Goal: Task Accomplishment & Management: Use online tool/utility

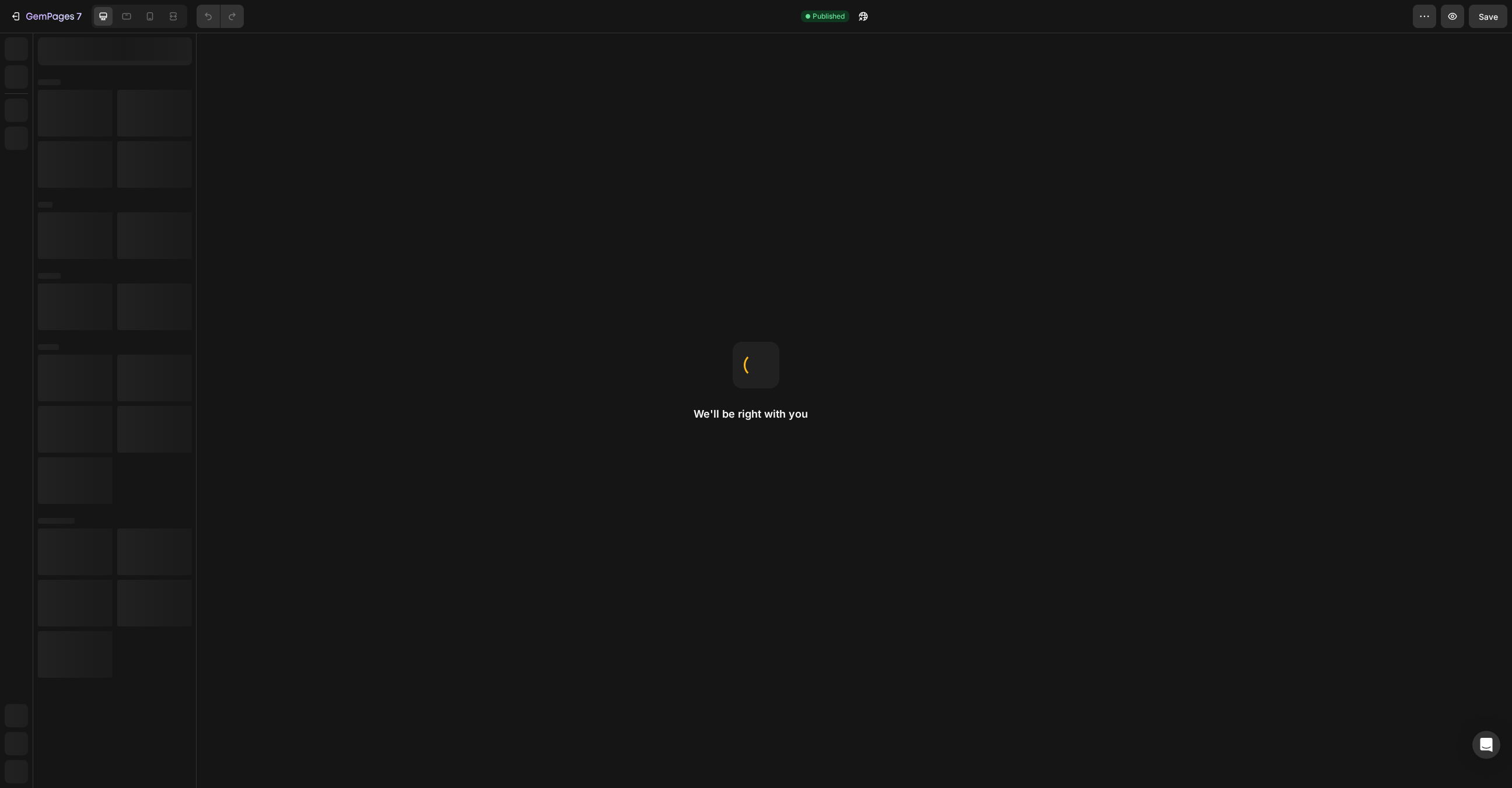
click at [753, 367] on div at bounding box center [756, 364] width 24 height 24
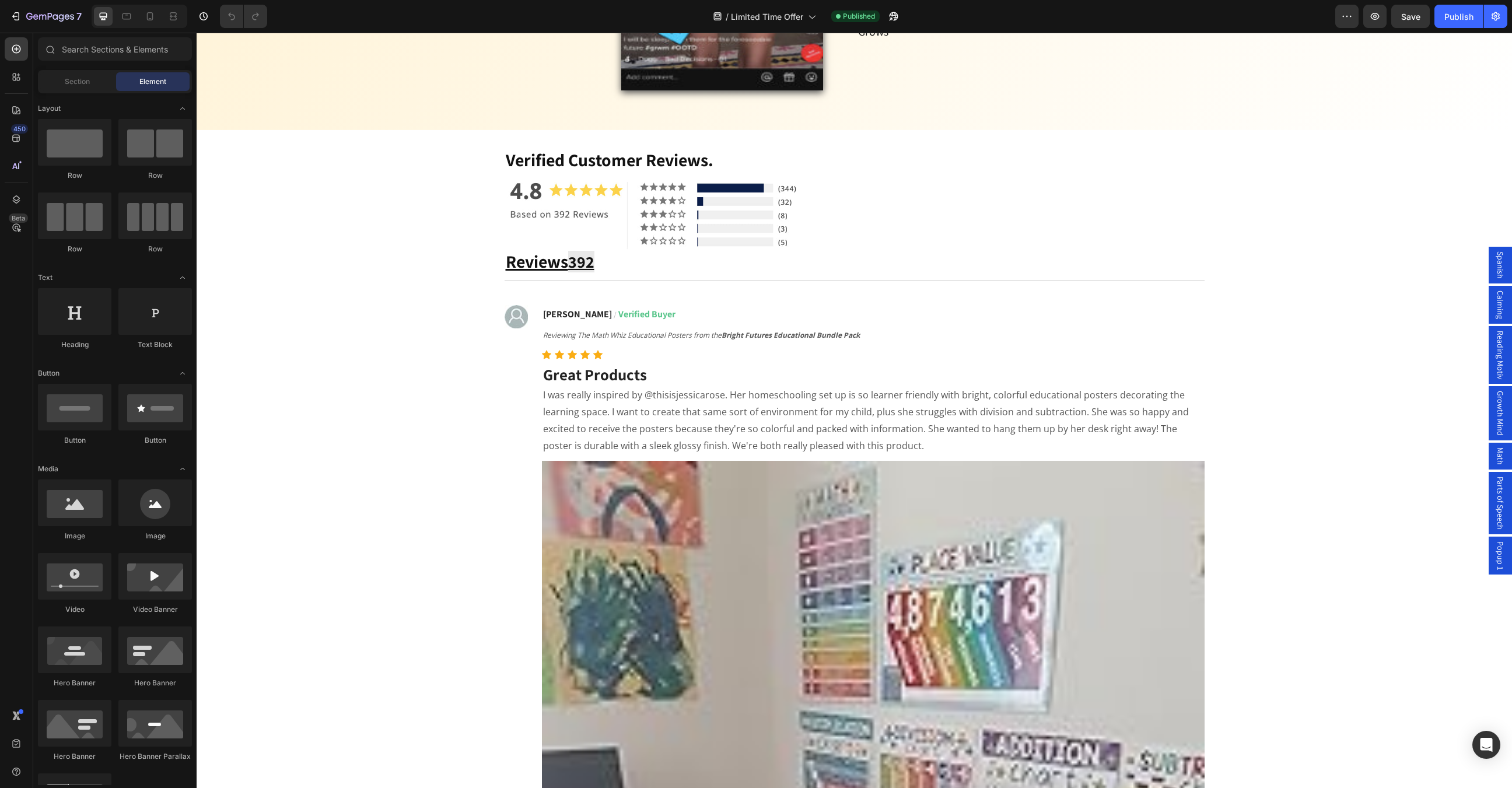
scroll to position [1053, 0]
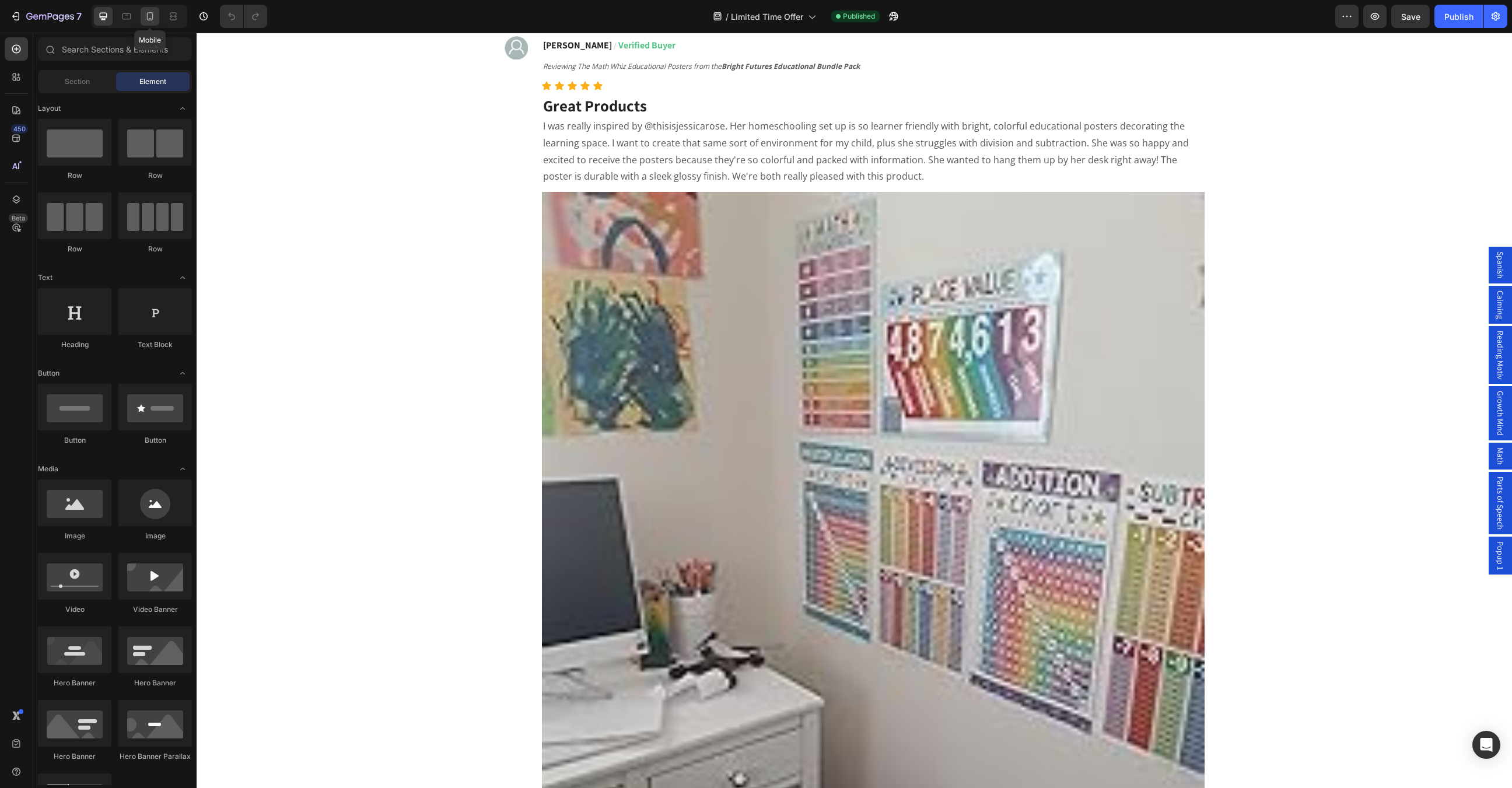
click at [149, 21] on icon at bounding box center [150, 16] width 12 height 12
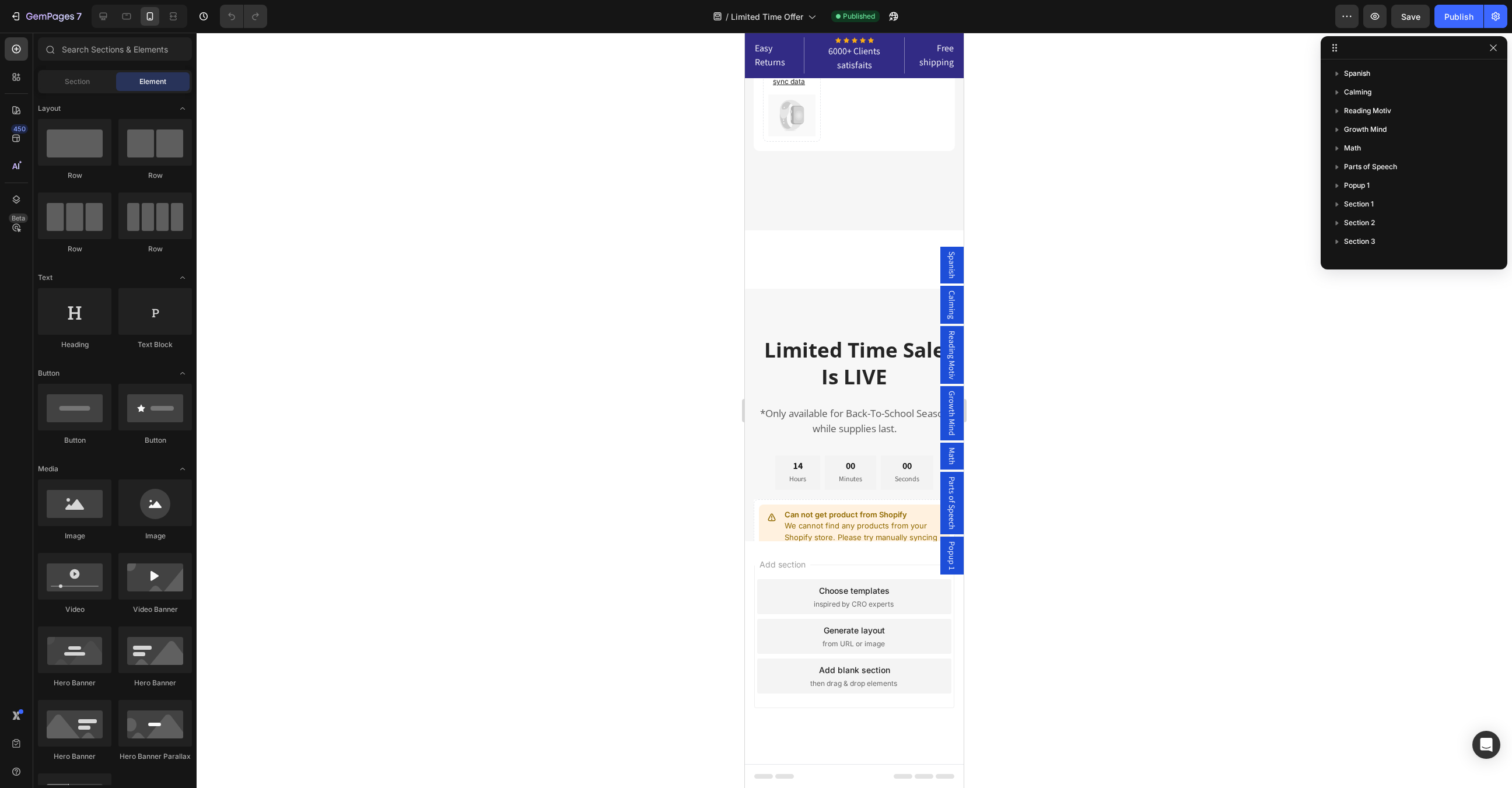
scroll to position [3400, 0]
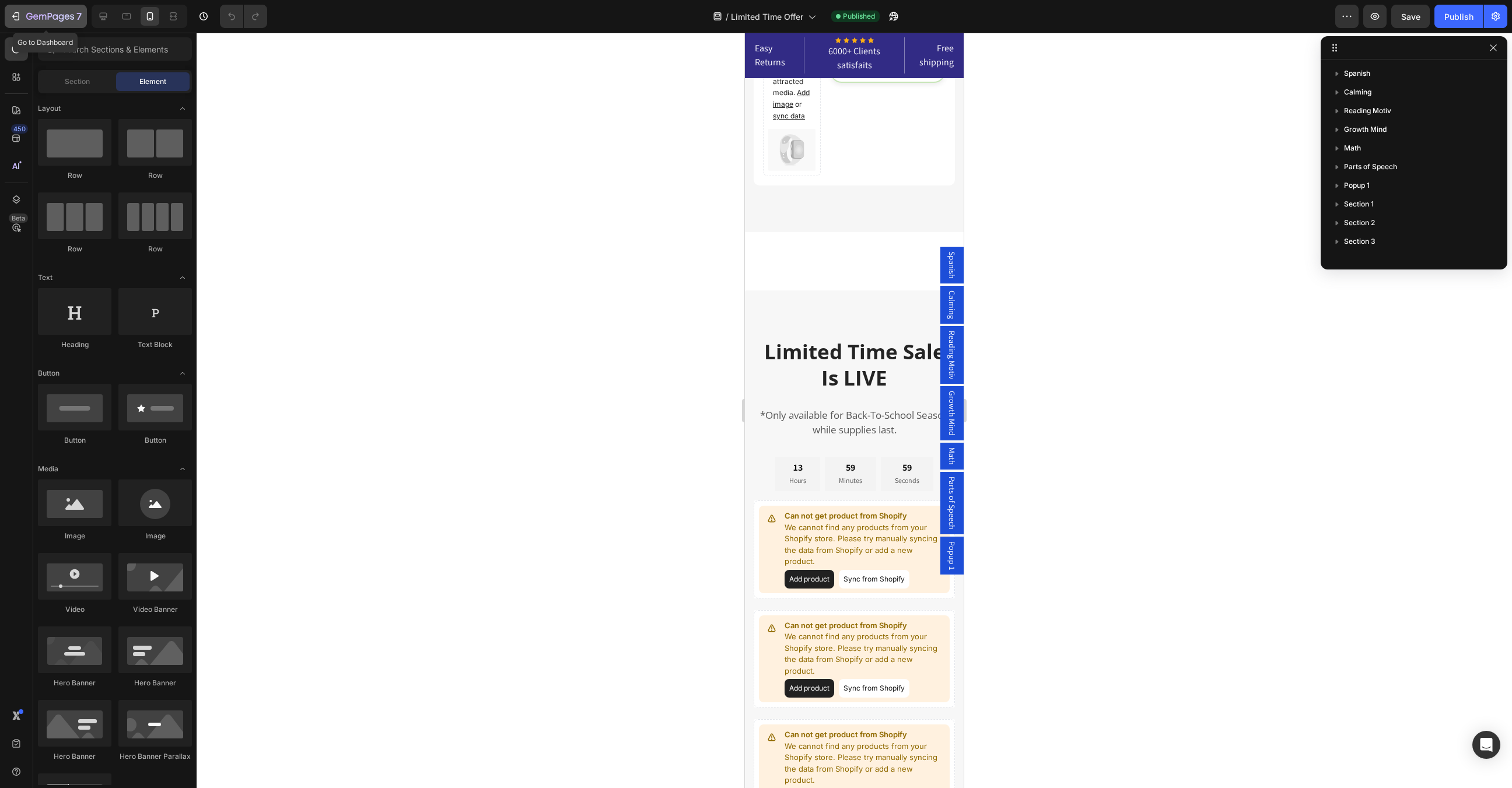
click at [36, 18] on icon "button" at bounding box center [50, 17] width 48 height 10
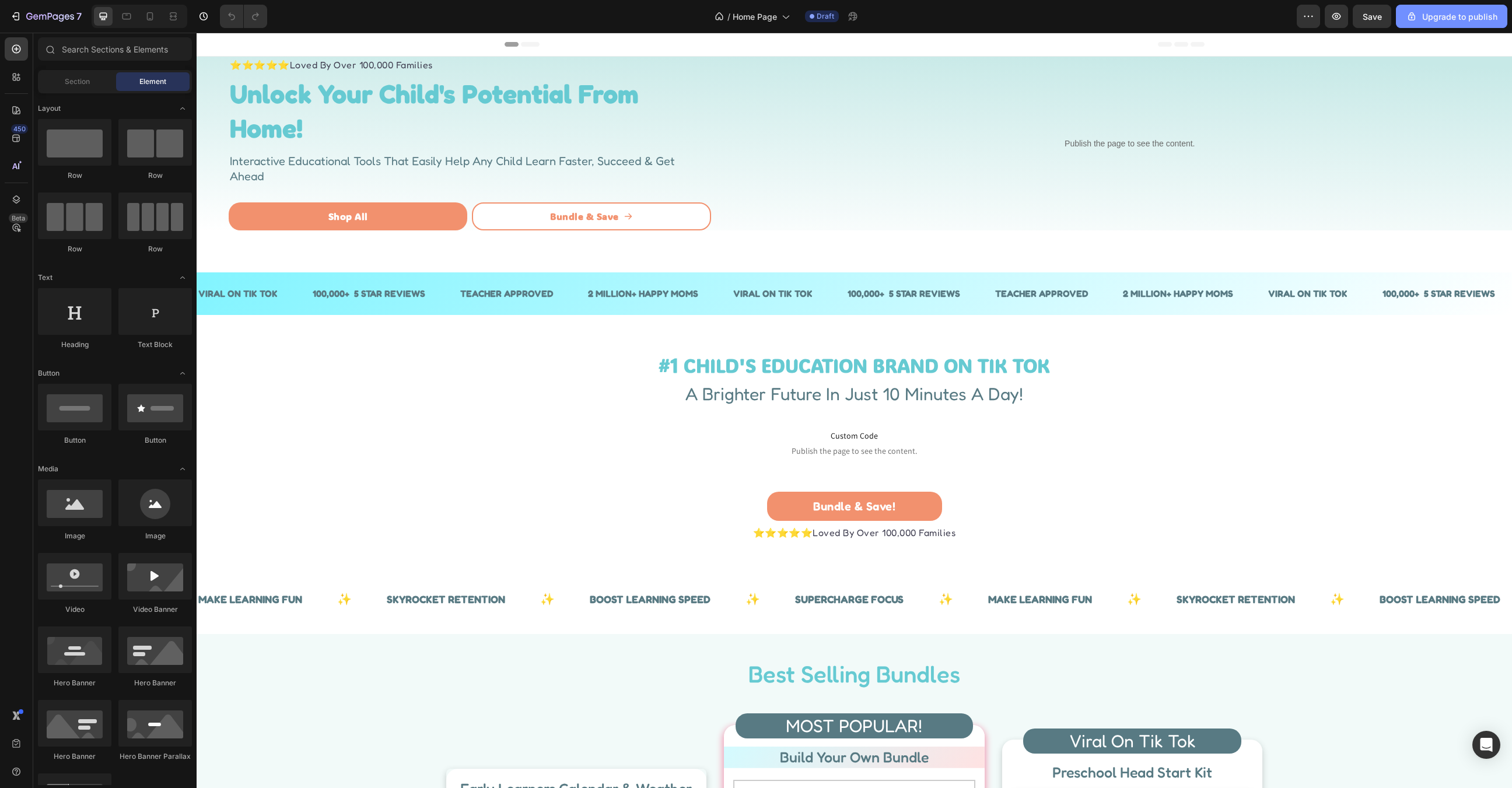
click at [1440, 11] on div "Upgrade to publish" at bounding box center [1451, 16] width 91 height 13
click at [393, 91] on strong "Unlock Your Child's Potential From Home!" at bounding box center [434, 111] width 409 height 67
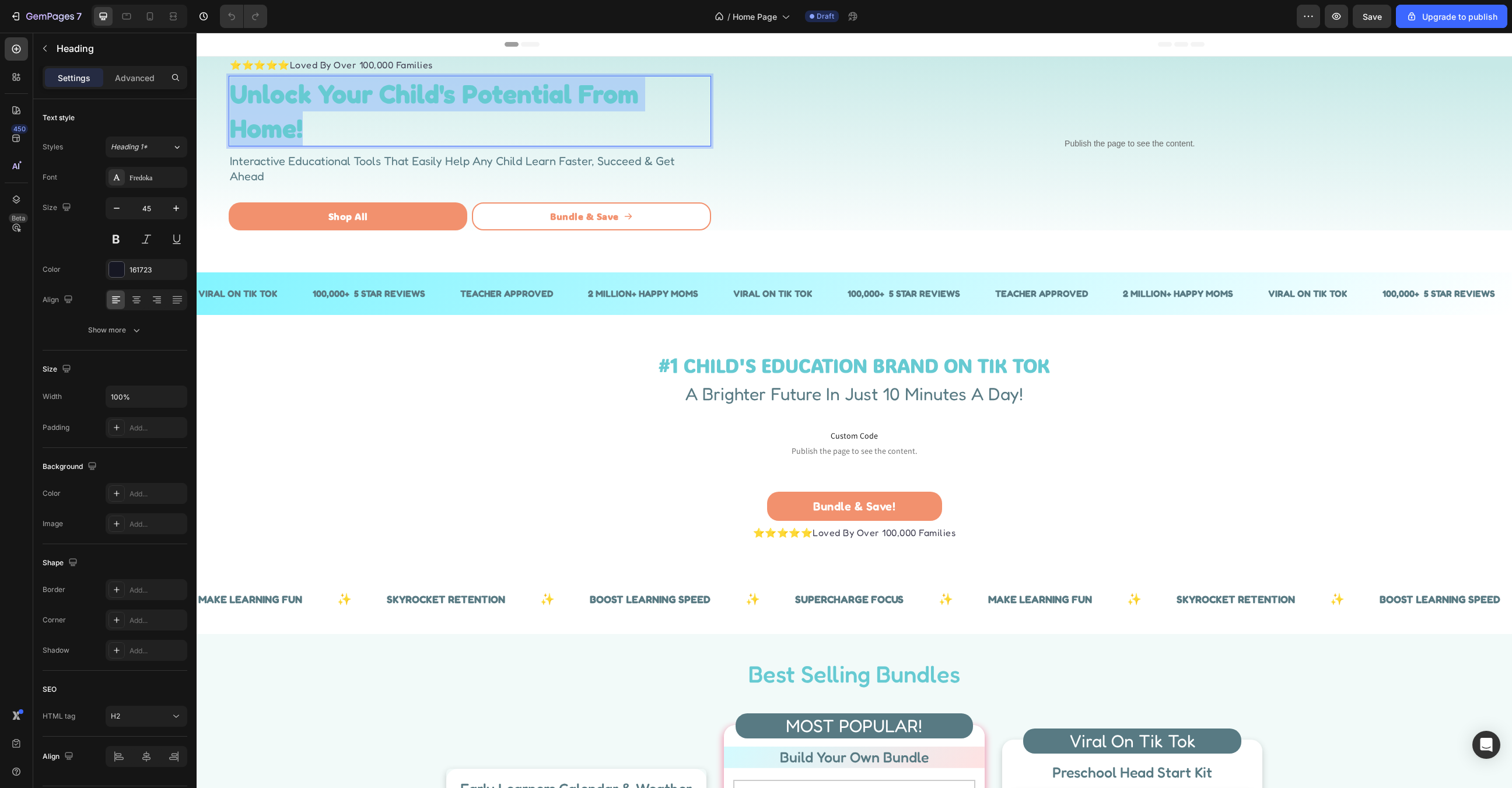
click at [393, 91] on strong "Unlock Your Child's Potential From Home!" at bounding box center [434, 111] width 409 height 67
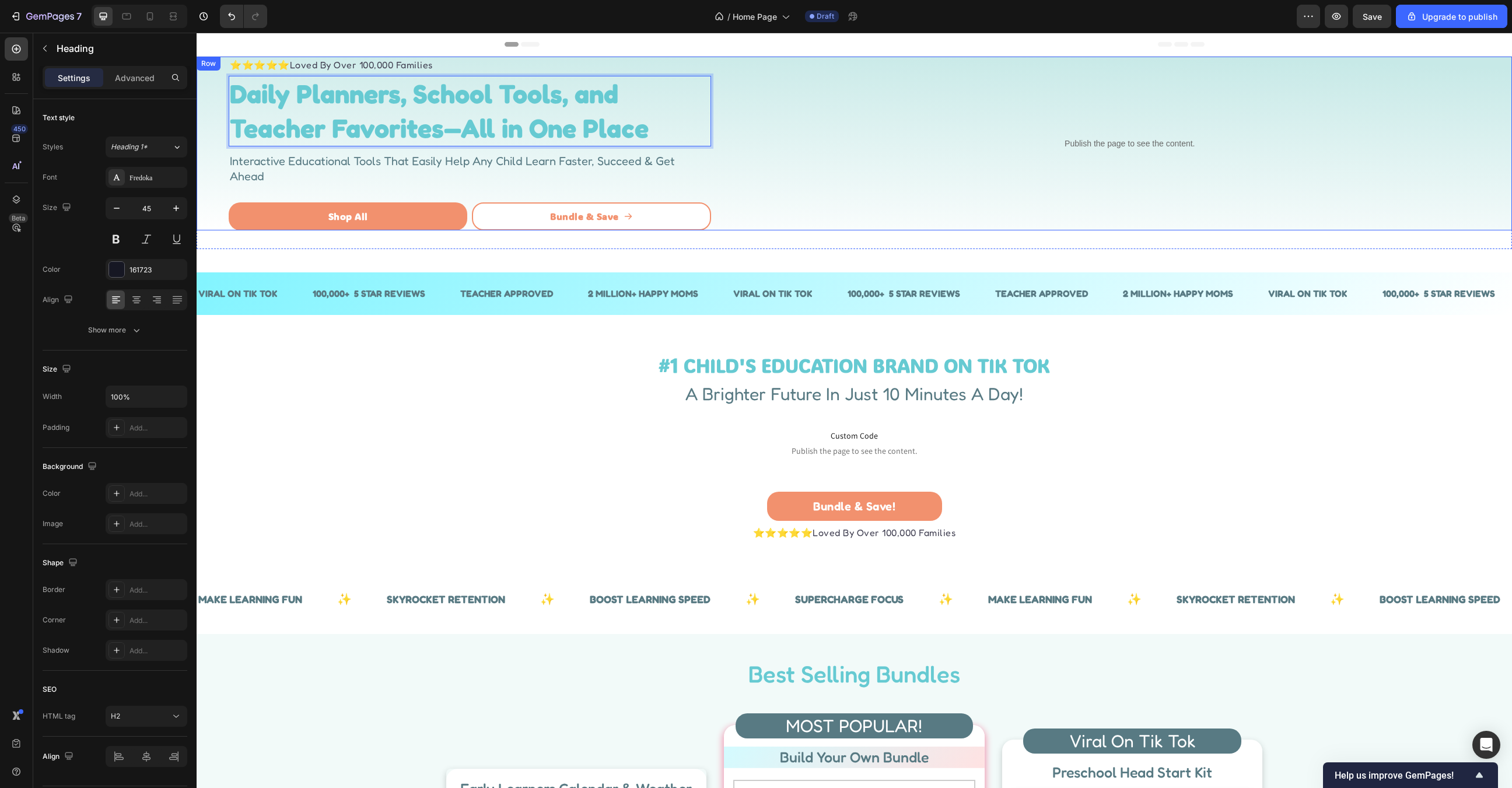
click at [1096, 178] on div "Publish the page to see the content. Custom Code" at bounding box center [1130, 143] width 747 height 174
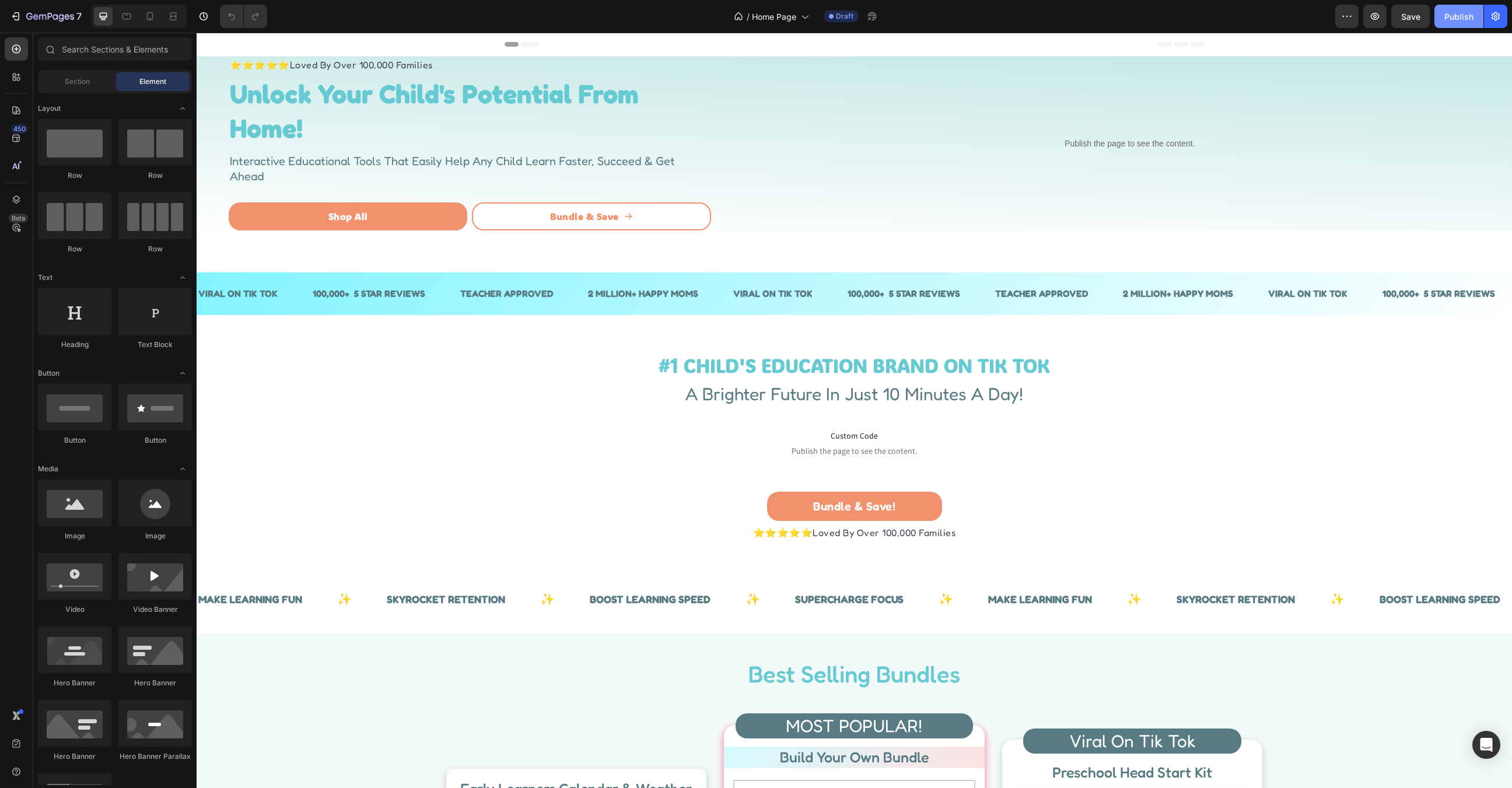
click at [1448, 16] on div "Publish" at bounding box center [1459, 16] width 29 height 13
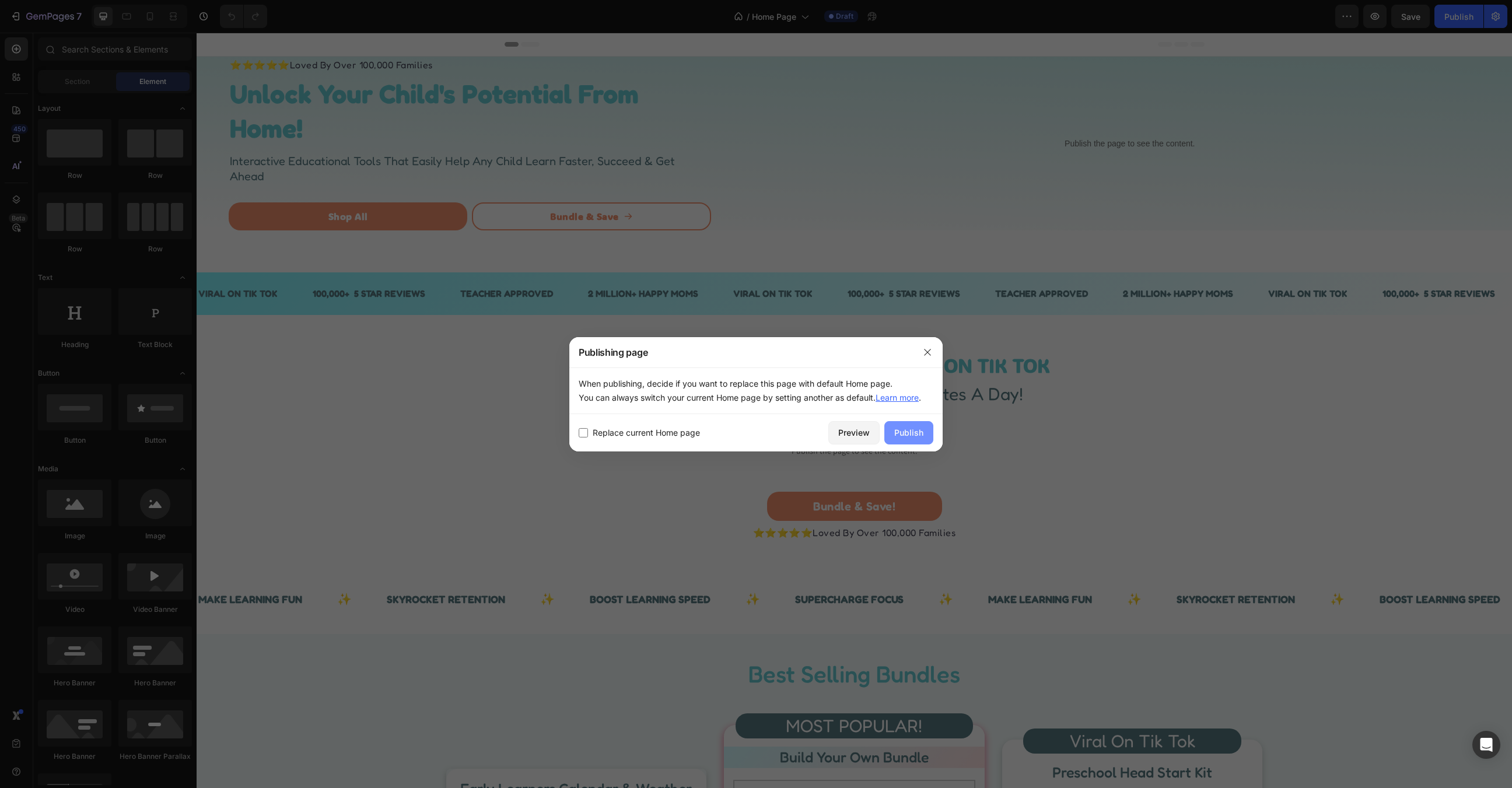
click at [921, 433] on div "Publish" at bounding box center [909, 432] width 29 height 13
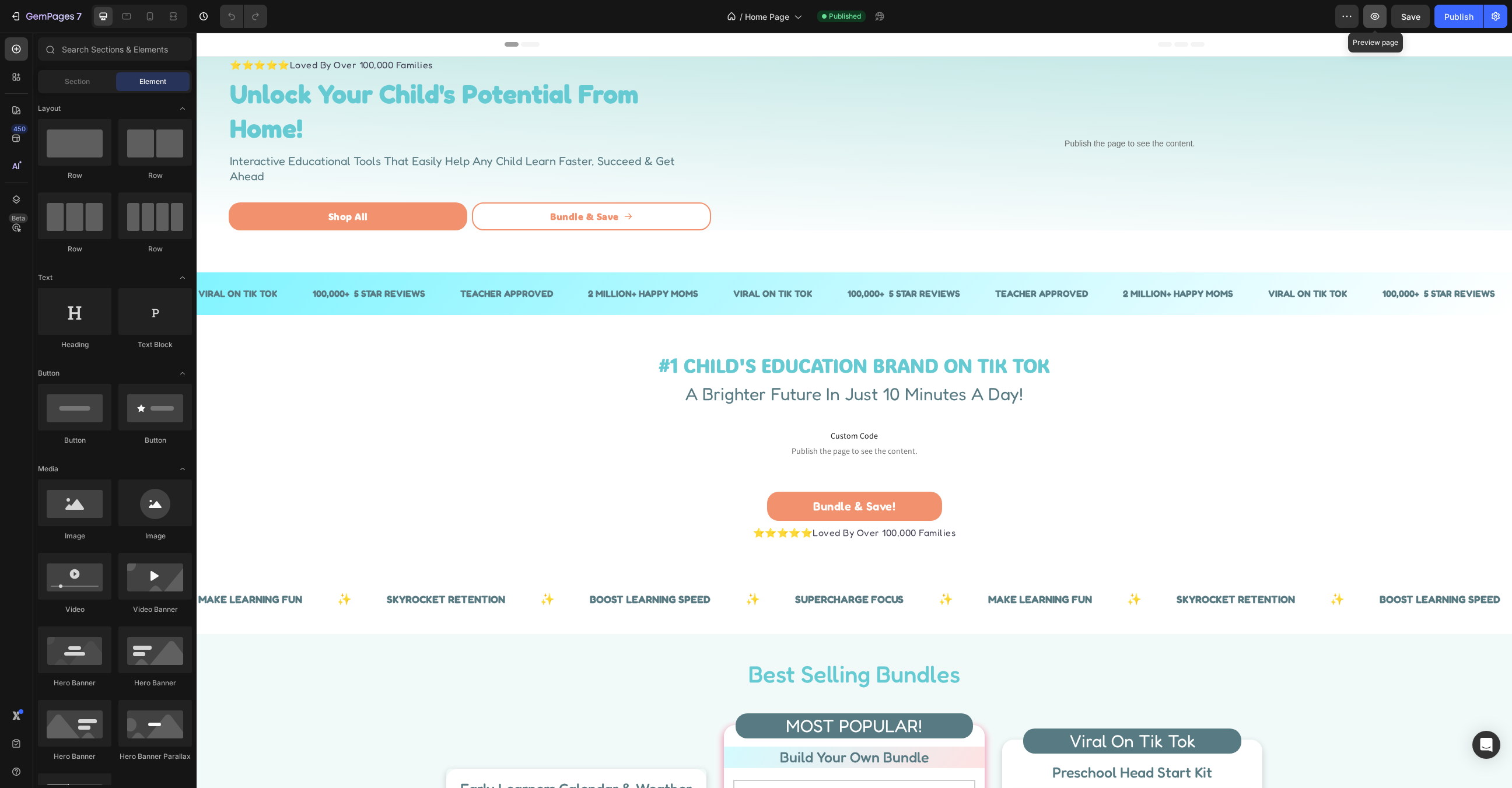
click at [1375, 17] on icon "button" at bounding box center [1375, 16] width 4 height 4
click at [463, 96] on strong "Unlock Your Child's Potential From Home!" at bounding box center [434, 111] width 409 height 67
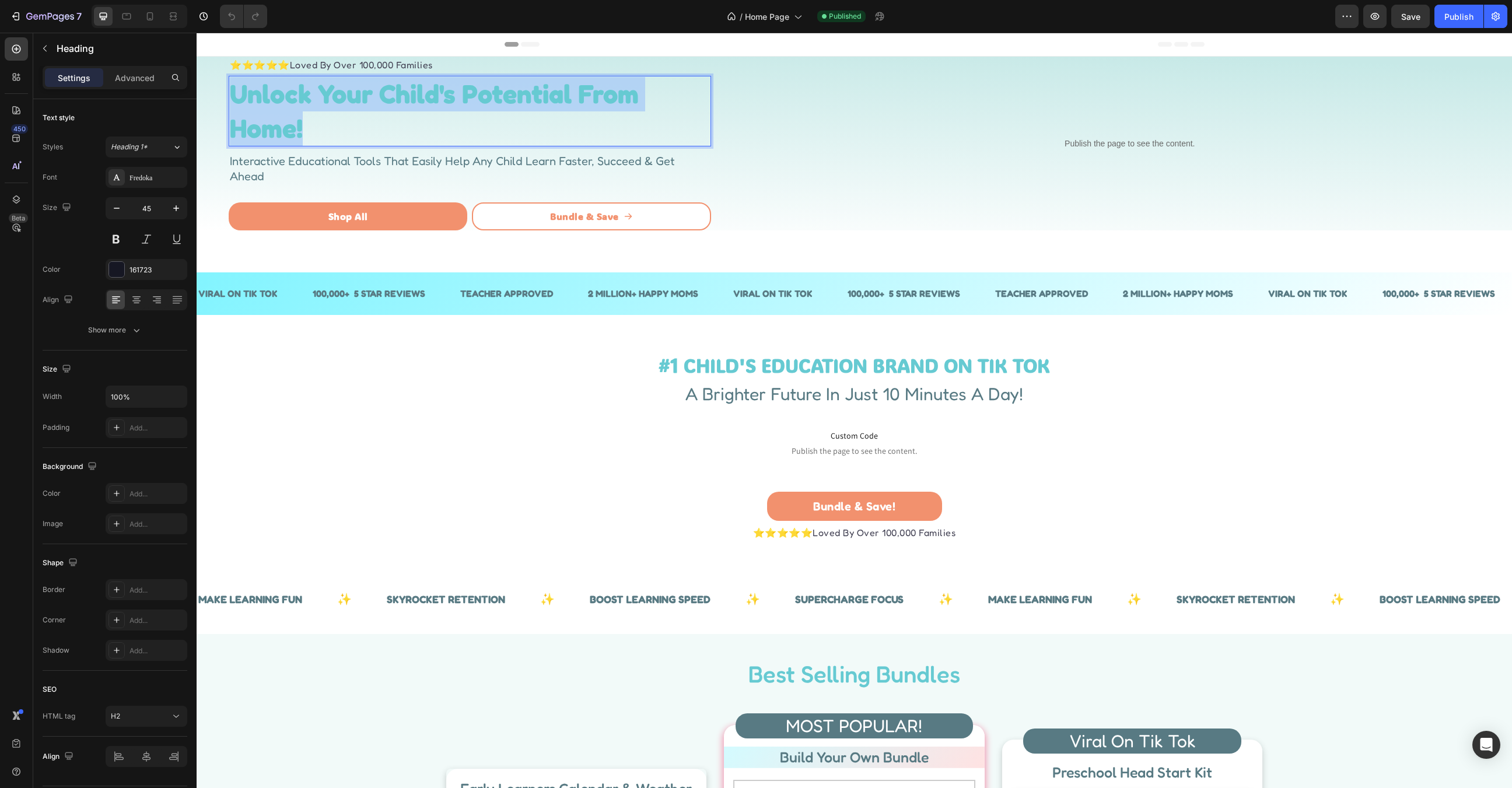
click at [463, 96] on strong "Unlock Your Child's Potential From Home!" at bounding box center [434, 111] width 409 height 67
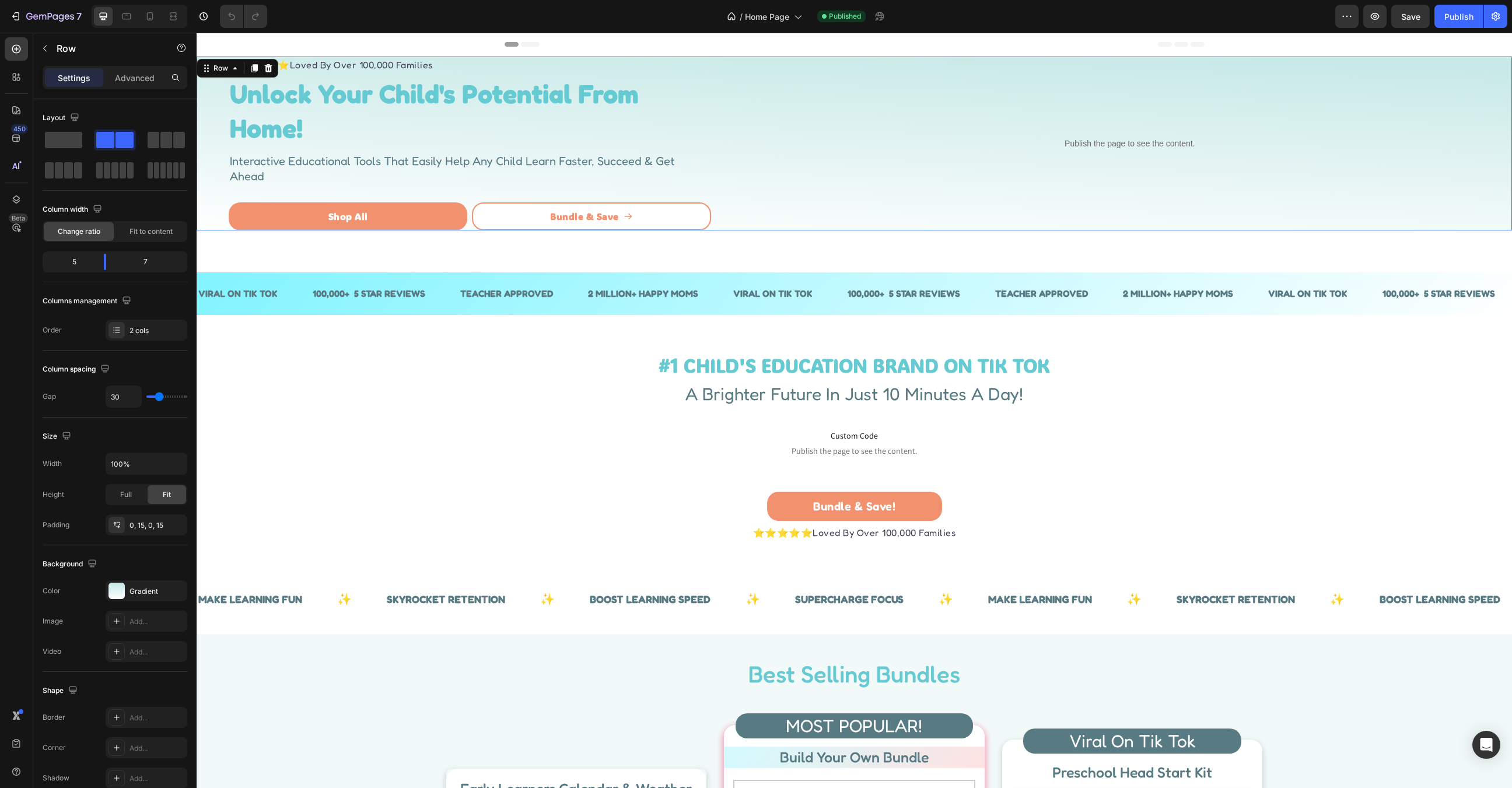
click at [1035, 224] on div "Publish the page to see the content. Custom Code" at bounding box center [1130, 143] width 747 height 174
click at [421, 73] on div "⭐⭐⭐⭐⭐ Loved By Over 100,000 Families Text block ⁠⁠⁠⁠⁠⁠⁠ Unlock Your Child's Pot…" at bounding box center [470, 143] width 482 height 174
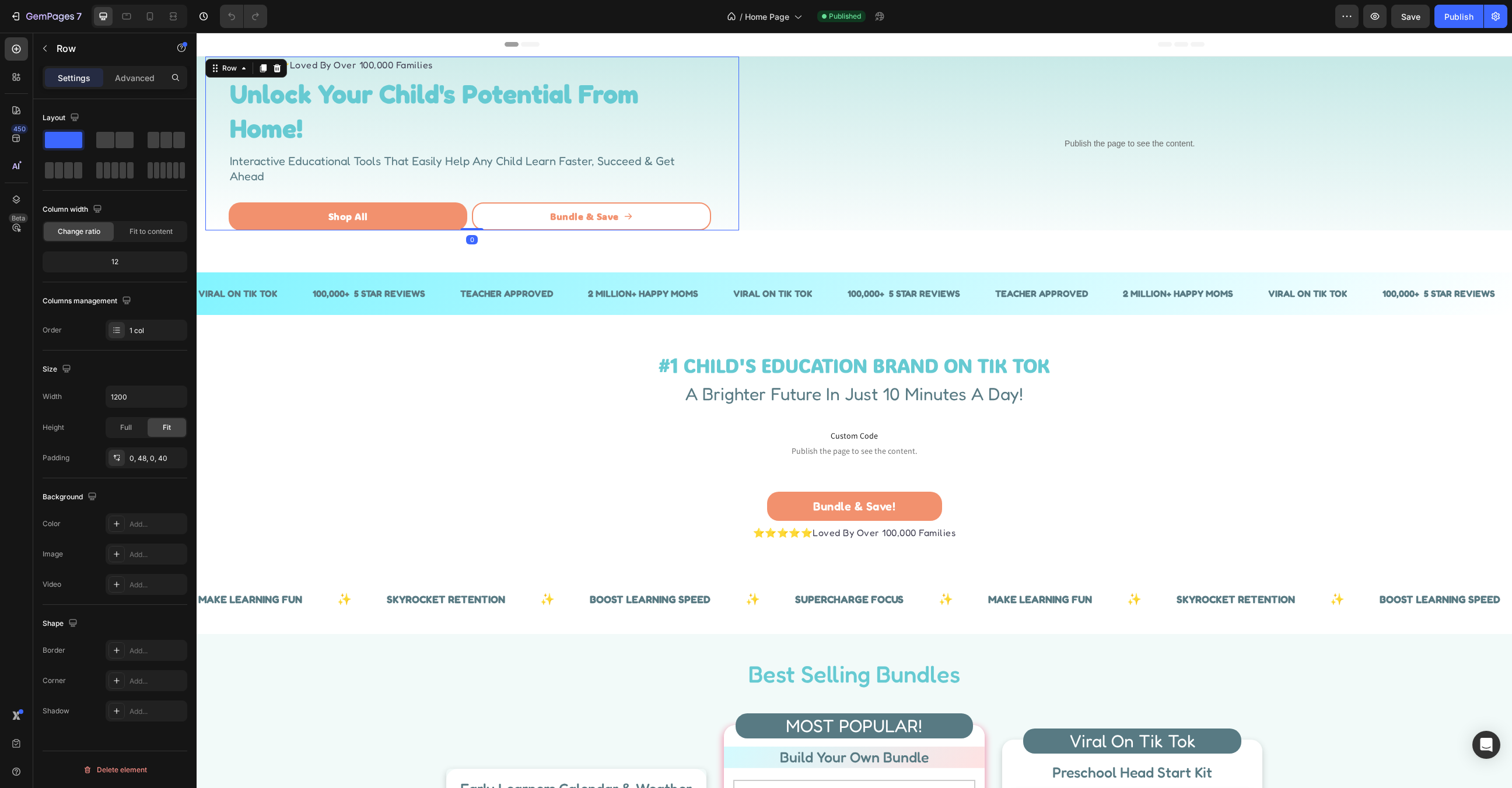
click at [421, 73] on div "⭐⭐⭐⭐⭐ Loved By Over 100,000 Families Text block ⁠⁠⁠⁠⁠⁠⁠ Unlock Your Child's Pot…" at bounding box center [470, 143] width 482 height 174
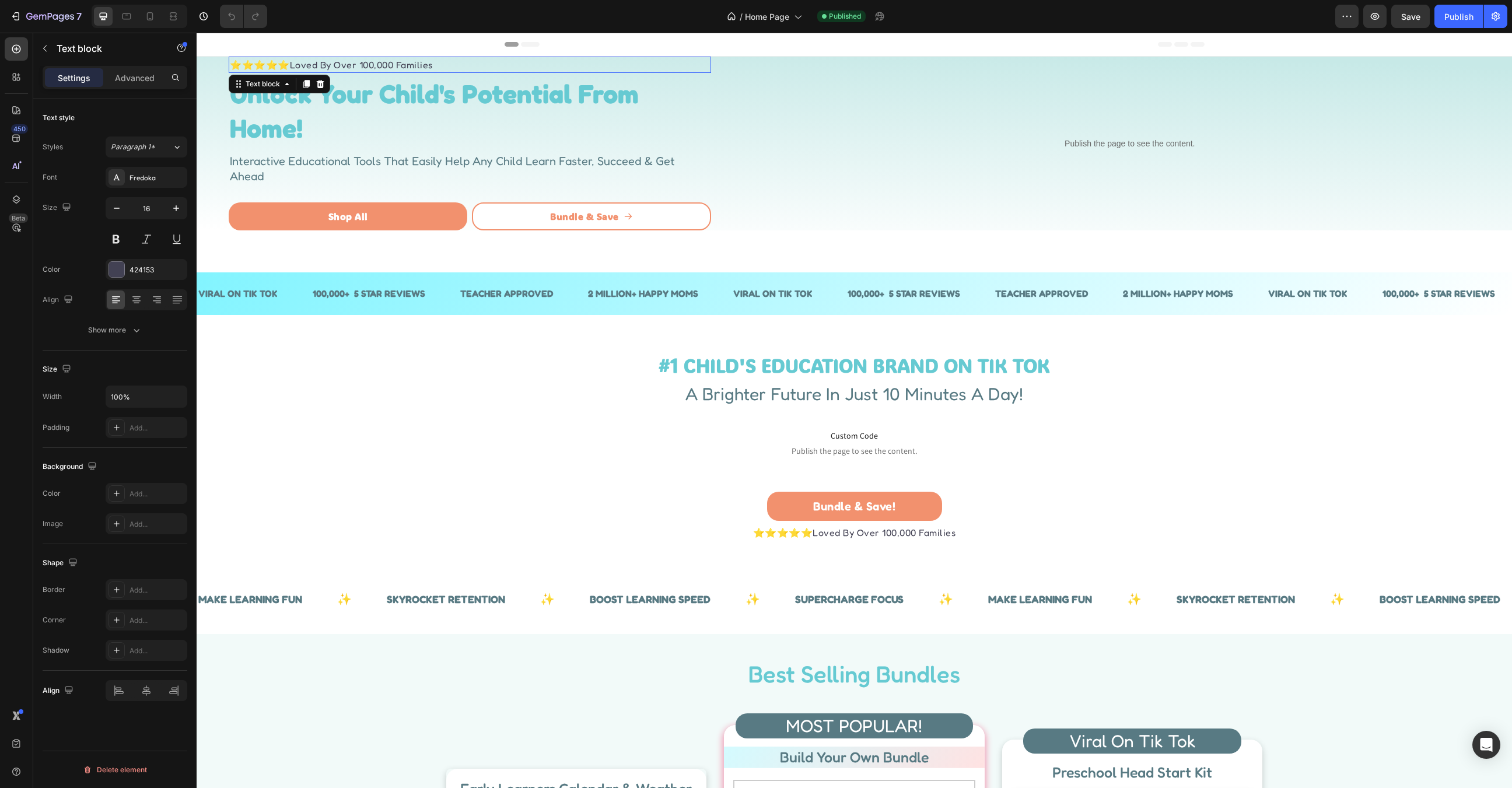
click at [420, 71] on p "⭐⭐⭐⭐⭐ Loved By Over 100,000 Families" at bounding box center [470, 65] width 480 height 14
click at [417, 68] on p "⭐⭐⭐⭐⭐ Loved By Over 100,000 Families" at bounding box center [470, 65] width 480 height 14
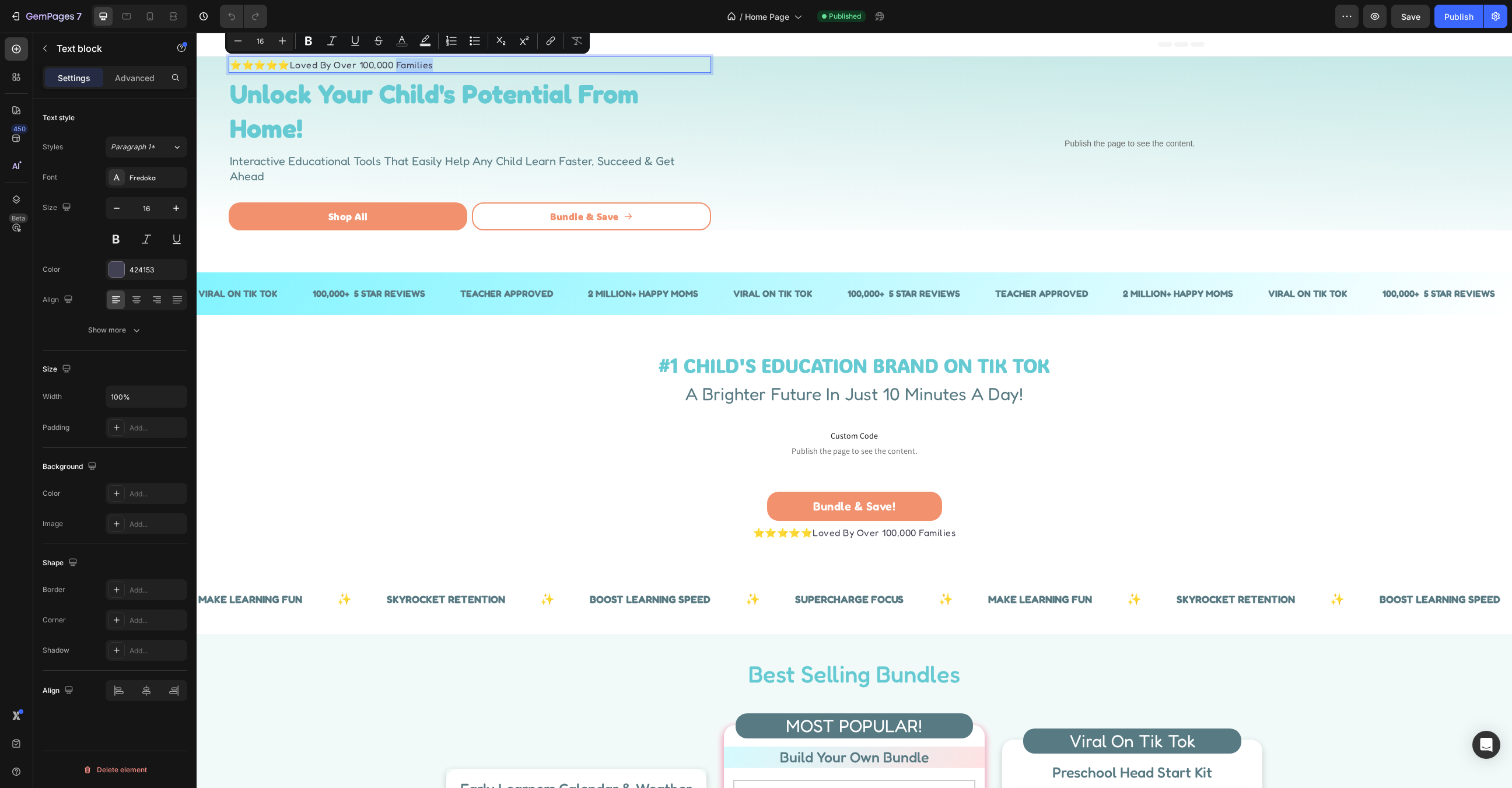
click at [433, 68] on p "⭐⭐⭐⭐⭐ Loved By Over 100,000 Families" at bounding box center [470, 65] width 480 height 14
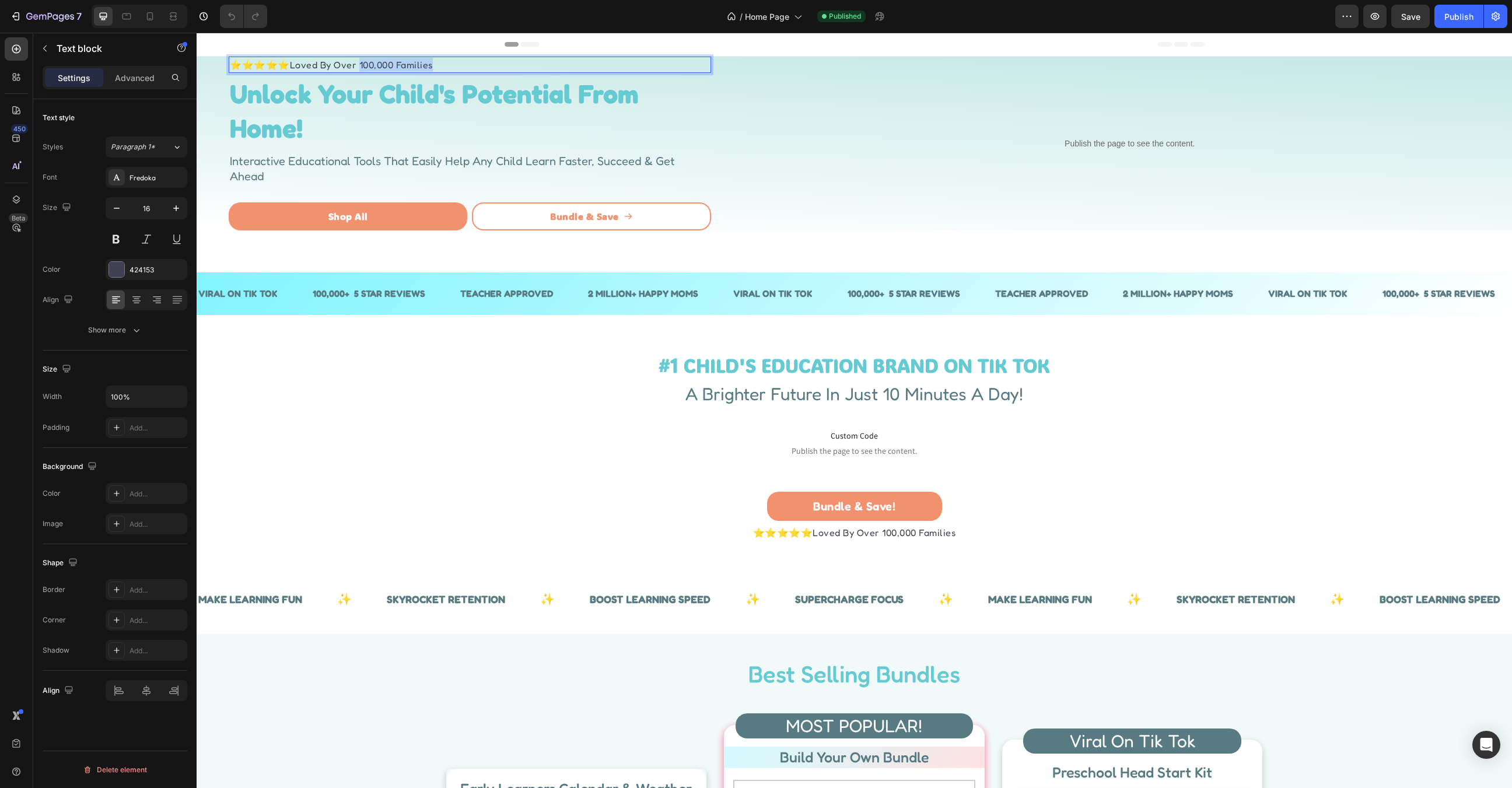
drag, startPoint x: 433, startPoint y: 68, endPoint x: 352, endPoint y: 67, distance: 81.0
click at [352, 67] on p "⭐⭐⭐⭐⭐ Loved By Over 100,000 Families" at bounding box center [470, 65] width 480 height 14
click at [348, 93] on strong "Unlock Your Child's Potential From Home!" at bounding box center [434, 111] width 409 height 67
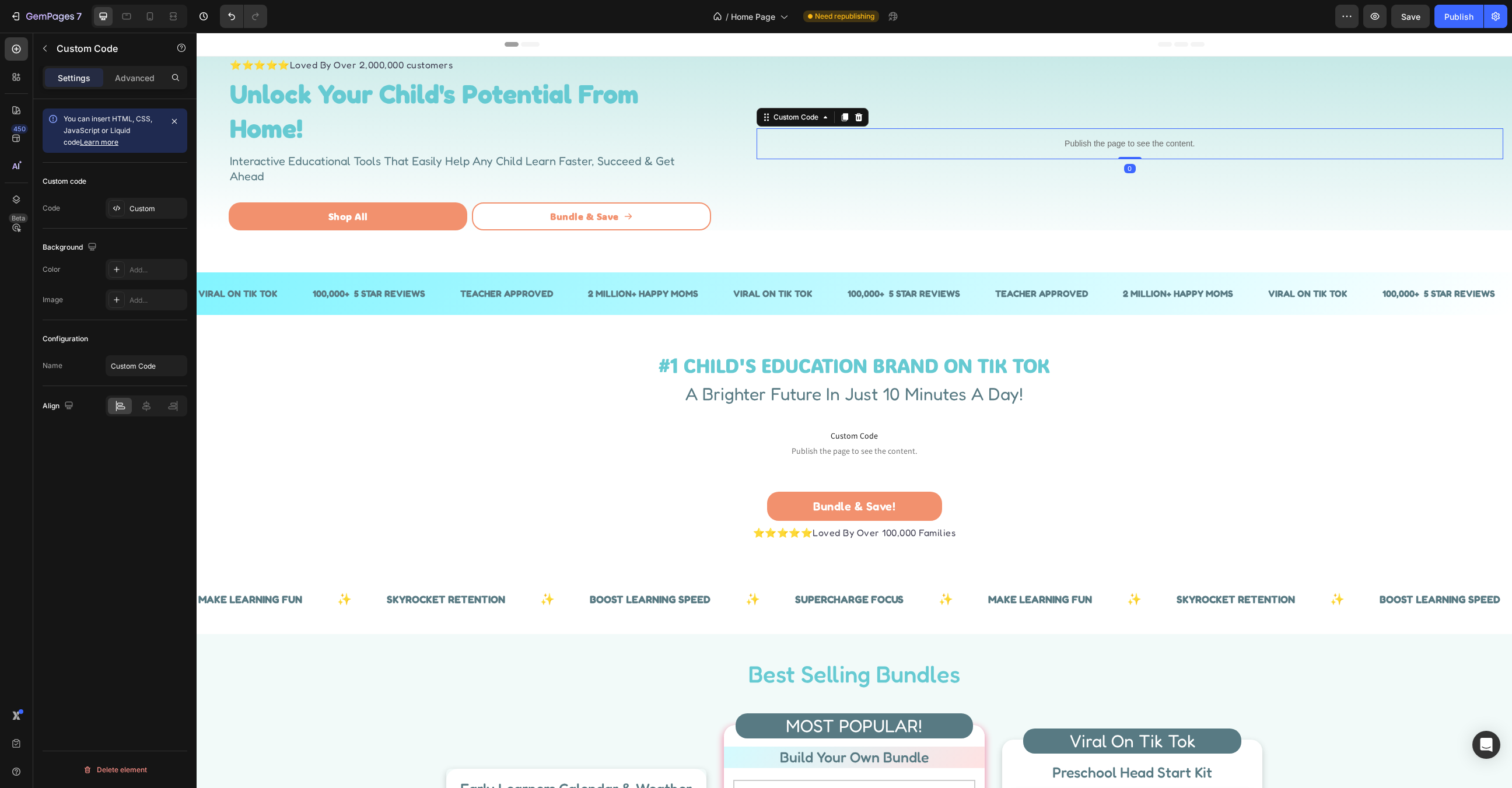
click at [1132, 128] on div "Publish the page to see the content." at bounding box center [1130, 144] width 747 height 31
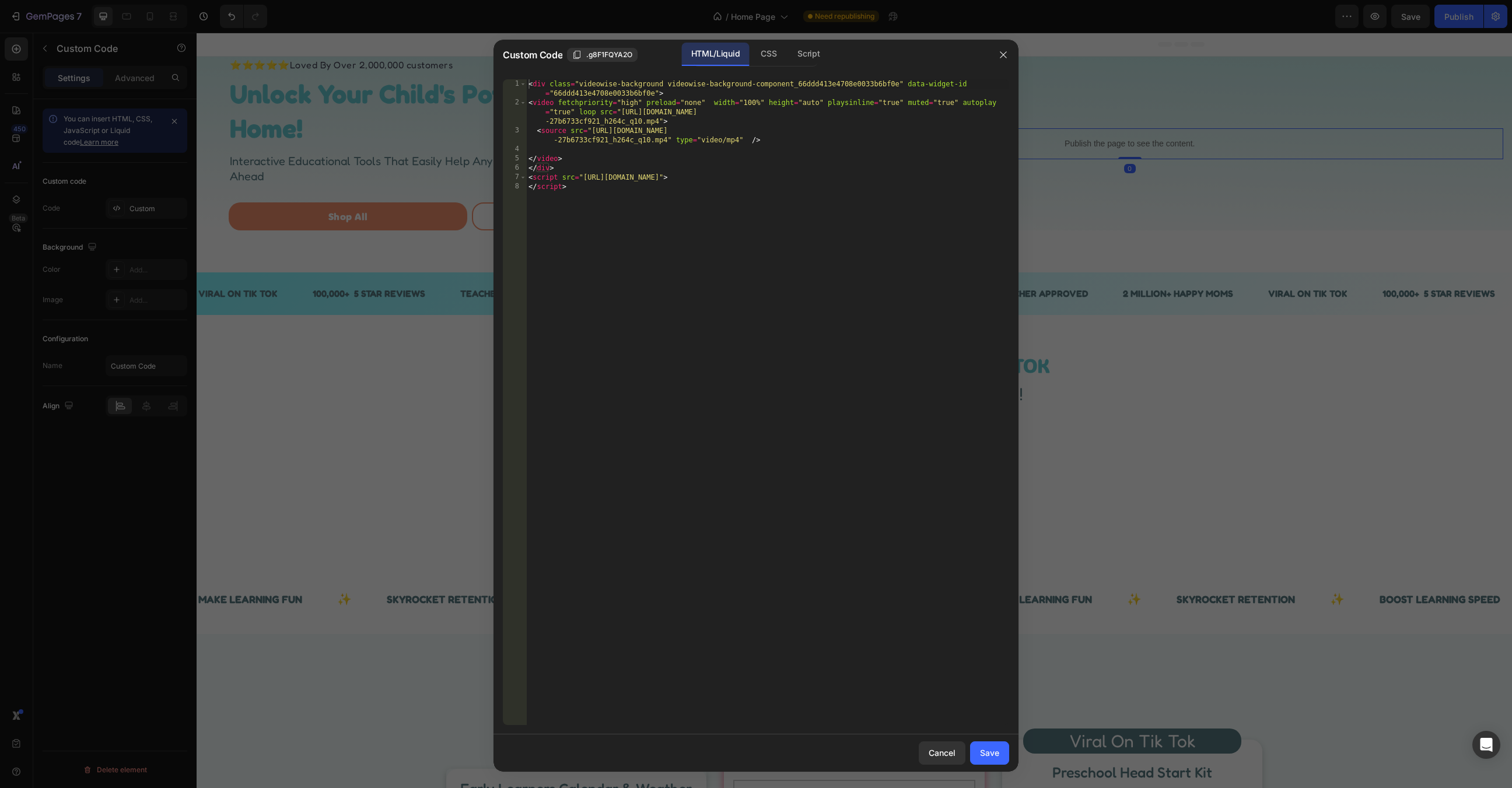
type textarea "</script>"
click at [818, 211] on div "< div class = "videowise-background videowise-background-component_66ddd413e470…" at bounding box center [768, 416] width 483 height 674
click at [998, 51] on button "button" at bounding box center [1003, 54] width 19 height 19
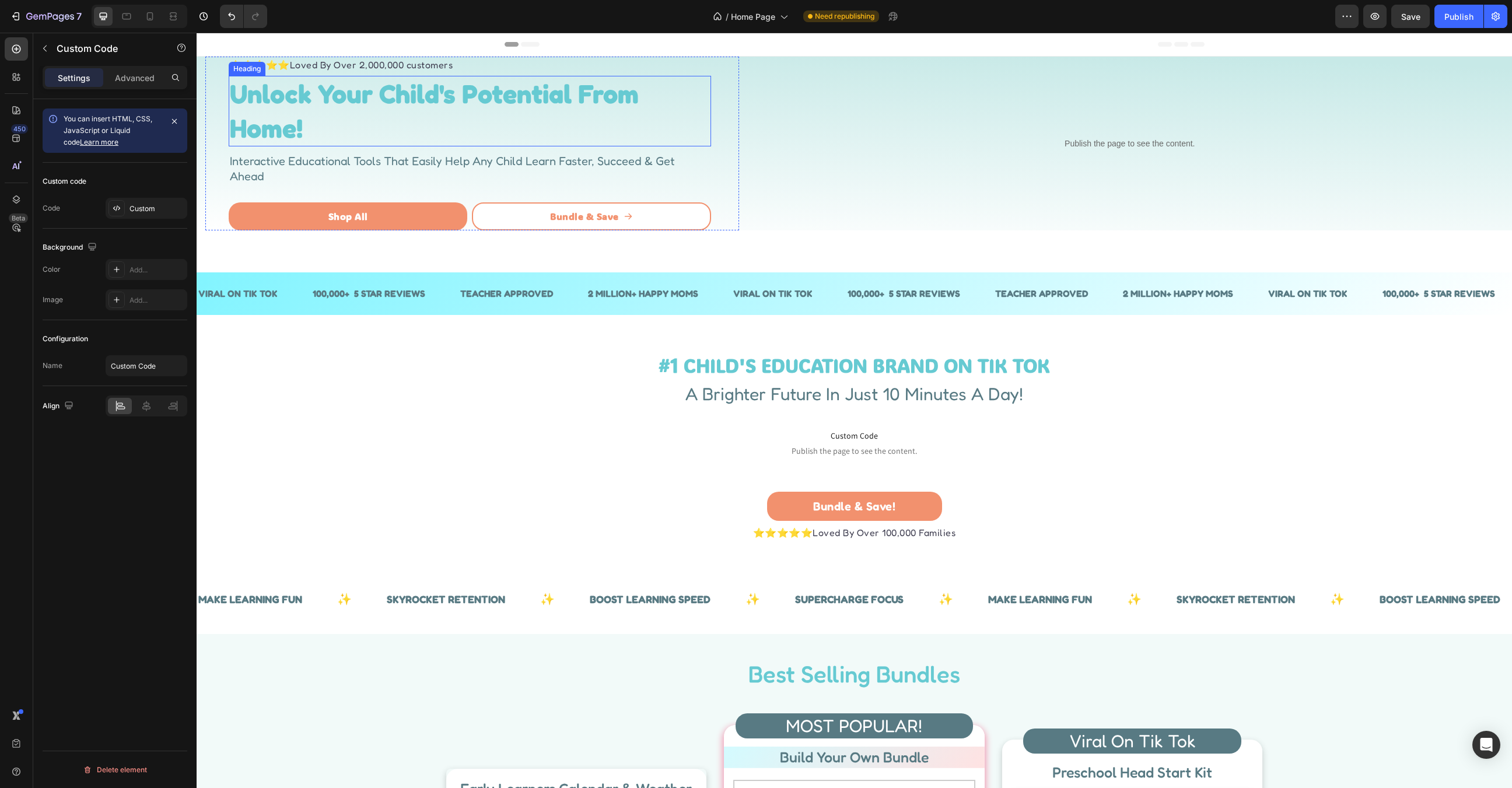
click at [459, 99] on strong "Unlock Your Child's Potential From Home!" at bounding box center [434, 111] width 409 height 67
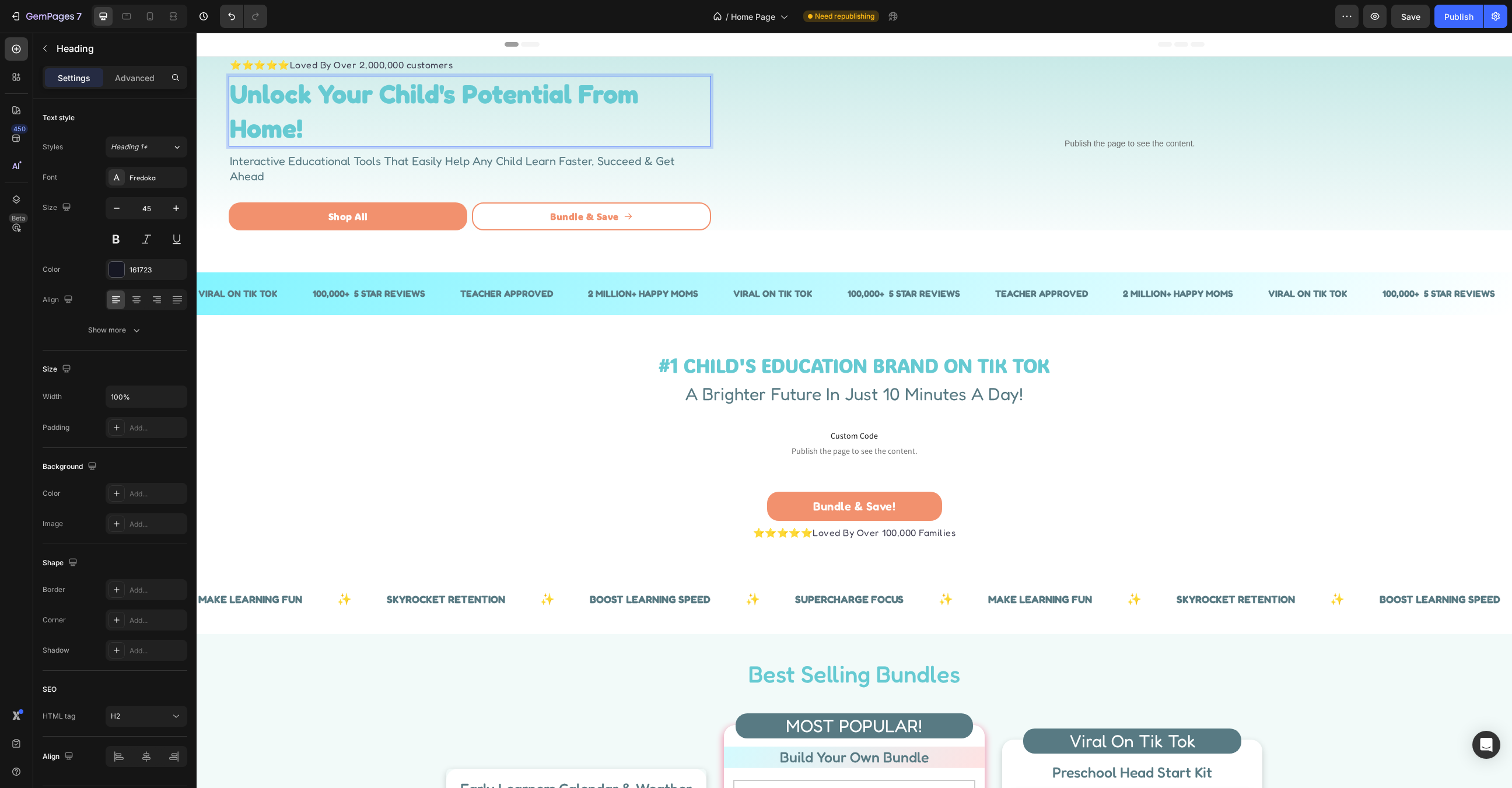
click at [459, 99] on strong "Unlock Your Child's Potential From Home!" at bounding box center [434, 111] width 409 height 67
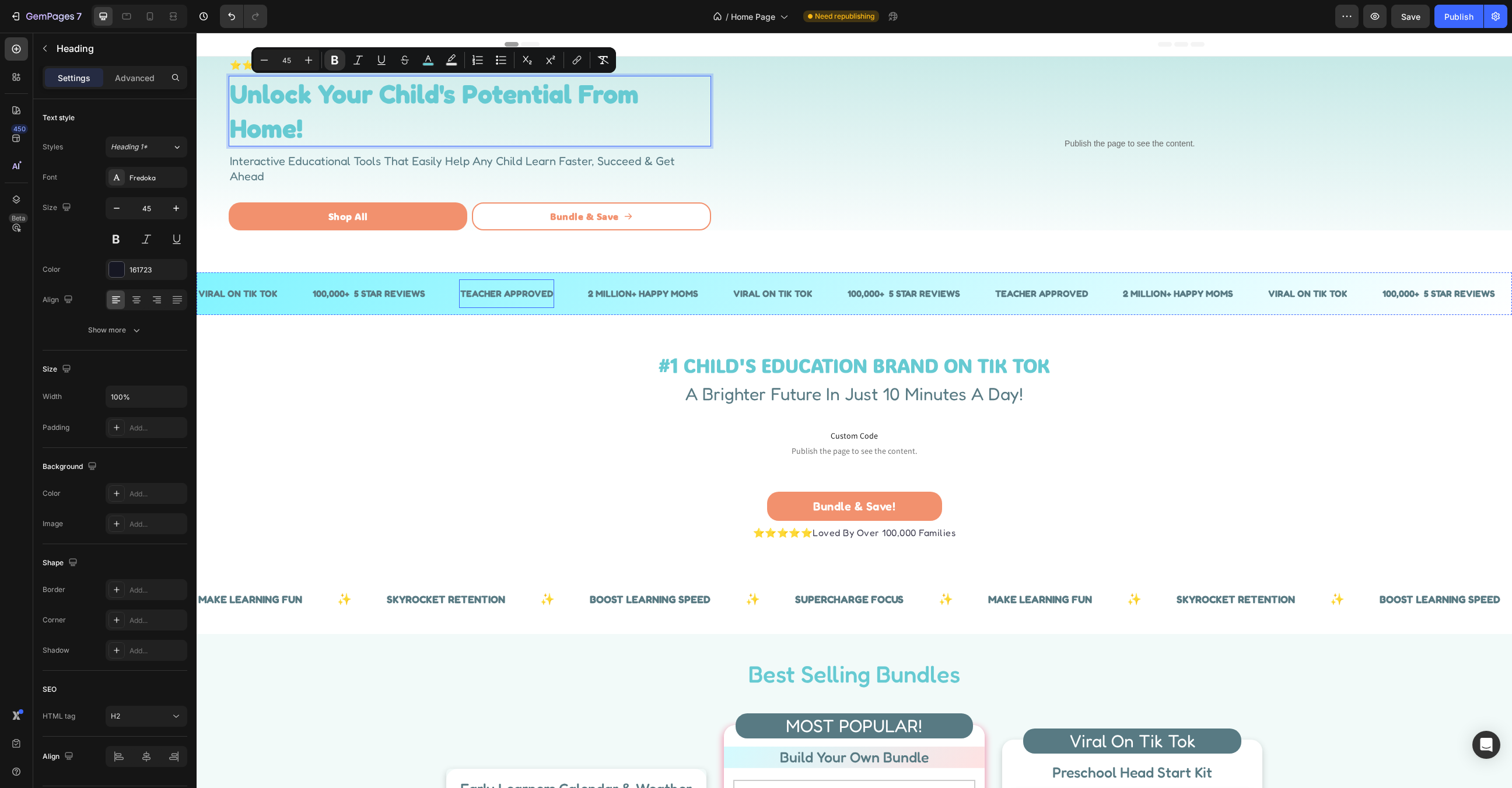
click at [503, 293] on p "TEACHER APPROVED" at bounding box center [506, 293] width 93 height 17
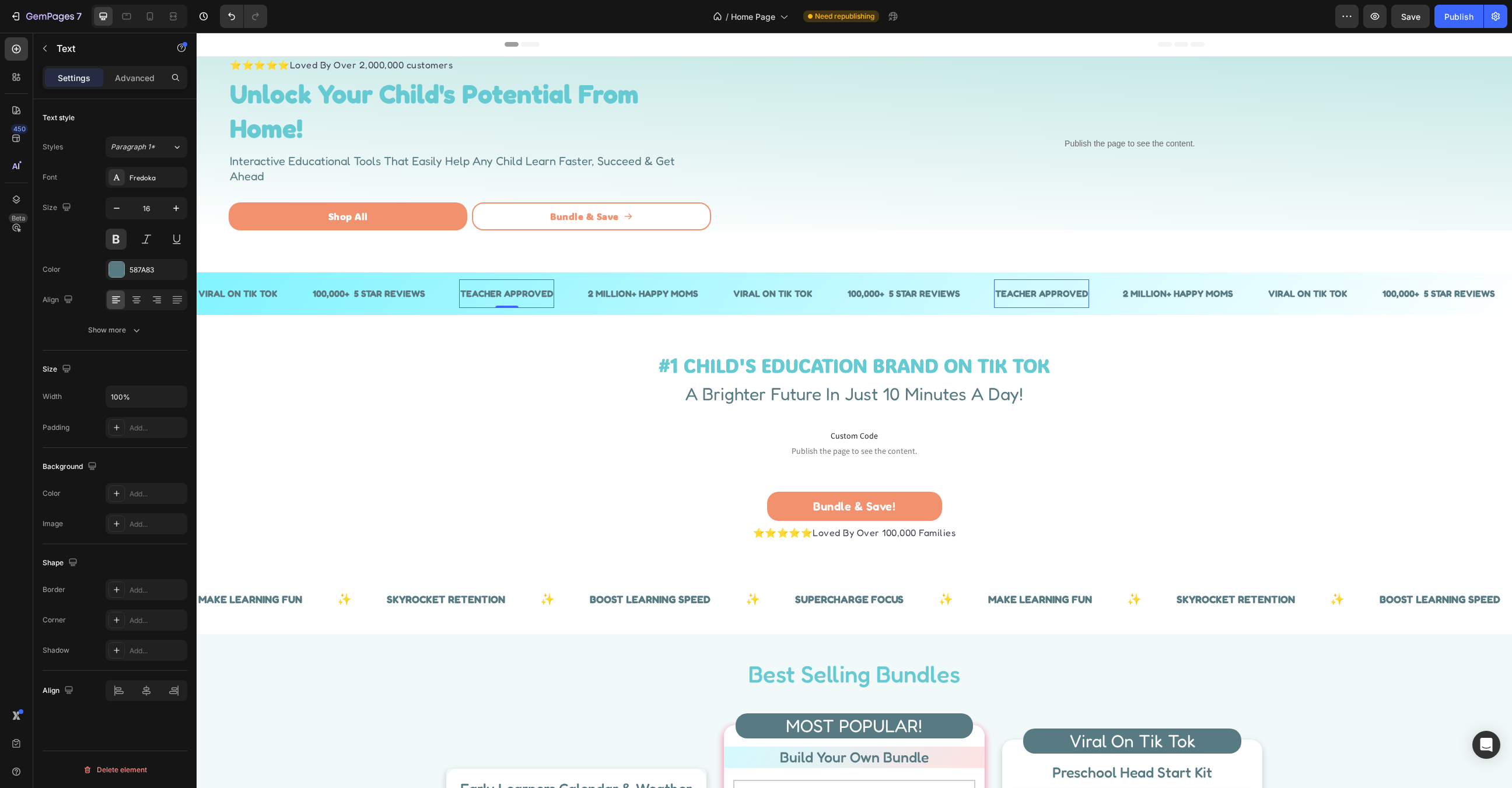
click at [503, 293] on p "TEACHER APPROVED" at bounding box center [506, 293] width 93 height 17
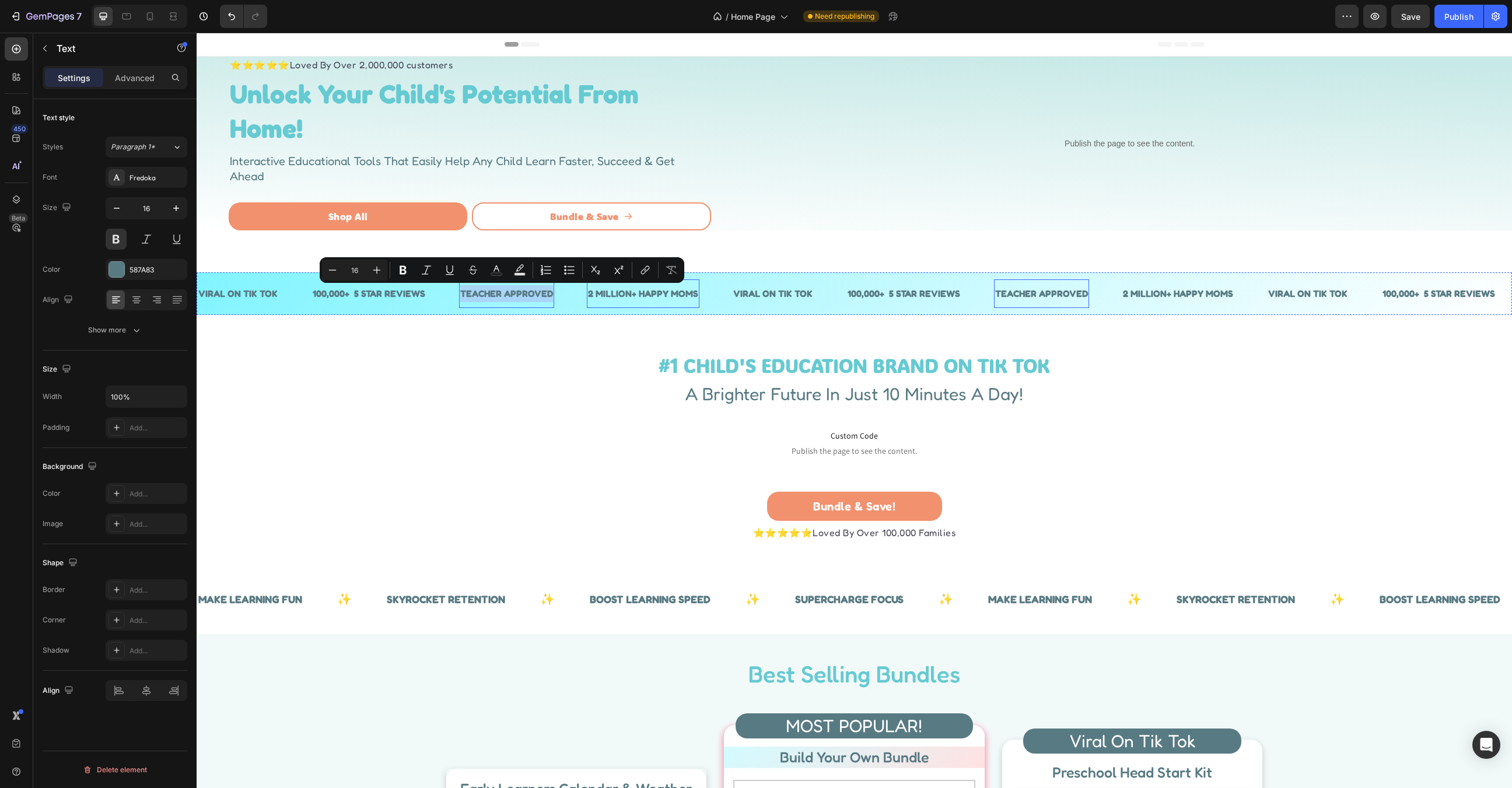
click at [615, 293] on p "2 MILLION+ HAPPY MOMS" at bounding box center [643, 293] width 111 height 17
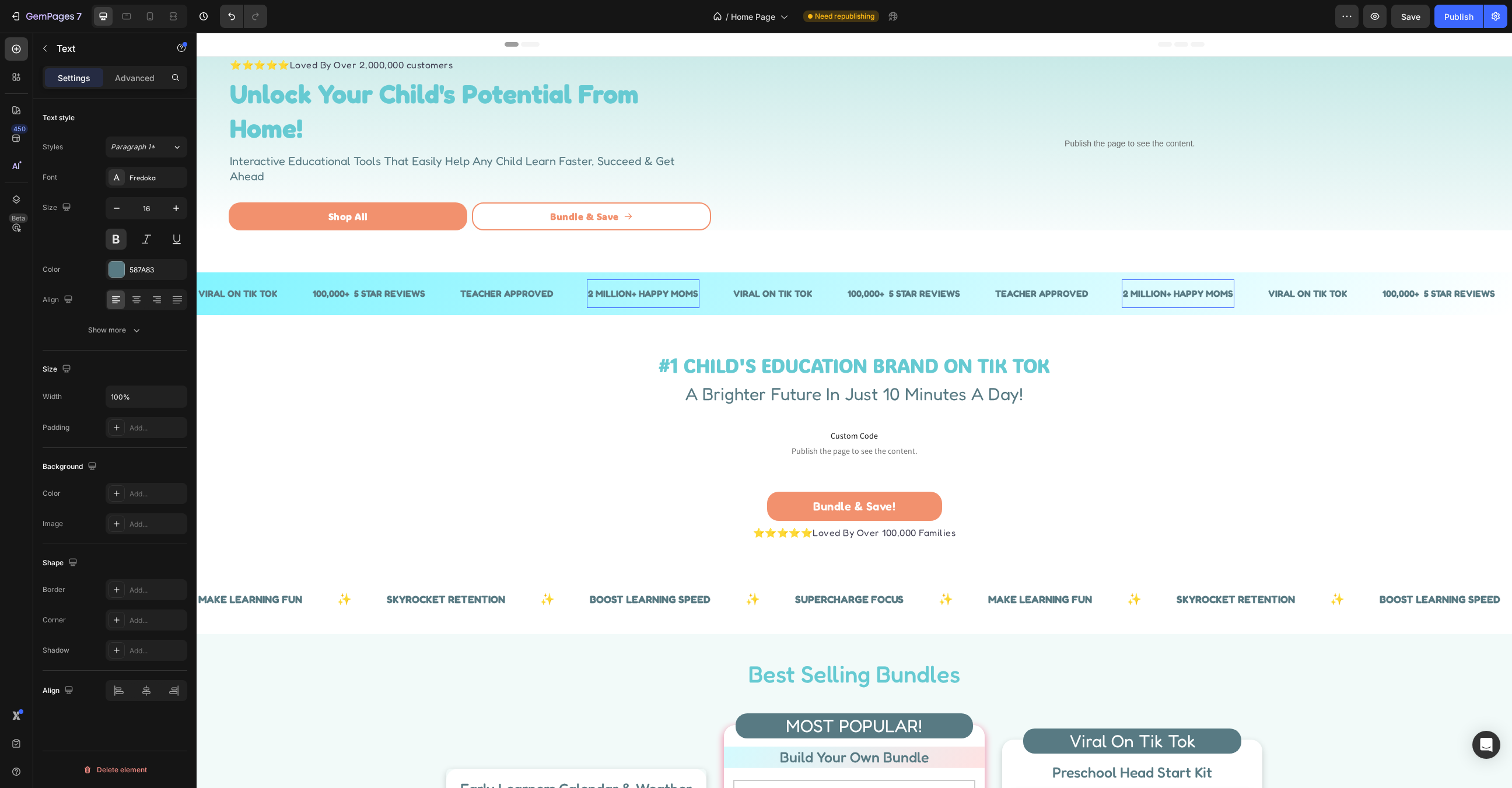
click at [615, 293] on p "2 MILLION+ HAPPY MOMS" at bounding box center [643, 293] width 111 height 17
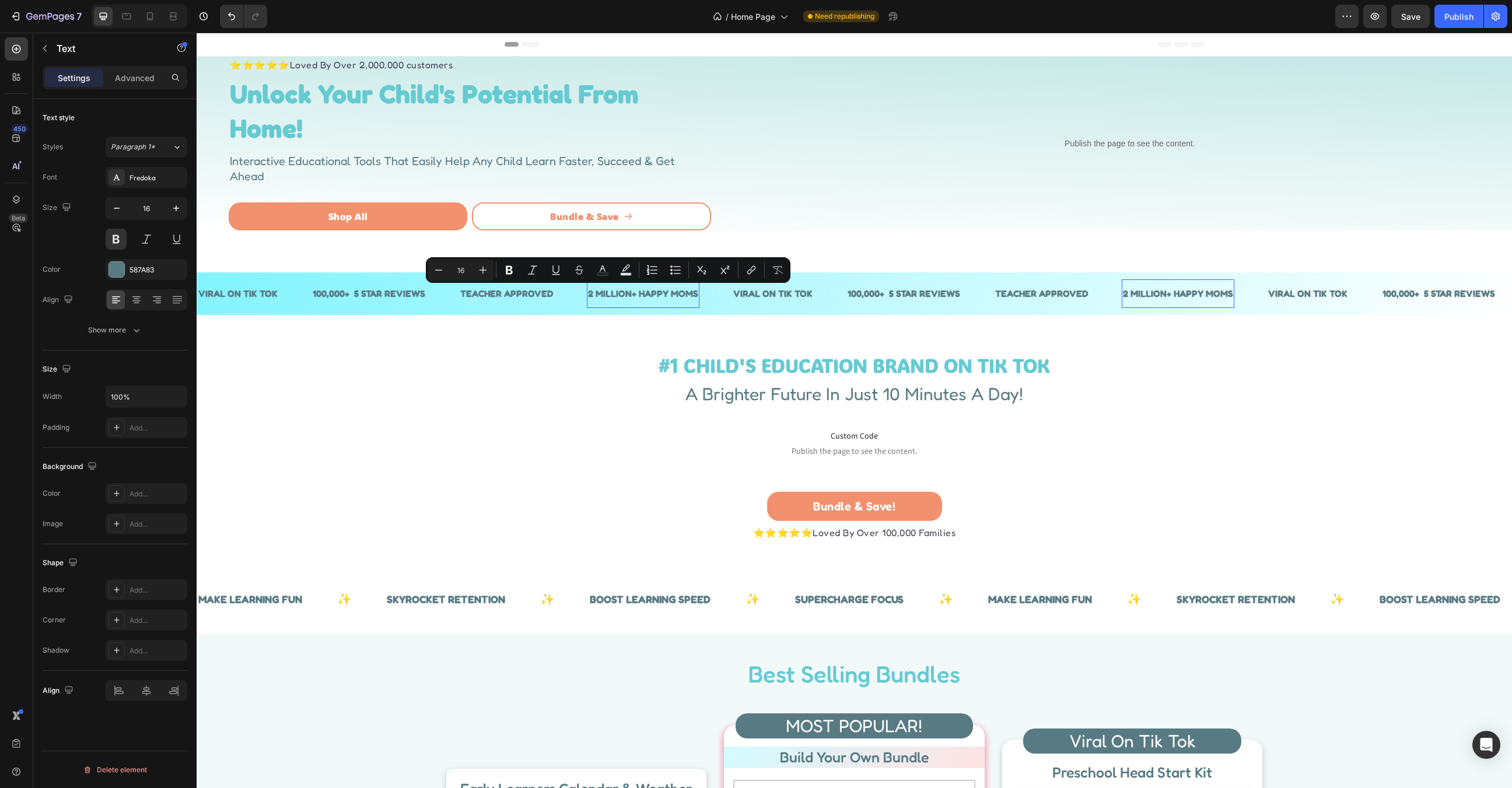
click at [661, 294] on p "2 MILLION+ HAPPY MOMS" at bounding box center [643, 293] width 111 height 17
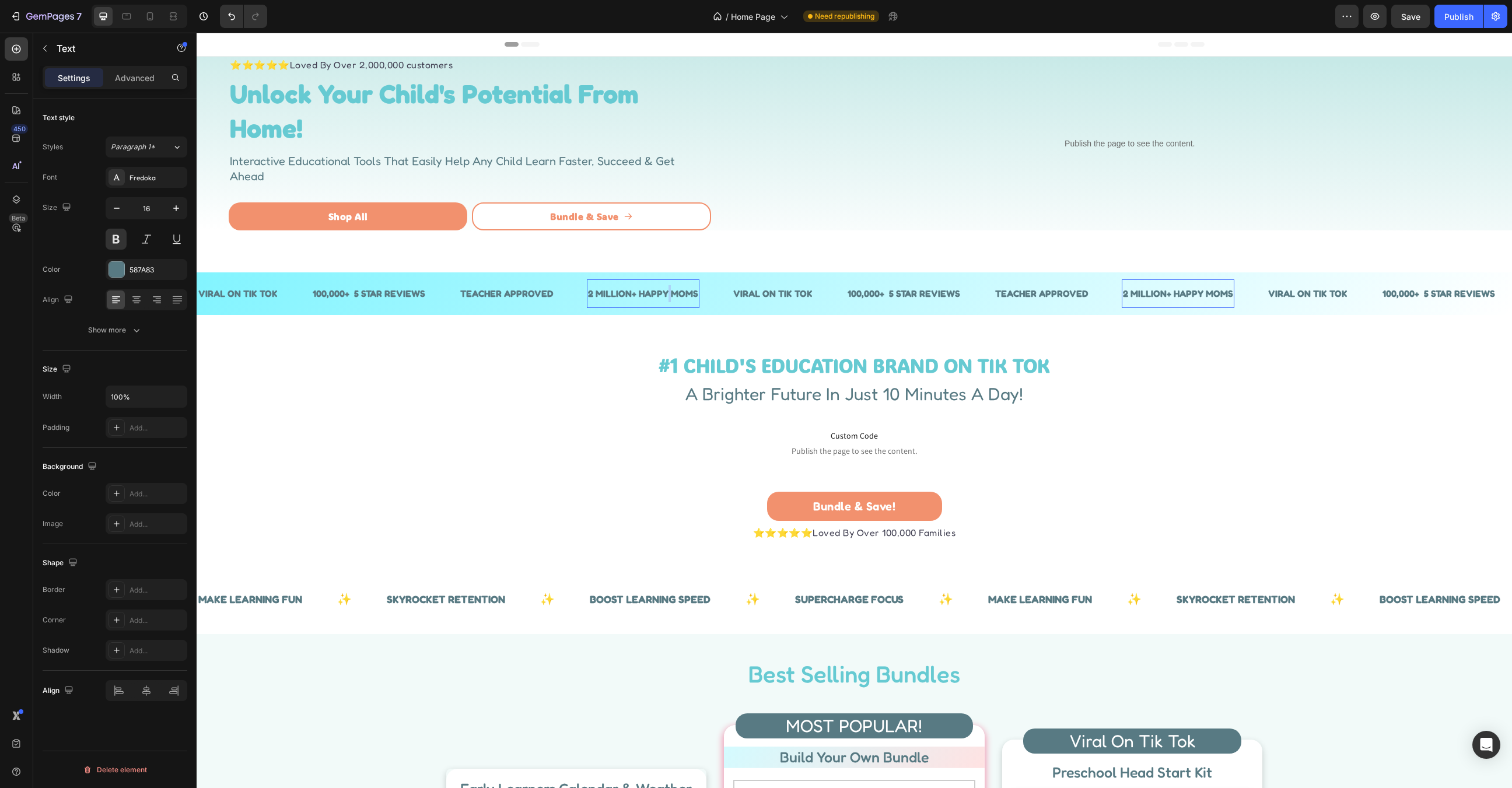
click at [661, 294] on p "2 MILLION+ HAPPY MOMS" at bounding box center [643, 293] width 111 height 17
click at [669, 294] on p "2 MILLION+ HAPPY MOMS" at bounding box center [643, 293] width 111 height 17
click at [485, 289] on p "TEACHER APPROVED" at bounding box center [506, 293] width 93 height 17
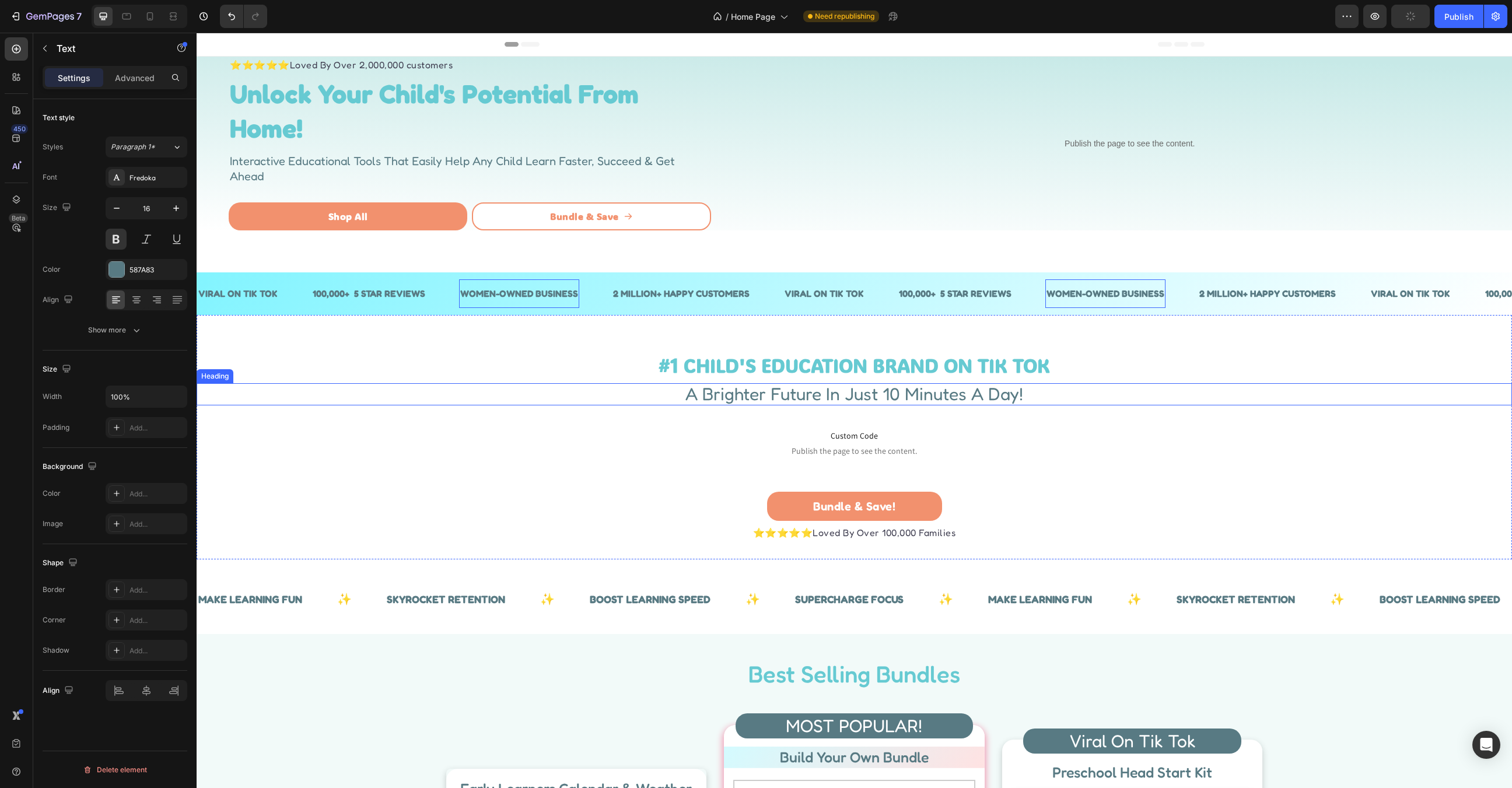
click at [538, 413] on div "#1 CHILD'S EDUCATION BRAND ON TIK TOK Heading A Brighter Future In Just 10 Minu…" at bounding box center [854, 438] width 1315 height 208
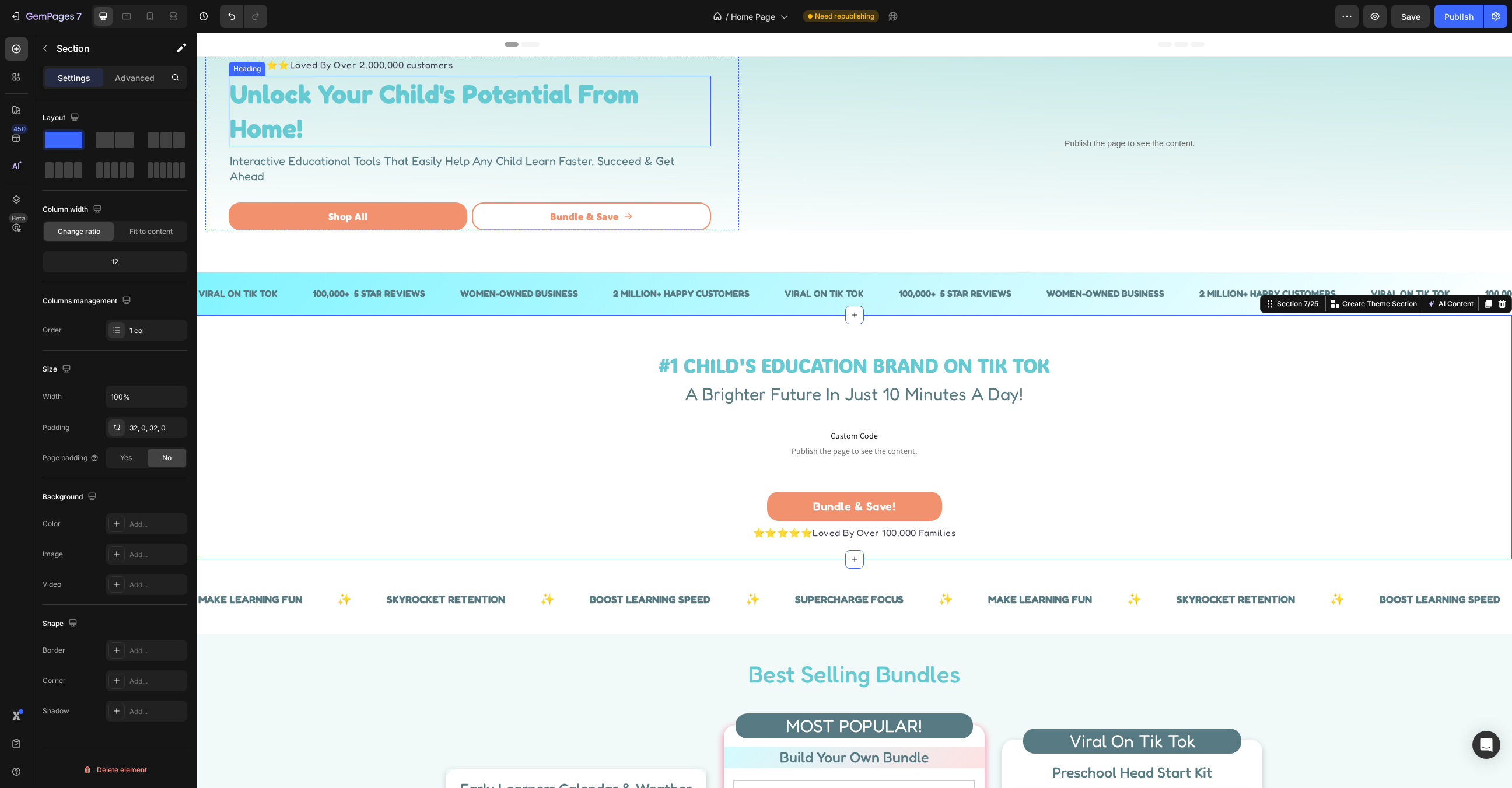
click at [518, 112] on p "⁠⁠⁠⁠⁠⁠⁠ Unlock Your Child's Potential From Home!" at bounding box center [470, 111] width 480 height 68
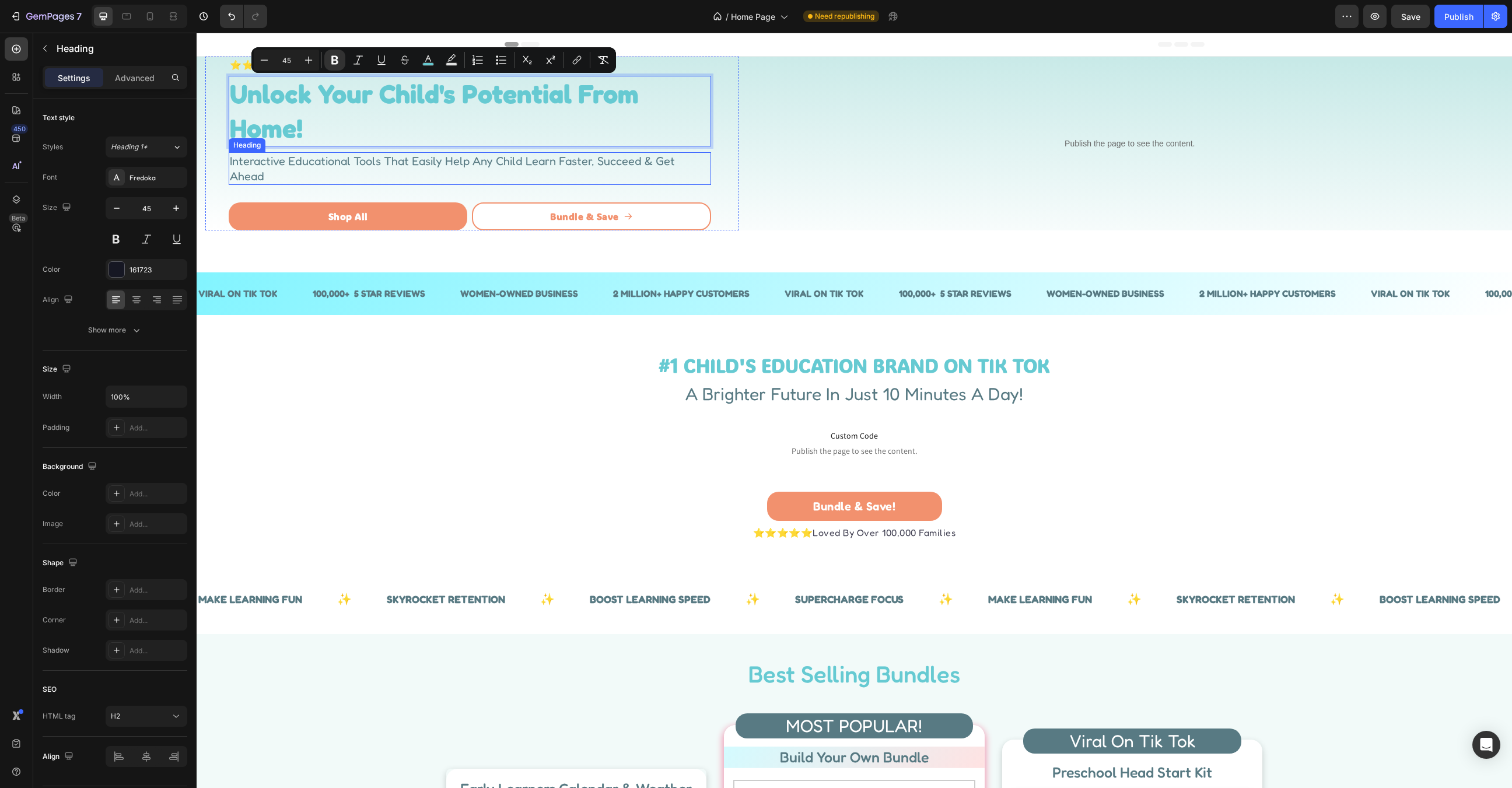
click at [549, 165] on span "Interactive Educational Tools That Easily Help Any Child Learn Faster, Succeed …" at bounding box center [453, 168] width 445 height 29
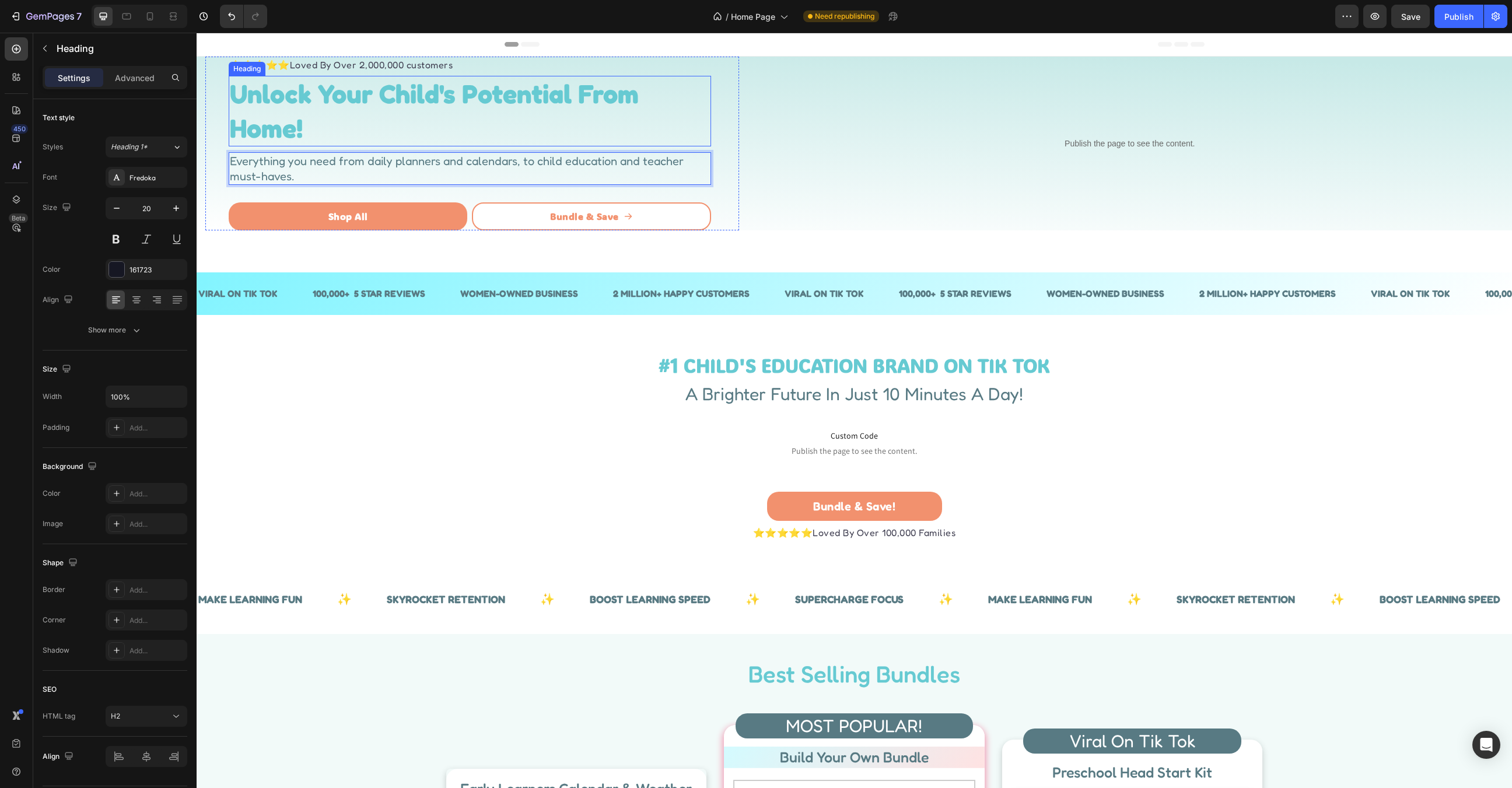
click at [466, 108] on strong "Unlock Your Child's Potential From Home!" at bounding box center [434, 111] width 409 height 67
click at [459, 160] on span "Everything you need from daily planners and calendars, to child education and t…" at bounding box center [456, 168] width 454 height 29
copy span "Everything you need from daily planners and calendars, to child education and t…"
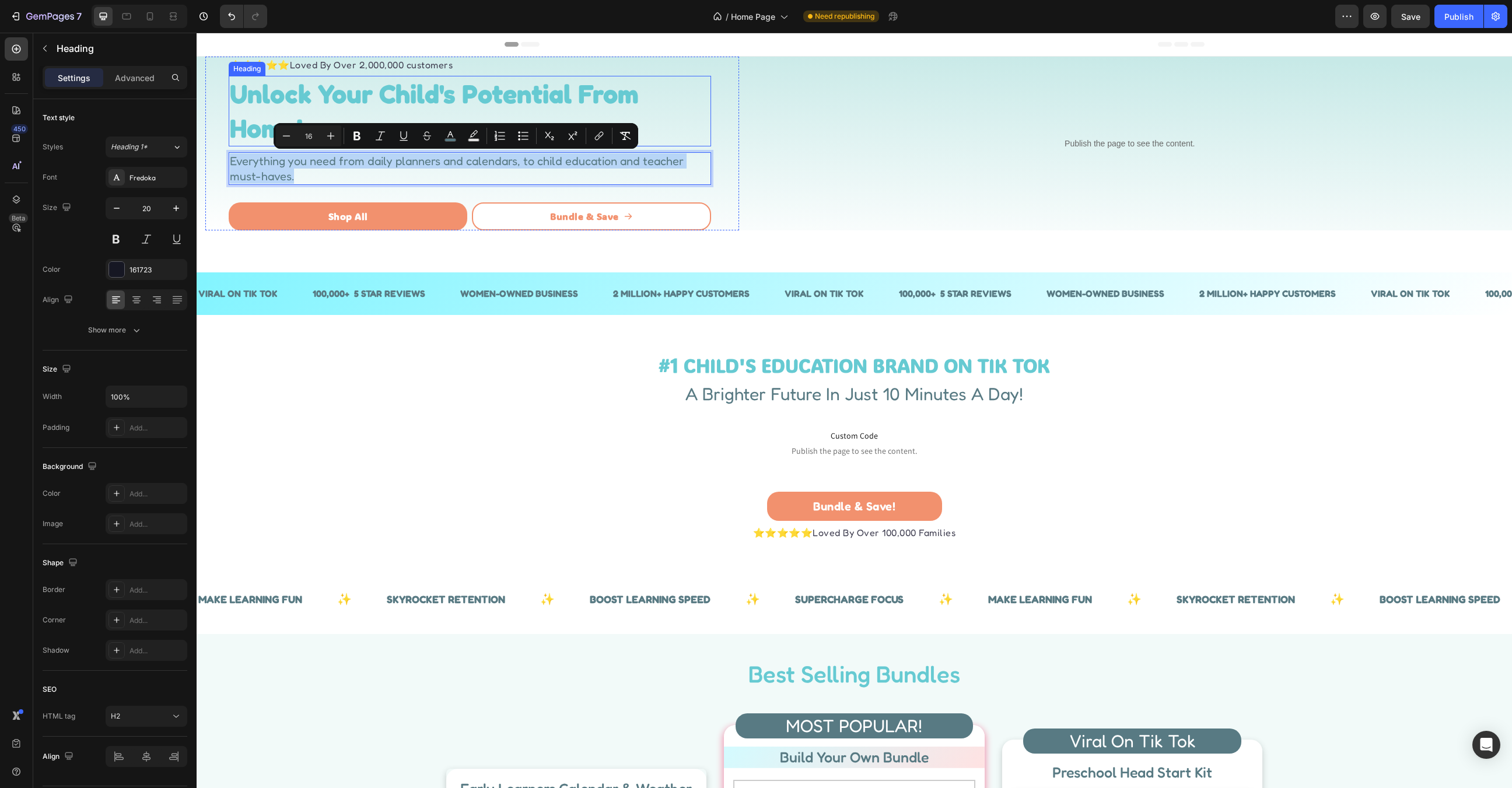
click at [438, 104] on strong "Unlock Your Child's Potential From Home!" at bounding box center [434, 111] width 409 height 67
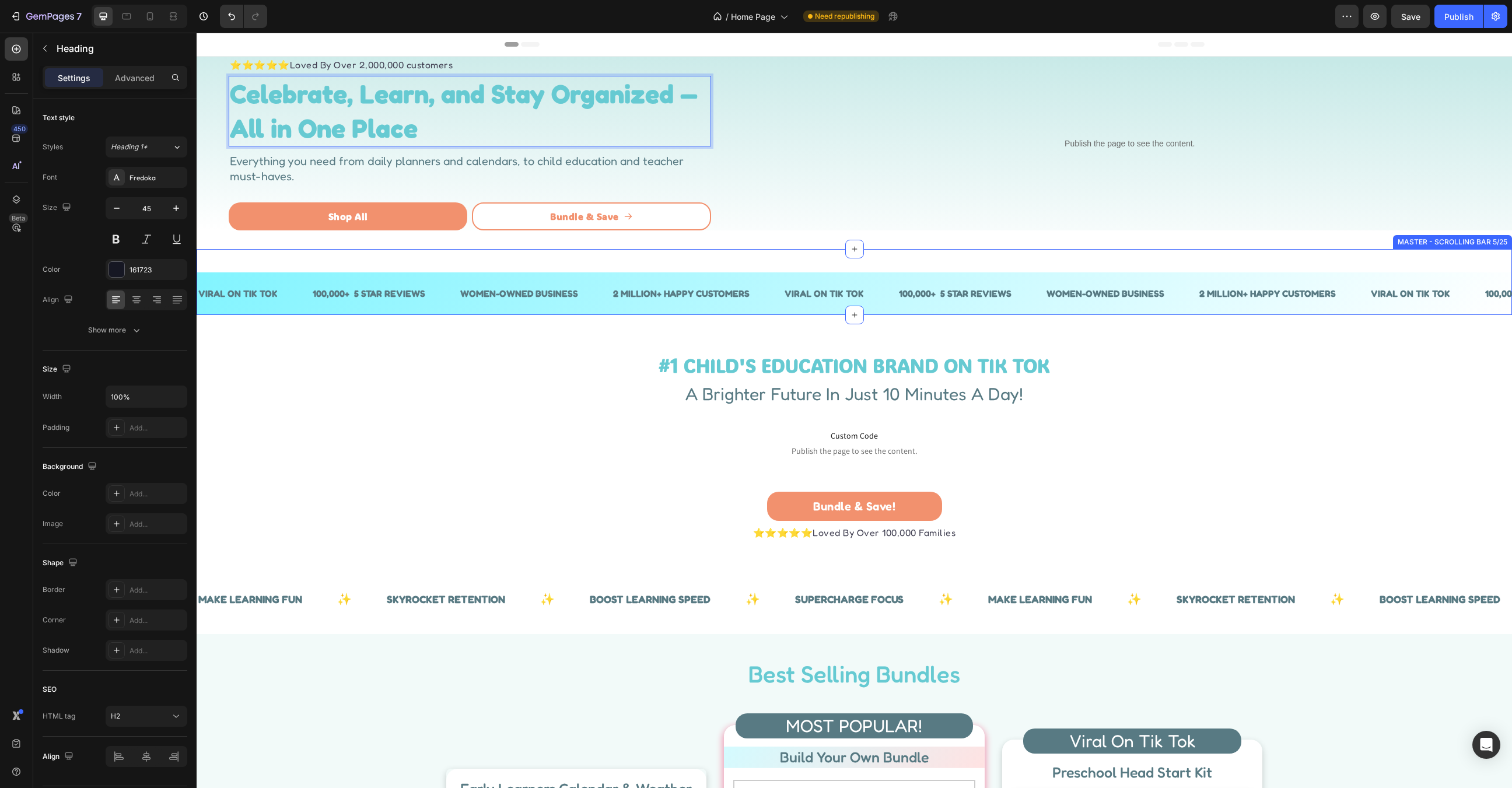
click at [584, 352] on div "#1 CHILD'S EDUCATION BRAND ON TIK TOK Heading A Brighter Future In Just 10 Minu…" at bounding box center [854, 438] width 1315 height 208
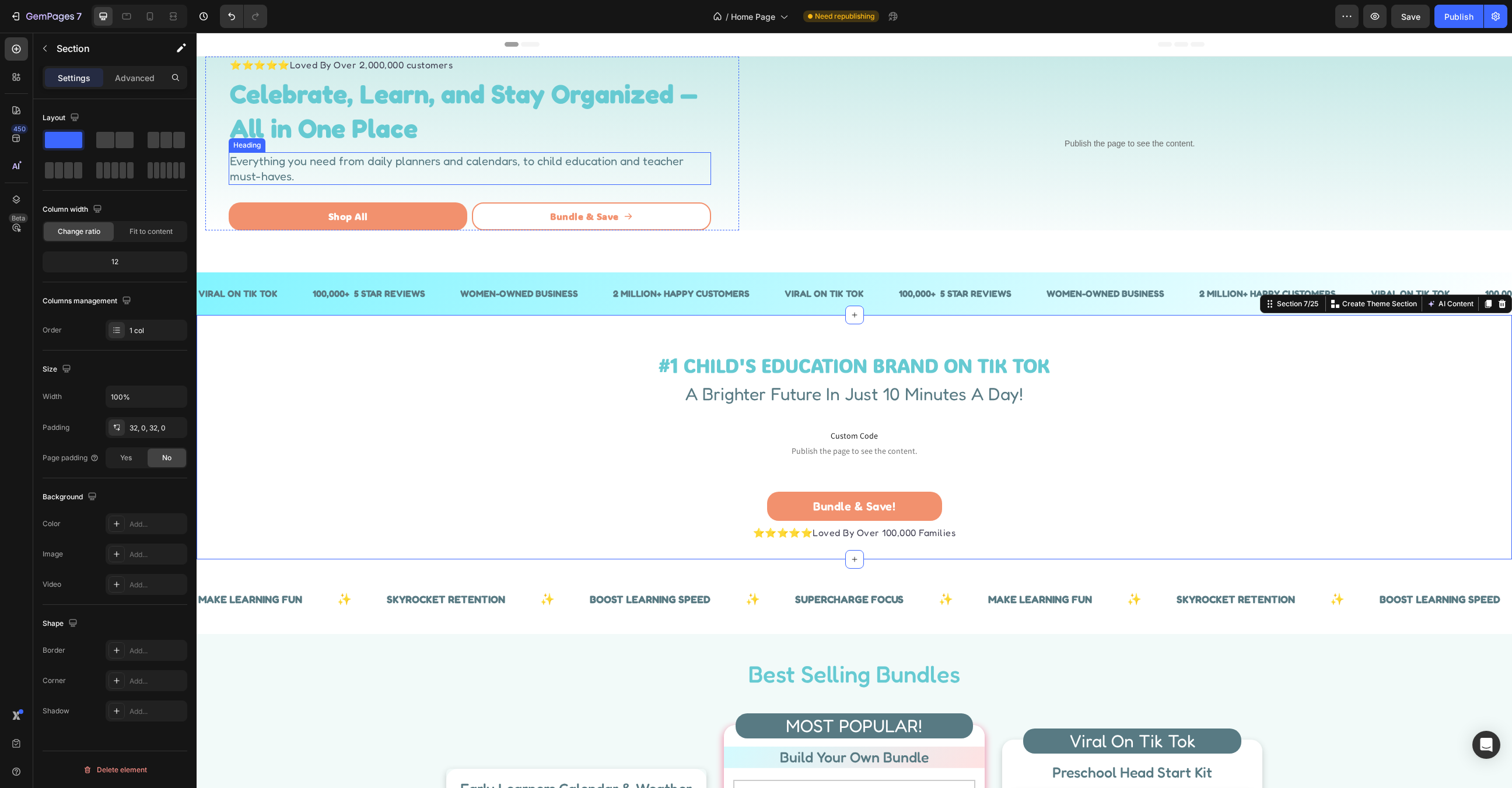
click at [467, 174] on p "⁠⁠⁠⁠⁠⁠⁠ Everything you need from daily planners and calendars, to child educati…" at bounding box center [470, 168] width 480 height 30
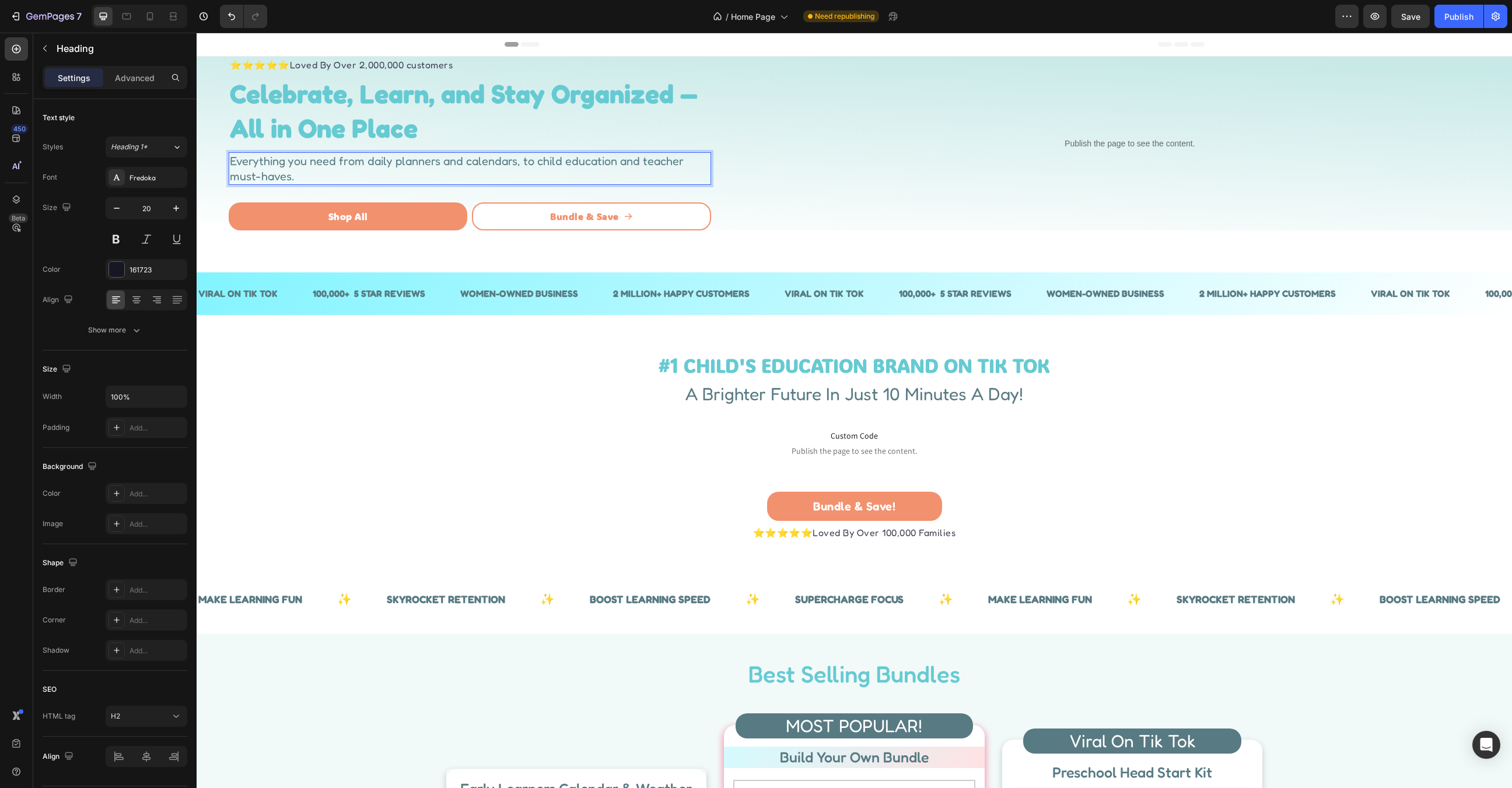
click at [467, 174] on p "Everything you need from daily planners and calendars, to child education and t…" at bounding box center [470, 168] width 480 height 30
click at [584, 165] on icon "Whether it’s organizing your week, teaching toddlers, or finding the perfect ca…" at bounding box center [465, 168] width 470 height 29
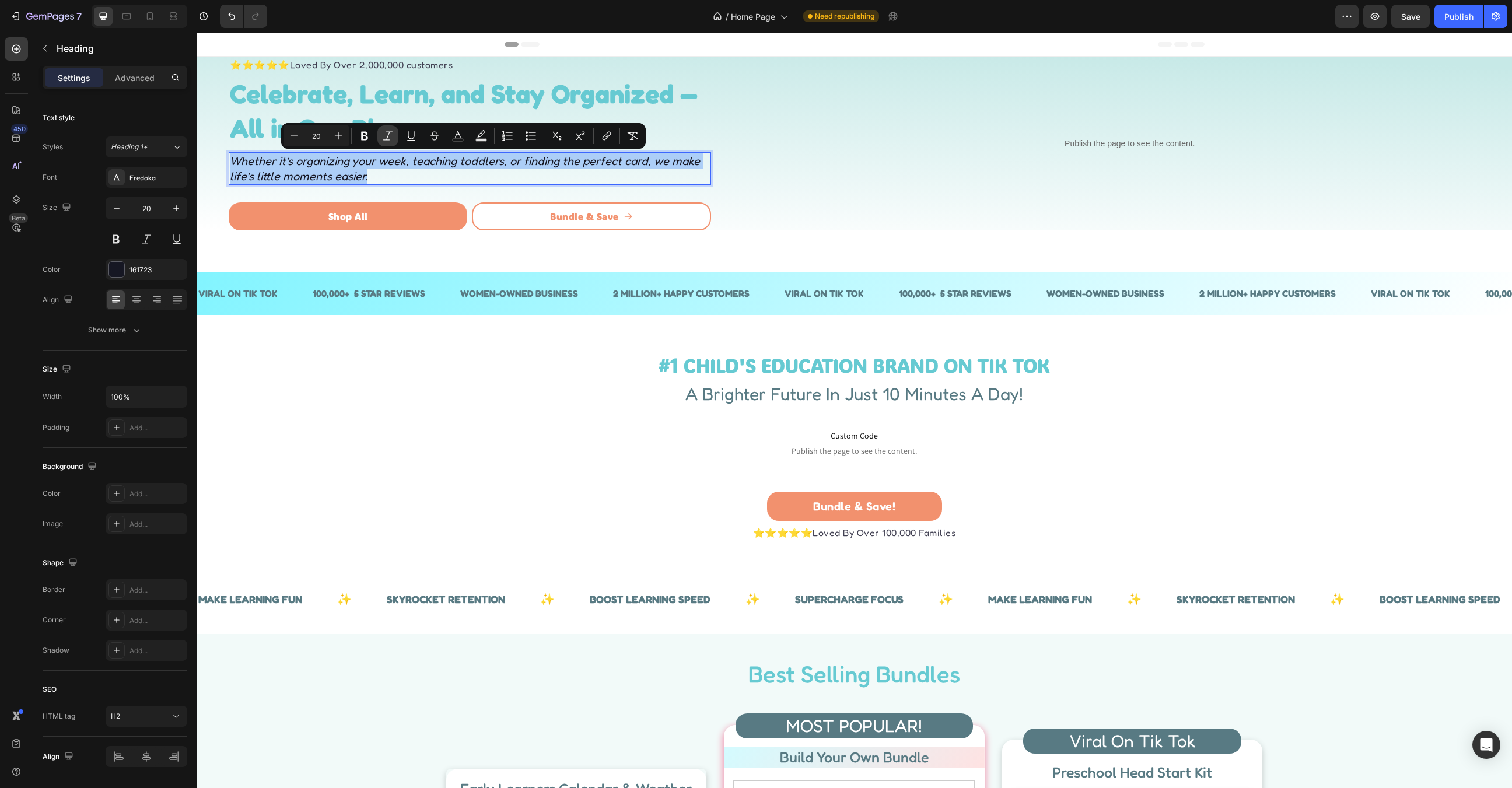
click at [386, 140] on icon "Editor contextual toolbar" at bounding box center [388, 136] width 12 height 12
click at [936, 260] on div "VIRAL ON TIK TOK Text 100,000+ 5 STAR REVIEWS Text WOMEN-OWNED BUSINESS Text 2 …" at bounding box center [854, 282] width 1315 height 66
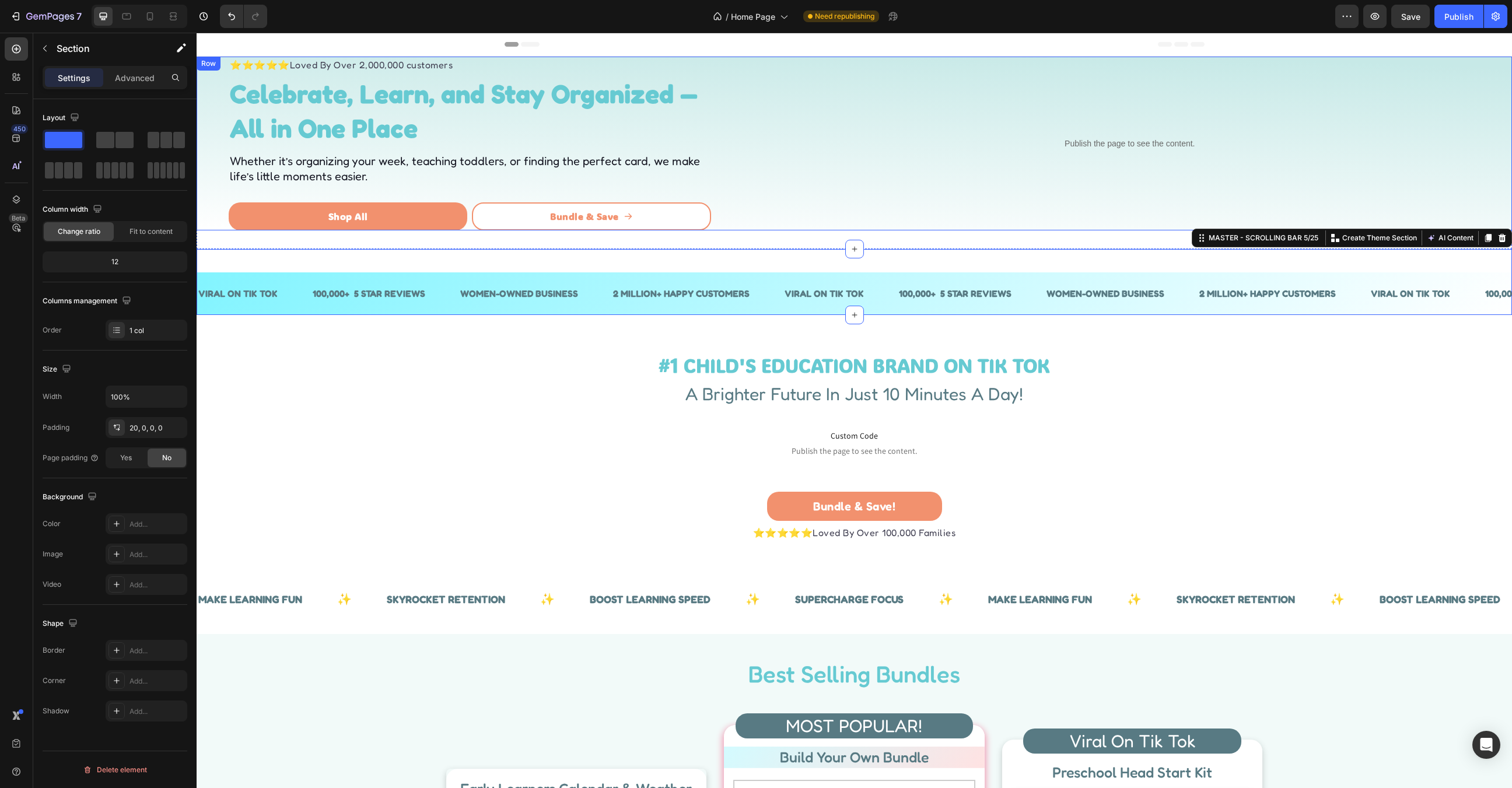
click at [1107, 147] on p "Publish the page to see the content." at bounding box center [1130, 143] width 747 height 13
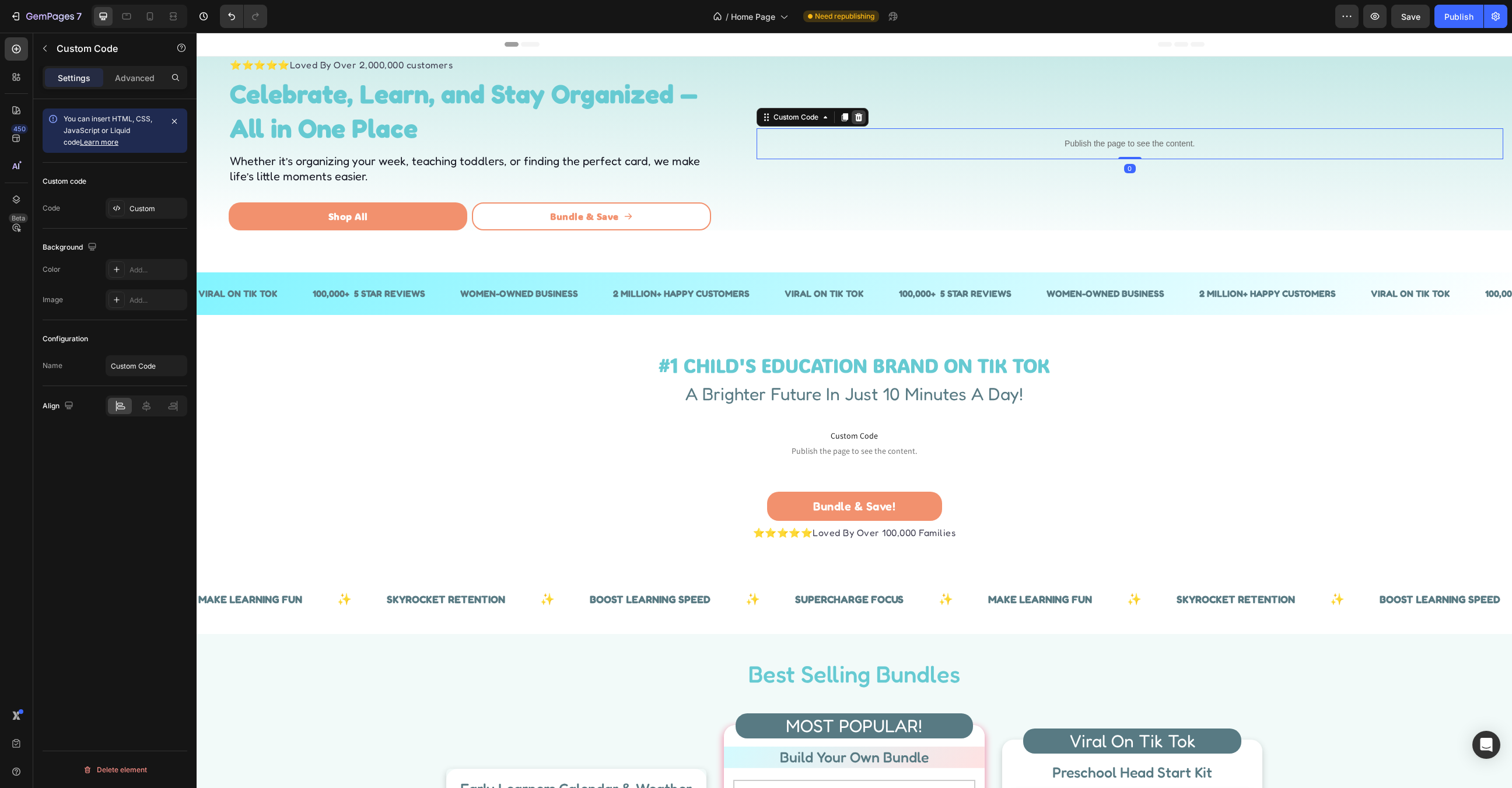
click at [858, 113] on icon at bounding box center [859, 117] width 10 height 10
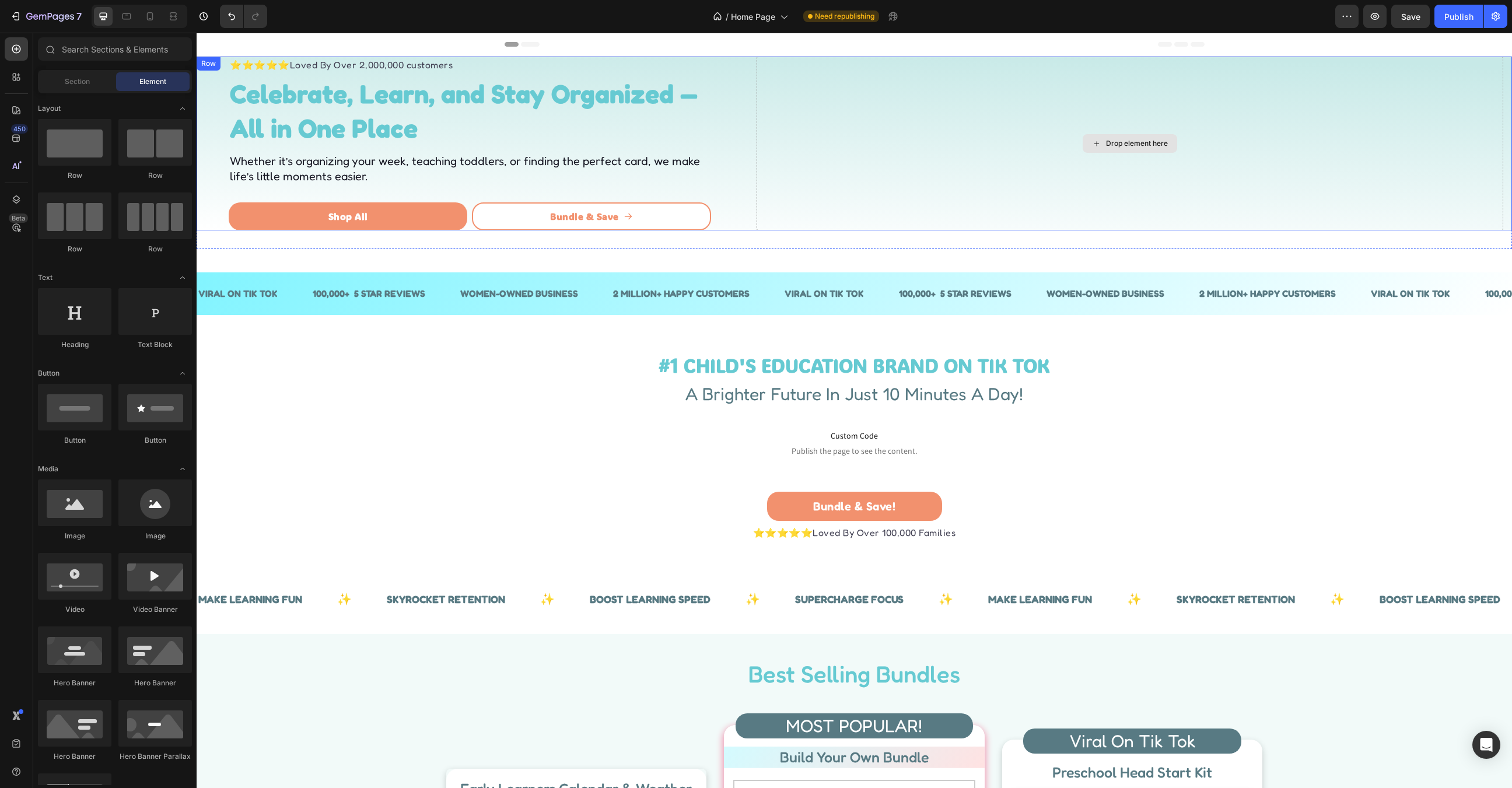
click at [767, 200] on div "Drop element here" at bounding box center [1130, 143] width 747 height 174
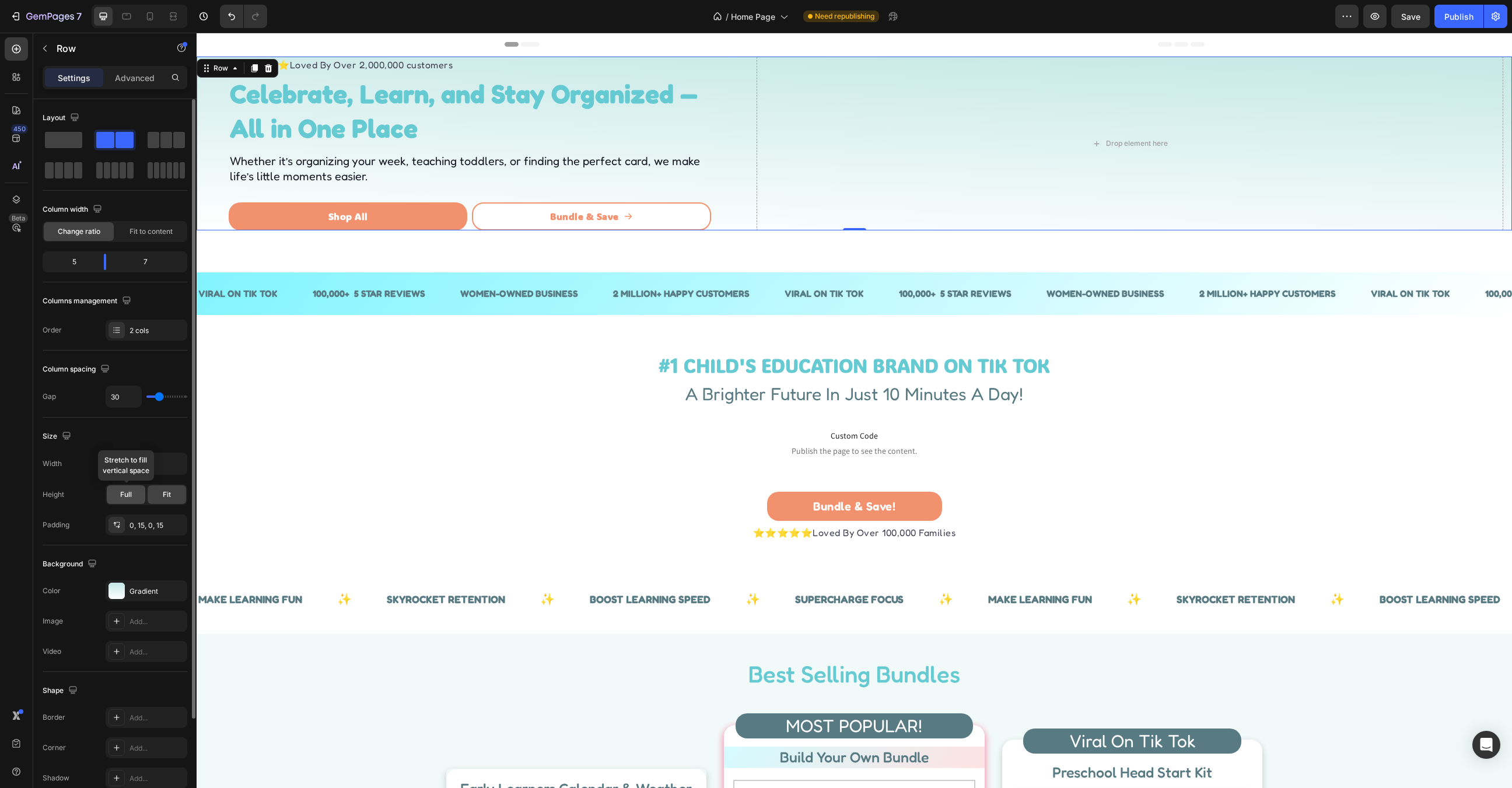
click at [120, 489] on span "Full" at bounding box center [126, 494] width 12 height 10
click at [148, 490] on div "Fit" at bounding box center [167, 494] width 39 height 19
click at [122, 473] on div "100%" at bounding box center [146, 464] width 82 height 22
click at [120, 464] on input "100%" at bounding box center [146, 464] width 80 height 21
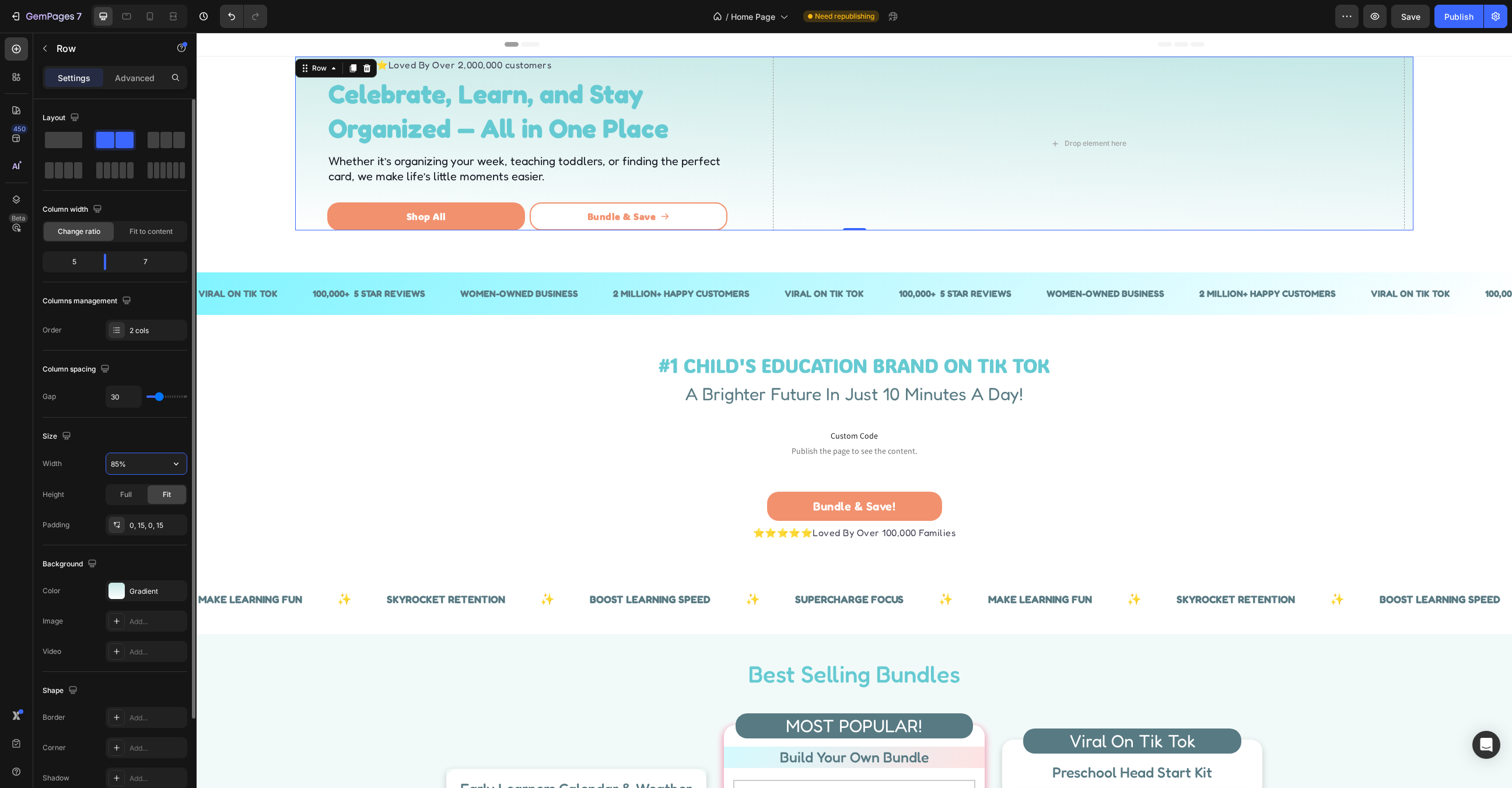
type input "100%"
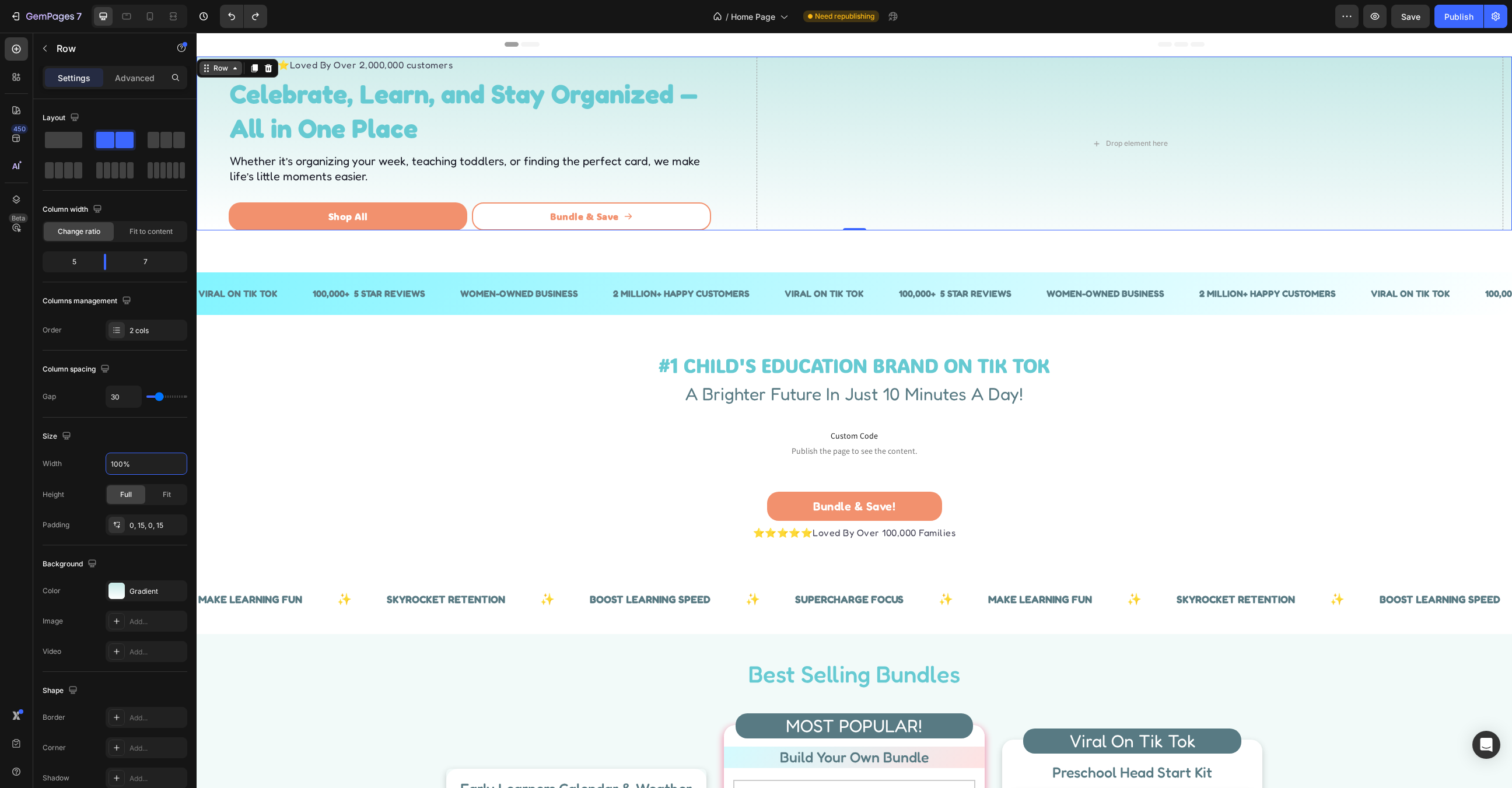
click at [230, 68] on icon at bounding box center [235, 68] width 10 height 10
click at [750, 162] on div "⭐⭐⭐⭐⭐ Loved By Over 2,000,000 customers Text block ⁠⁠⁠⁠⁠⁠⁠ Celebrate, Learn, an…" at bounding box center [854, 143] width 1315 height 174
click at [1124, 86] on div "Drop element here" at bounding box center [1130, 143] width 747 height 174
click at [76, 50] on p "Row" at bounding box center [106, 48] width 99 height 14
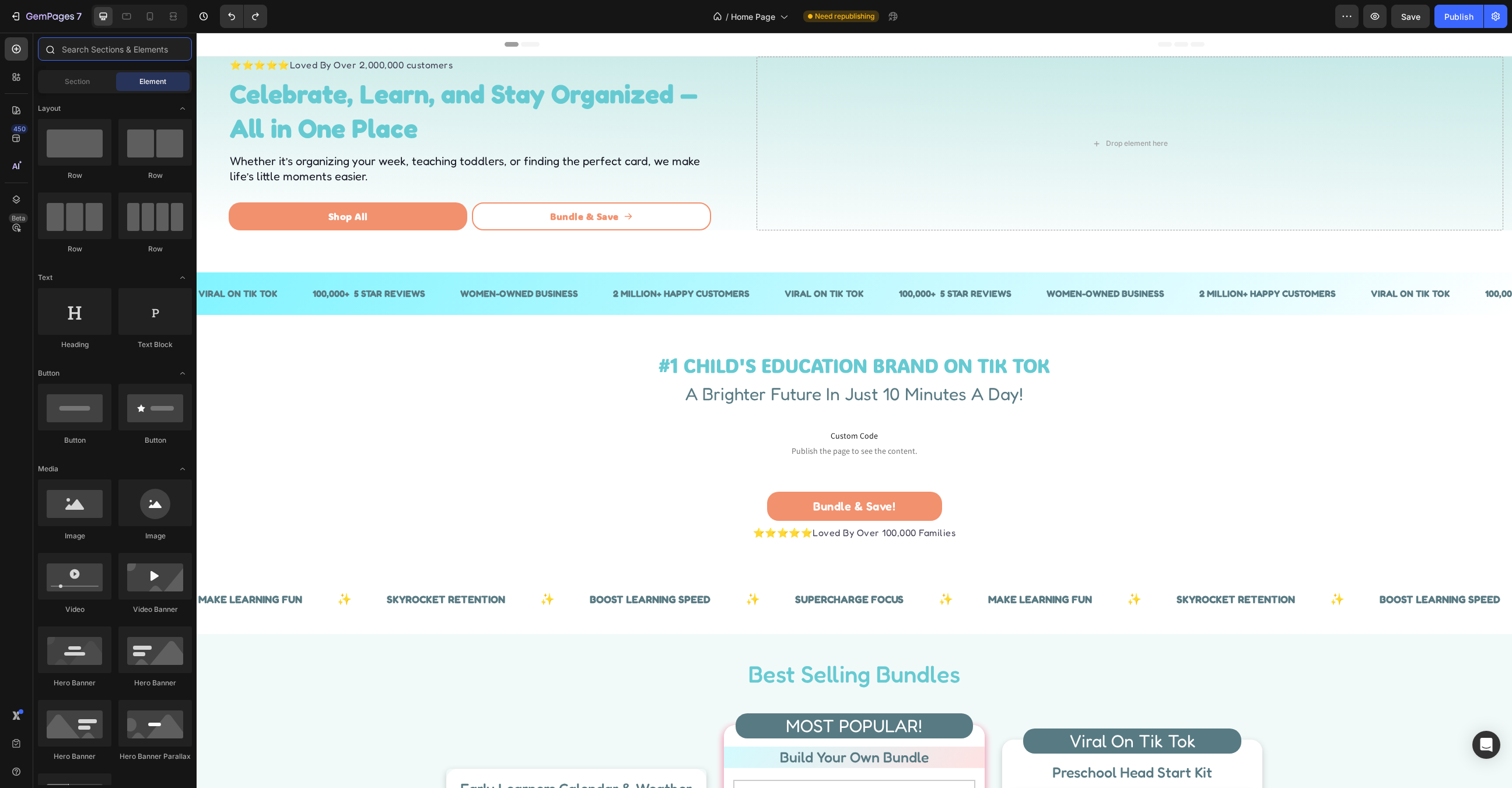
click at [99, 55] on input "text" at bounding box center [114, 48] width 154 height 23
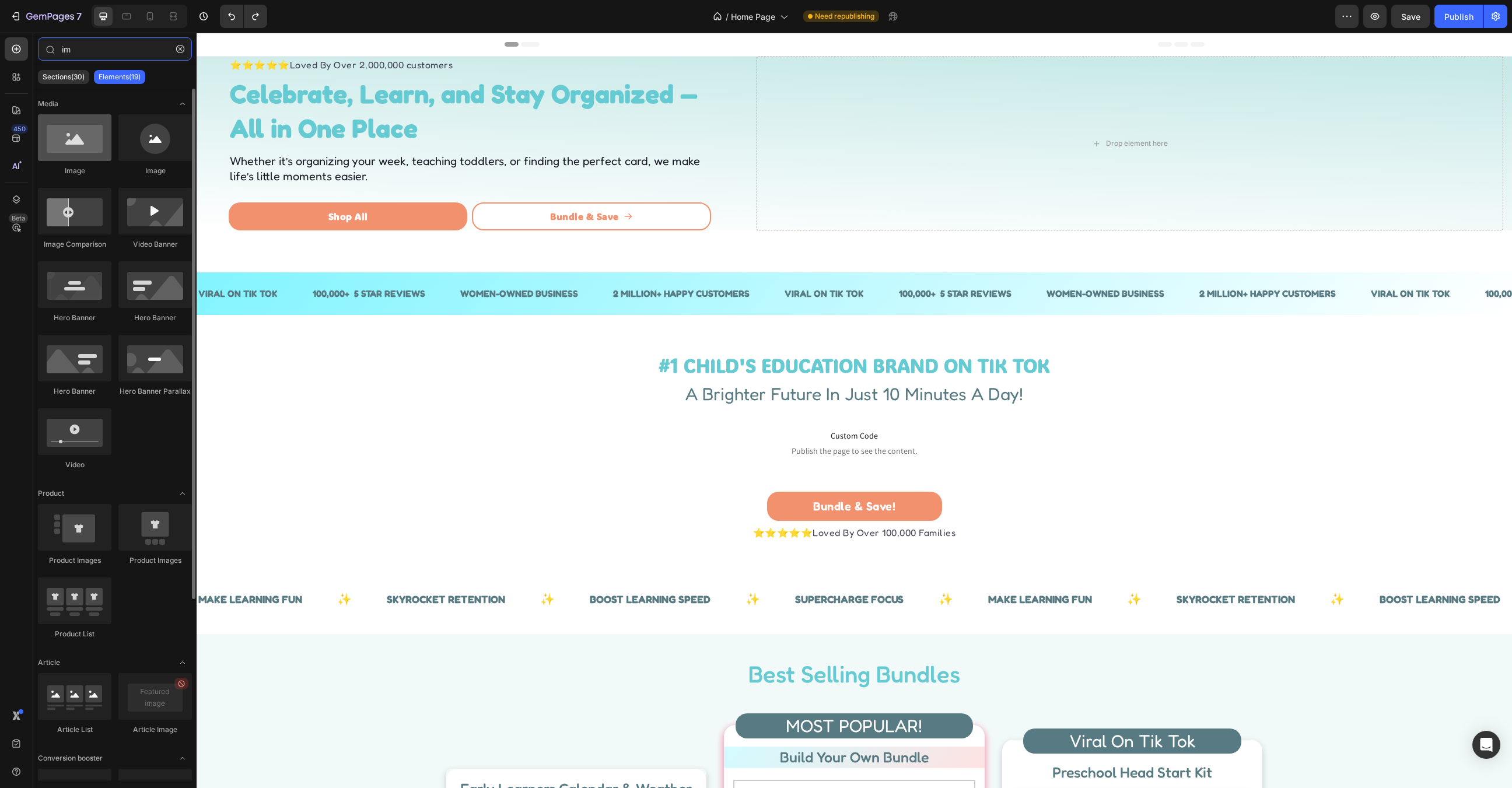
type input "im"
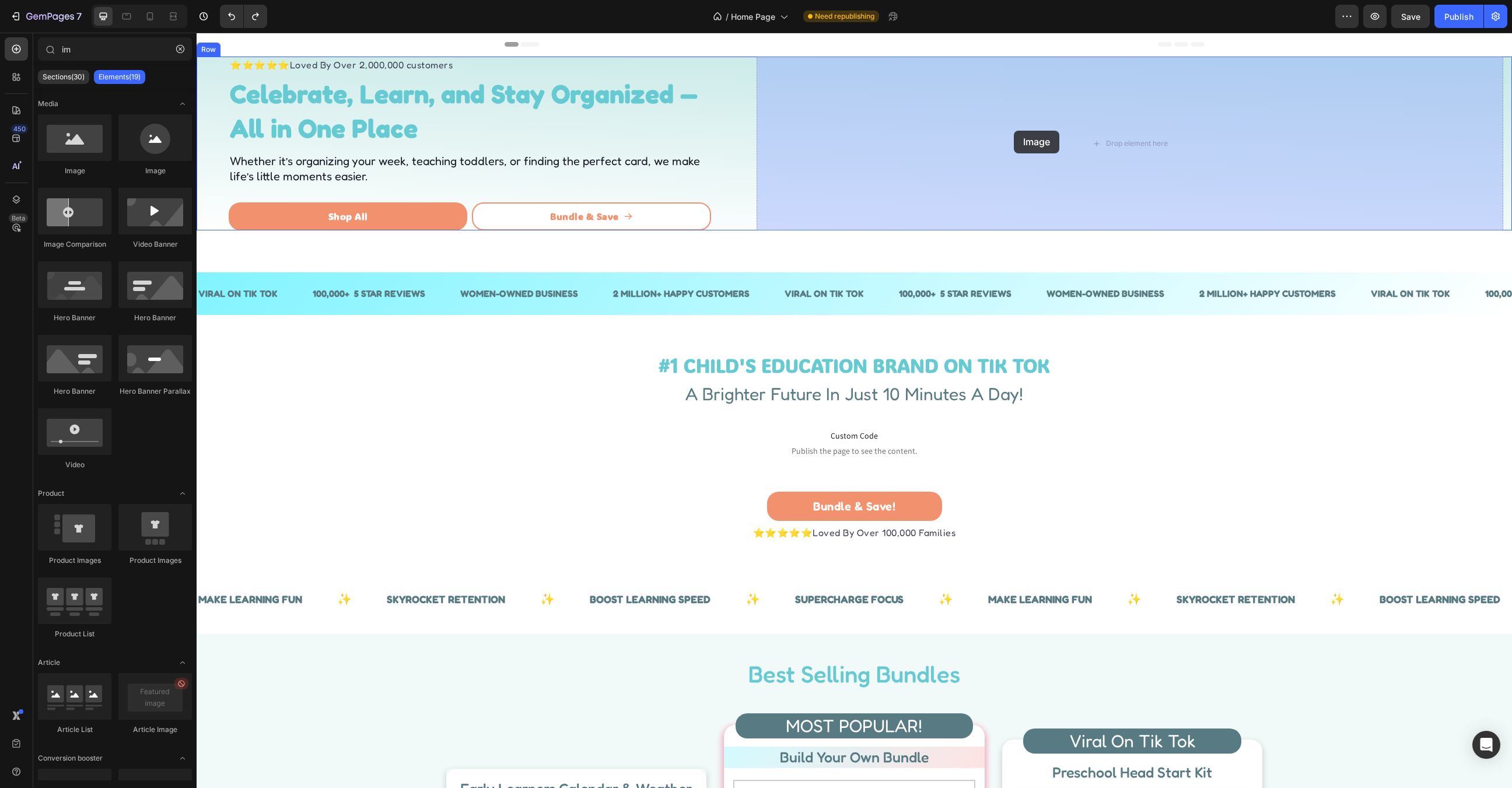
drag, startPoint x: 287, startPoint y: 184, endPoint x: 1057, endPoint y: 137, distance: 771.4
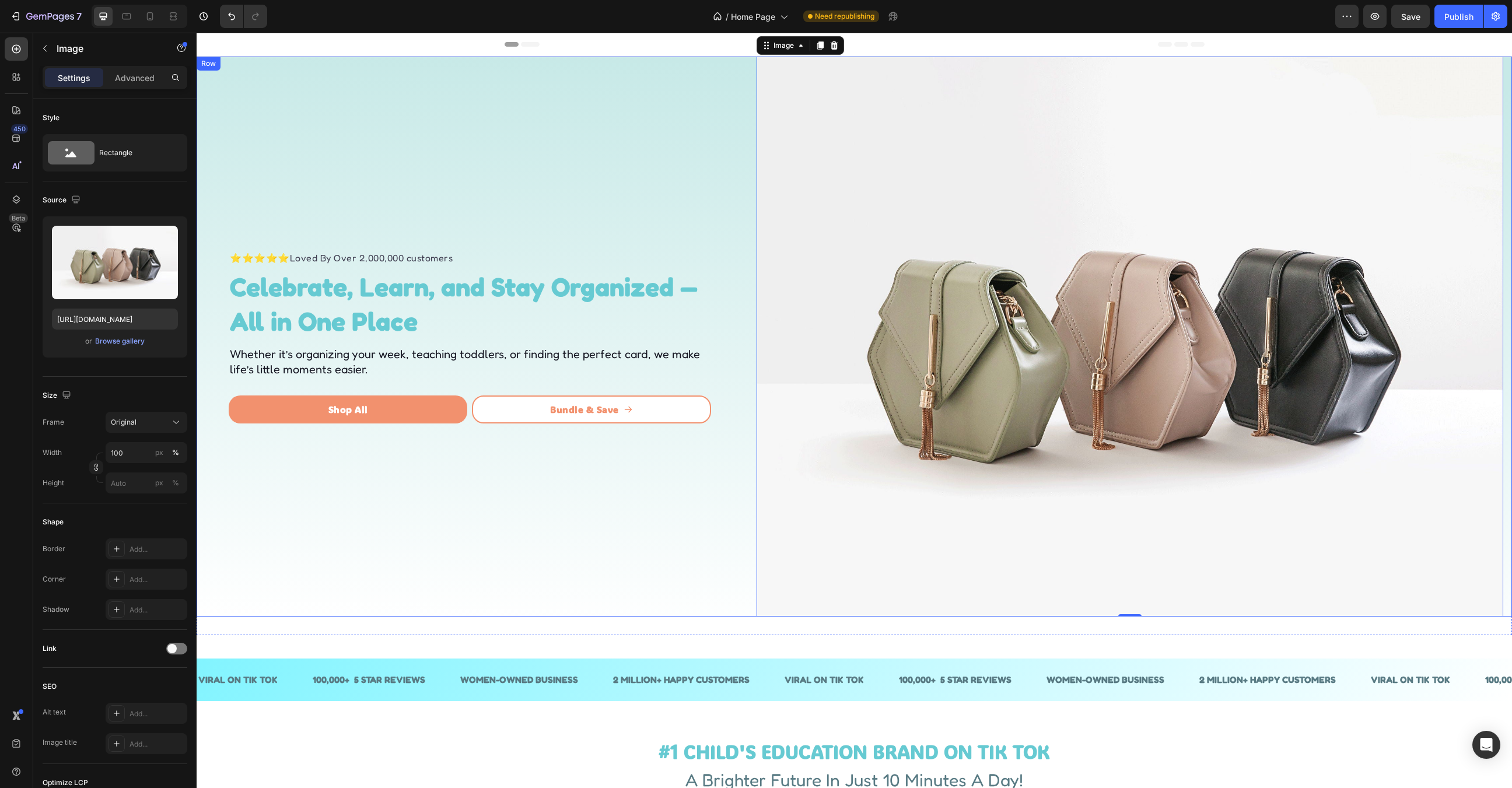
click at [742, 550] on div "⭐⭐⭐⭐⭐ Loved By Over 2,000,000 customers Text block ⁠⁠⁠⁠⁠⁠⁠ Celebrate, Learn, an…" at bounding box center [854, 336] width 1315 height 559
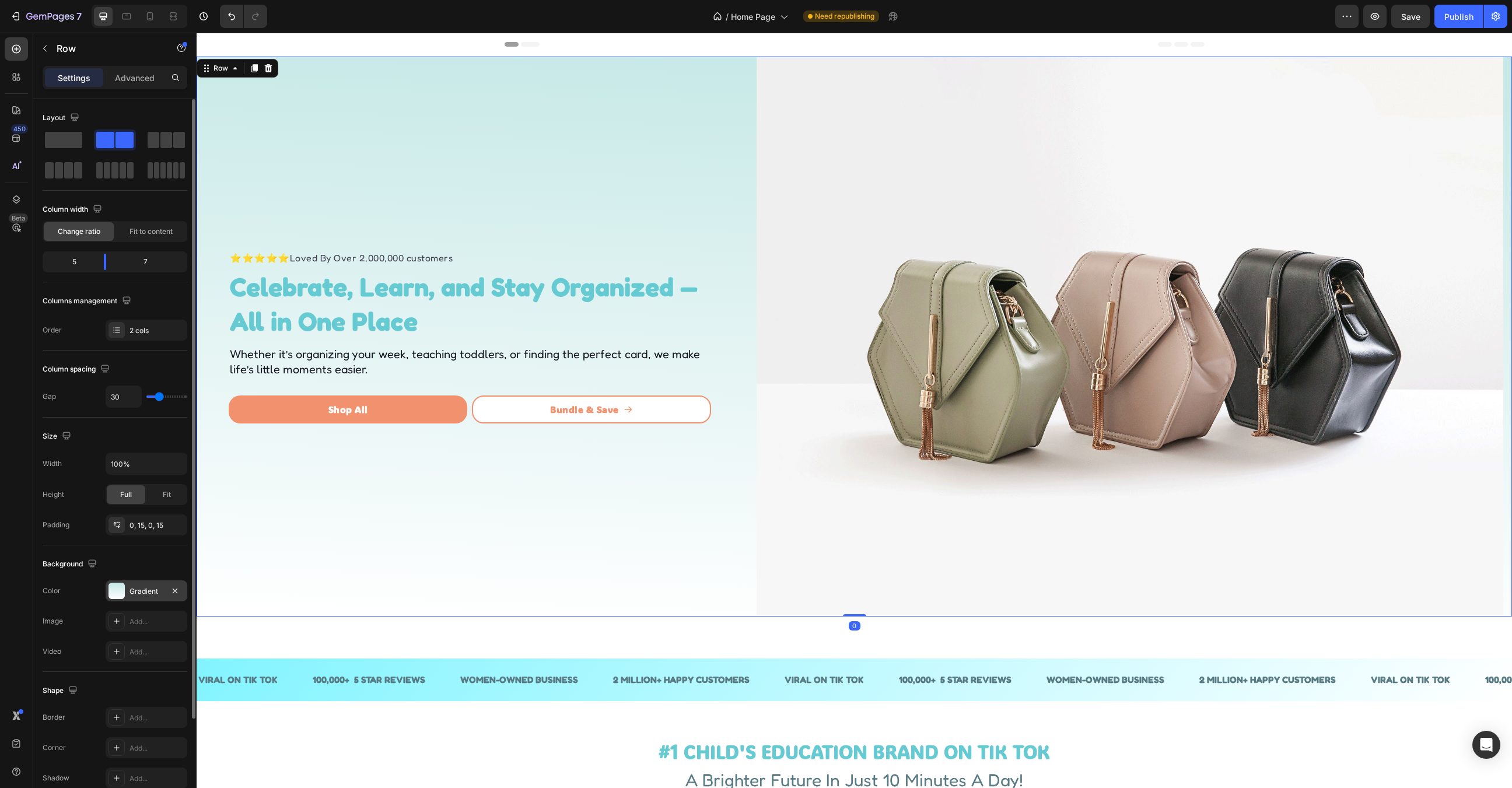
click at [133, 586] on div "Gradient" at bounding box center [146, 591] width 34 height 10
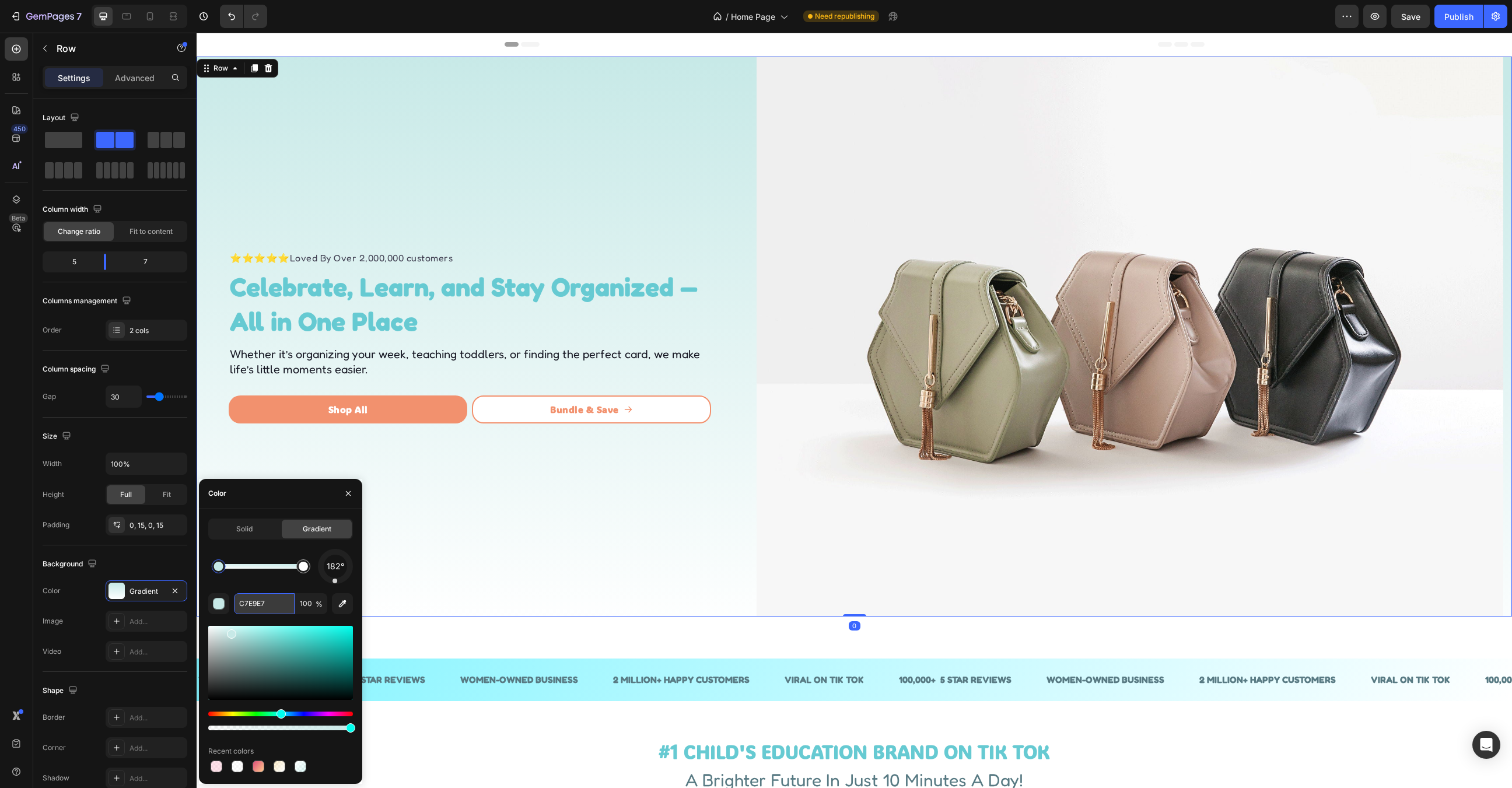
click at [250, 603] on input "C7E9E7" at bounding box center [264, 603] width 61 height 21
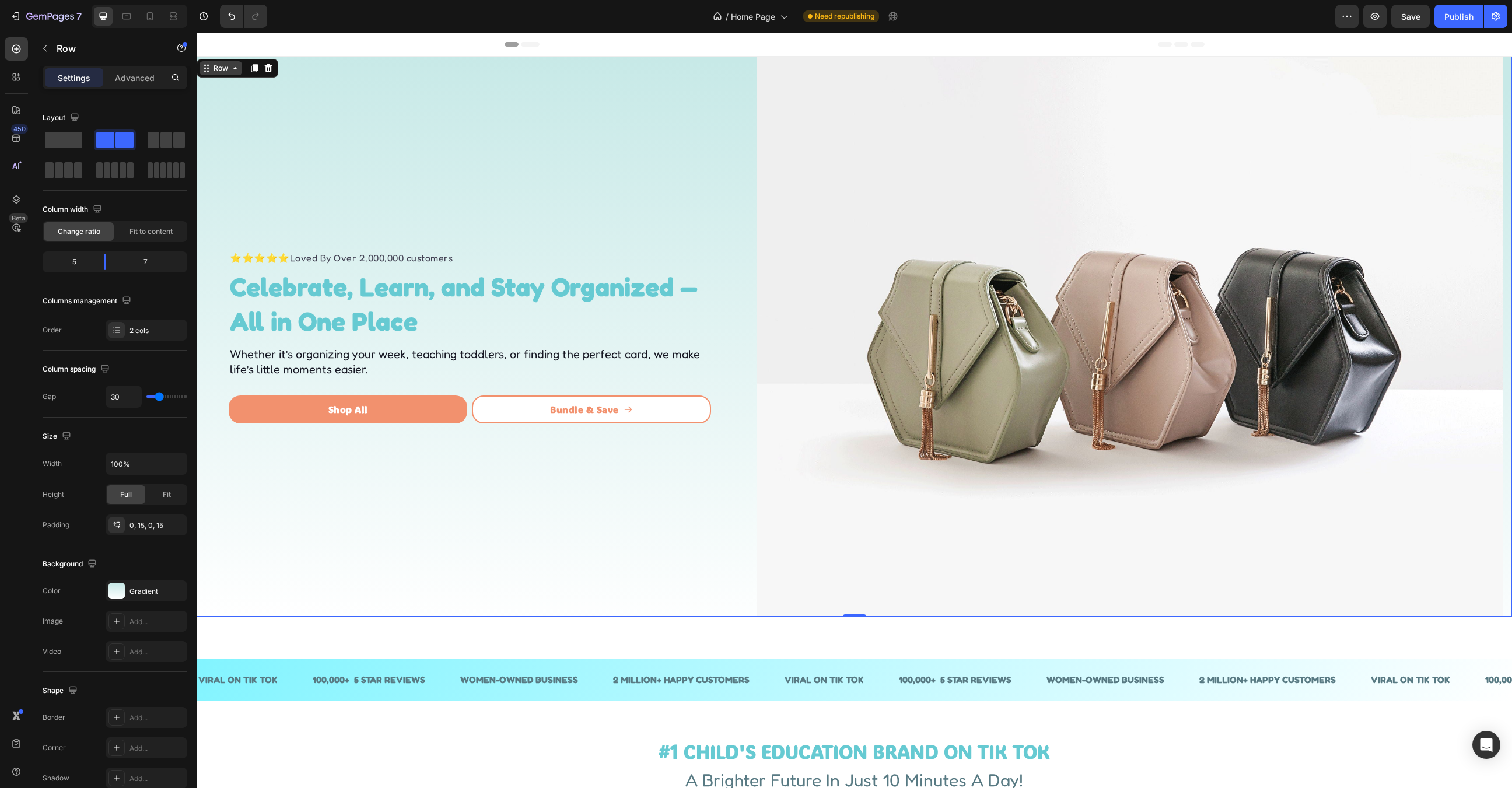
click at [222, 69] on div "Row" at bounding box center [220, 68] width 19 height 10
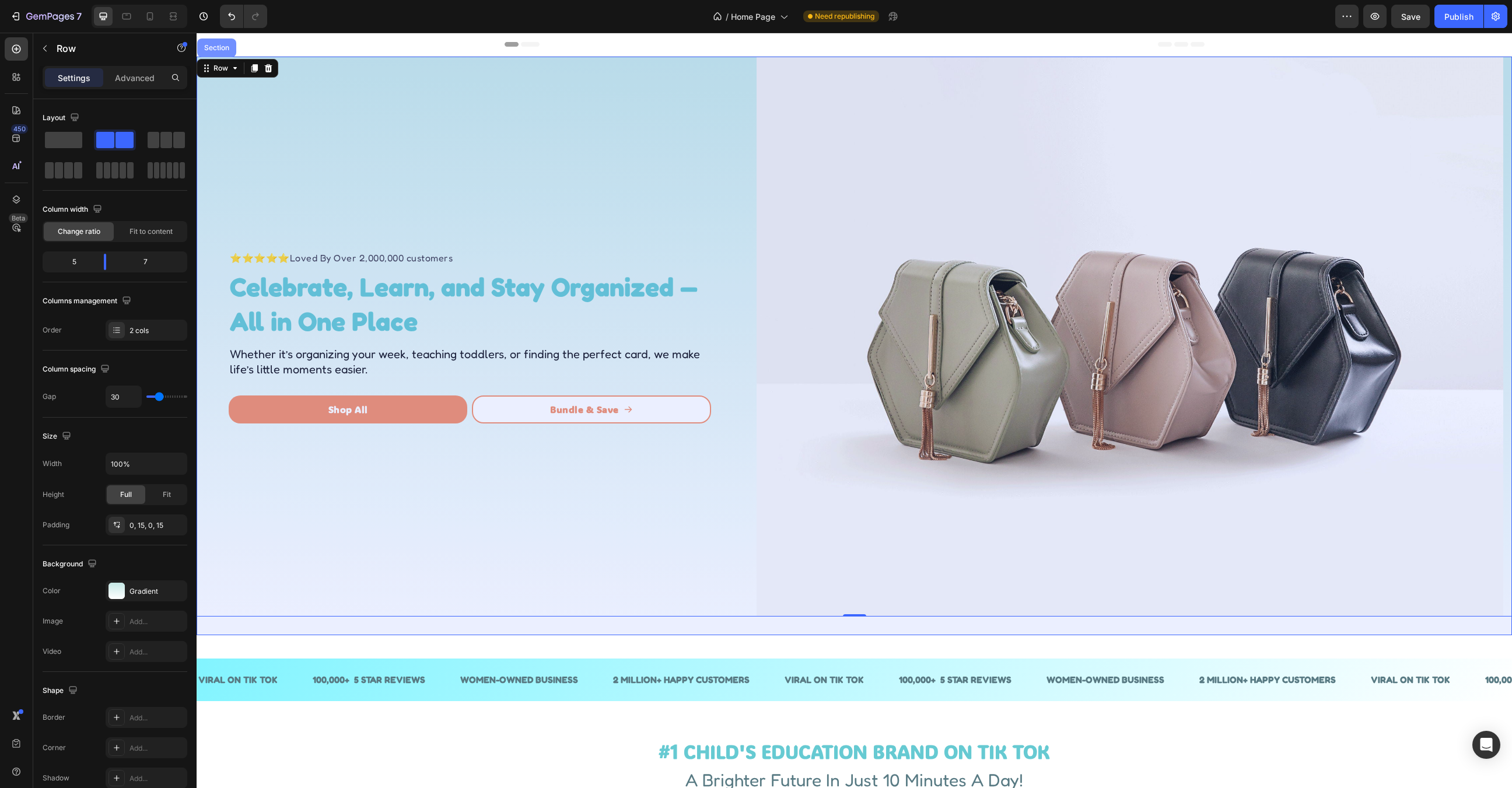
click at [219, 54] on div "Section" at bounding box center [217, 47] width 39 height 19
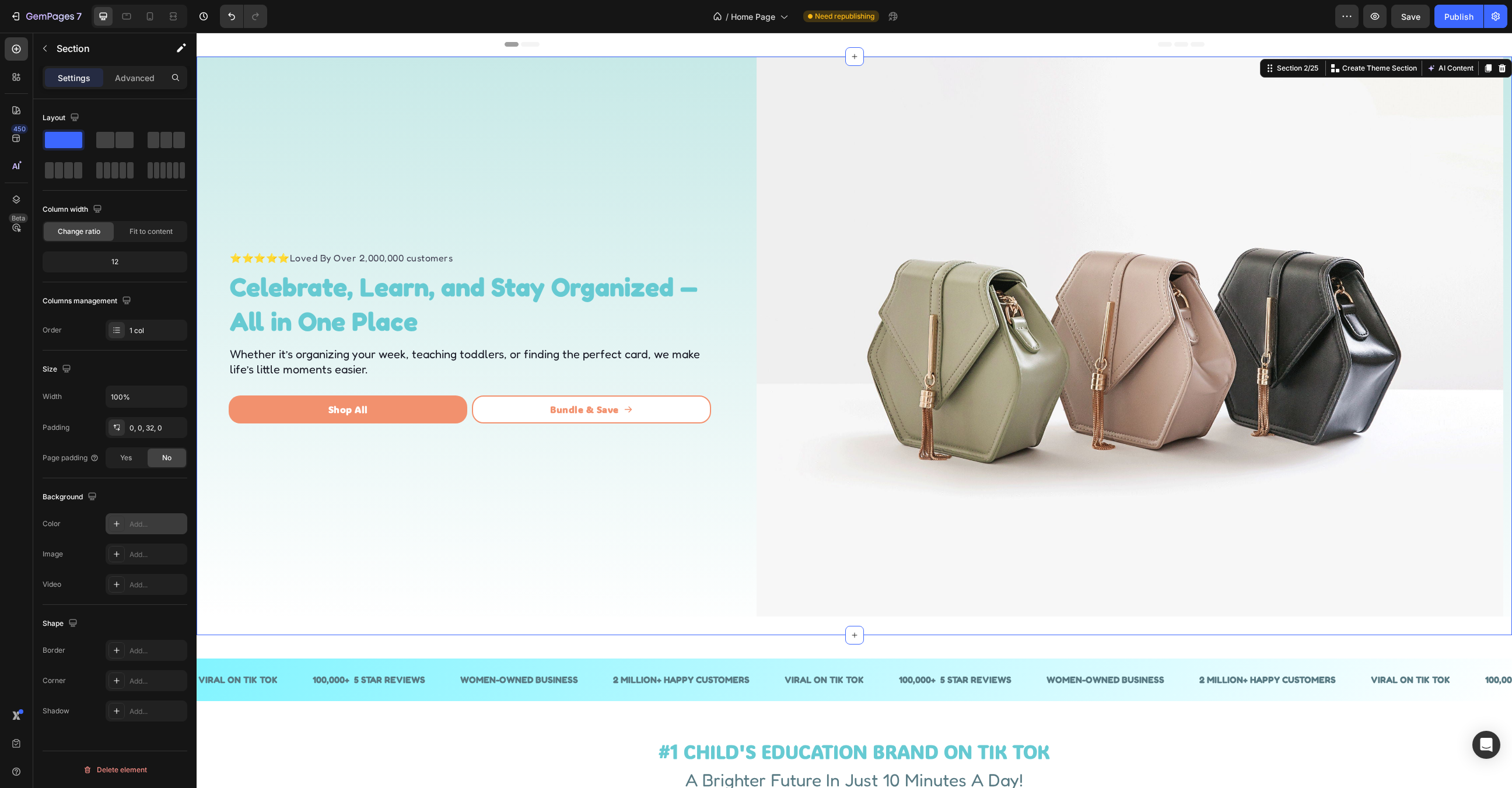
click at [117, 522] on icon at bounding box center [117, 524] width 6 height 6
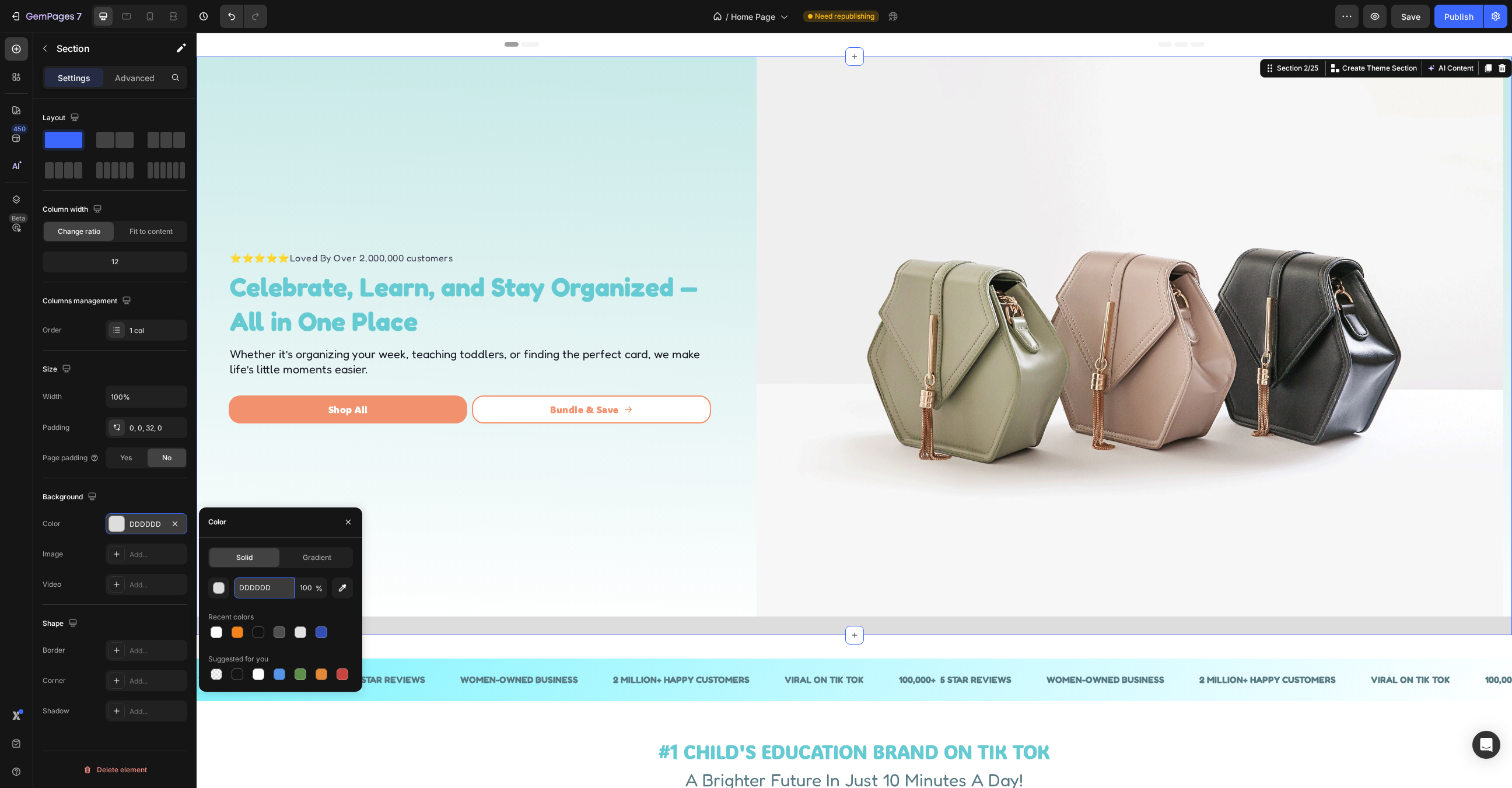
click at [275, 584] on input "DDDDDD" at bounding box center [264, 588] width 61 height 21
paste input "C7E9E7"
type input "C7E9E7"
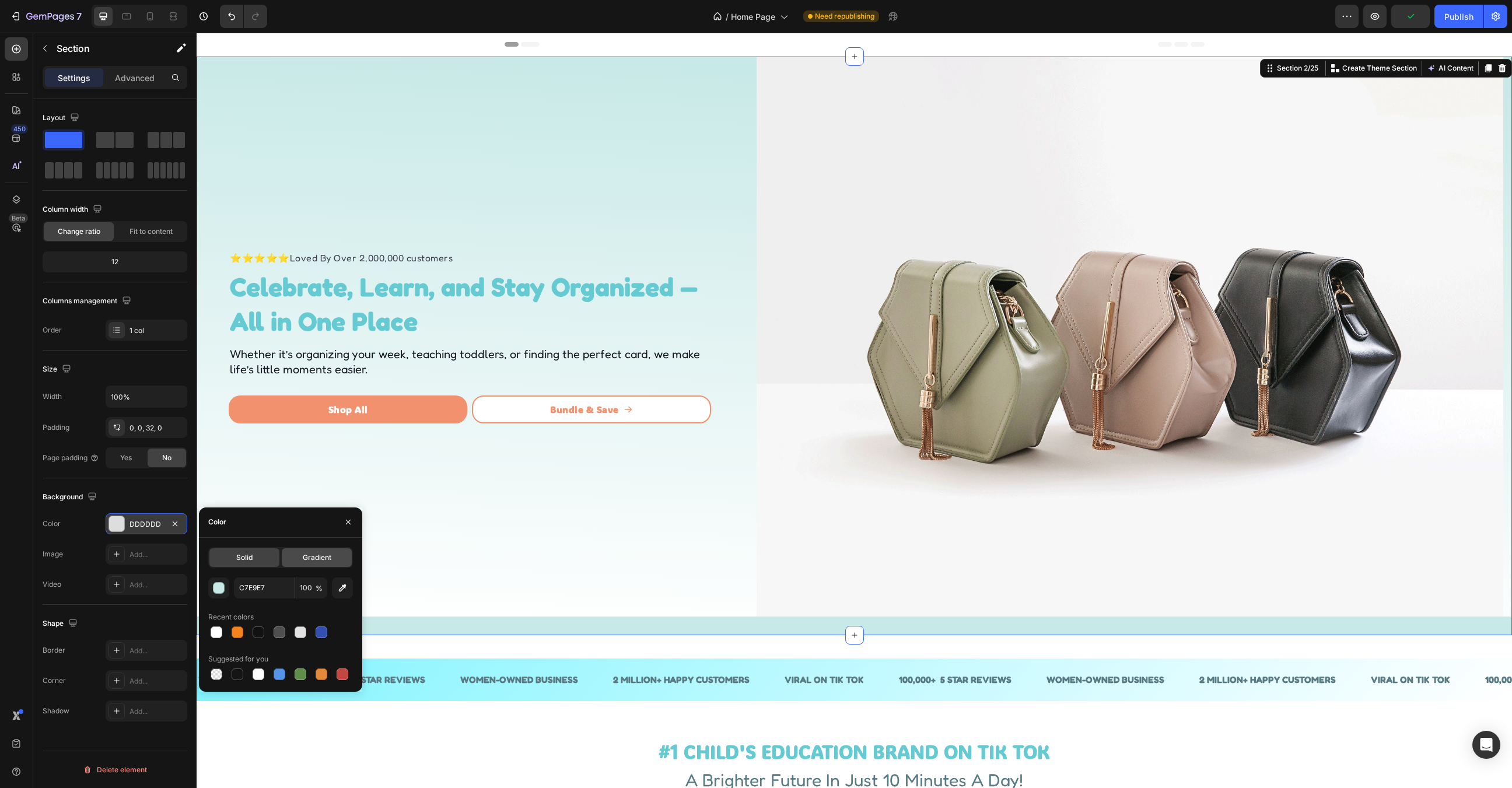
click at [301, 562] on div "Gradient" at bounding box center [317, 557] width 70 height 19
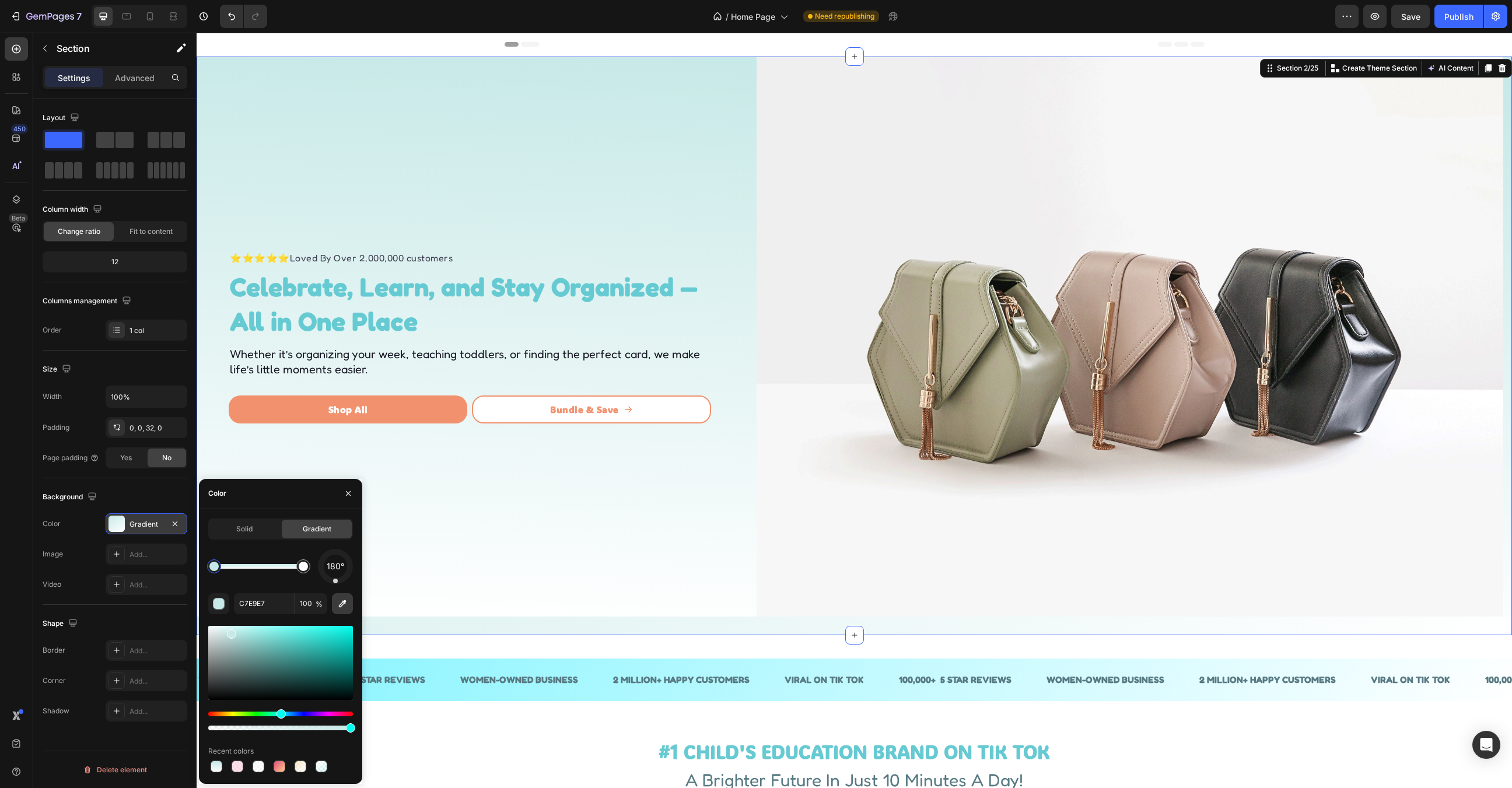
drag, startPoint x: 342, startPoint y: 577, endPoint x: 336, endPoint y: 606, distance: 29.6
click at [336, 606] on div "180° C7E9E7 100 % Recent colors" at bounding box center [281, 662] width 145 height 226
click at [589, 552] on div "⭐⭐⭐⭐⭐ Loved By Over 2,000,000 customers Text block ⁠⁠⁠⁠⁠⁠⁠ Celebrate, Learn, an…" at bounding box center [472, 336] width 534 height 559
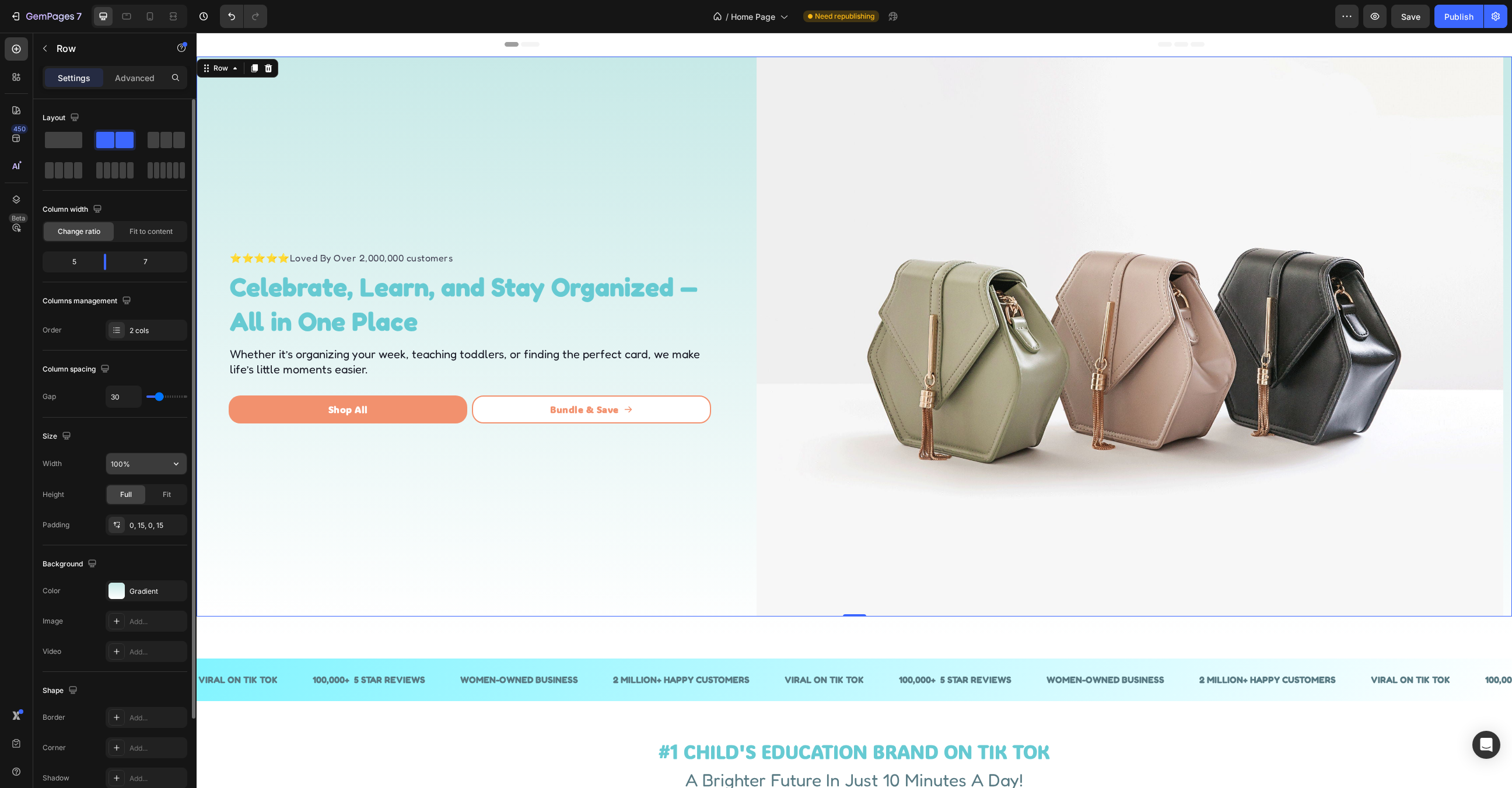
click at [140, 464] on input "100%" at bounding box center [146, 464] width 80 height 21
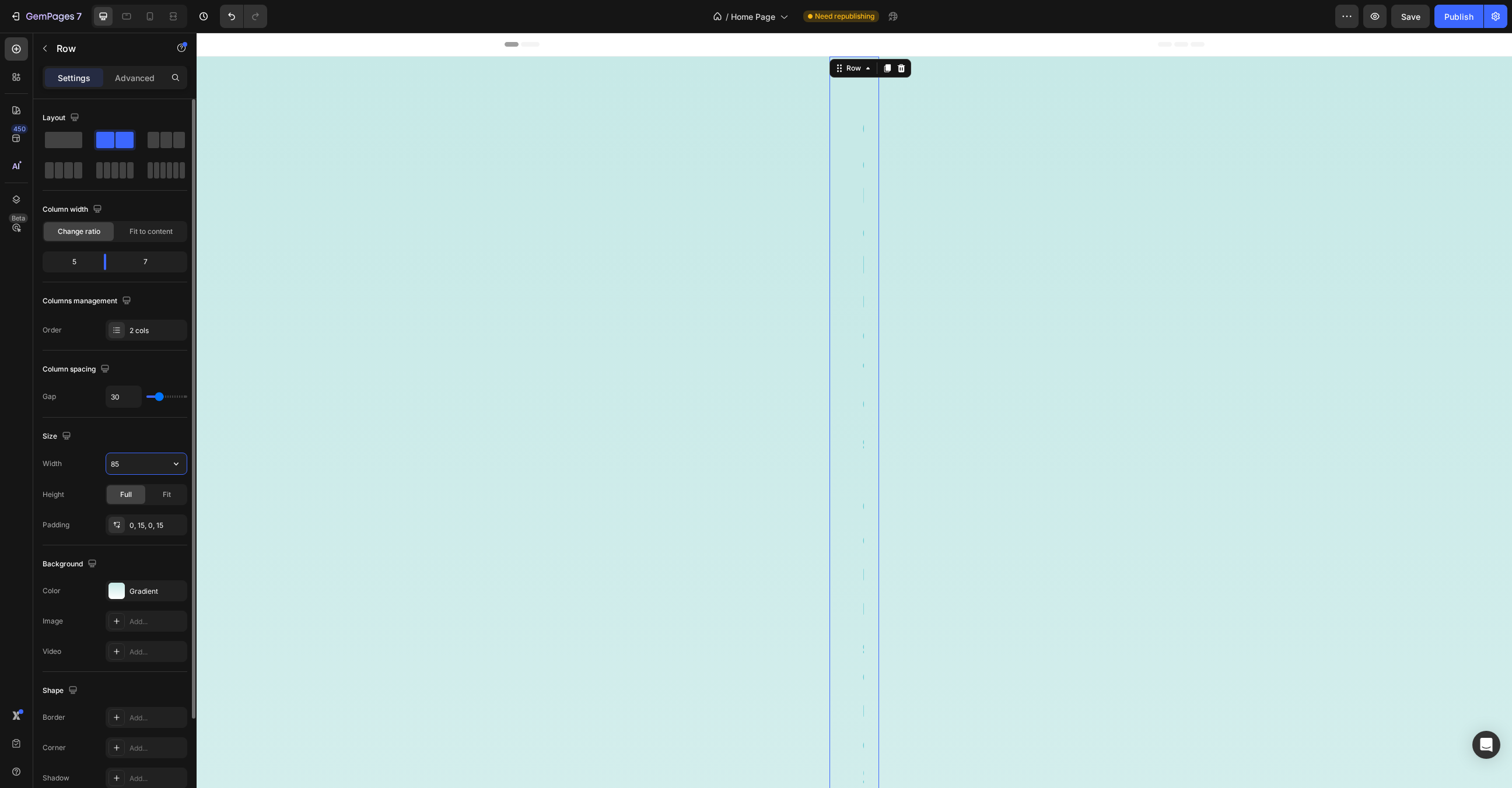
type input "8"
type input "85%"
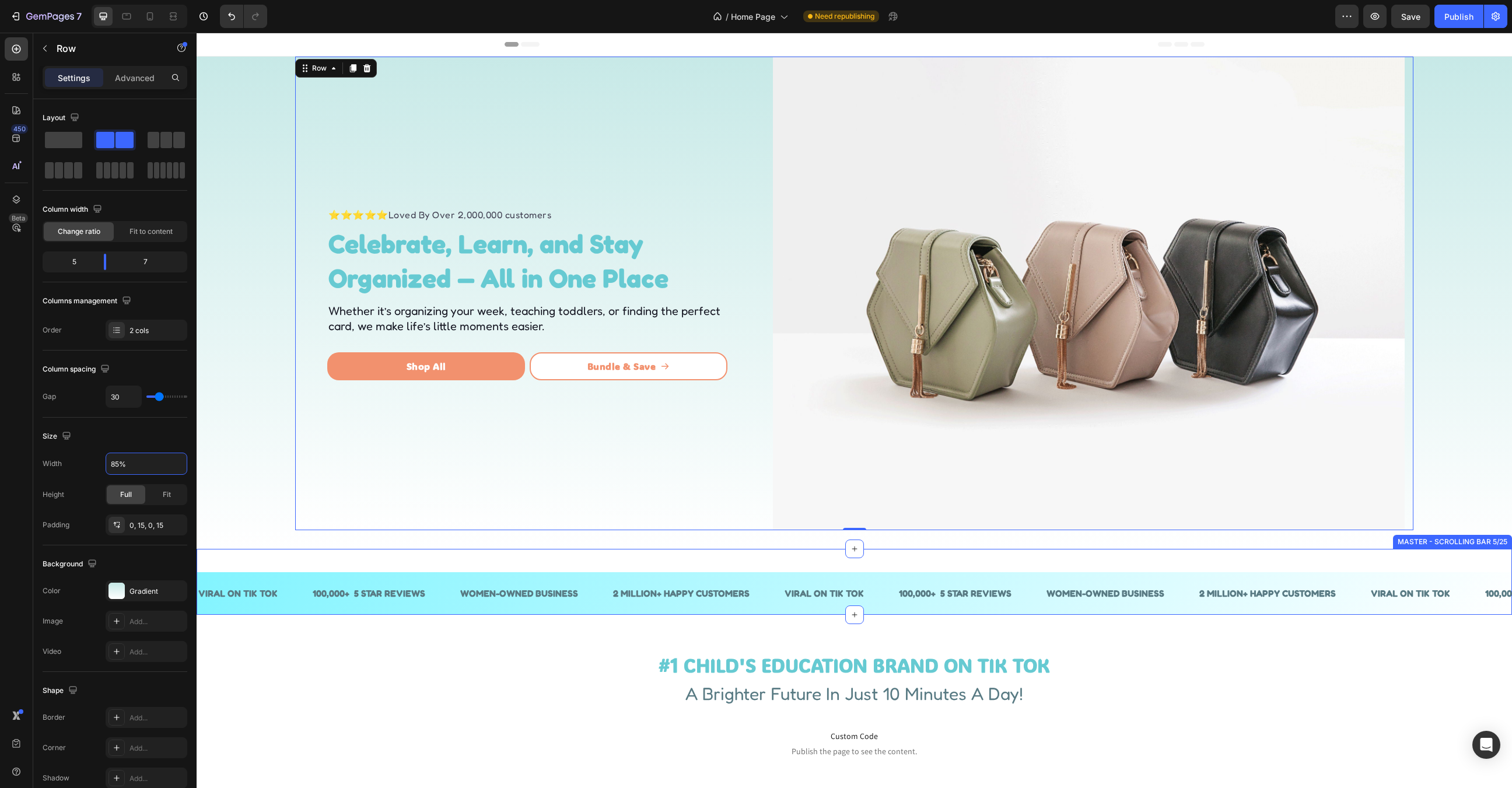
click at [1057, 558] on div "VIRAL ON TIK TOK Text 100,000+ 5 STAR REVIEWS Text WOMEN-OWNED BUSINESS Text 2 …" at bounding box center [854, 582] width 1315 height 66
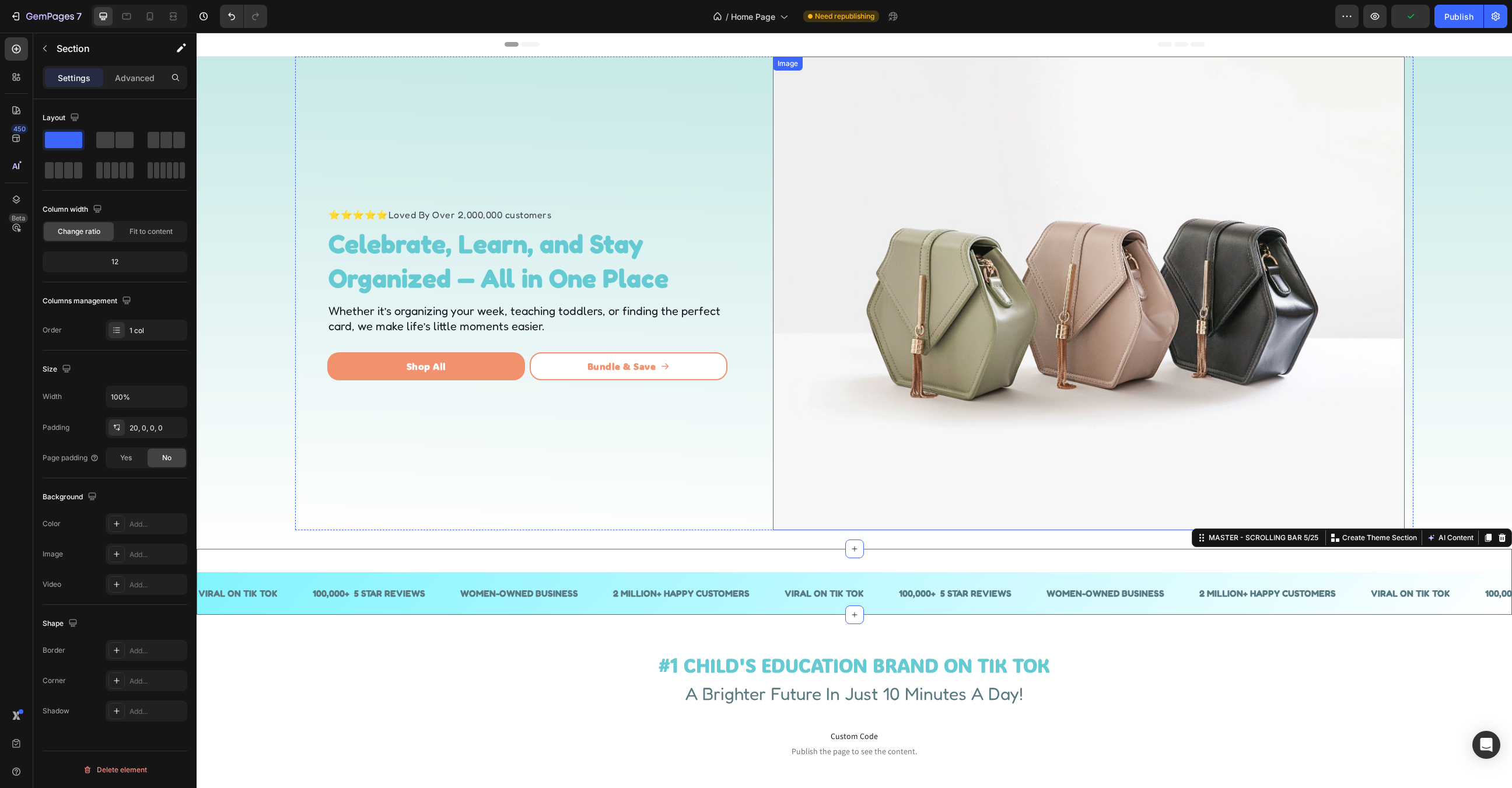
click at [969, 249] on img at bounding box center [1088, 293] width 632 height 473
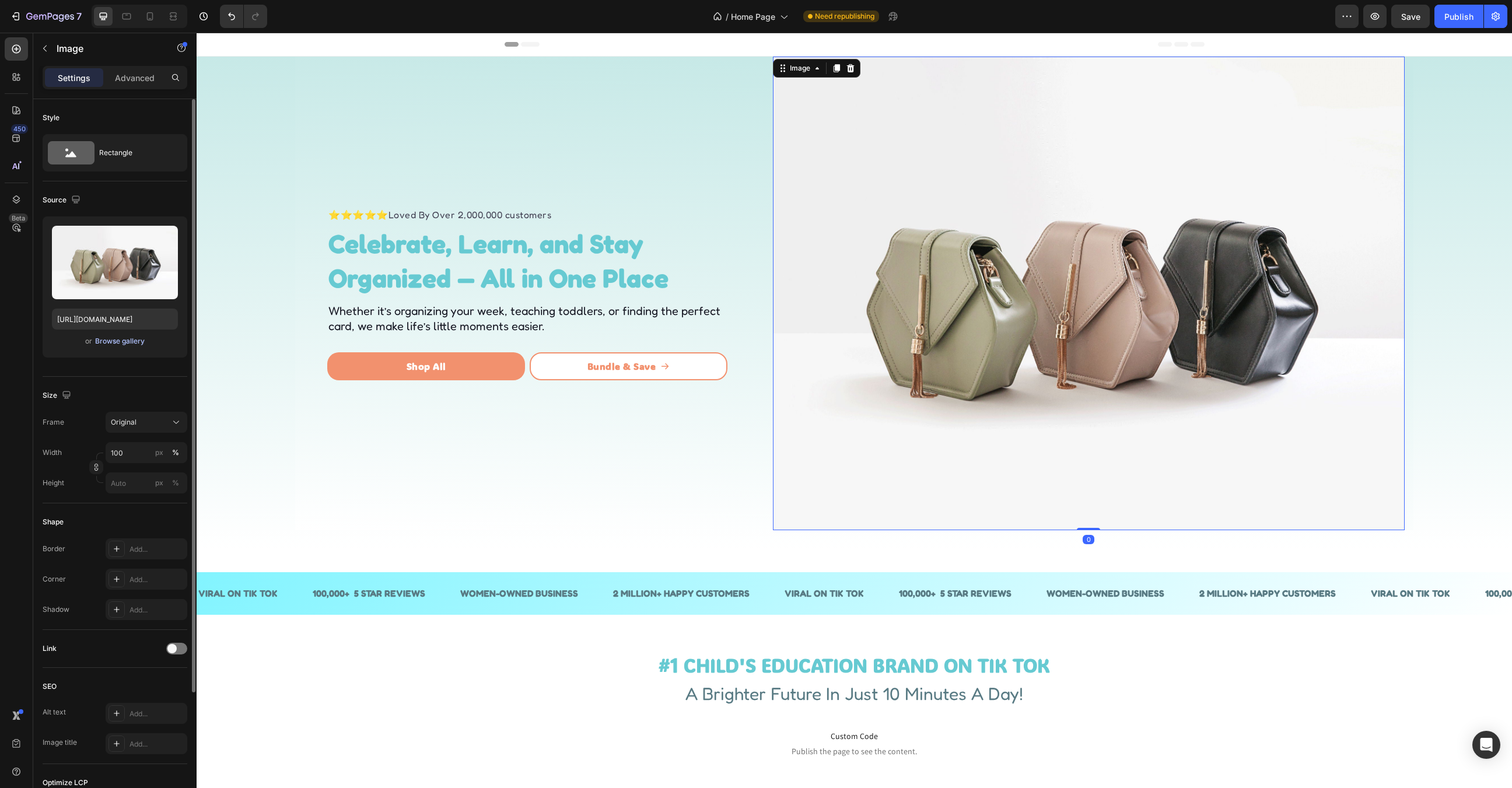
click at [120, 340] on div "Browse gallery" at bounding box center [120, 341] width 50 height 10
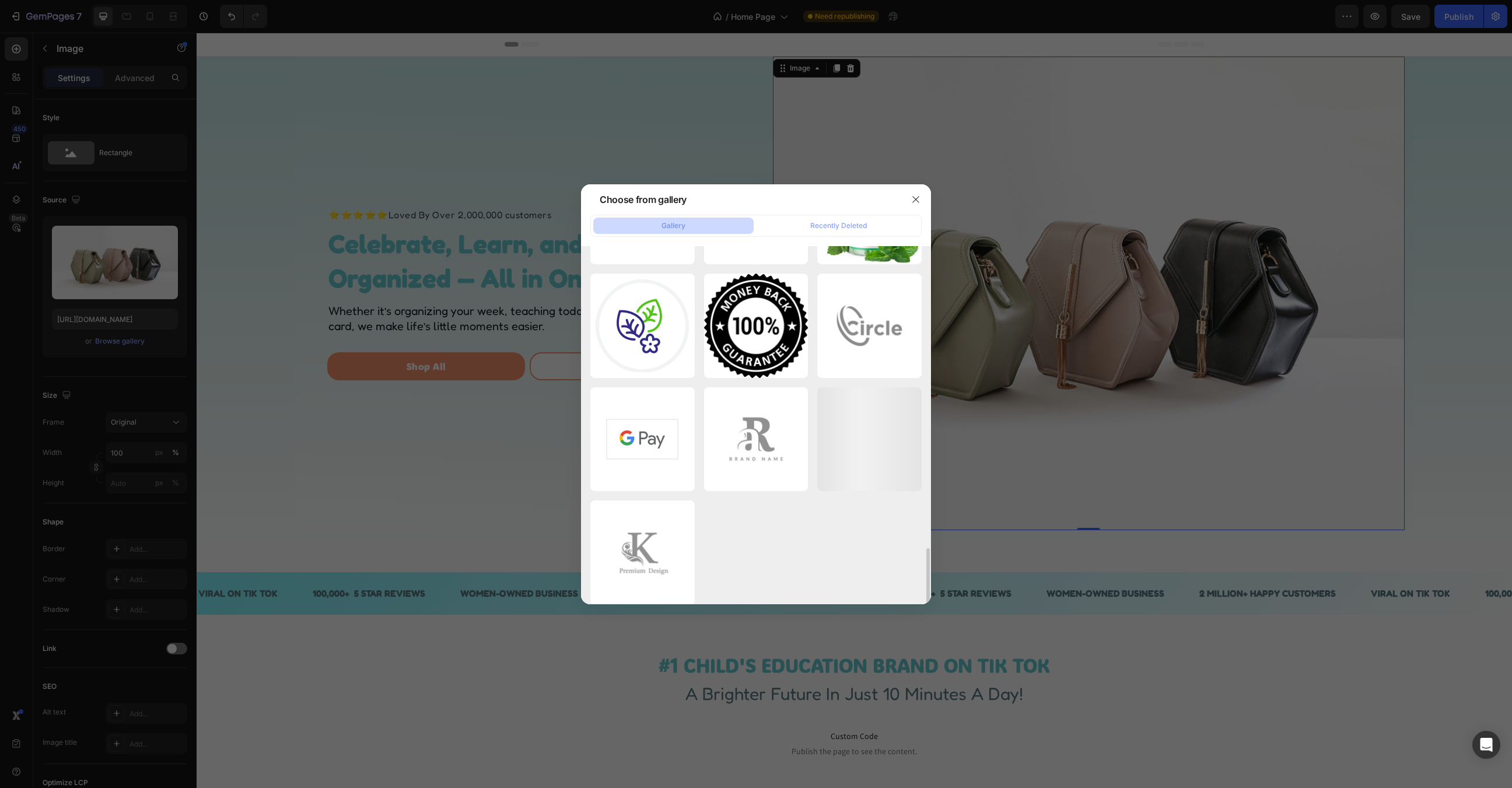
scroll to position [1581, 0]
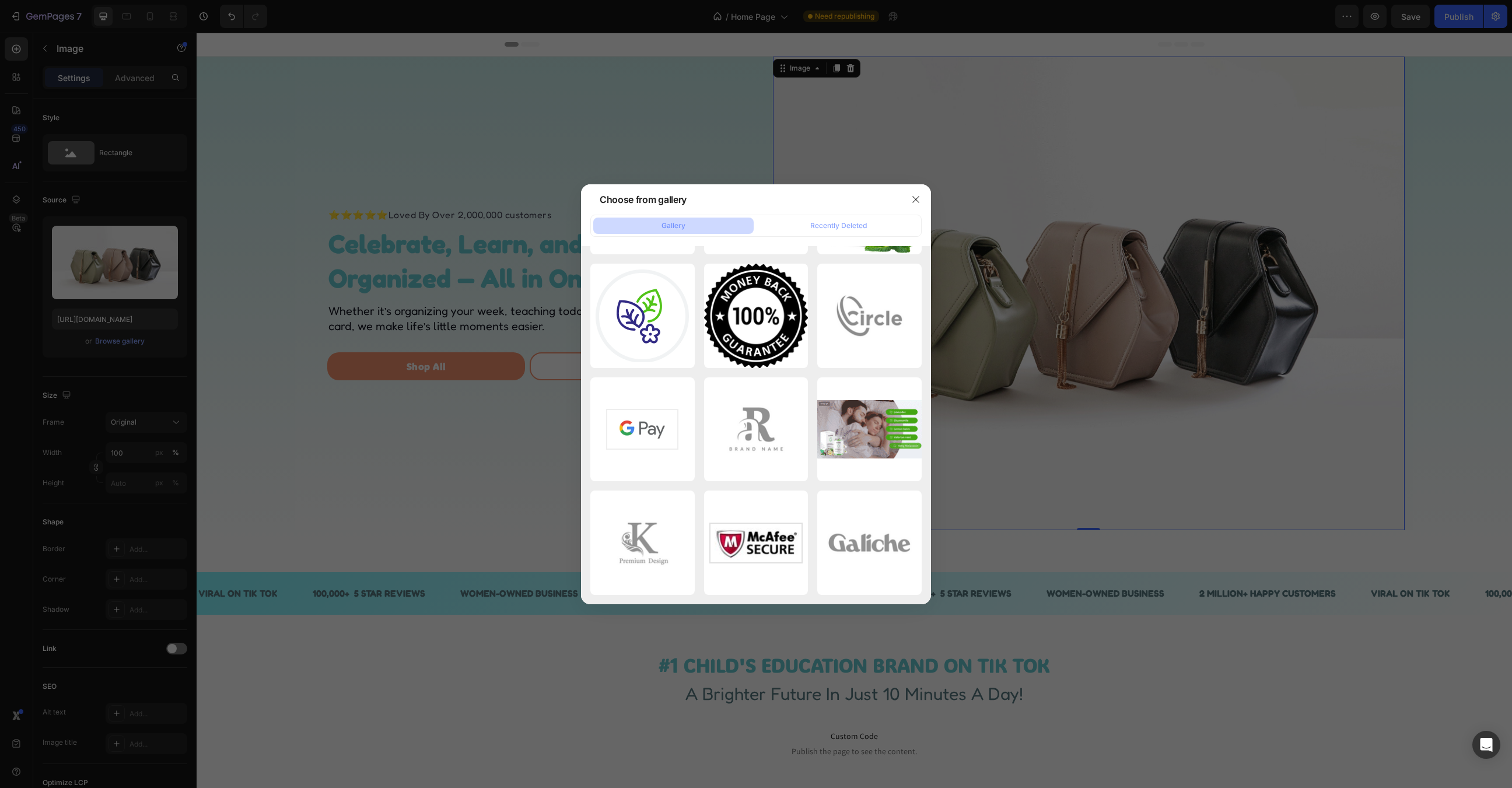
click at [1282, 209] on div at bounding box center [756, 394] width 1512 height 788
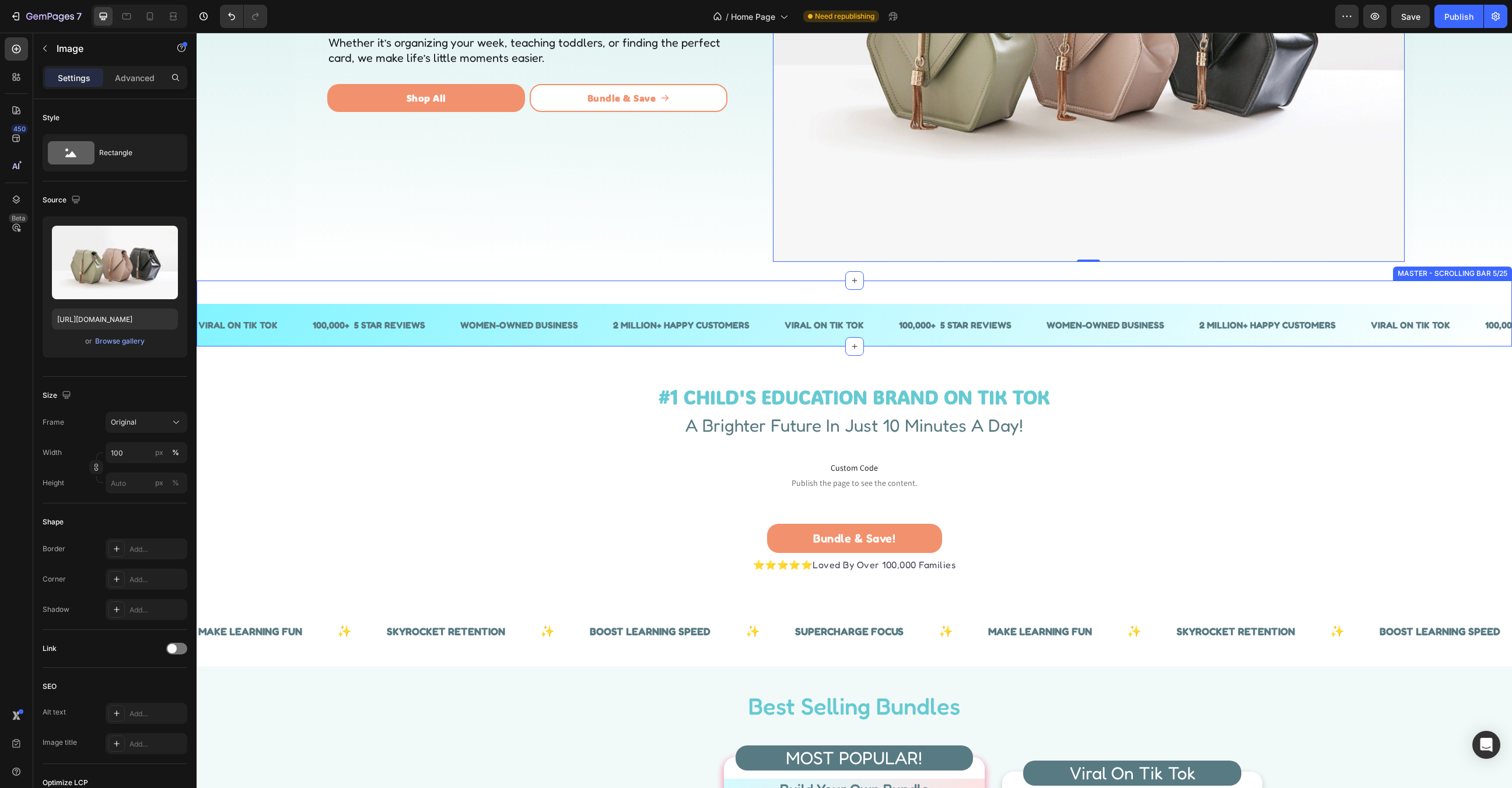
scroll to position [271, 0]
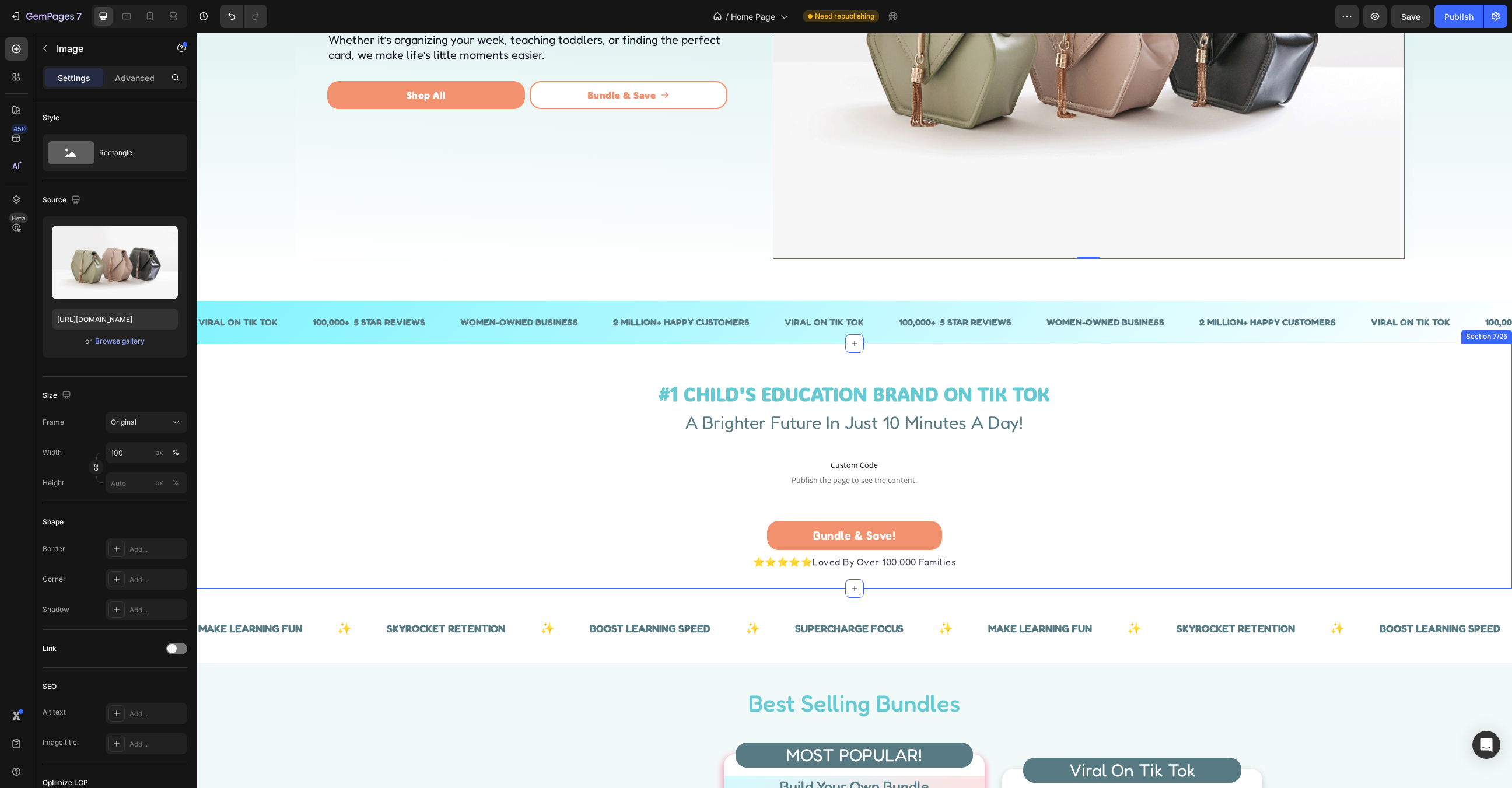
click at [1402, 577] on div "#1 CHILD'S EDUCATION BRAND ON TIK TOK Heading A Brighter Future In Just 10 Minu…" at bounding box center [854, 466] width 1315 height 245
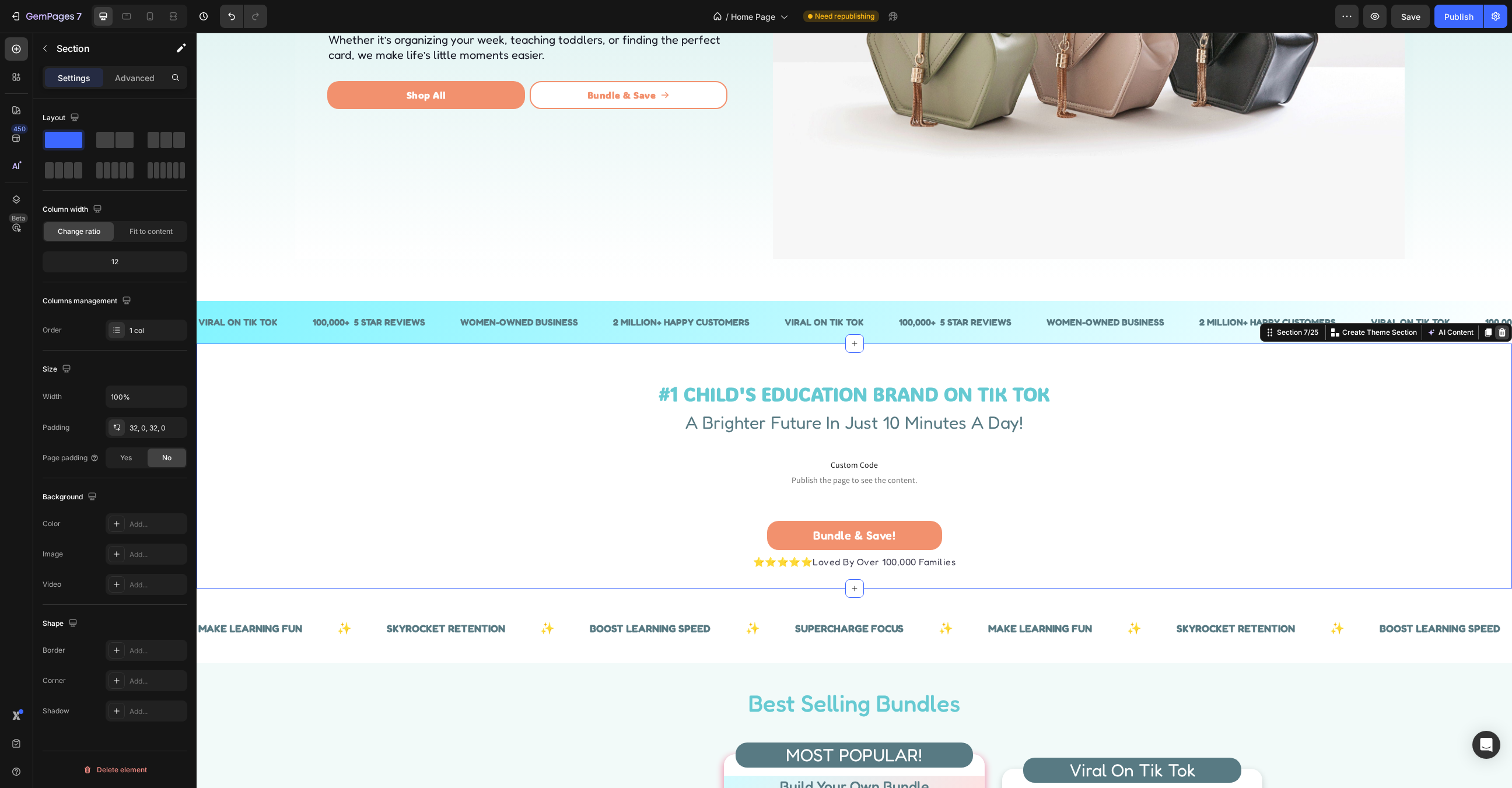
click at [1505, 336] on icon at bounding box center [1502, 332] width 7 height 8
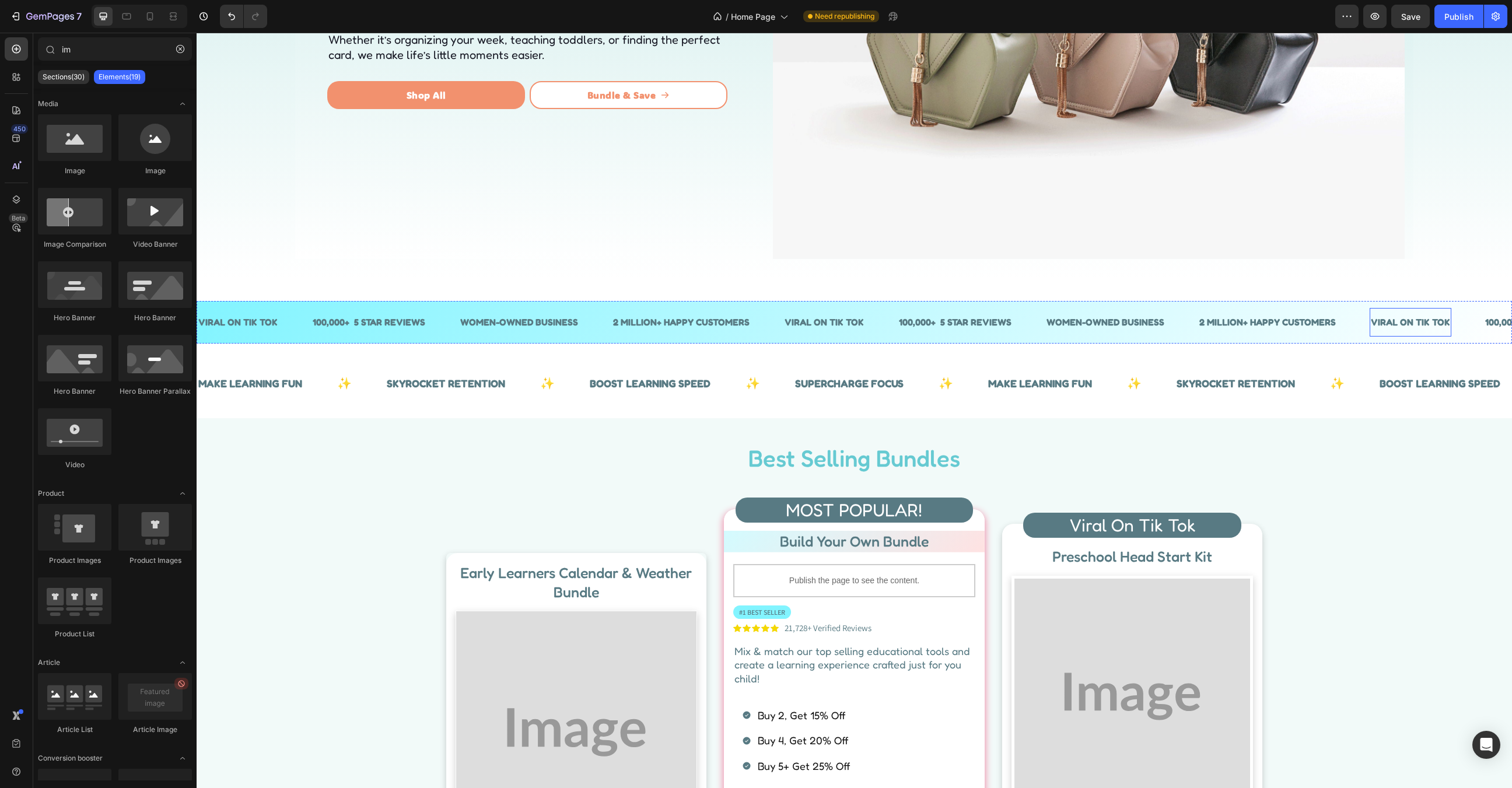
scroll to position [286, 0]
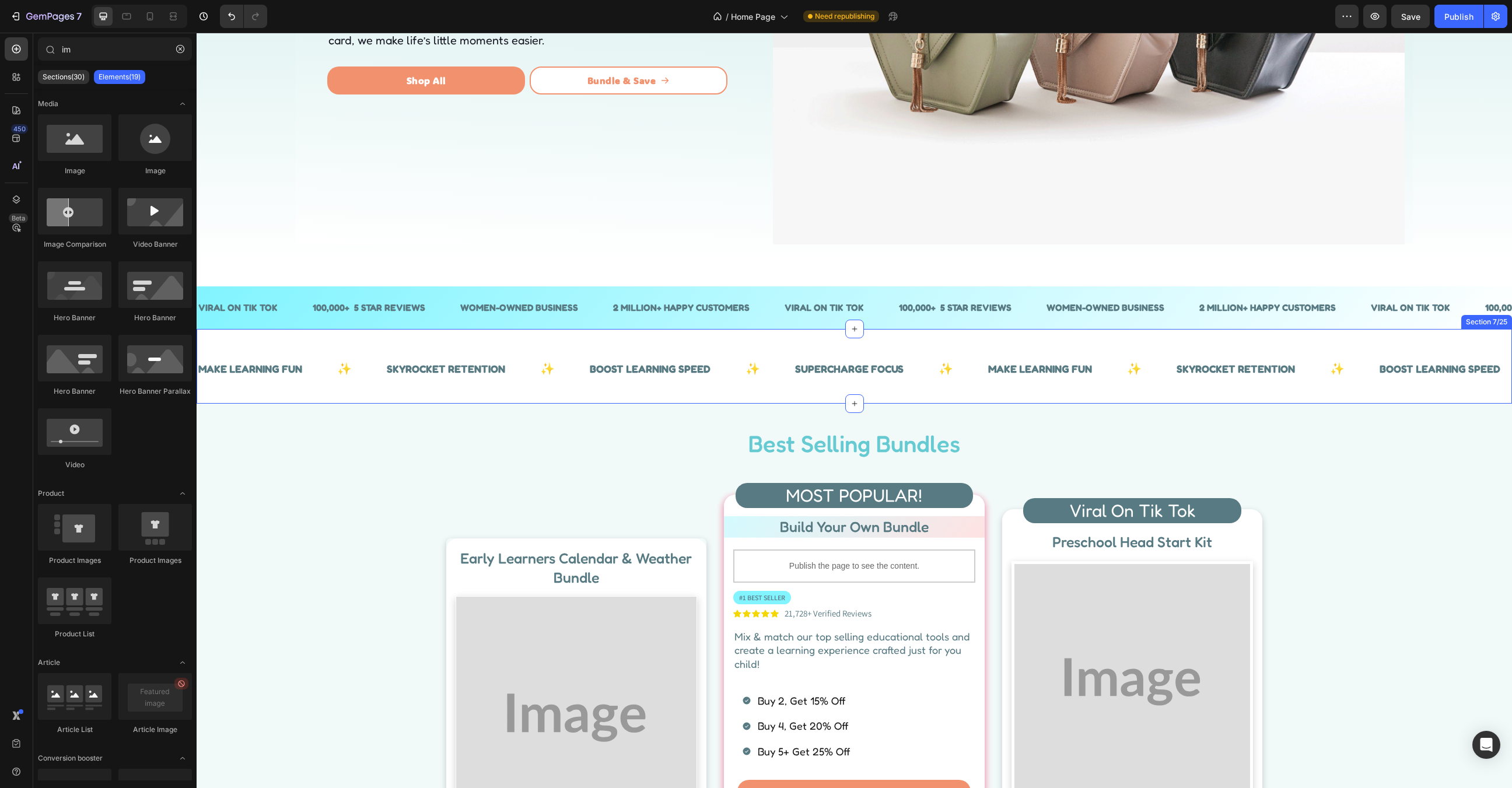
click at [1215, 393] on div "MAKE LEARNING FUN Text ✨ Text SKYROCKET RETENTION Text ✨ Text BOOST LEARNING SP…" at bounding box center [854, 366] width 1315 height 75
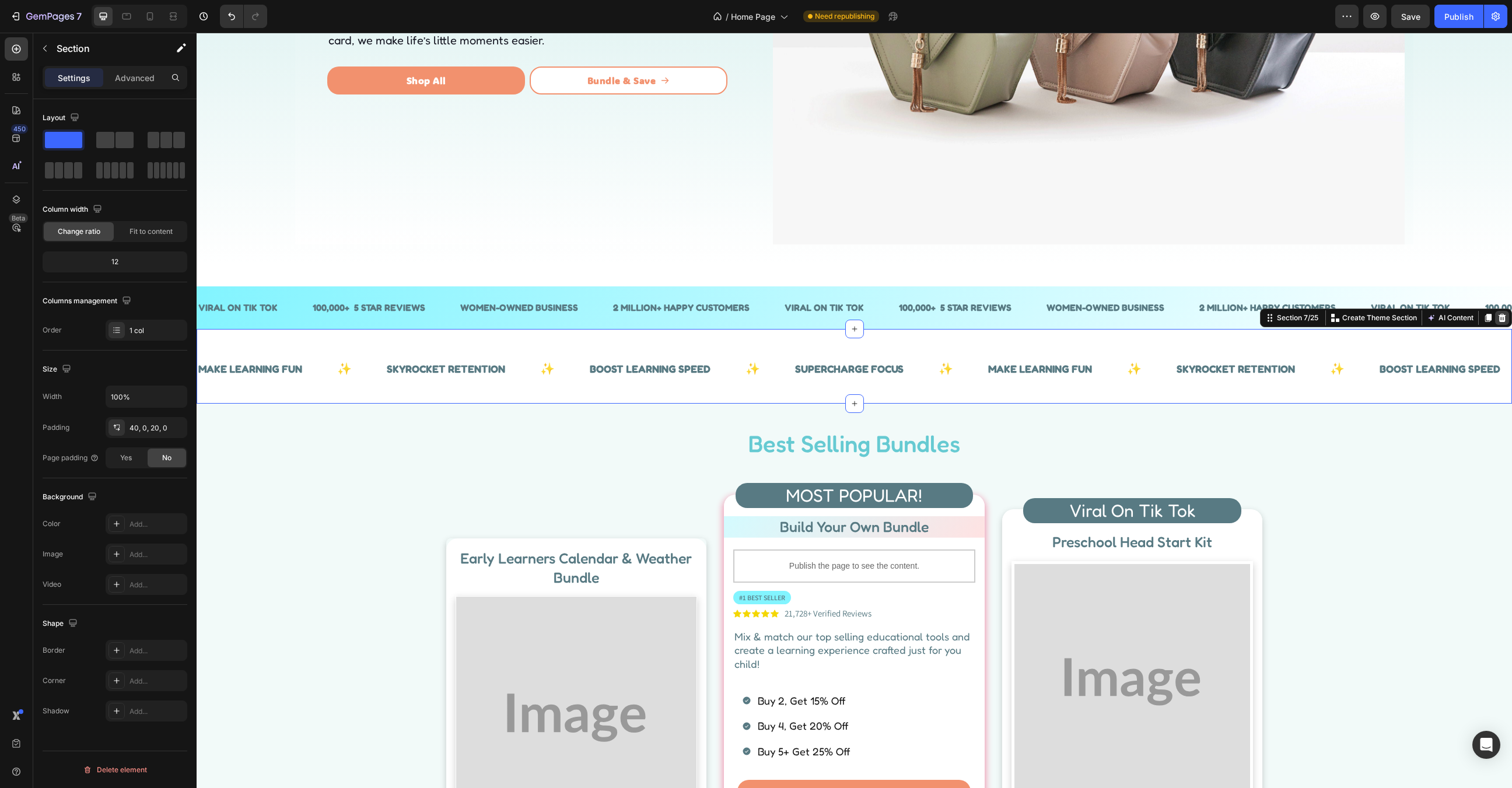
click at [1499, 316] on icon at bounding box center [1502, 318] width 10 height 10
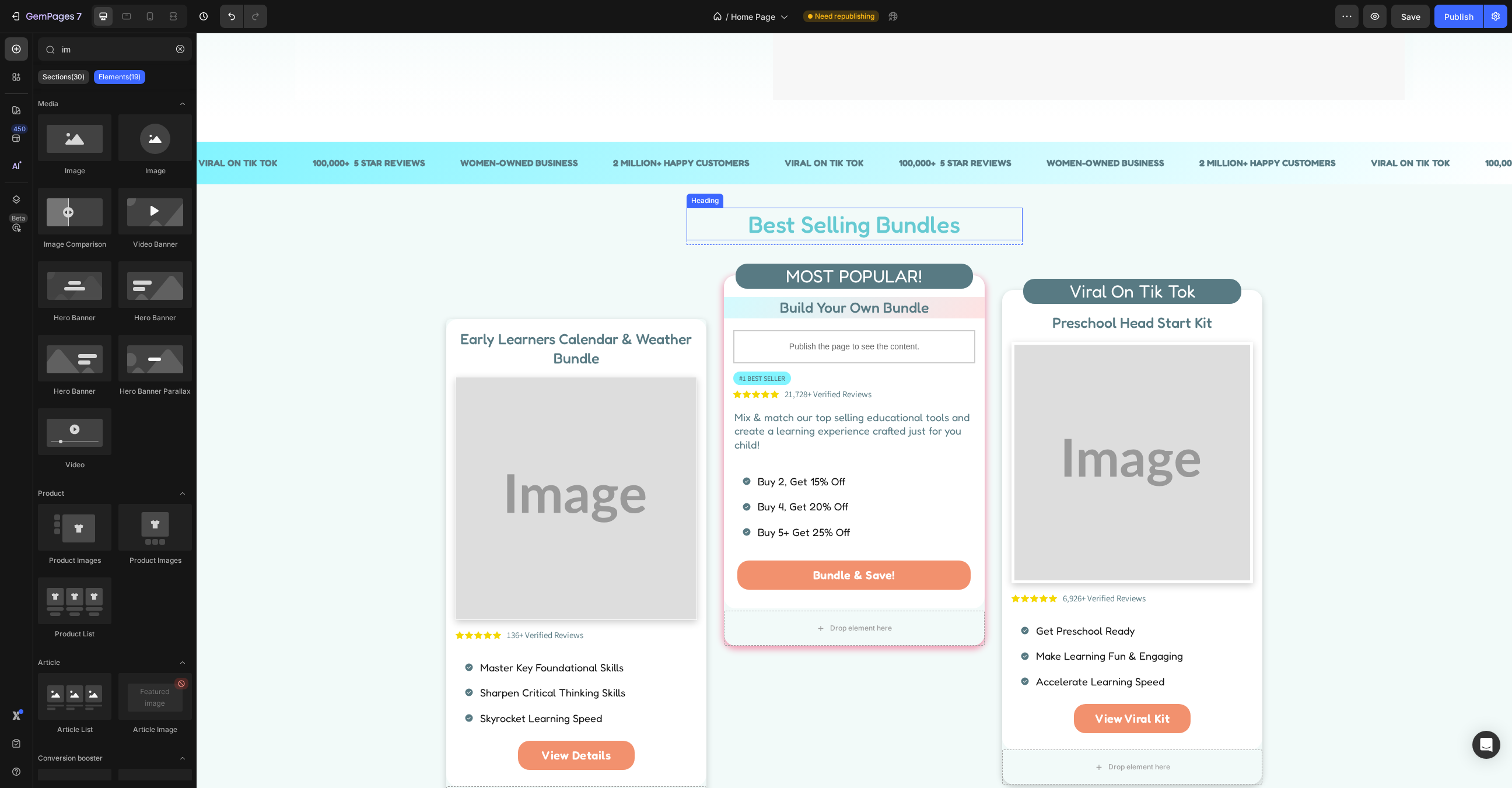
scroll to position [0, 0]
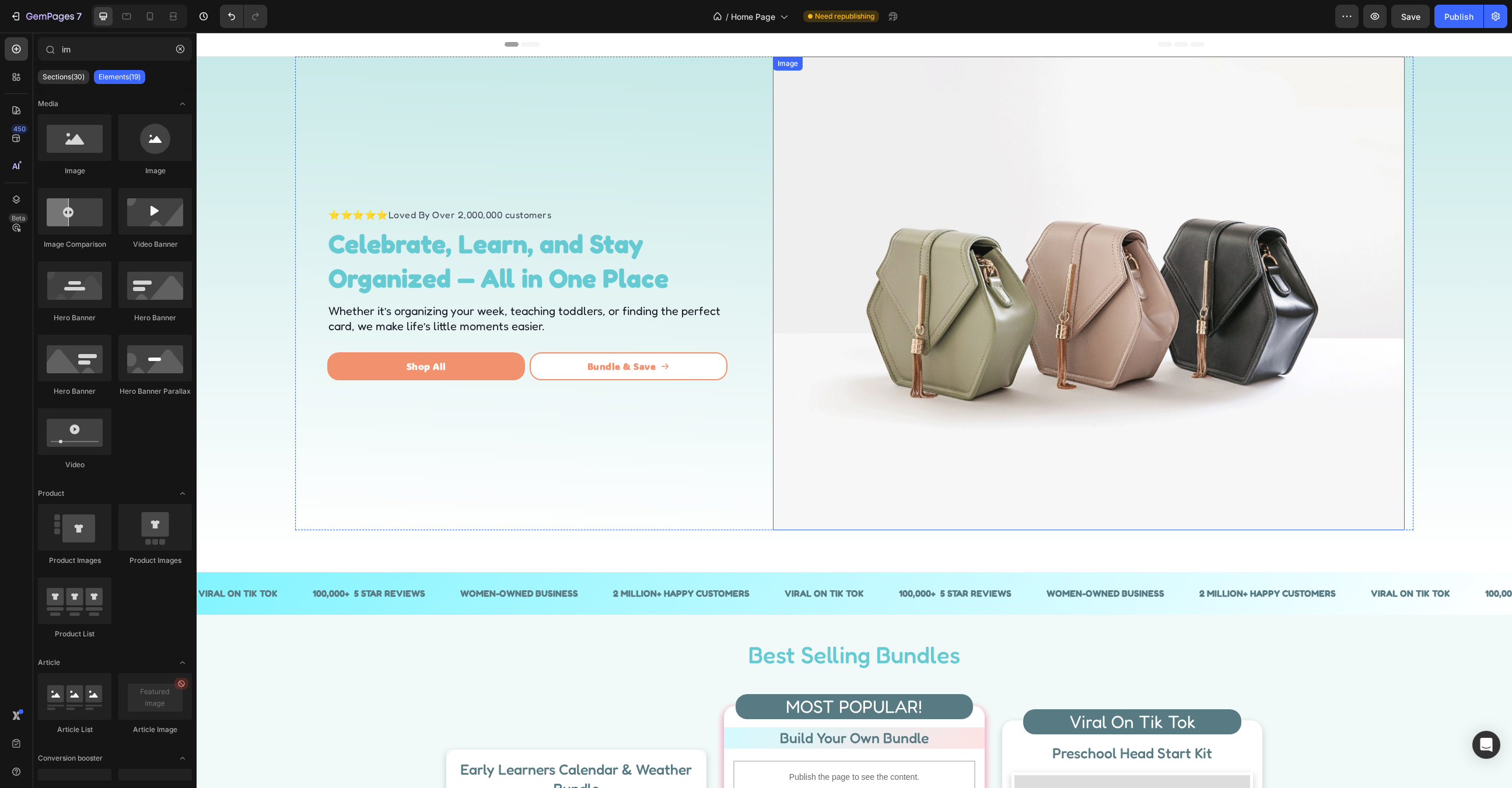
click at [1070, 352] on img at bounding box center [1088, 293] width 632 height 473
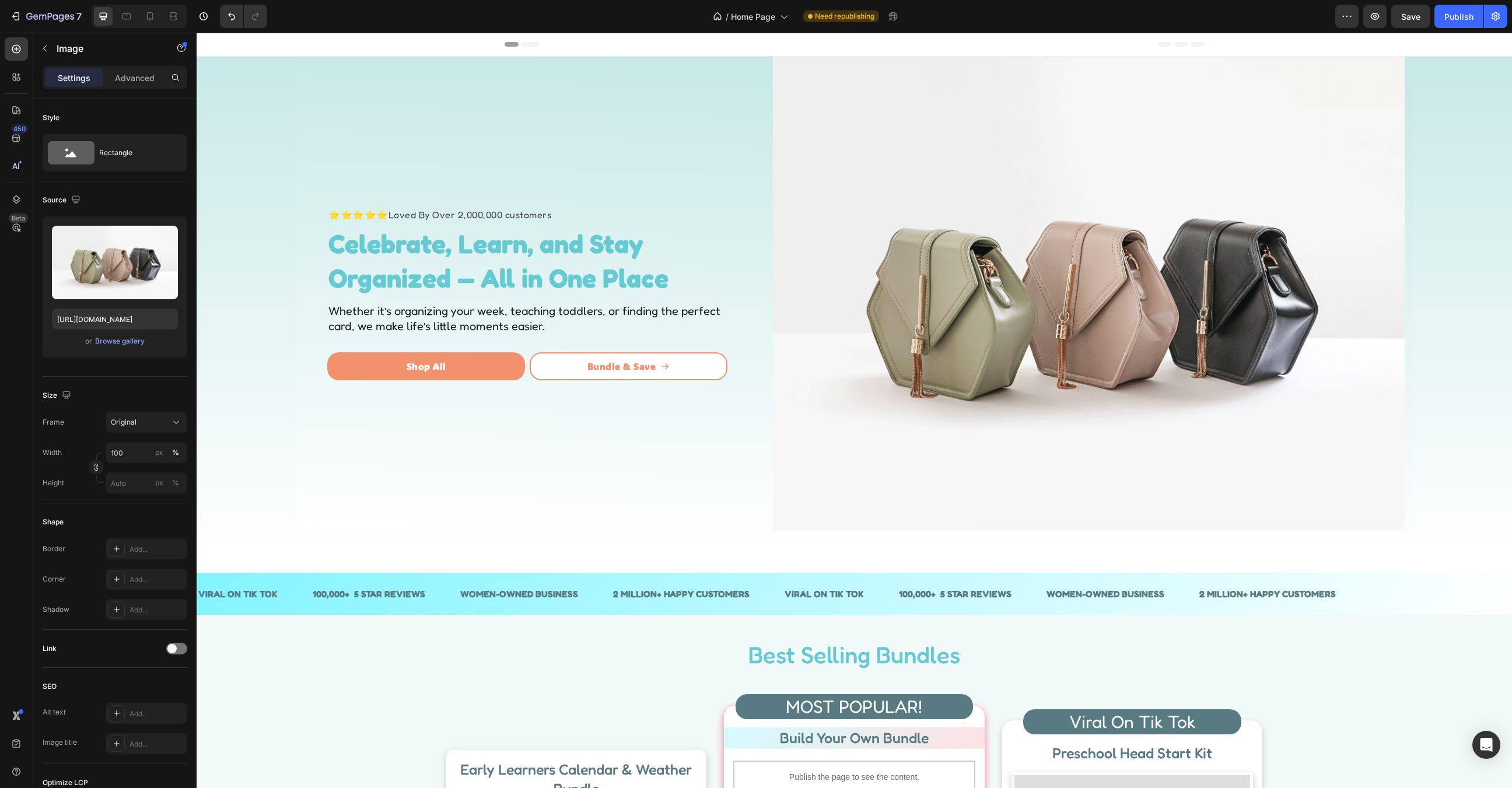
click at [1018, 234] on img at bounding box center [1088, 293] width 632 height 473
click at [124, 338] on div "Browse gallery" at bounding box center [120, 341] width 50 height 10
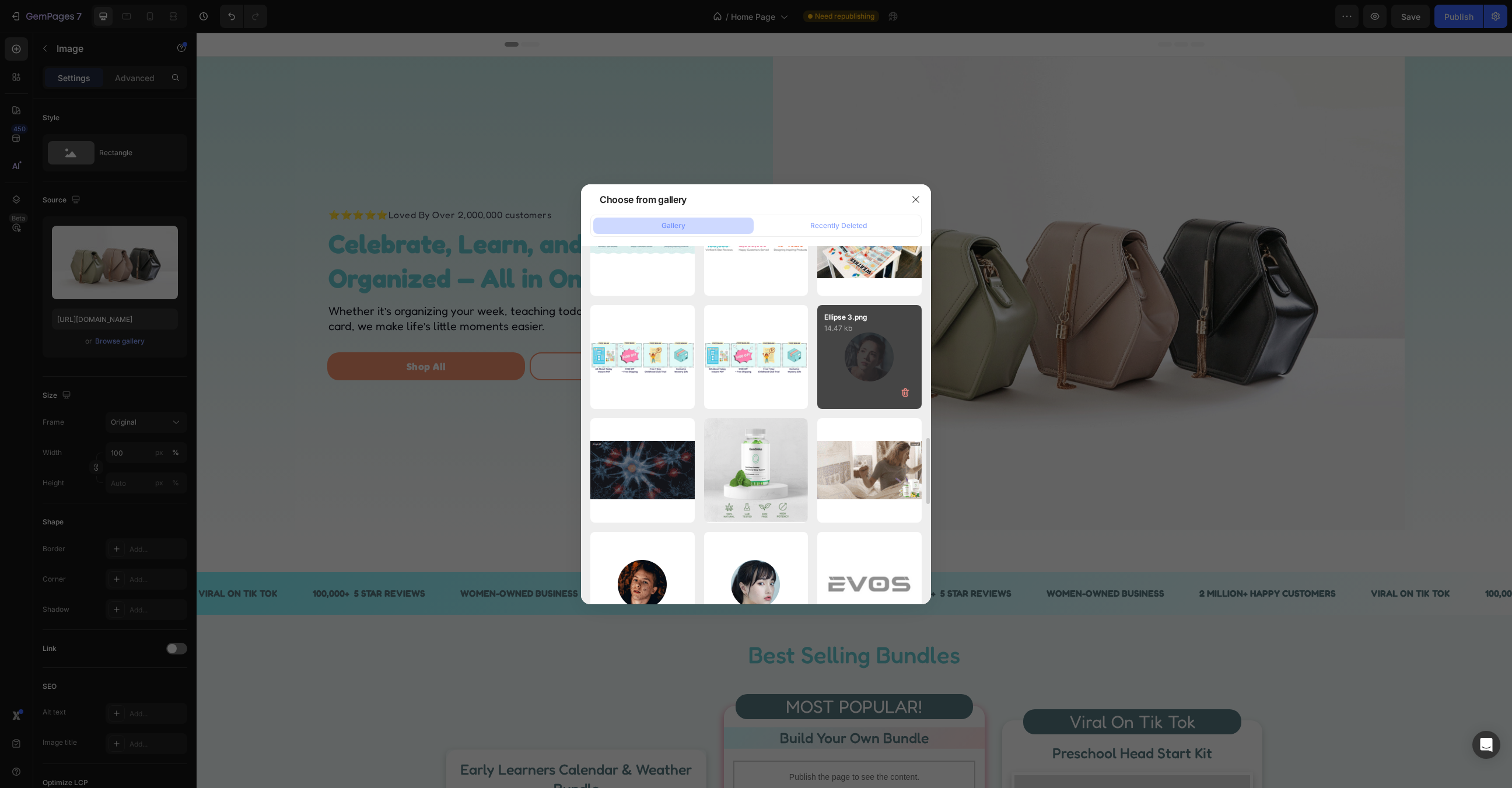
scroll to position [864, 0]
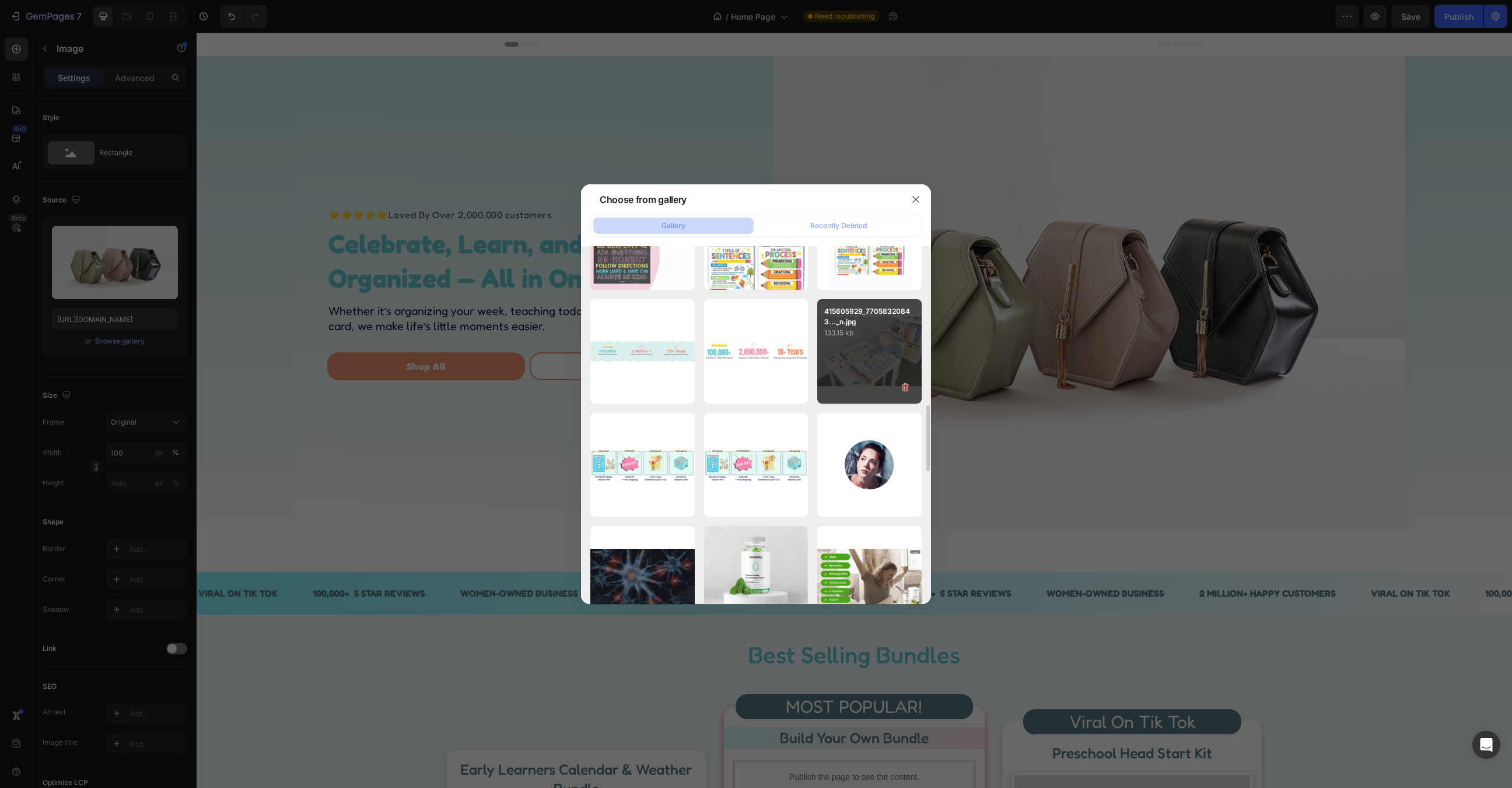
click at [864, 361] on div "415605929_77058320843..._n.jpg 133.15 kb" at bounding box center [869, 351] width 105 height 105
type input "[URL][DOMAIN_NAME]"
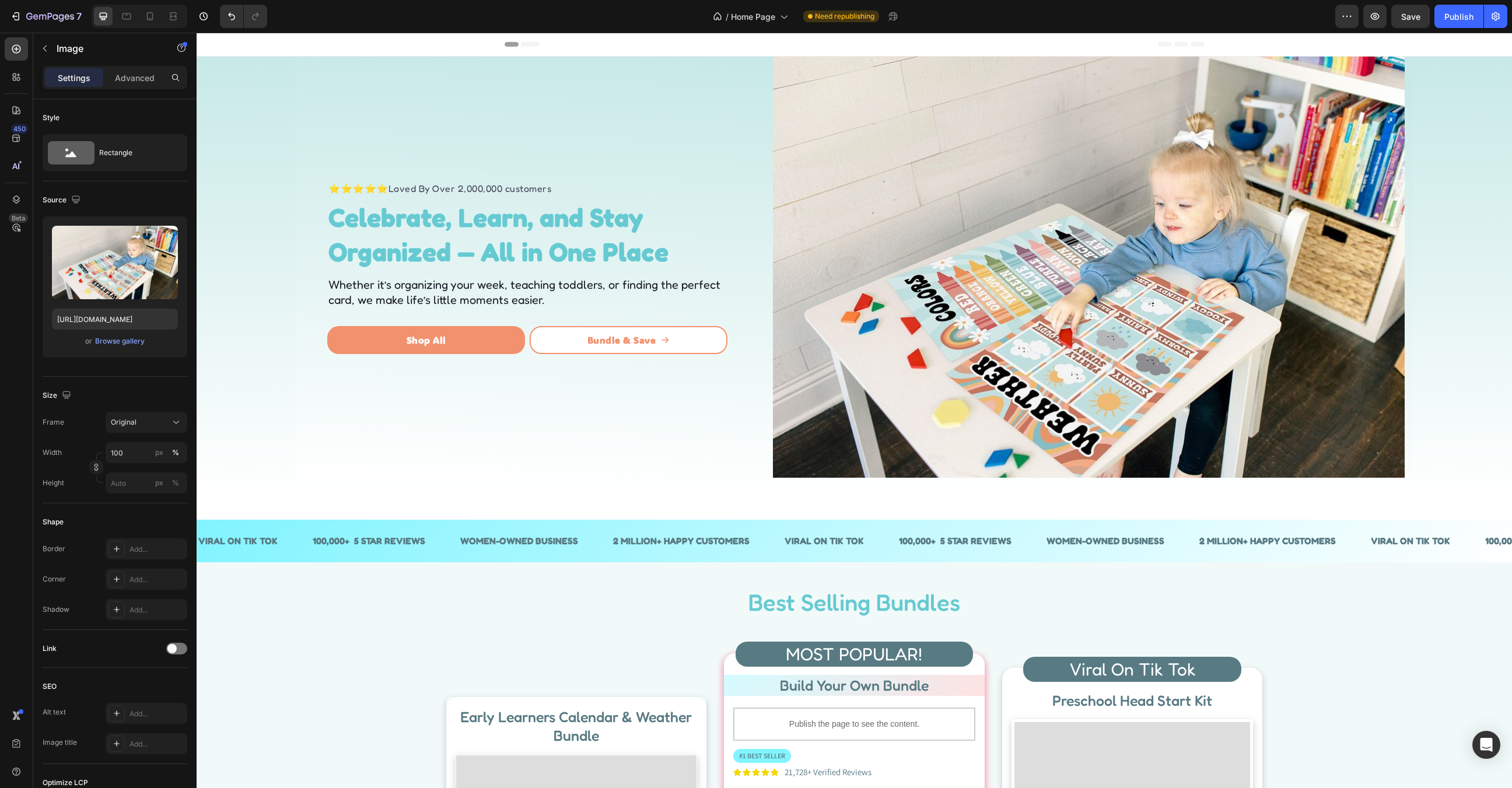
click at [985, 235] on img at bounding box center [1088, 266] width 632 height 421
click at [129, 338] on div "Browse gallery" at bounding box center [120, 341] width 50 height 10
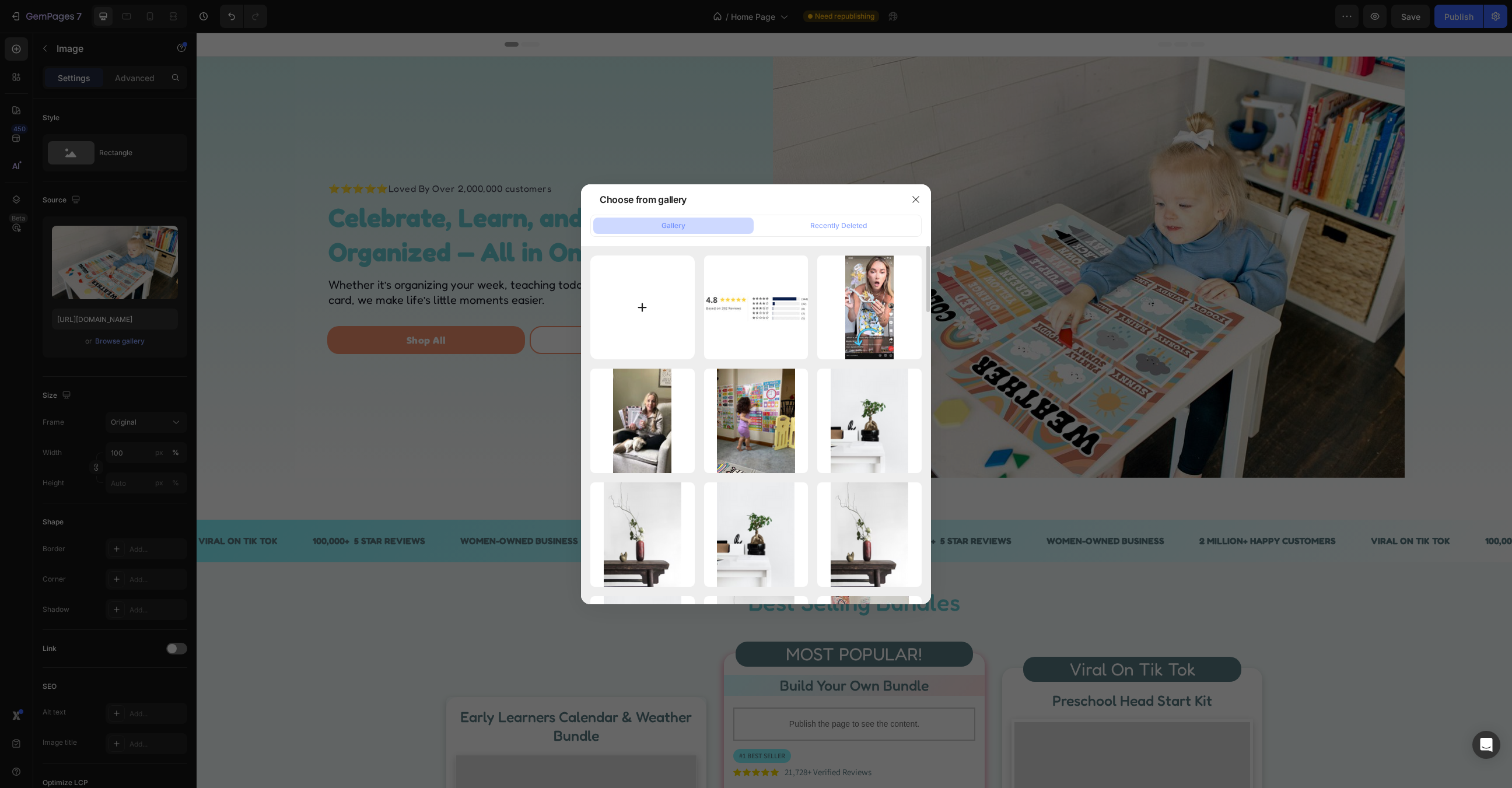
click at [600, 301] on input "file" at bounding box center [642, 307] width 105 height 105
type input "C:\fakepath\Deuteronomy 67 - (2).png"
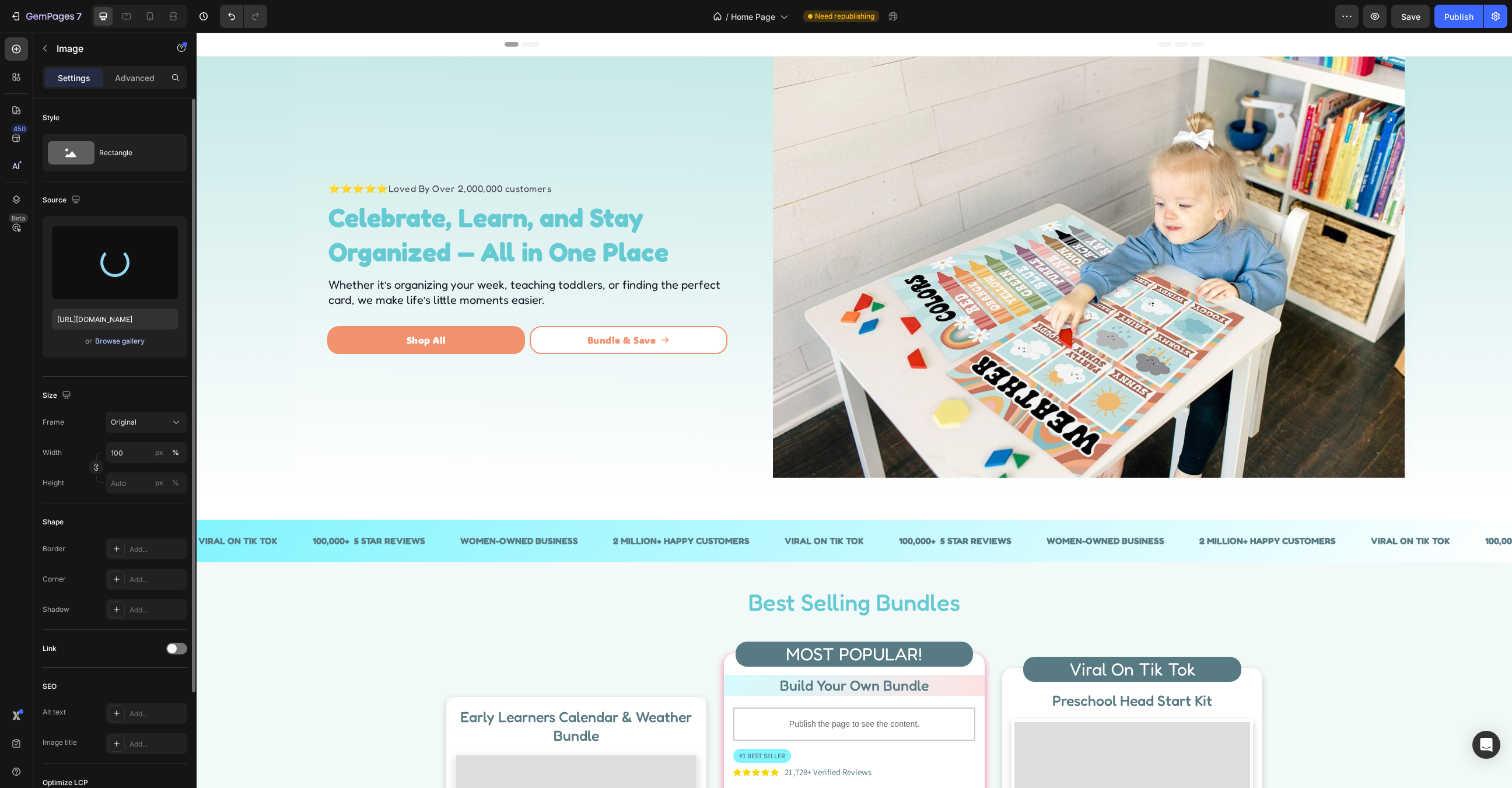
click at [129, 336] on div "Browse gallery" at bounding box center [120, 341] width 50 height 10
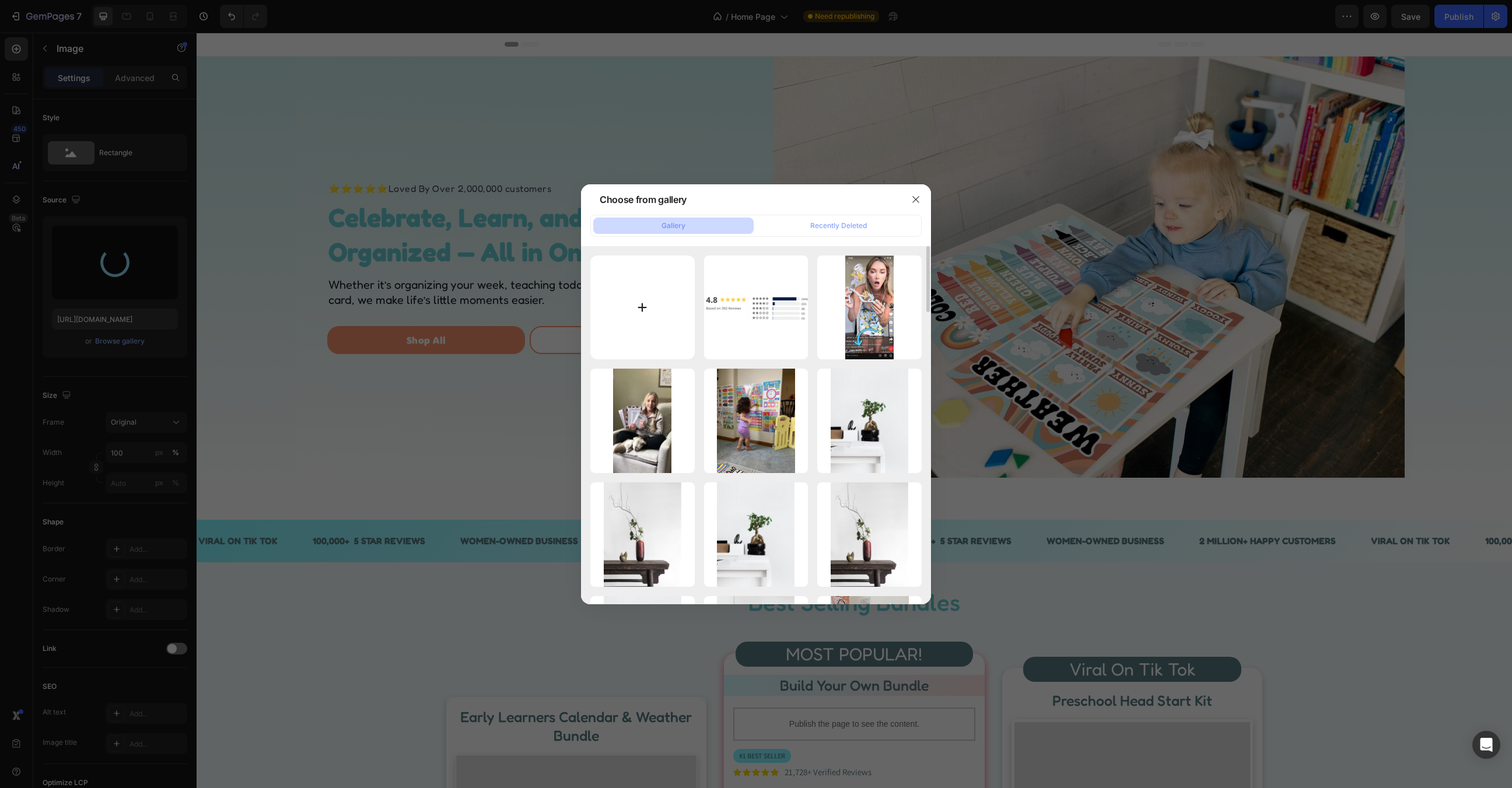
click at [674, 308] on input "file" at bounding box center [642, 307] width 105 height 105
type input "[URL][DOMAIN_NAME]"
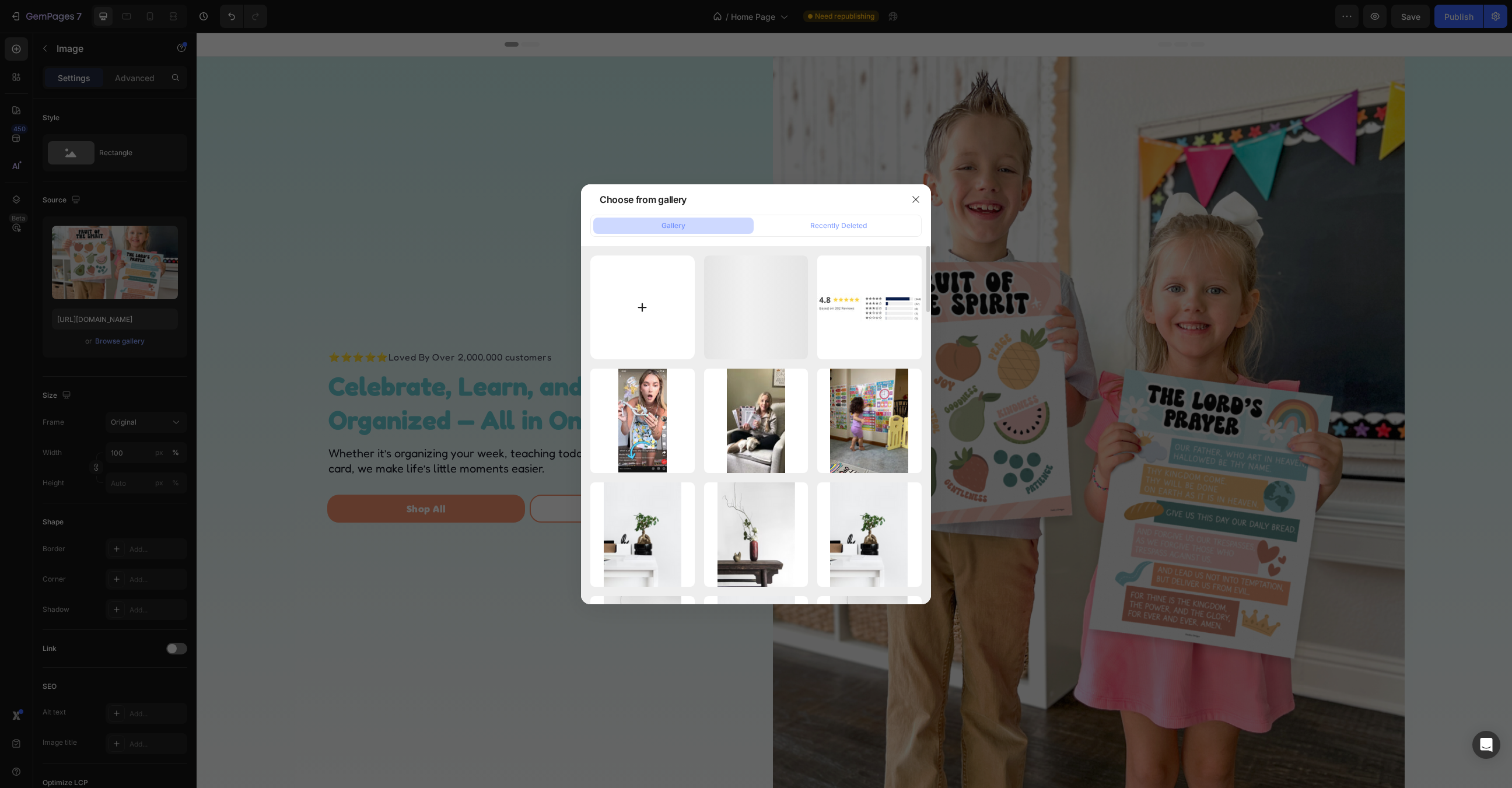
type input "C:\fakepath\Deuteronomy 67 - (2).png"
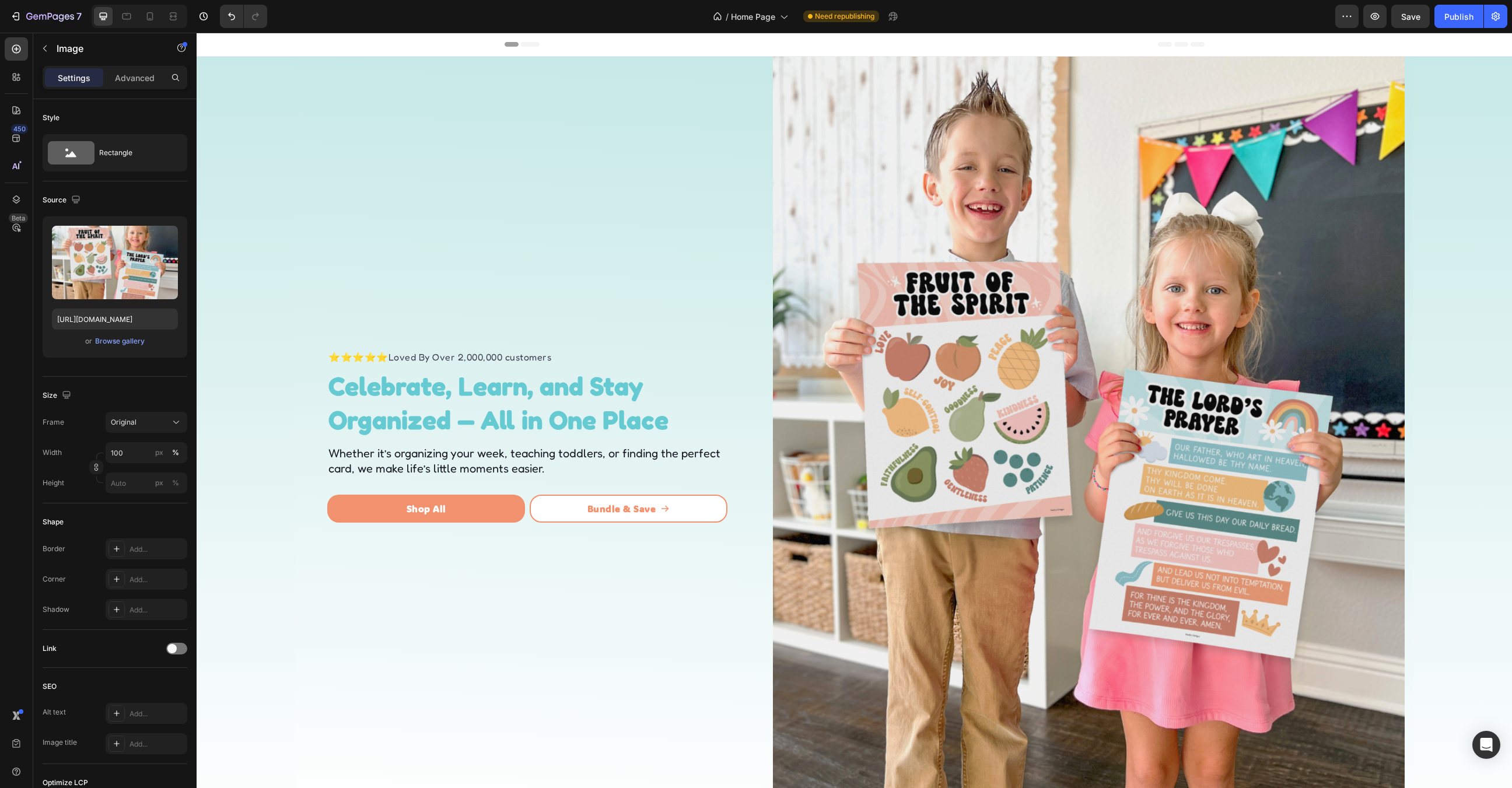
click at [1130, 347] on img at bounding box center [1088, 436] width 632 height 758
click at [131, 447] on input "100" at bounding box center [146, 453] width 82 height 21
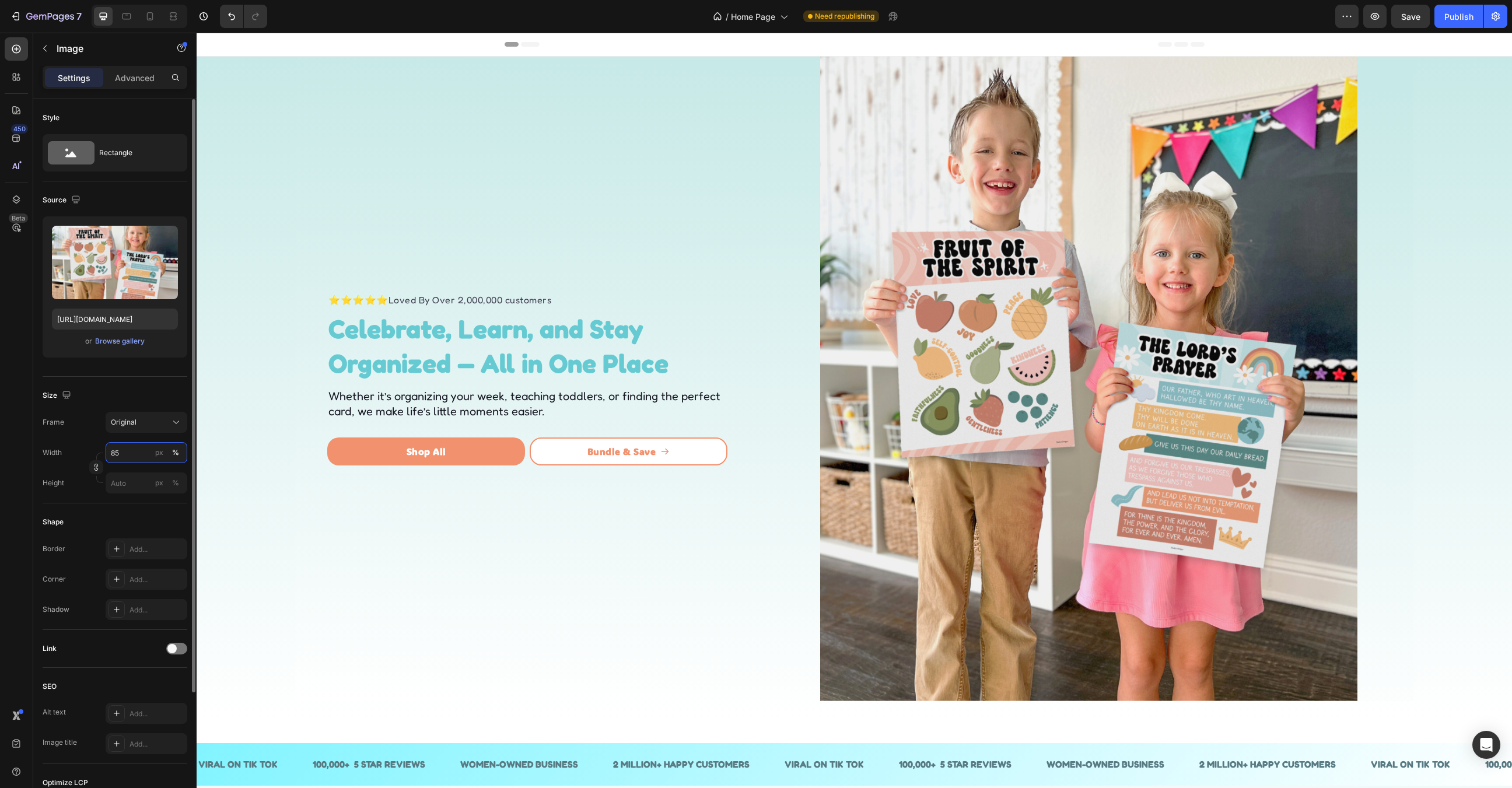
type input "8"
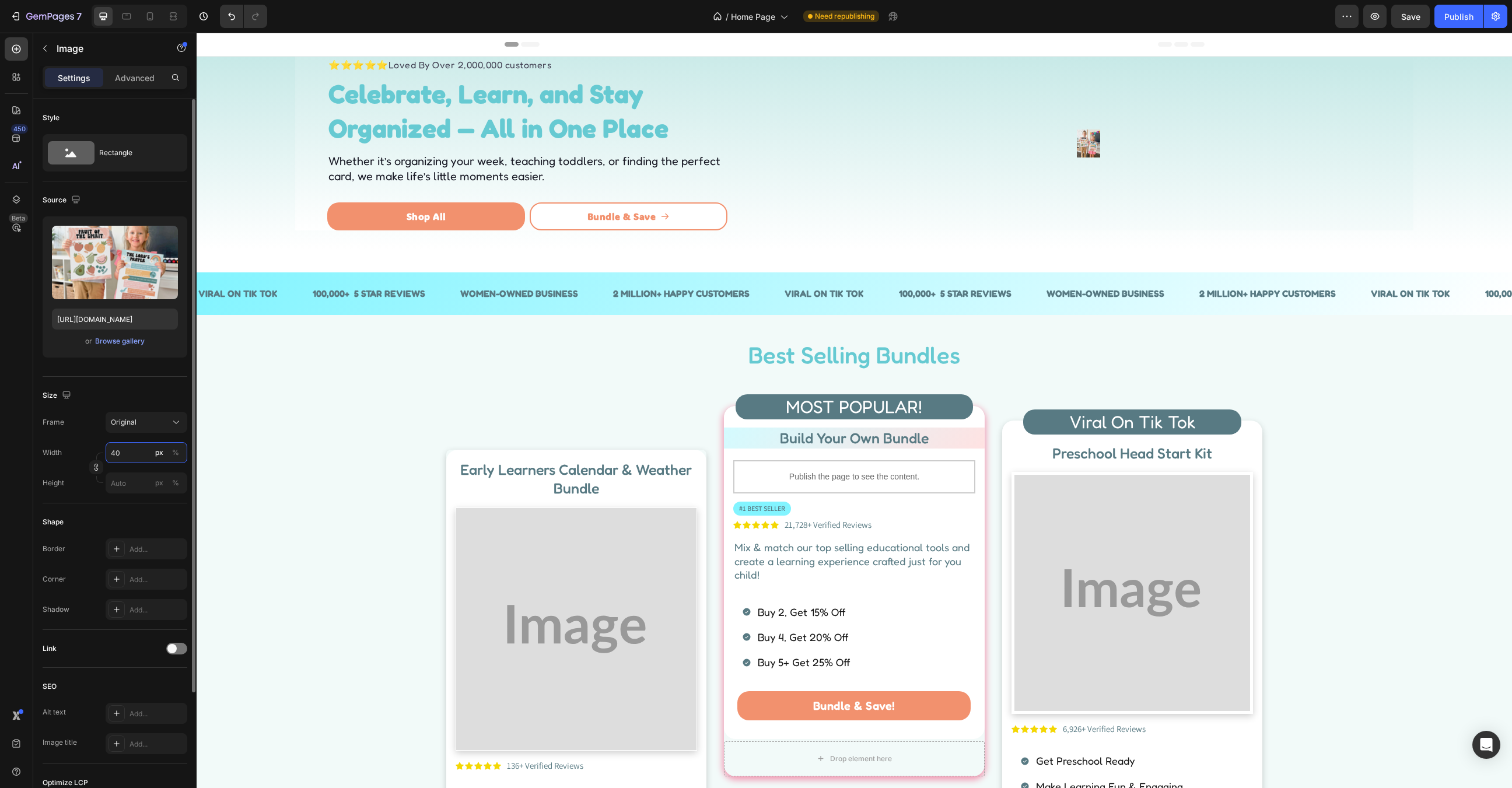
type input "4"
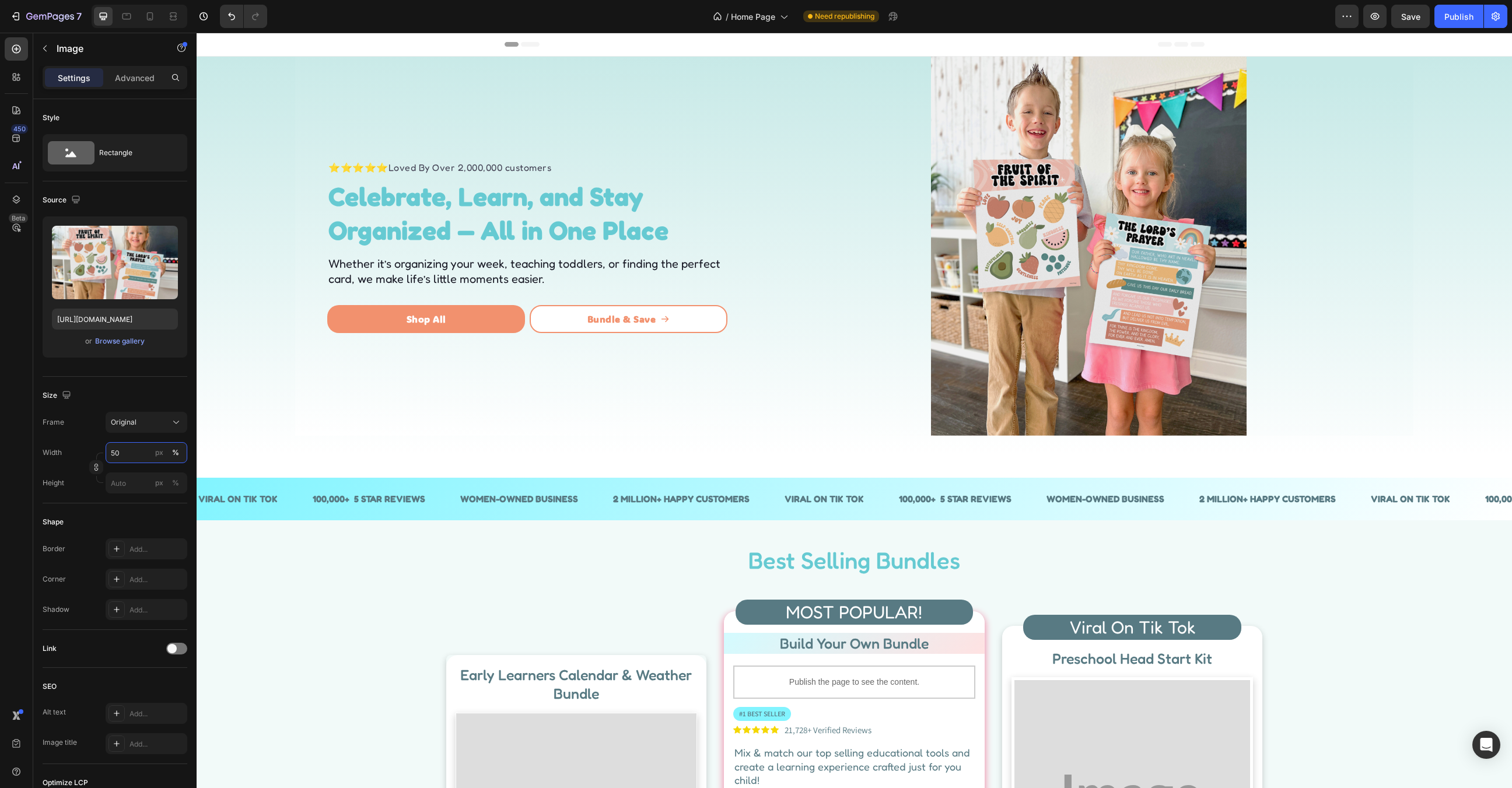
type input "50"
click at [1053, 273] on img at bounding box center [1089, 246] width 316 height 379
click at [1340, 377] on div at bounding box center [1088, 246] width 632 height 379
click at [1089, 185] on img at bounding box center [1089, 246] width 316 height 379
click at [135, 344] on div "Browse gallery" at bounding box center [120, 341] width 50 height 10
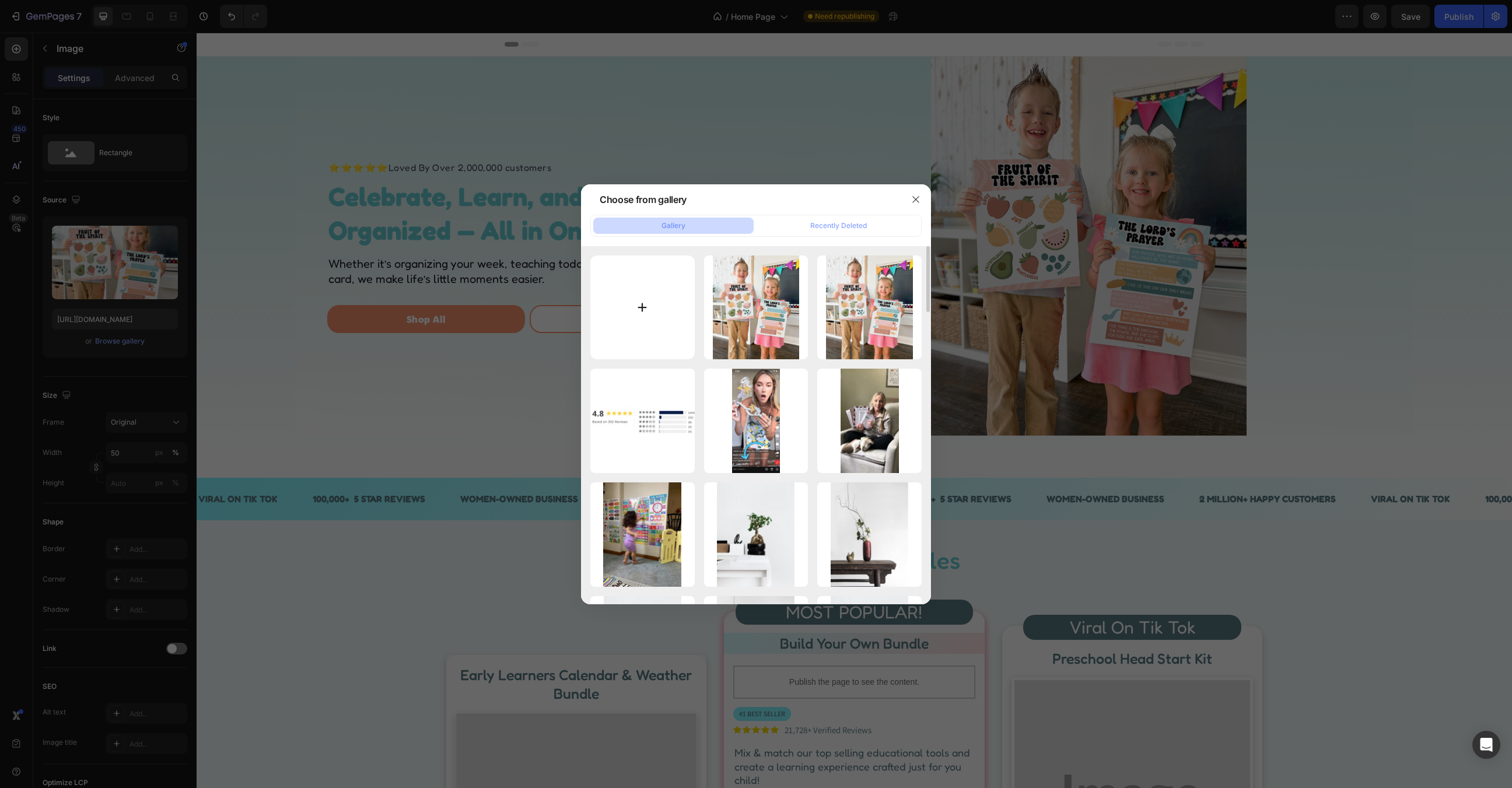
click at [620, 293] on input "file" at bounding box center [642, 307] width 105 height 105
type input "C:\fakepath\Deuteronomy 67 - (1000 x 900 px) (1000 x 700 px).png"
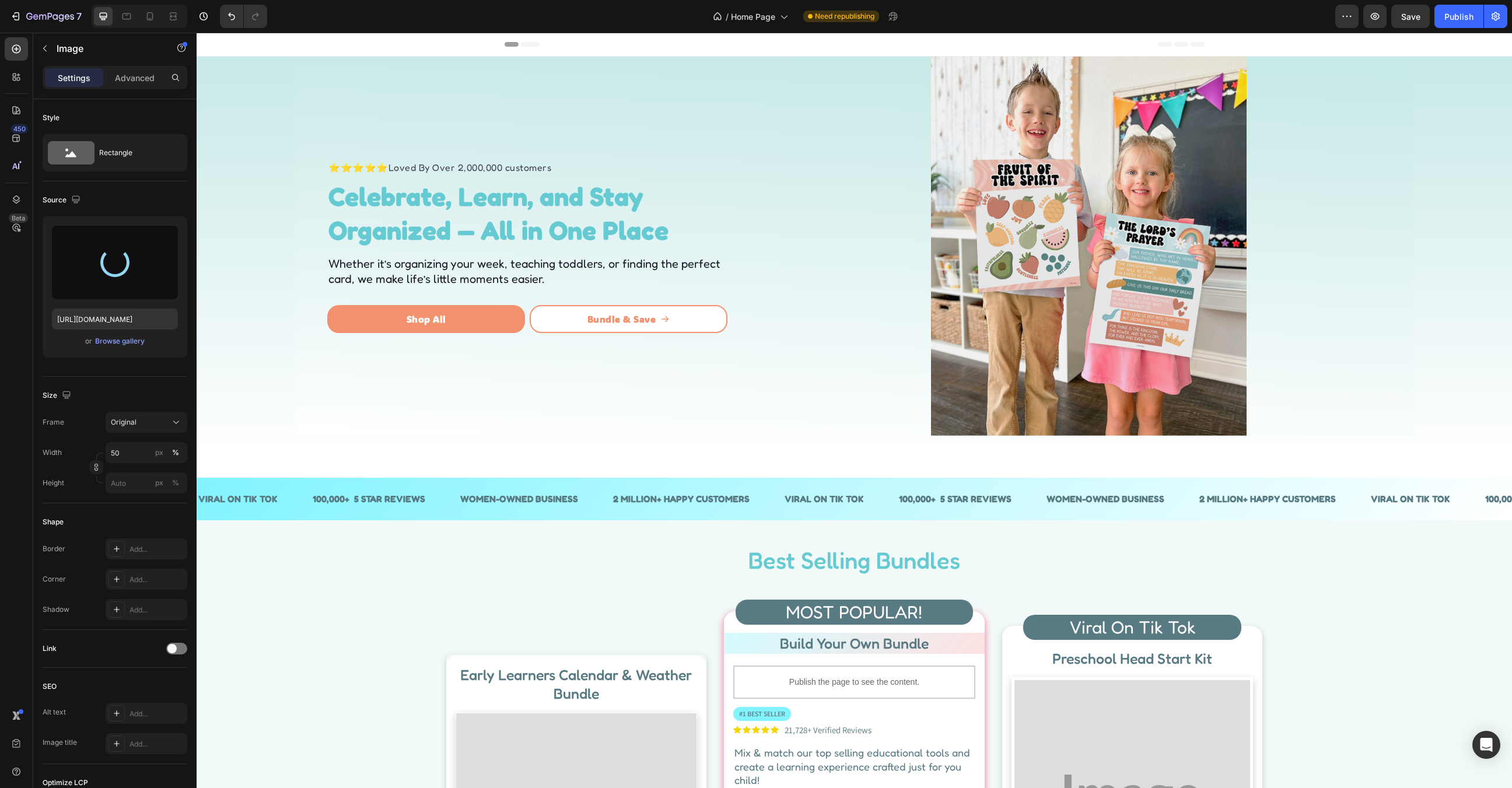
type input "[URL][DOMAIN_NAME]"
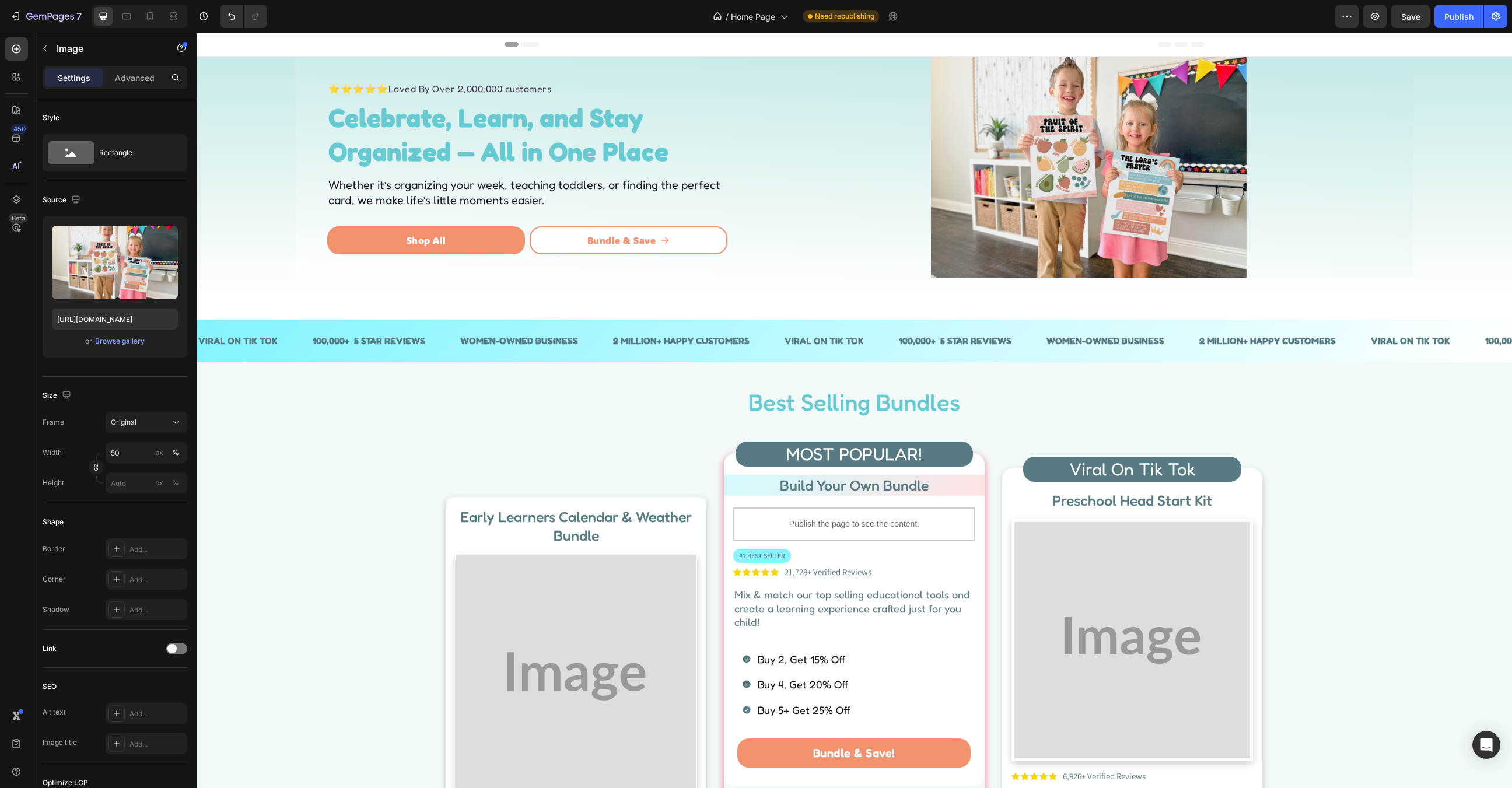
click at [1168, 219] on img at bounding box center [1089, 167] width 316 height 221
click at [130, 451] on input "50" at bounding box center [146, 453] width 82 height 21
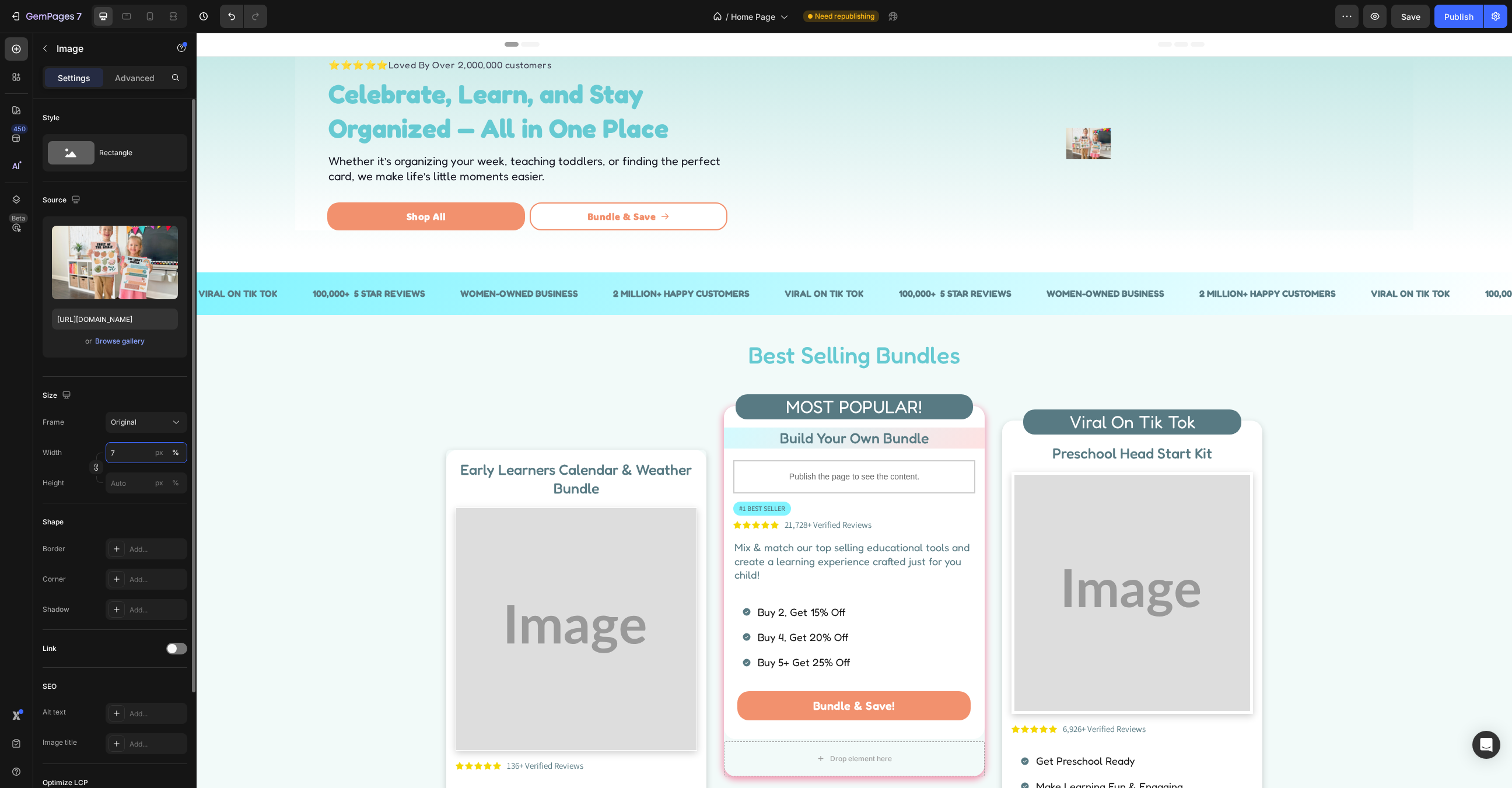
type input "7"
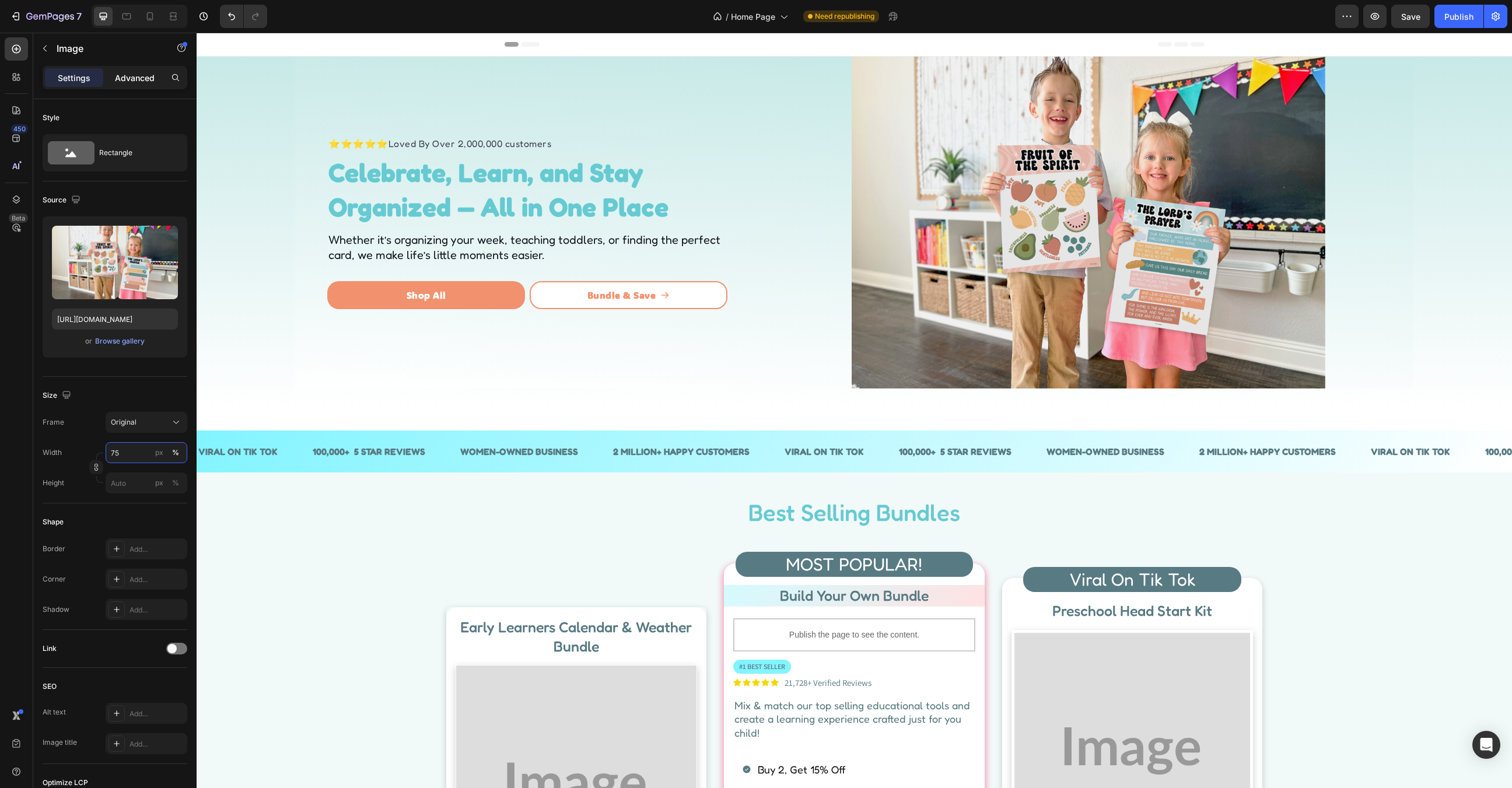
type input "75"
click at [135, 78] on p "Advanced" at bounding box center [134, 78] width 39 height 13
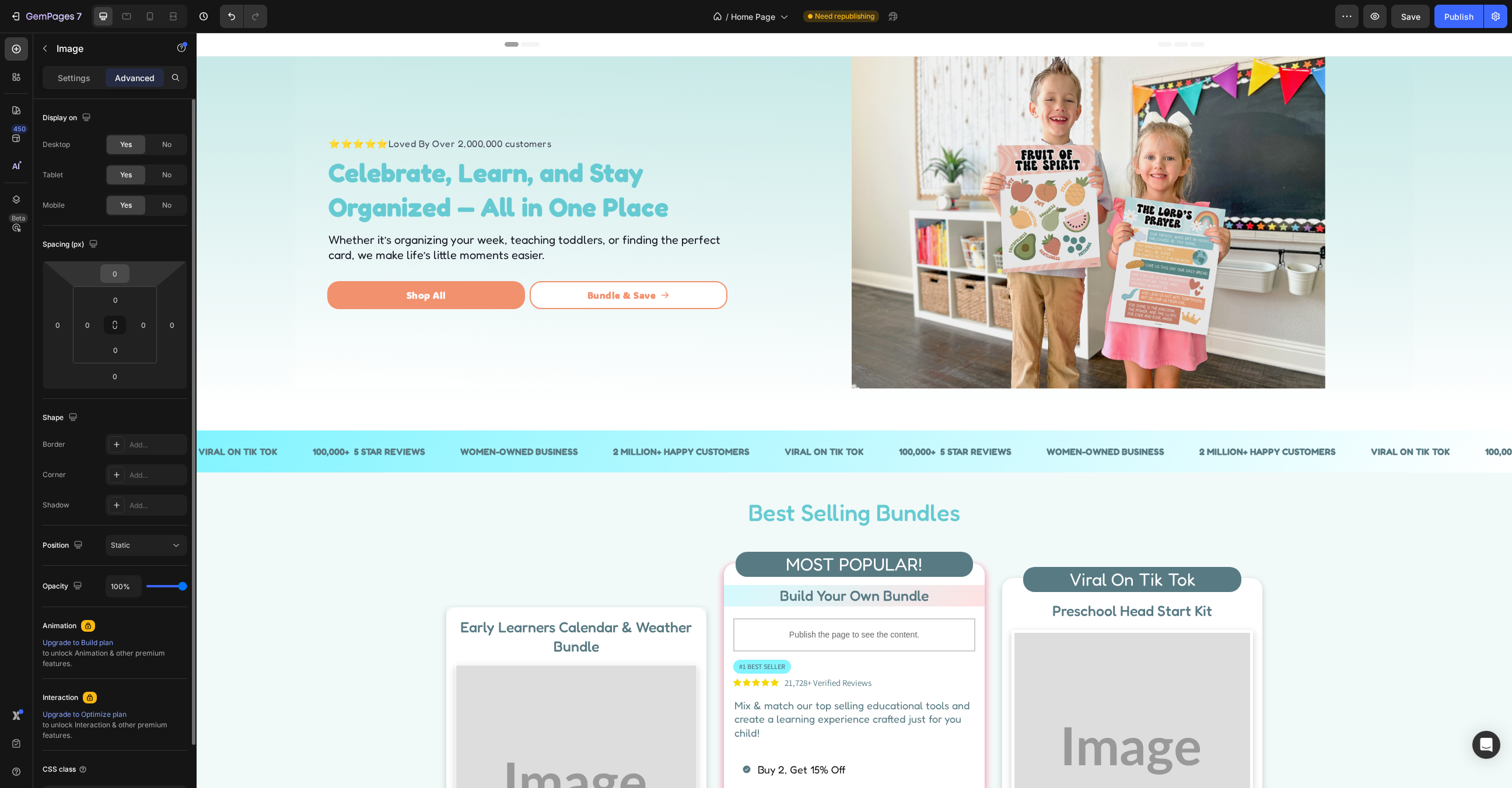
click at [109, 275] on input "0" at bounding box center [114, 274] width 23 height 18
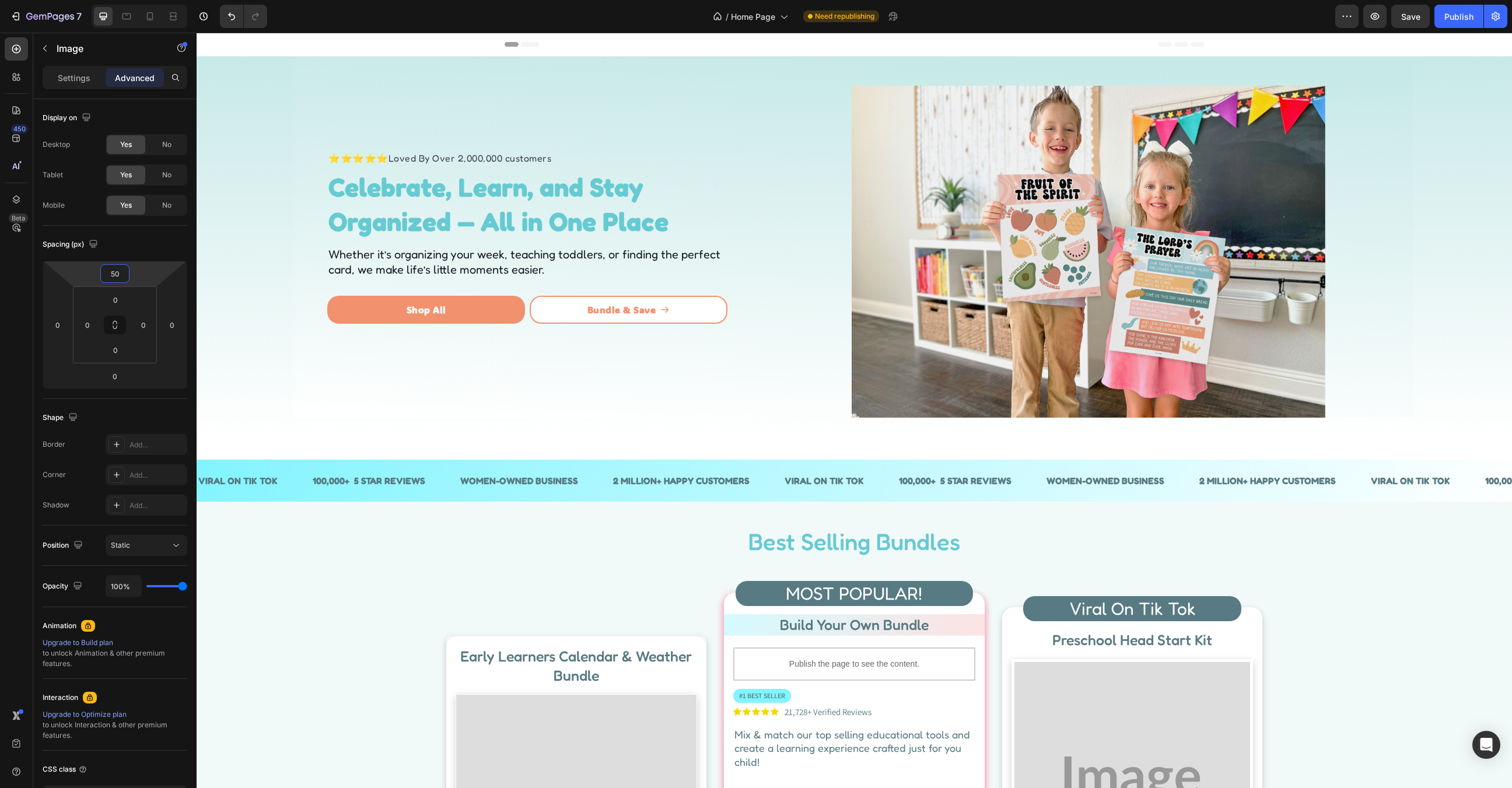
type input "50"
click at [994, 196] on img at bounding box center [1088, 252] width 474 height 332
click at [120, 468] on div at bounding box center [117, 475] width 16 height 16
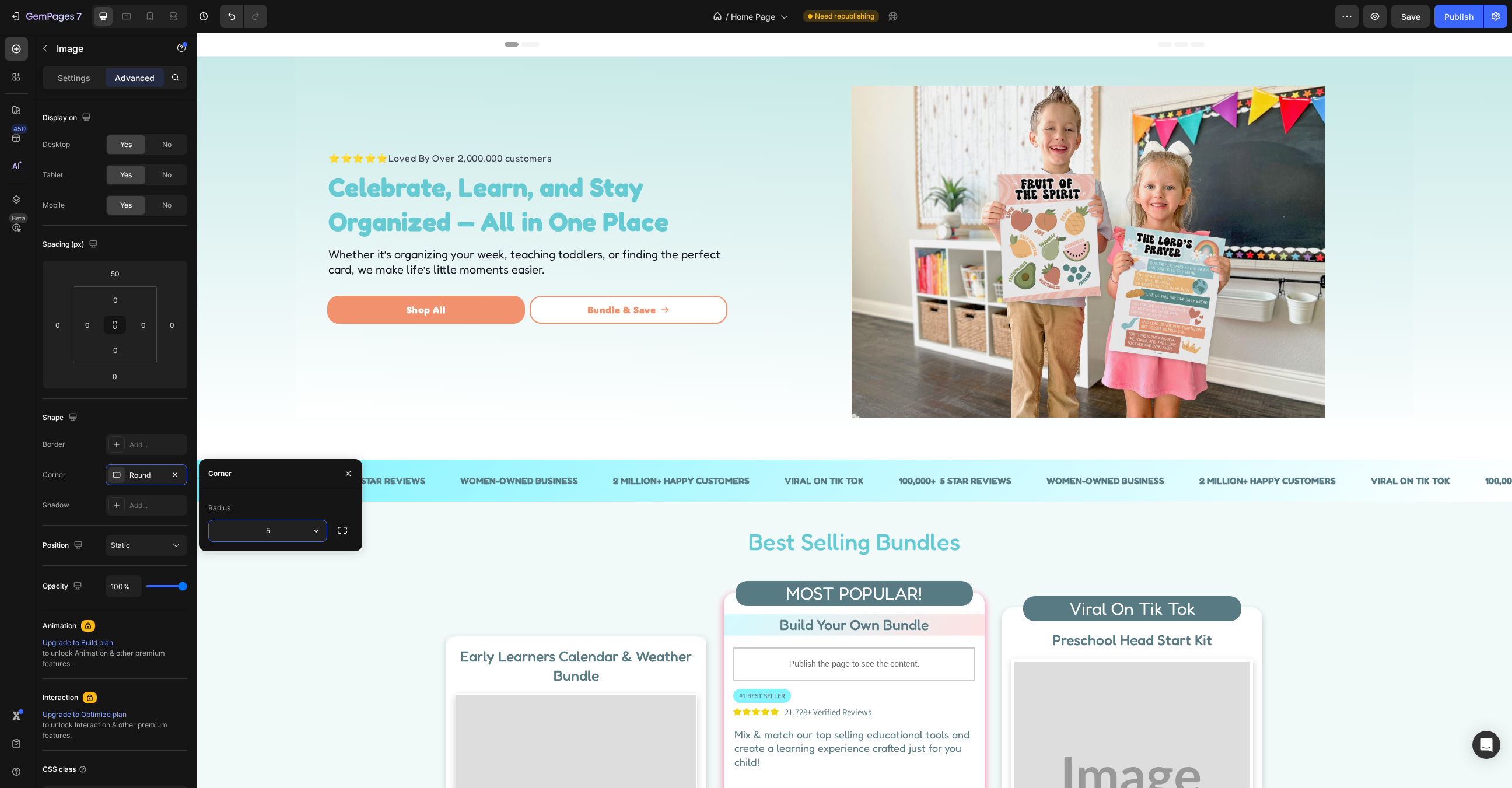
type input "5"
type input "20"
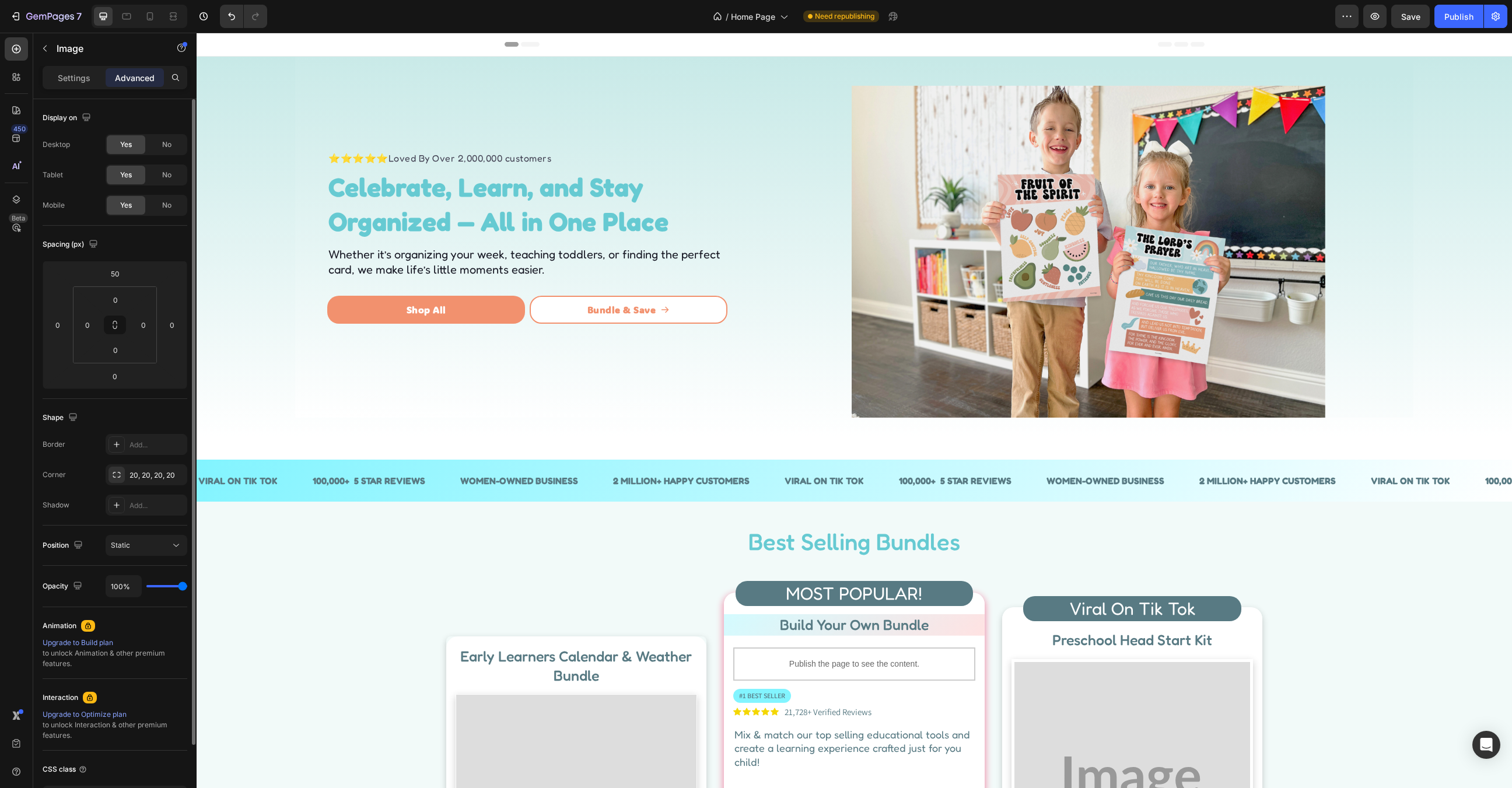
click at [79, 480] on div "Corner 20, 20, 20, 20" at bounding box center [114, 475] width 145 height 21
click at [117, 456] on div "Border Add... Corner 20, 20, 20, 20 Shadow Add..." at bounding box center [114, 475] width 145 height 82
click at [115, 444] on icon at bounding box center [117, 444] width 10 height 10
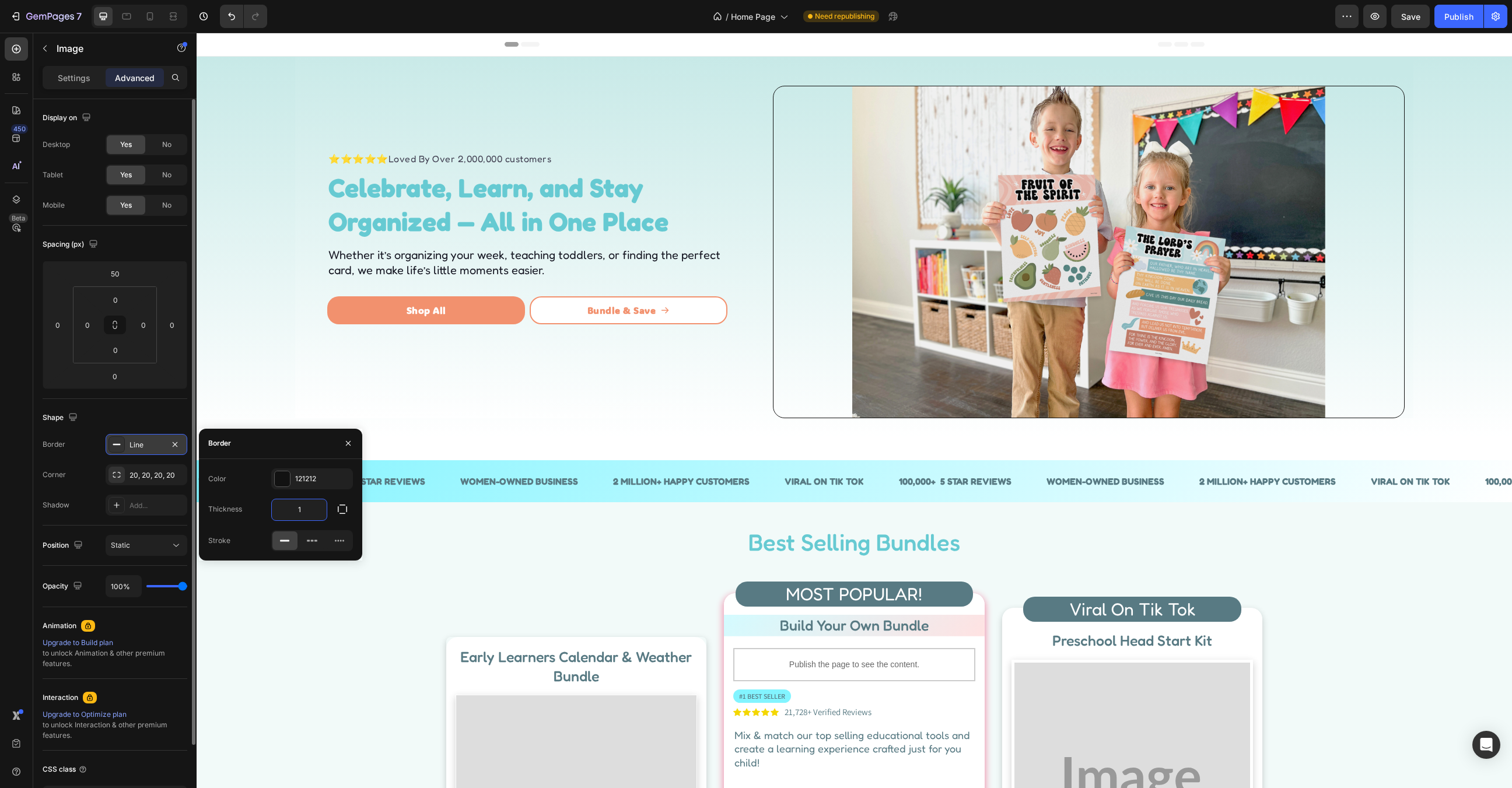
click at [293, 506] on input "1" at bounding box center [299, 510] width 55 height 21
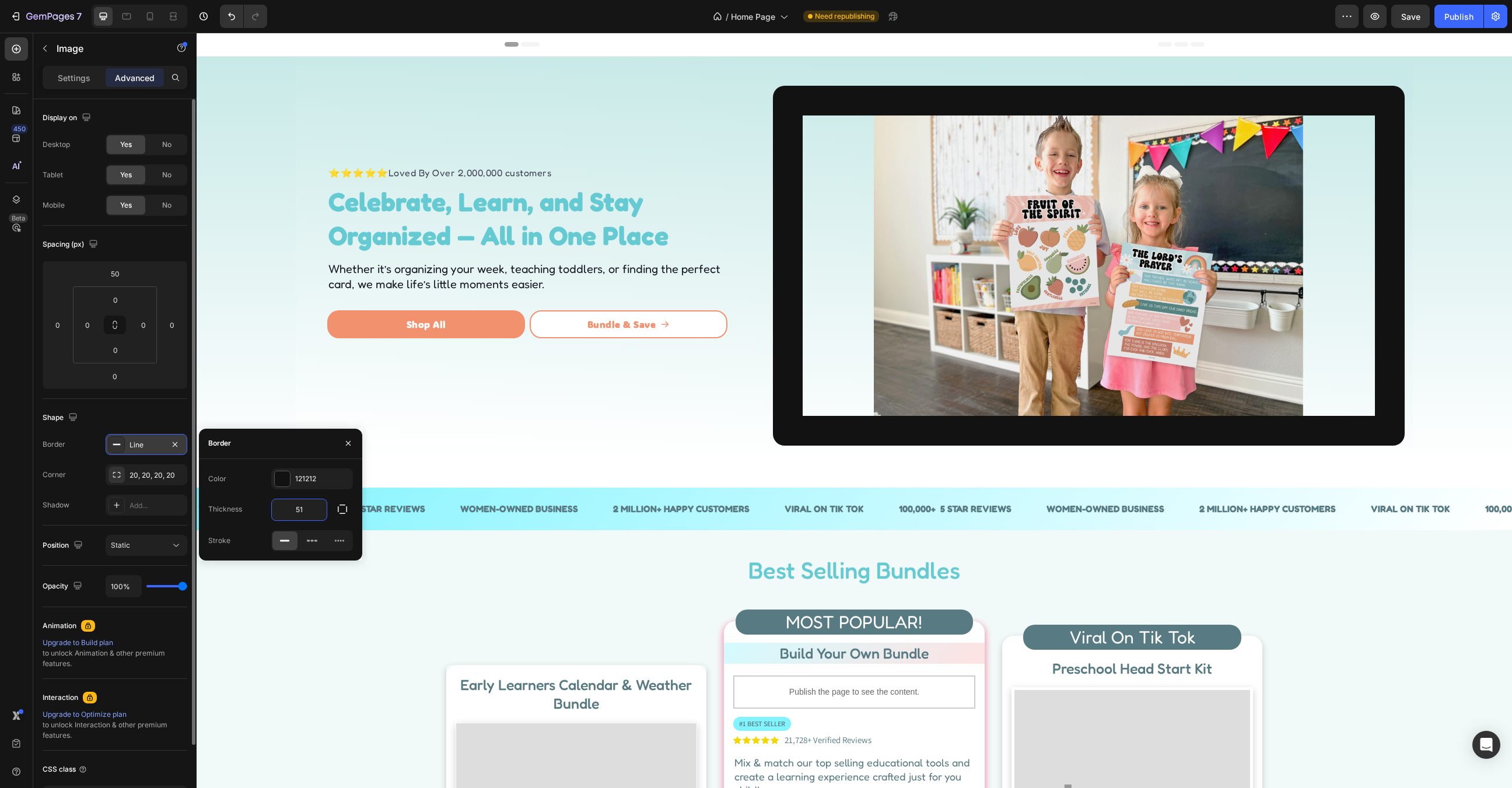
click at [304, 510] on input "51" at bounding box center [299, 510] width 55 height 21
type input "5"
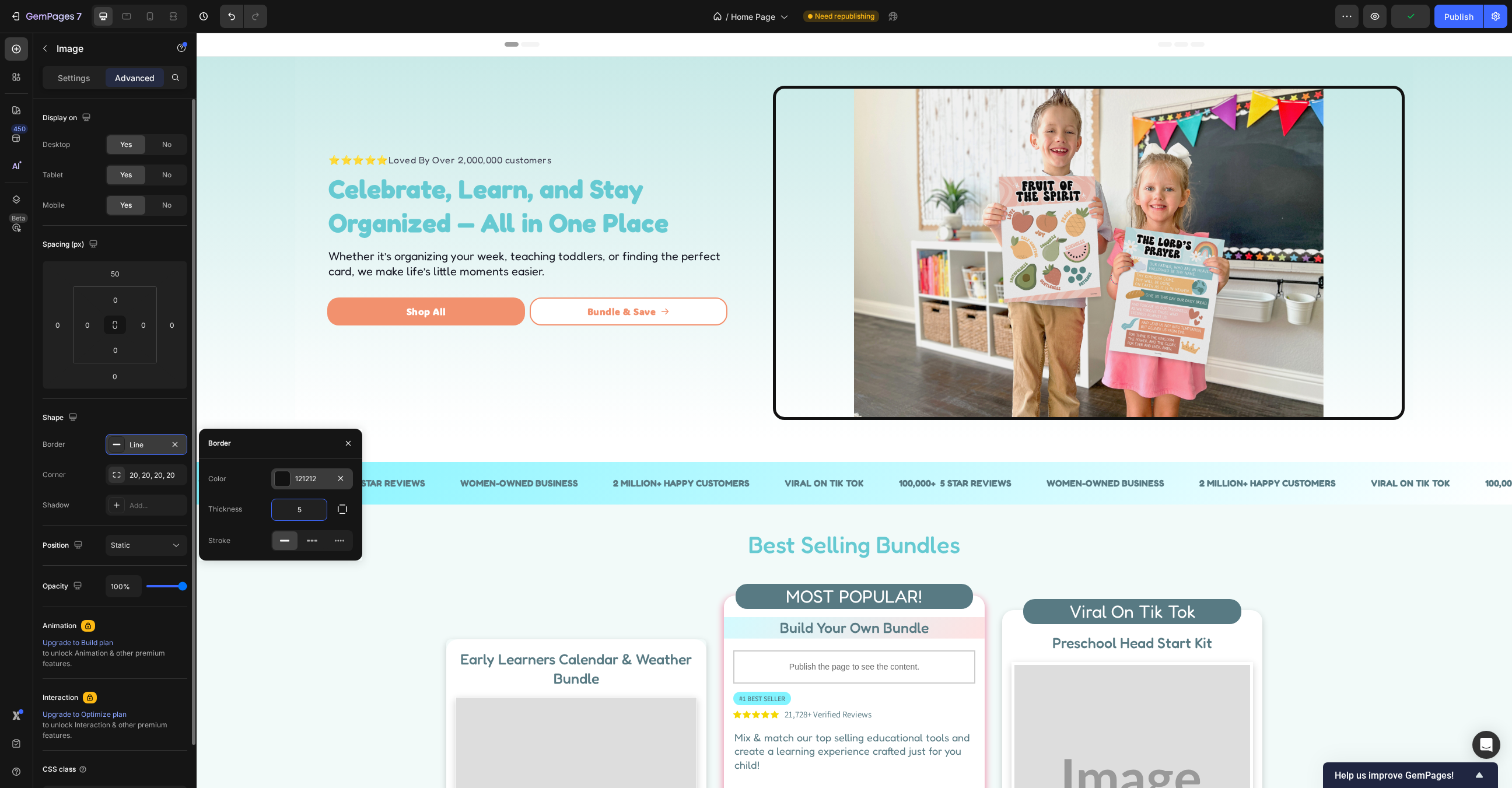
click at [285, 475] on div at bounding box center [282, 479] width 15 height 15
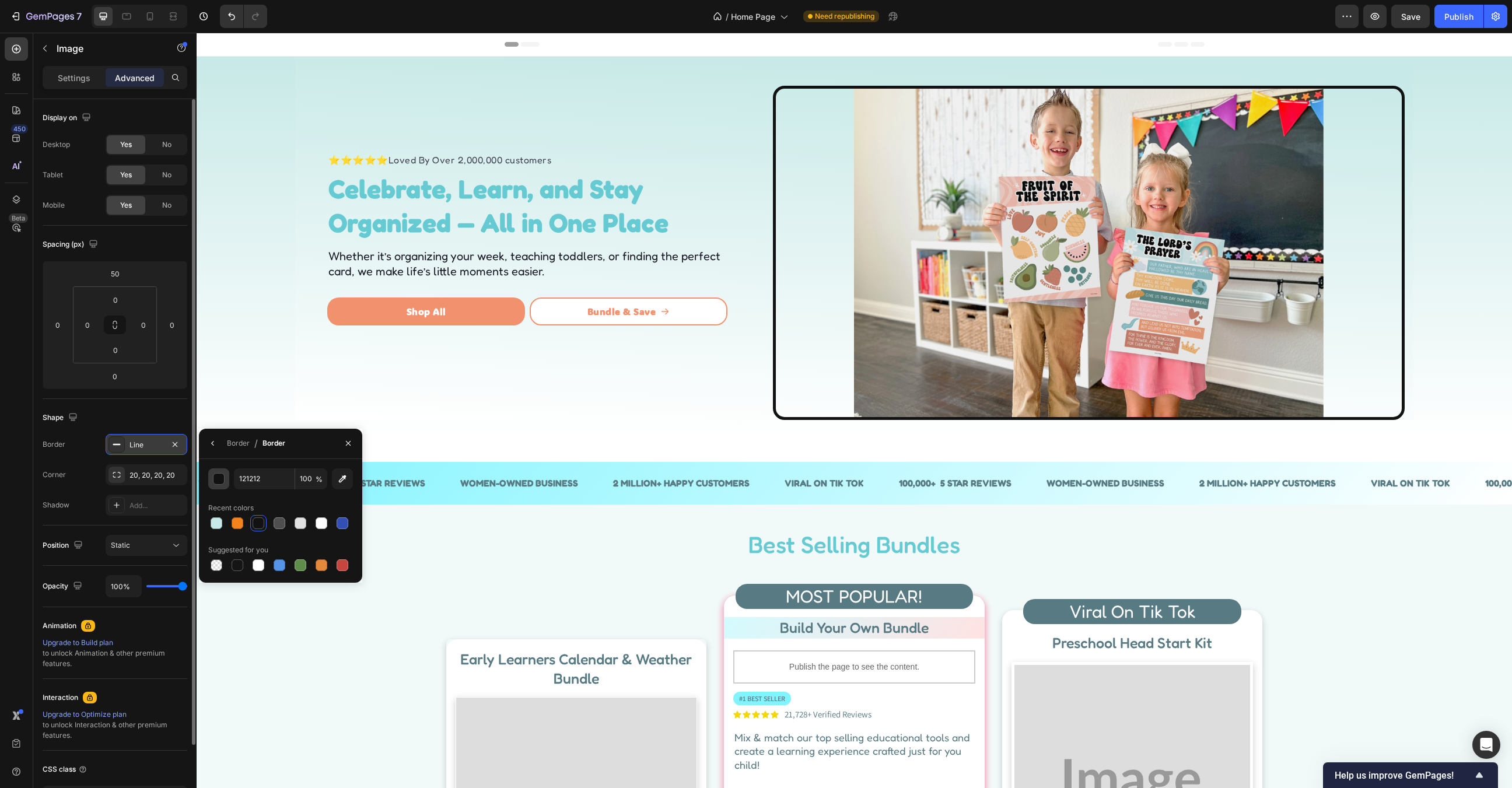
click at [217, 478] on div "button" at bounding box center [220, 479] width 12 height 12
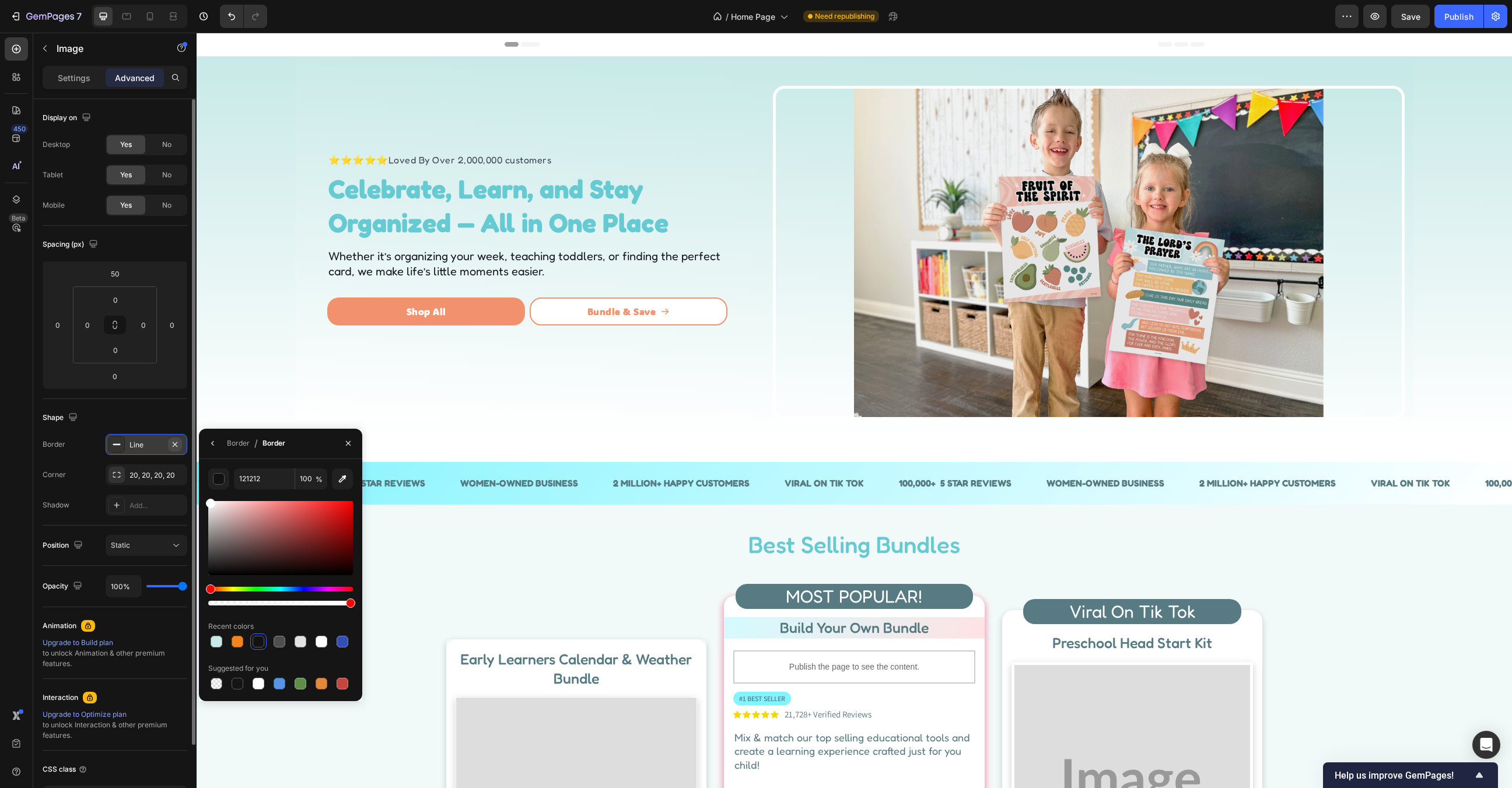
drag, startPoint x: 195, startPoint y: 486, endPoint x: 168, endPoint y: 448, distance: 46.6
click at [168, 448] on div "450 Beta im Sections(30) Elements(19) Media Image Image Image Comparison Video …" at bounding box center [98, 410] width 197 height 755
click at [776, 330] on div at bounding box center [1088, 252] width 626 height 328
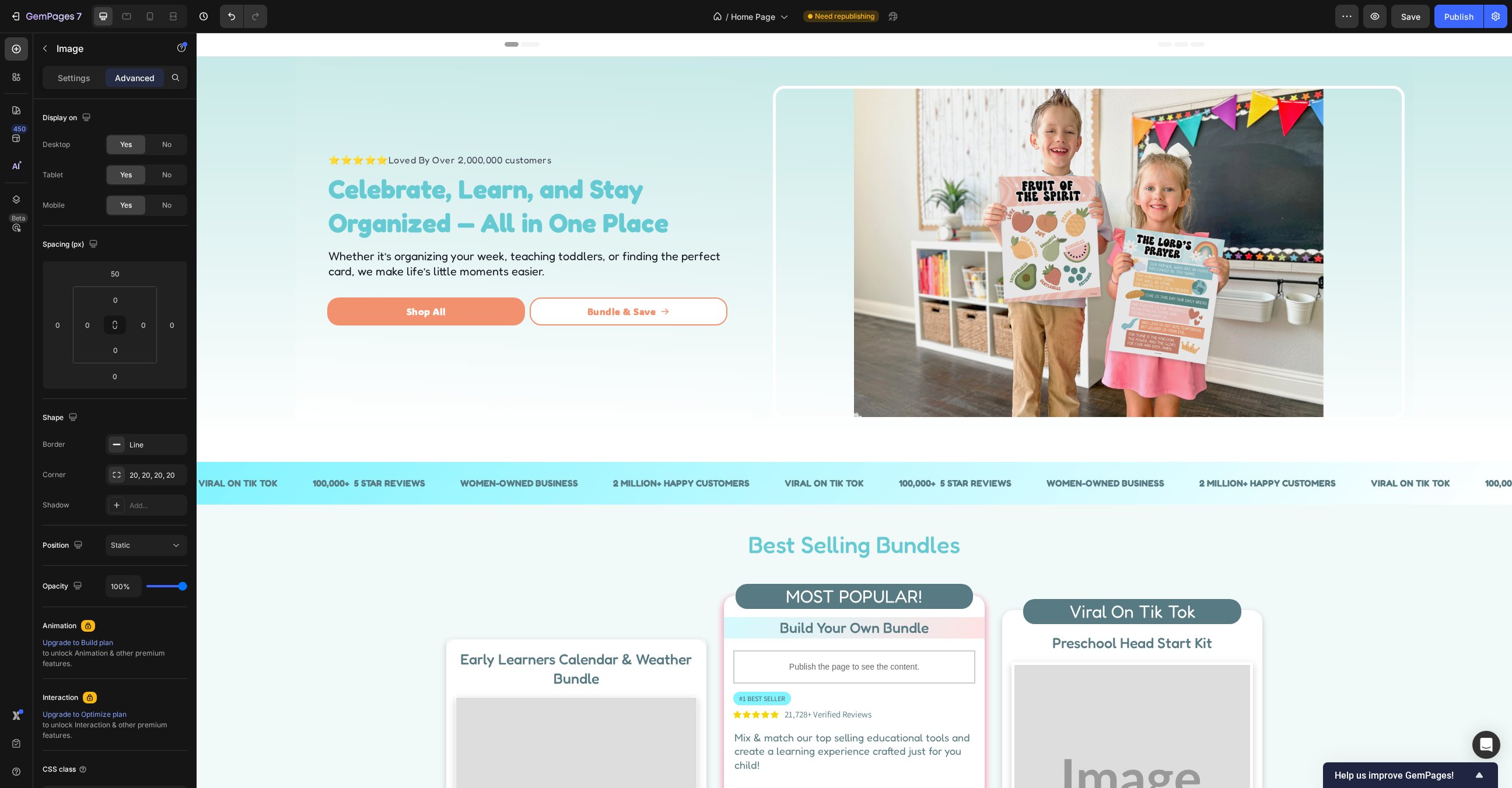
click at [1205, 281] on img at bounding box center [1089, 252] width 470 height 328
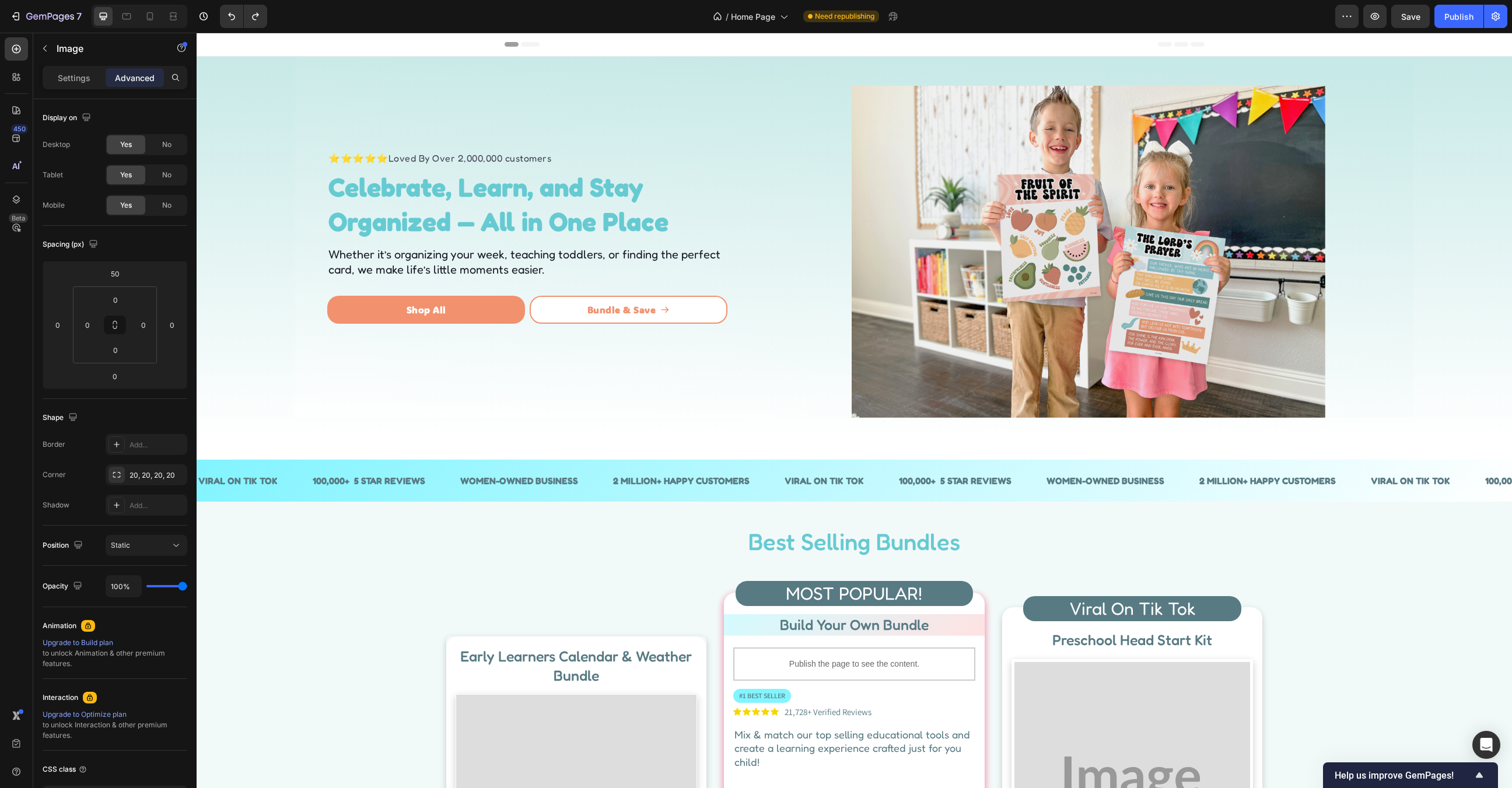
click at [1173, 281] on img at bounding box center [1088, 252] width 474 height 332
click at [1179, 295] on img at bounding box center [1088, 252] width 474 height 332
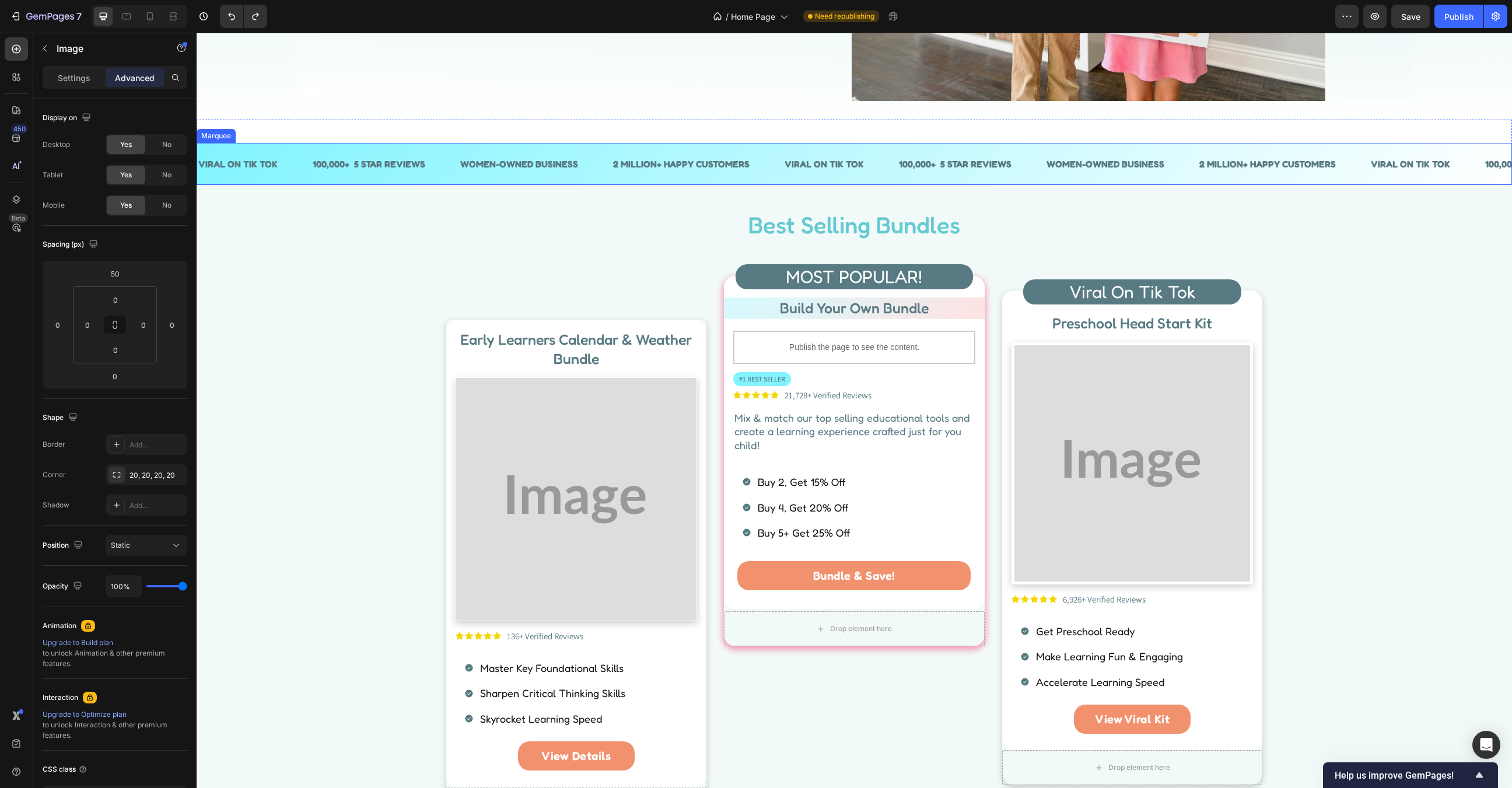
scroll to position [328, 0]
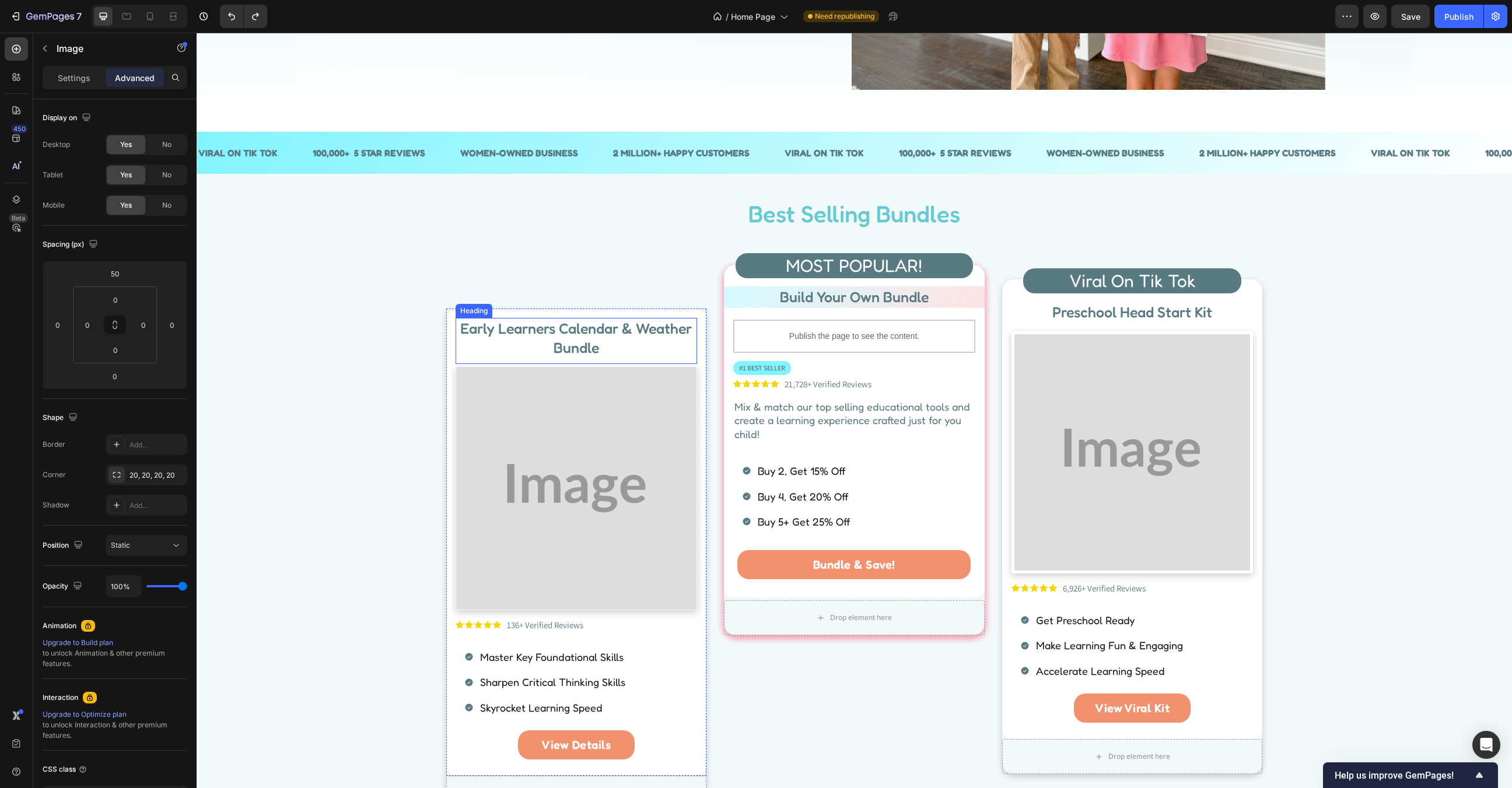
click at [574, 335] on h2 "Early Learners Calendar & Weather Bundle" at bounding box center [577, 338] width 242 height 40
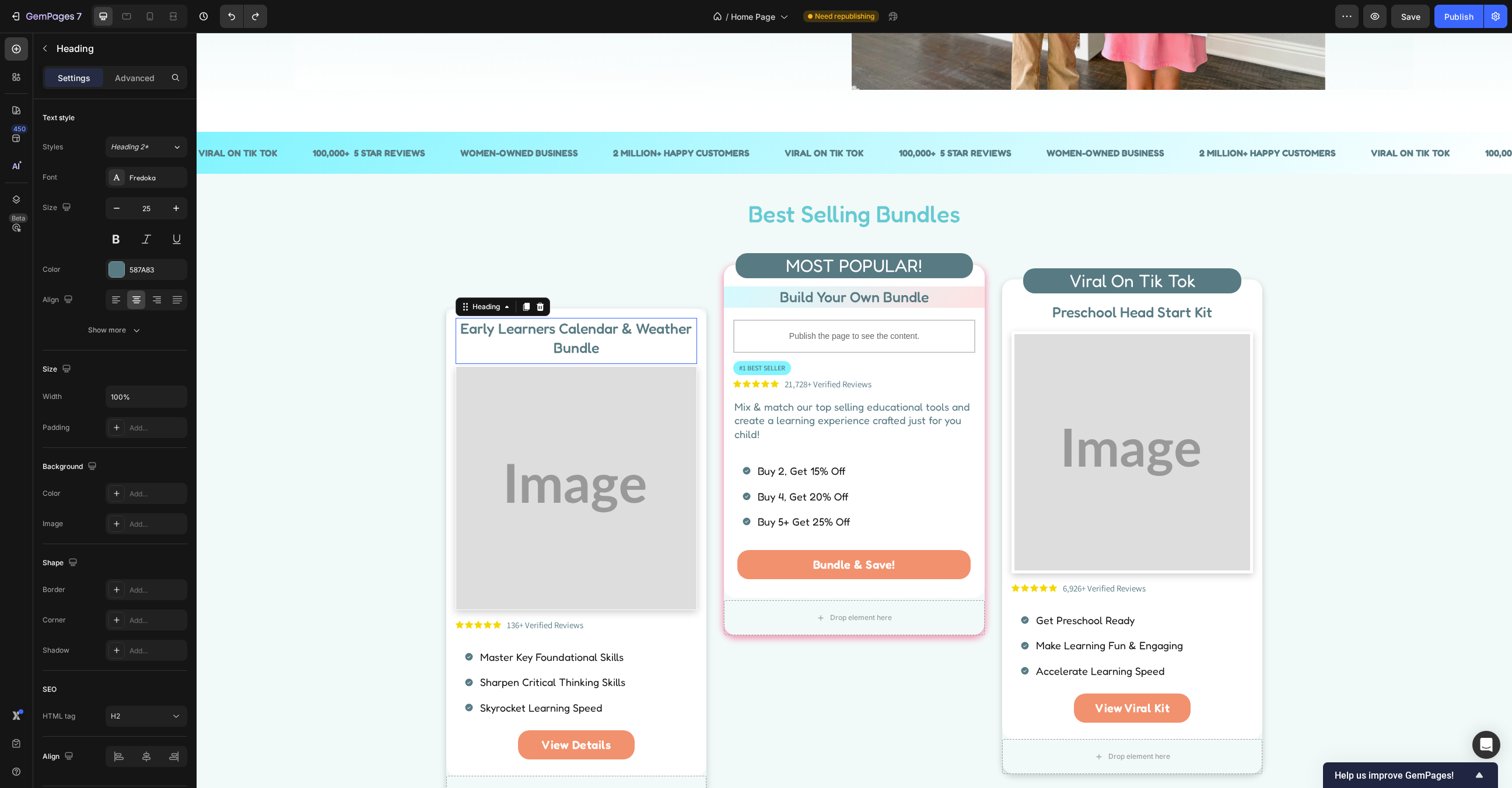
click at [574, 335] on h2 "Early Learners Calendar & Weather Bundle" at bounding box center [577, 338] width 242 height 40
click at [574, 335] on p "Early Learners Calendar & Weather Bundle" at bounding box center [576, 338] width 240 height 38
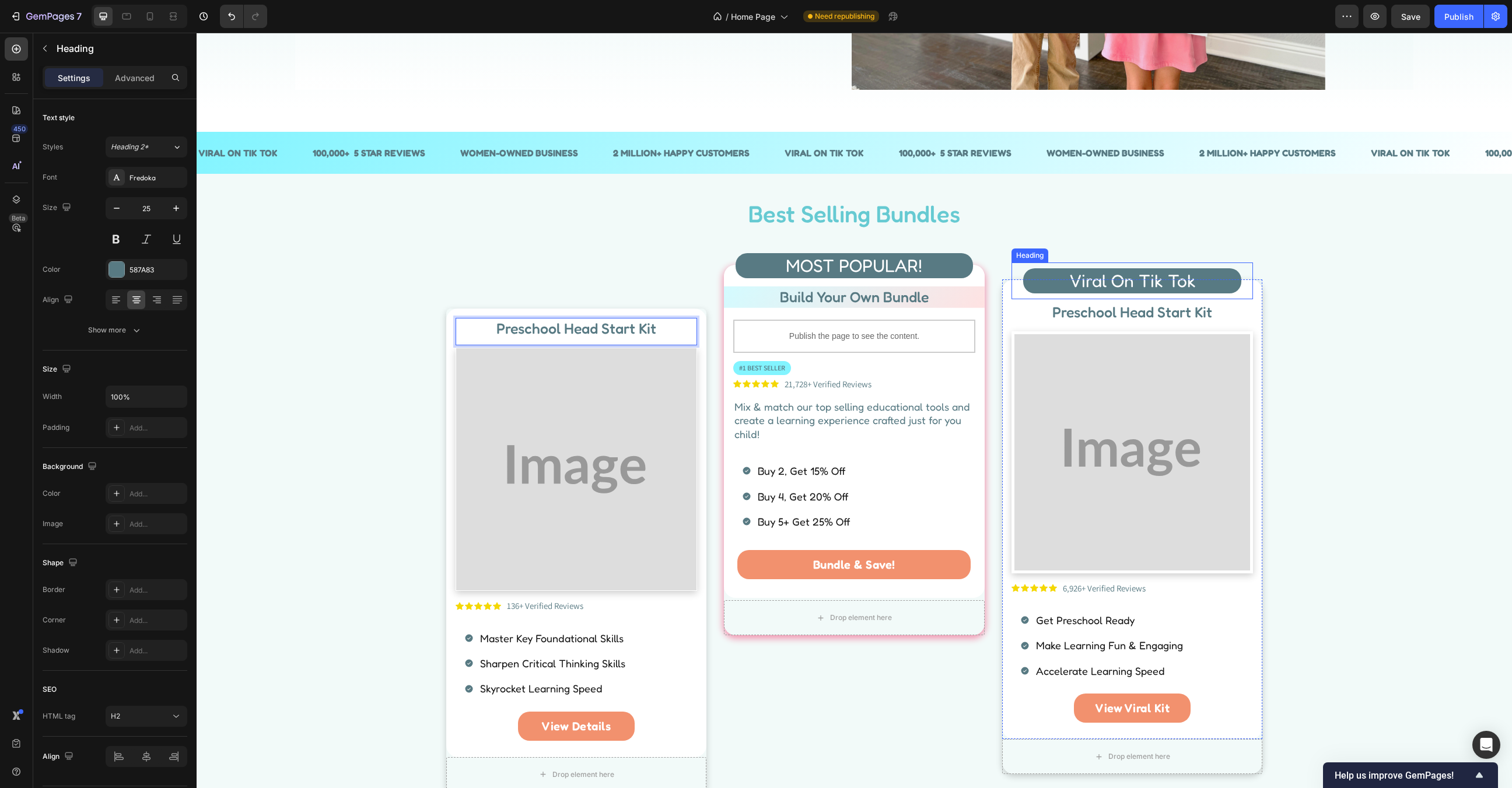
click at [1124, 279] on span "Viral On Tik Tok" at bounding box center [1133, 280] width 127 height 21
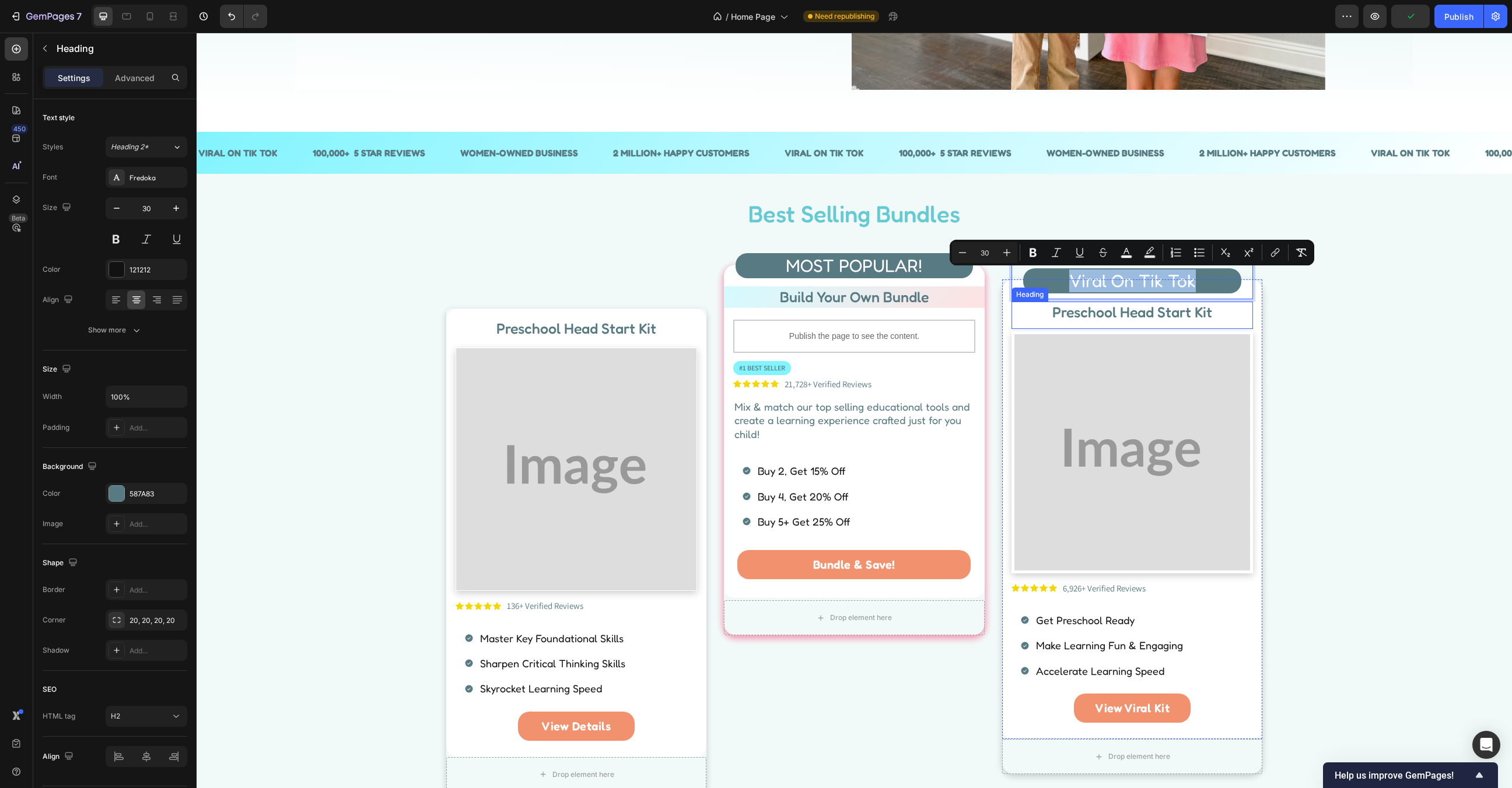
click at [1107, 306] on h2 "Preschool Head Start Kit" at bounding box center [1133, 312] width 242 height 22
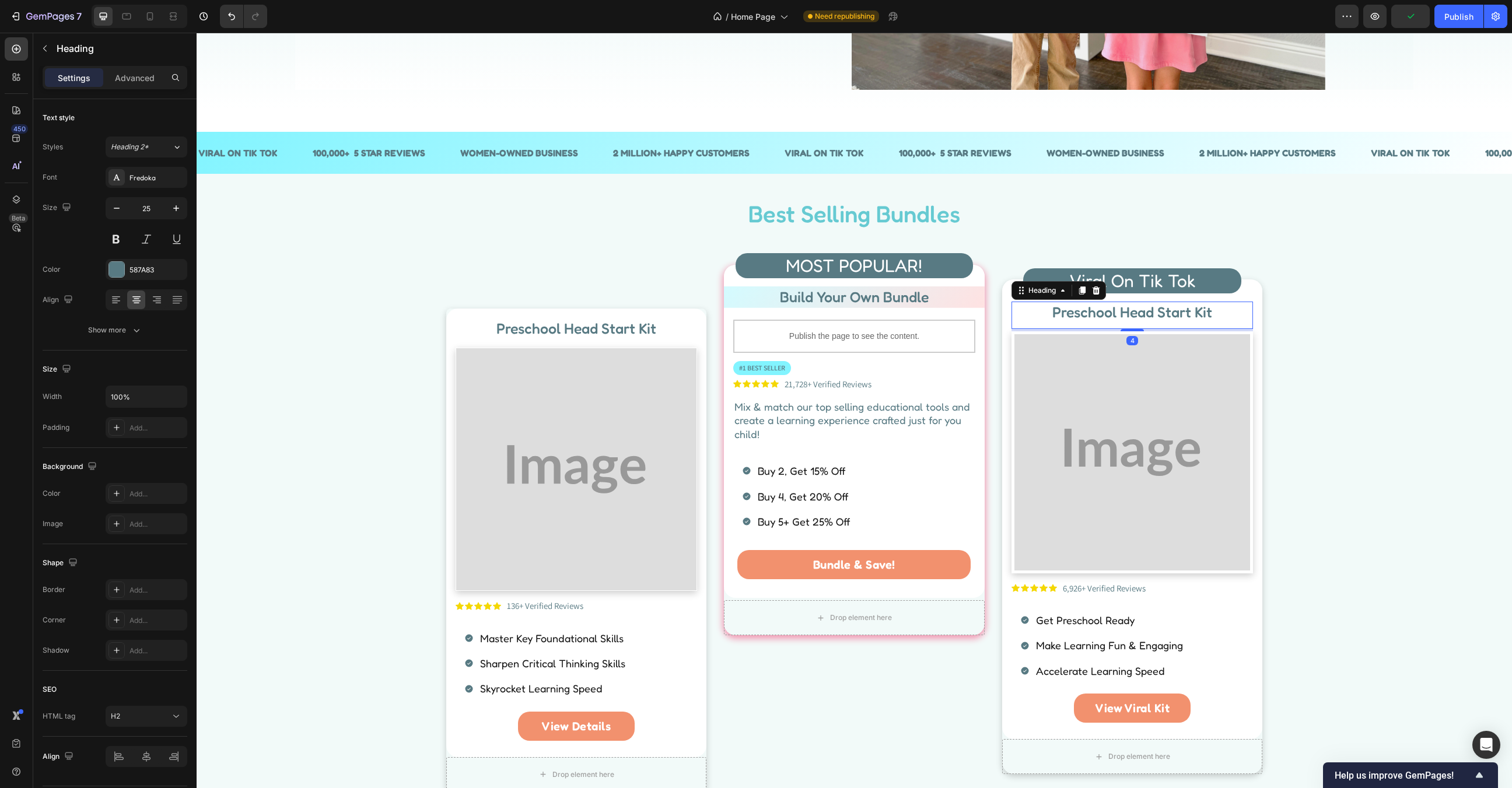
click at [1107, 306] on h2 "Preschool Head Start Kit" at bounding box center [1133, 312] width 242 height 22
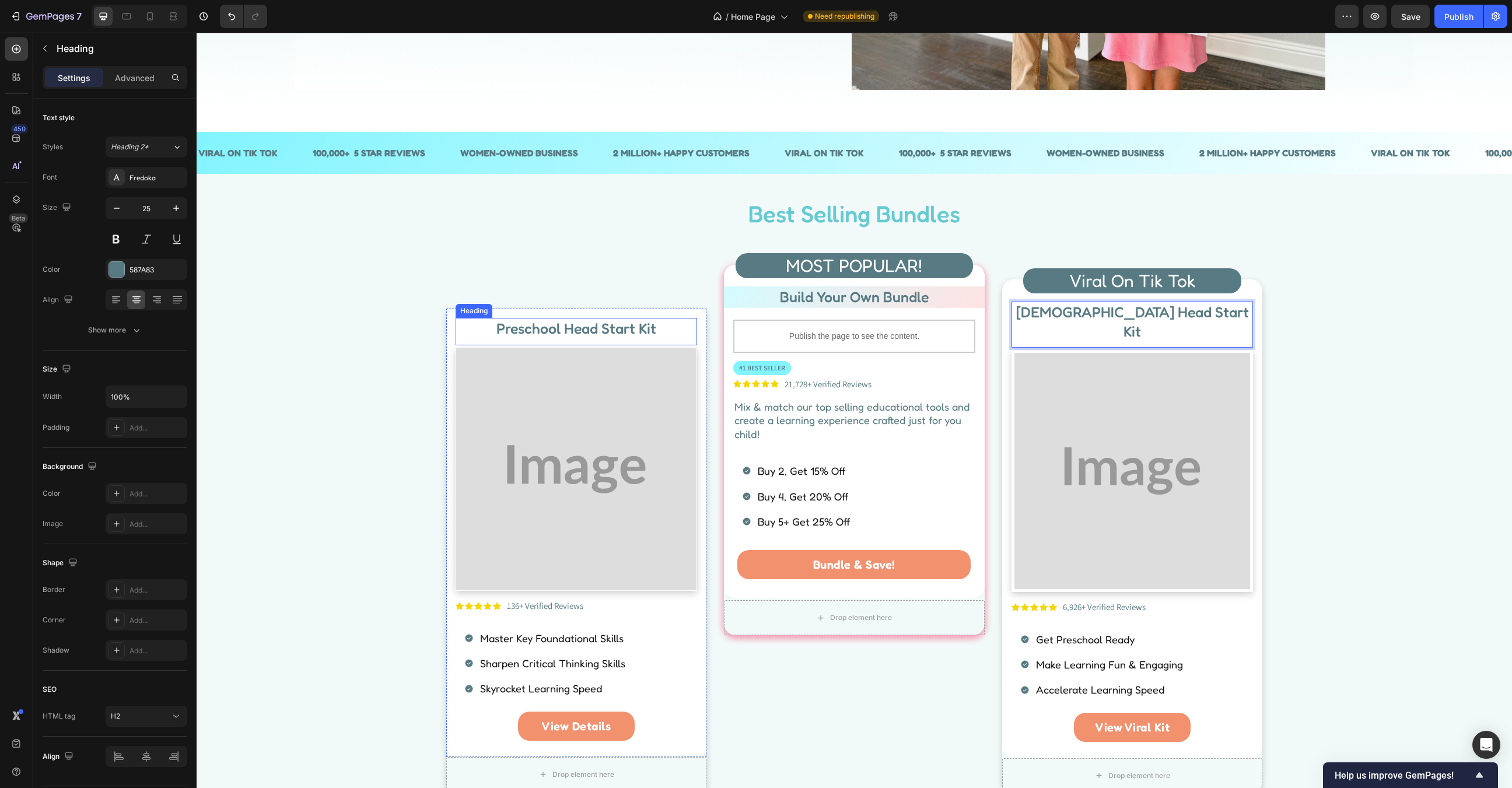
click at [624, 329] on p "Preschool Head Start Kit" at bounding box center [576, 329] width 240 height 19
copy p "Preschool Head Start Kit"
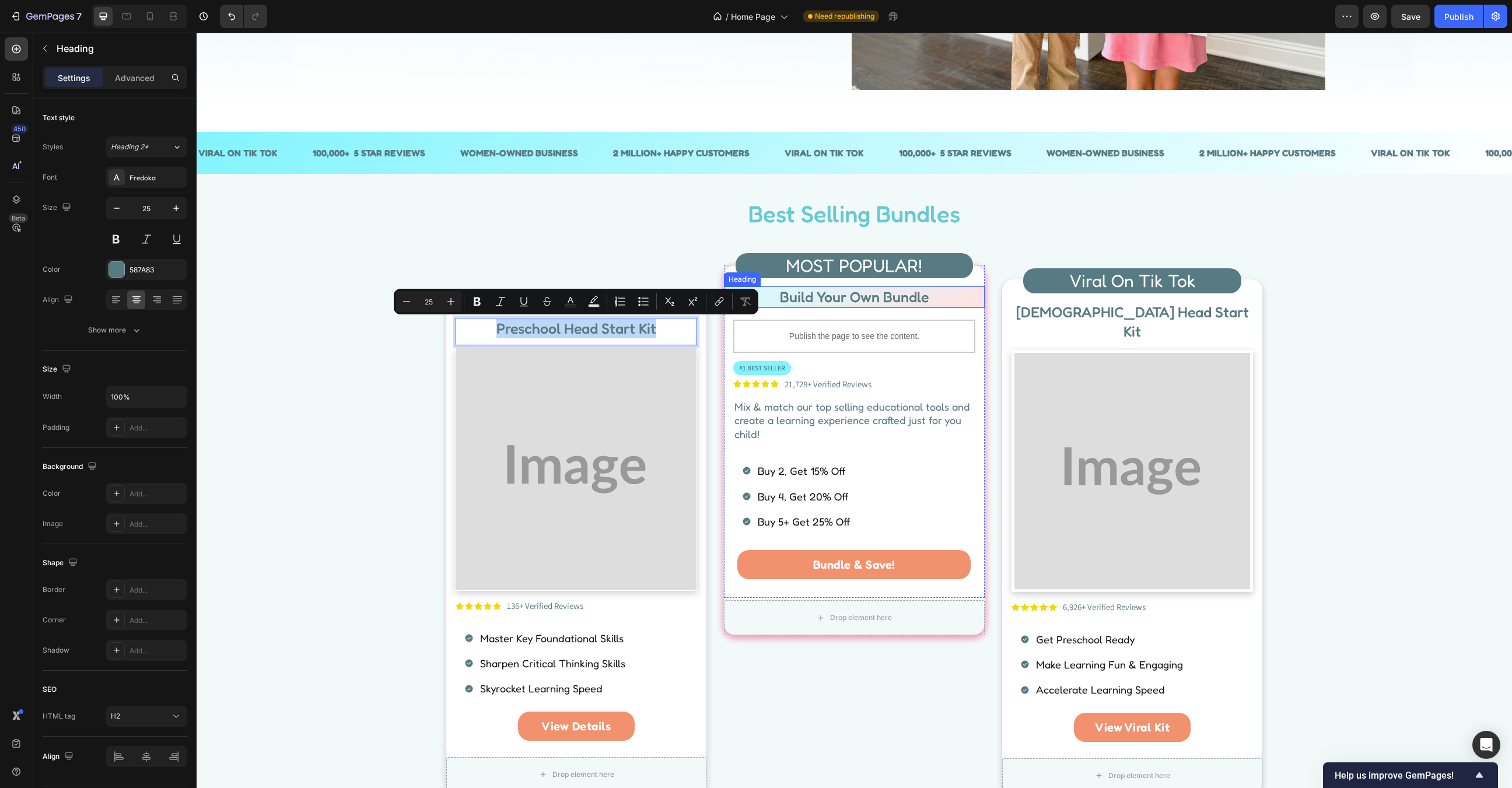
click at [862, 295] on h2 "Build Your Own Bundle" at bounding box center [854, 297] width 261 height 22
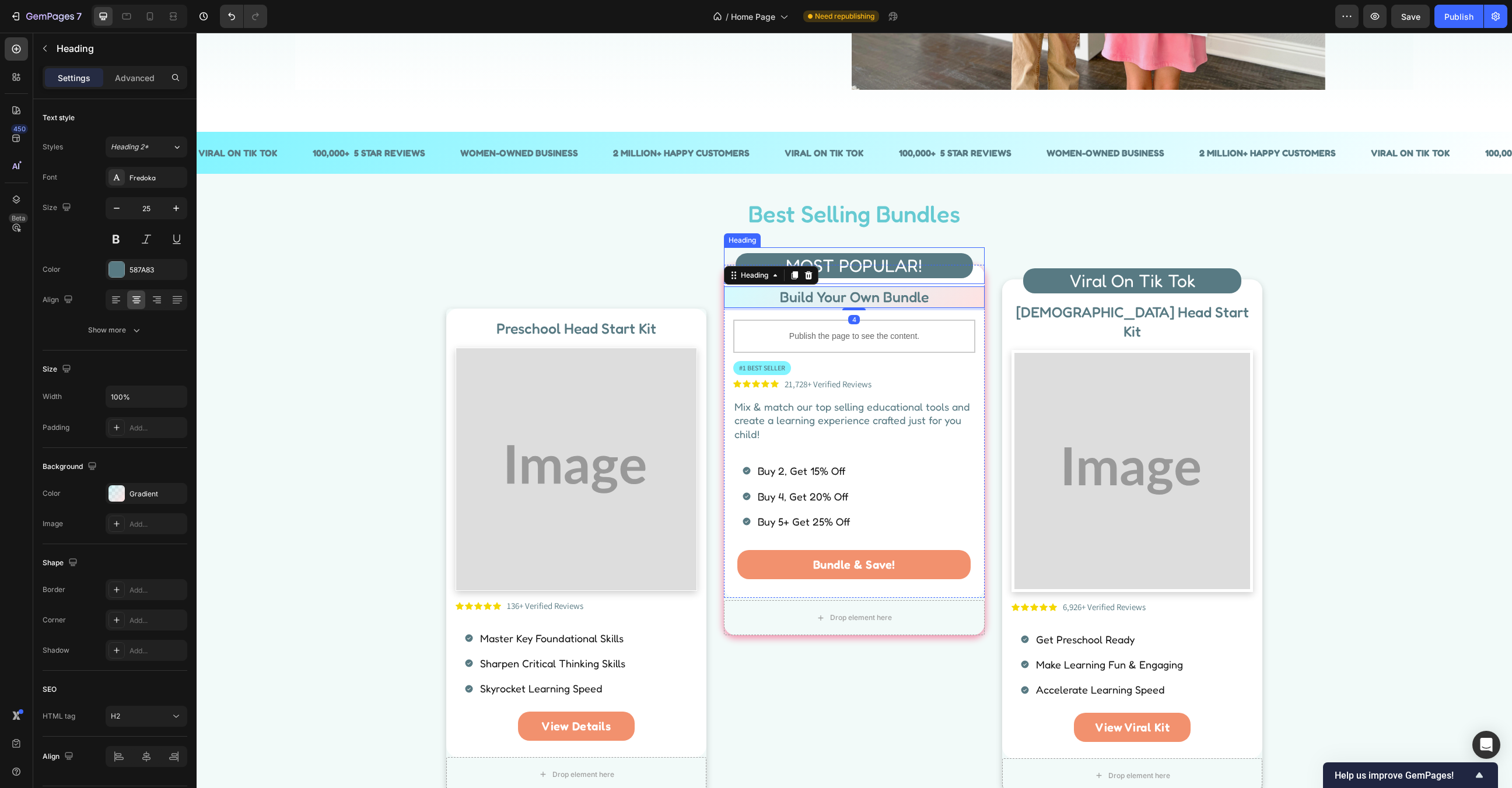
click at [846, 264] on span "MOST POPULAR!" at bounding box center [854, 265] width 137 height 21
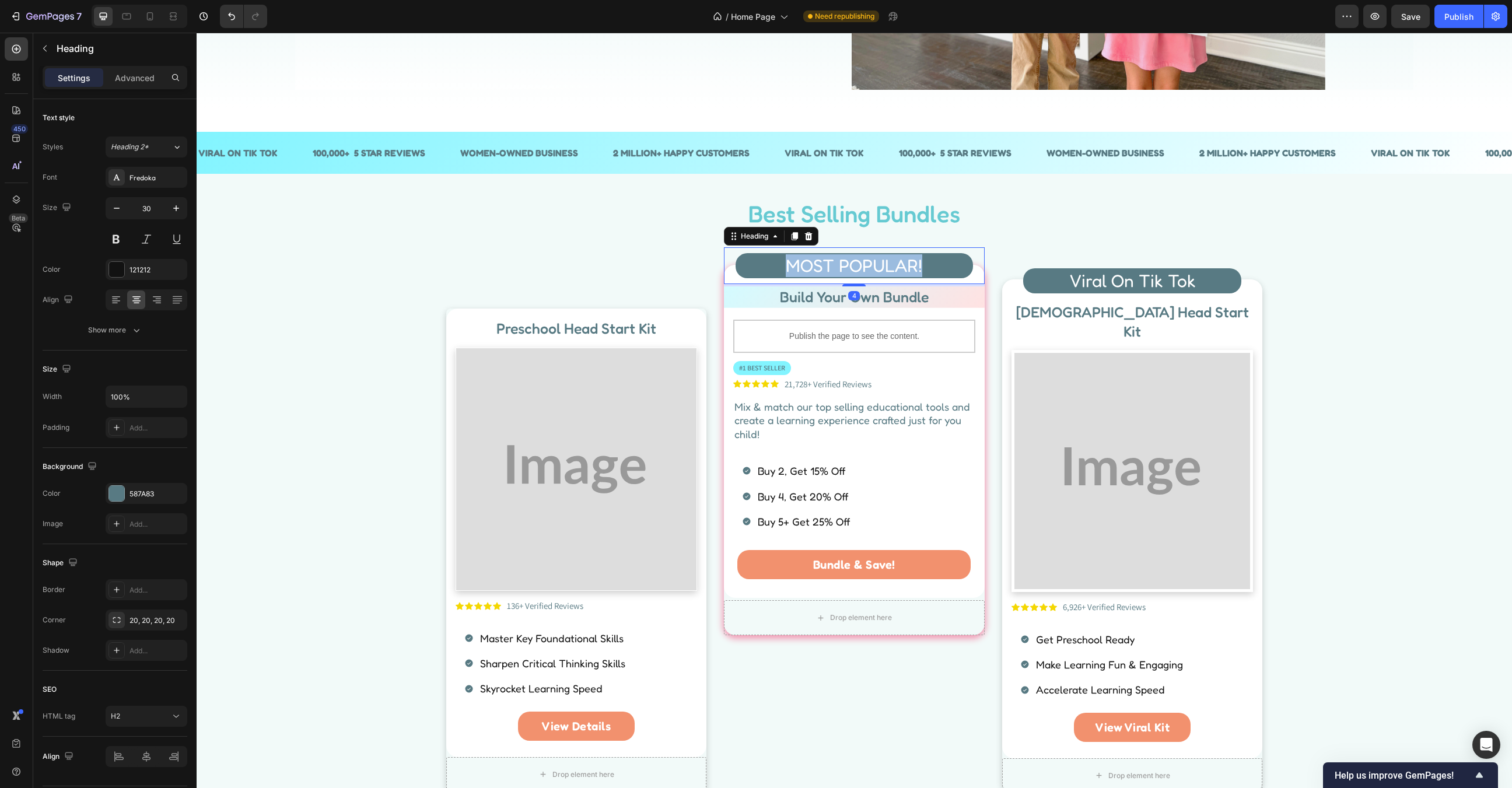
click at [846, 264] on span "MOST POPULAR!" at bounding box center [854, 265] width 137 height 21
click at [740, 296] on h2 "Build Your Own Bundle" at bounding box center [854, 297] width 261 height 22
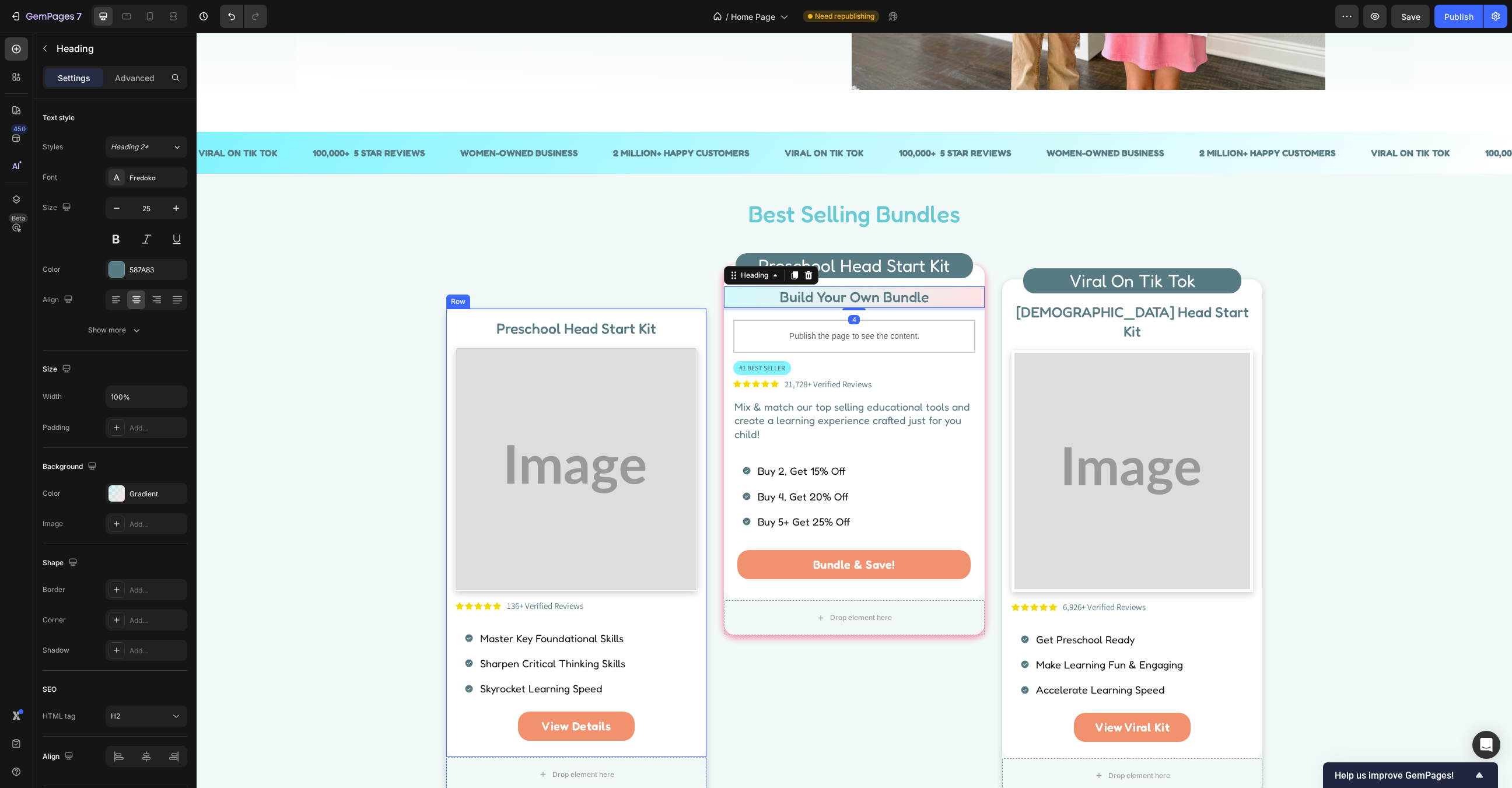
click at [628, 317] on div "Preschool Head Start Kit Heading Image Icon Icon Icon Icon Icon Icon List 136+ …" at bounding box center [576, 533] width 261 height 448
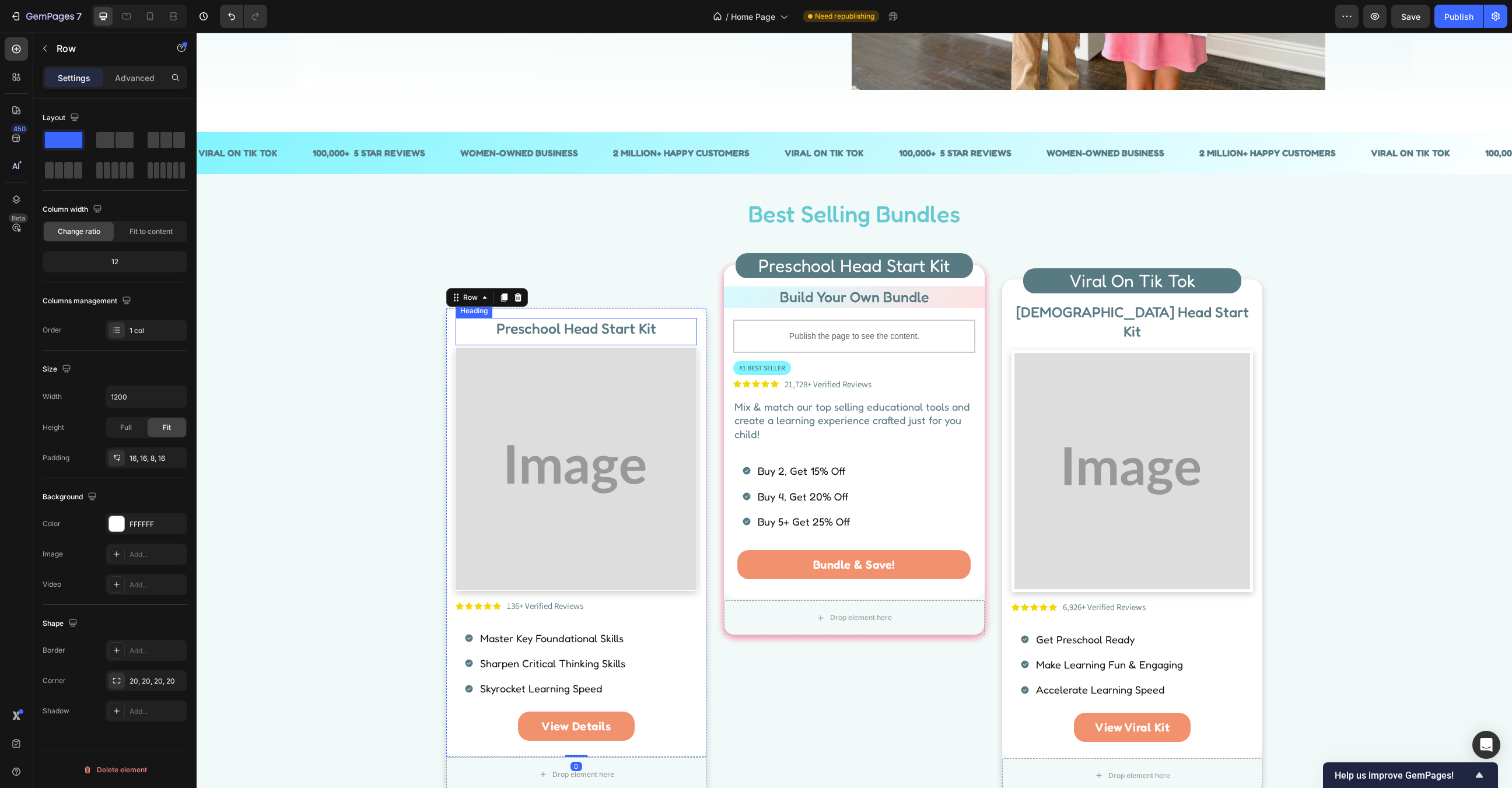
click at [612, 326] on p "Preschool Head Start Kit" at bounding box center [576, 329] width 240 height 19
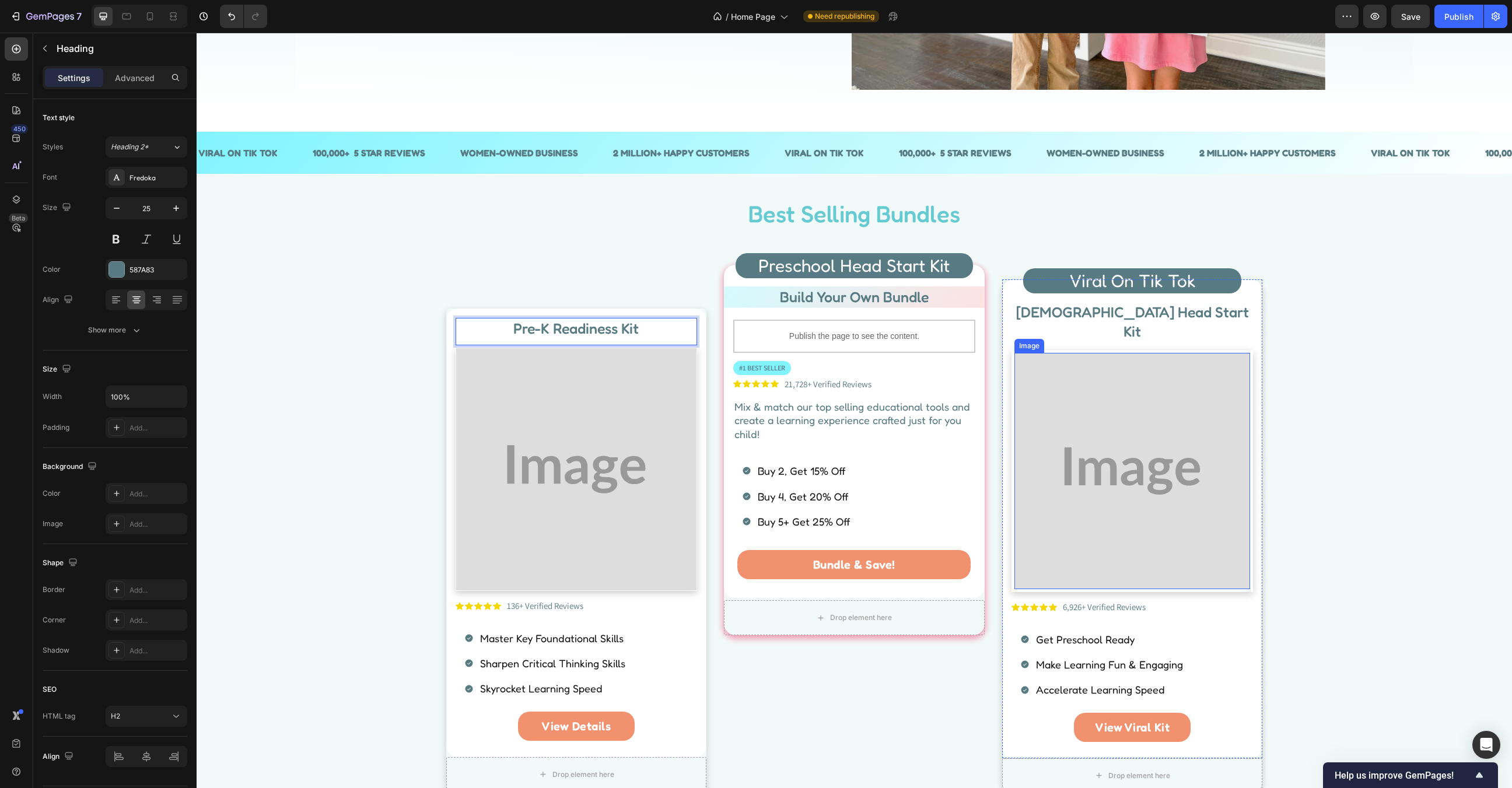
click at [1142, 389] on img at bounding box center [1133, 470] width 236 height 236
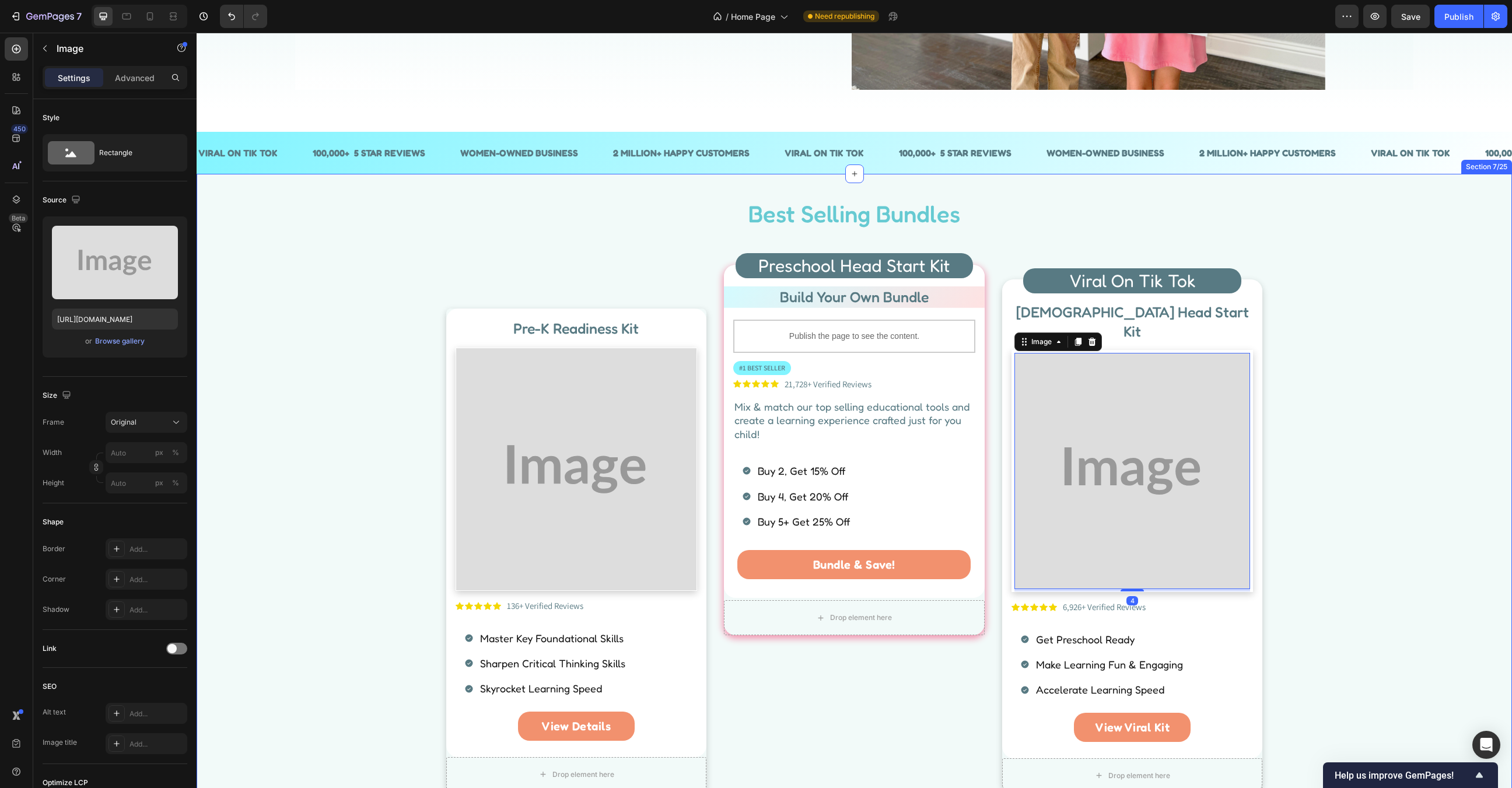
click at [1312, 385] on div "Best Selling Bundles Heading Row Pre-K Readiness Kit Heading Image Icon Icon Ic…" at bounding box center [854, 499] width 1298 height 603
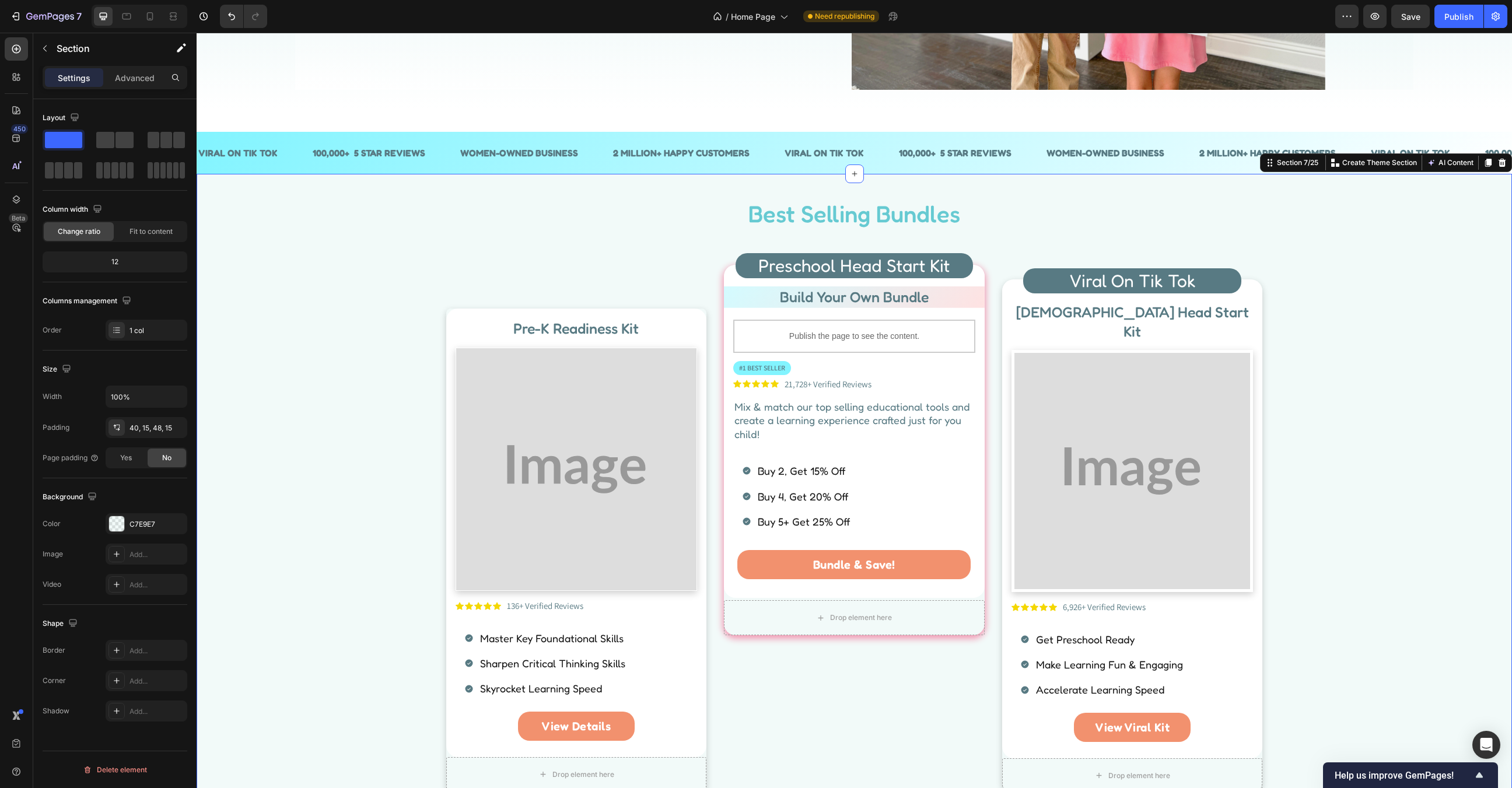
scroll to position [0, 0]
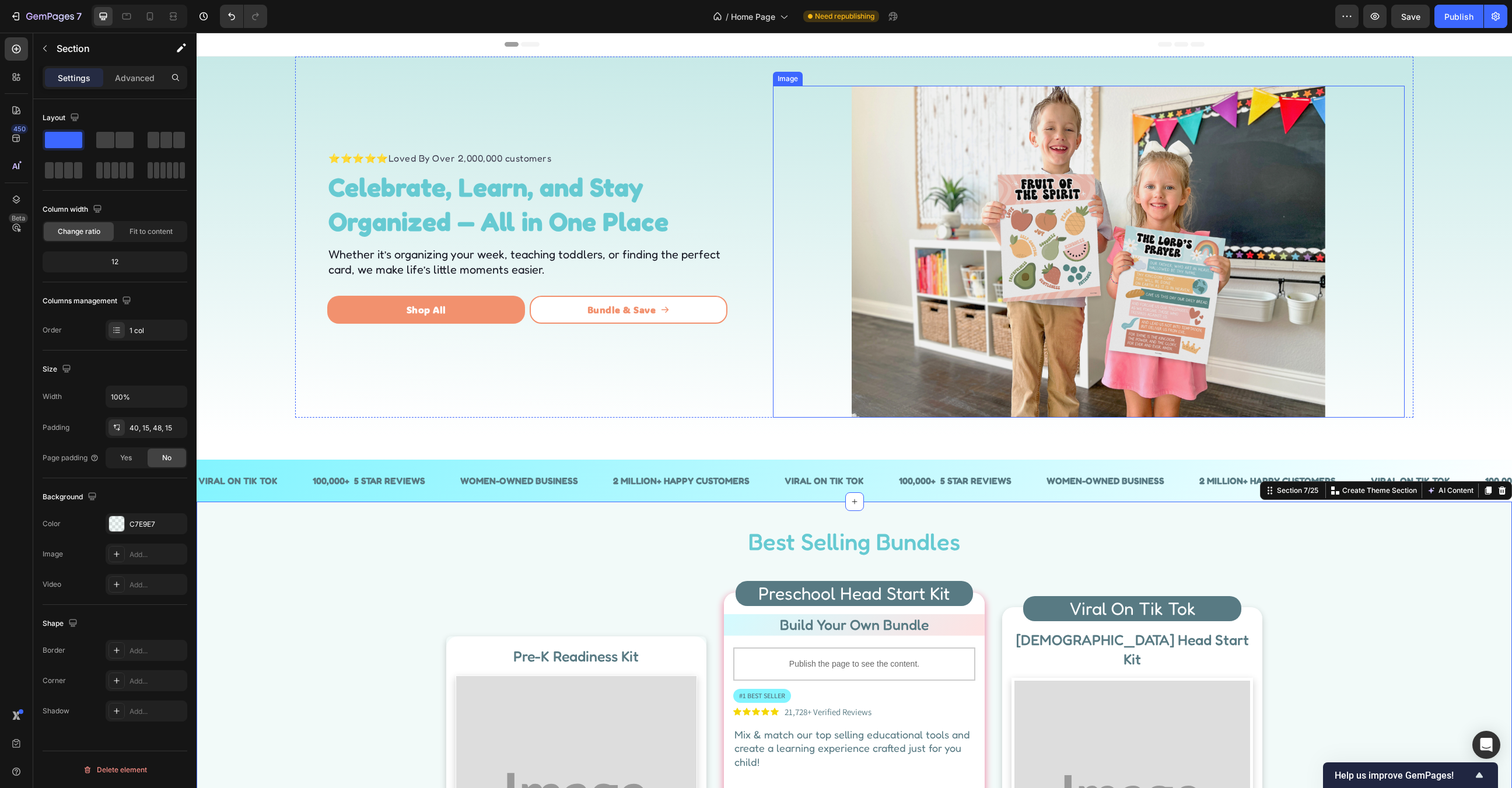
click at [1148, 308] on img at bounding box center [1088, 252] width 474 height 332
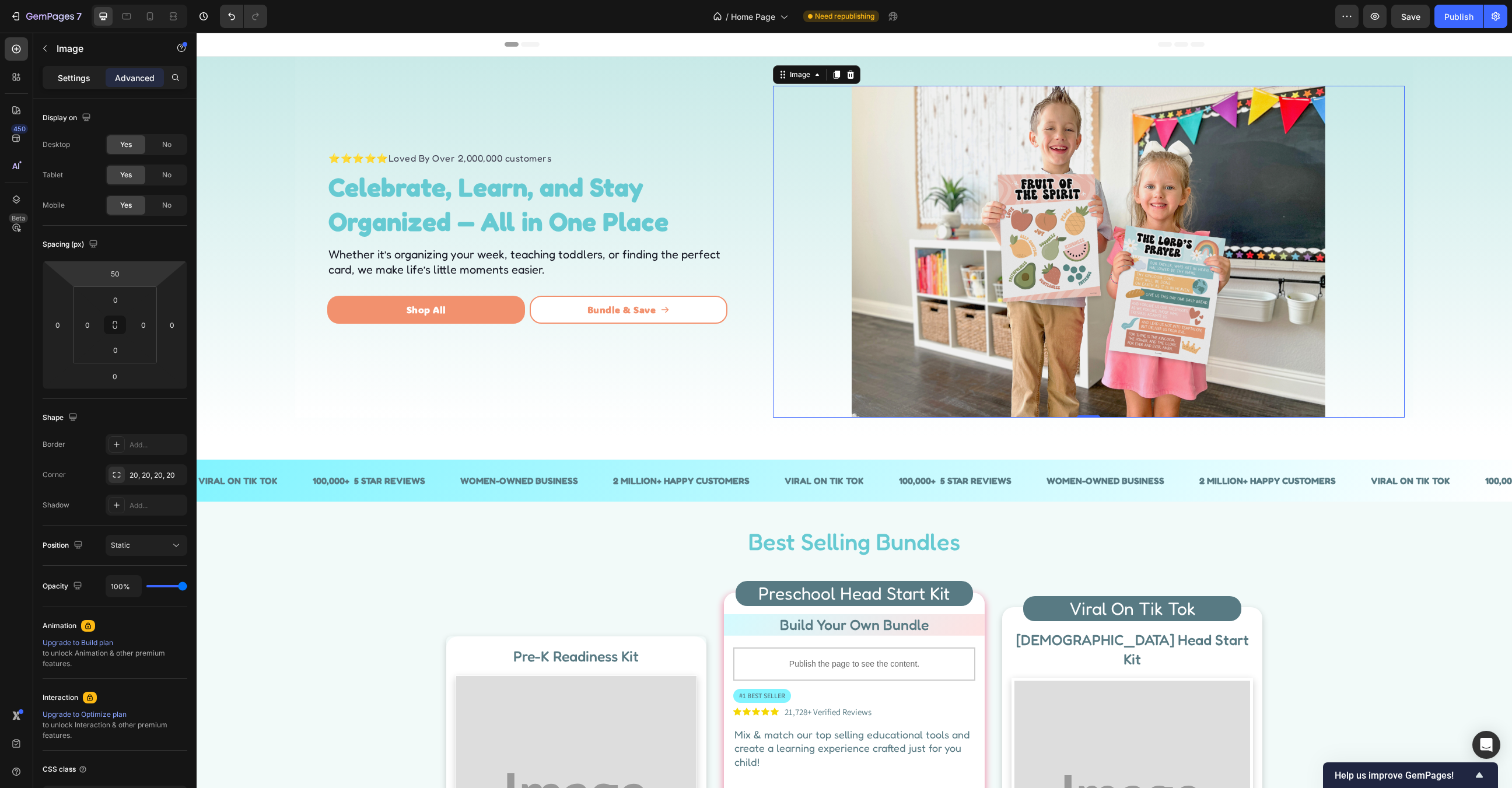
click at [78, 73] on p "Settings" at bounding box center [74, 78] width 33 height 13
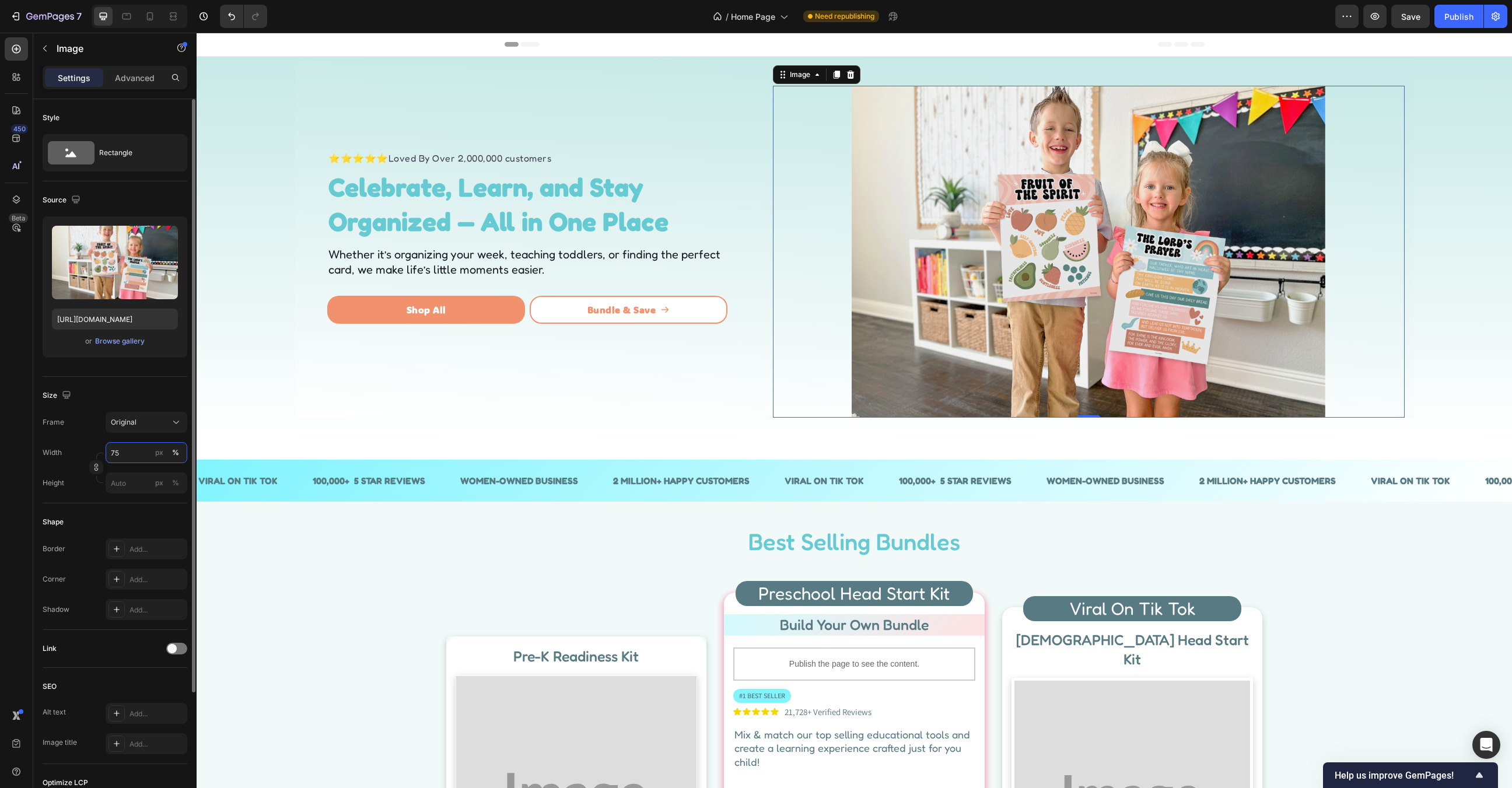
click at [127, 452] on input "75" at bounding box center [146, 453] width 82 height 21
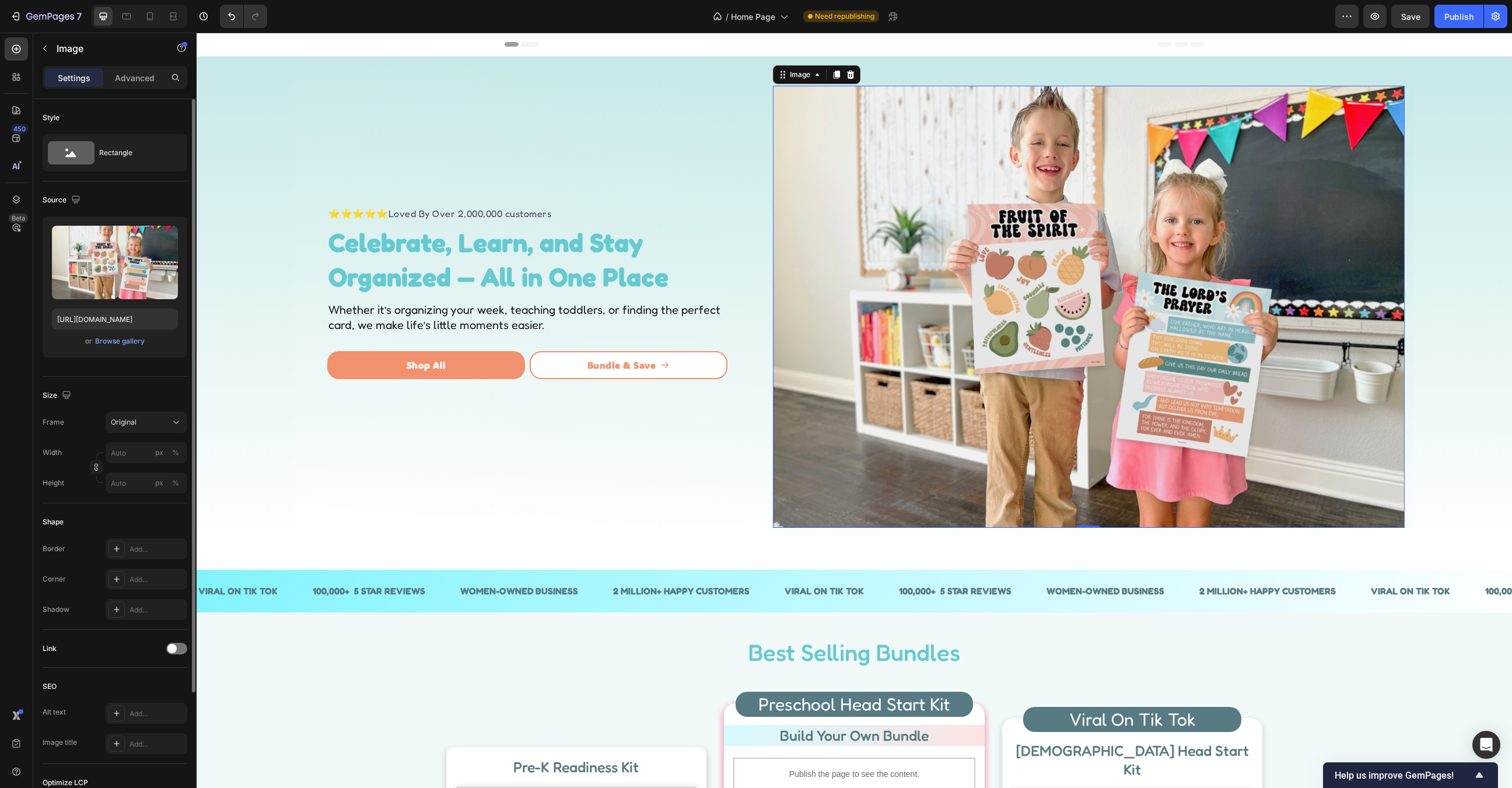
click at [125, 395] on div "Size" at bounding box center [114, 395] width 145 height 19
click at [140, 67] on div "Settings Advanced" at bounding box center [114, 77] width 145 height 23
click at [137, 77] on p "Advanced" at bounding box center [134, 78] width 39 height 13
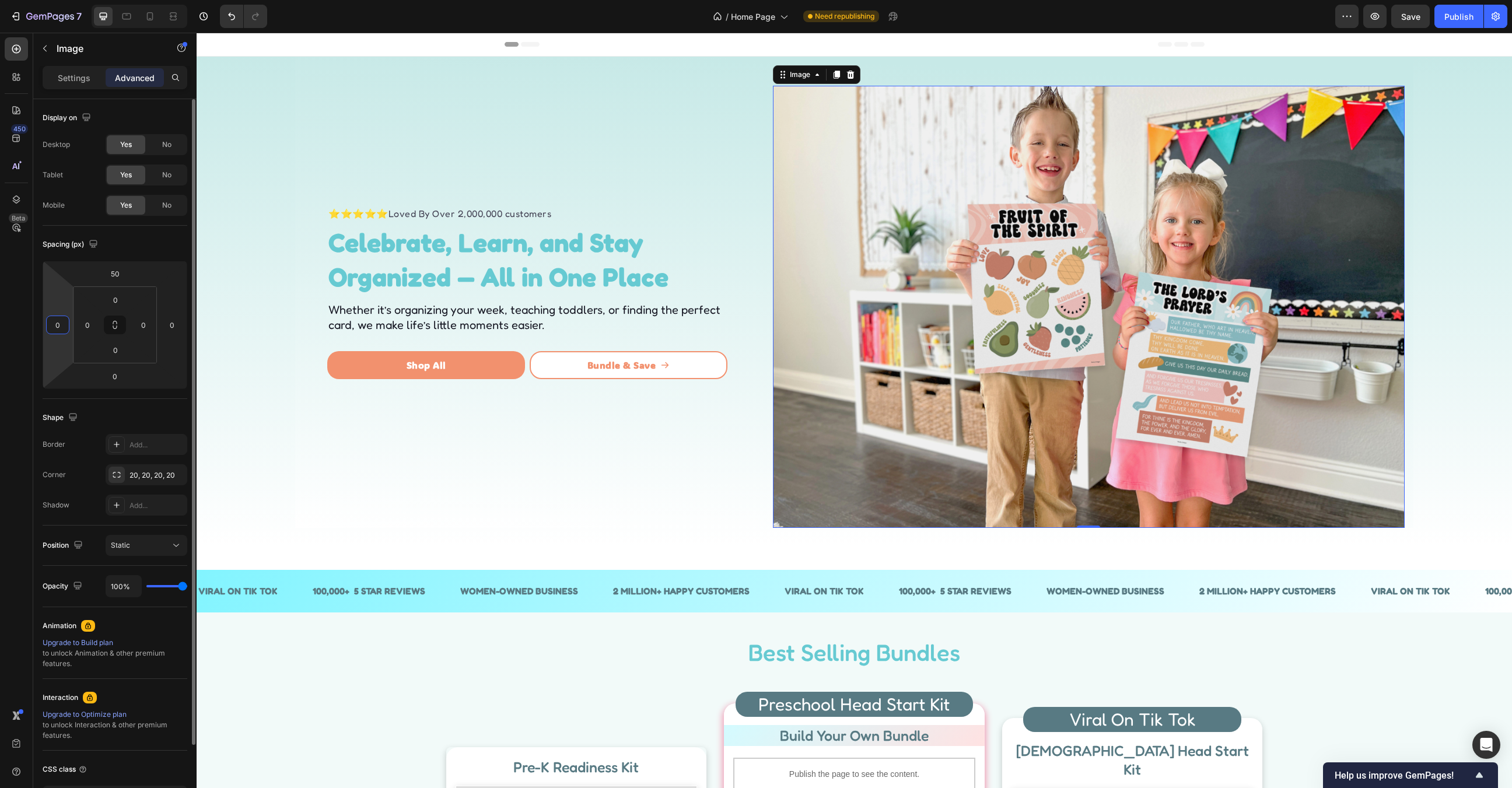
click at [53, 323] on input "0" at bounding box center [58, 325] width 18 height 18
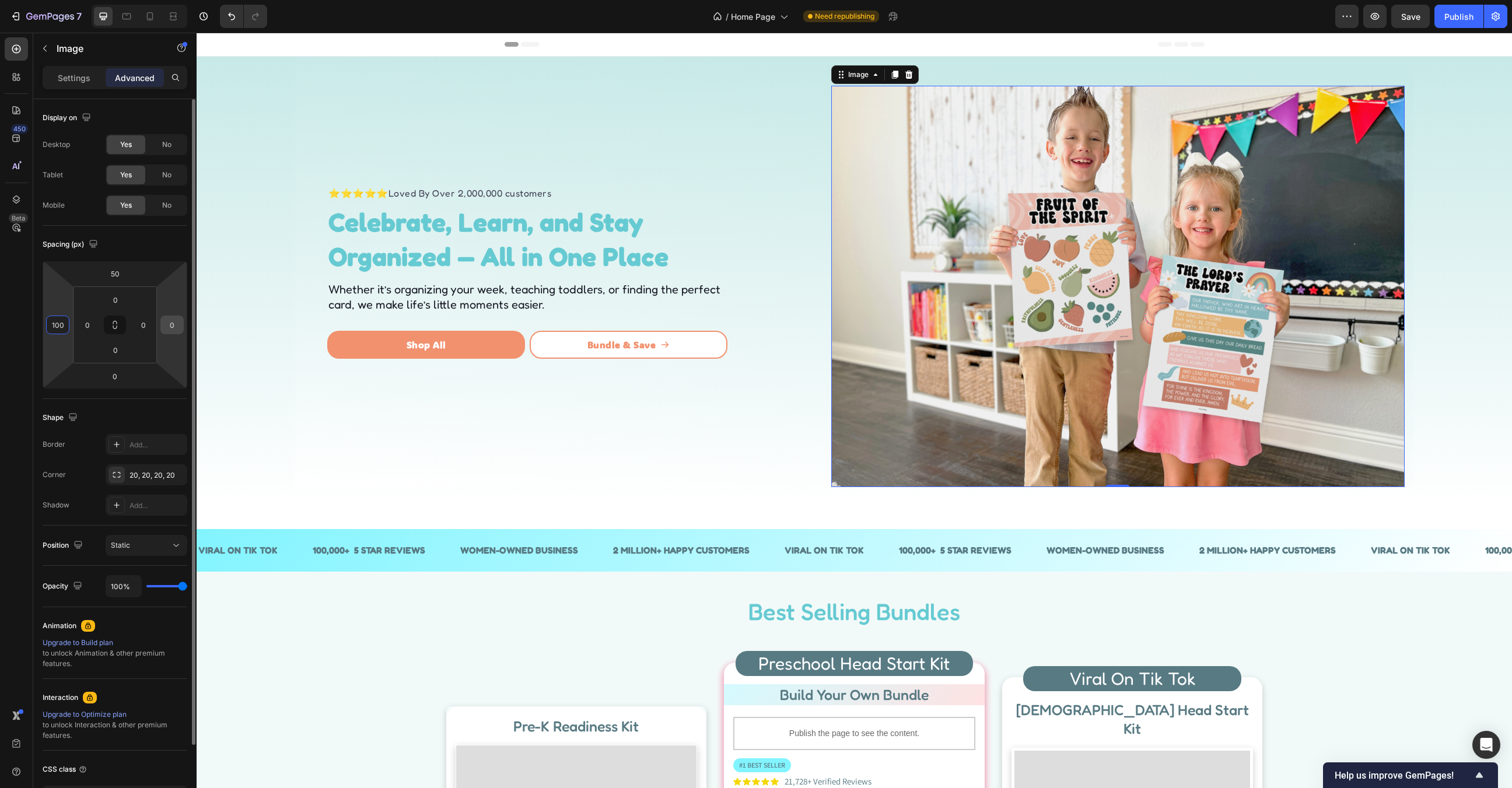
type input "100"
click at [166, 324] on input "0" at bounding box center [172, 325] width 18 height 18
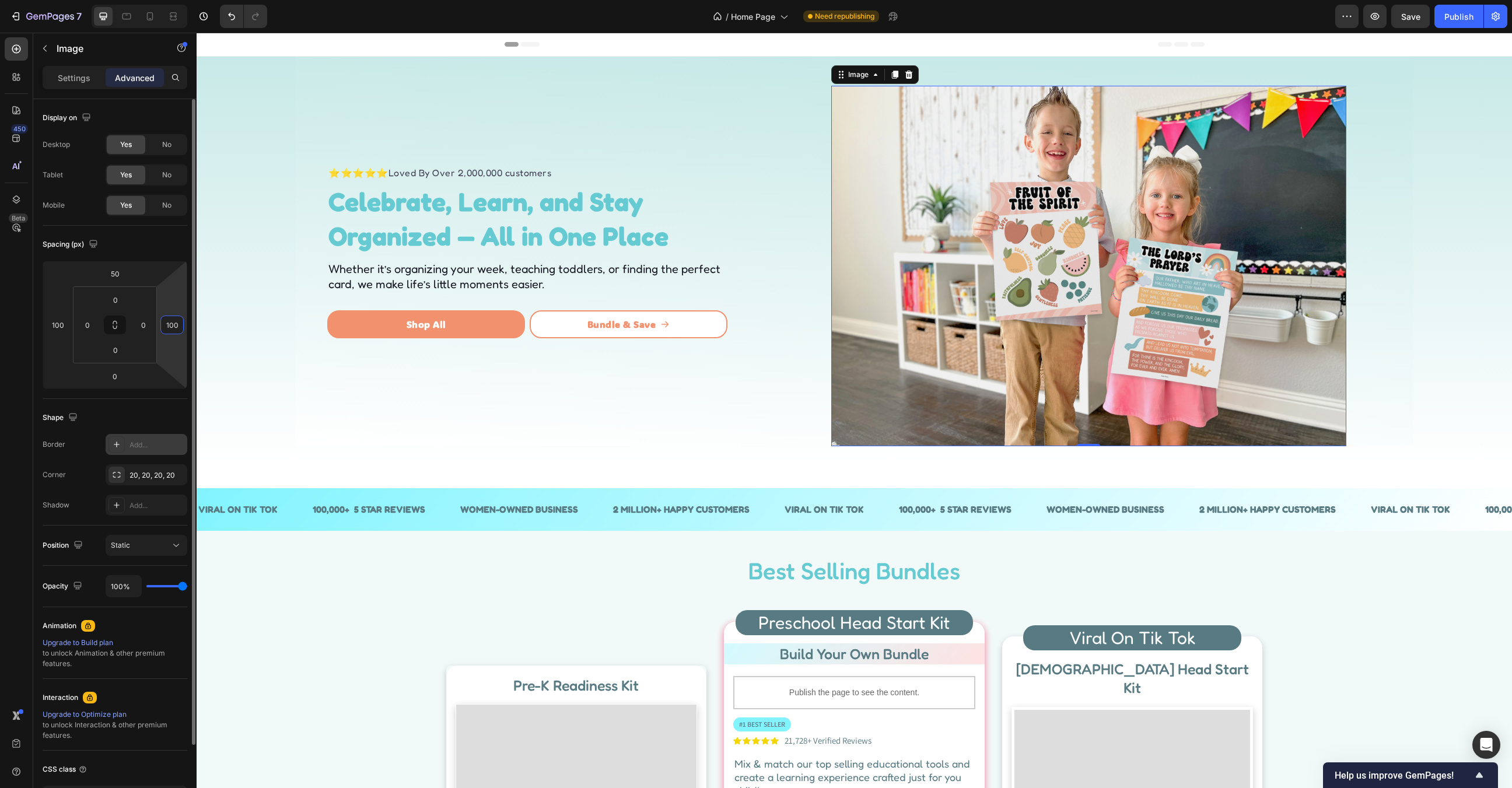
type input "100"
click at [116, 442] on icon at bounding box center [117, 444] width 6 height 6
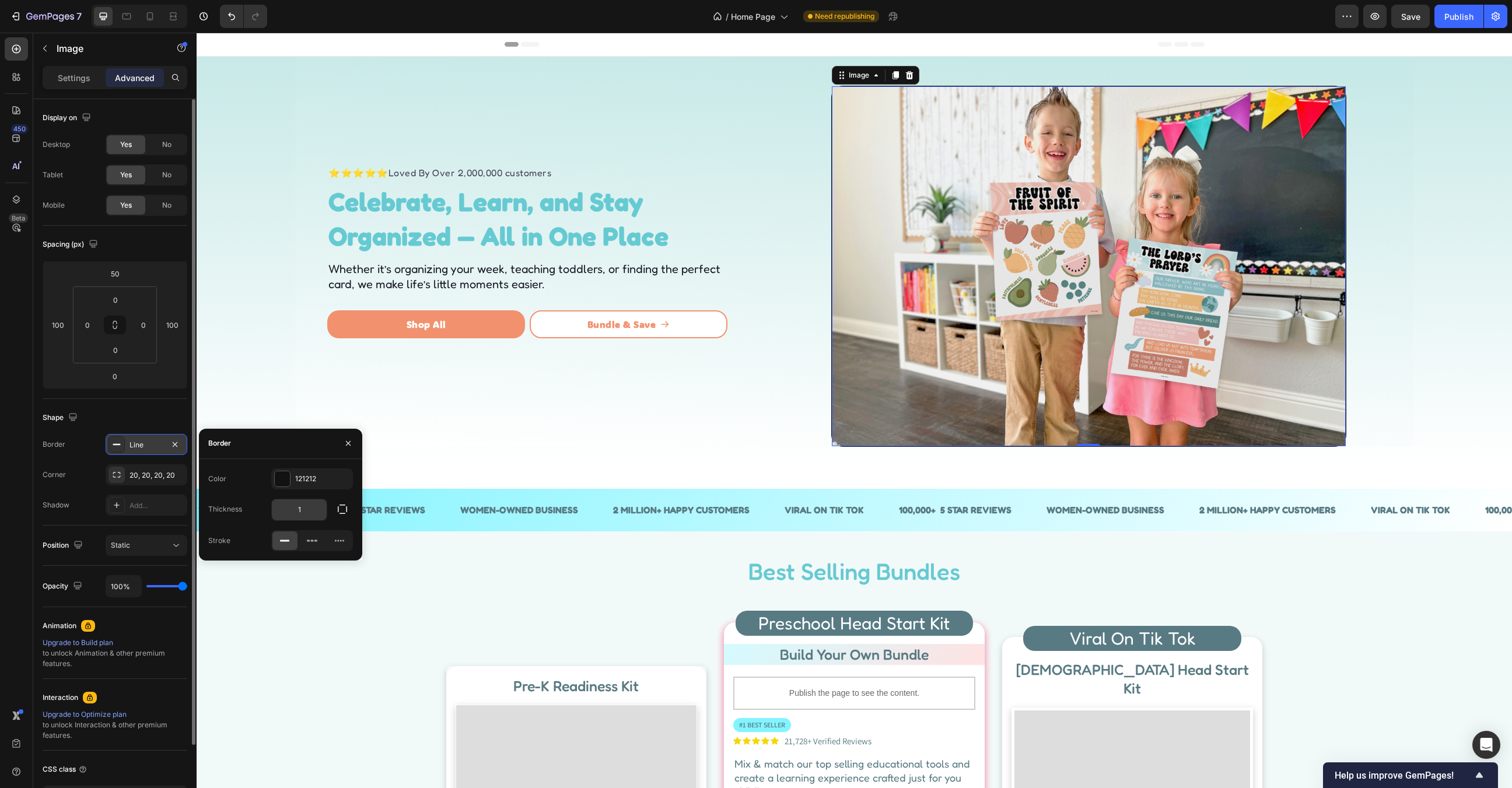
click at [283, 508] on input "1" at bounding box center [299, 510] width 55 height 21
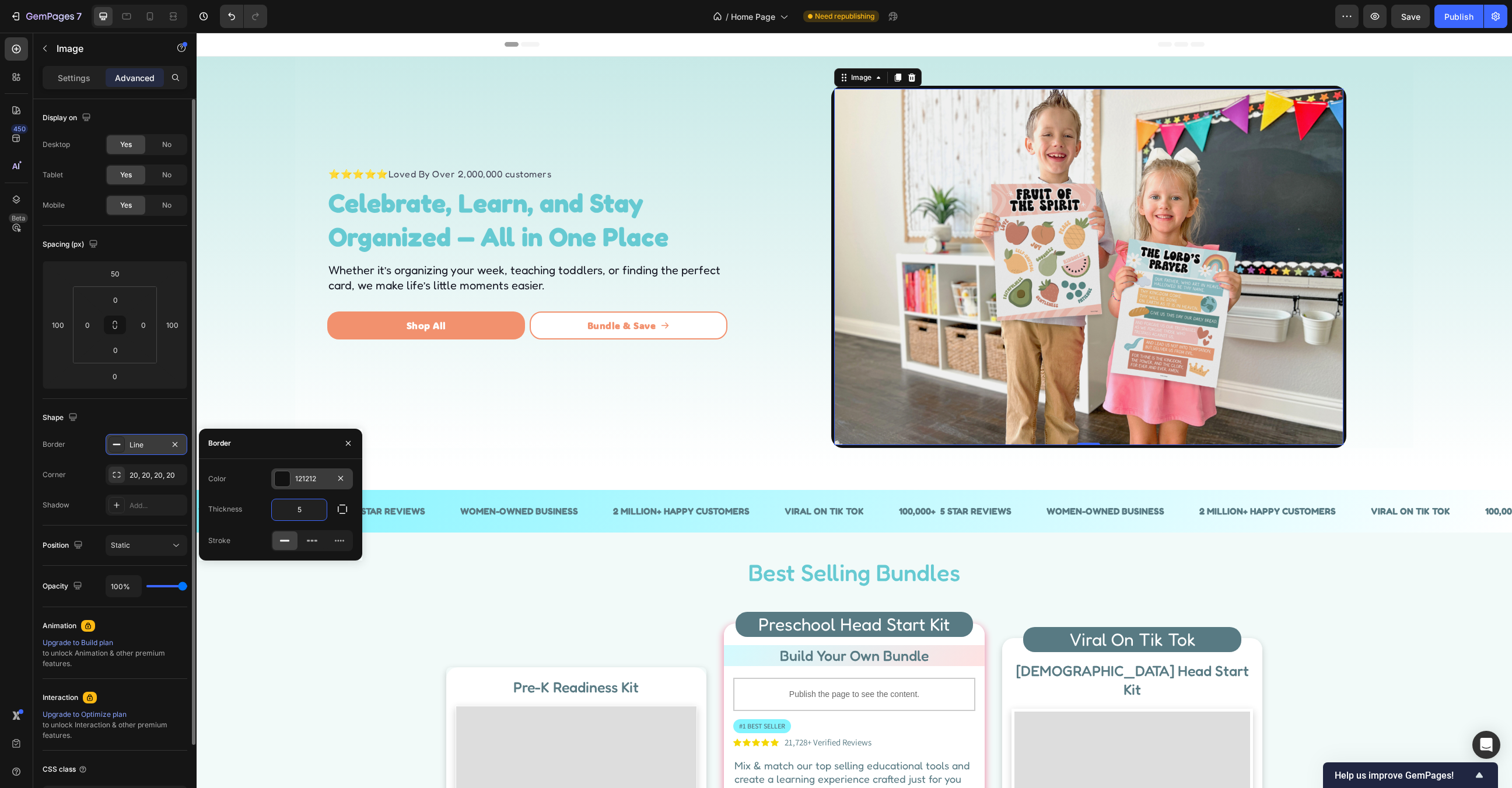
type input "5"
click at [284, 473] on div at bounding box center [282, 479] width 15 height 15
click at [219, 485] on button "button" at bounding box center [219, 479] width 21 height 21
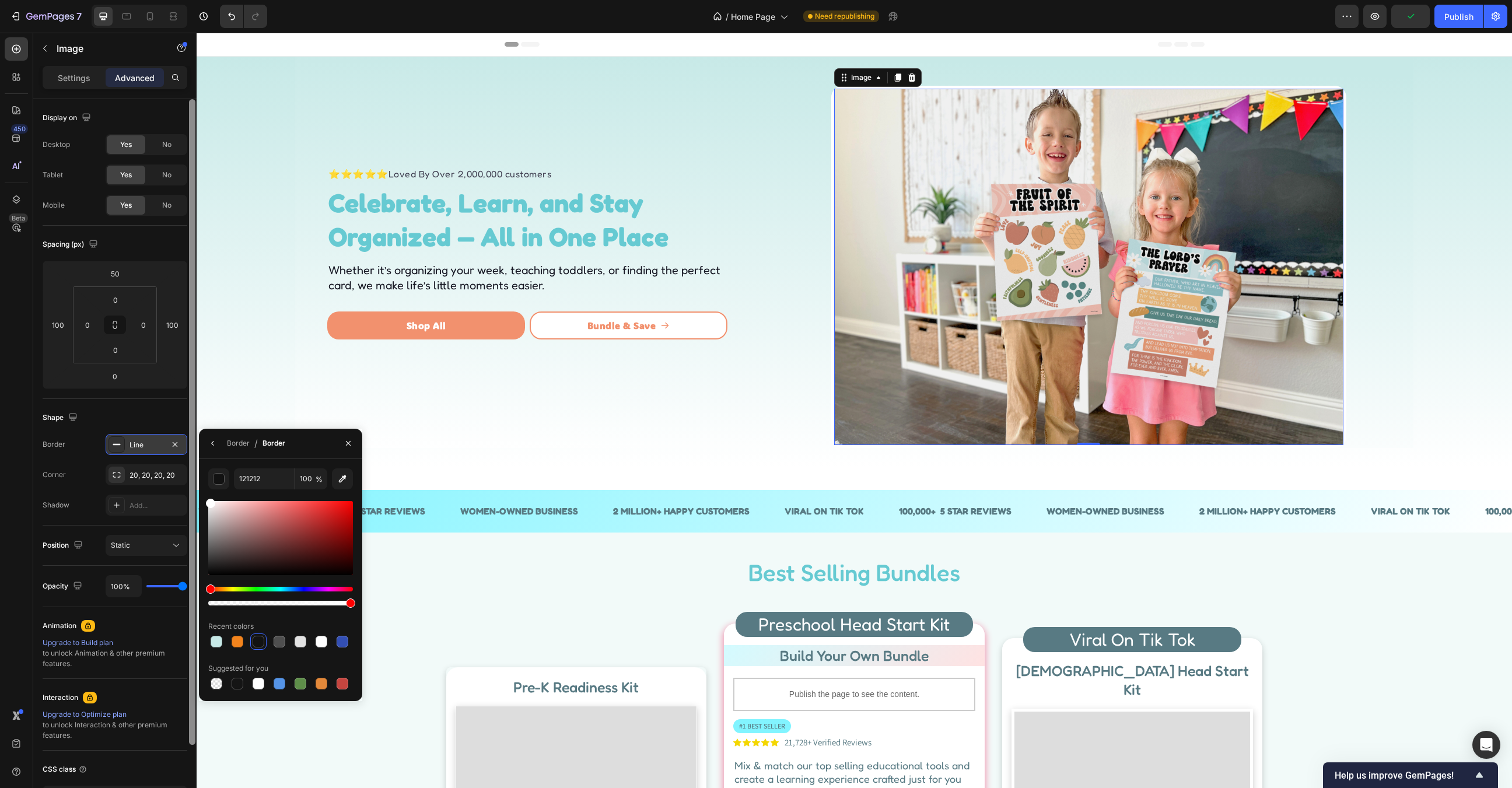
drag, startPoint x: 241, startPoint y: 518, endPoint x: 190, endPoint y: 479, distance: 64.2
click at [190, 479] on div "450 Beta im Sections(30) Elements(19) Media Image Image Image Comparison Video …" at bounding box center [98, 410] width 197 height 755
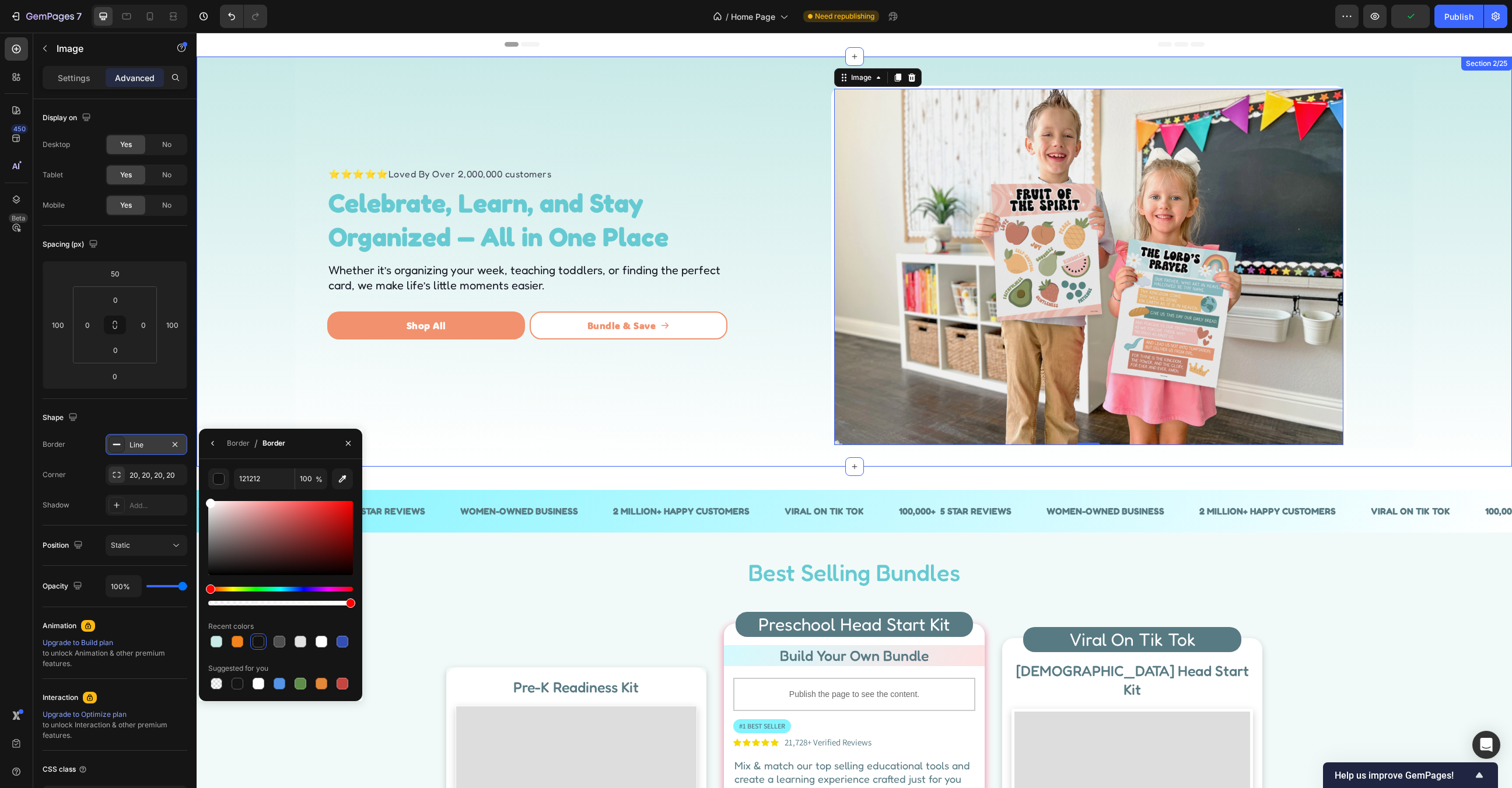
click at [1488, 336] on div "⭐⭐⭐⭐⭐ Loved By Over 2,000,000 customers Text block Celebrate, Learn, and Stay O…" at bounding box center [854, 252] width 1315 height 391
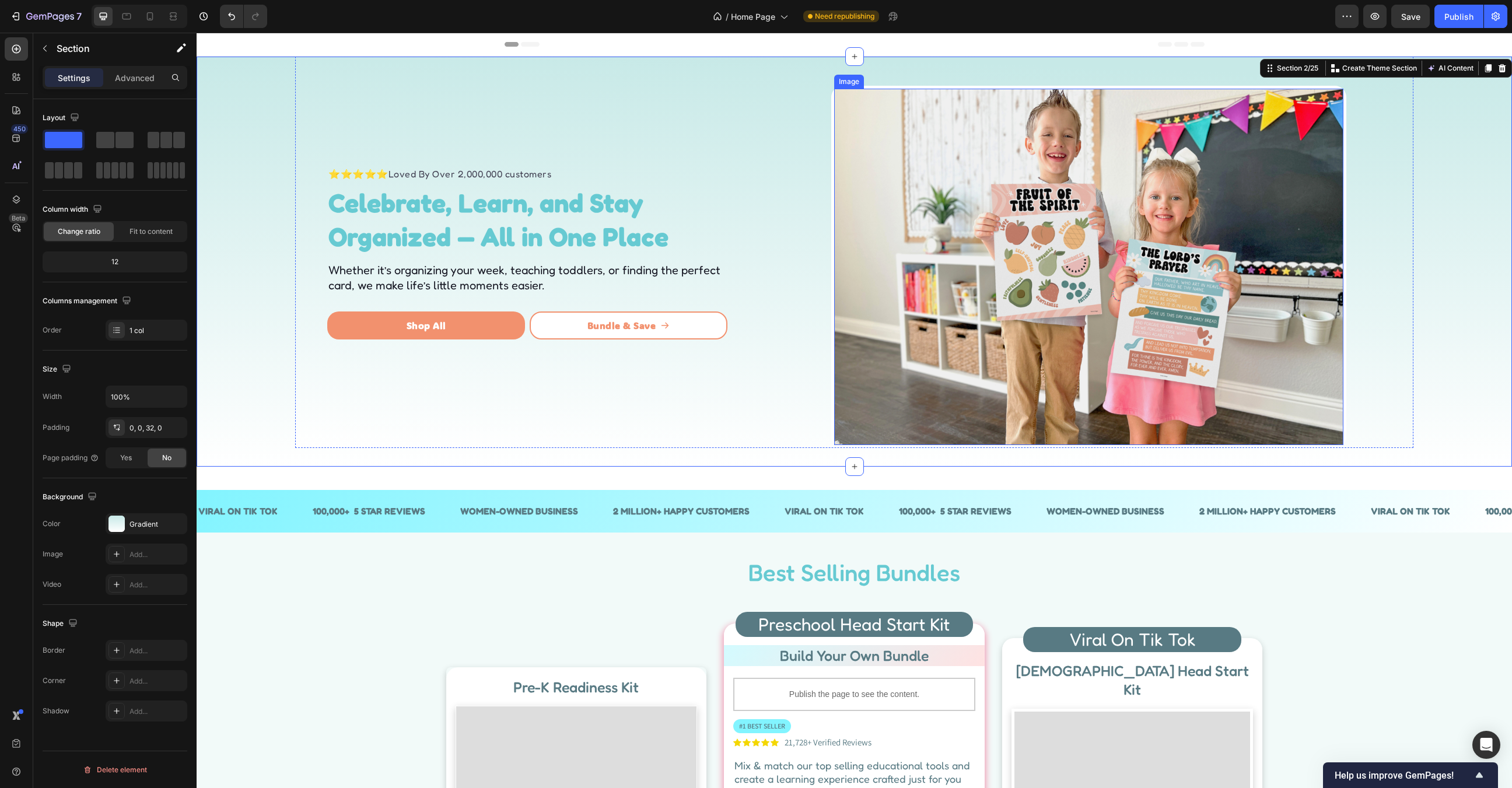
click at [1082, 326] on img at bounding box center [1089, 266] width 509 height 356
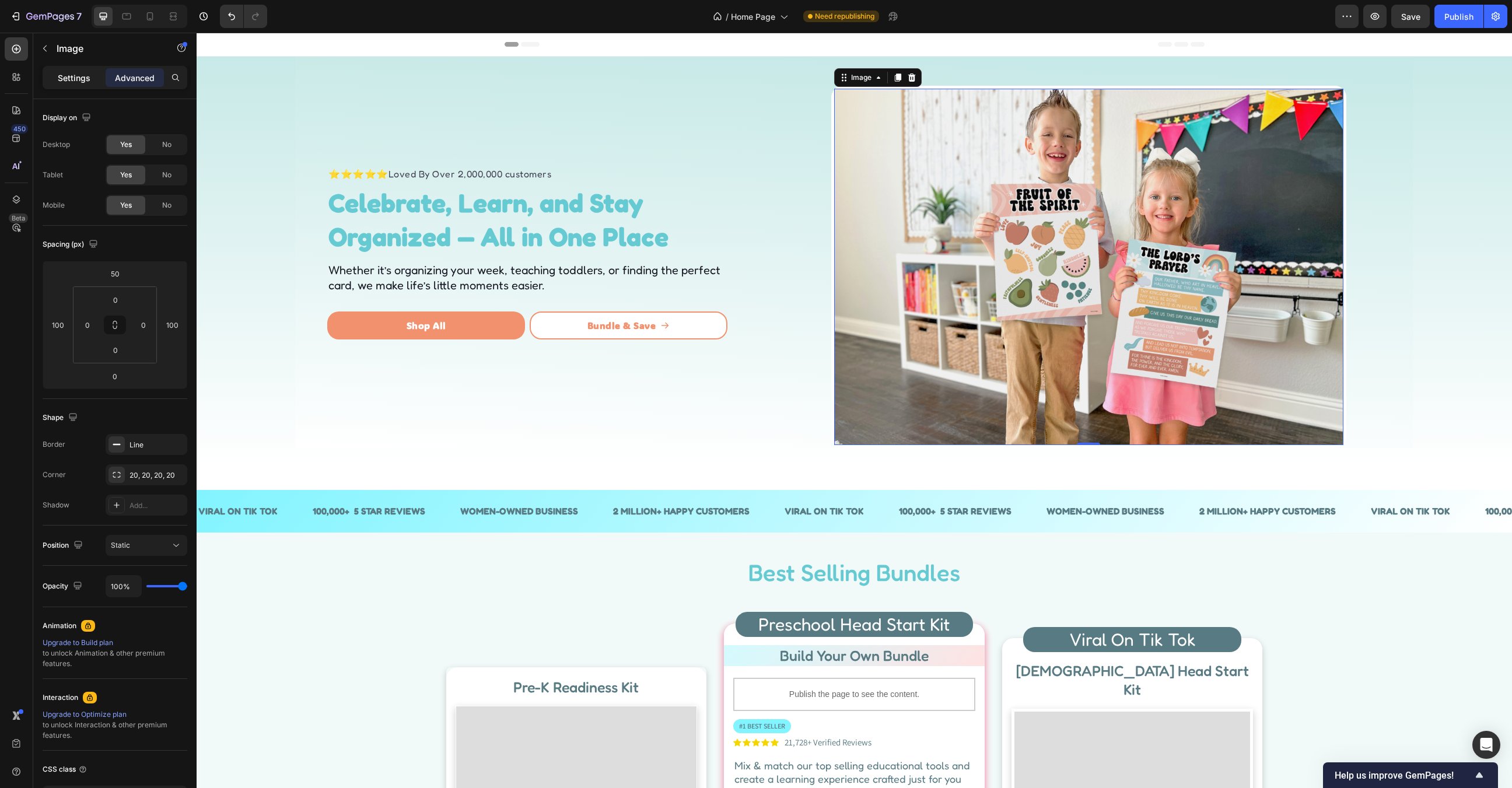
click at [67, 77] on p "Settings" at bounding box center [74, 78] width 33 height 13
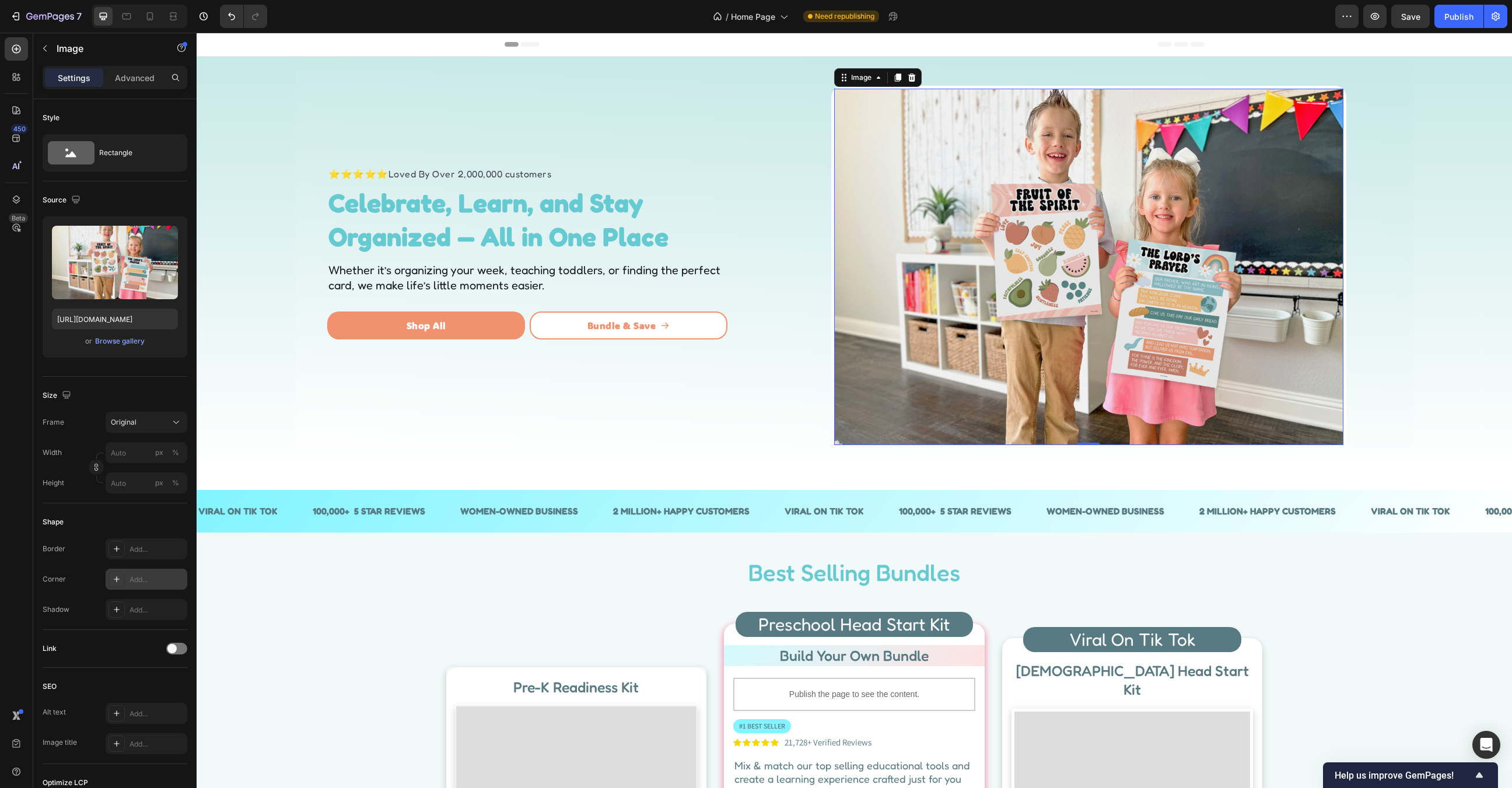
click at [119, 576] on icon at bounding box center [117, 579] width 10 height 10
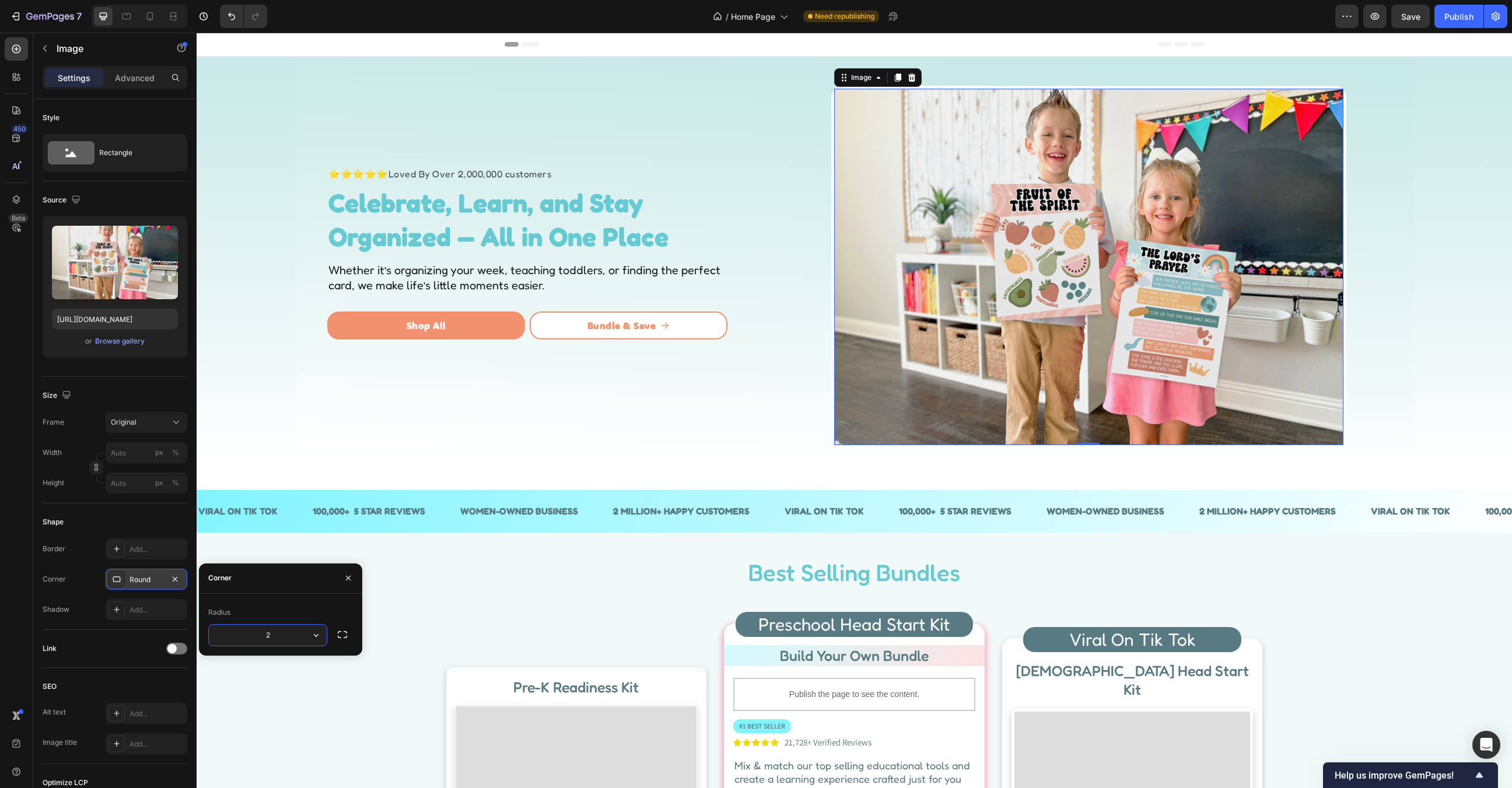
type input "20"
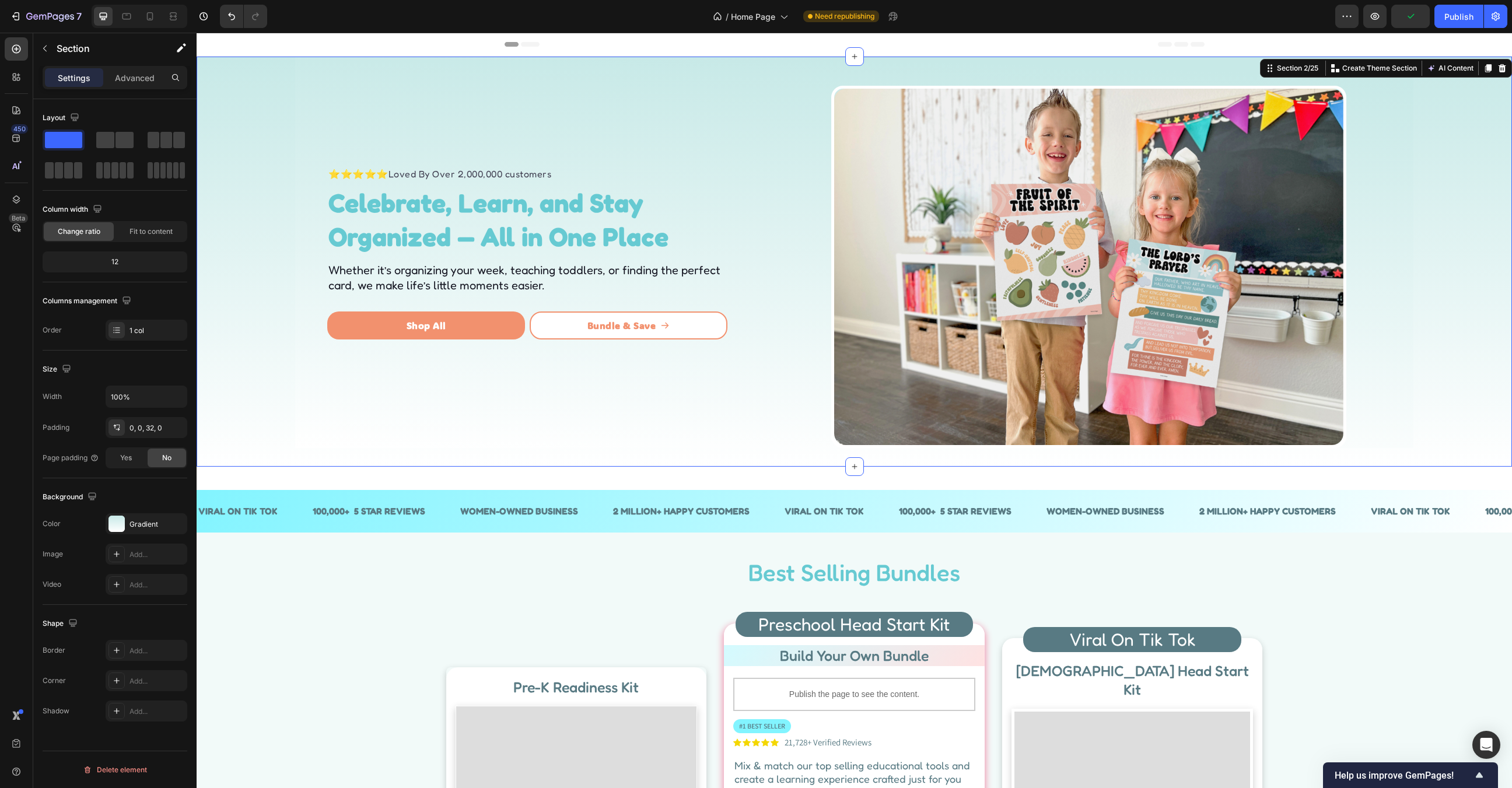
click at [1430, 362] on div "⭐⭐⭐⭐⭐ Loved By Over 2,000,000 customers Text block Celebrate, Learn, and Stay O…" at bounding box center [854, 252] width 1315 height 391
click at [1441, 476] on div "VIRAL ON TIK TOK Text 100,000+ 5 STAR REVIEWS Text WOMEN-OWNED BUSINESS Text 2 …" at bounding box center [854, 499] width 1315 height 66
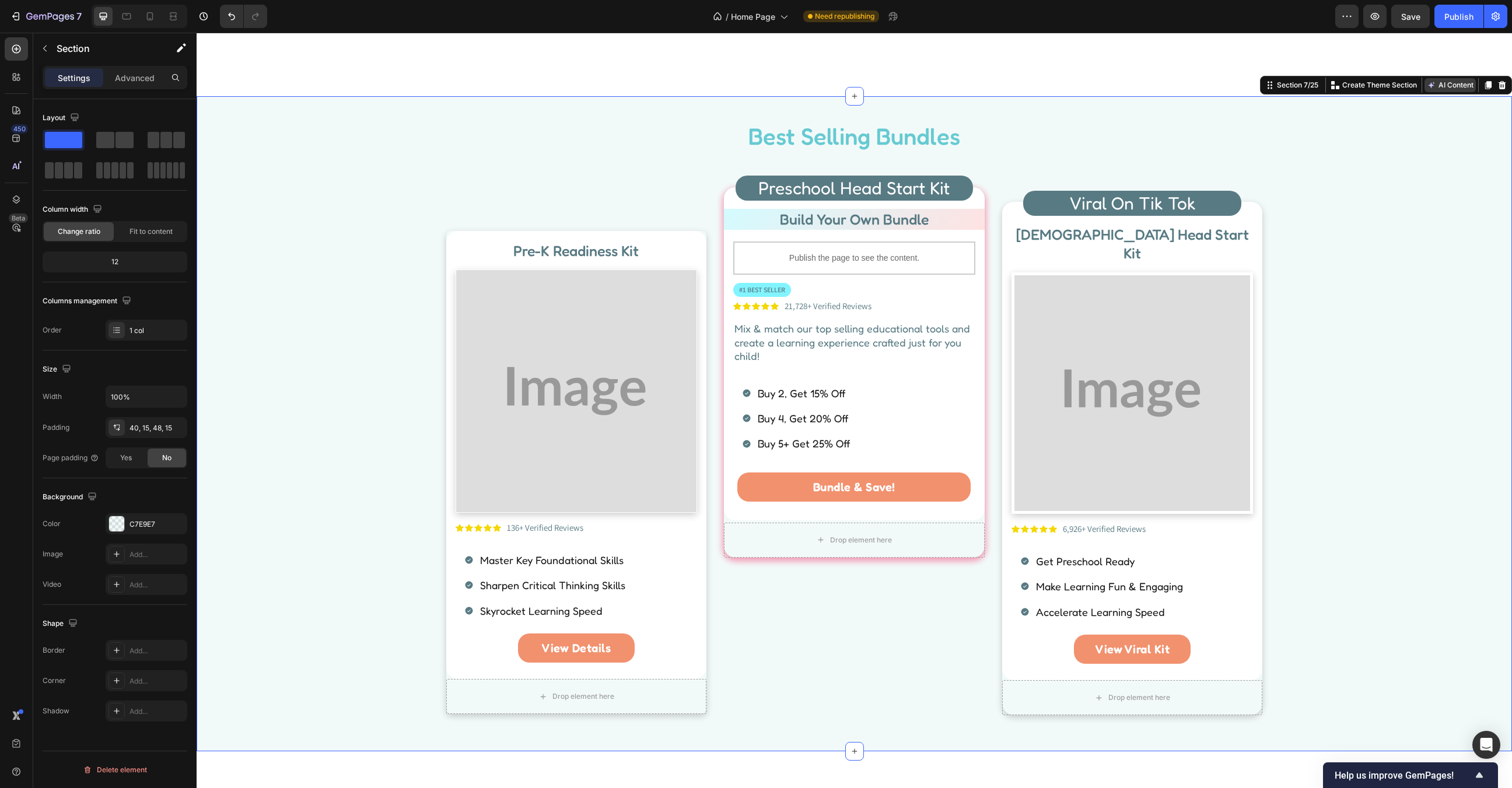
scroll to position [191, 0]
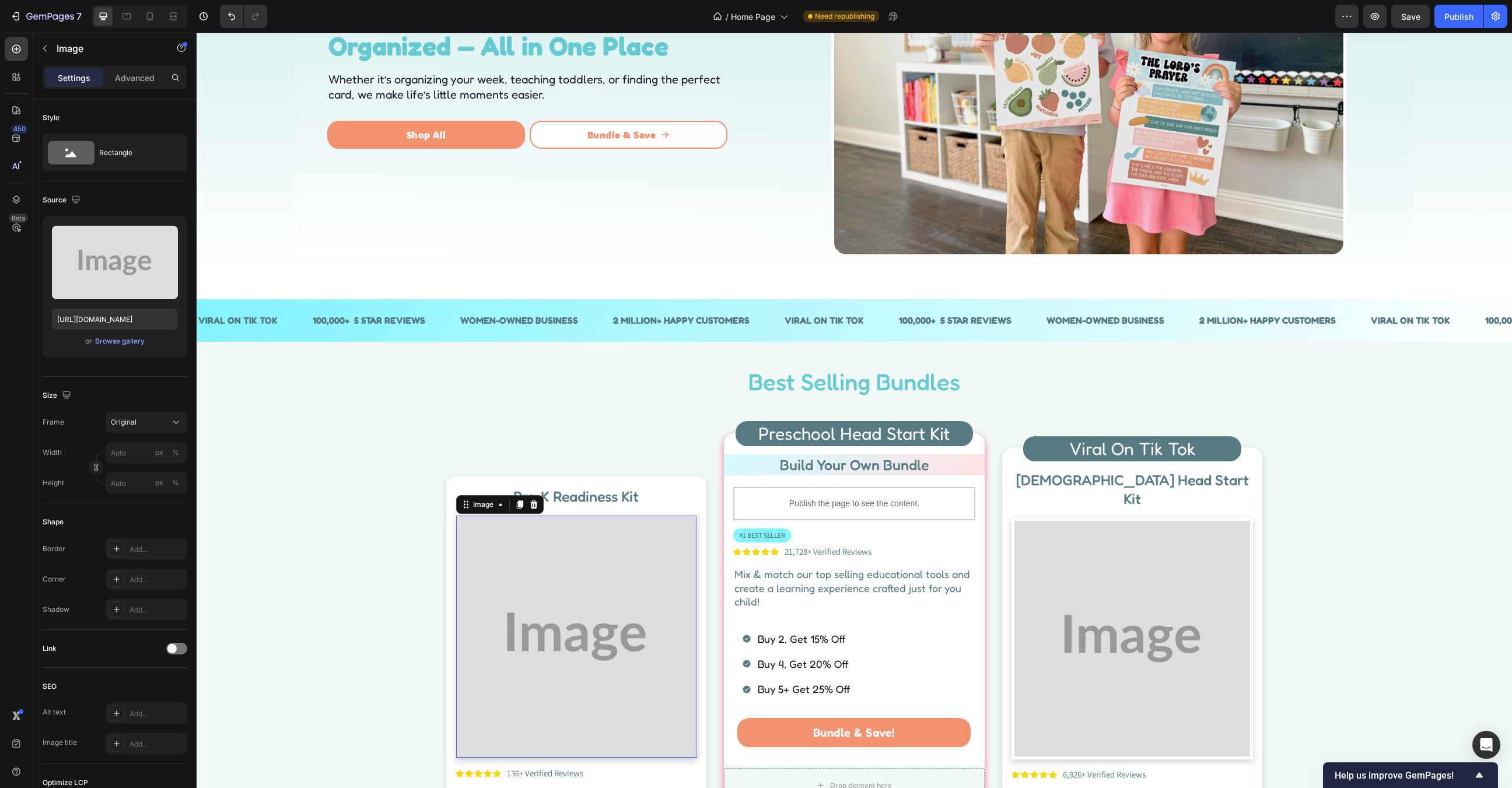
click at [670, 590] on img at bounding box center [577, 637] width 241 height 242
click at [128, 341] on div "Browse gallery" at bounding box center [120, 341] width 50 height 10
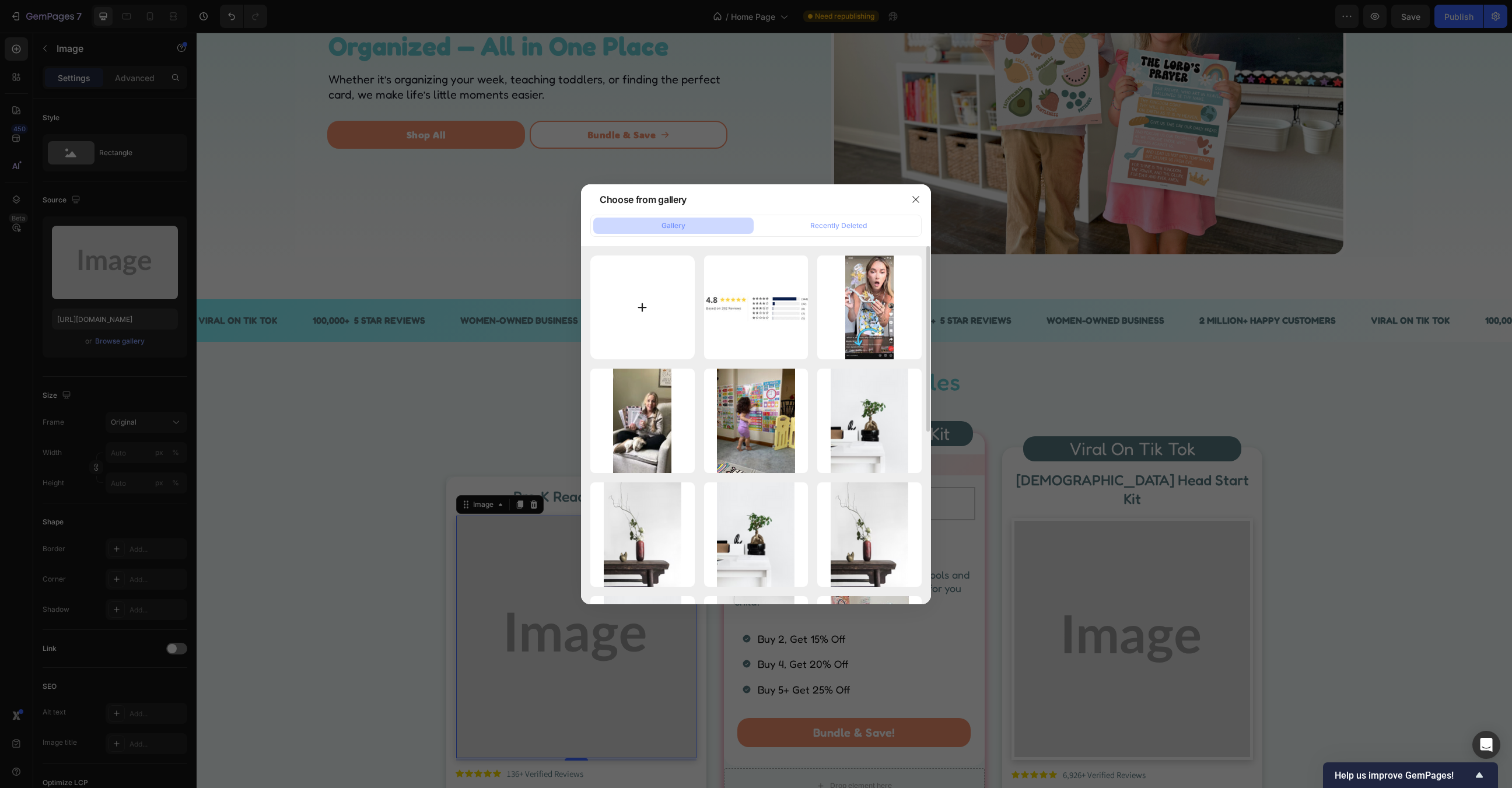
click at [629, 323] on input "file" at bounding box center [642, 307] width 105 height 105
click at [1425, 342] on div at bounding box center [756, 394] width 1512 height 788
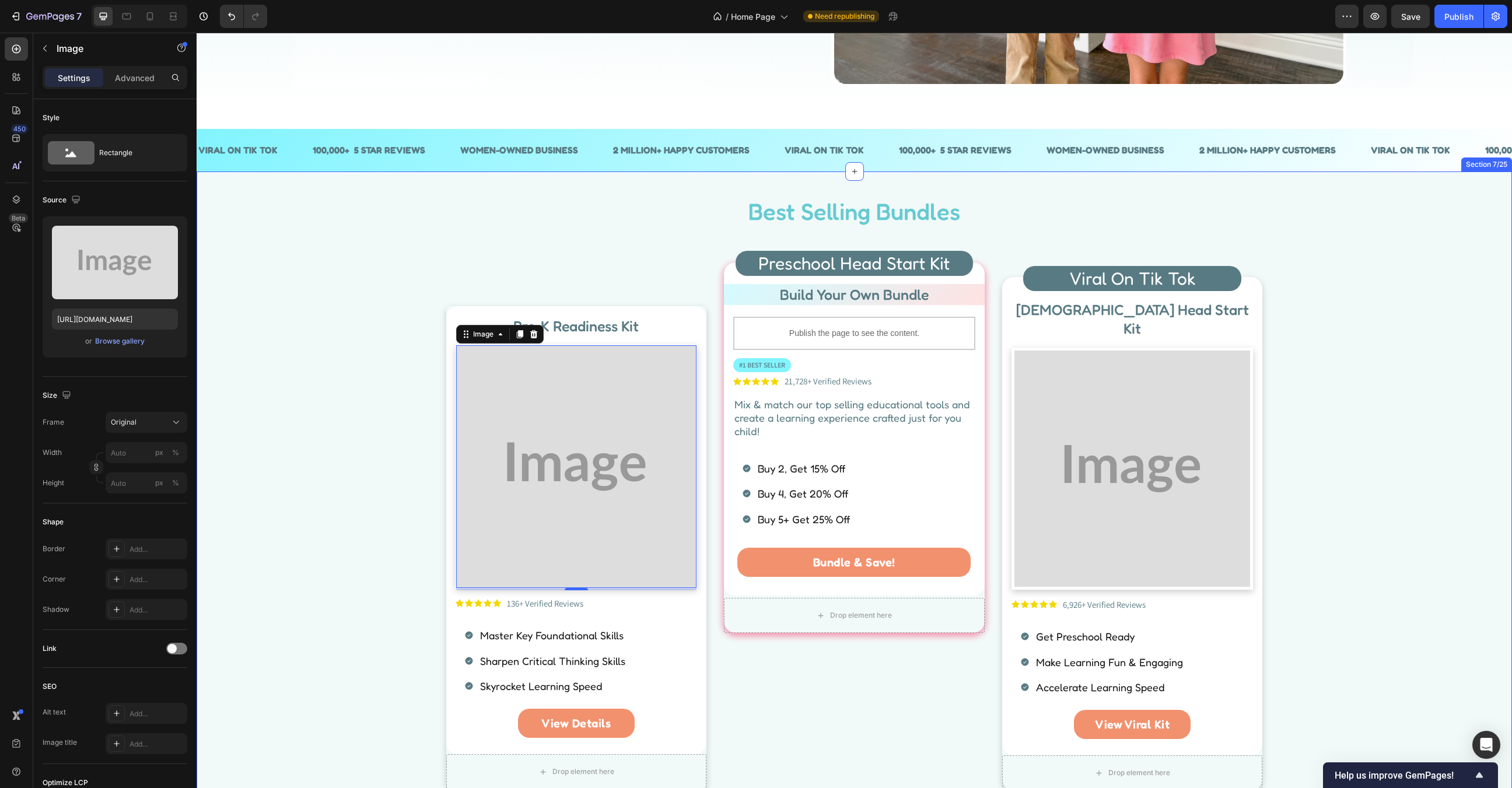
scroll to position [366, 0]
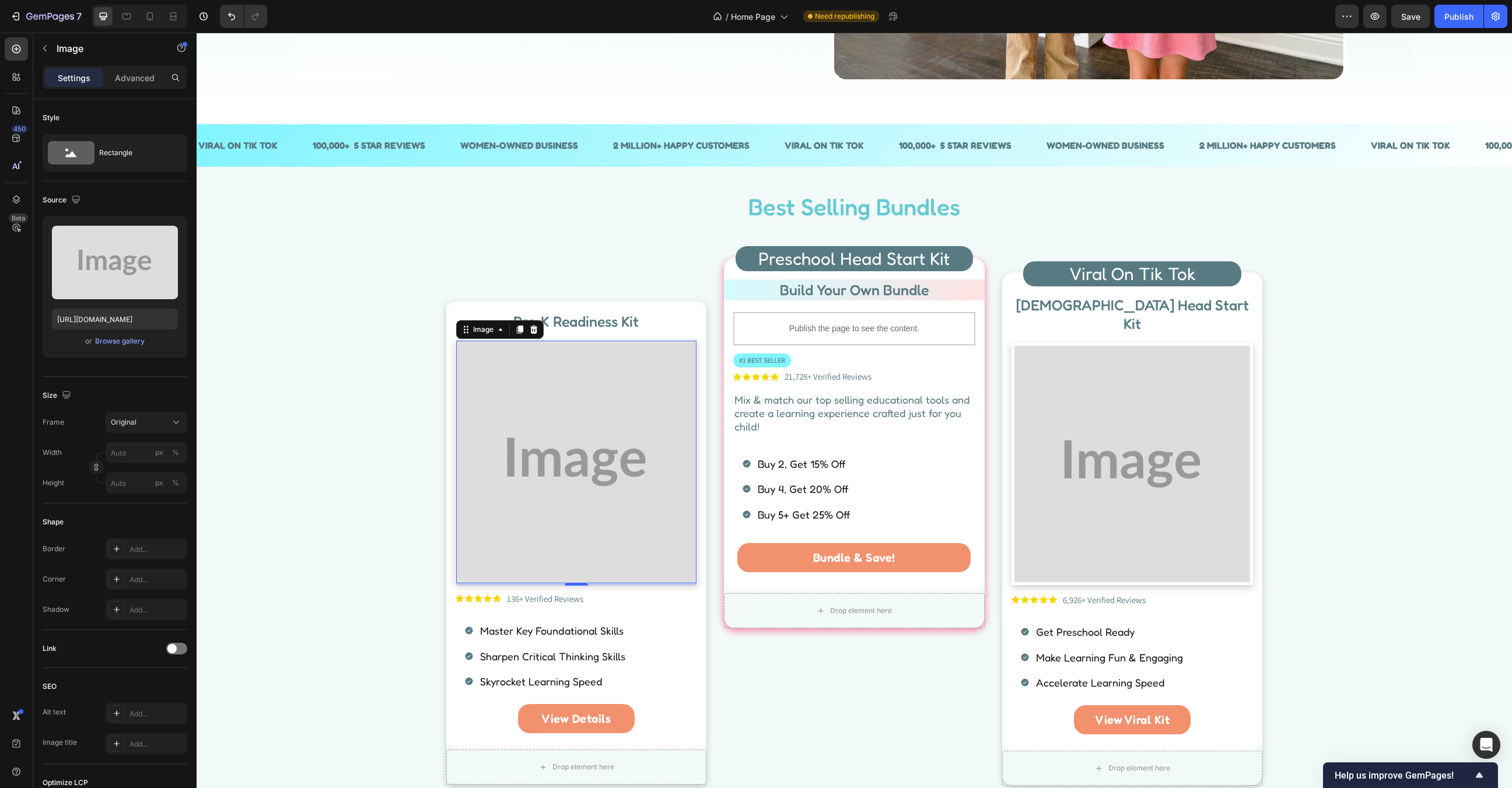
click at [617, 474] on img at bounding box center [577, 462] width 241 height 242
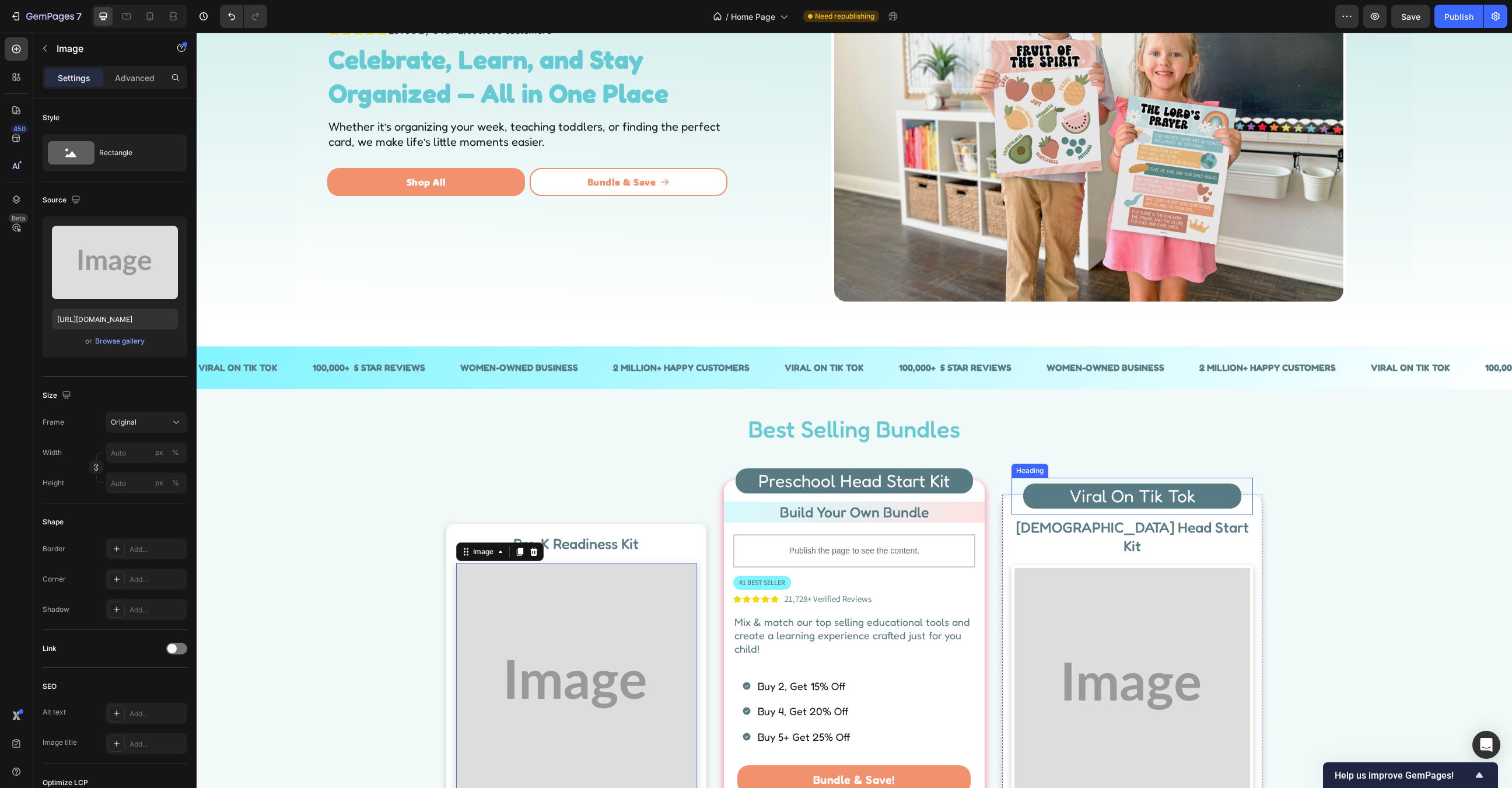
scroll to position [0, 0]
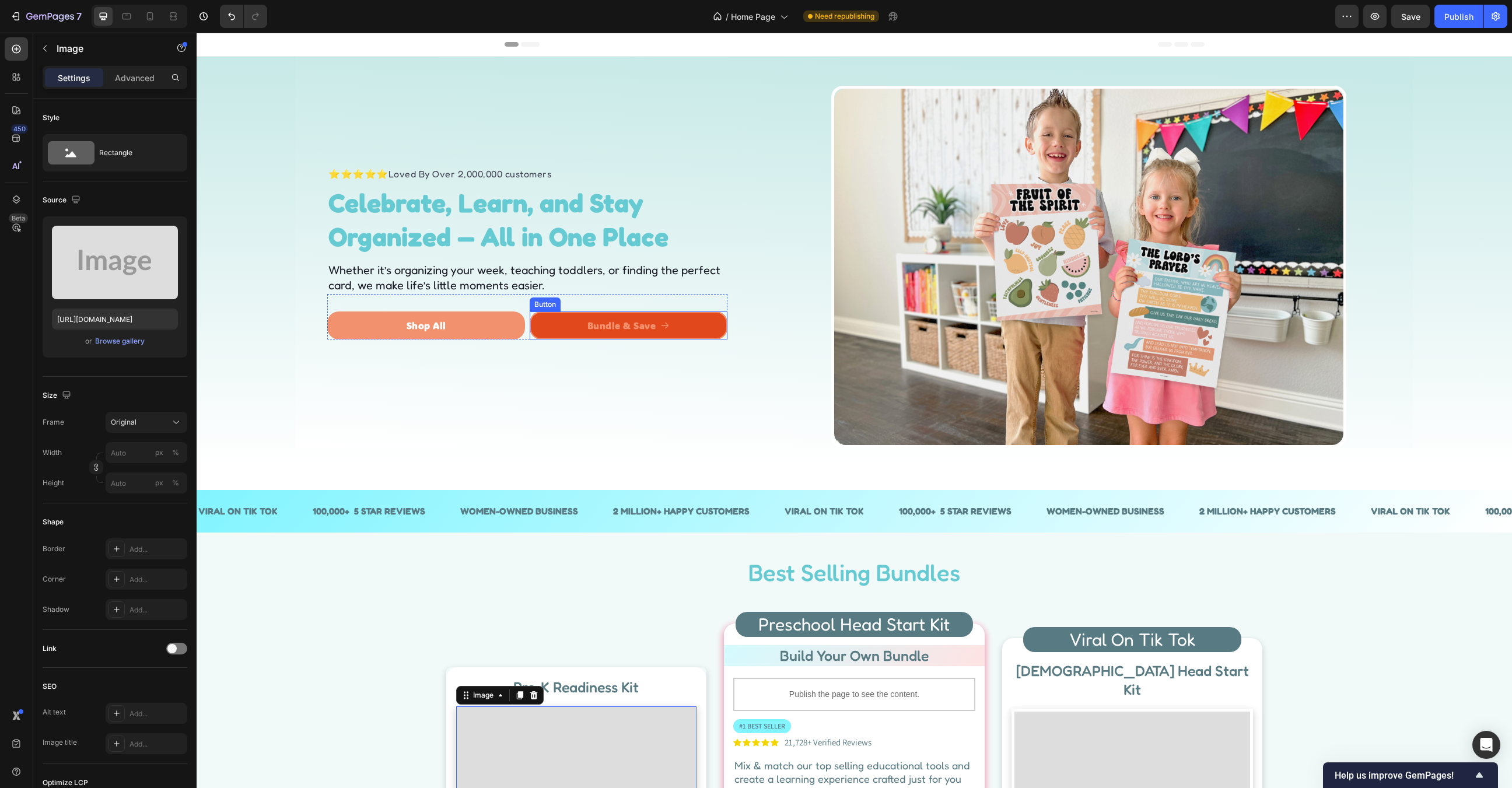
click at [696, 326] on link "Bundle & Save" at bounding box center [629, 326] width 197 height 28
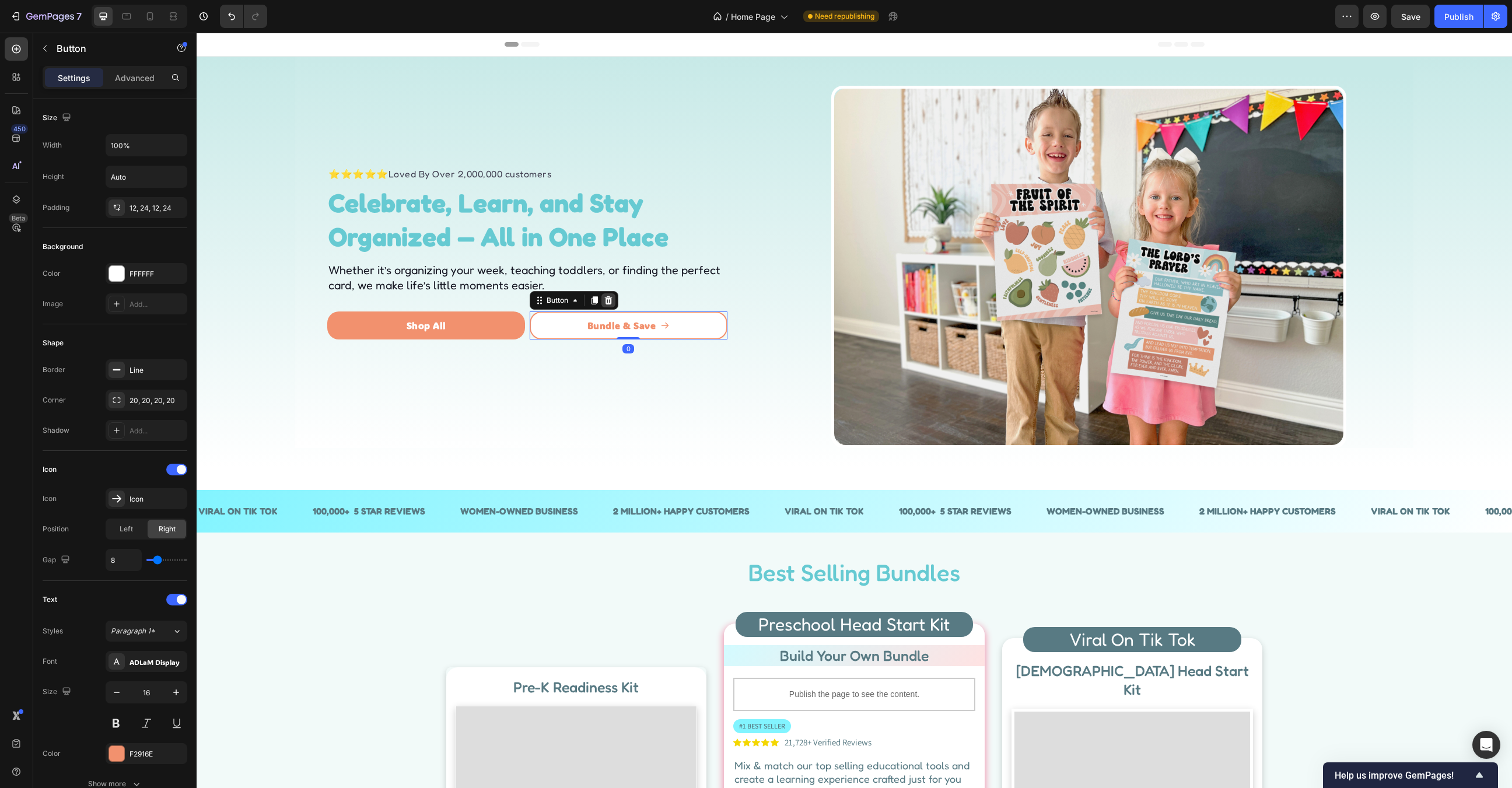
click at [608, 303] on icon at bounding box center [608, 299] width 7 height 8
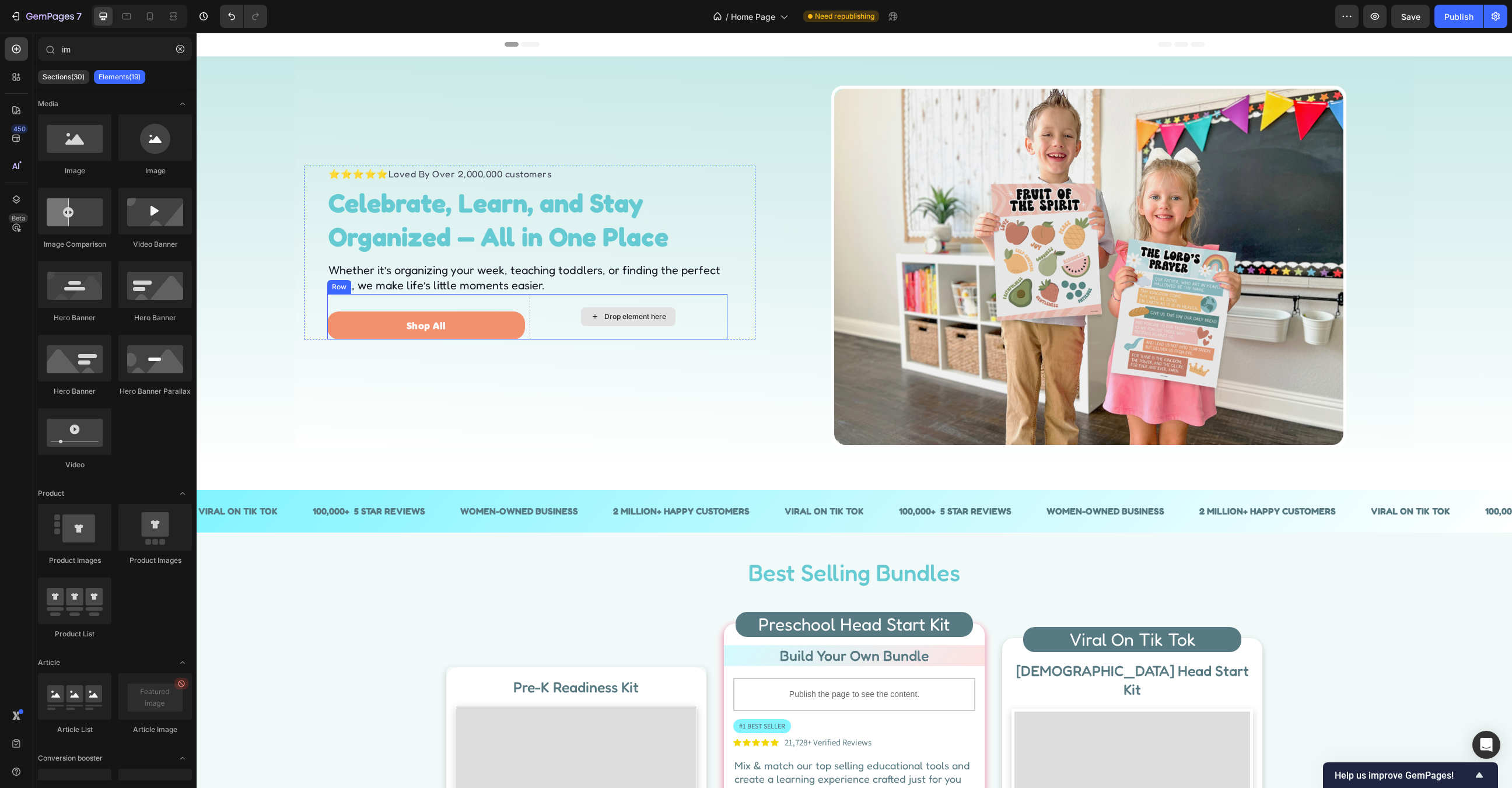
click at [750, 398] on div "⭐⭐⭐⭐⭐ Loved By Over 2,000,000 customers Text block Celebrate, Learn, and Stay O…" at bounding box center [529, 252] width 451 height 391
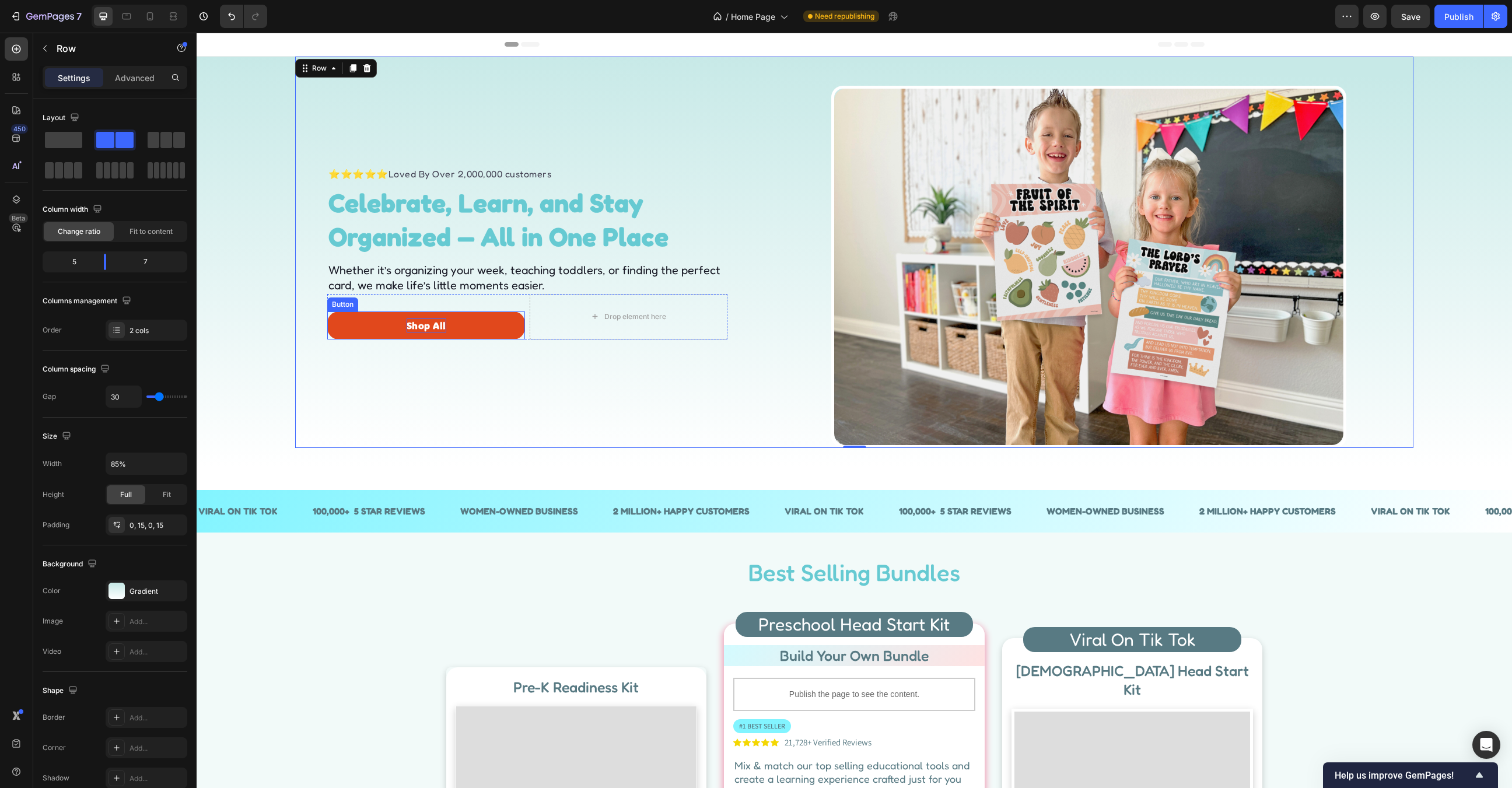
click at [417, 323] on p "Shop All" at bounding box center [426, 325] width 39 height 14
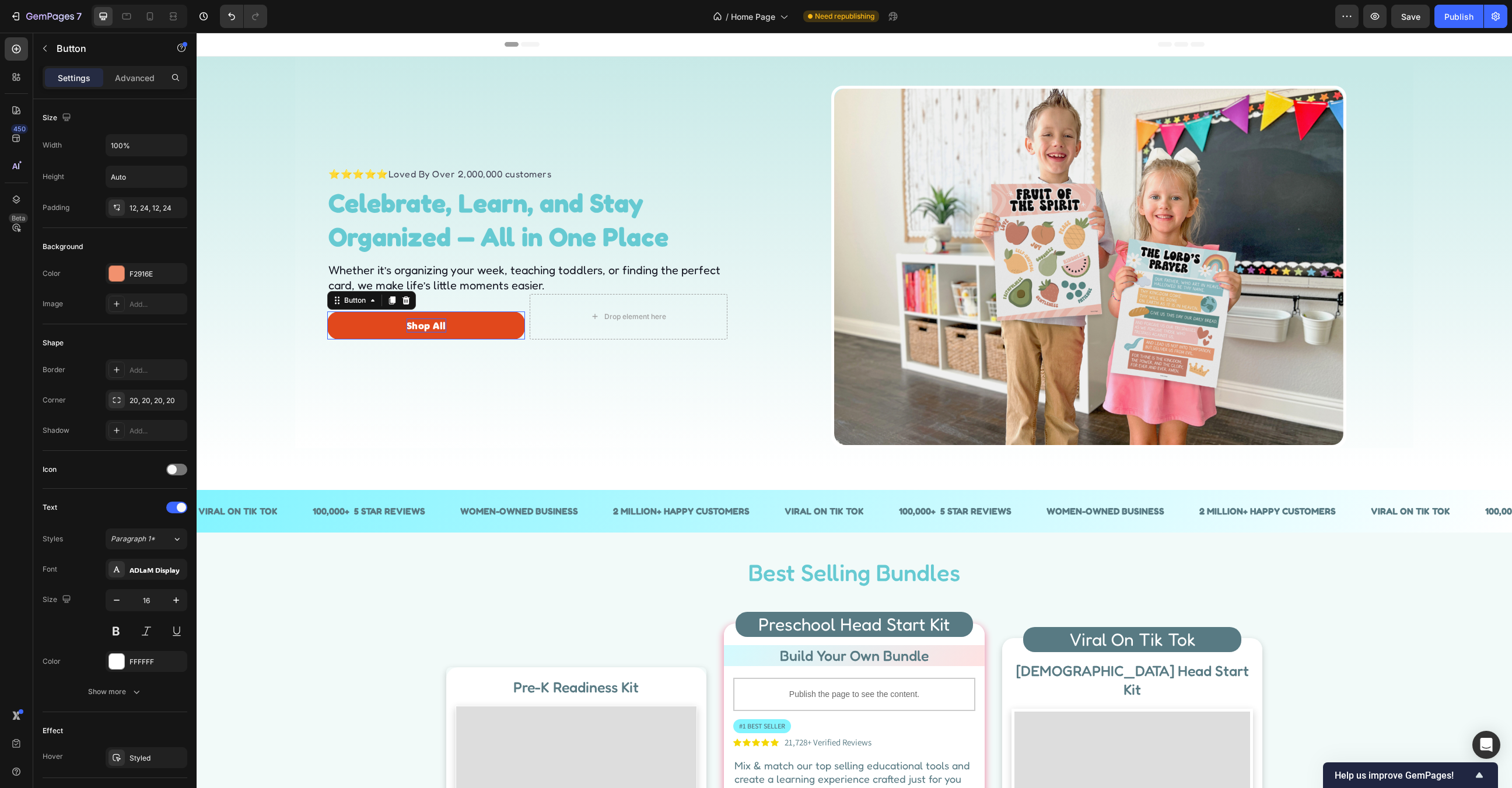
click at [417, 323] on p "Shop All" at bounding box center [426, 325] width 39 height 14
click at [674, 397] on div "⭐⭐⭐⭐⭐ Loved By Over 2,000,000 customers Text block Celebrate, Learn, and Stay O…" at bounding box center [529, 252] width 451 height 391
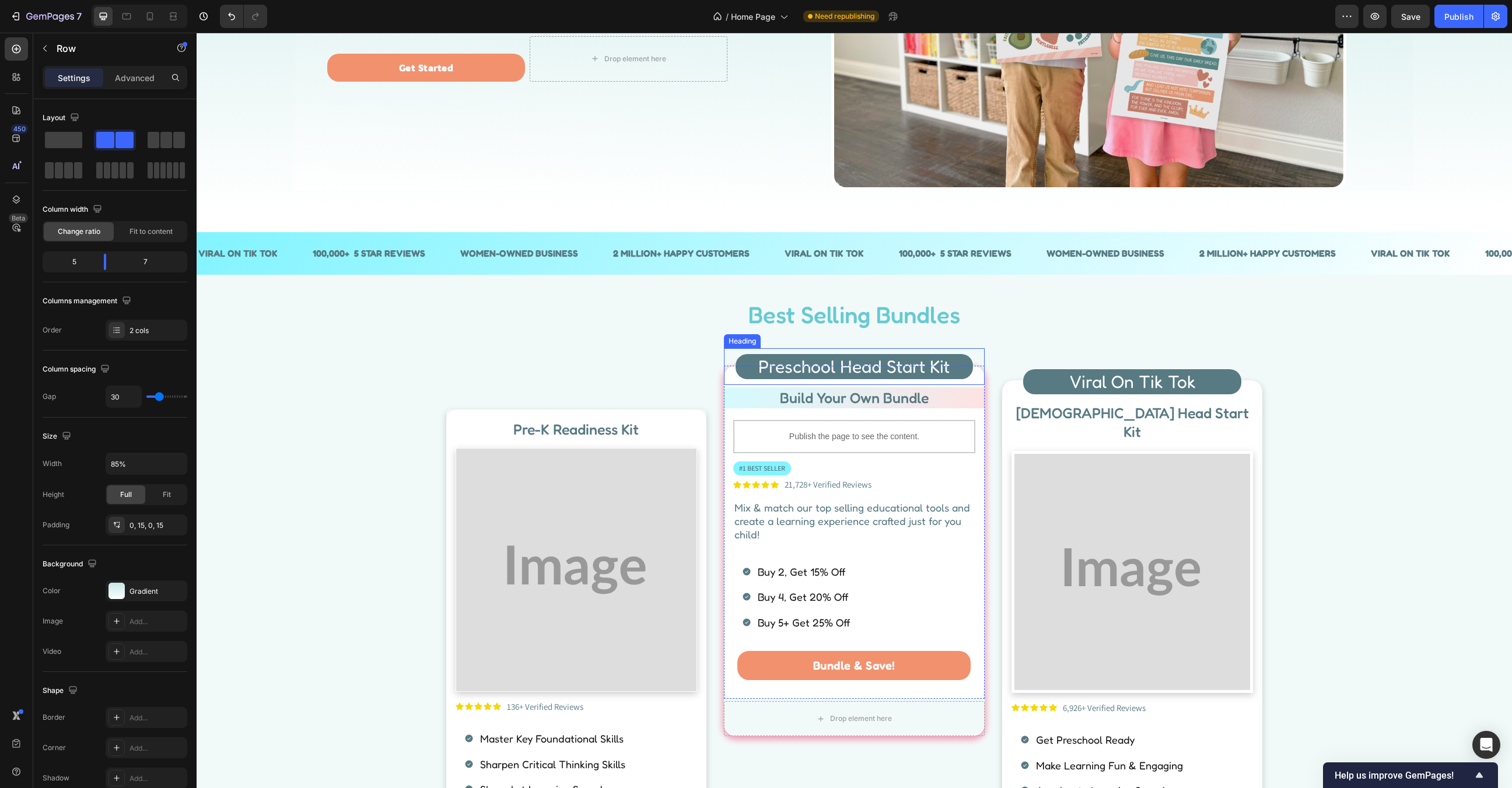
scroll to position [338, 0]
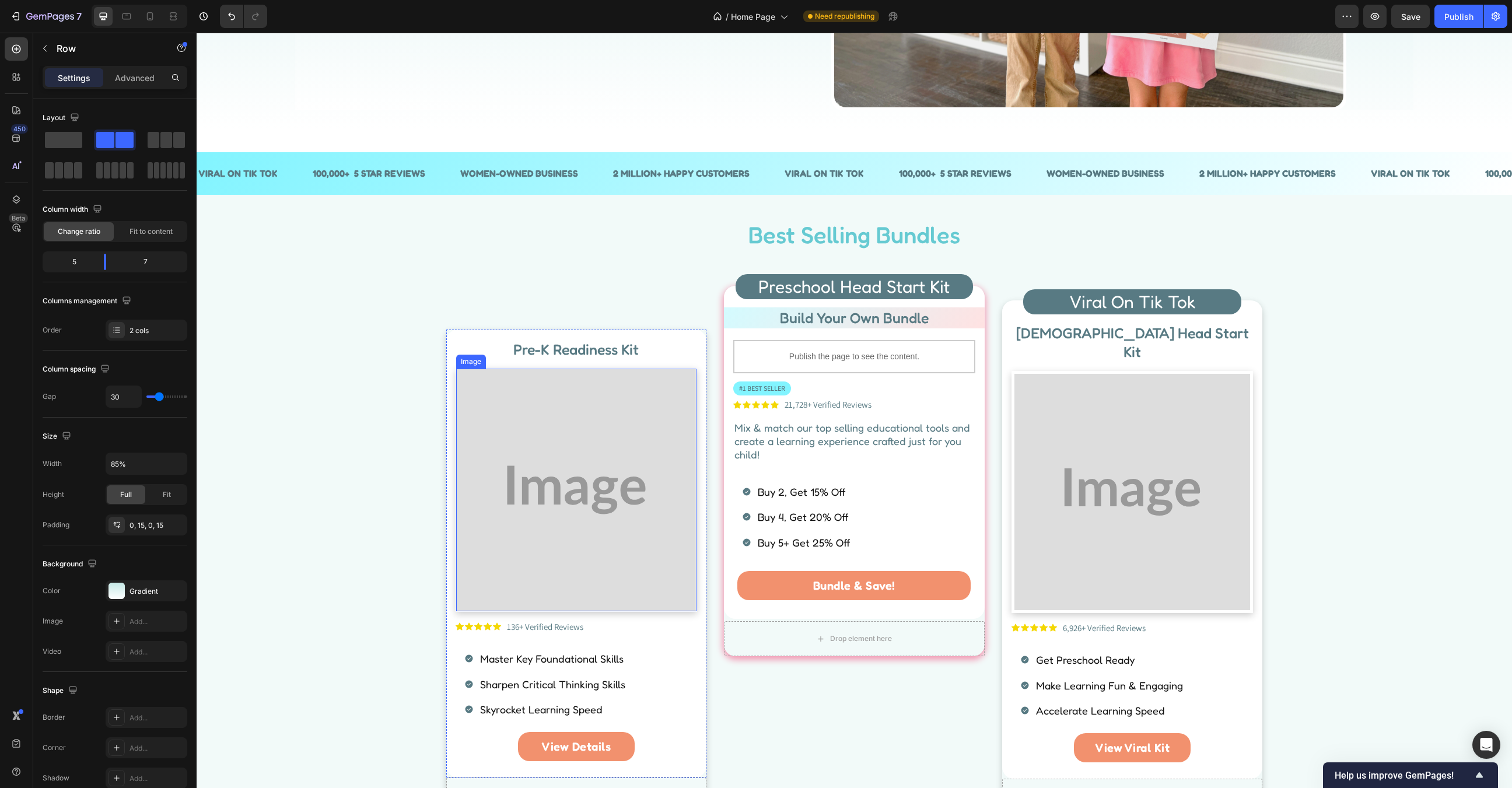
click at [655, 441] on img at bounding box center [577, 490] width 241 height 242
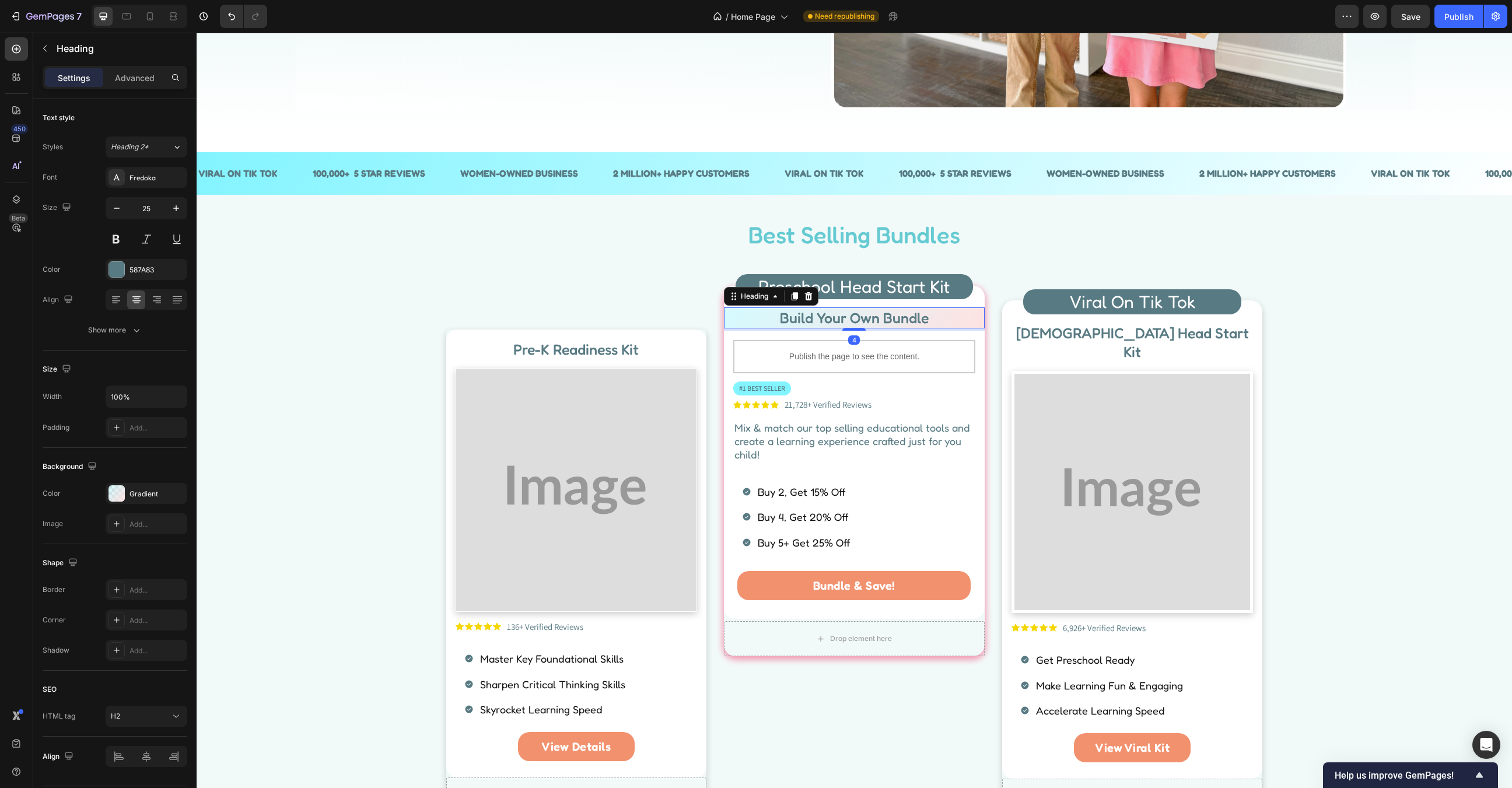
click at [781, 318] on h2 "Build Your Own Bundle" at bounding box center [854, 318] width 261 height 22
click at [781, 318] on p "Build Your Own Bundle" at bounding box center [854, 318] width 258 height 19
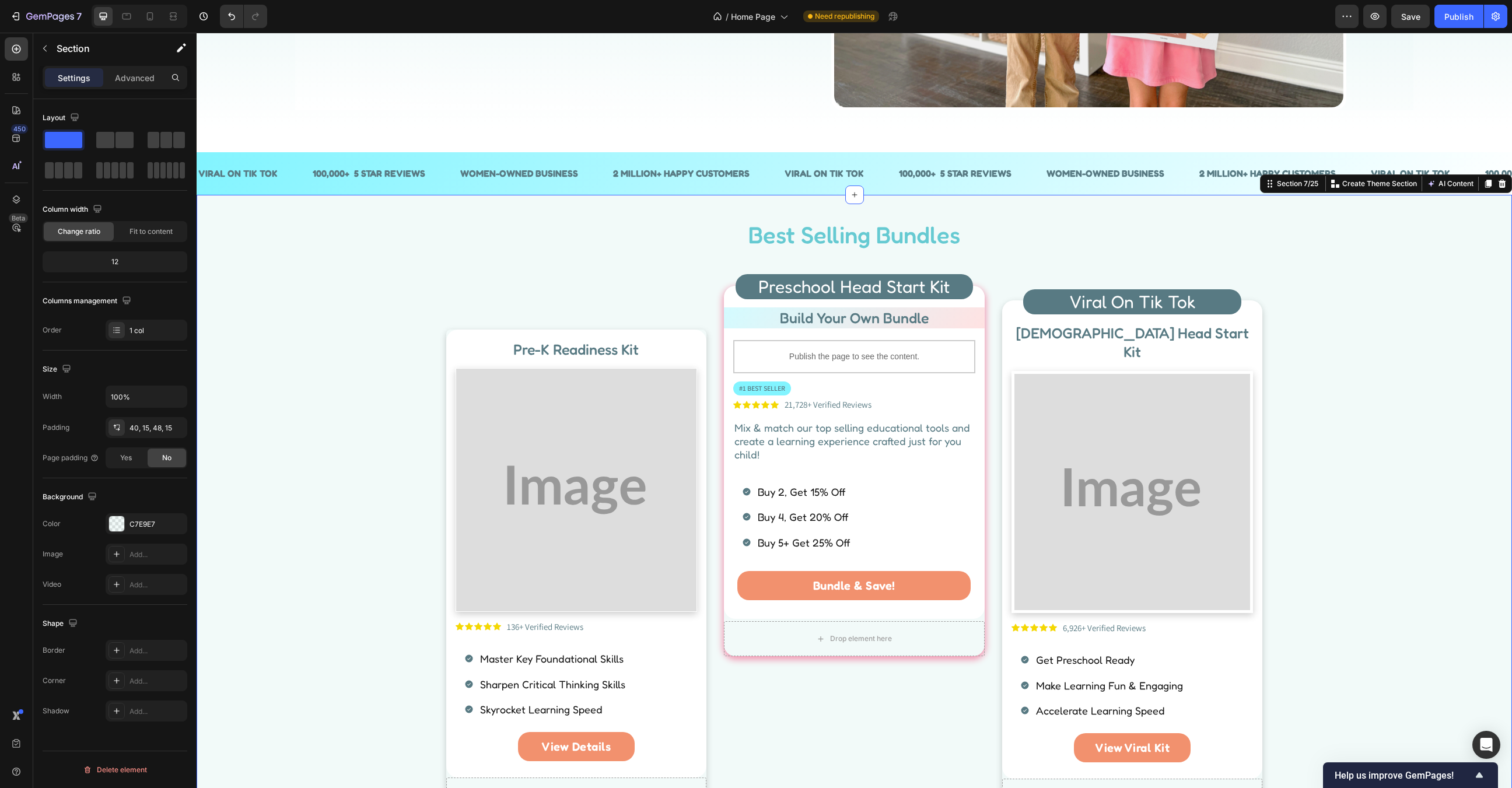
click at [1361, 478] on div "Best Selling Bundles Heading Row Pre-K Readiness Kit Heading Image Icon Icon Ic…" at bounding box center [854, 519] width 1298 height 603
click at [898, 292] on span "Preschool Head Start Kit" at bounding box center [854, 286] width 192 height 21
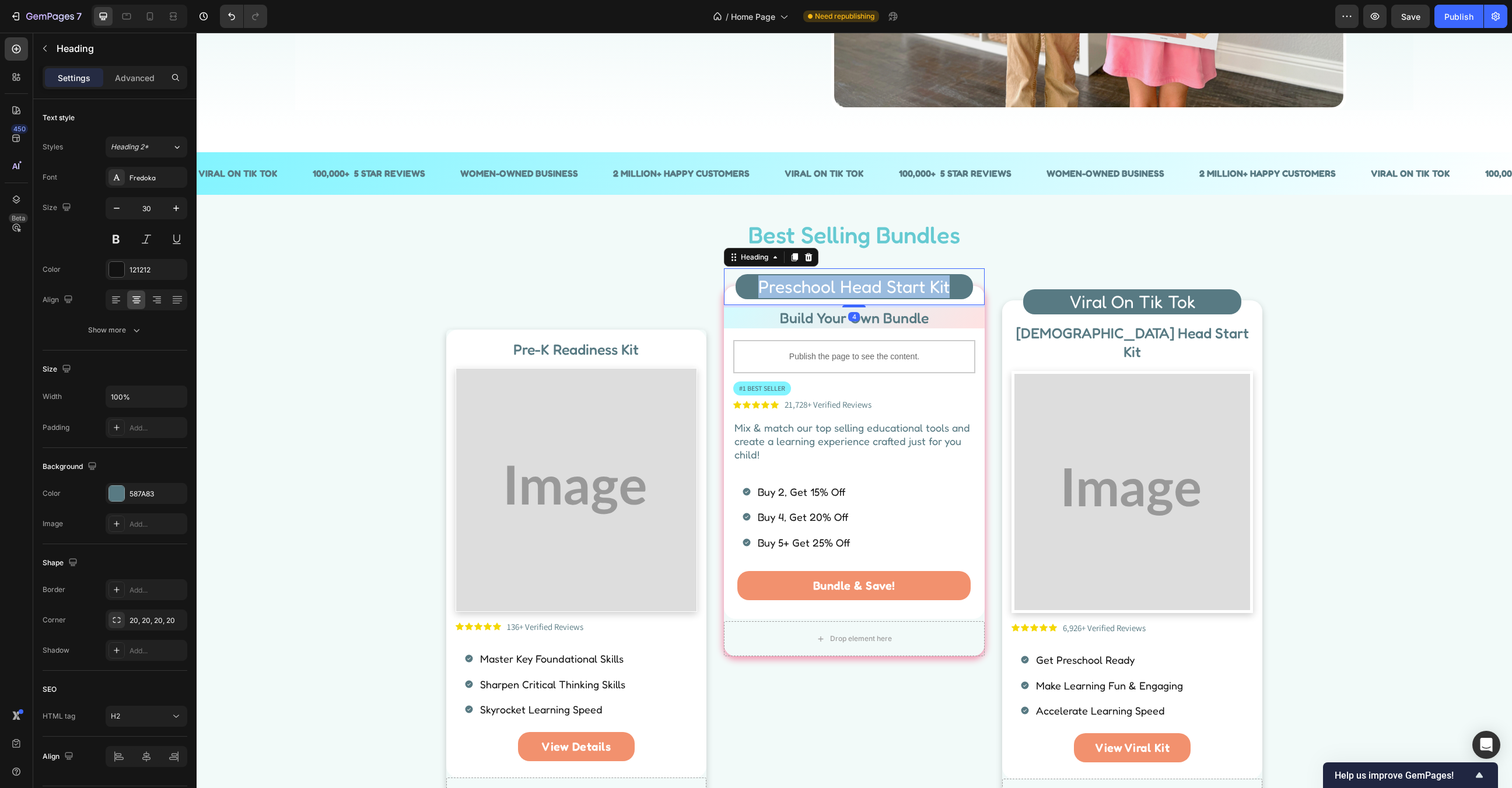
click at [898, 292] on span "Preschool Head Start Kit" at bounding box center [854, 286] width 192 height 21
click at [819, 316] on p "Build Your Own Bundle" at bounding box center [854, 318] width 258 height 19
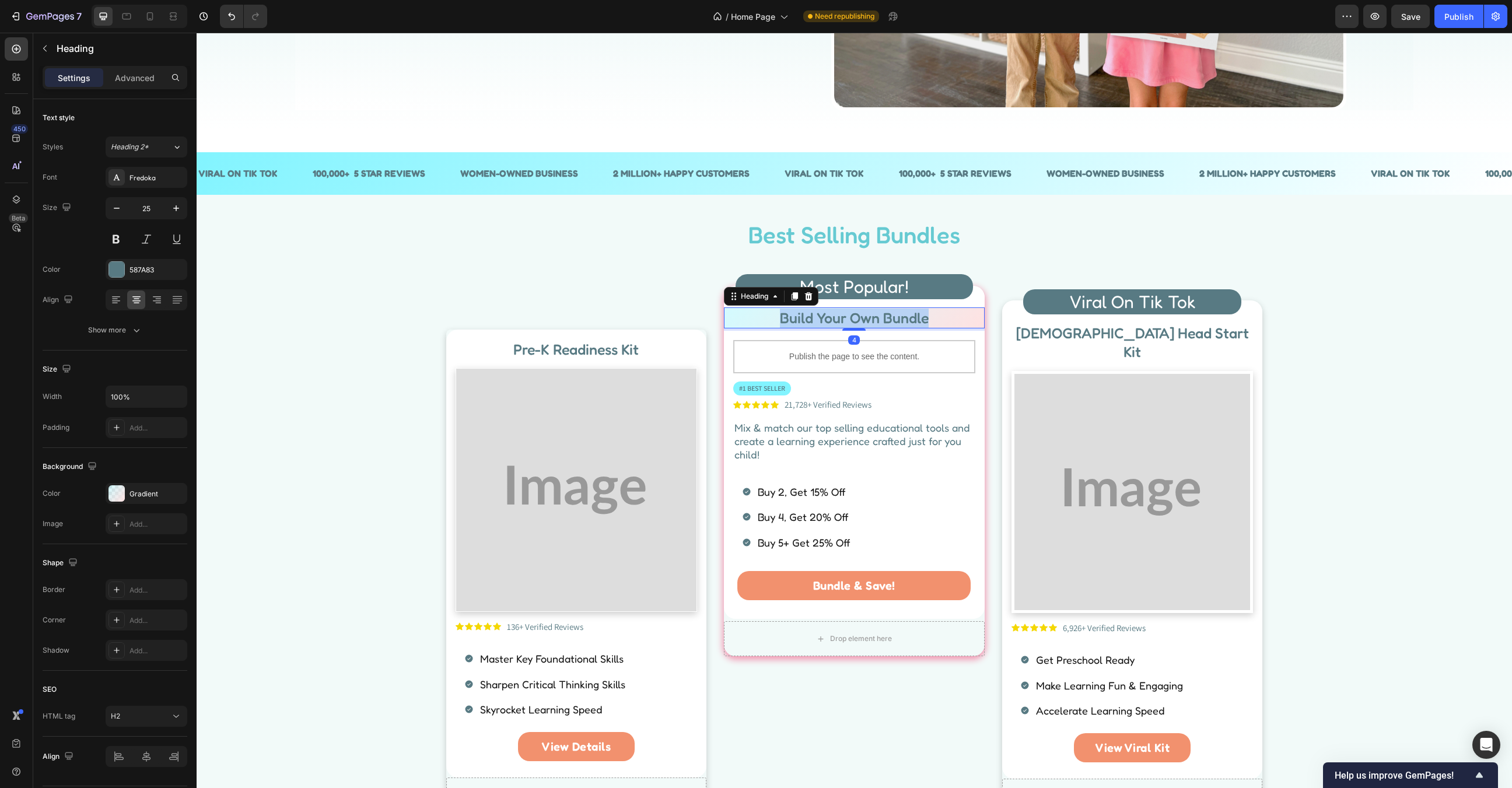
click at [819, 316] on p "Build Your Own Bundle" at bounding box center [854, 318] width 258 height 19
click at [1315, 395] on div "Best Selling Bundles Heading Row Pre-K Readiness Kit Heading Image Icon Icon Ic…" at bounding box center [854, 519] width 1298 height 603
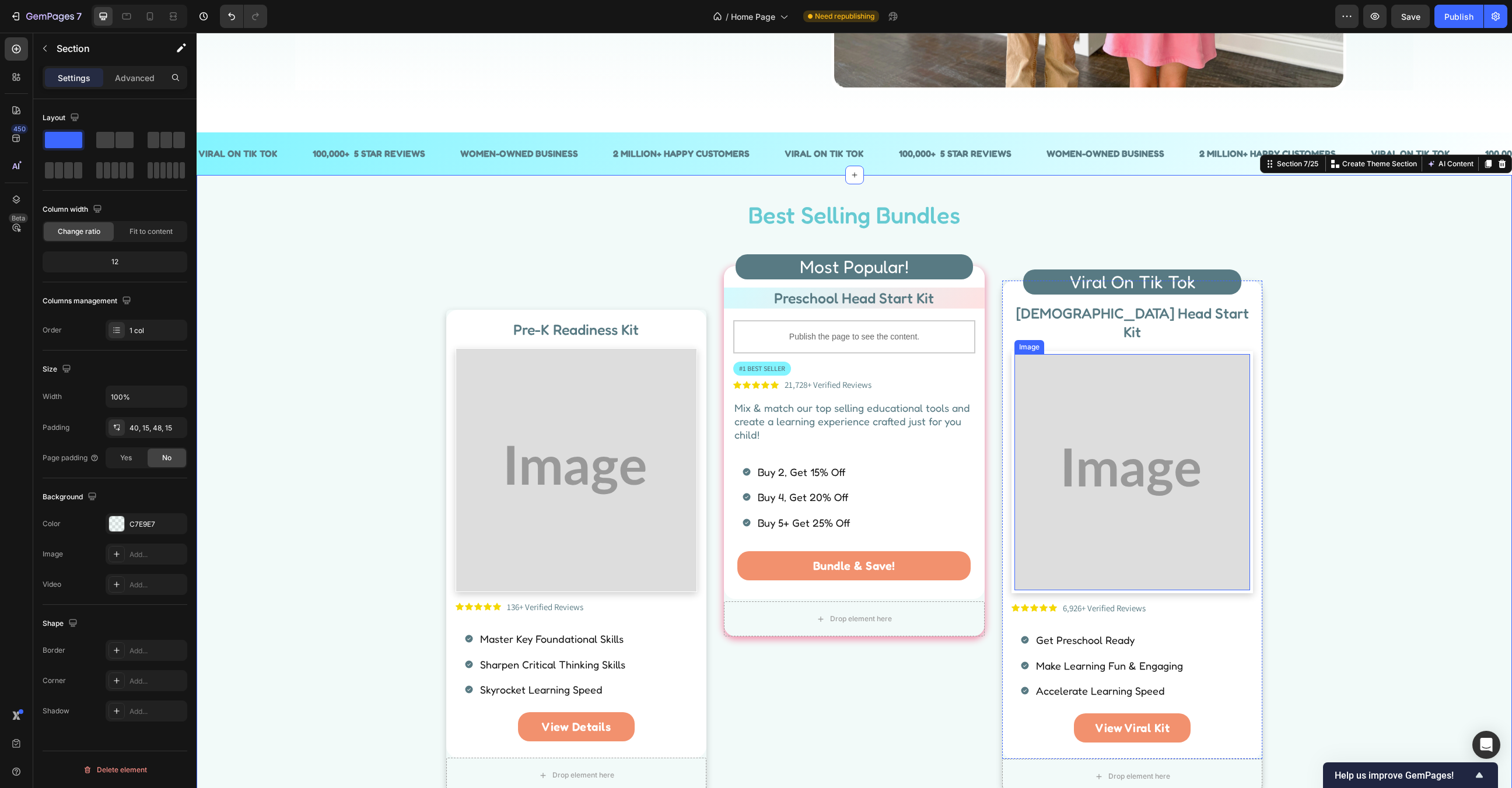
scroll to position [355, 0]
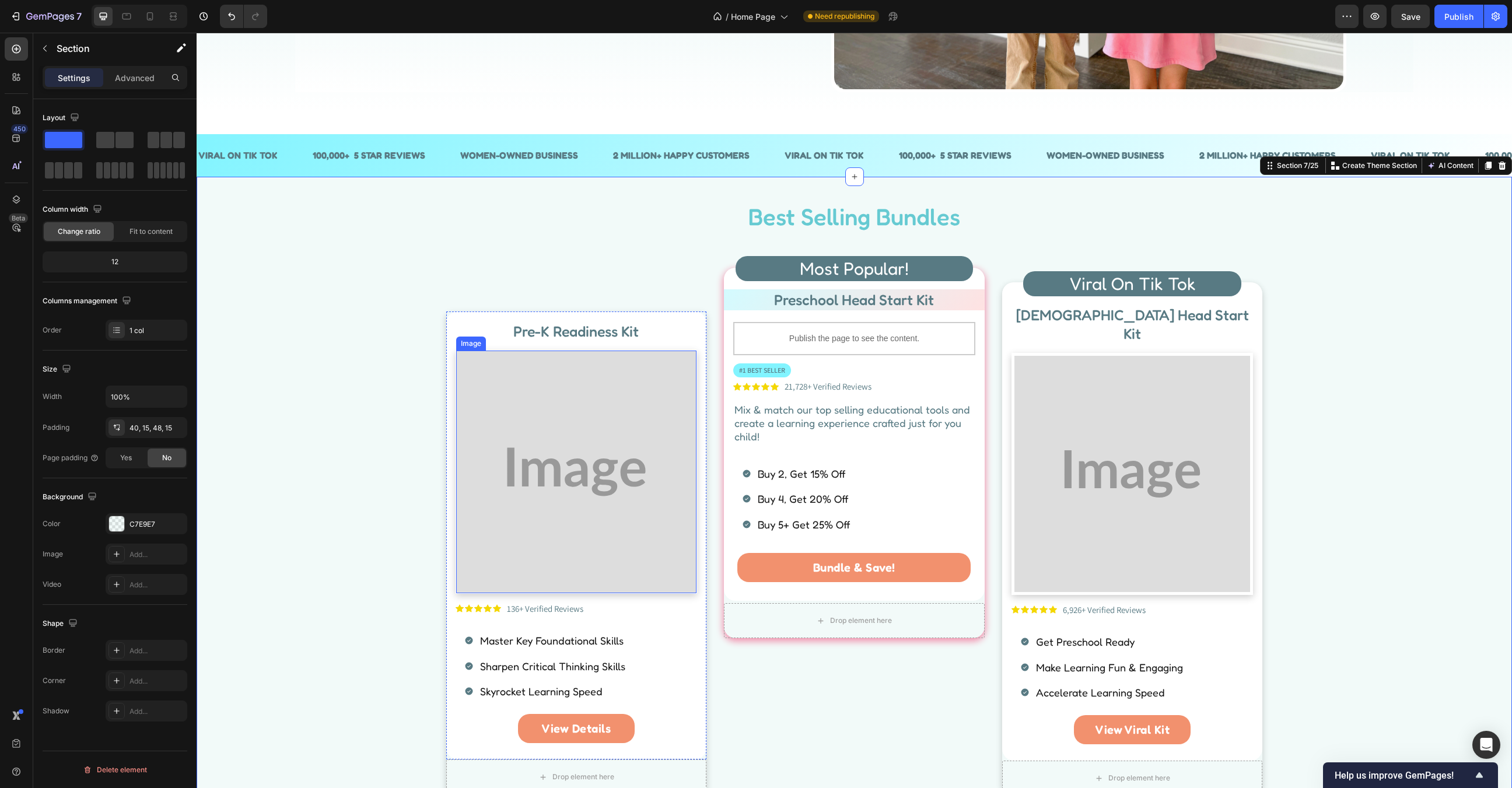
click at [469, 476] on img at bounding box center [577, 471] width 241 height 242
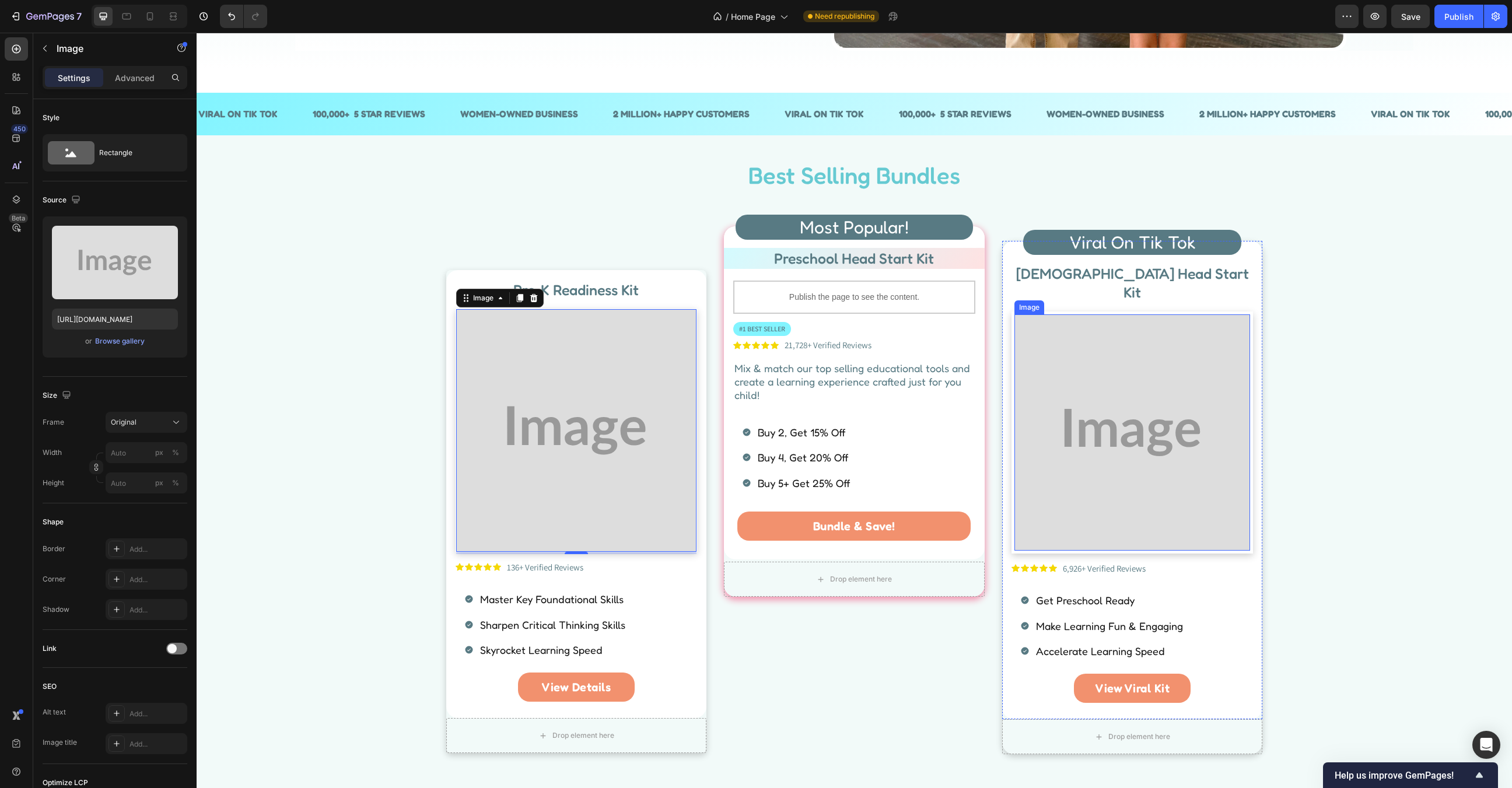
scroll to position [398, 0]
click at [944, 188] on h2 "Best Selling Bundles" at bounding box center [854, 174] width 336 height 33
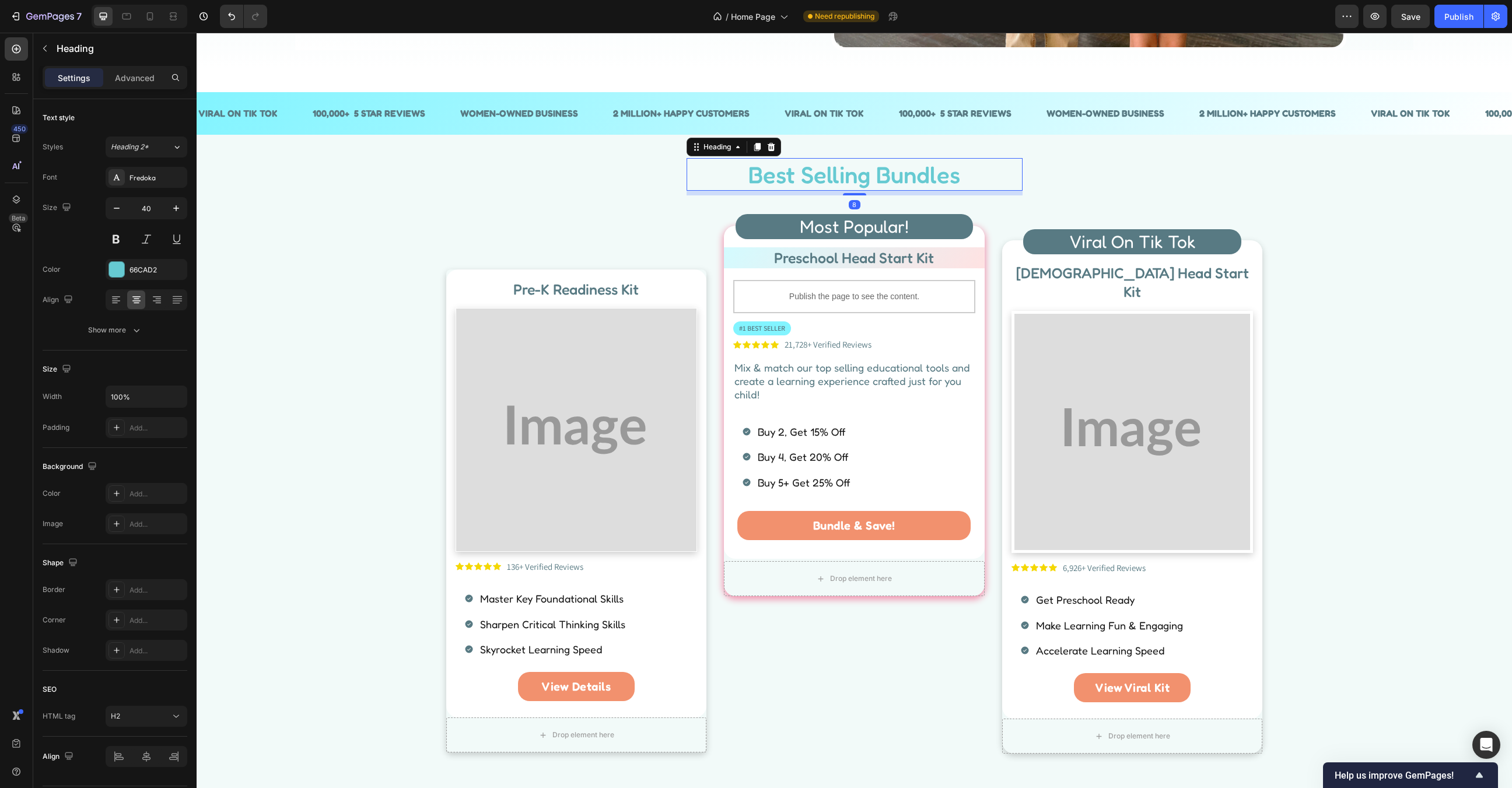
click at [931, 178] on h2 "Best Selling Bundles" at bounding box center [854, 174] width 336 height 33
click at [931, 178] on p "Best Selling Bundles" at bounding box center [855, 174] width 334 height 30
click at [1388, 219] on div "Best Selling Products Heading 8 Row Pre-K Readiness Kit Heading Image Icon Icon…" at bounding box center [854, 459] width 1298 height 603
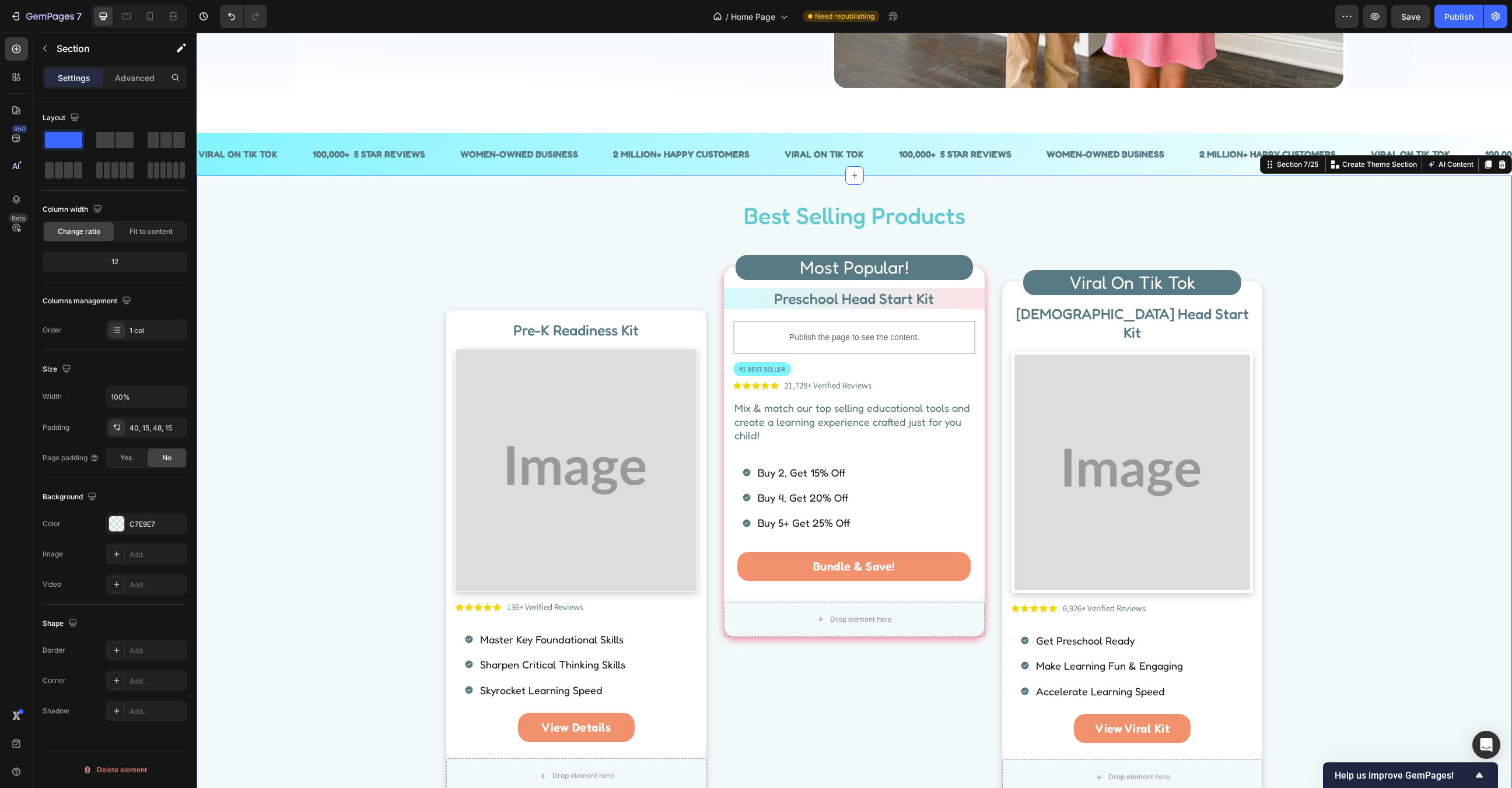
scroll to position [355, 0]
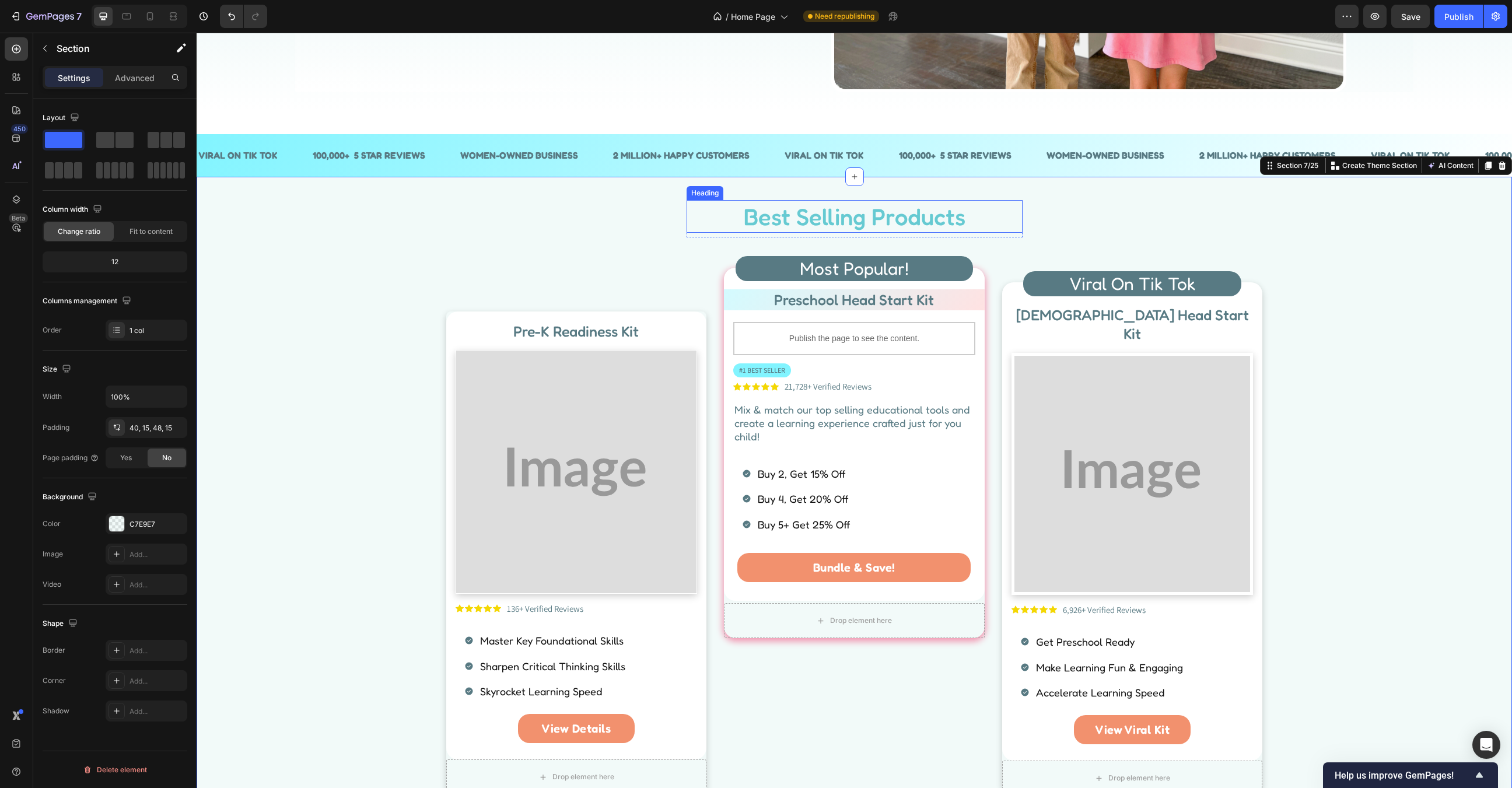
click at [931, 227] on p "Best Selling Products" at bounding box center [855, 216] width 334 height 30
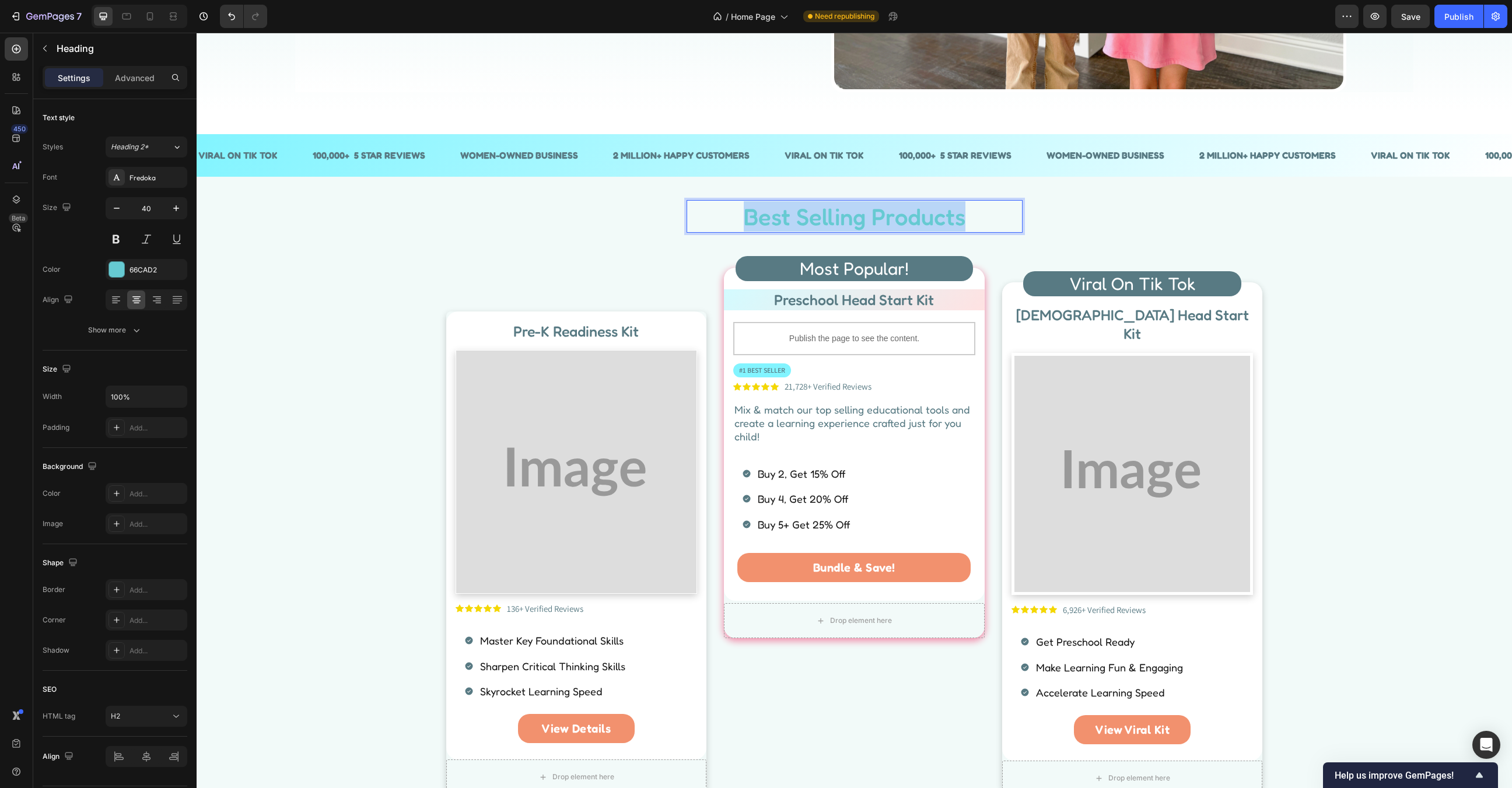
click at [931, 227] on p "Best Selling Products" at bounding box center [855, 216] width 334 height 30
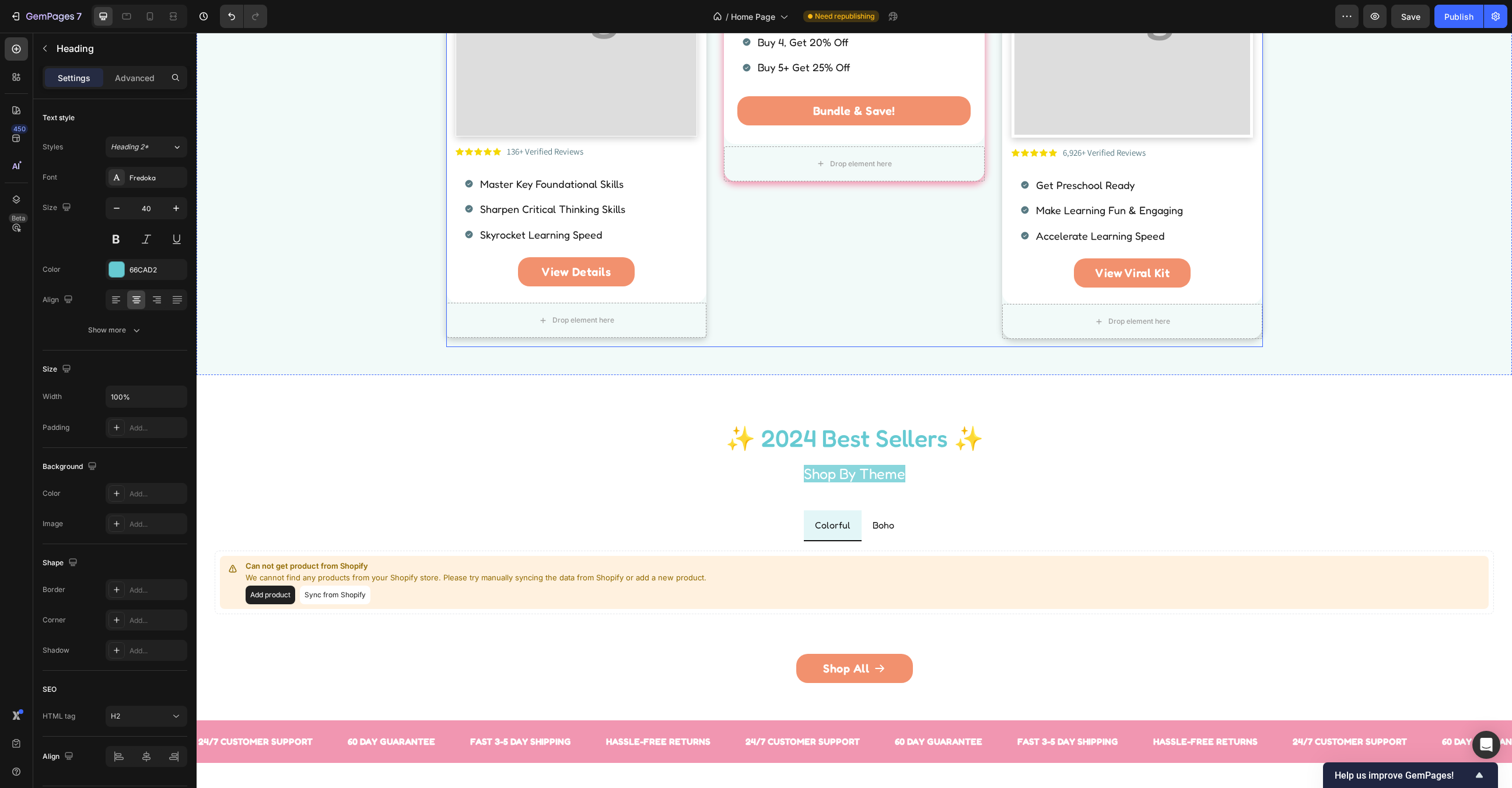
scroll to position [813, 0]
click at [923, 445] on h2 "✨ 2024 Best Sellers ✨" at bounding box center [854, 437] width 700 height 33
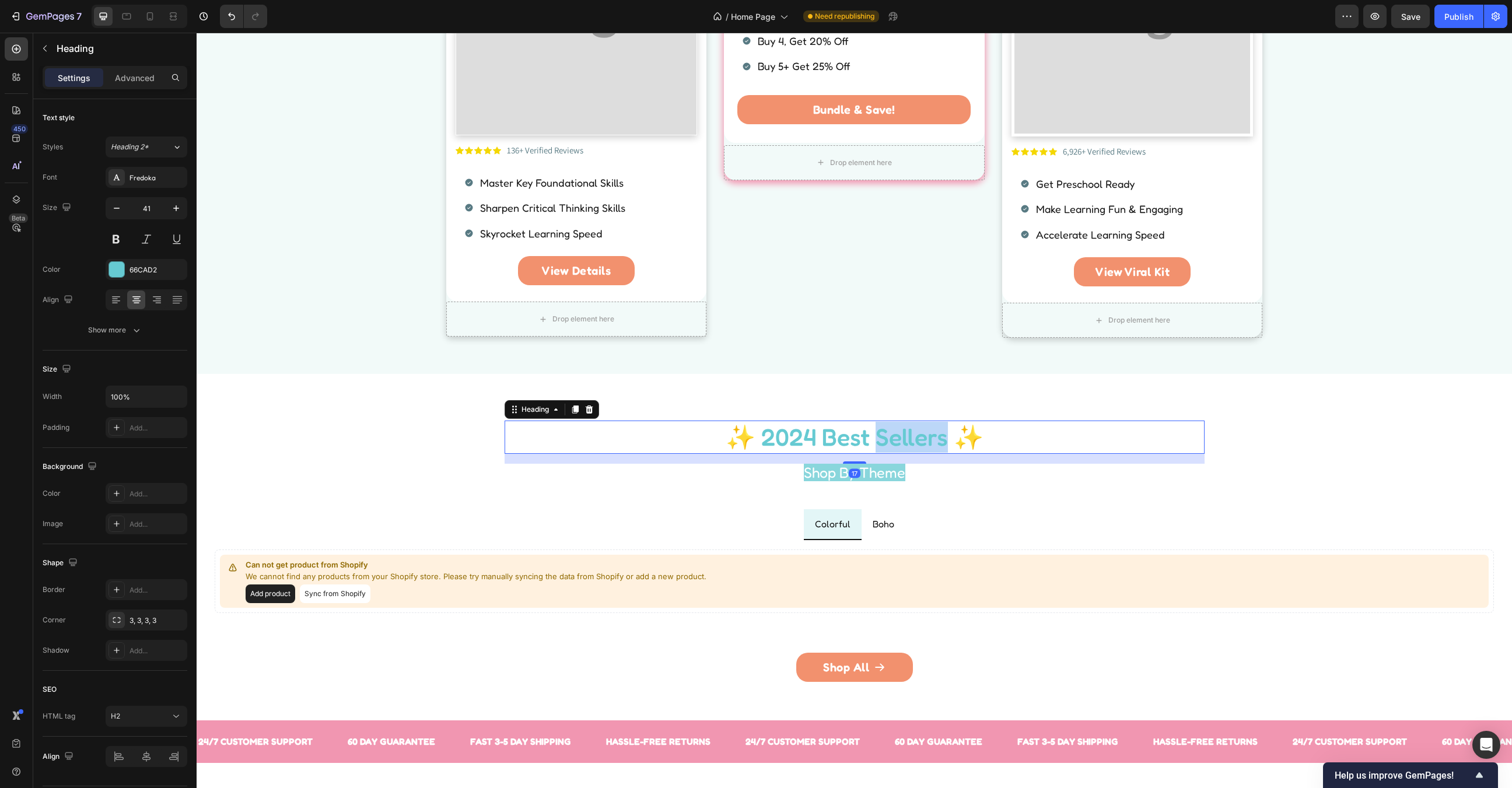
click at [923, 445] on h2 "✨ 2024 Best Sellers ✨" at bounding box center [854, 437] width 700 height 33
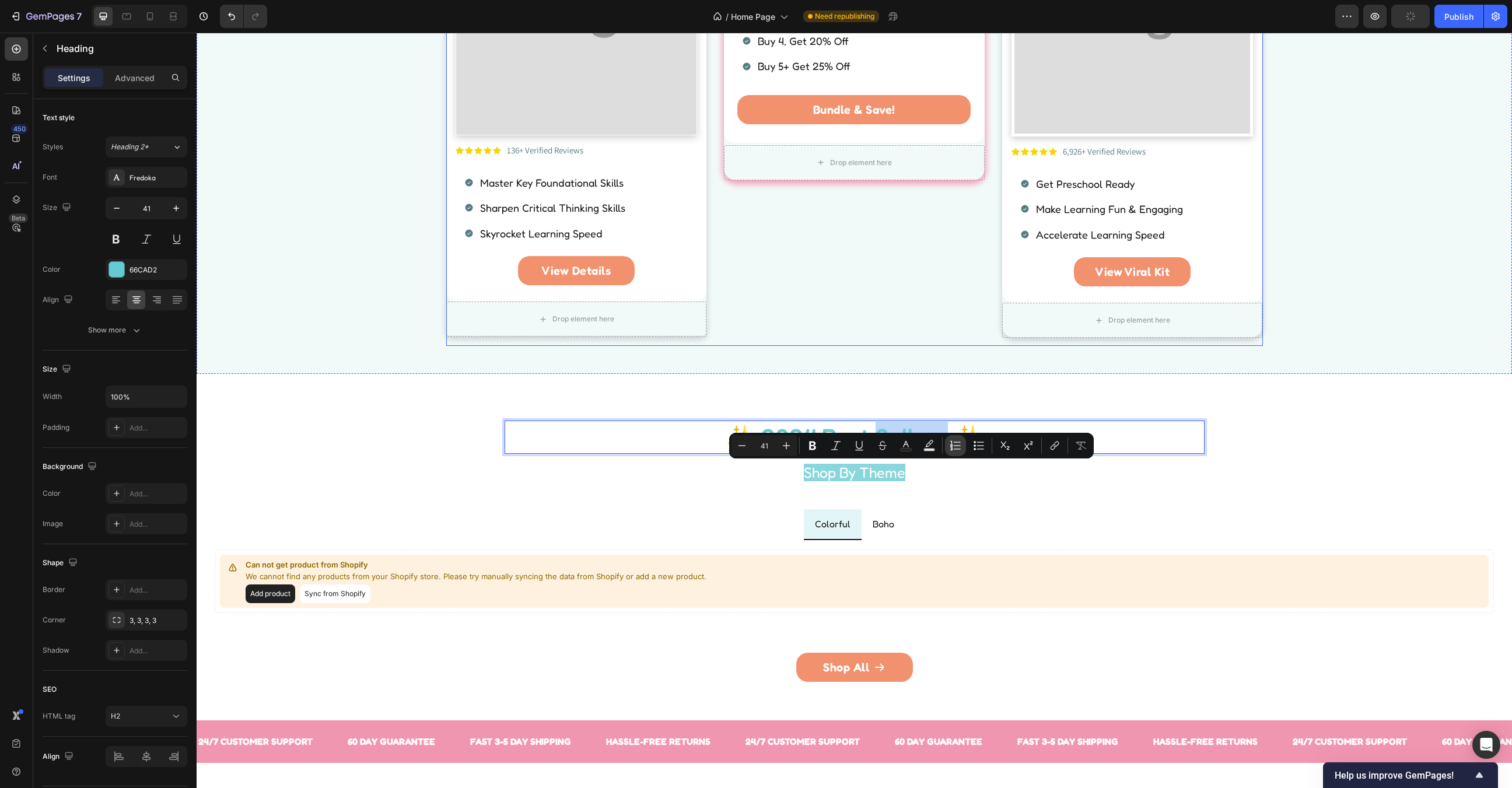
scroll to position [761, 0]
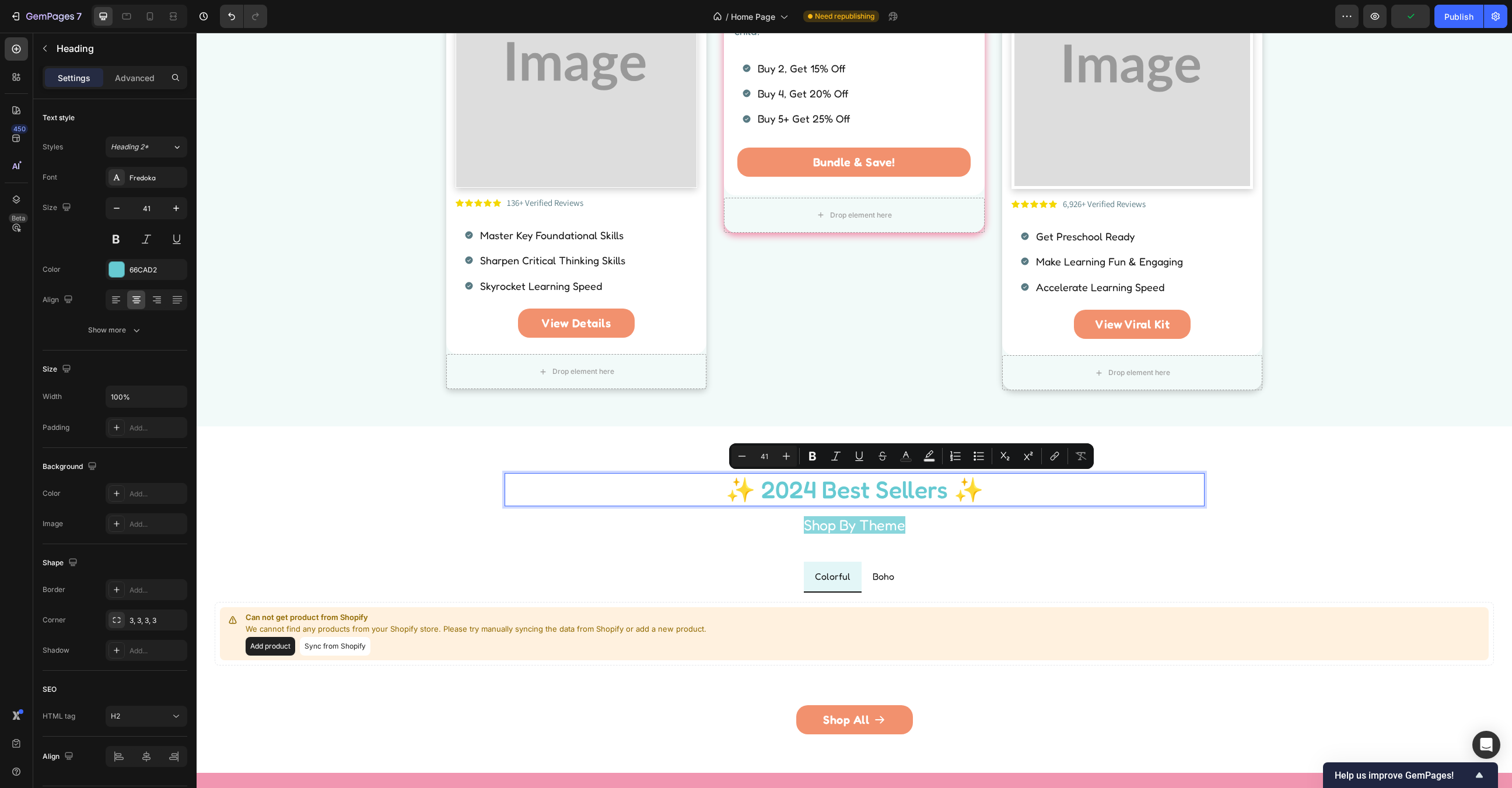
click at [814, 490] on p "✨ 2024 Best Sellers ✨" at bounding box center [854, 490] width 698 height 31
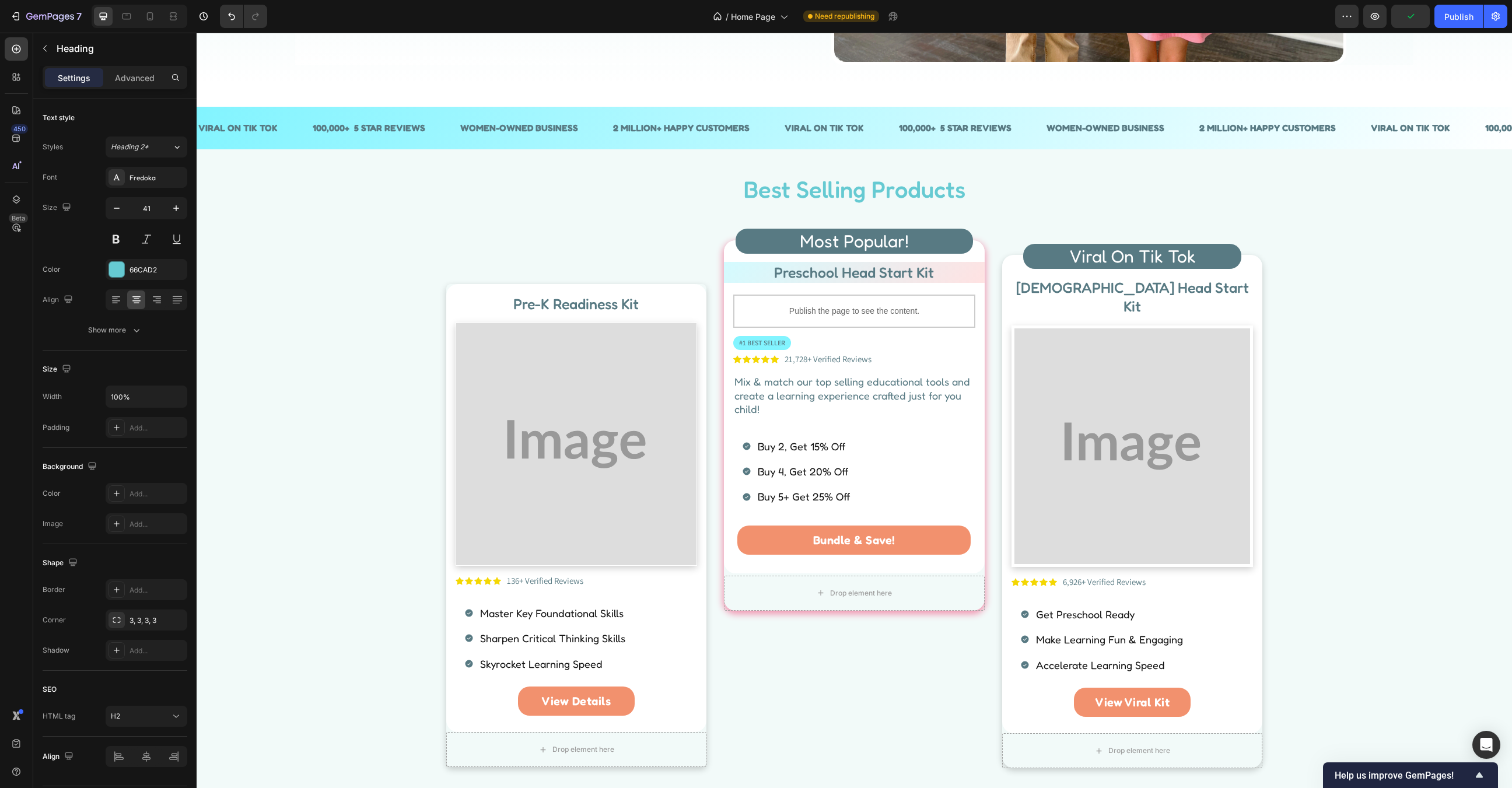
scroll to position [381, 0]
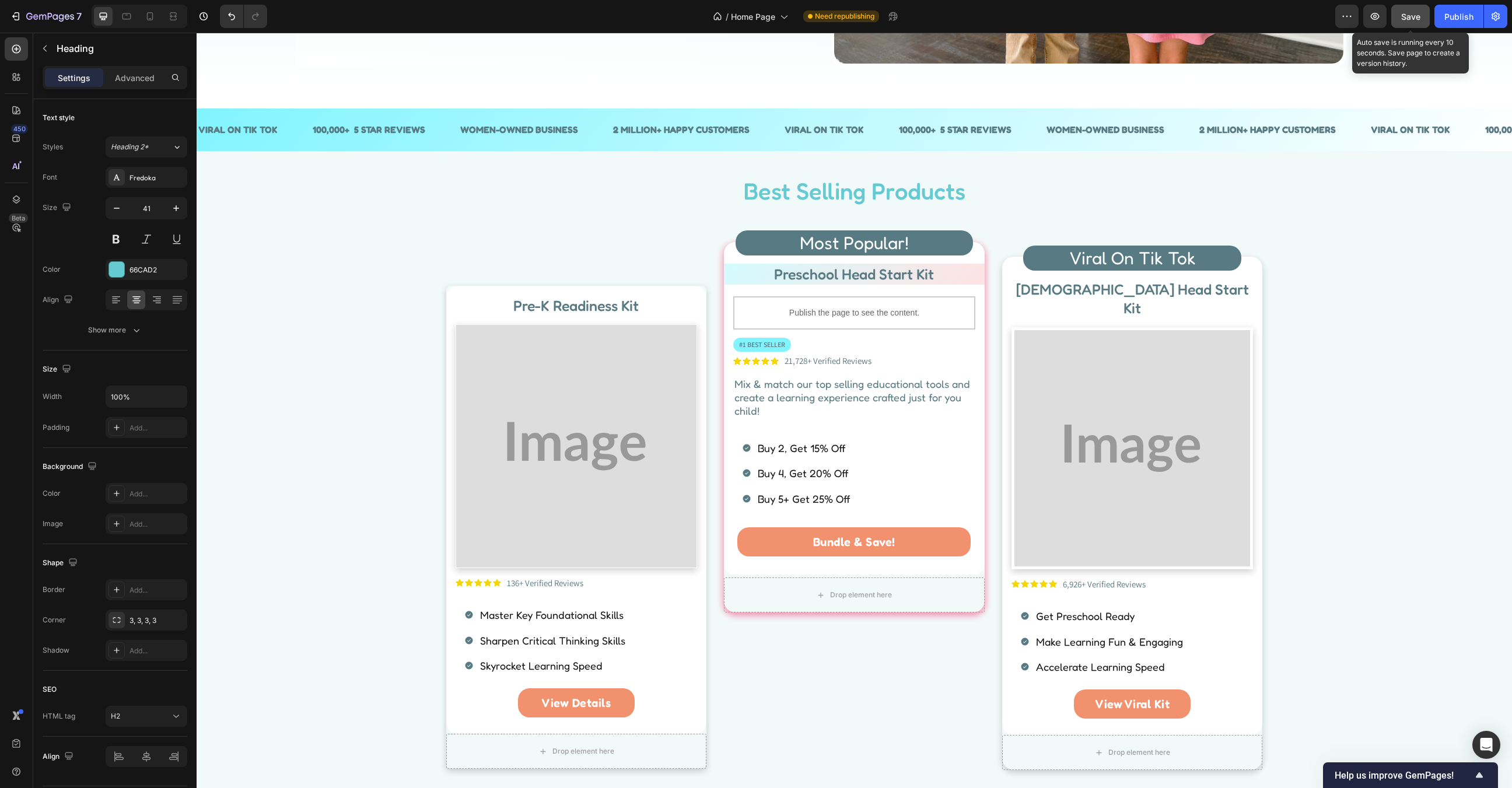
click at [1421, 19] on button "Save" at bounding box center [1410, 16] width 39 height 23
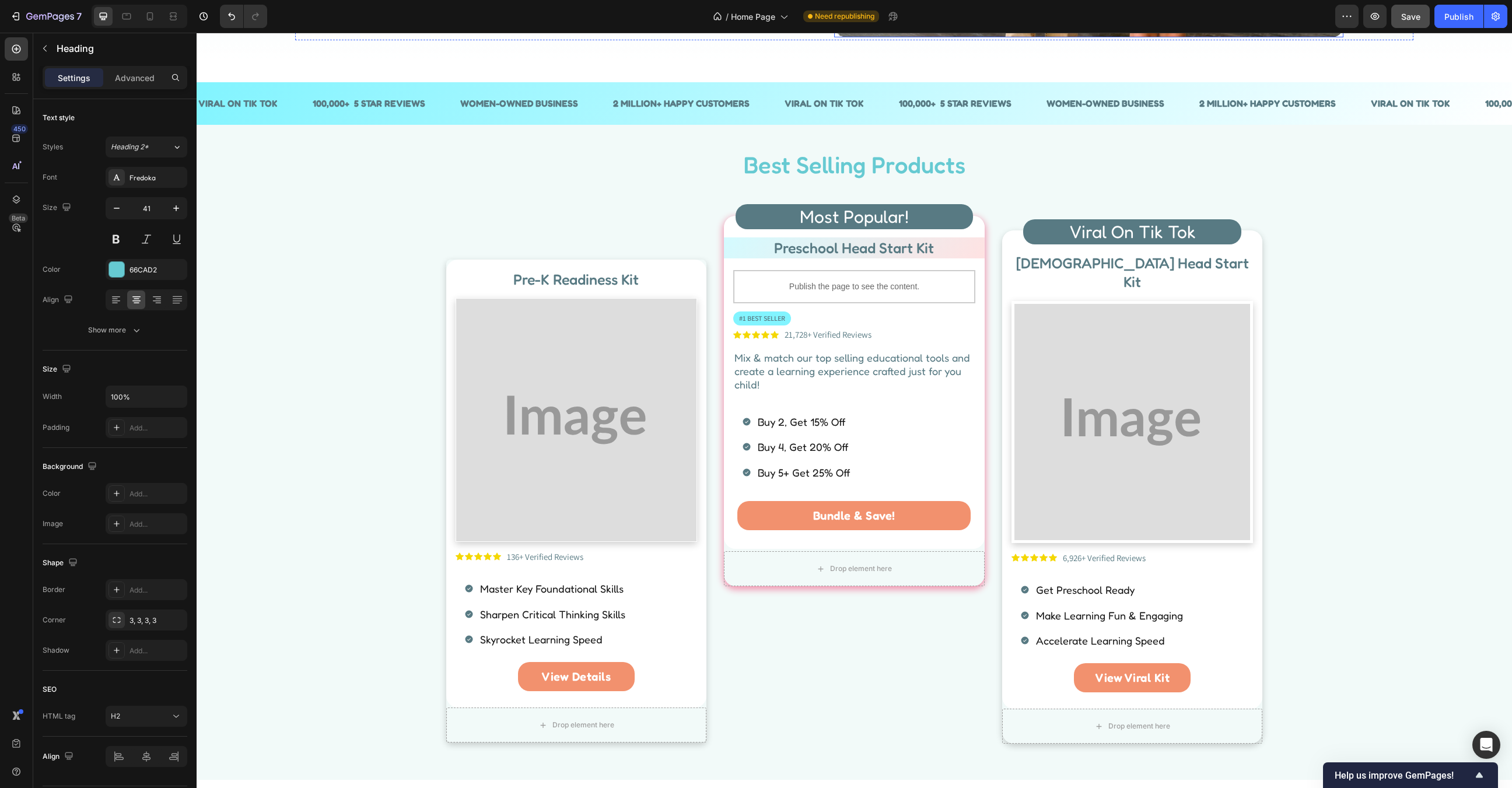
scroll to position [408, 0]
click at [1173, 331] on img at bounding box center [1133, 421] width 236 height 236
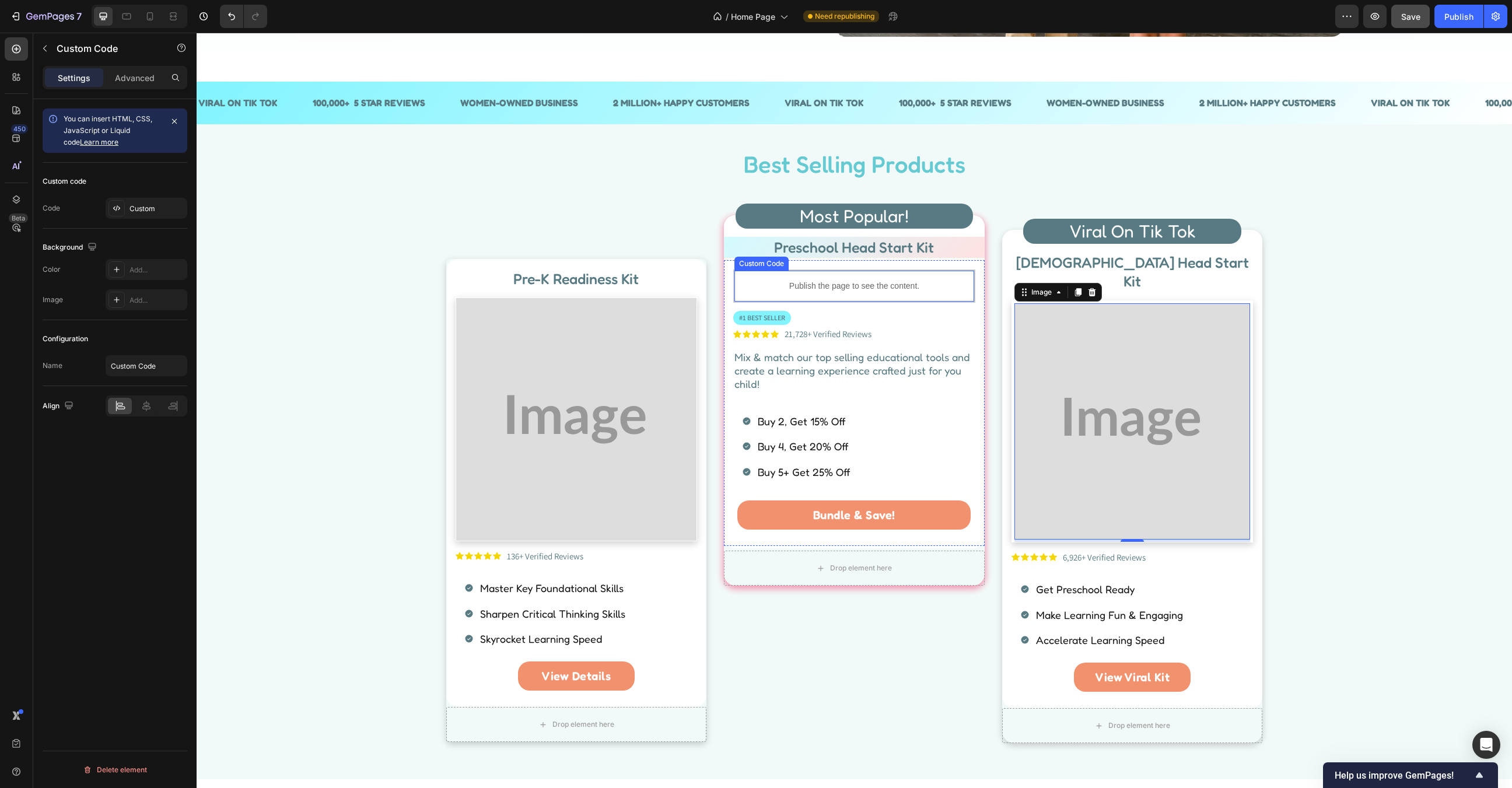
click at [935, 288] on p "Publish the page to see the content." at bounding box center [854, 286] width 240 height 13
click at [837, 258] on icon at bounding box center [837, 259] width 7 height 8
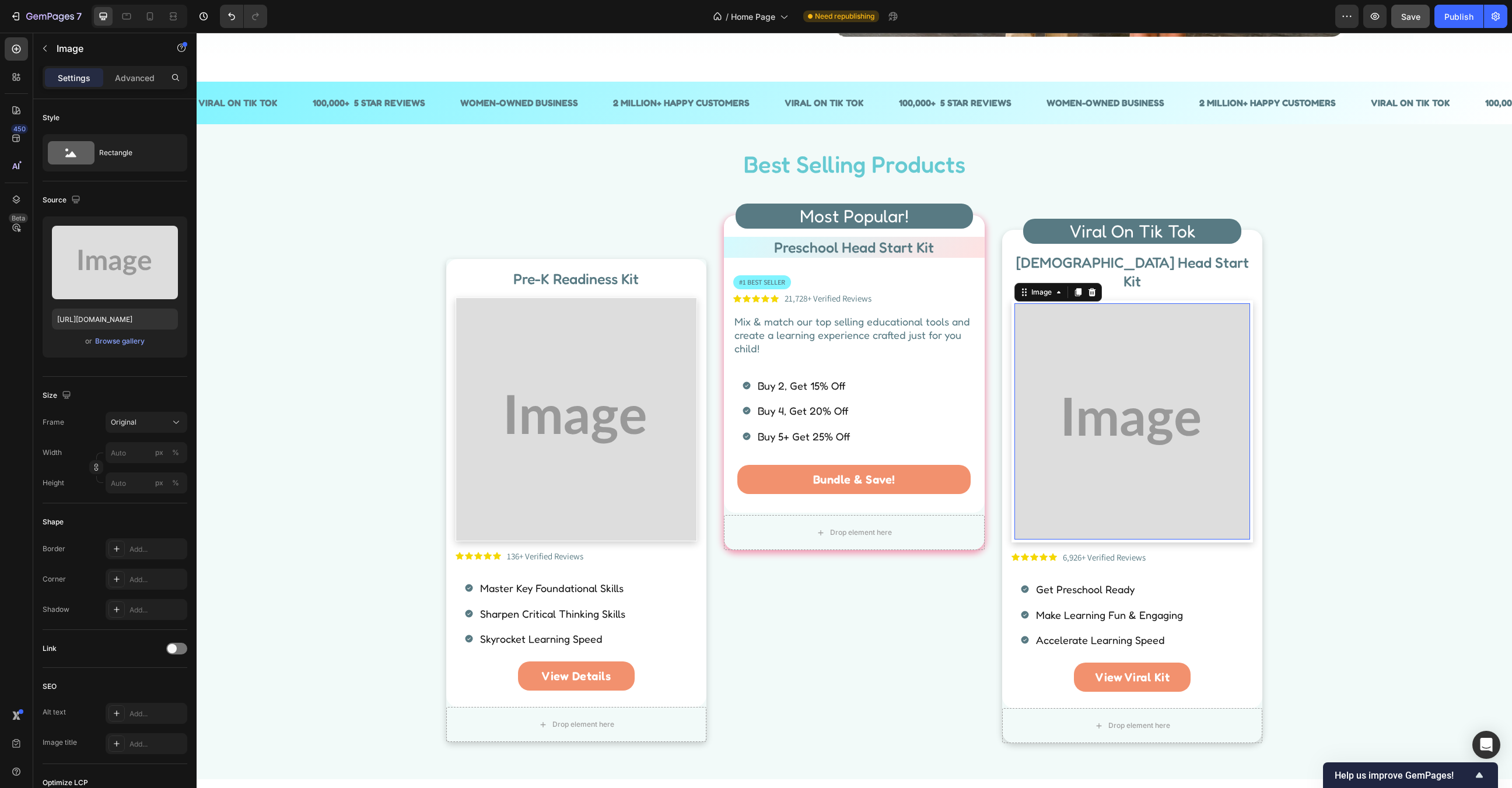
click at [1051, 369] on img at bounding box center [1133, 421] width 236 height 236
click at [1076, 288] on icon at bounding box center [1078, 292] width 7 height 8
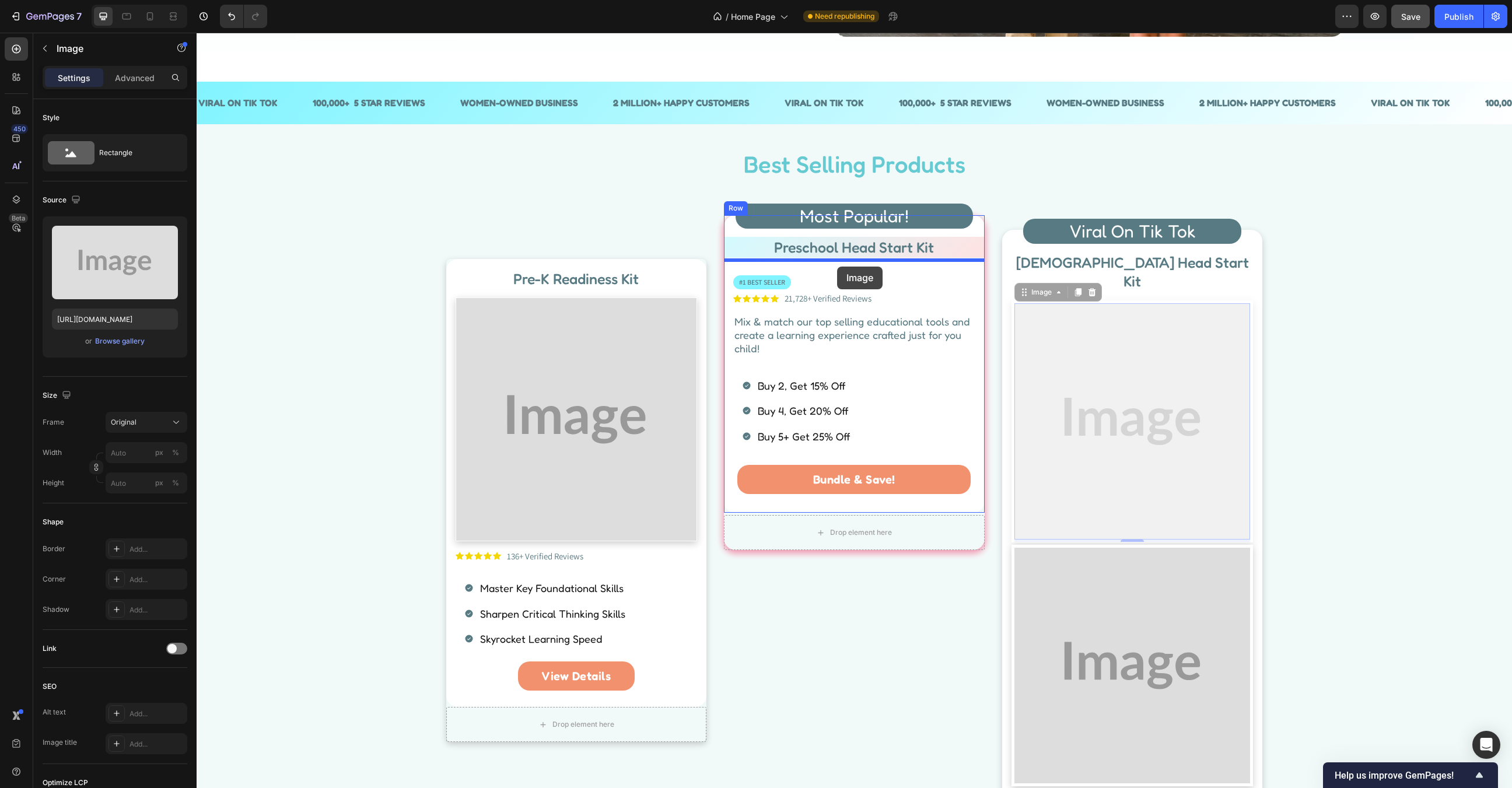
drag, startPoint x: 1140, startPoint y: 474, endPoint x: 837, endPoint y: 266, distance: 367.5
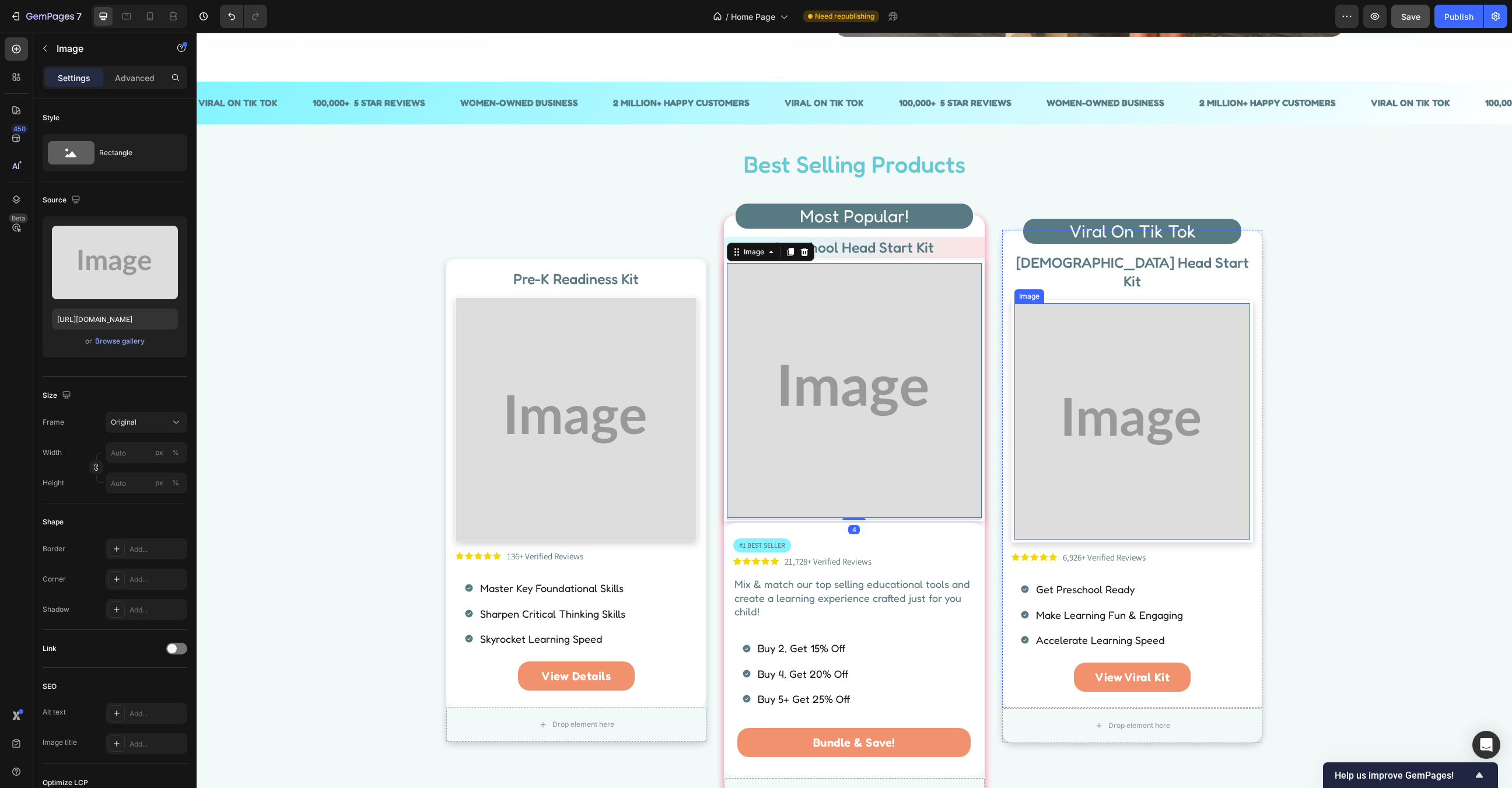
click at [1069, 383] on img at bounding box center [1133, 421] width 236 height 236
click at [1093, 579] on p "Get Preschool Ready" at bounding box center [1110, 588] width 147 height 19
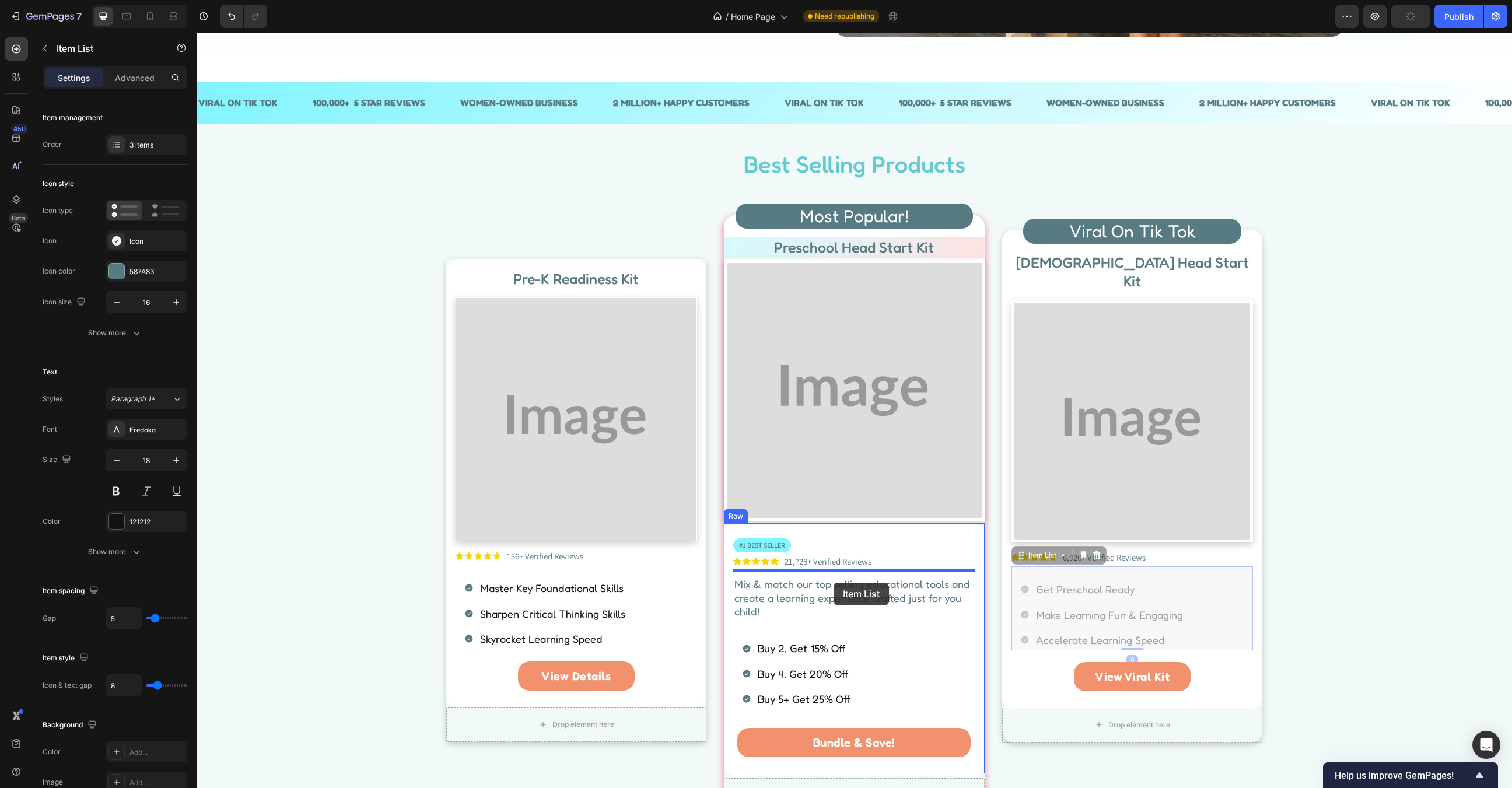
drag, startPoint x: 1213, startPoint y: 592, endPoint x: 834, endPoint y: 582, distance: 379.1
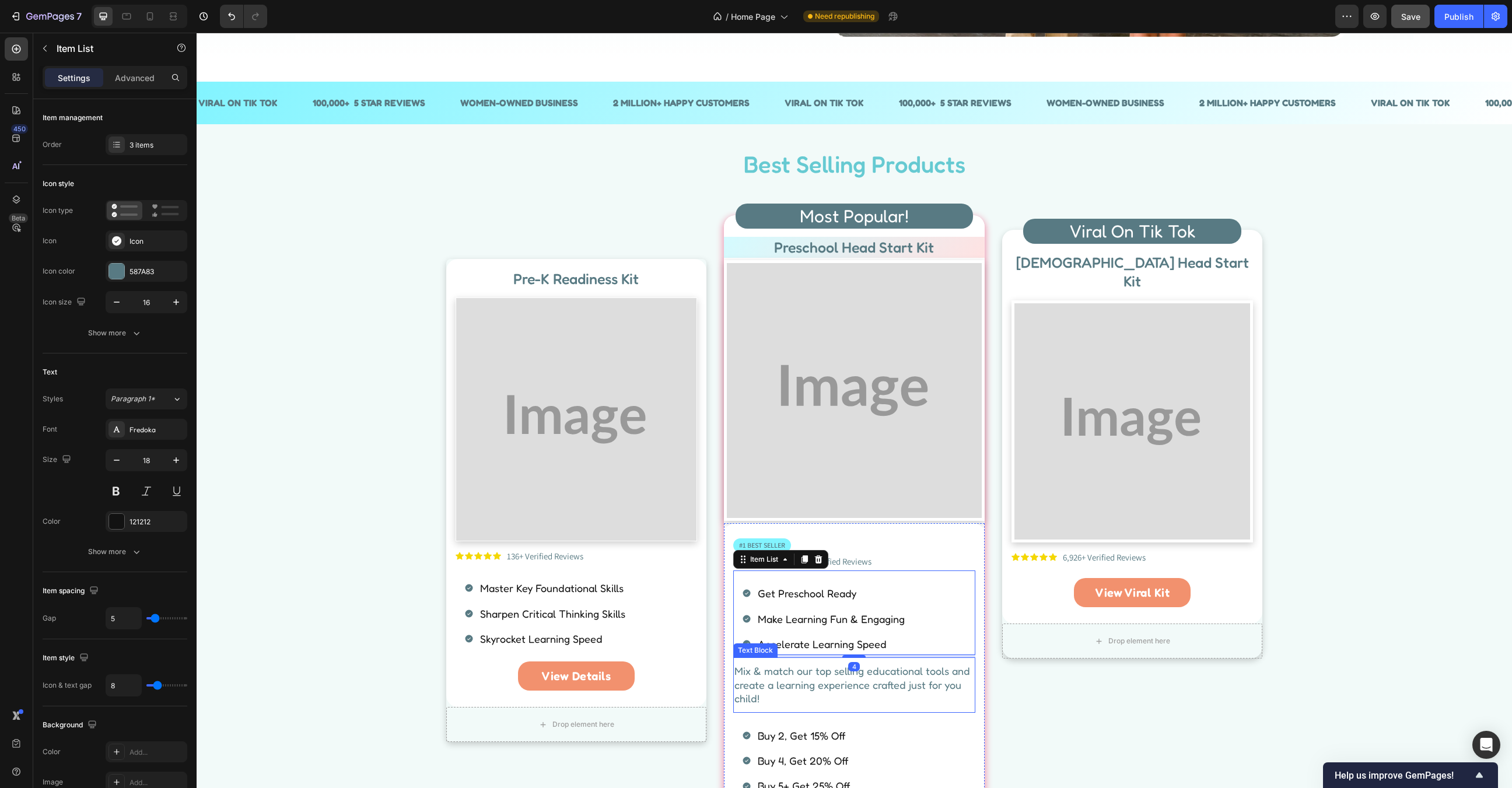
click at [905, 697] on p "Mix & match our top selling educational tools and create a learning experience …" at bounding box center [854, 684] width 240 height 41
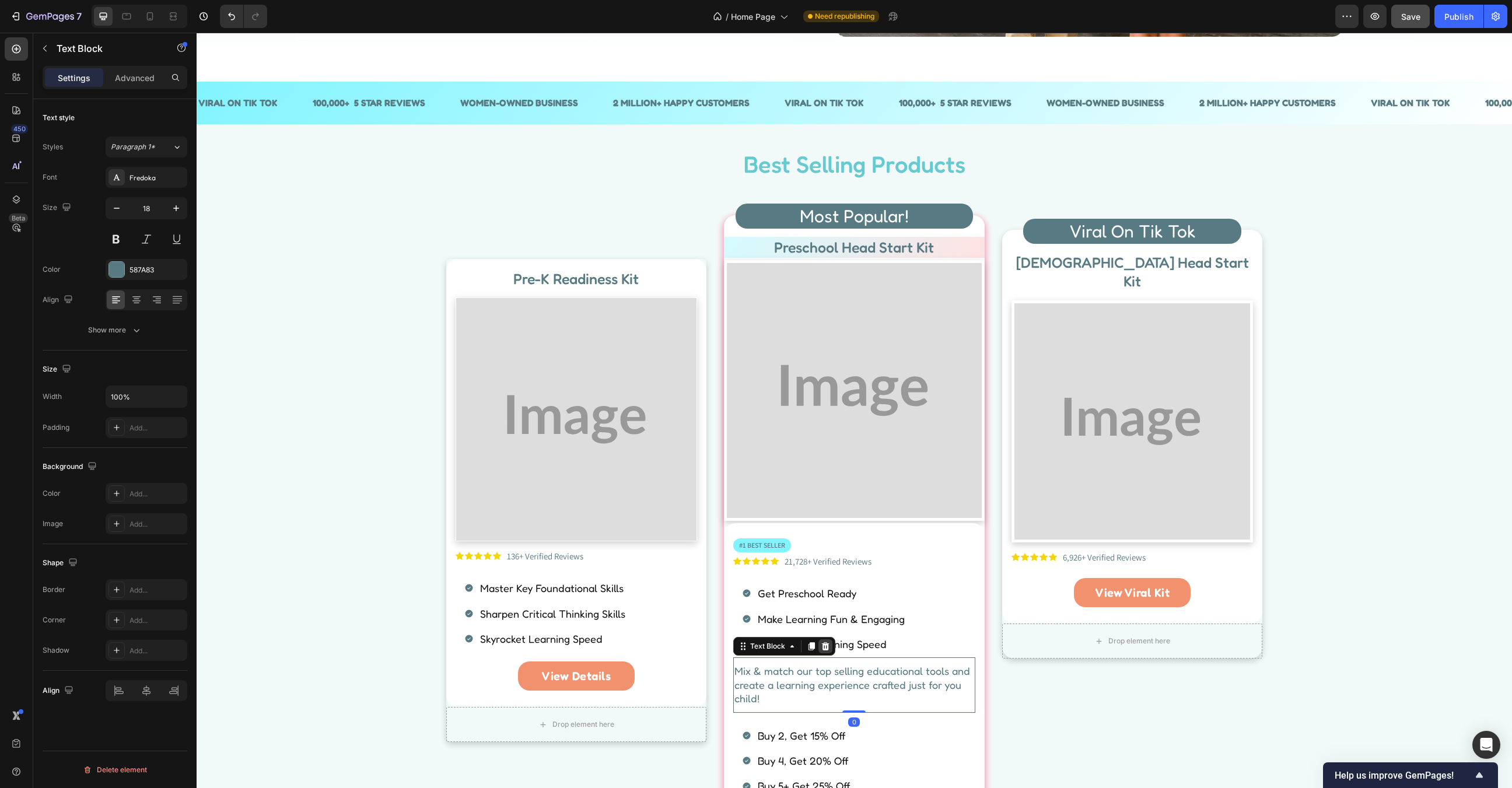
click at [819, 643] on div at bounding box center [825, 646] width 14 height 14
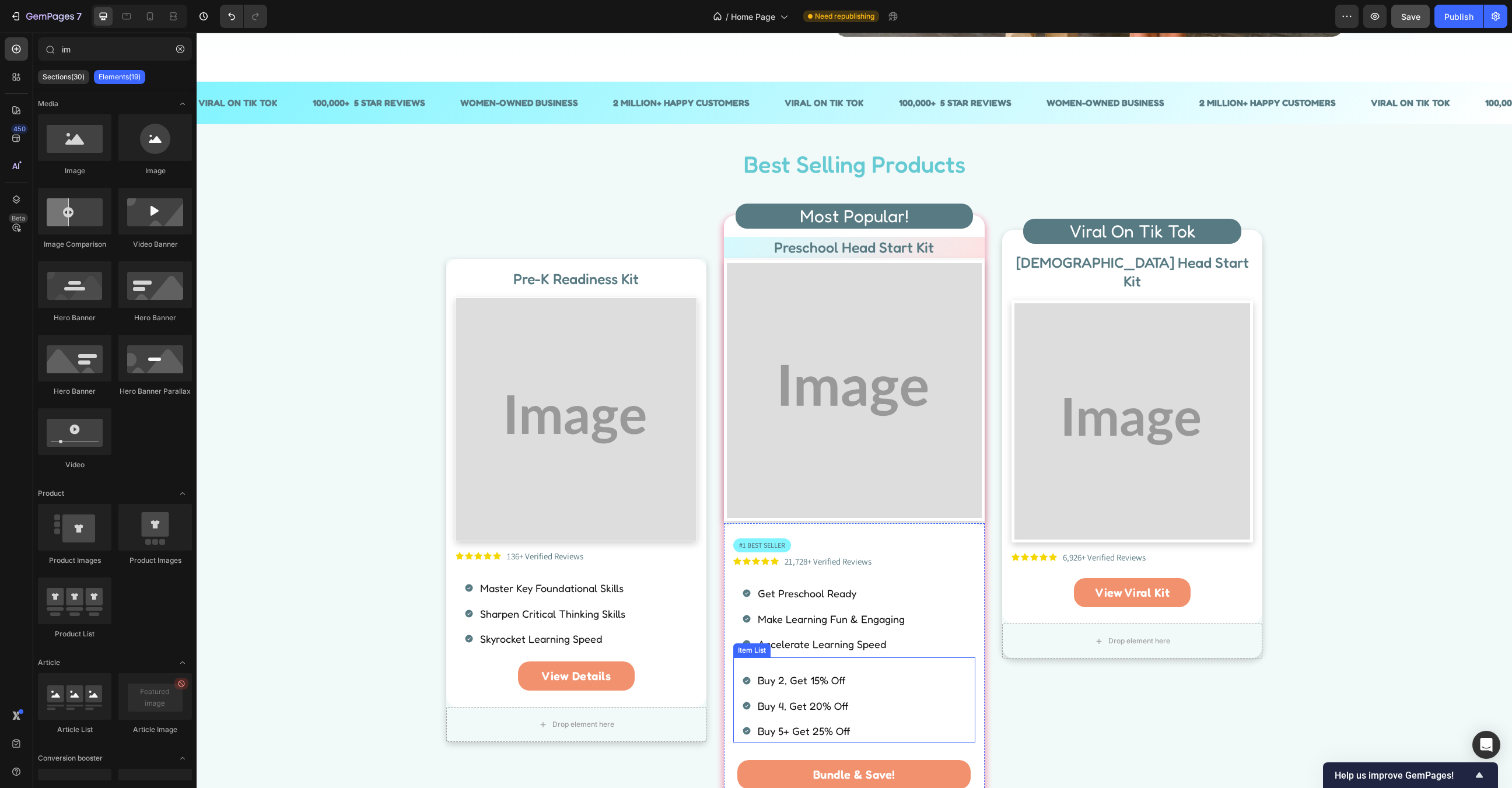
click at [887, 690] on div "Buy 2, Get 15% Off Buy 4, Get 20% Off Buy 5+ Get 25% Off" at bounding box center [859, 705] width 233 height 73
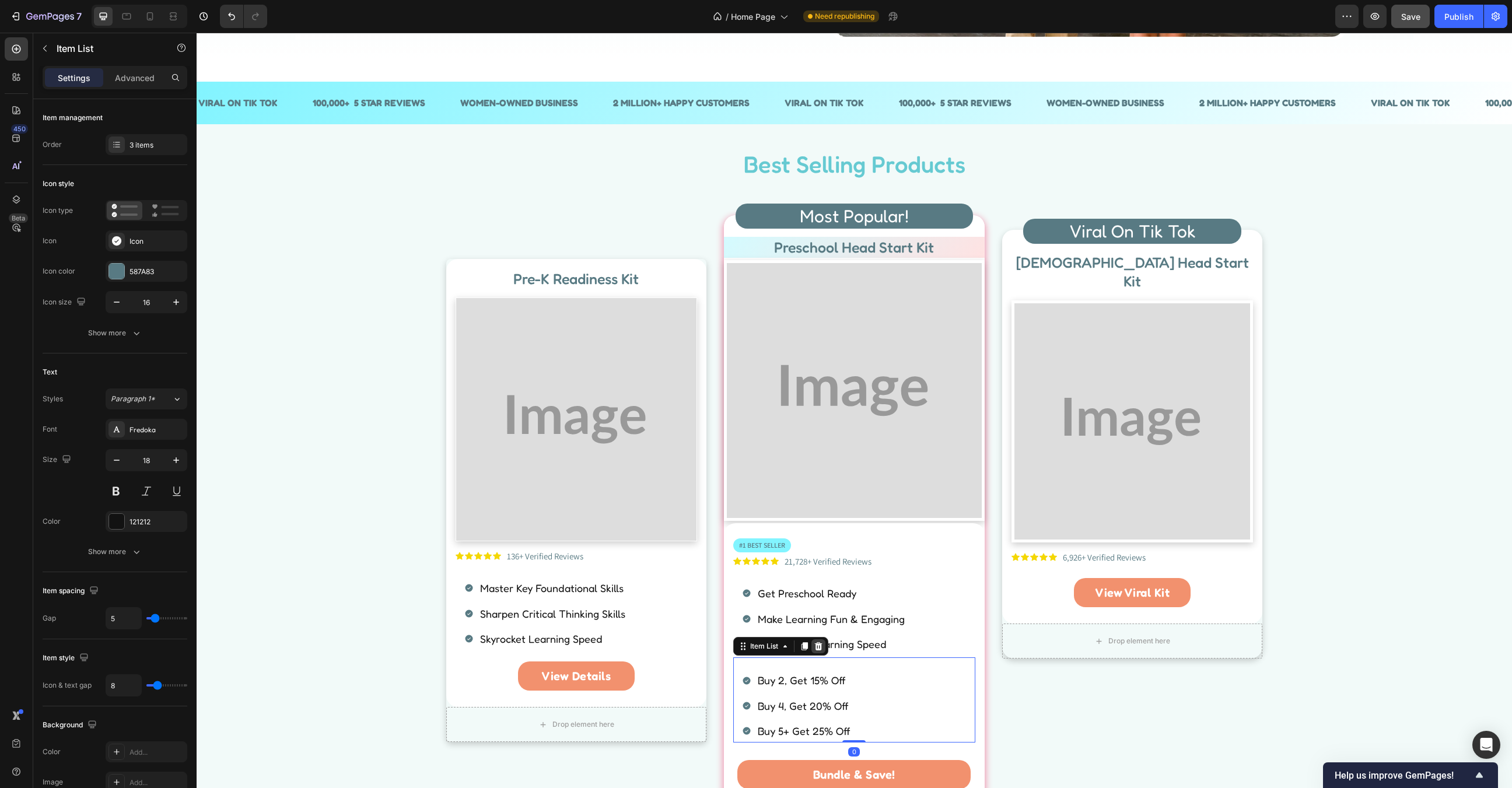
click at [817, 649] on icon at bounding box center [819, 646] width 7 height 8
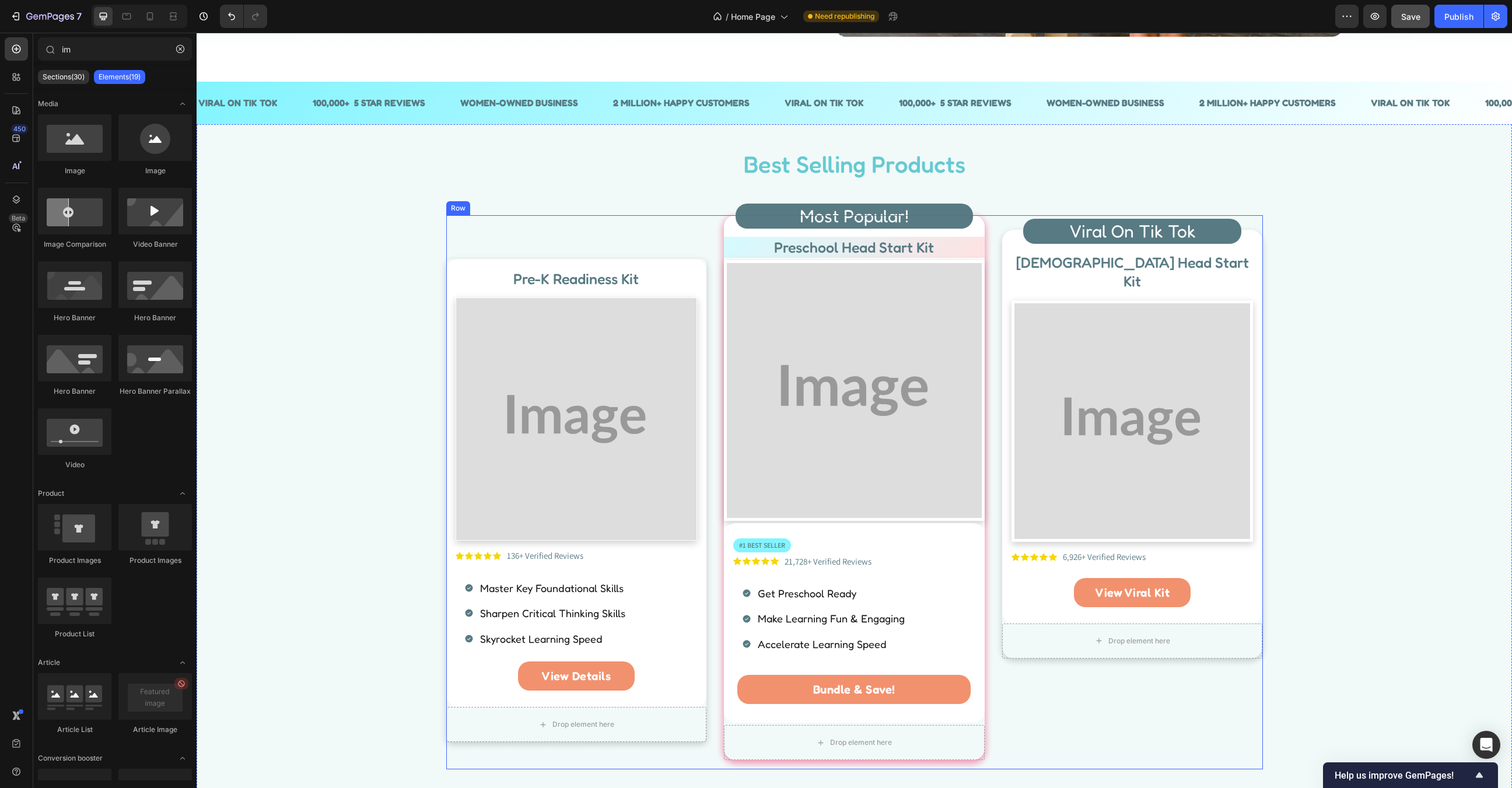
scroll to position [451, 0]
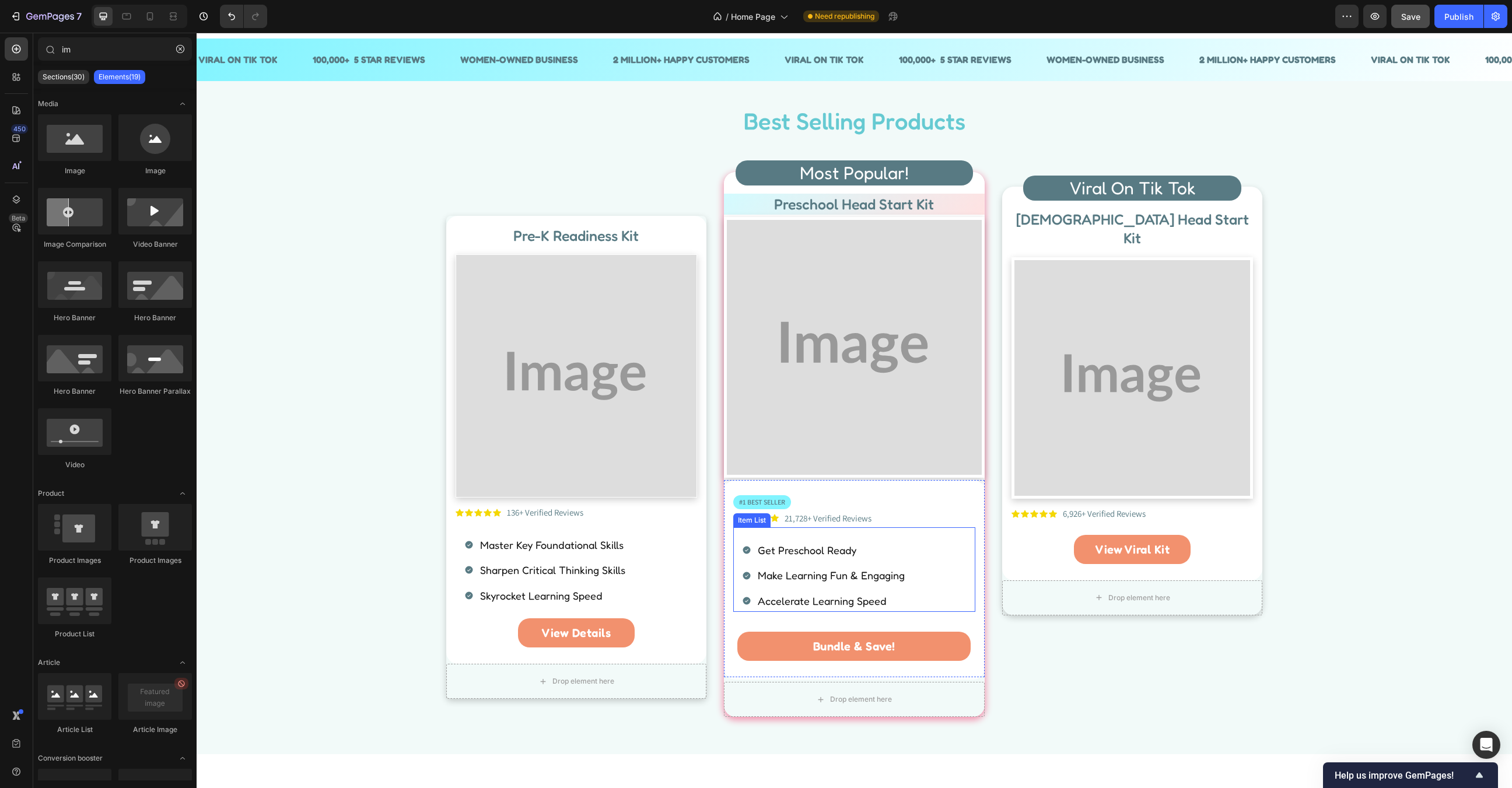
click at [932, 581] on div "Get Preschool Ready Make Learning Fun & Engaging Accelerate Learning Speed" at bounding box center [859, 569] width 233 height 85
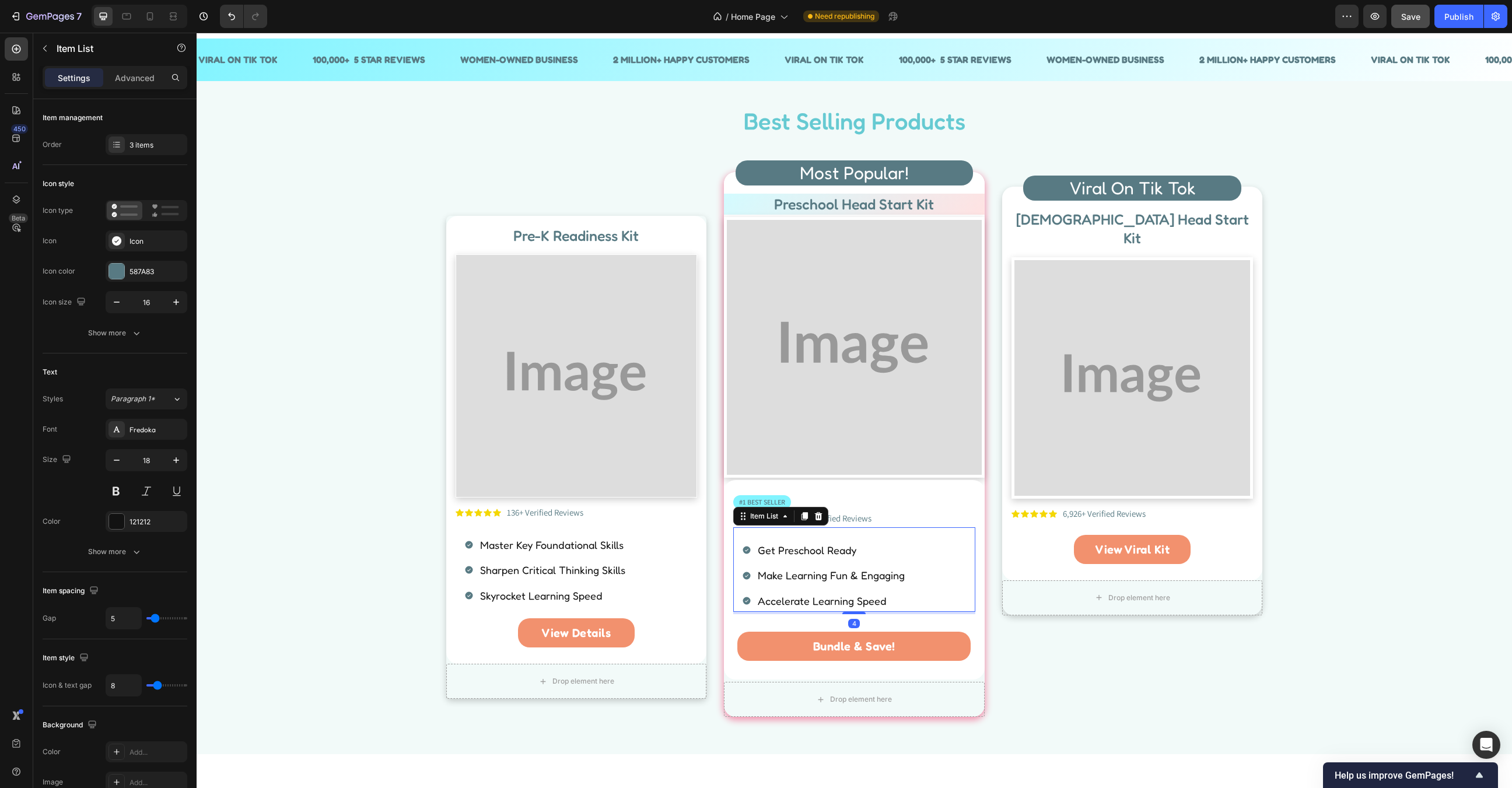
click at [805, 519] on icon at bounding box center [804, 516] width 10 height 10
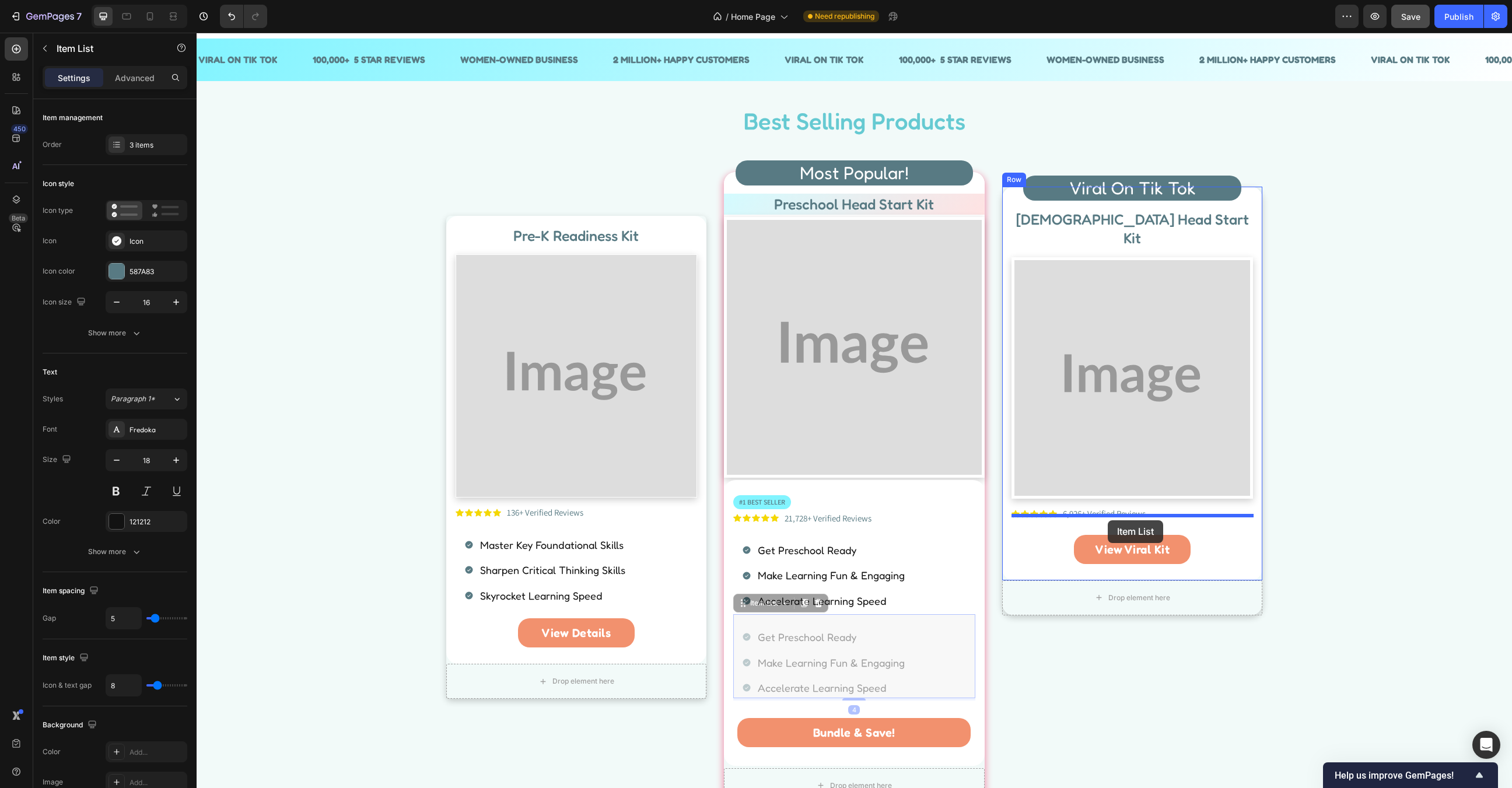
drag, startPoint x: 922, startPoint y: 628, endPoint x: 1107, endPoint y: 520, distance: 214.2
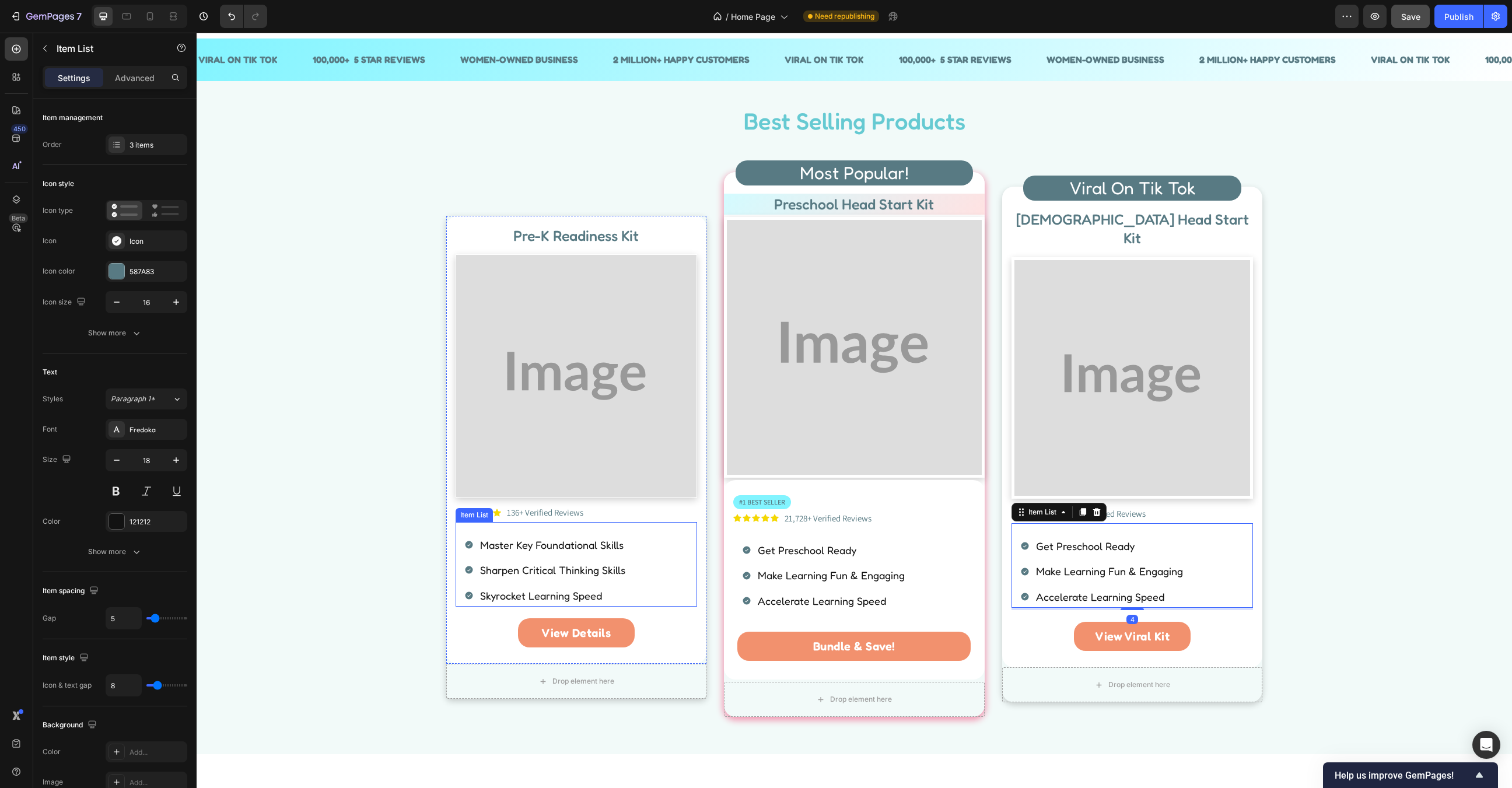
click at [565, 542] on p "Master Key Foundational Skills" at bounding box center [553, 544] width 145 height 19
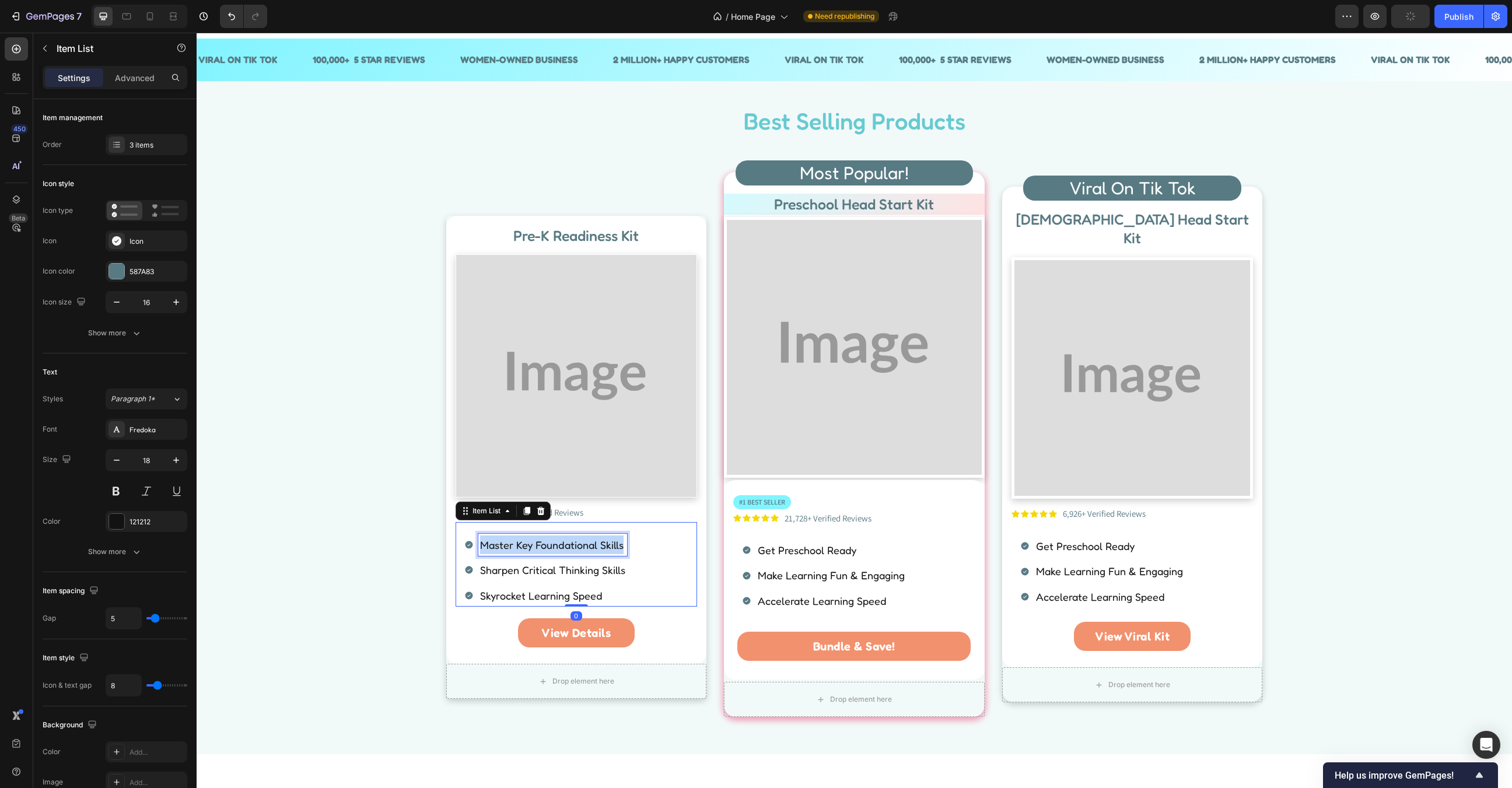
click at [565, 542] on p "Master Key Foundational Skills" at bounding box center [553, 544] width 145 height 19
click at [538, 559] on div "Sharpen Critical Thinking Skills" at bounding box center [552, 570] width 148 height 22
click at [516, 600] on p "Skyrocket Learning Speed" at bounding box center [553, 595] width 145 height 19
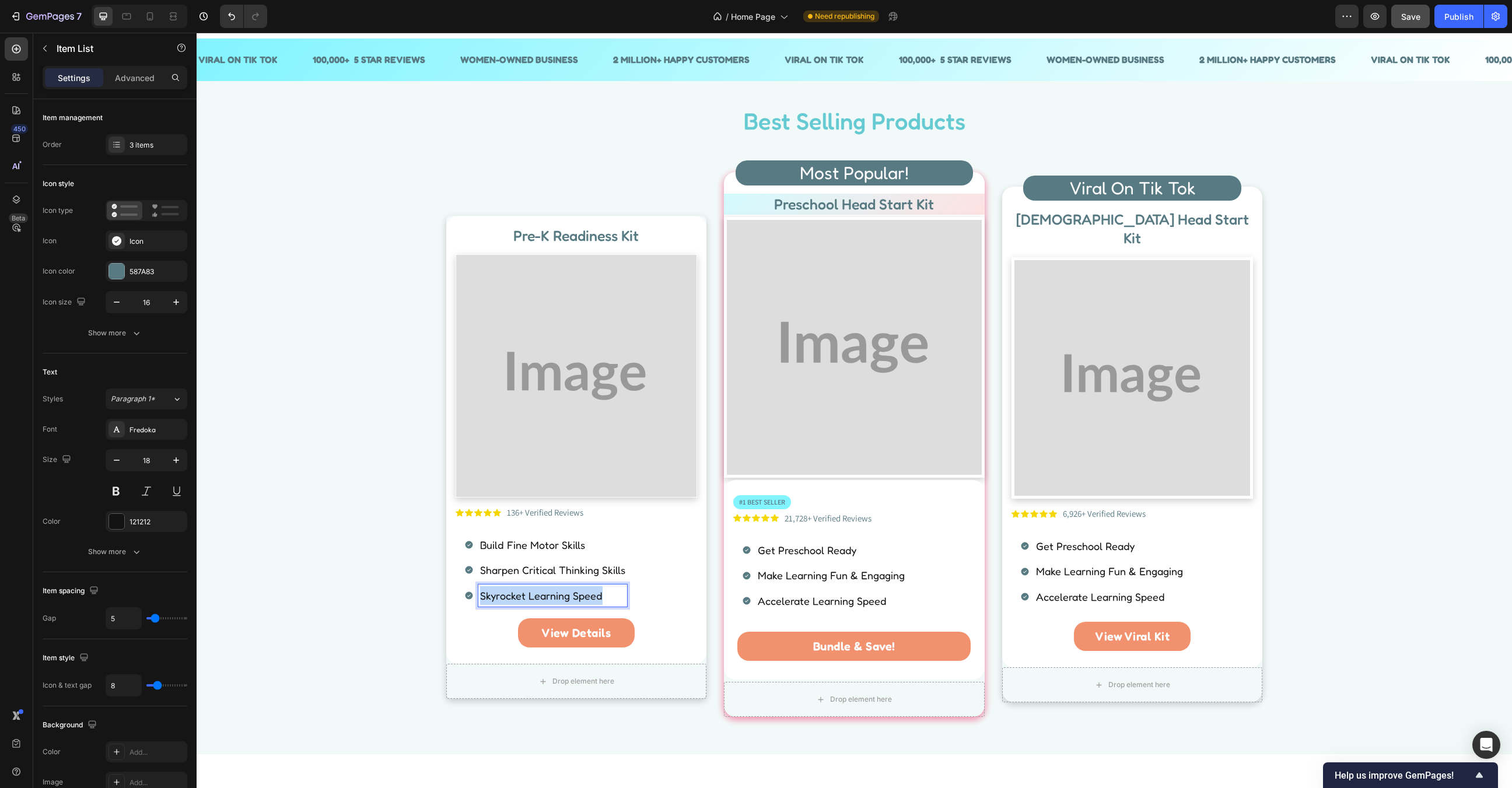
click at [516, 600] on p "Skyrocket Learning Speed" at bounding box center [553, 595] width 145 height 19
click at [1065, 536] on p "Get Preschool Ready" at bounding box center [1110, 545] width 147 height 19
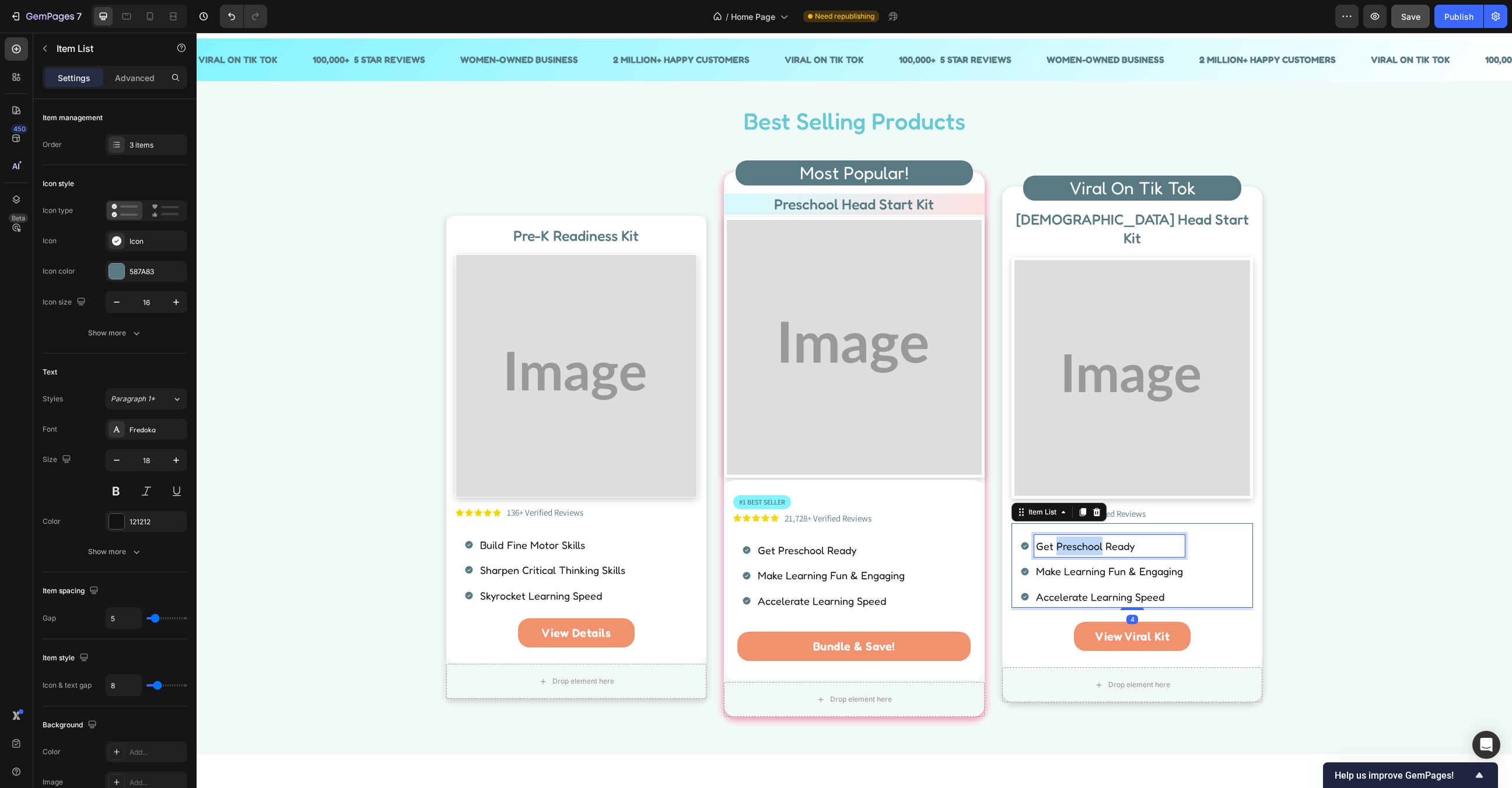
click at [1065, 536] on p "Get Preschool Ready" at bounding box center [1110, 545] width 147 height 19
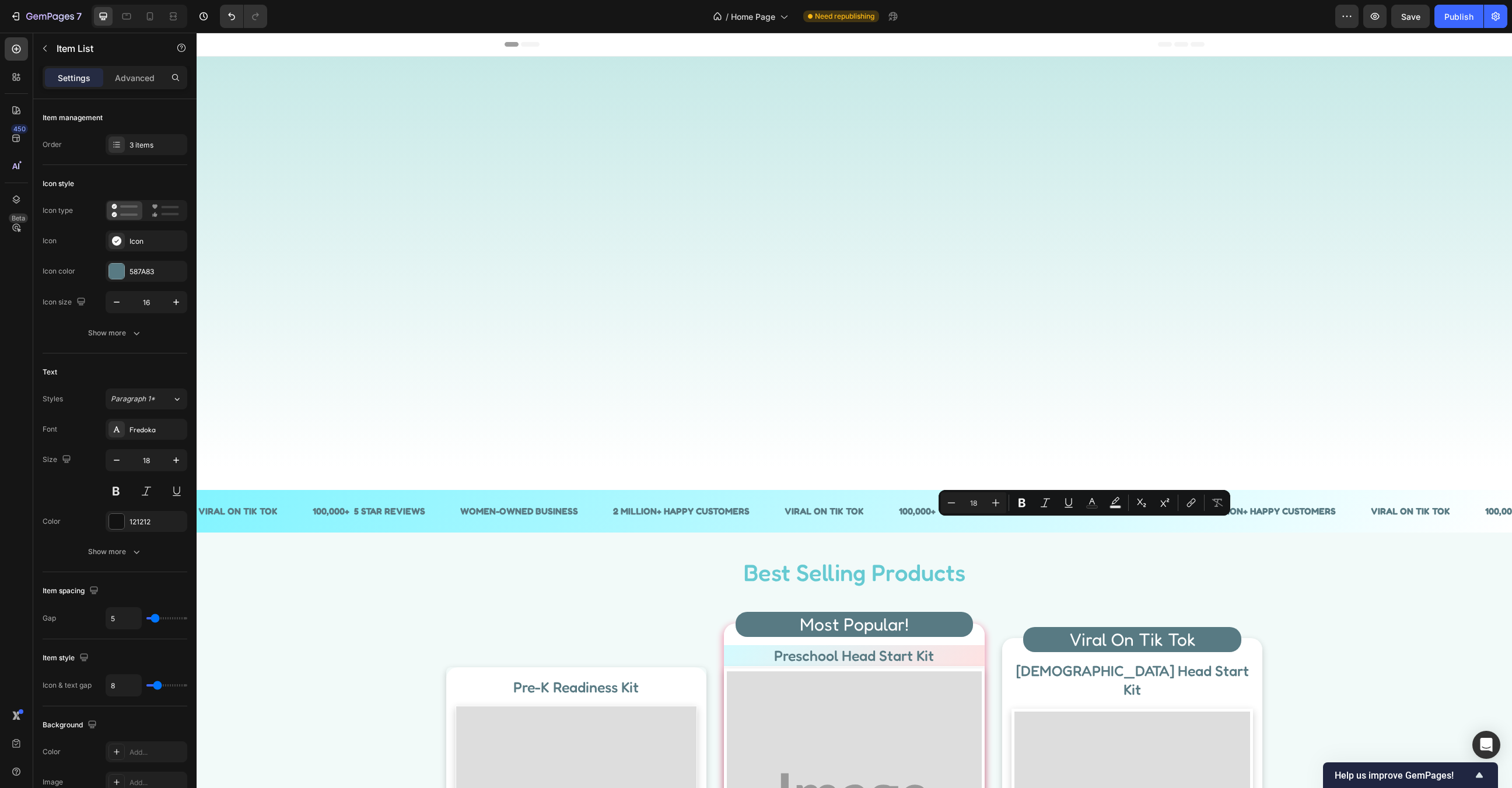
scroll to position [451, 0]
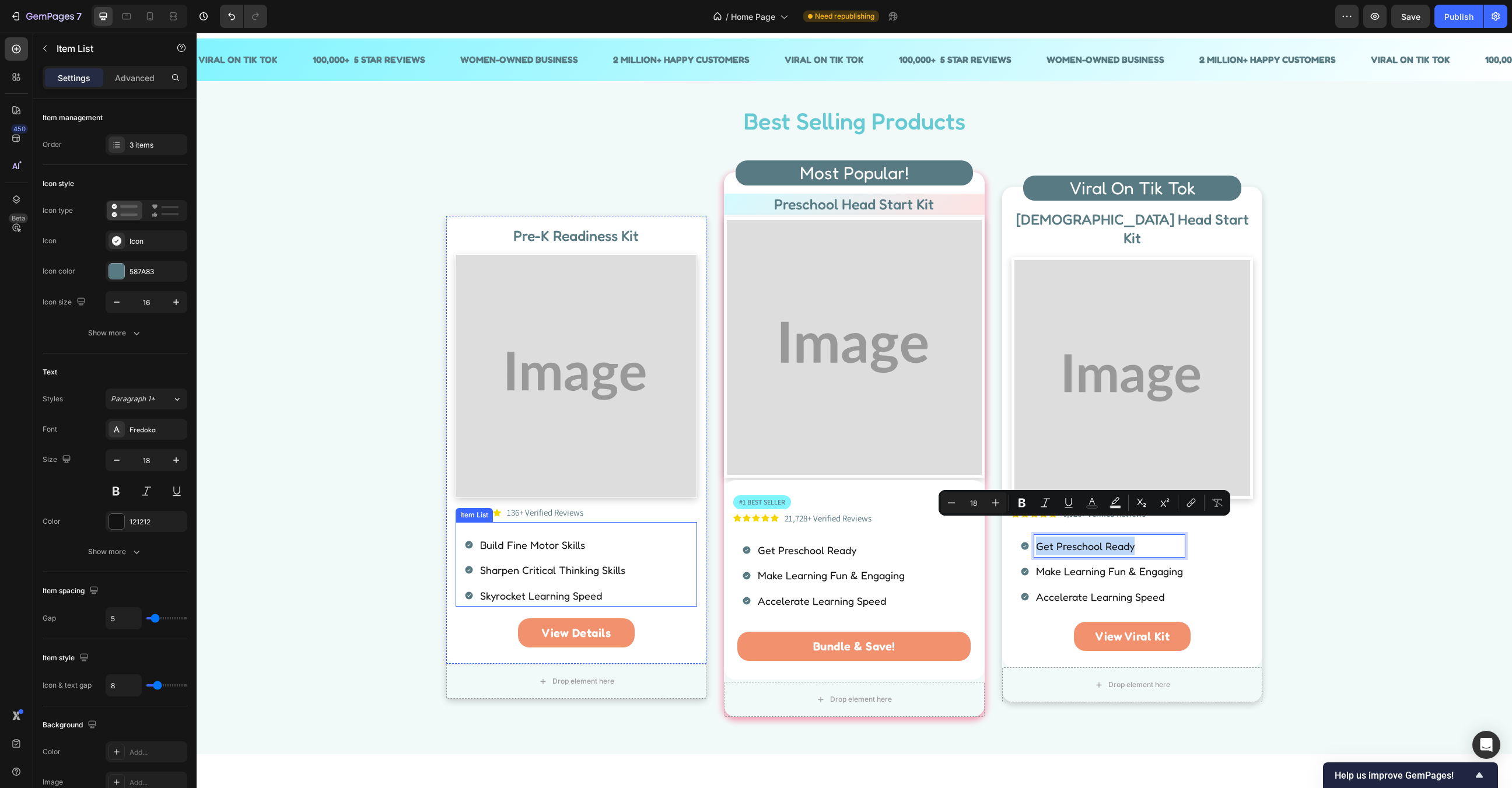
click at [508, 539] on p "Build Fine Motor Skills" at bounding box center [553, 544] width 145 height 19
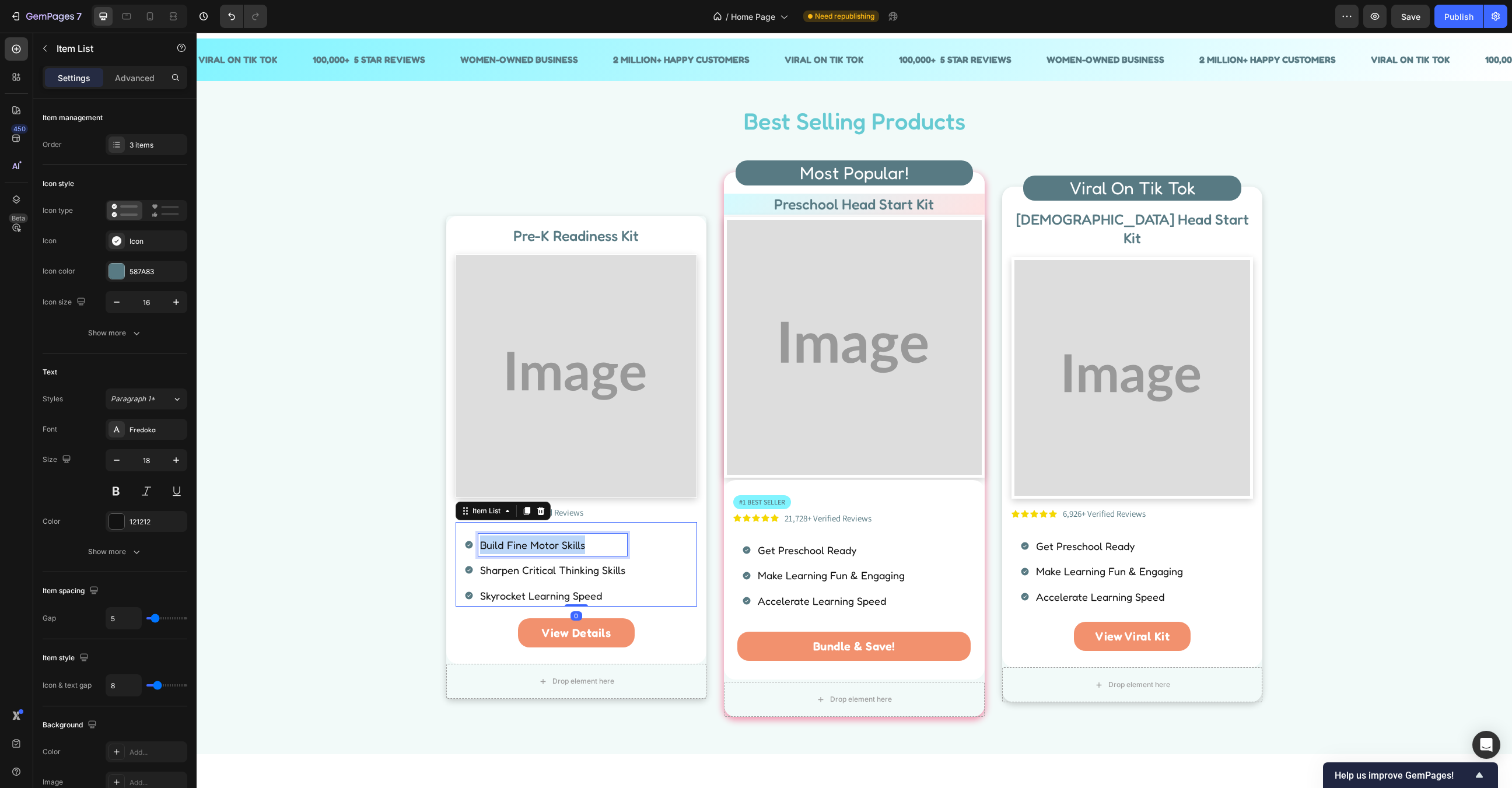
click at [508, 539] on p "Build Fine Motor Skills" at bounding box center [553, 544] width 145 height 19
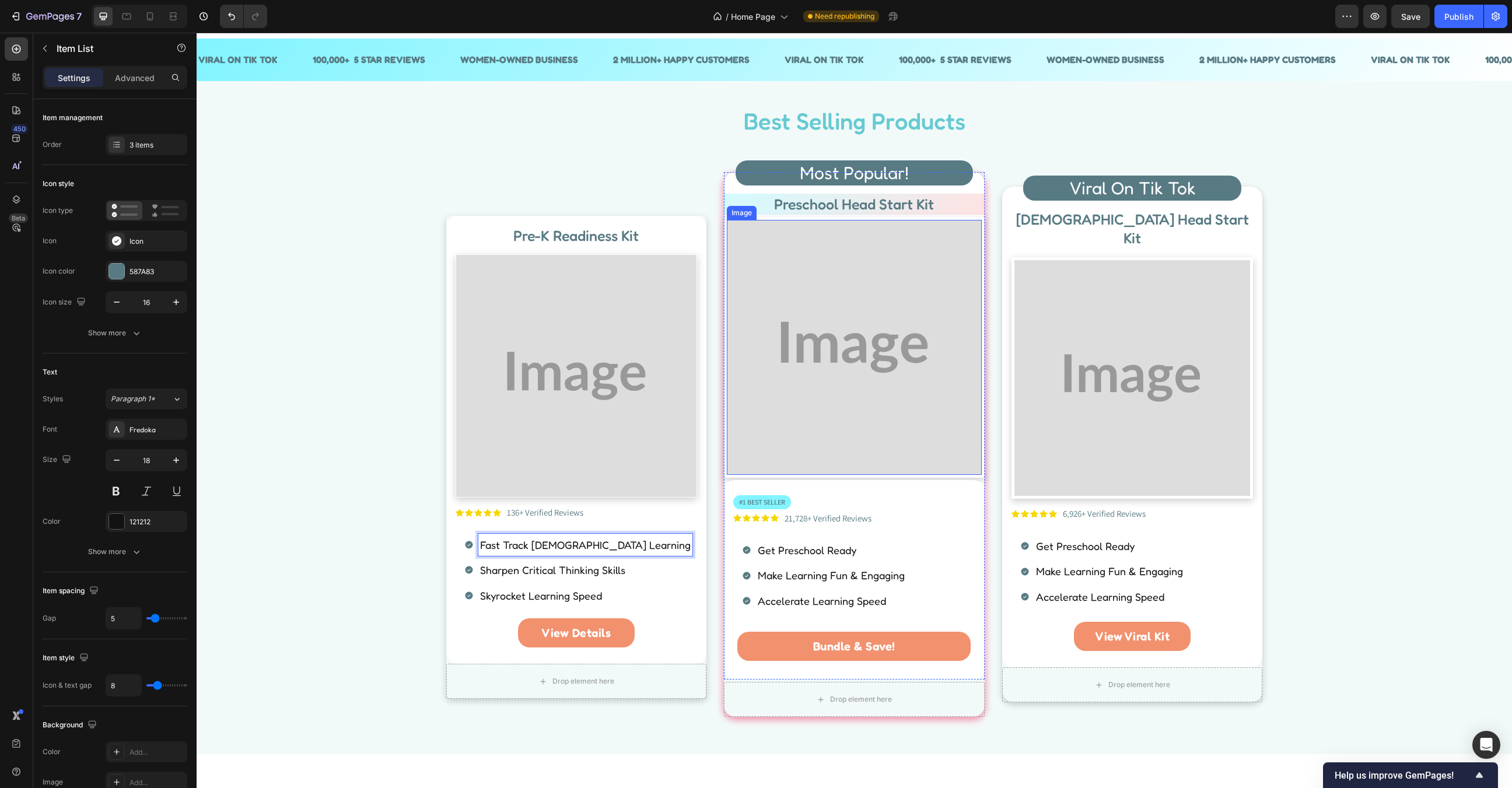
scroll to position [0, 0]
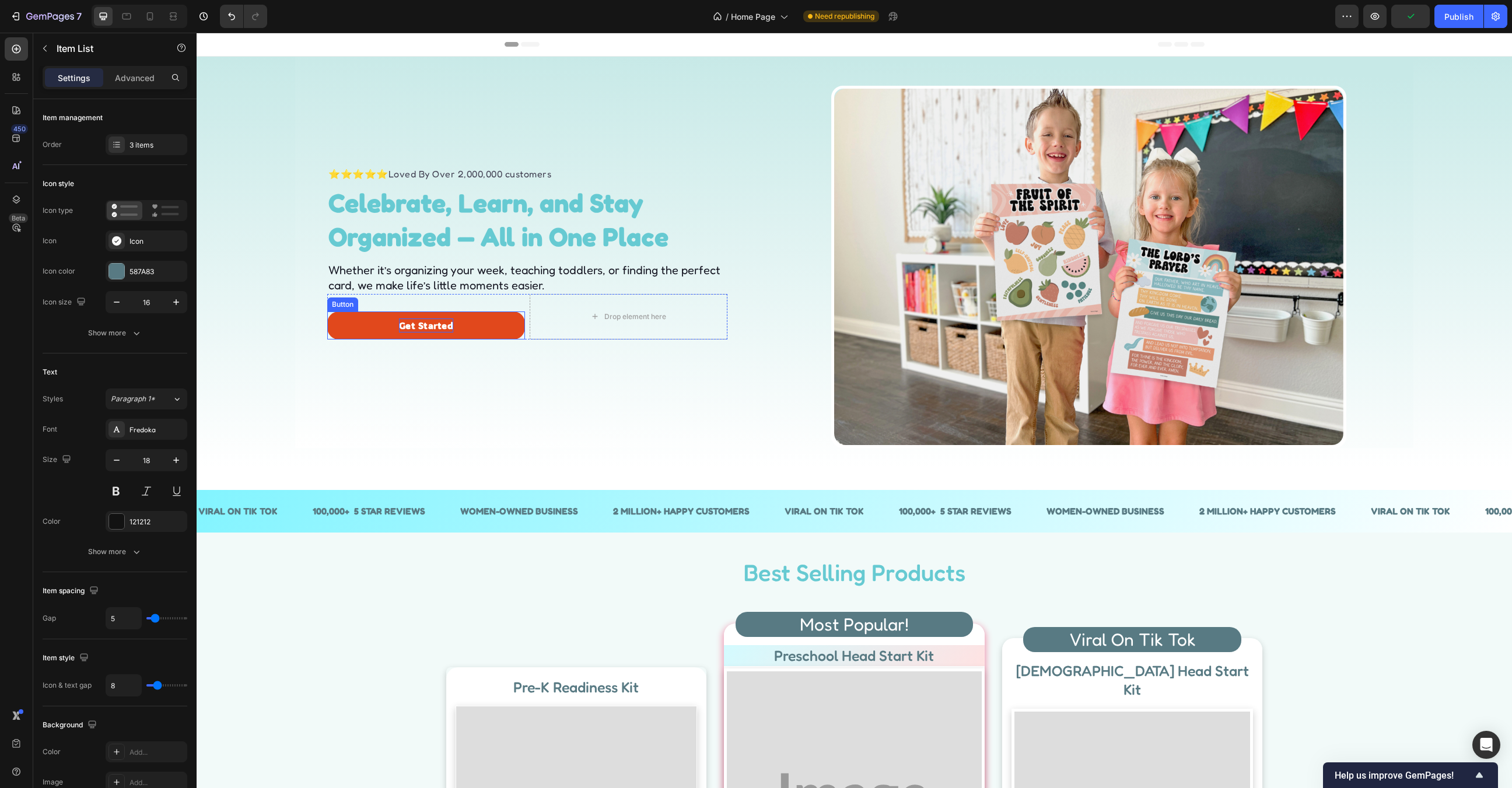
click at [439, 322] on p "Get Started" at bounding box center [427, 325] width 55 height 14
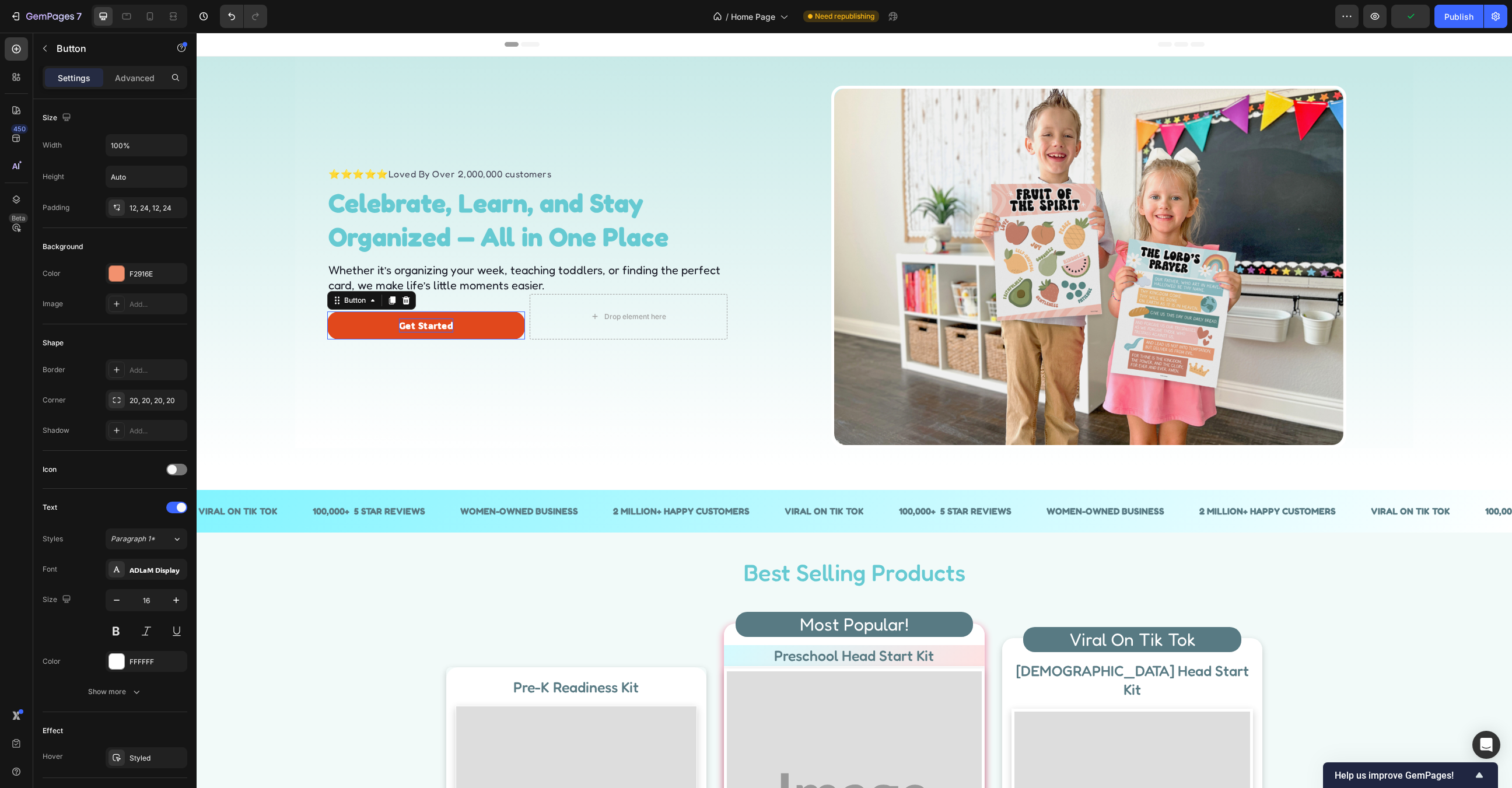
click at [439, 322] on p "Get Started" at bounding box center [427, 325] width 55 height 14
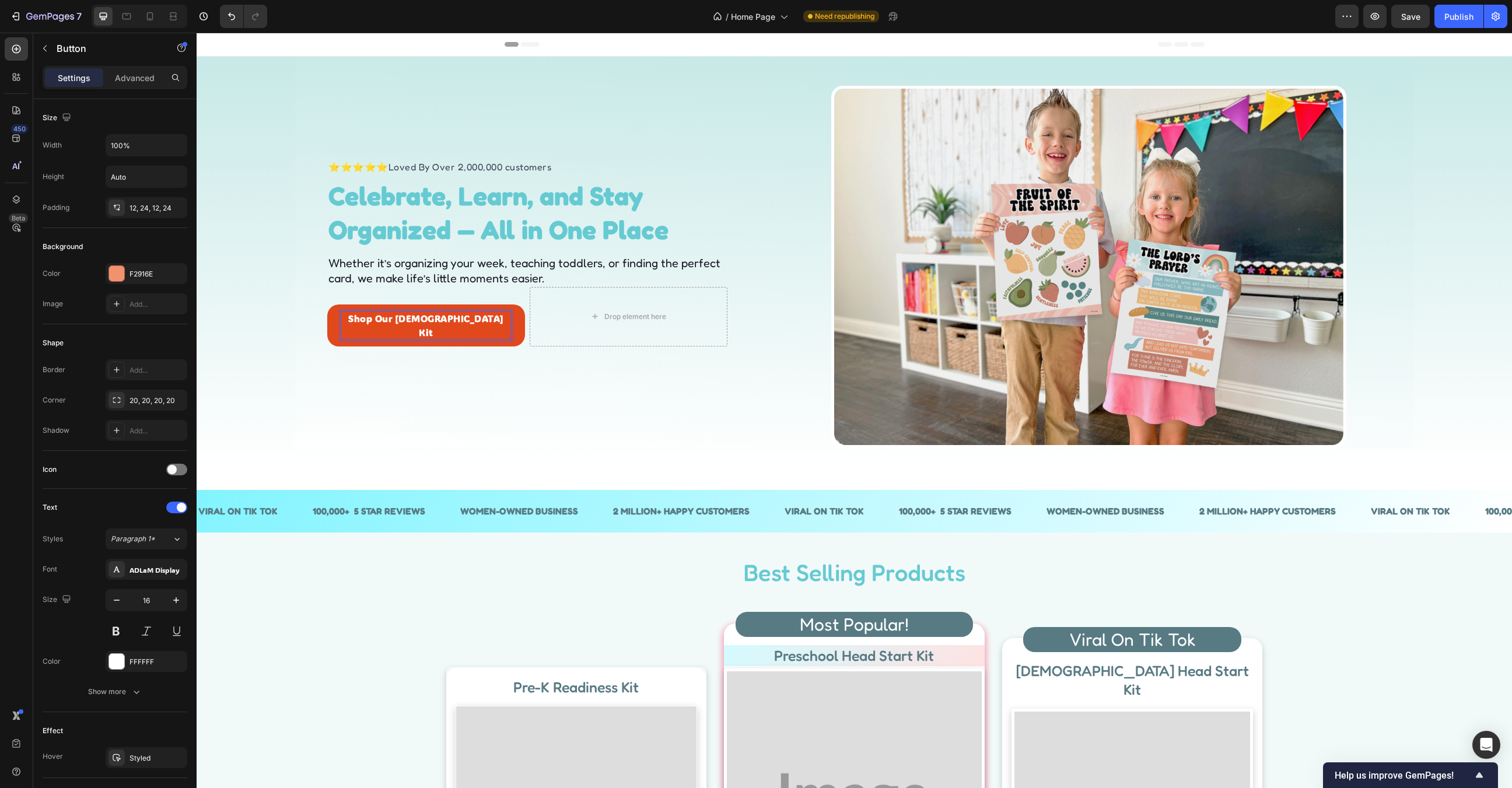
click at [437, 324] on p "Shop Our Bible Kit" at bounding box center [426, 326] width 170 height 28
click at [410, 323] on p "Shop Our Christian Kit" at bounding box center [426, 326] width 170 height 28
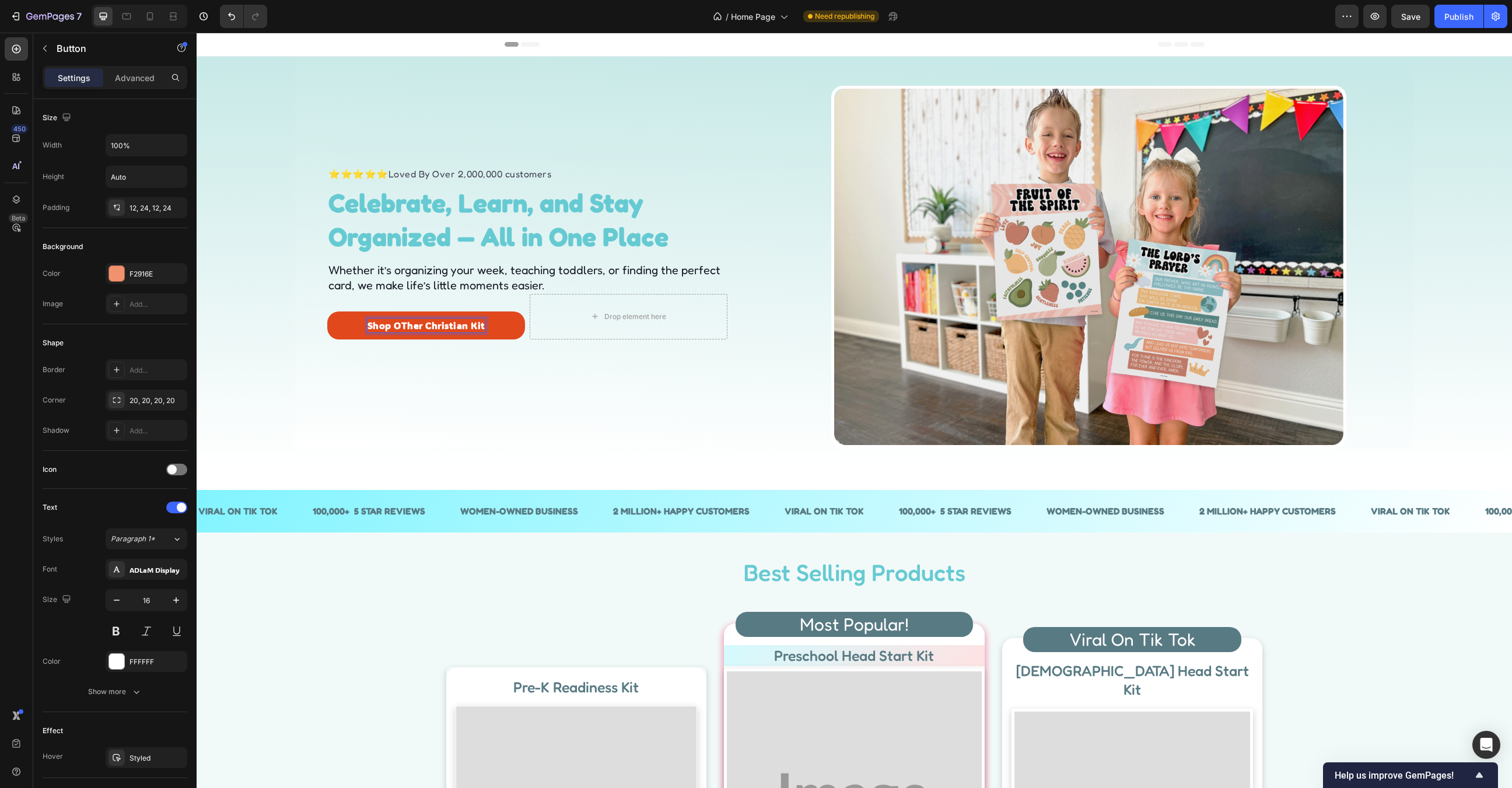
click at [410, 323] on p "Shop OTher Christian Kit" at bounding box center [426, 325] width 118 height 14
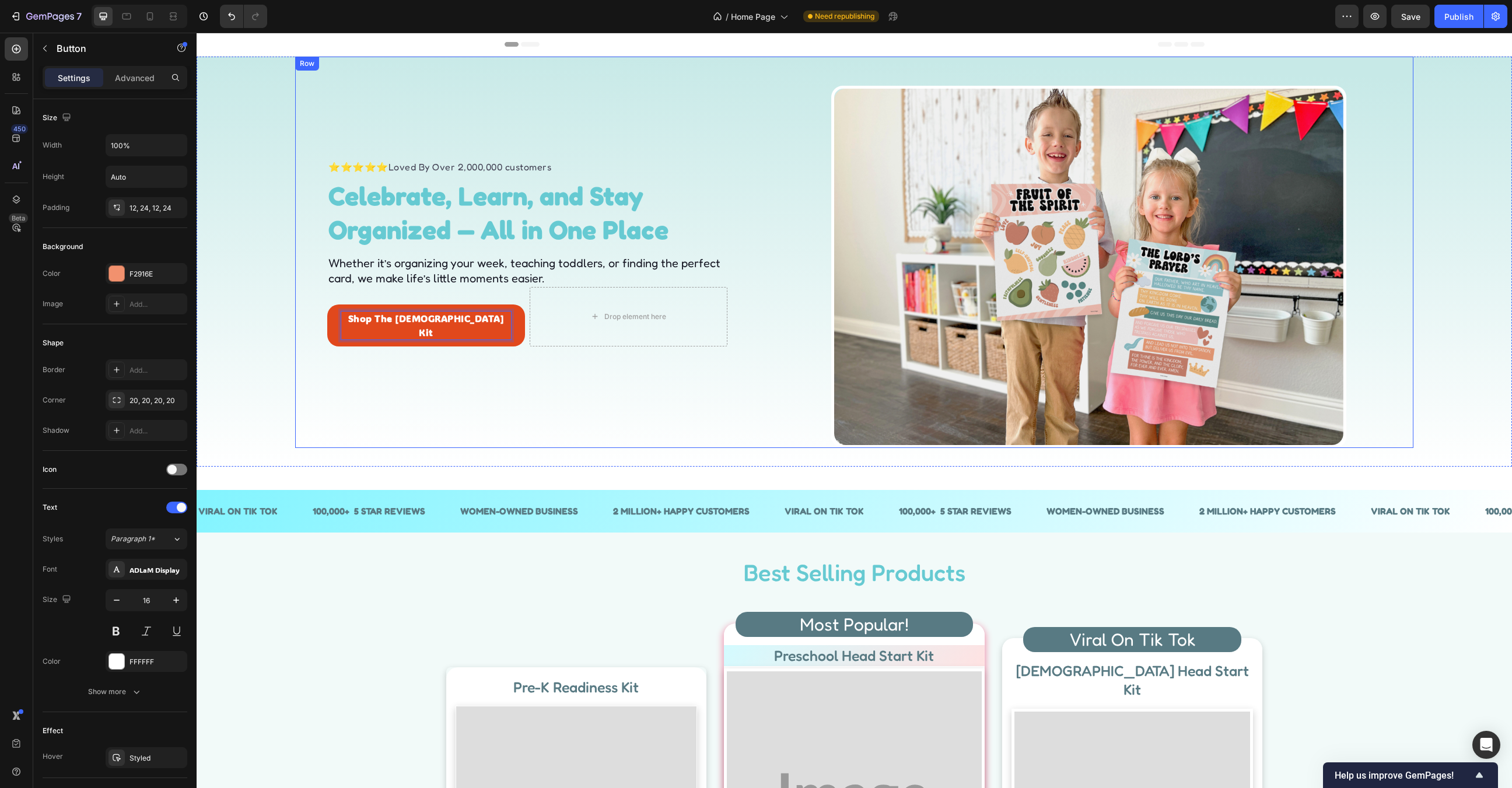
click at [742, 404] on div "⭐⭐⭐⭐⭐ Loved By Over 2,000,000 customers Text block Celebrate, Learn, and Stay O…" at bounding box center [529, 252] width 451 height 391
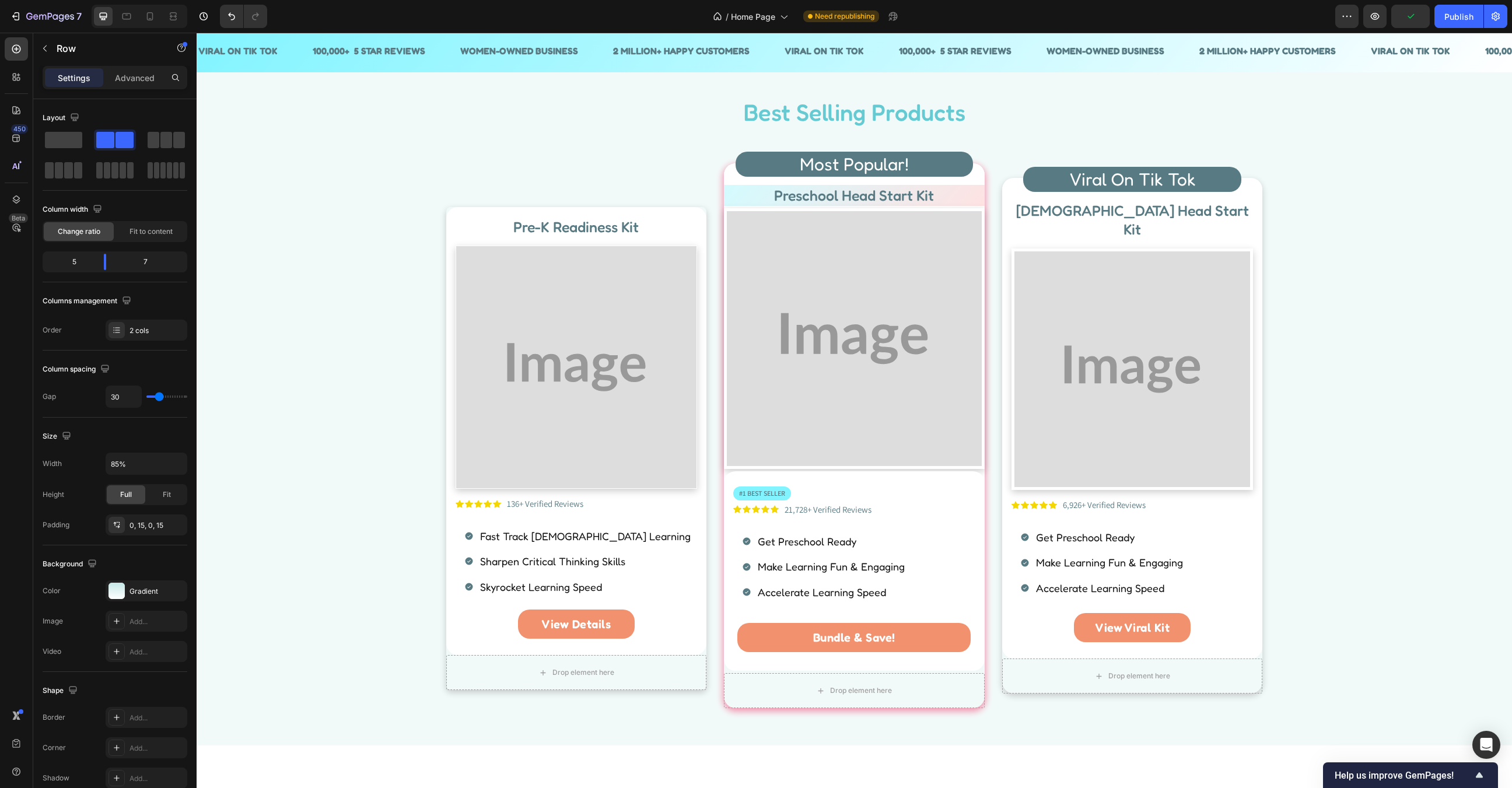
scroll to position [461, 0]
click at [566, 555] on p "Sharpen Critical Thinking Skills" at bounding box center [586, 560] width 211 height 19
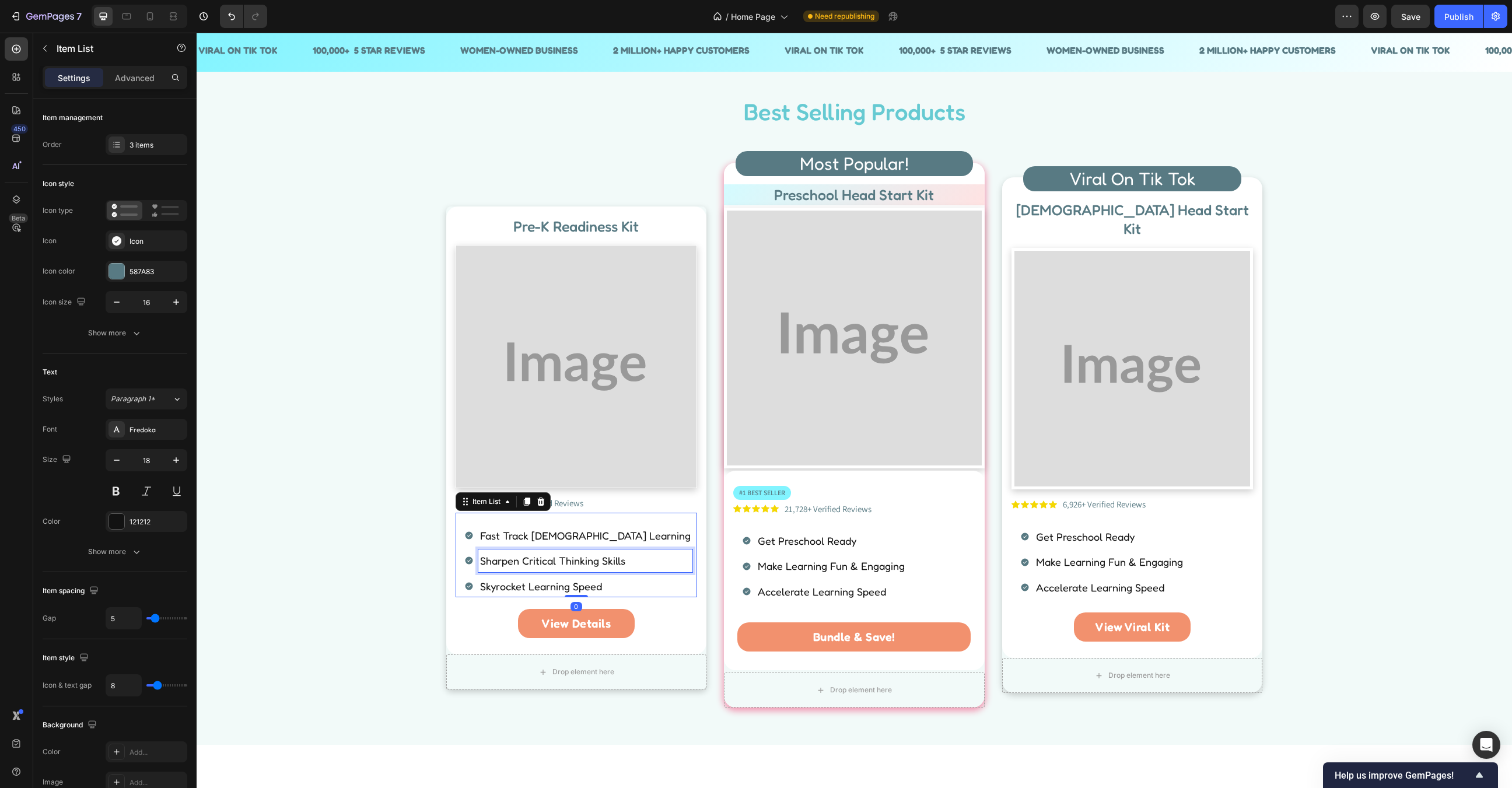
click at [566, 555] on p "Sharpen Critical Thinking Skills" at bounding box center [586, 560] width 211 height 19
click at [526, 588] on p "Skyrocket Learning Speed" at bounding box center [586, 585] width 211 height 19
click at [338, 559] on div "Best Selling Products Heading Row Pre-K Readiness Kit Heading Image Icon Icon I…" at bounding box center [854, 406] width 1298 height 622
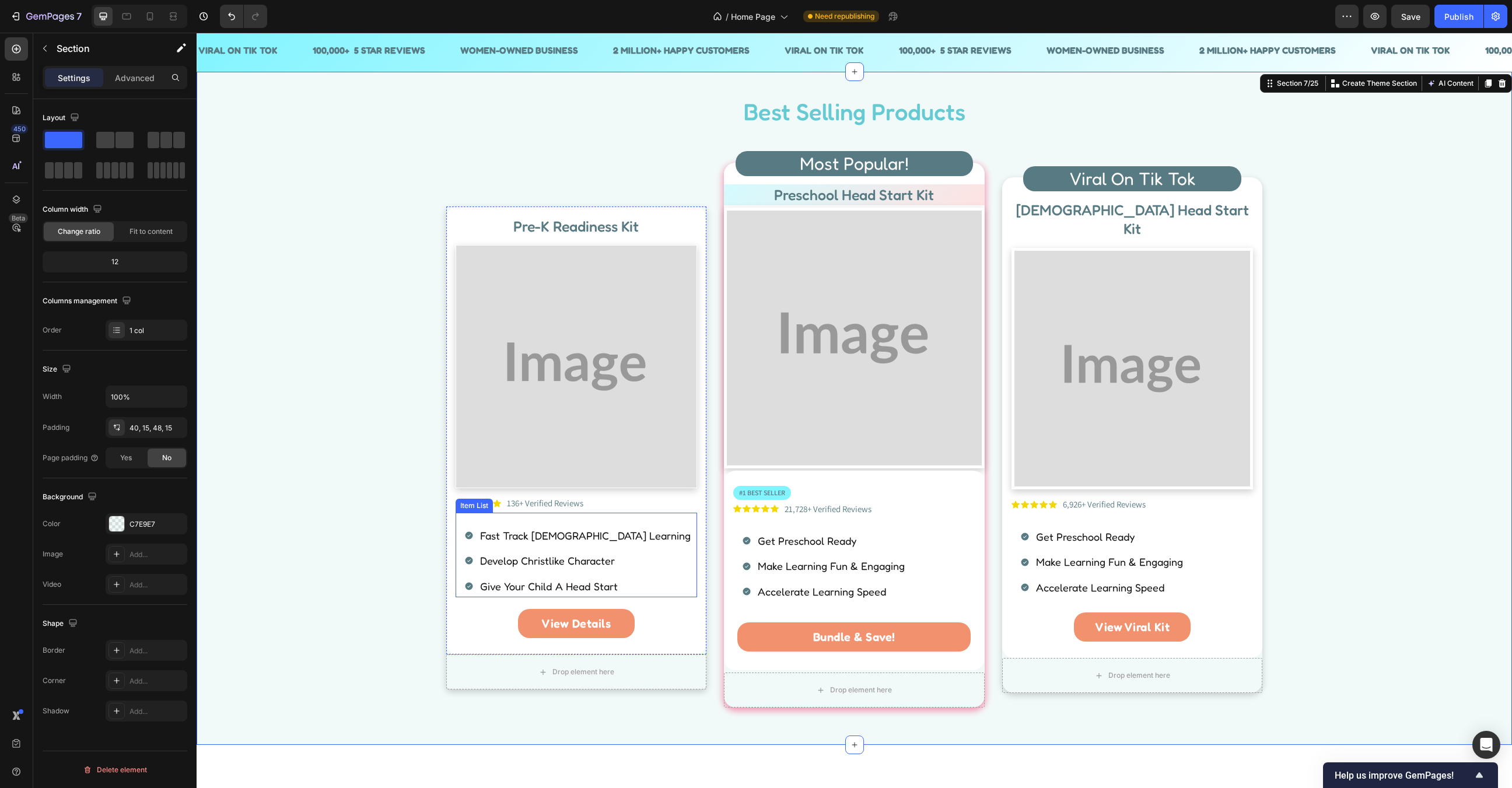
click at [547, 538] on p "Fast Track [DEMOGRAPHIC_DATA] Learning" at bounding box center [586, 535] width 211 height 19
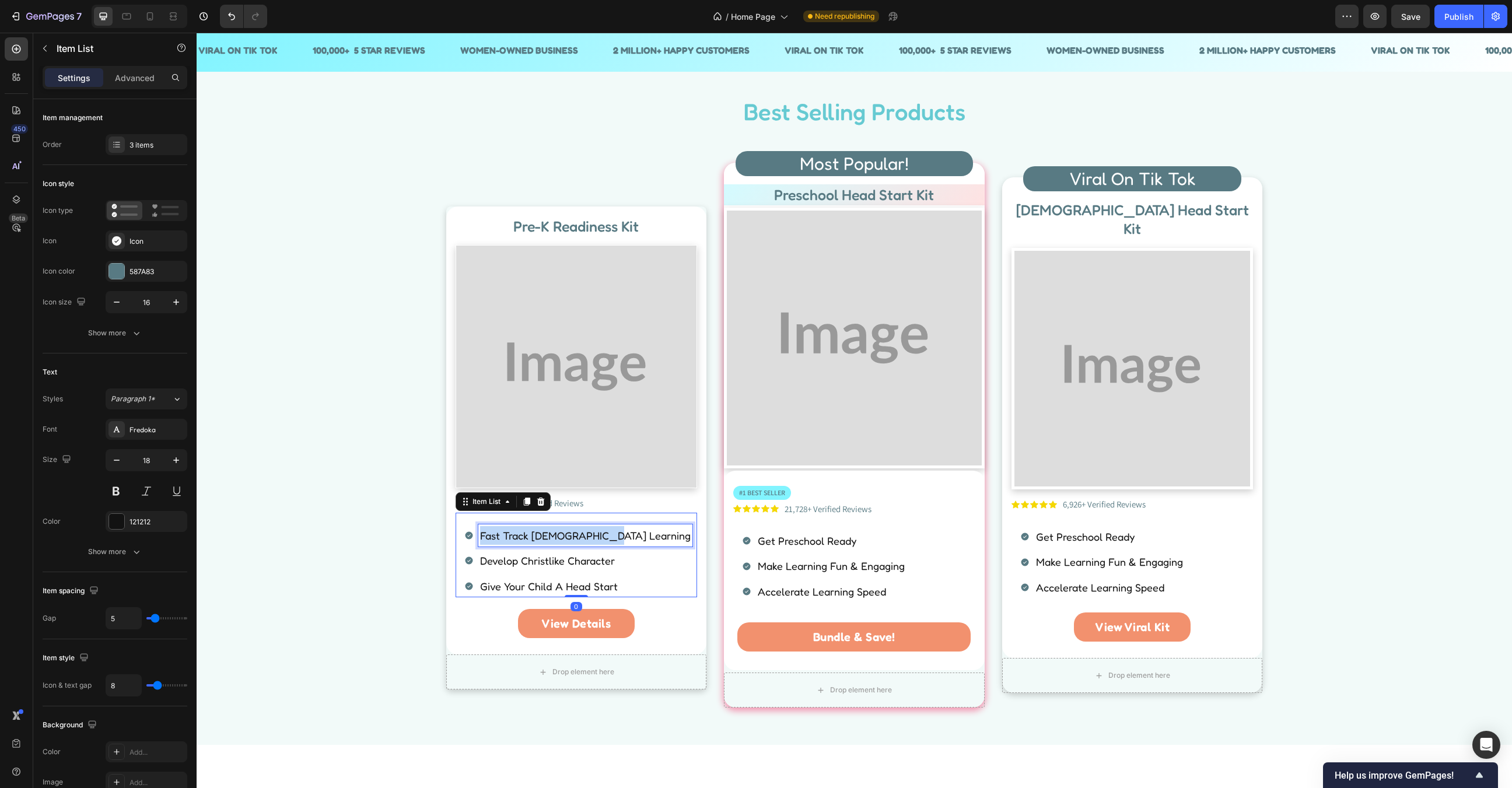
click at [547, 538] on p "Fast Track [DEMOGRAPHIC_DATA] Learning" at bounding box center [586, 535] width 211 height 19
copy p "Fast Track [DEMOGRAPHIC_DATA] Learning"
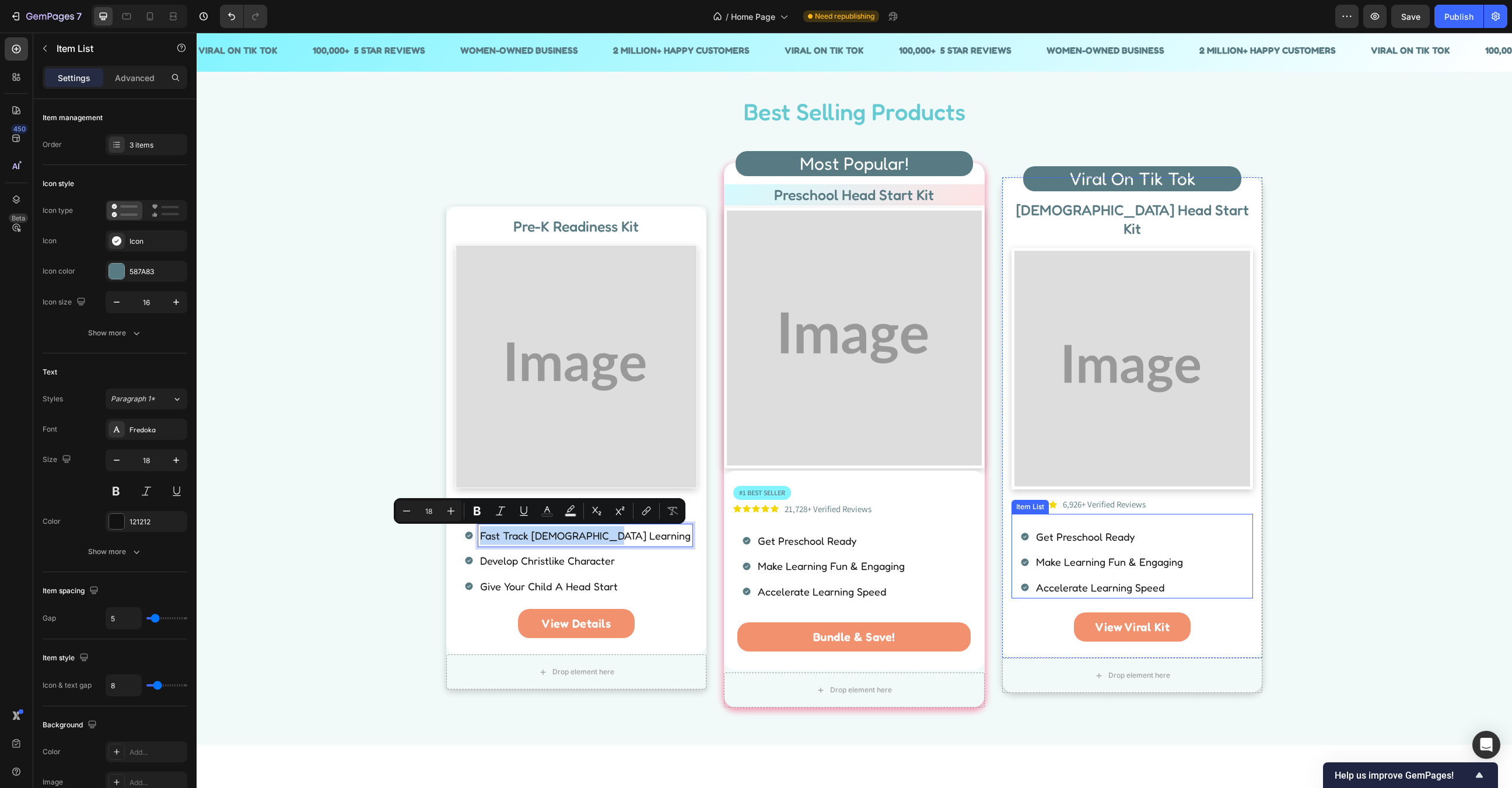
click at [1088, 527] on p "Get Preschool Ready" at bounding box center [1110, 536] width 147 height 19
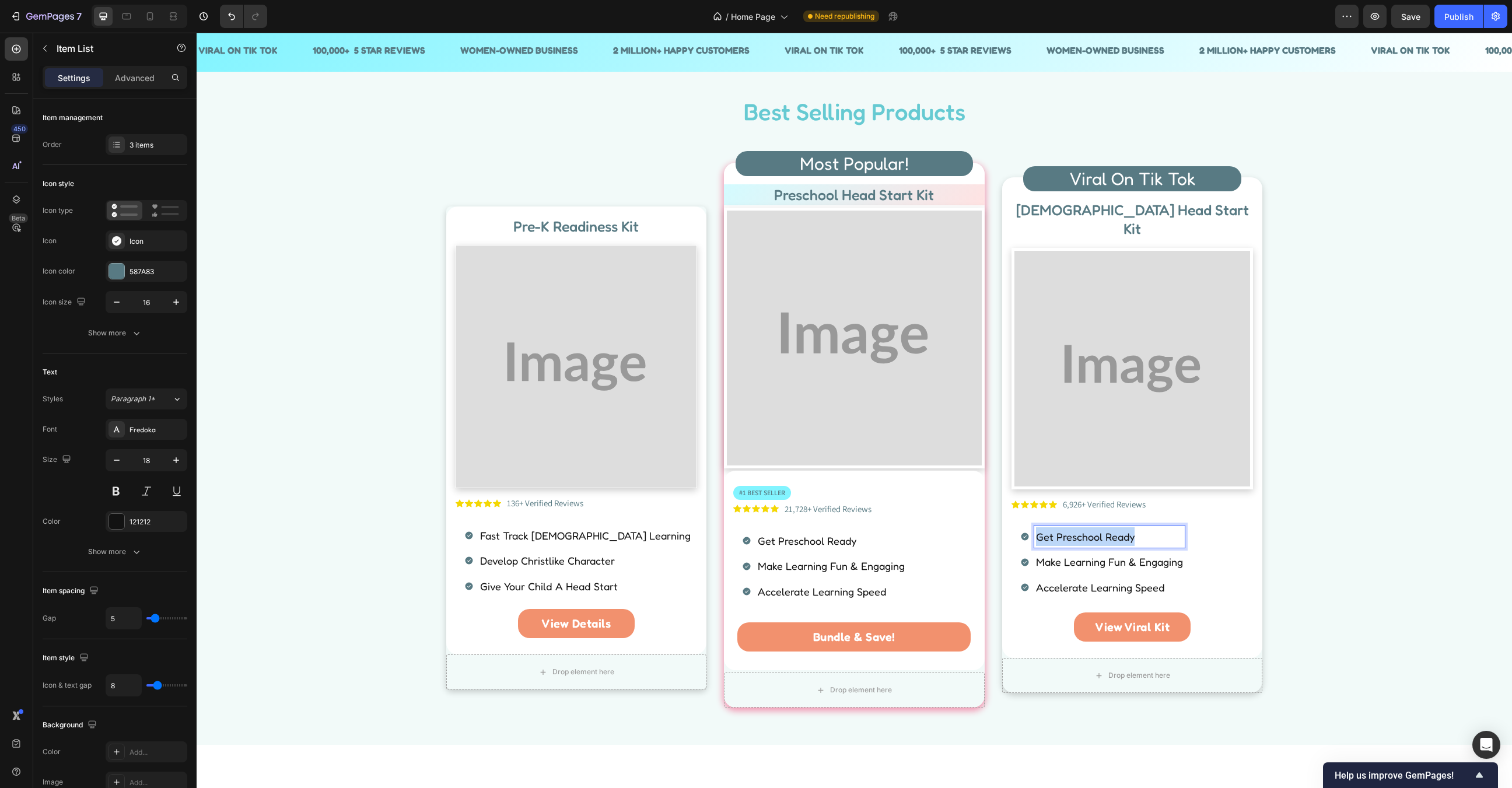
click at [1088, 527] on p "Get Preschool Ready" at bounding box center [1110, 536] width 147 height 19
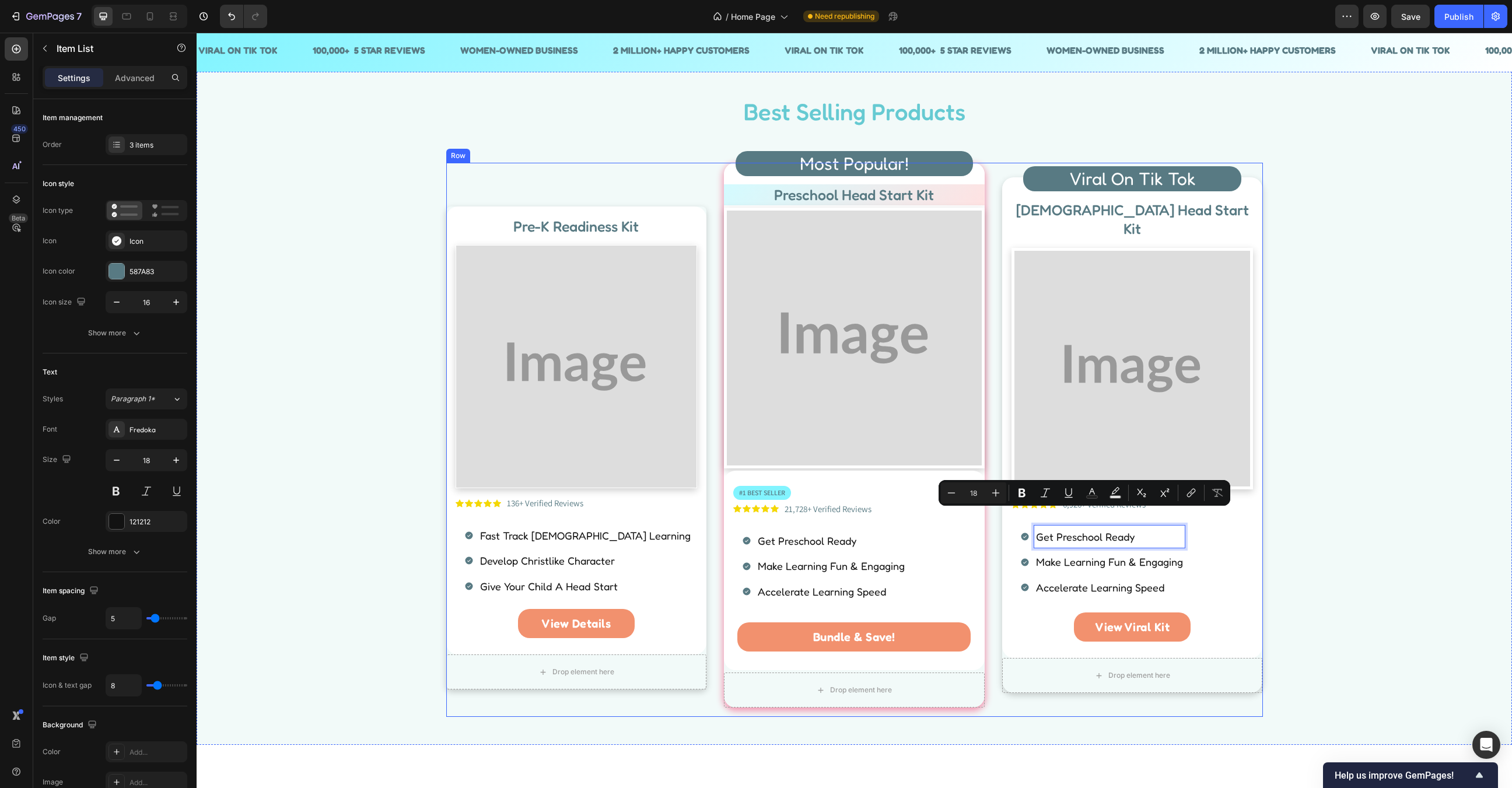
click at [998, 597] on div "Pre-K Readiness Kit Heading Image Icon Icon Icon Icon Icon Icon List 136+ Verif…" at bounding box center [854, 439] width 816 height 554
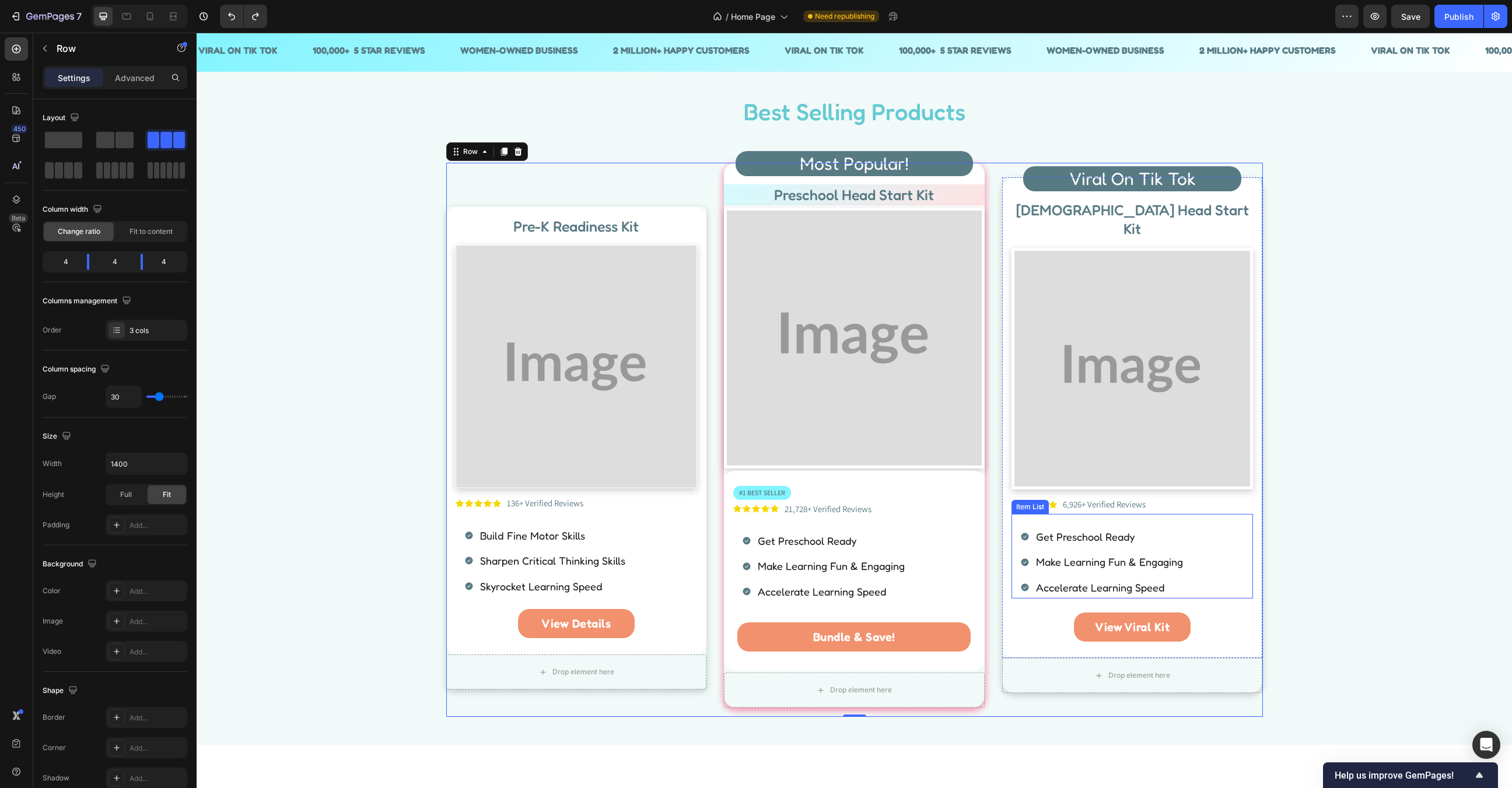
click at [1070, 527] on p "Get Preschool Ready" at bounding box center [1110, 536] width 147 height 19
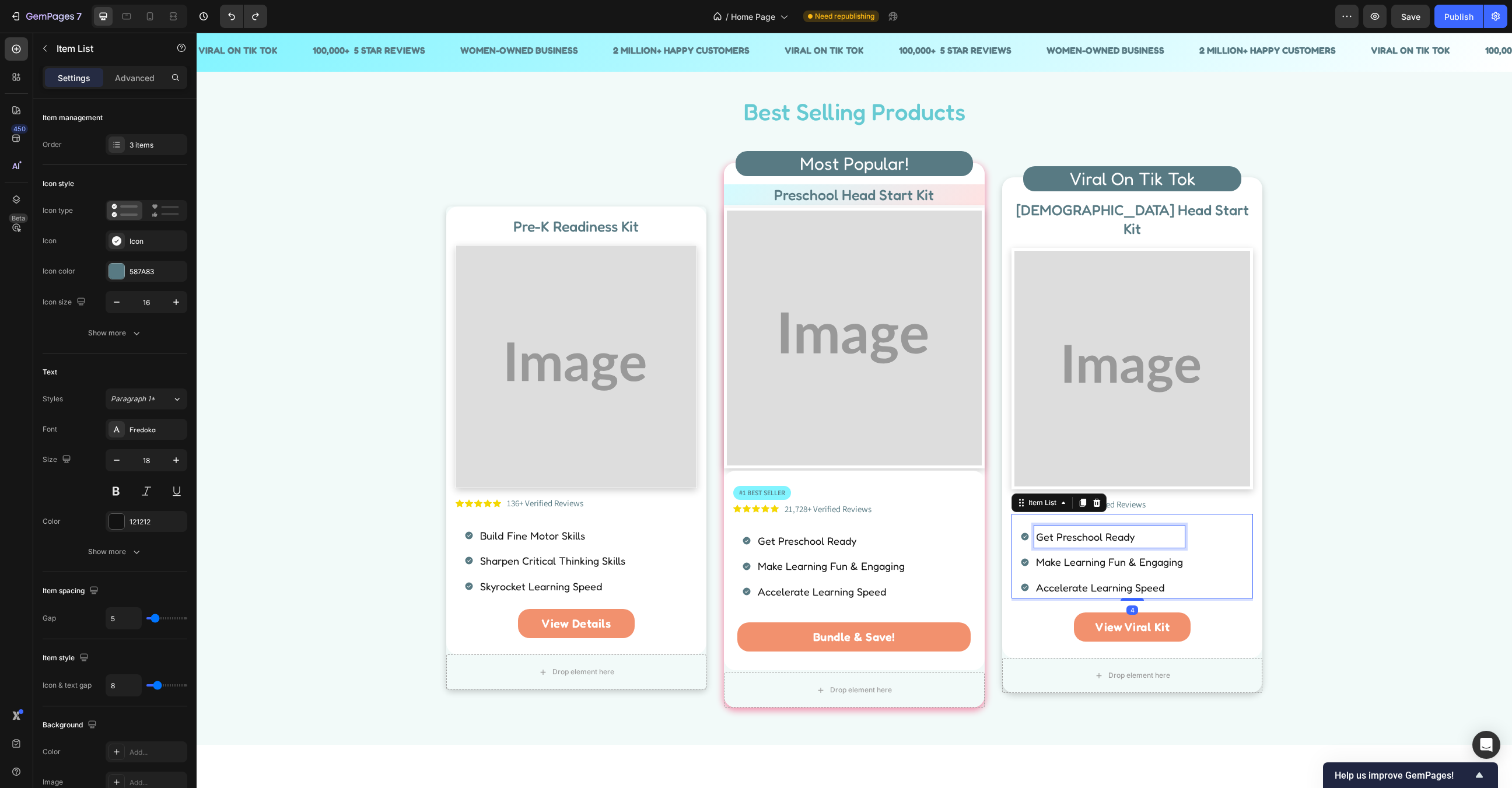
click at [1070, 527] on p "Get Preschool Ready" at bounding box center [1110, 536] width 147 height 19
click at [1102, 552] on p "Make Learning Fun & Engaging" at bounding box center [1142, 561] width 211 height 19
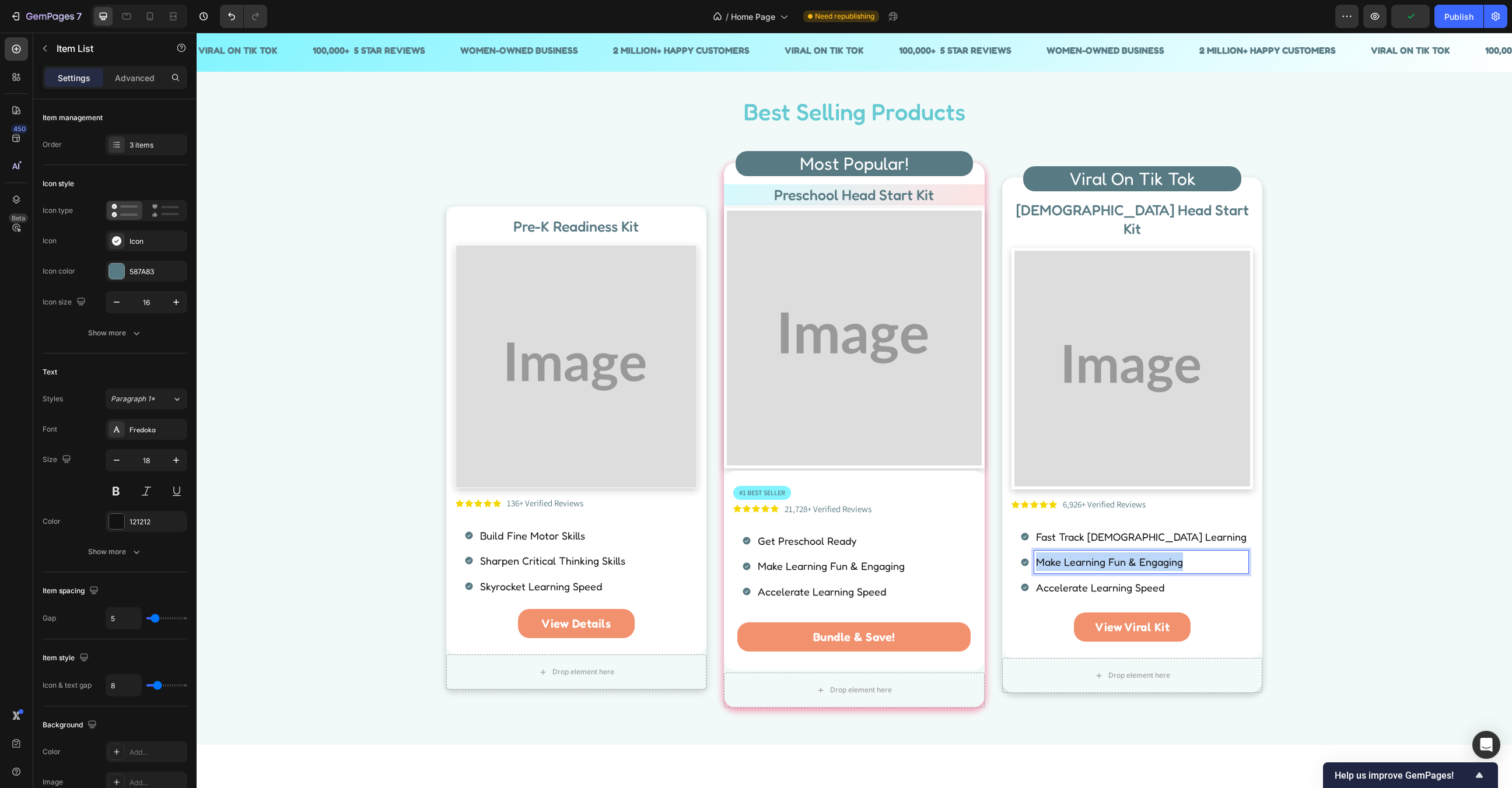
click at [1102, 552] on p "Make Learning Fun & Engaging" at bounding box center [1142, 561] width 211 height 19
click at [1121, 578] on p "Accelerate Learning Speed" at bounding box center [1142, 587] width 211 height 19
click at [1422, 393] on div "Best Selling Products Heading Row Pre-K Readiness Kit Heading Image Icon Icon I…" at bounding box center [854, 406] width 1298 height 622
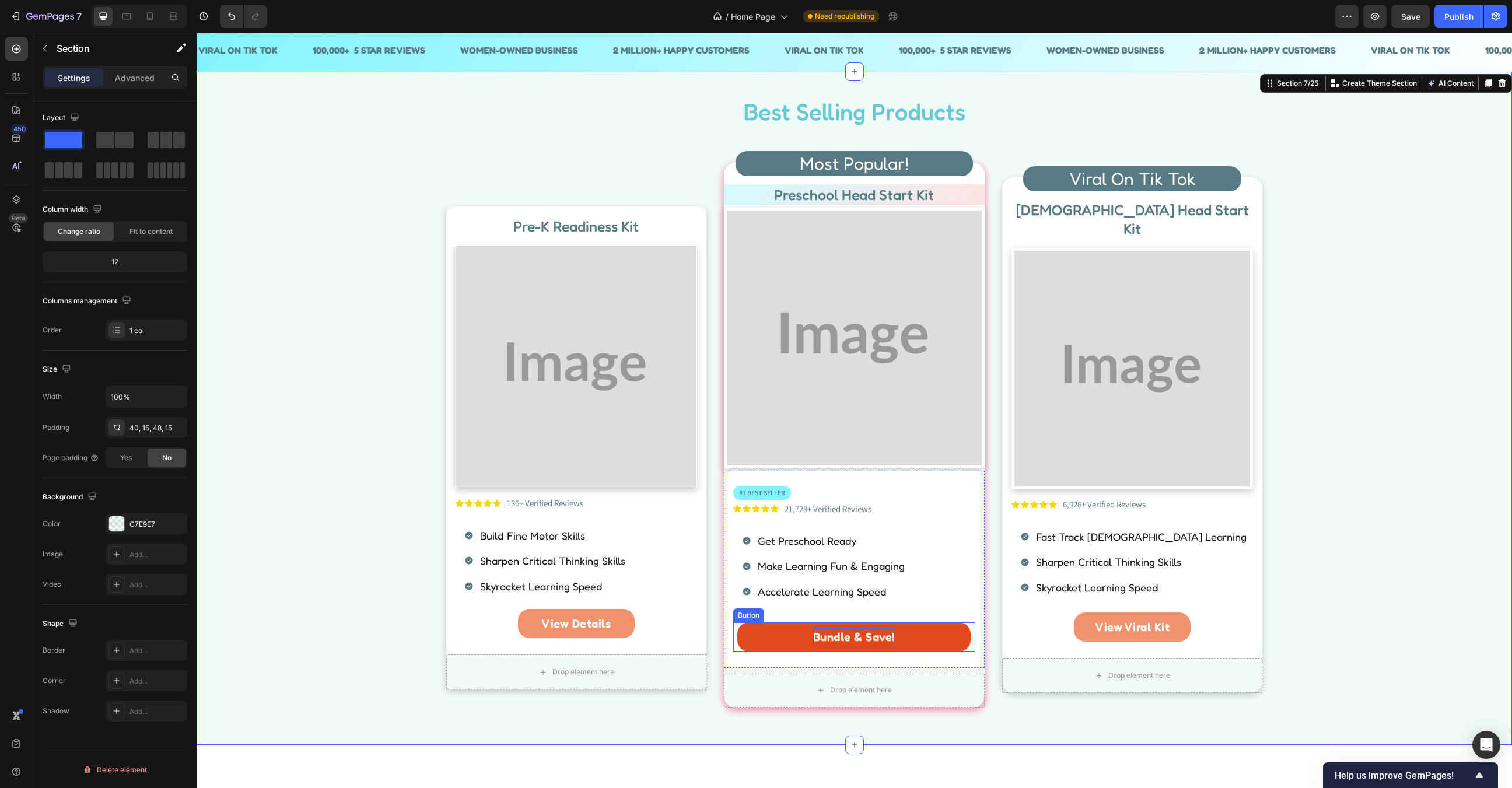
click at [865, 628] on p "Bundle & Save!" at bounding box center [854, 637] width 82 height 18
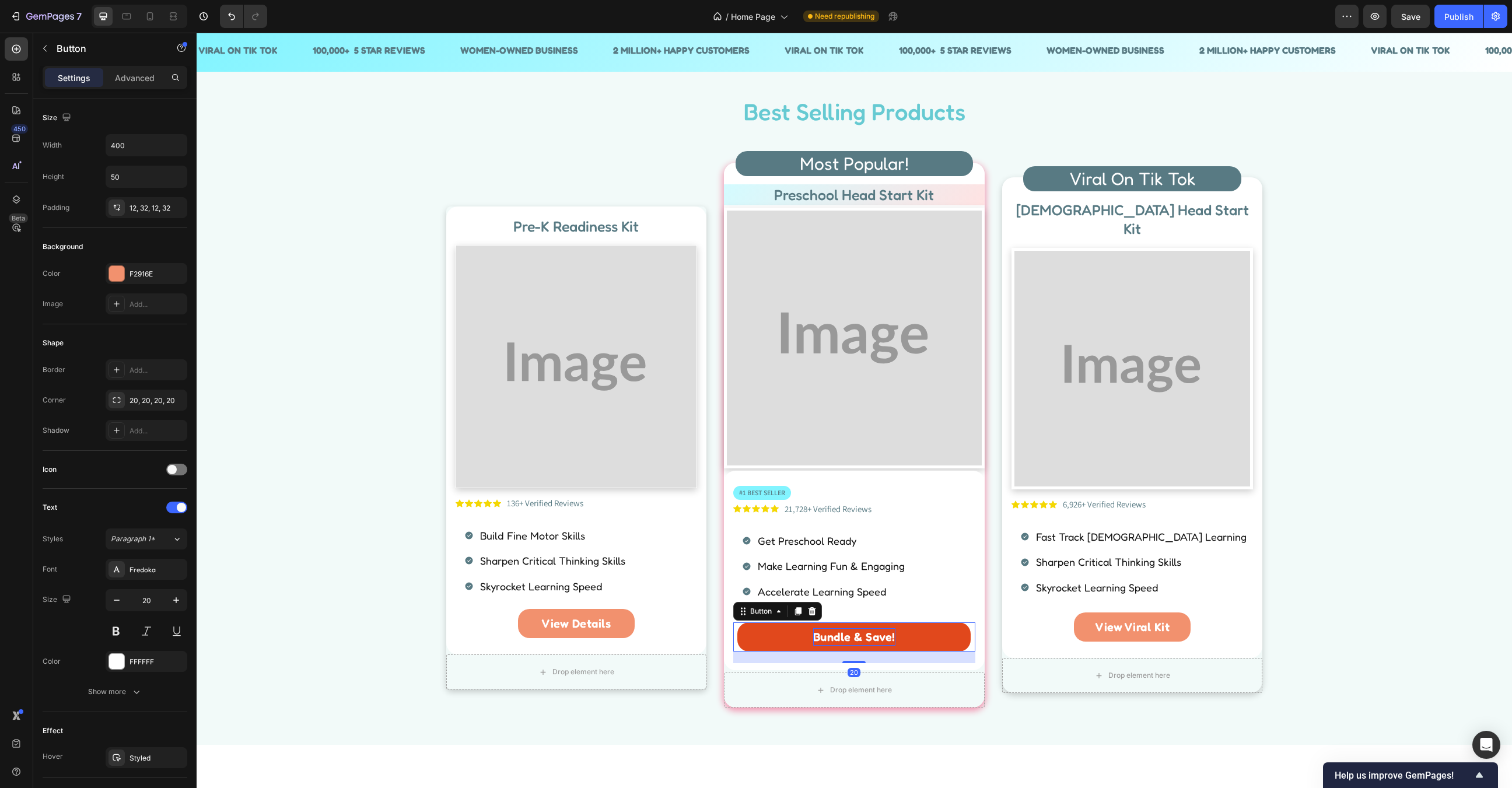
click at [865, 628] on p "Bundle & Save!" at bounding box center [854, 637] width 82 height 18
click at [1303, 497] on div "Best Selling Products Heading Row Pre-K Readiness Kit Heading Image Icon Icon I…" at bounding box center [854, 406] width 1298 height 622
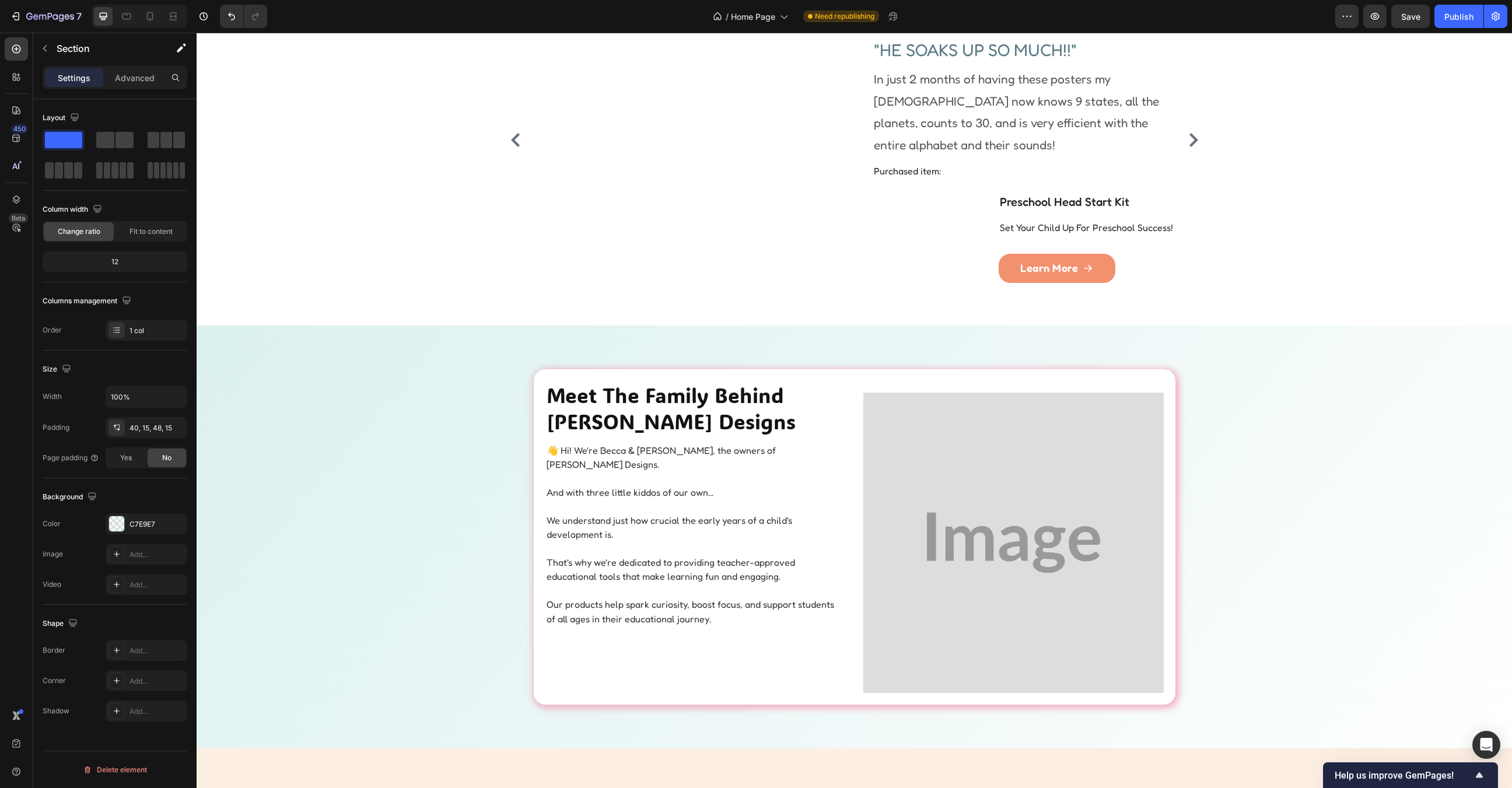
scroll to position [1666, 0]
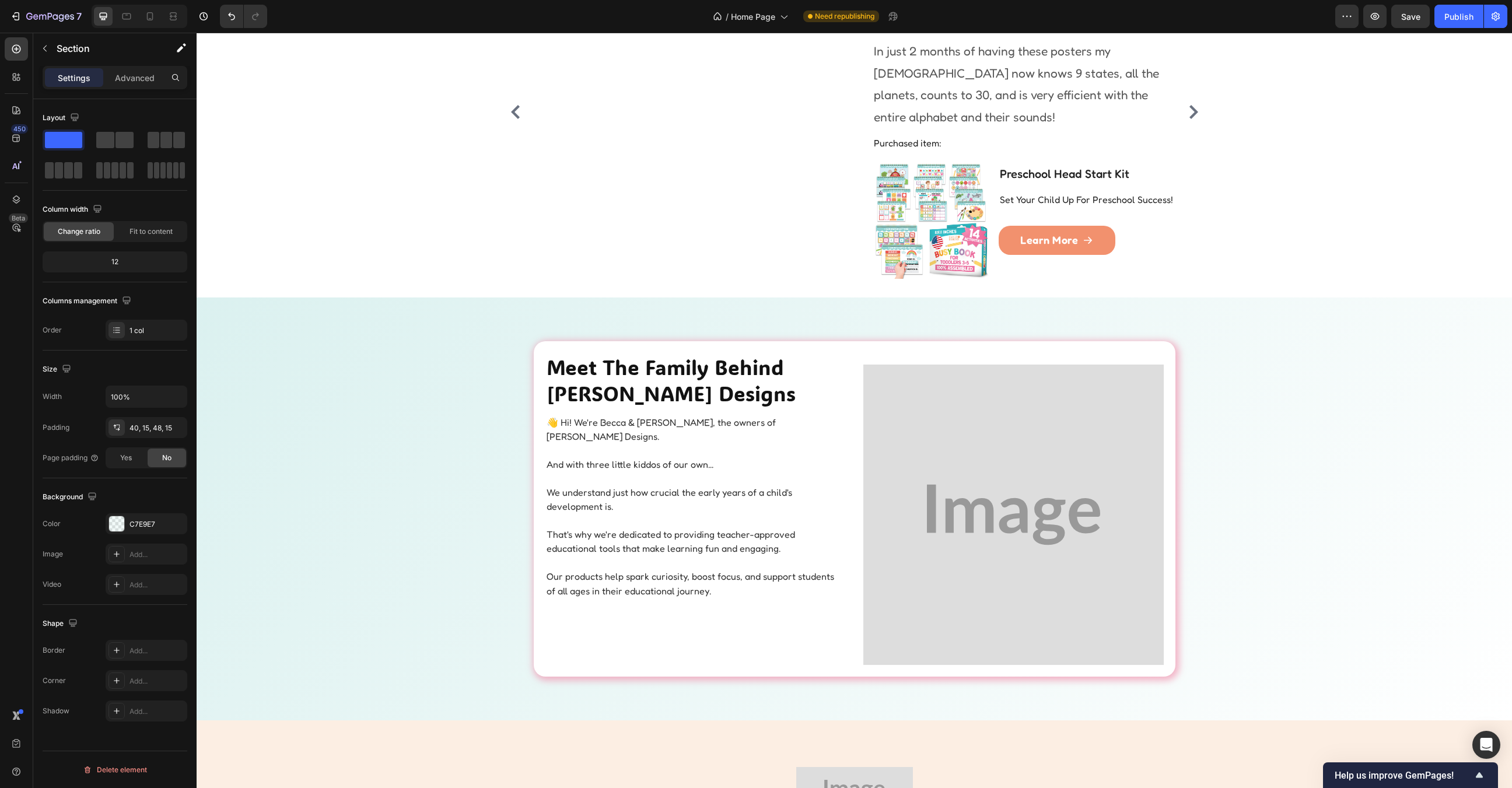
click at [1056, 470] on img at bounding box center [1013, 514] width 301 height 301
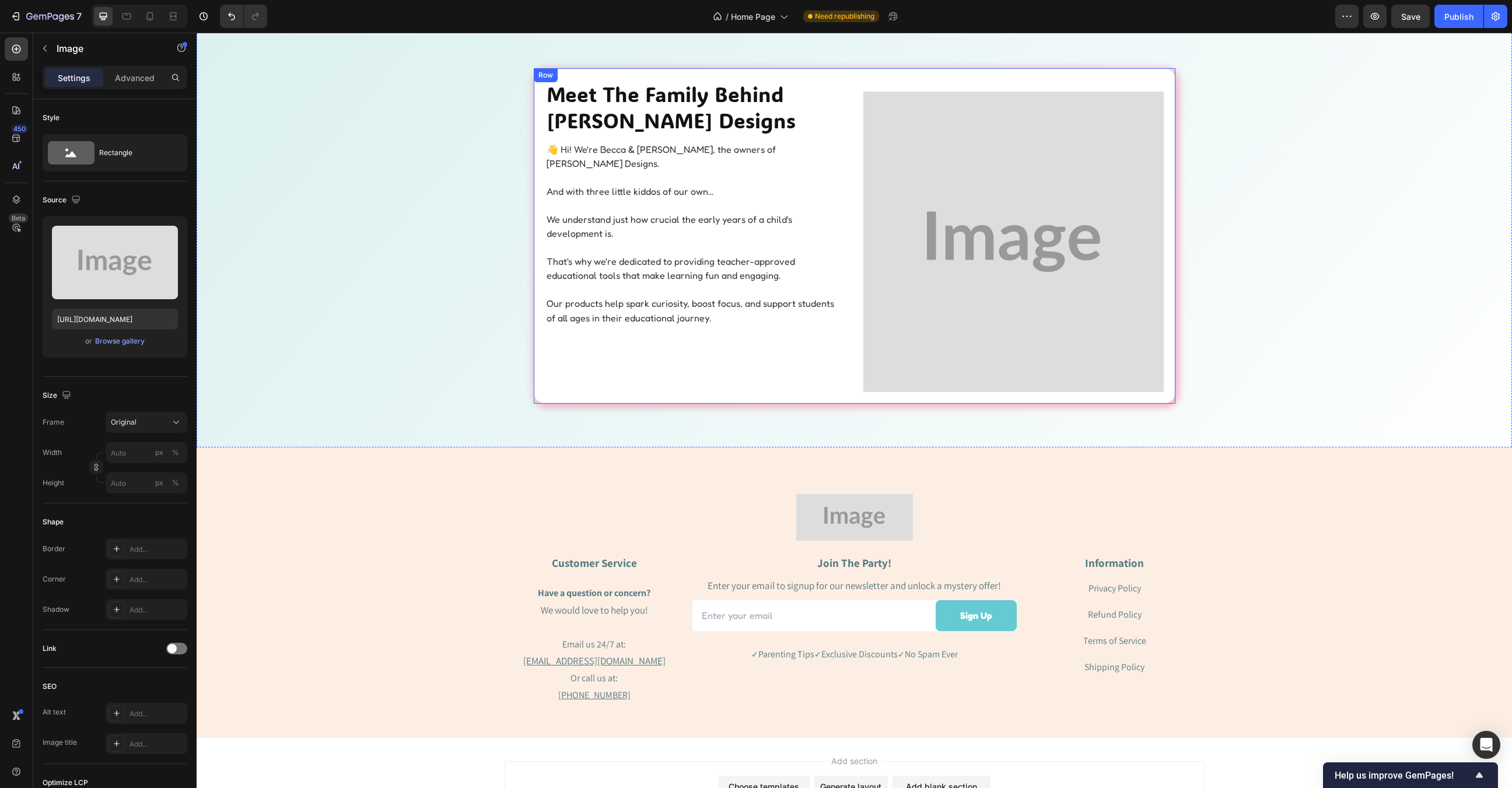
scroll to position [1891, 0]
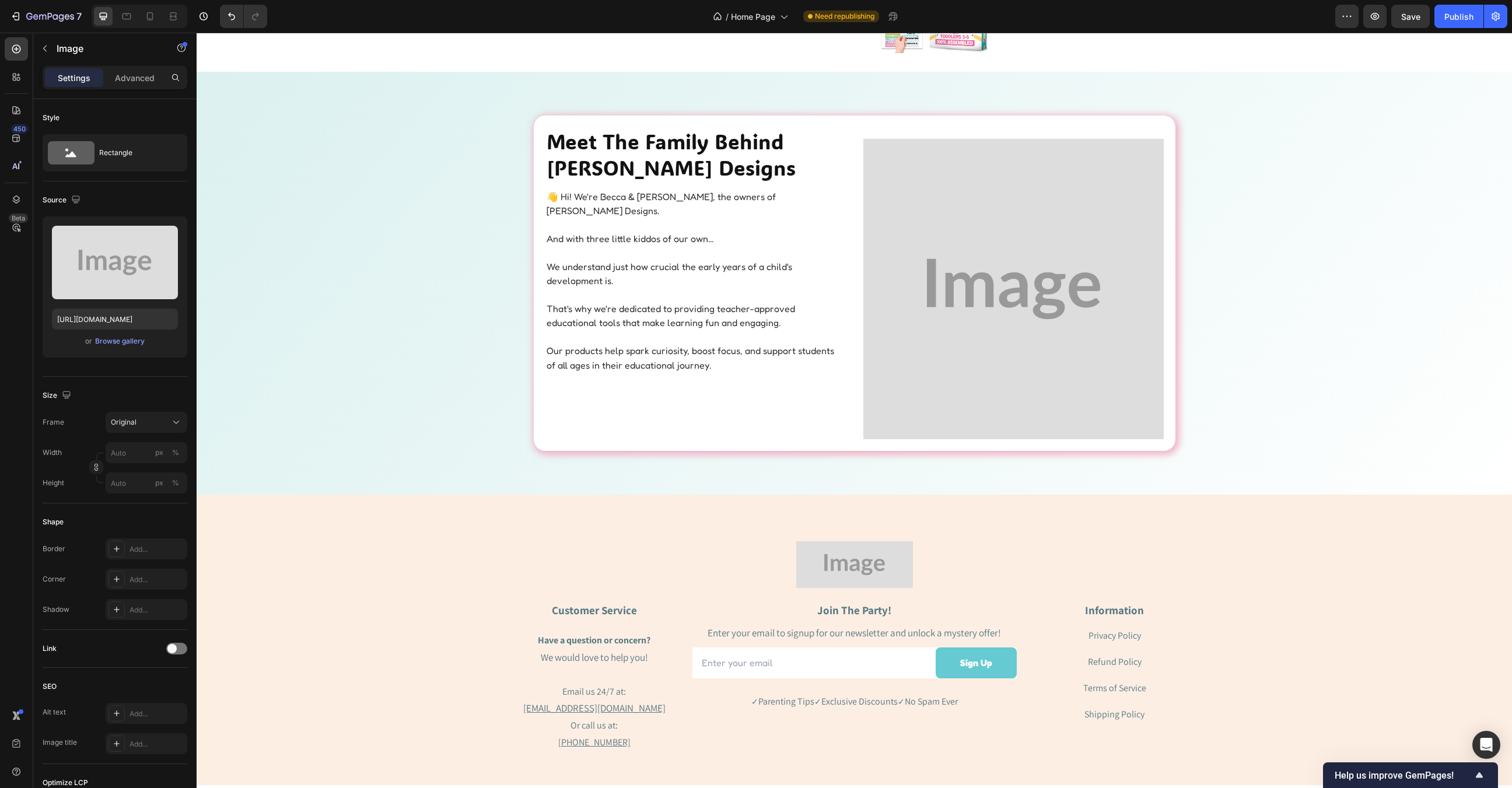
click at [958, 306] on img at bounding box center [1013, 289] width 301 height 301
click at [118, 339] on div "Browse gallery" at bounding box center [120, 341] width 50 height 10
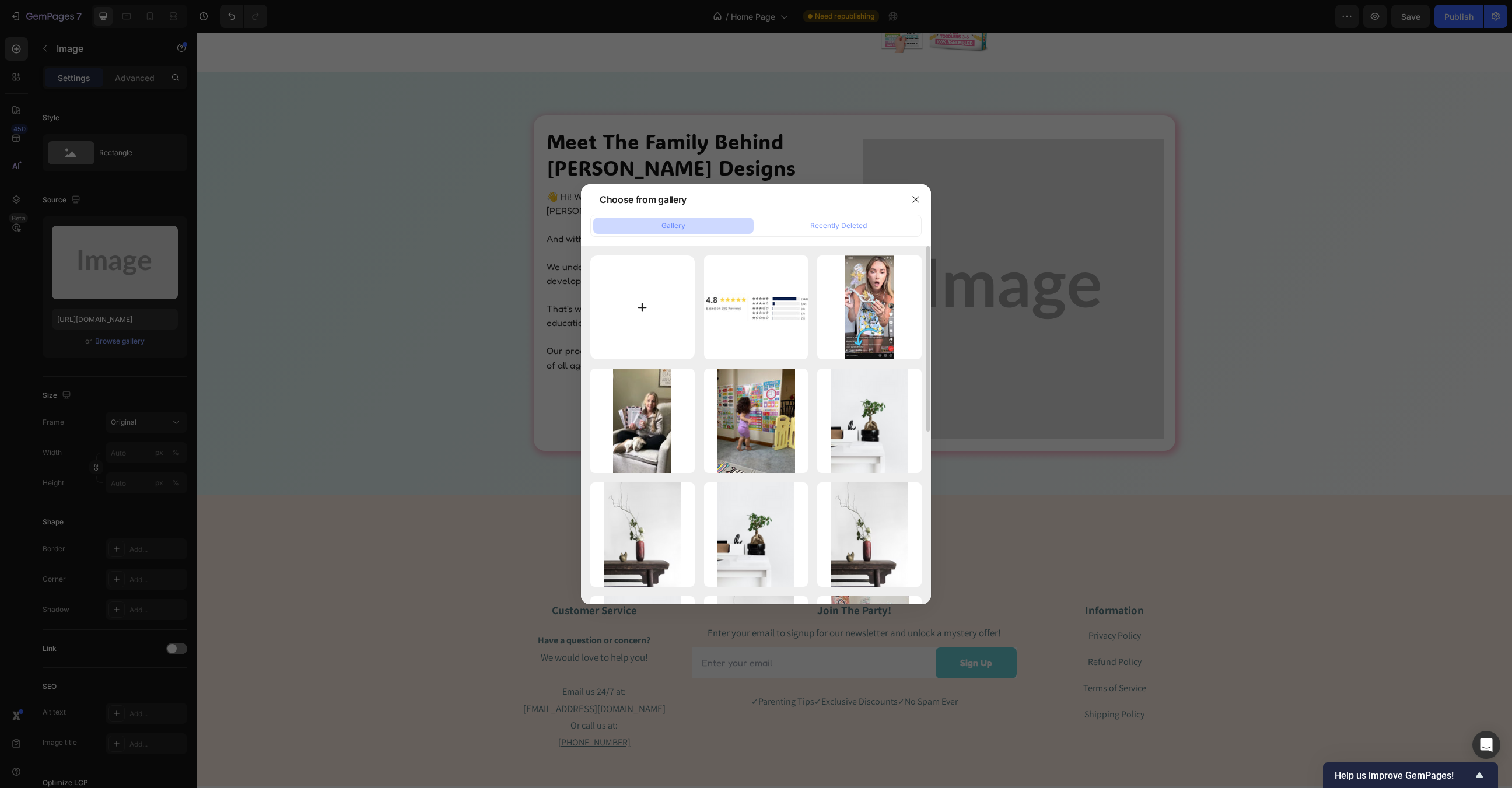
click at [661, 306] on input "file" at bounding box center [642, 307] width 105 height 105
type input "C:\fakepath\hadley fam.webp"
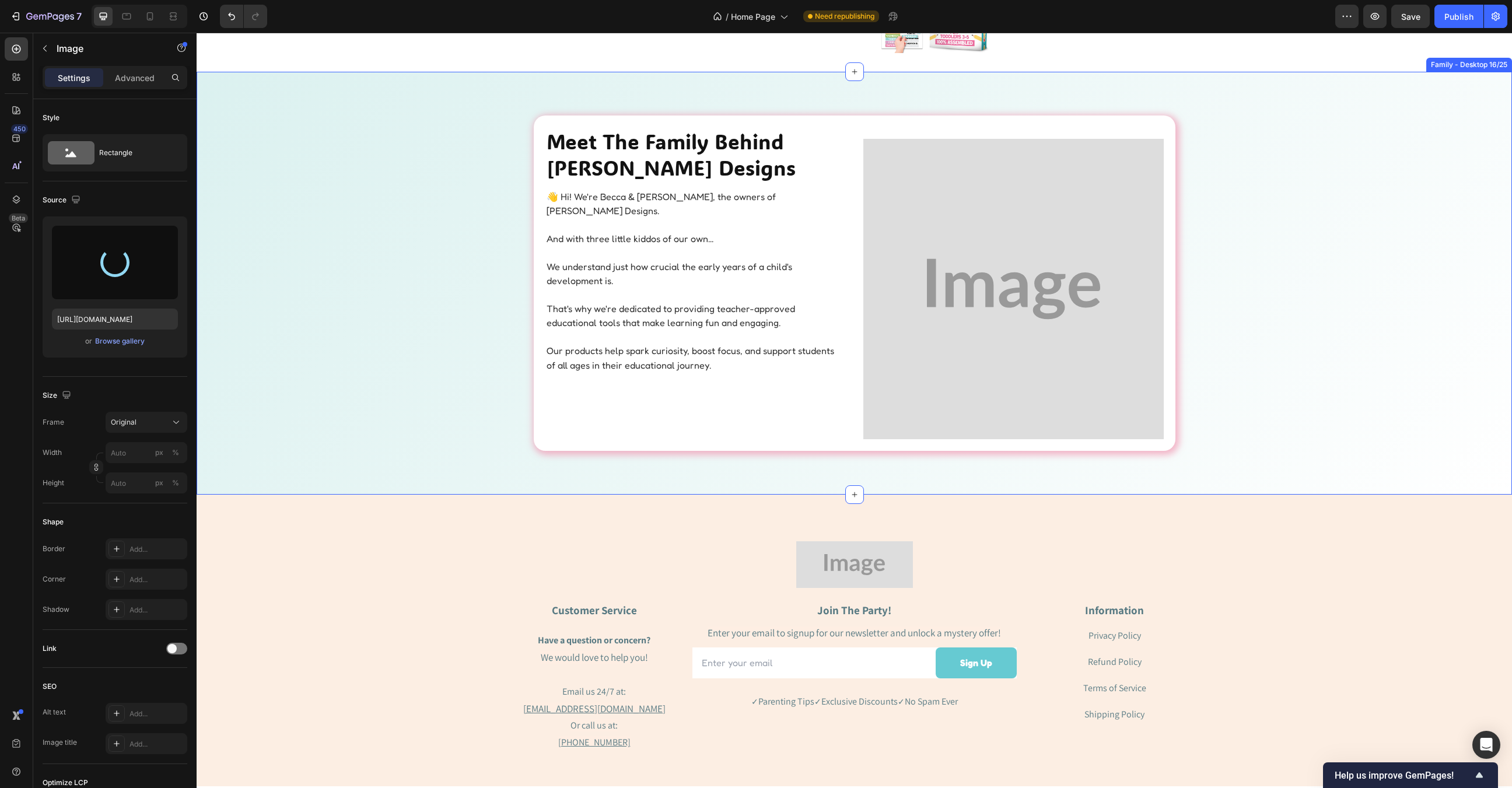
type input "https://cdn.shopify.com/s/files/1/0835/1957/0221/files/gempages_494025933632570…"
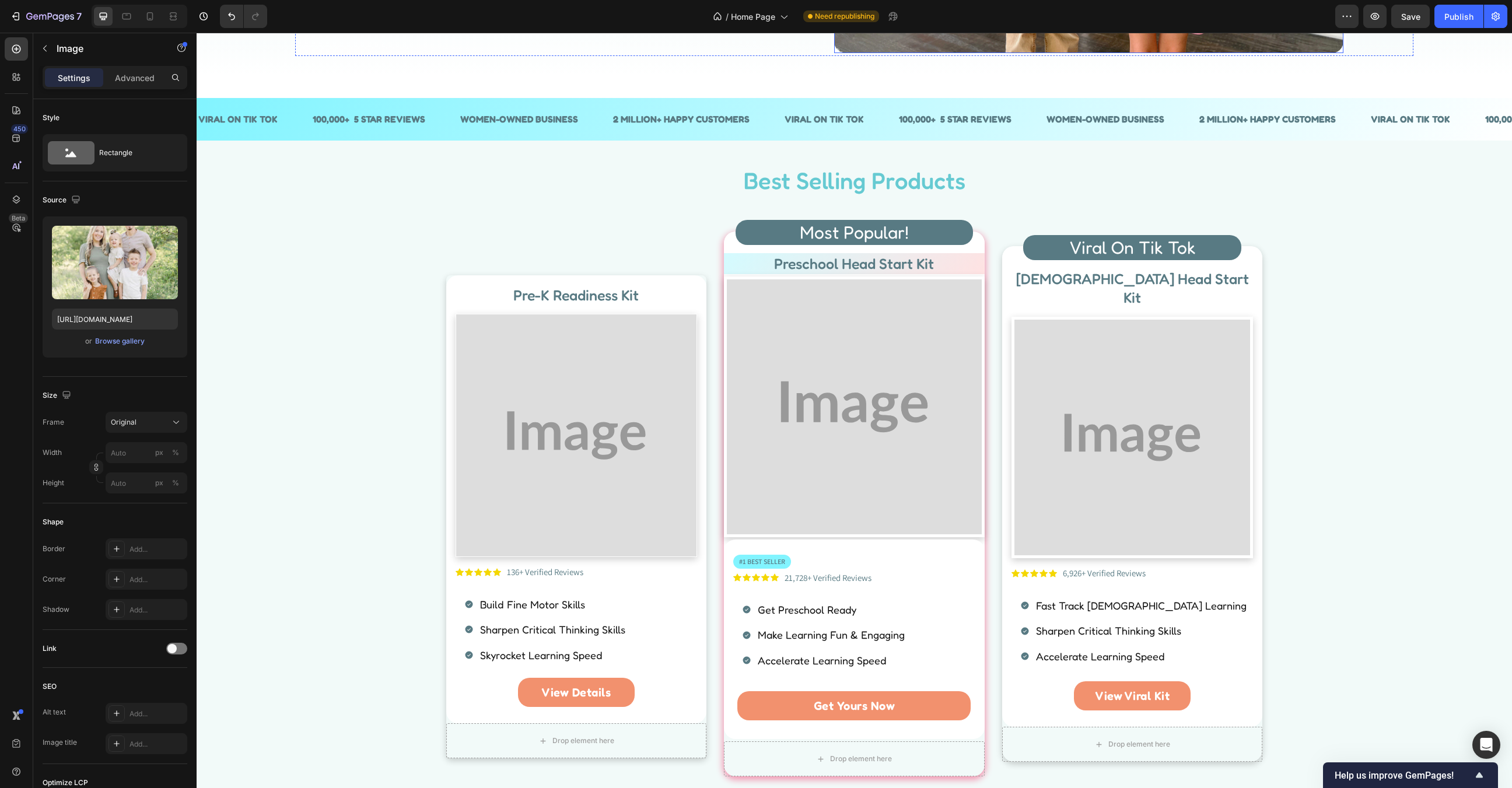
scroll to position [486, 0]
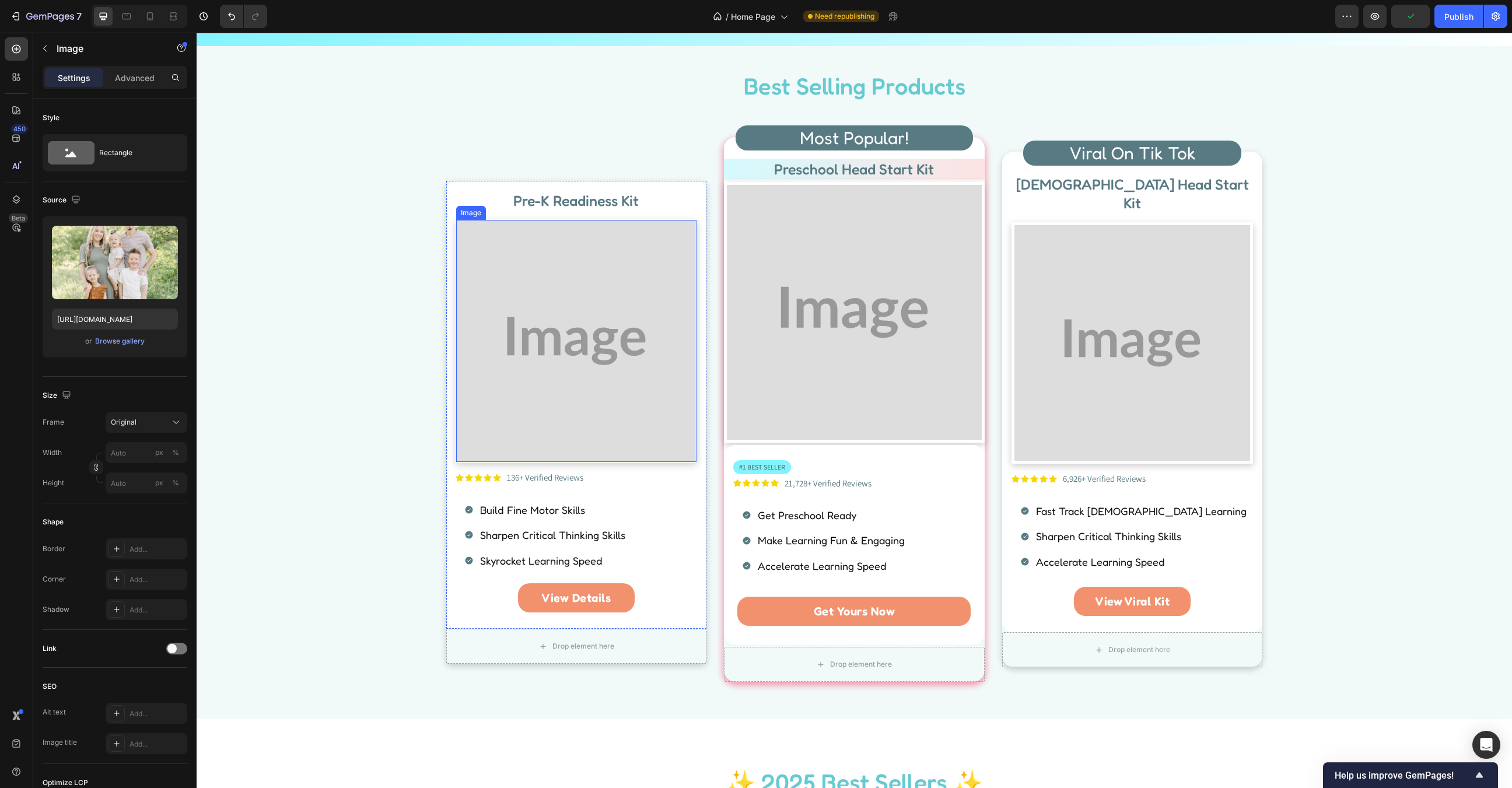
click at [595, 410] on img at bounding box center [577, 341] width 241 height 242
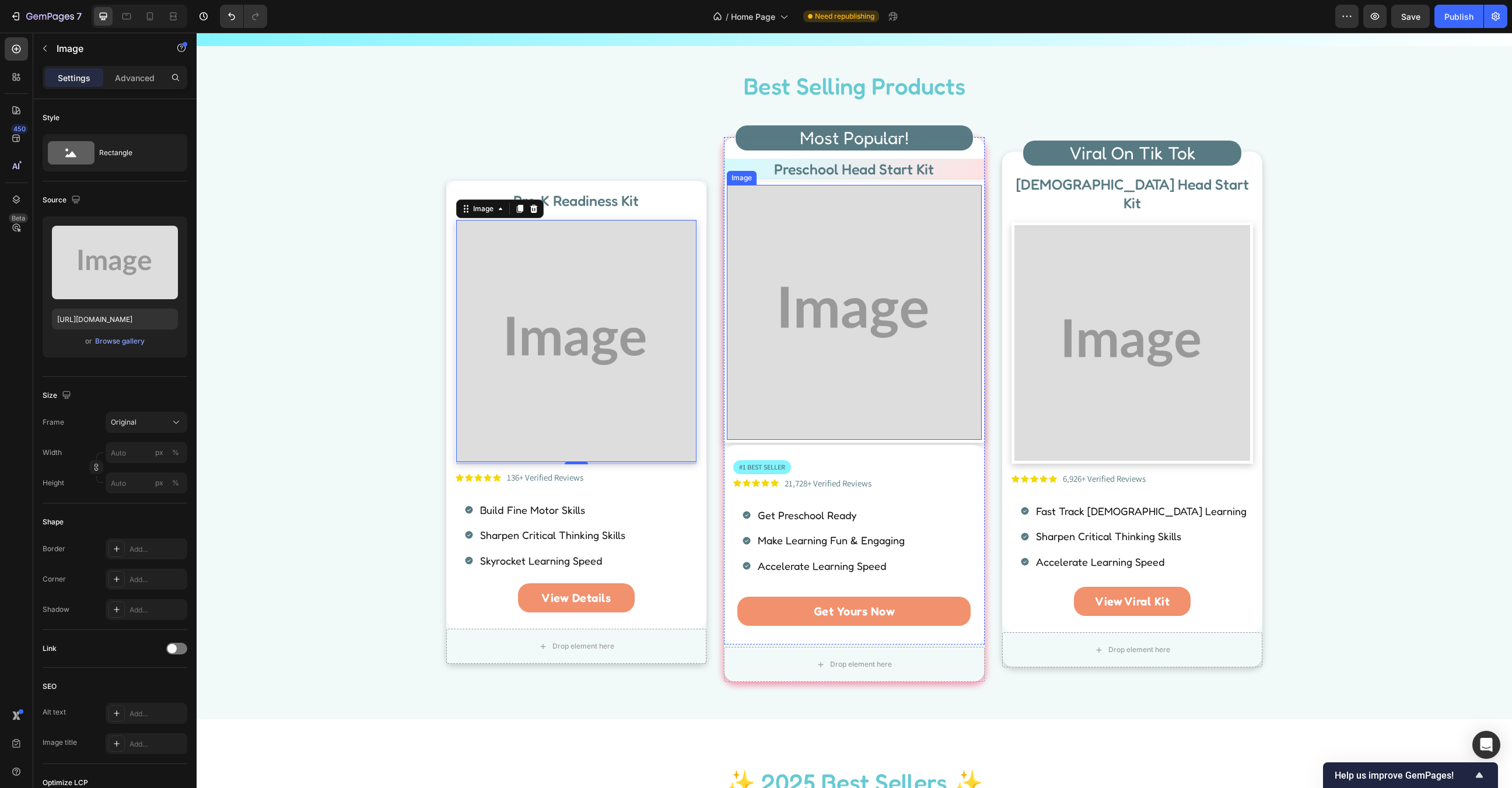
click at [727, 377] on img at bounding box center [854, 312] width 255 height 255
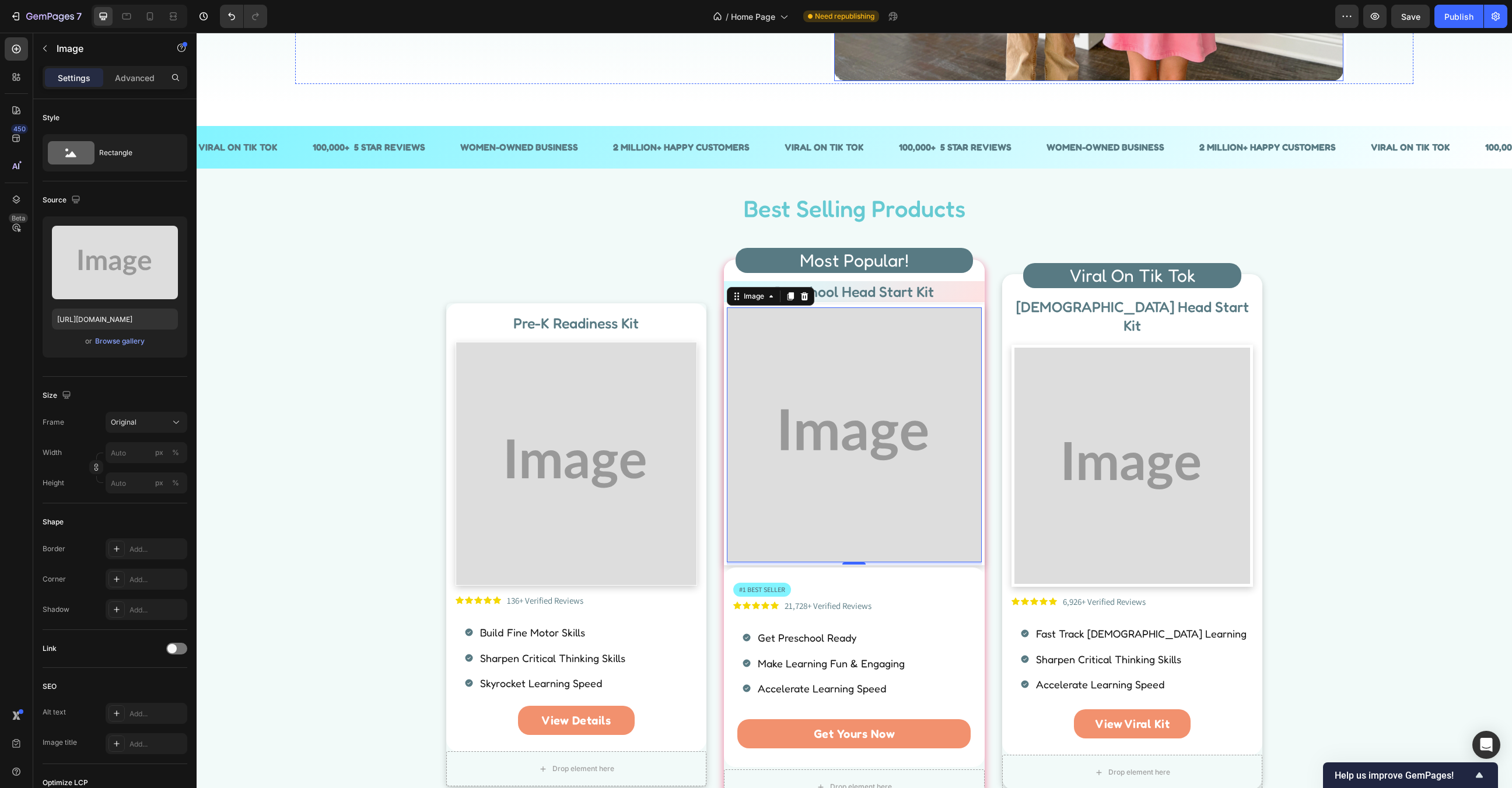
scroll to position [392, 0]
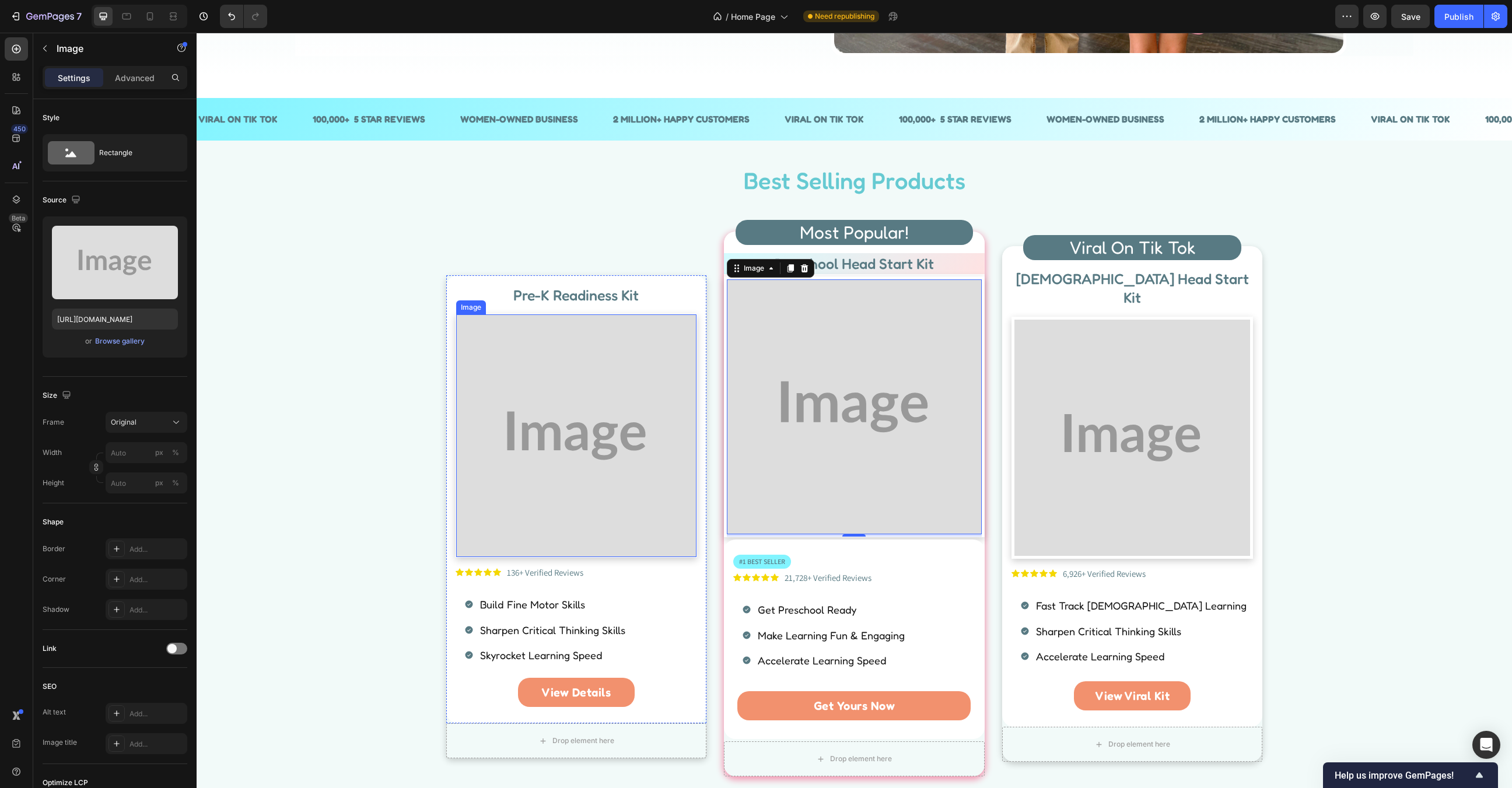
click at [589, 462] on img at bounding box center [577, 436] width 241 height 242
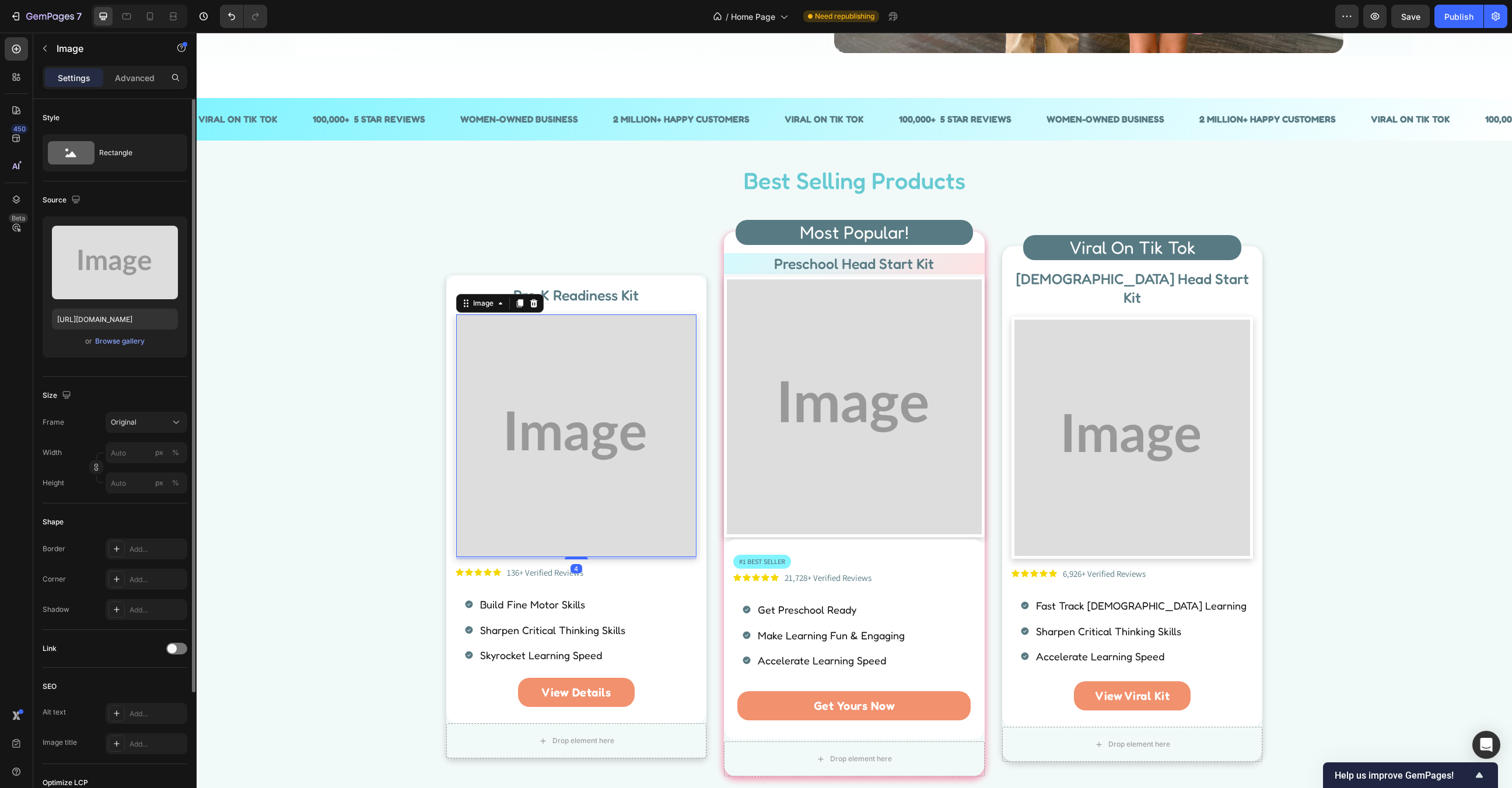
click at [122, 354] on div "Upload Image https://placehold.co/1491x1500?text=Image or Browse gallery" at bounding box center [114, 287] width 145 height 141
click at [122, 347] on div "or Browse gallery" at bounding box center [115, 341] width 126 height 14
click at [131, 334] on div "or Browse gallery" at bounding box center [115, 341] width 126 height 14
click at [131, 344] on div "Browse gallery" at bounding box center [120, 341] width 50 height 10
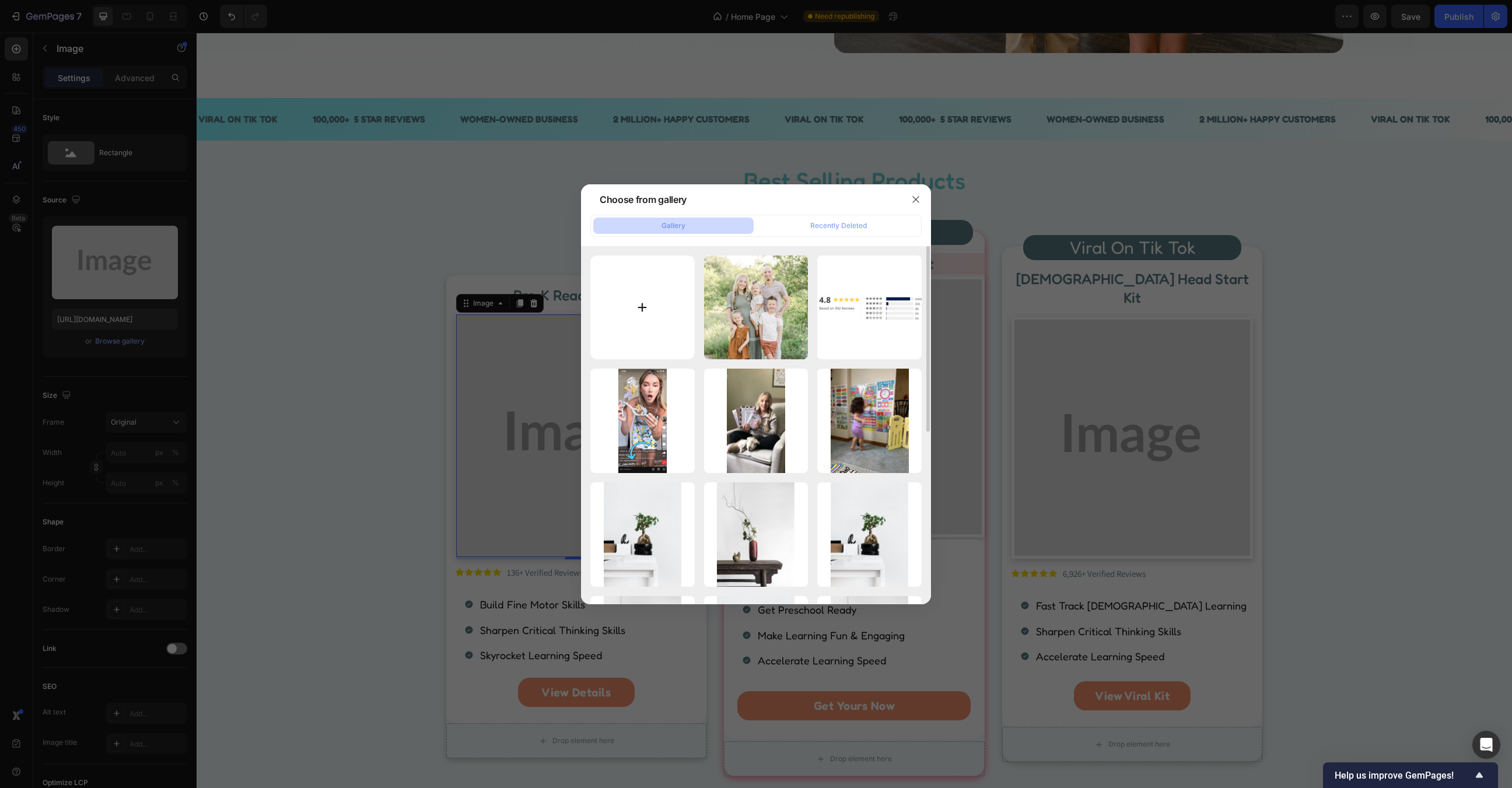
click at [638, 307] on input "file" at bounding box center [642, 307] width 105 height 105
type input "C:\fakepath\Untitled design - 2025-09-26T111739.364.png"
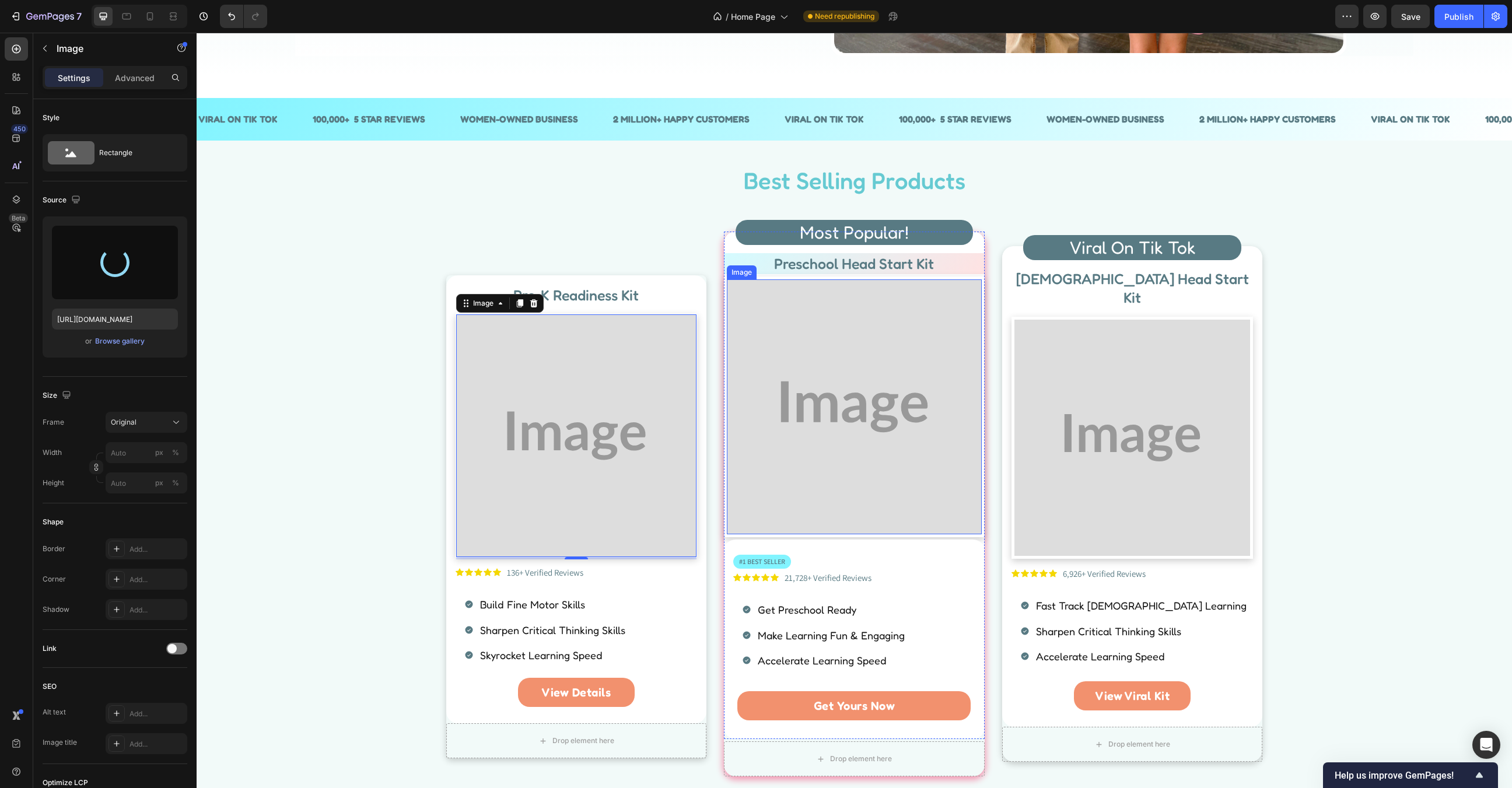
type input "https://cdn.shopify.com/s/files/1/0835/1957/0221/files/gempages_494025933632570…"
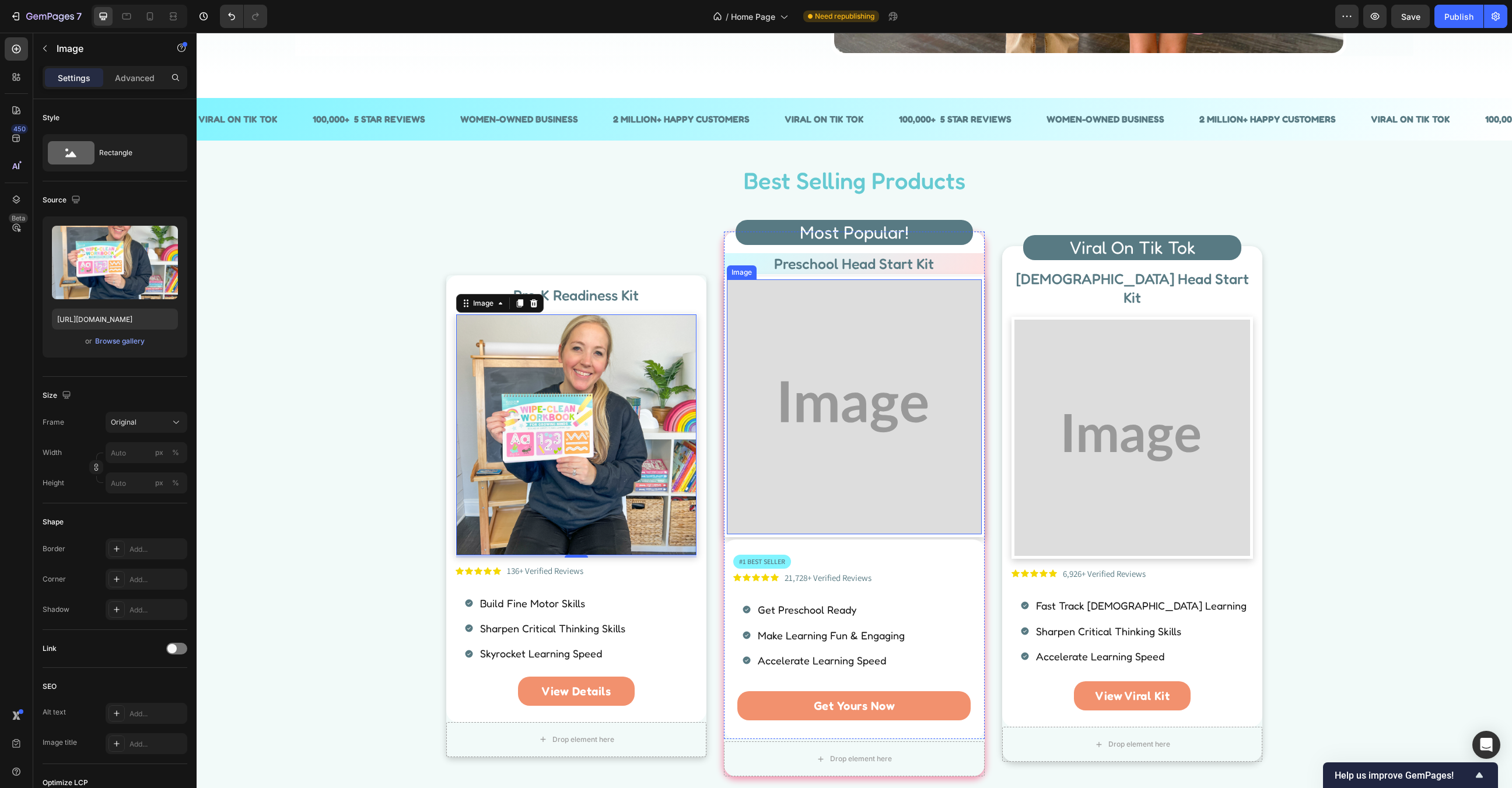
click at [909, 381] on img at bounding box center [854, 406] width 255 height 255
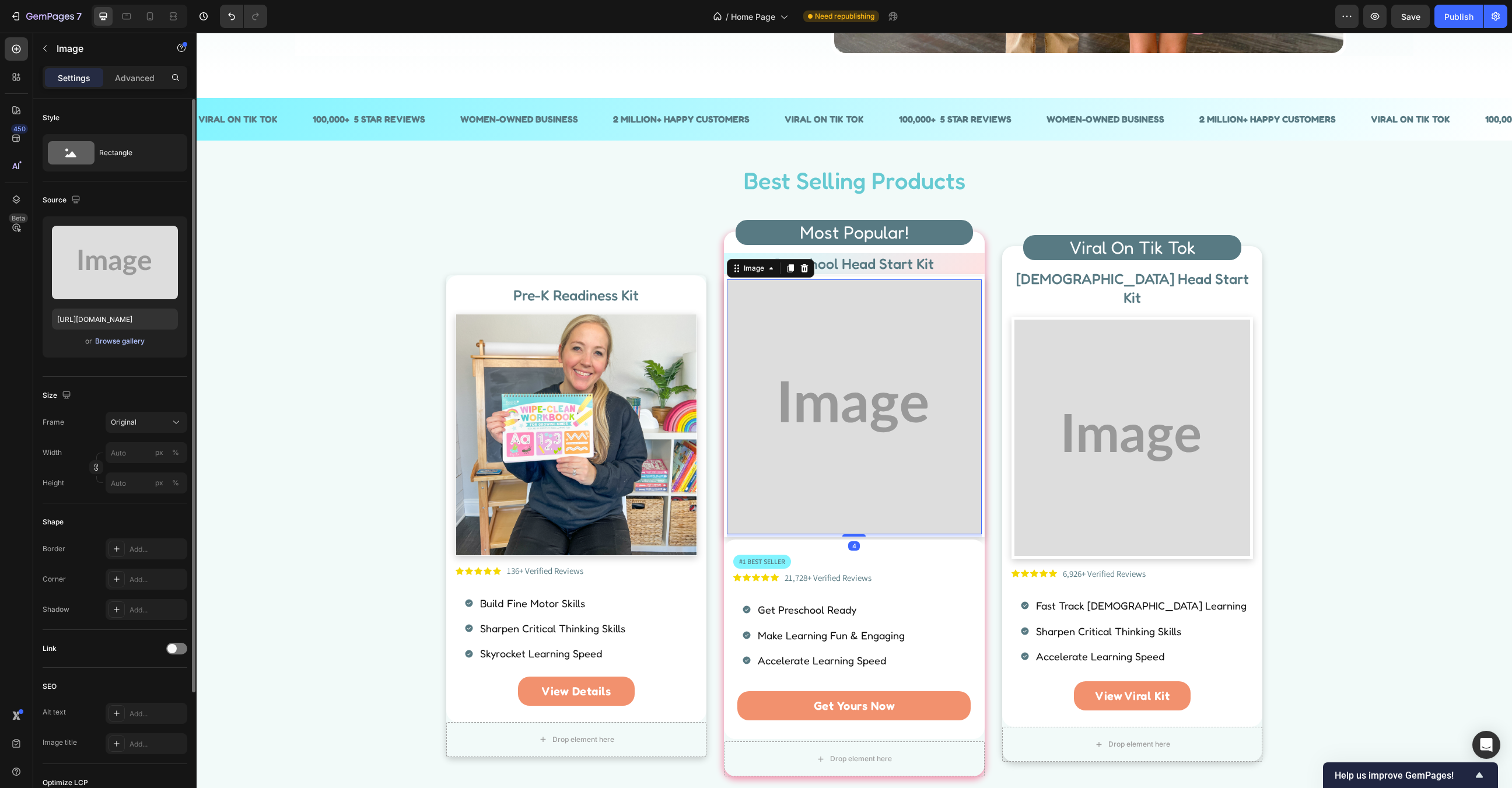
click at [114, 344] on div "Browse gallery" at bounding box center [120, 341] width 50 height 10
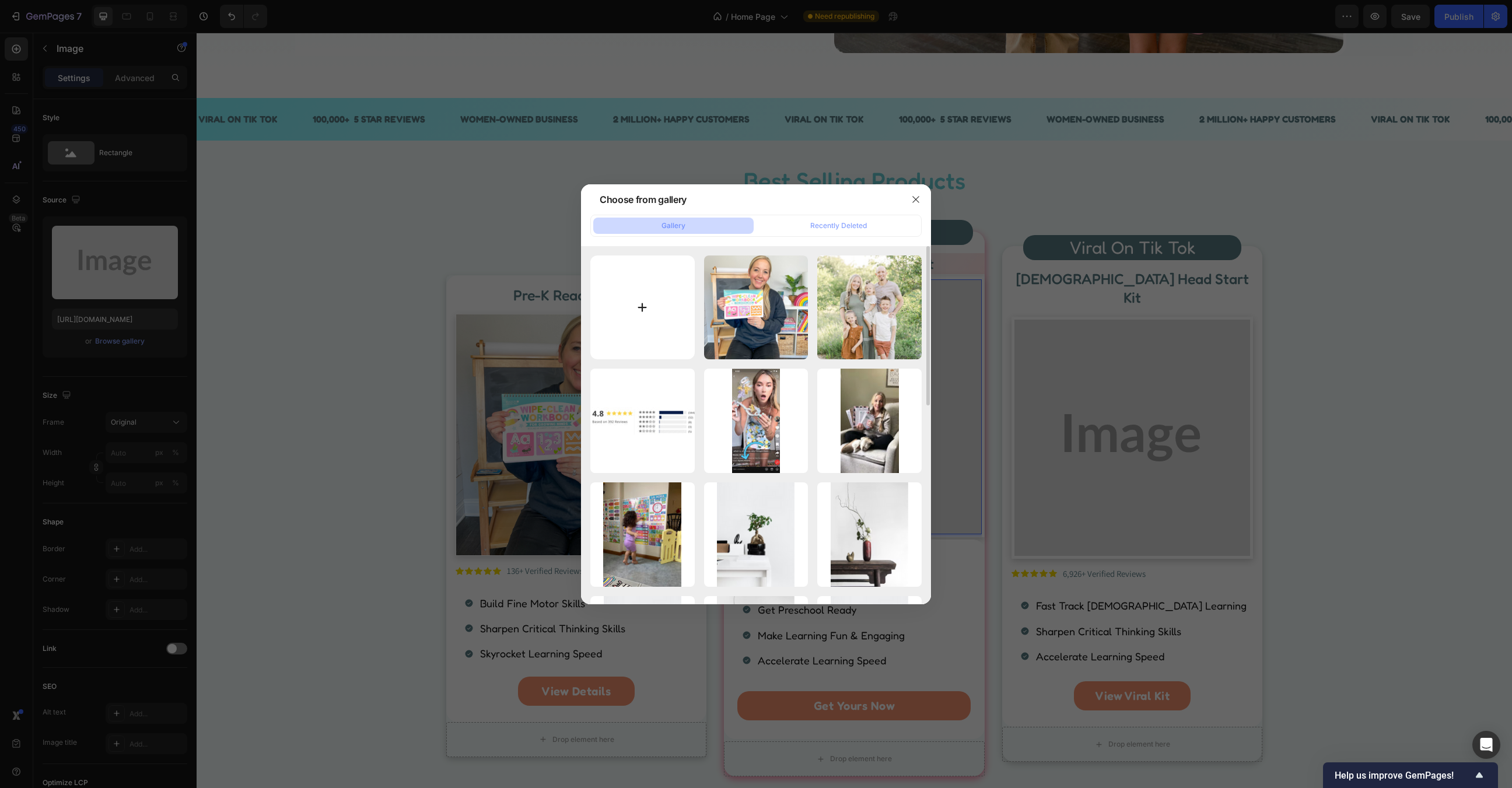
click at [623, 308] on input "file" at bounding box center [642, 307] width 105 height 105
type input "C:\fakepath\Untitled design - 2025-09-26T111716.631.png"
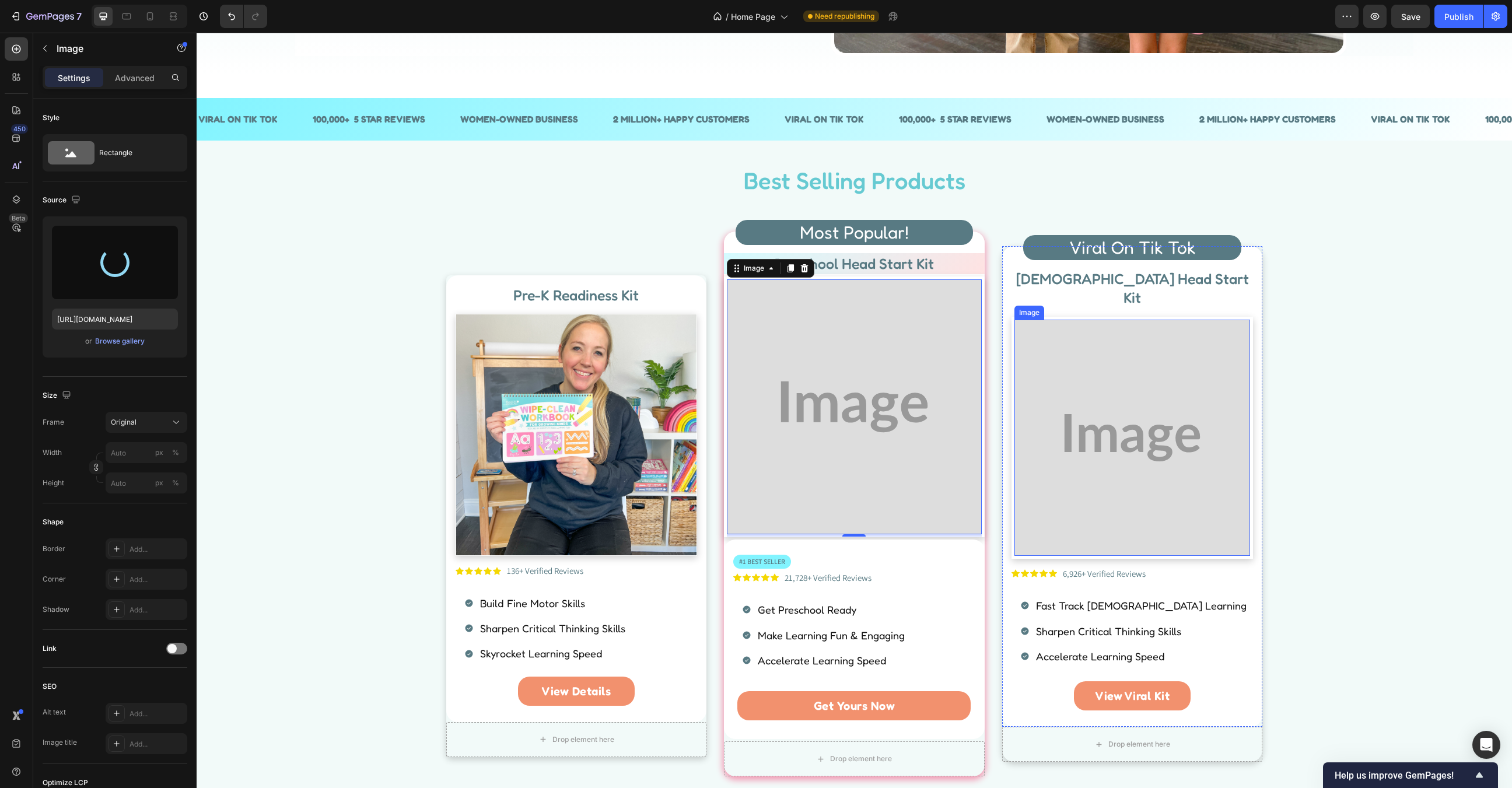
type input "https://cdn.shopify.com/s/files/1/0835/1957/0221/files/gempages_494025933632570…"
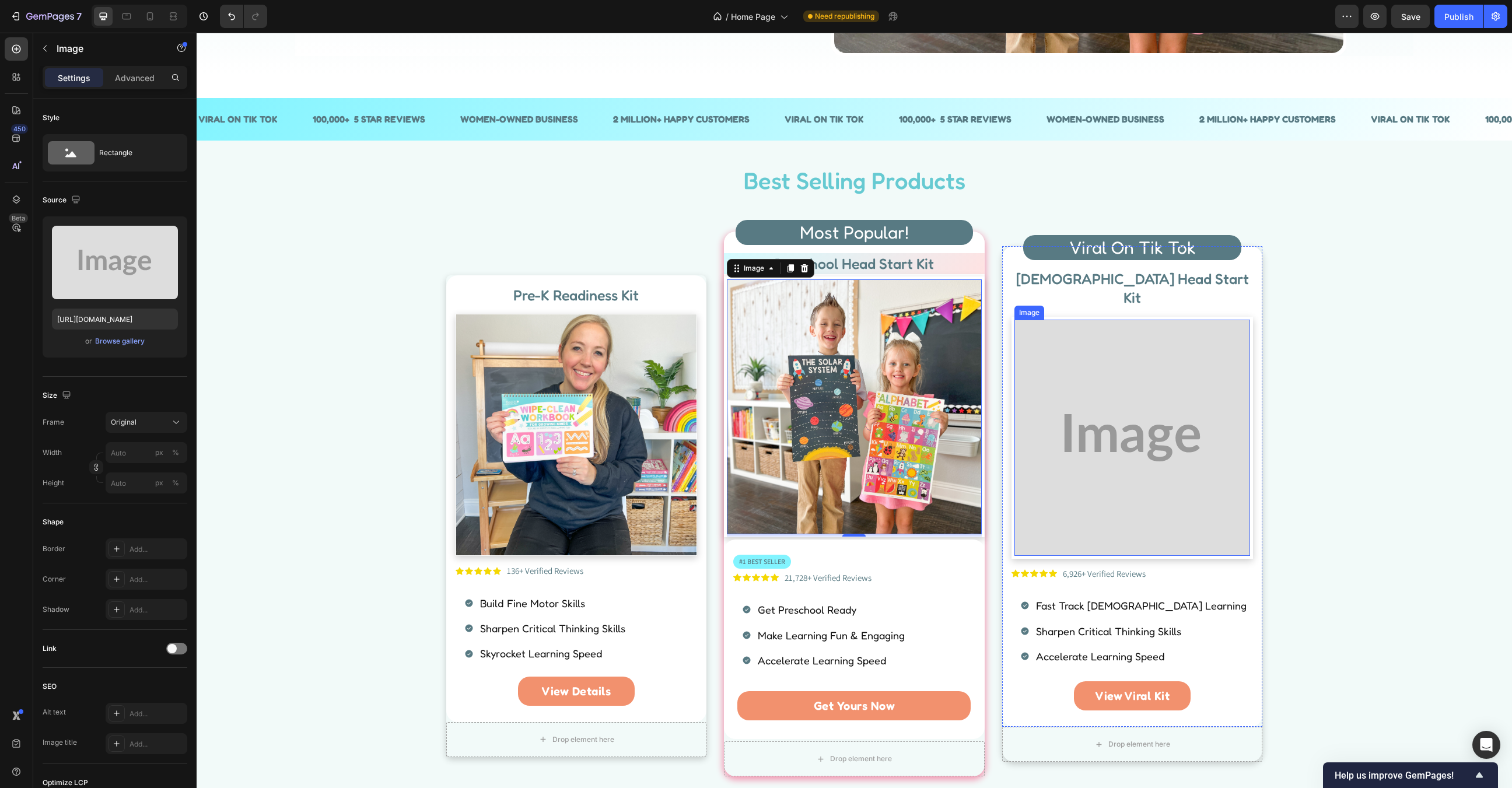
click at [1153, 414] on img at bounding box center [1133, 438] width 236 height 236
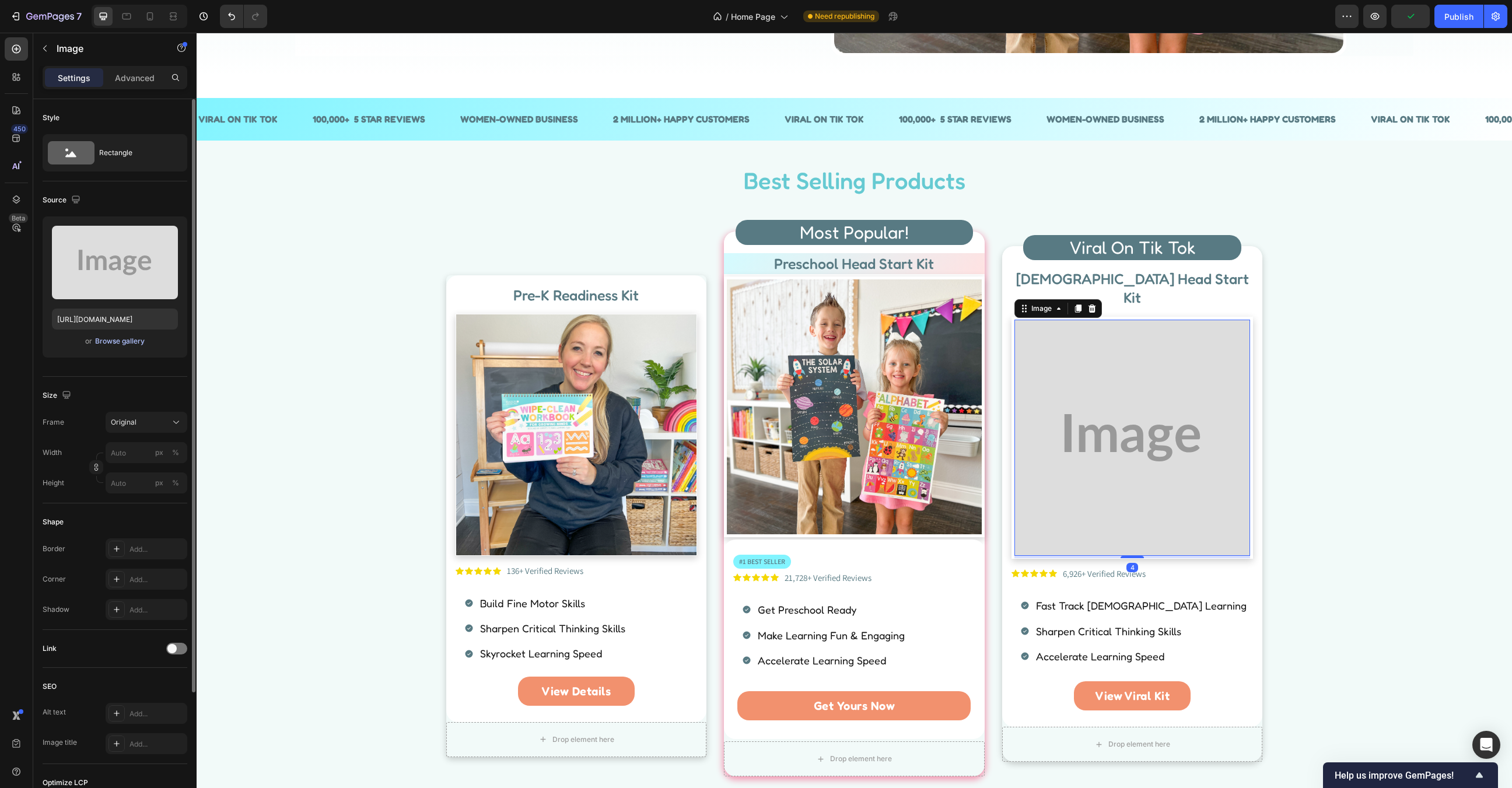
click at [114, 342] on div "Browse gallery" at bounding box center [120, 341] width 50 height 10
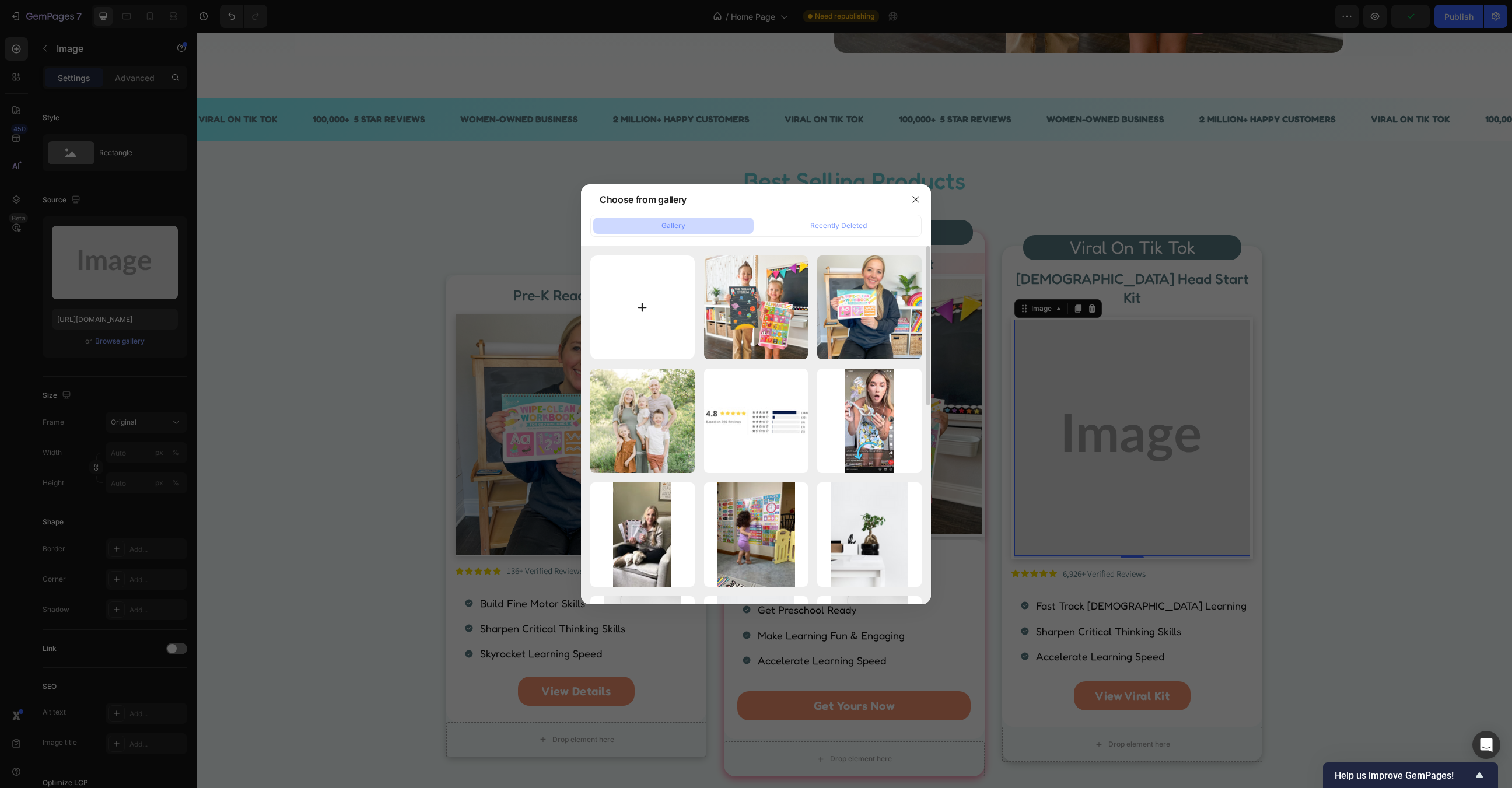
click at [609, 313] on input "file" at bounding box center [642, 307] width 105 height 105
type input "C:\fakepath\Untitled design - 2025-09-26T111933.232.png"
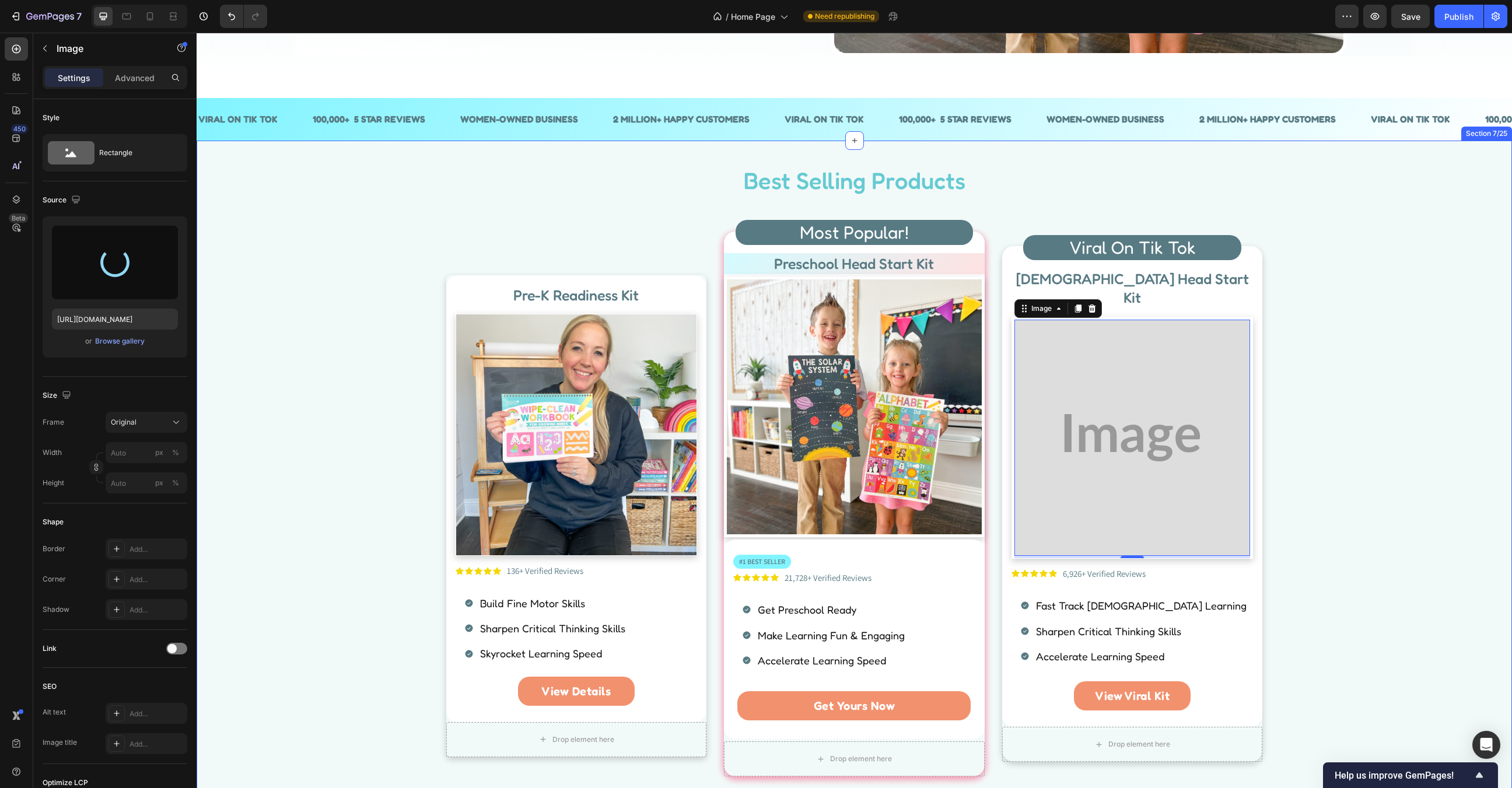
type input "https://cdn.shopify.com/s/files/1/0835/1957/0221/files/gempages_494025933632570…"
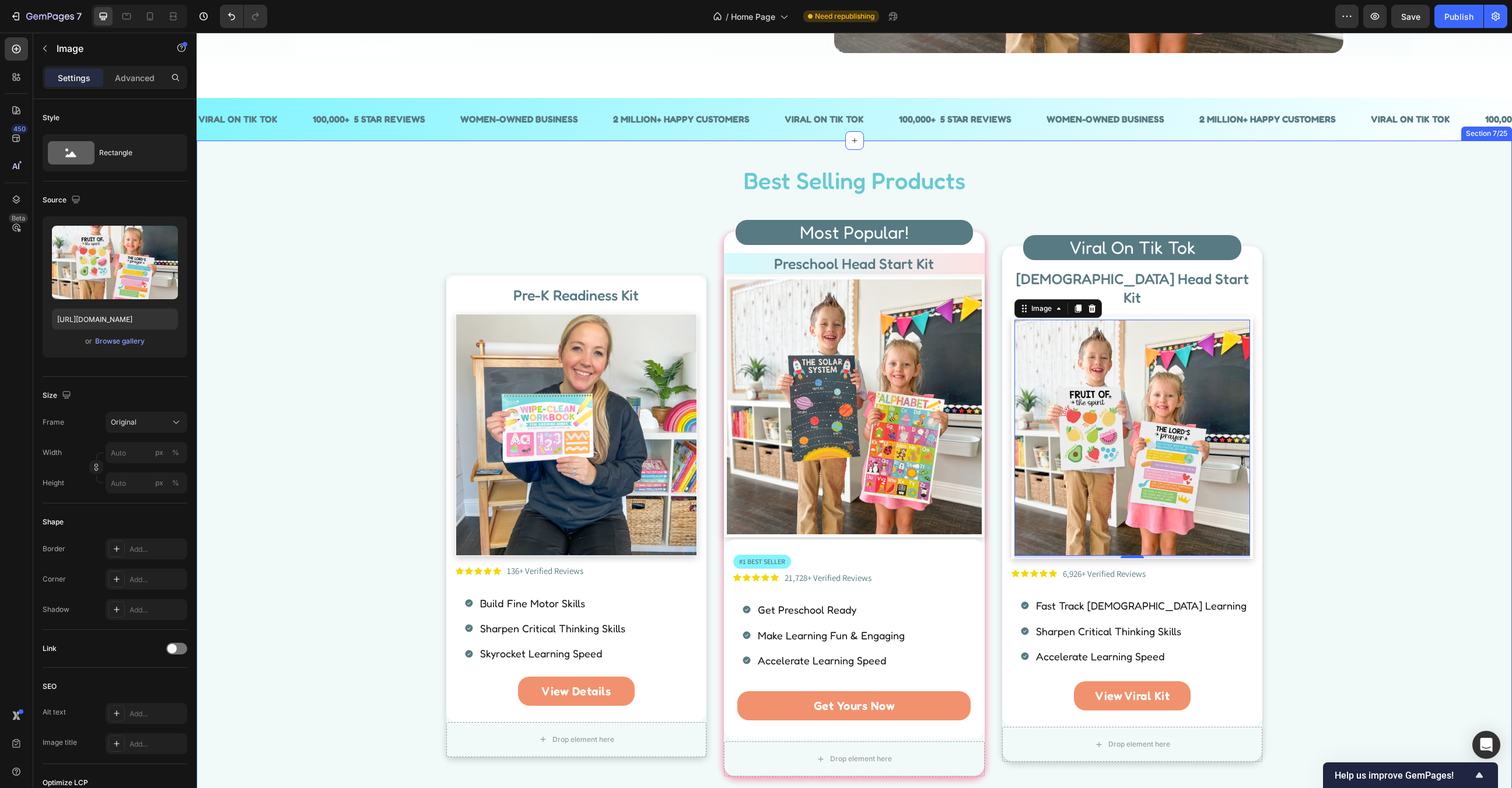
click at [1352, 324] on div "Best Selling Products Heading Row Pre-K Readiness Kit Heading Image Icon Icon I…" at bounding box center [854, 475] width 1298 height 622
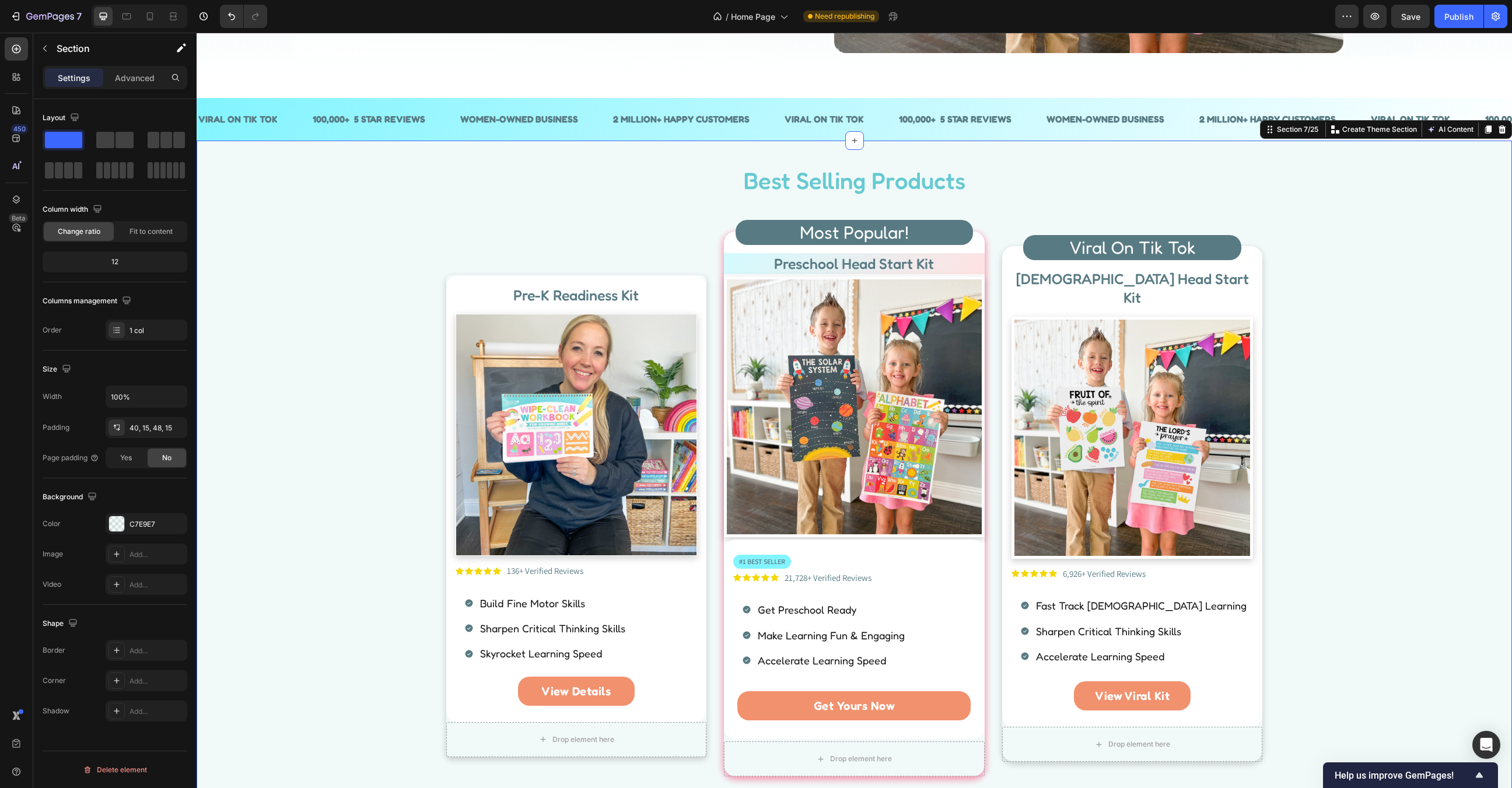
scroll to position [441, 0]
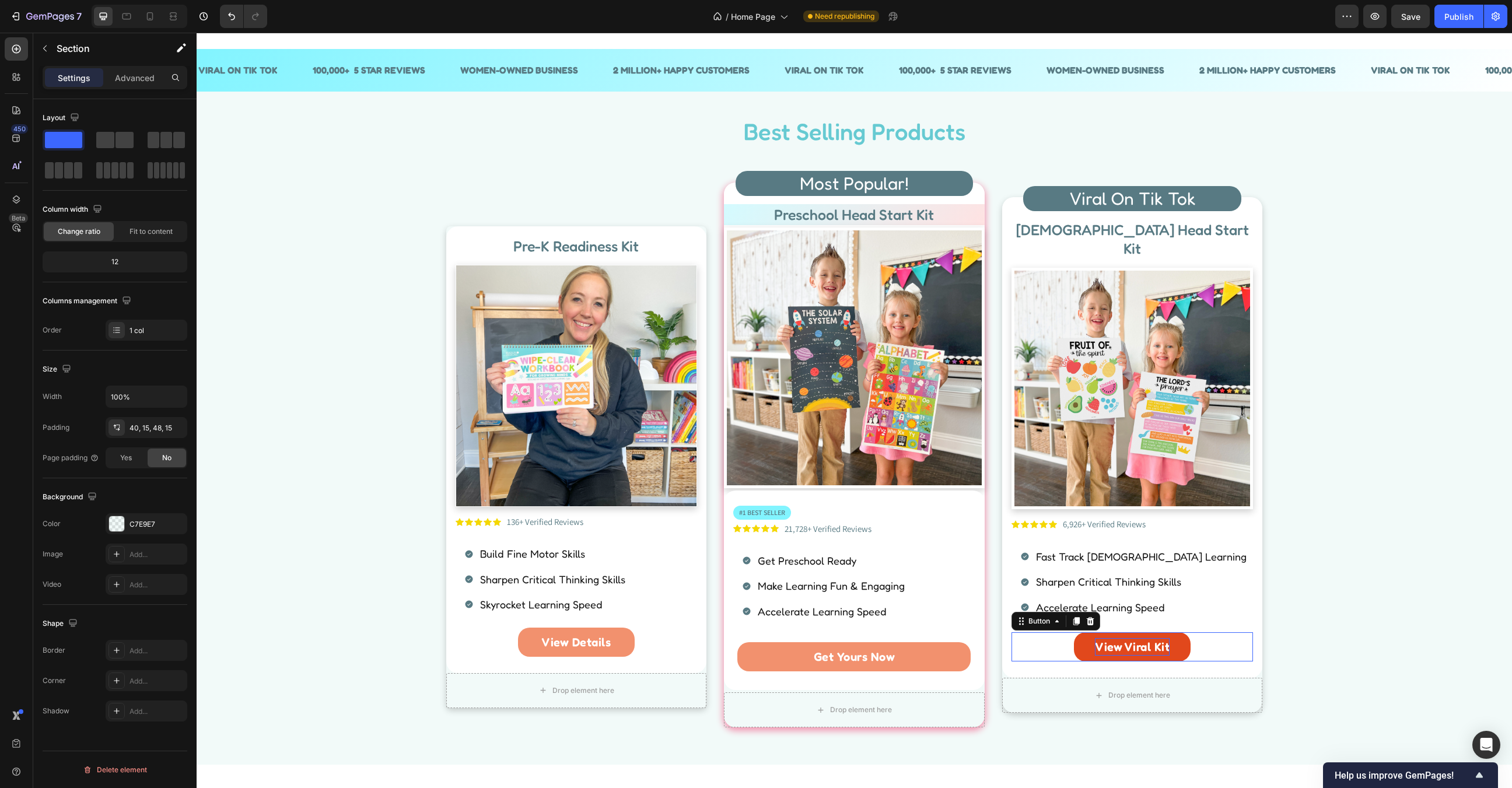
click at [1136, 638] on p "View Viral Kit" at bounding box center [1132, 647] width 75 height 18
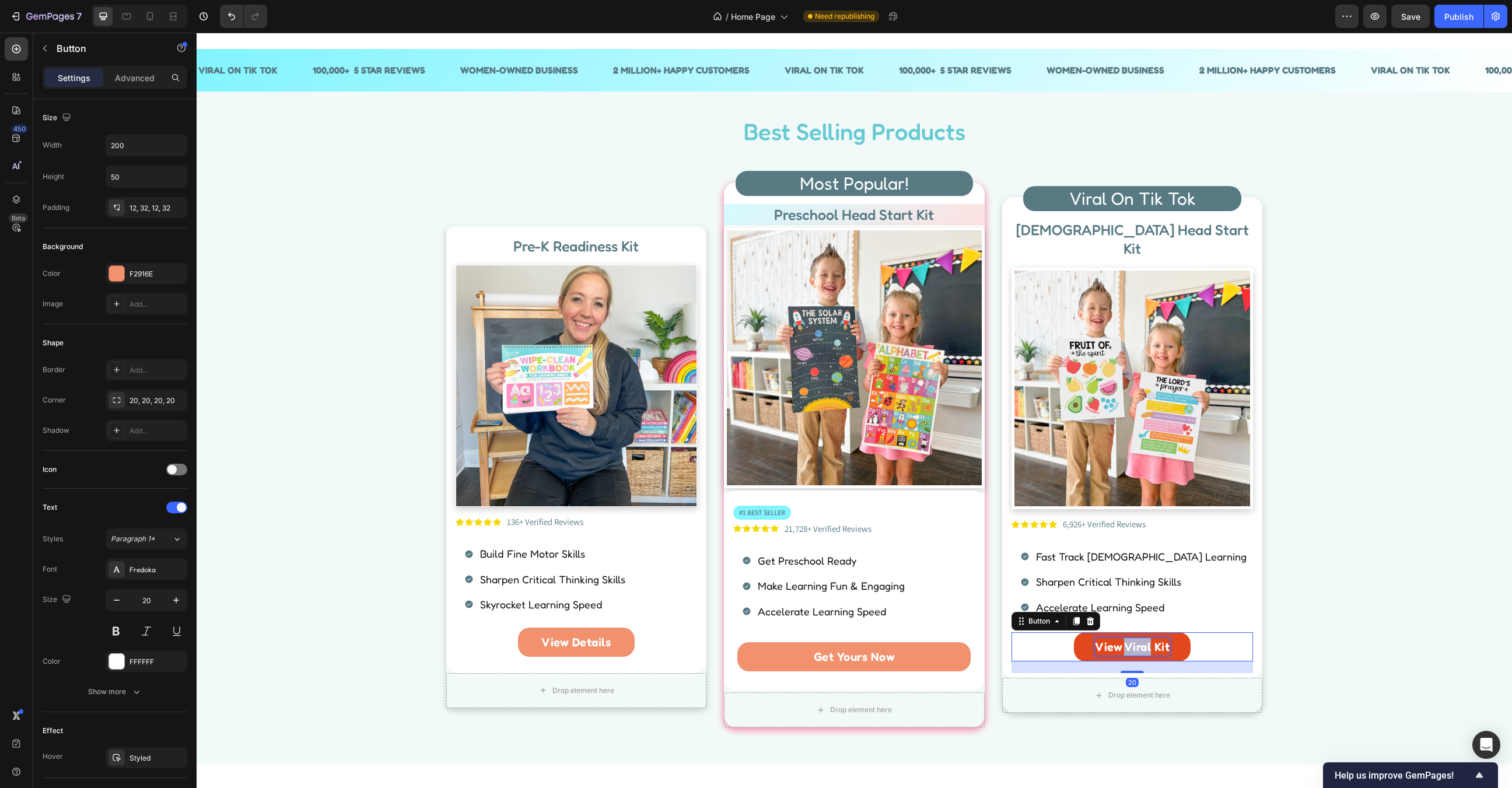
click at [1136, 638] on p "View Viral Kit" at bounding box center [1132, 647] width 75 height 18
click at [1397, 471] on div "Best Selling Products Heading Row Pre-K Readiness Kit Heading Image Icon Icon I…" at bounding box center [854, 426] width 1298 height 622
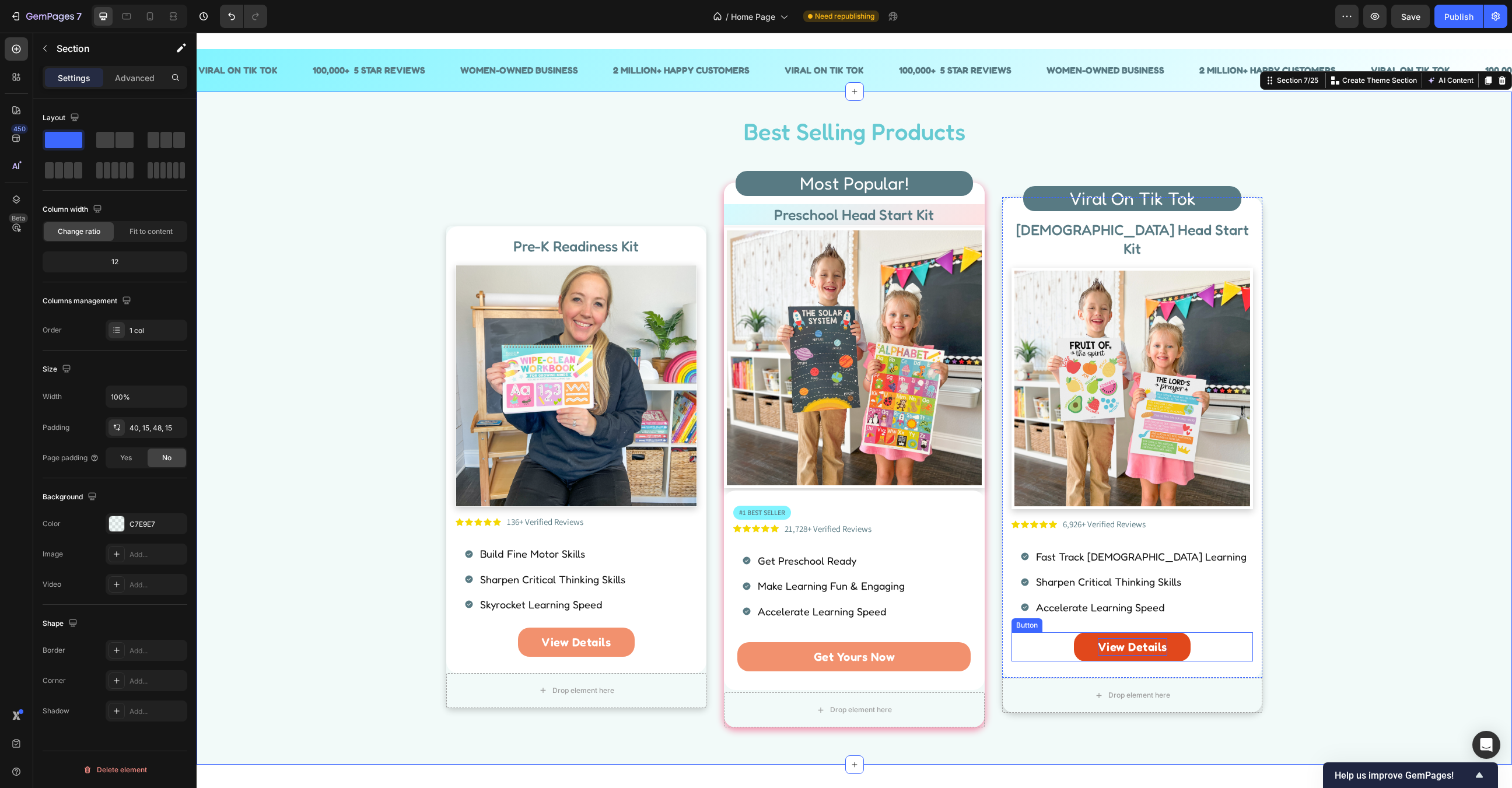
click at [1123, 638] on p "View Details" at bounding box center [1133, 647] width 70 height 18
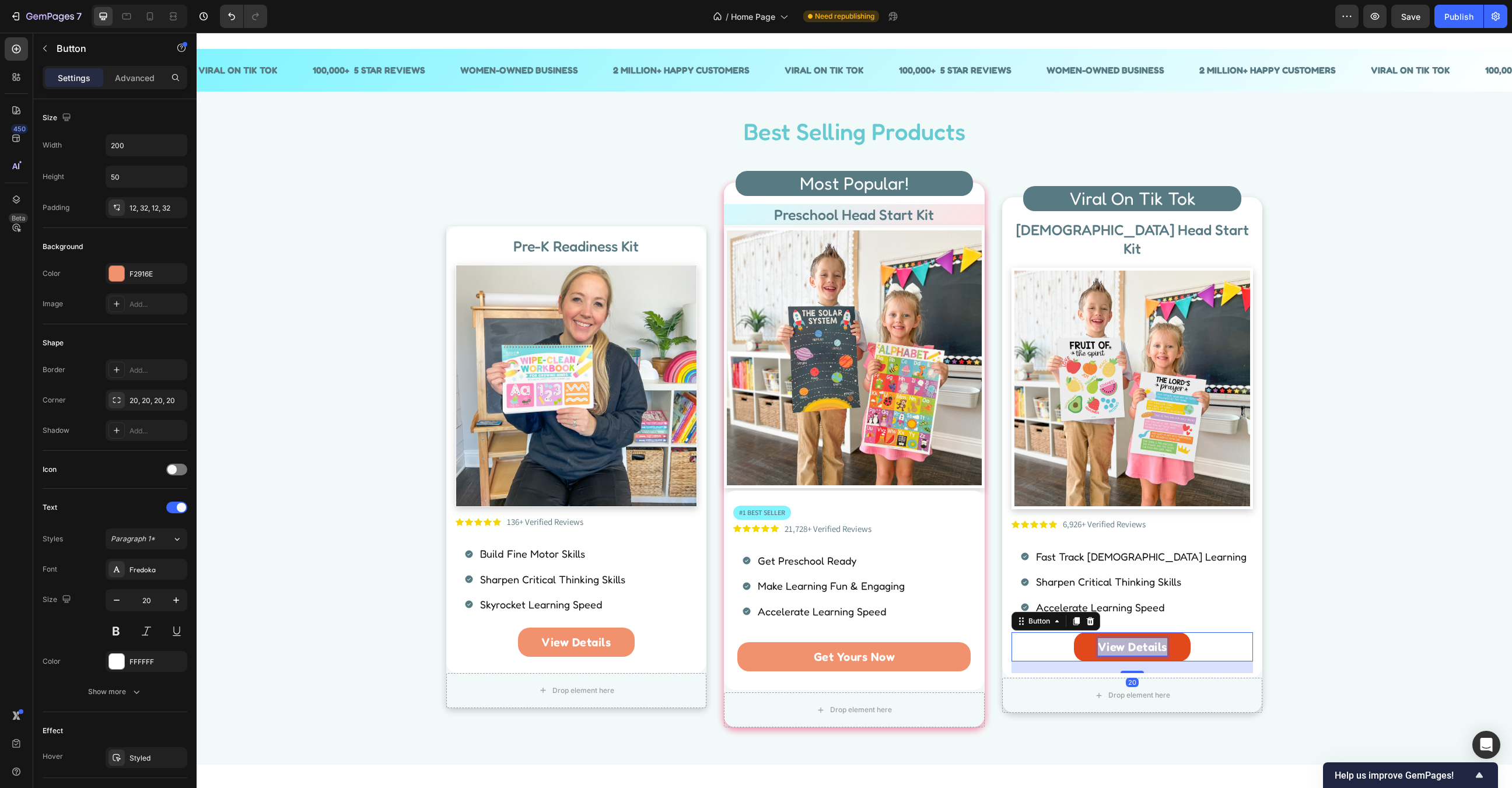
click at [1123, 638] on p "View Details" at bounding box center [1133, 647] width 70 height 18
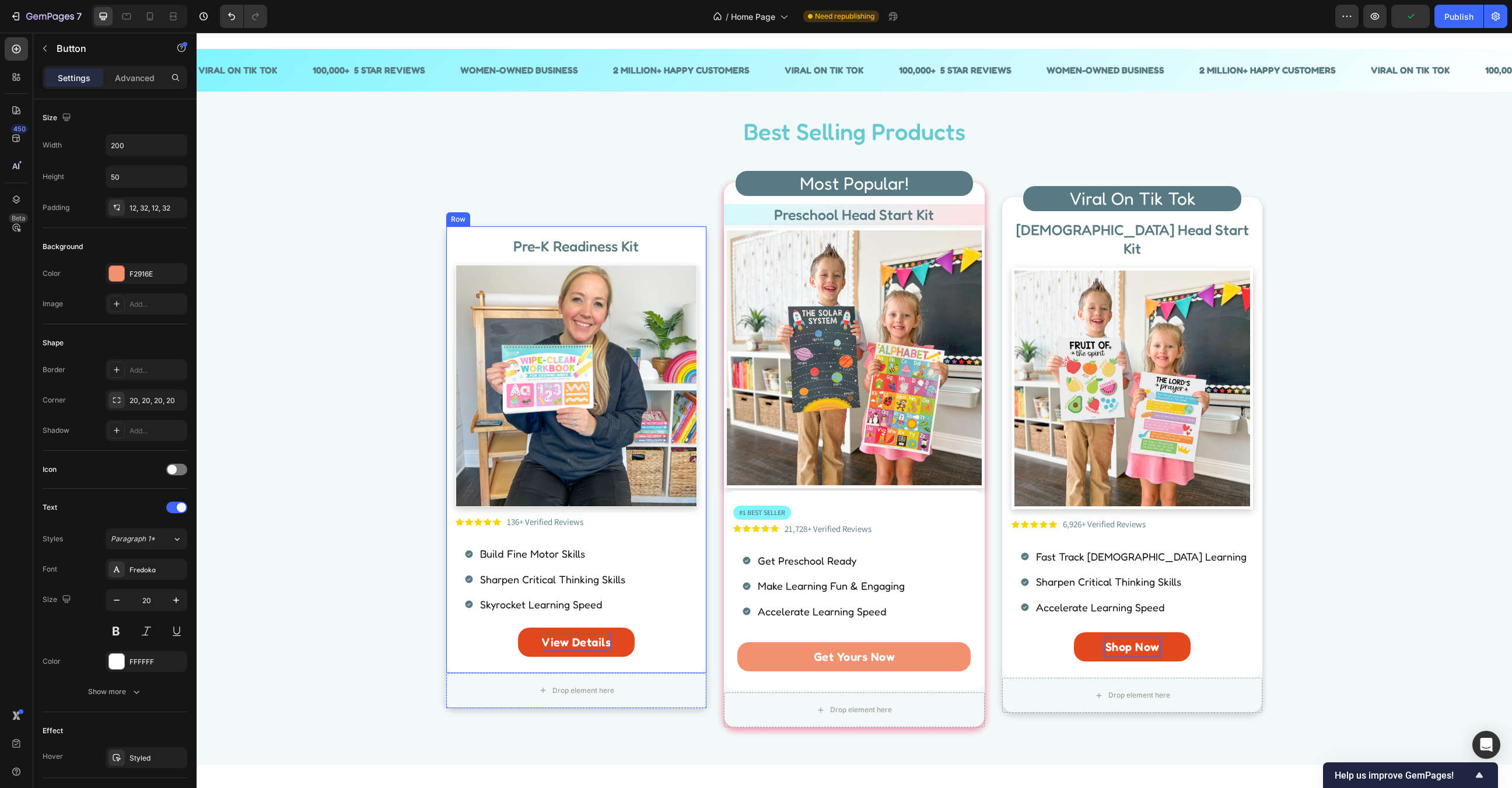
click at [583, 643] on p "View Details" at bounding box center [576, 642] width 70 height 18
click at [1361, 532] on div "Best Selling Products Heading Row Pre-K Readiness Kit Heading Image Icon Icon I…" at bounding box center [854, 426] width 1298 height 622
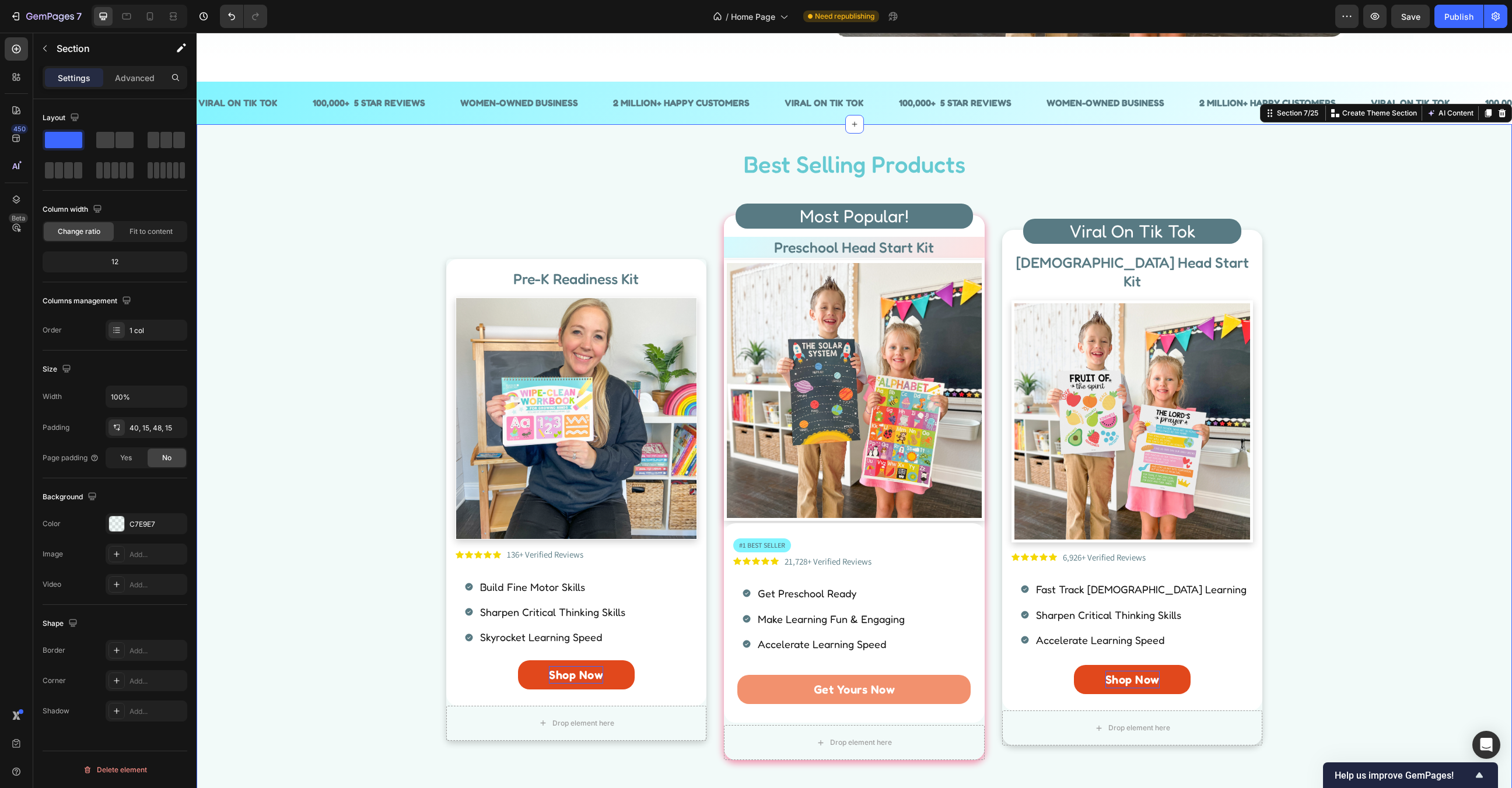
scroll to position [422, 0]
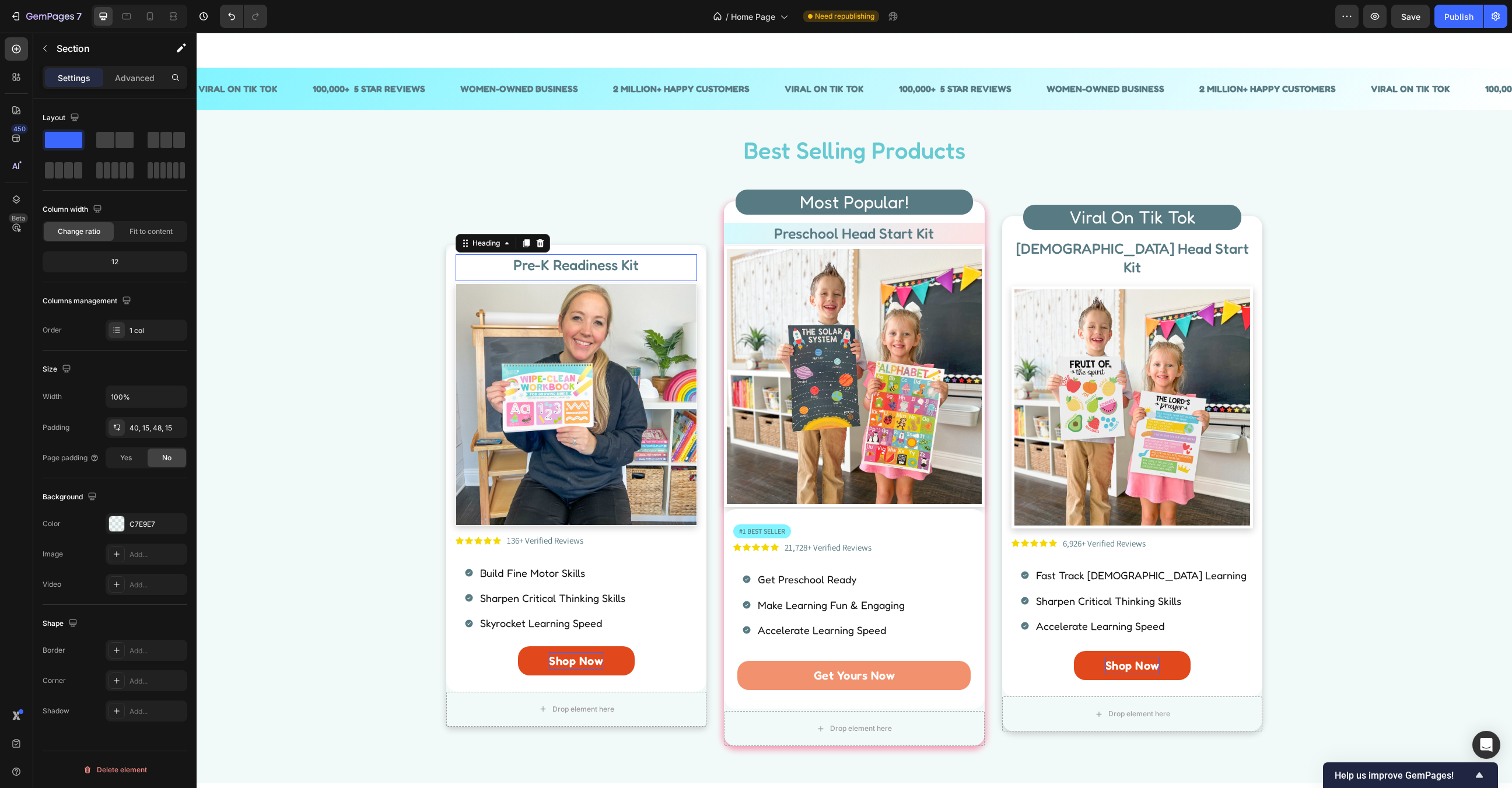
click at [576, 255] on h2 "Pre-K Readiness Kit" at bounding box center [577, 265] width 242 height 22
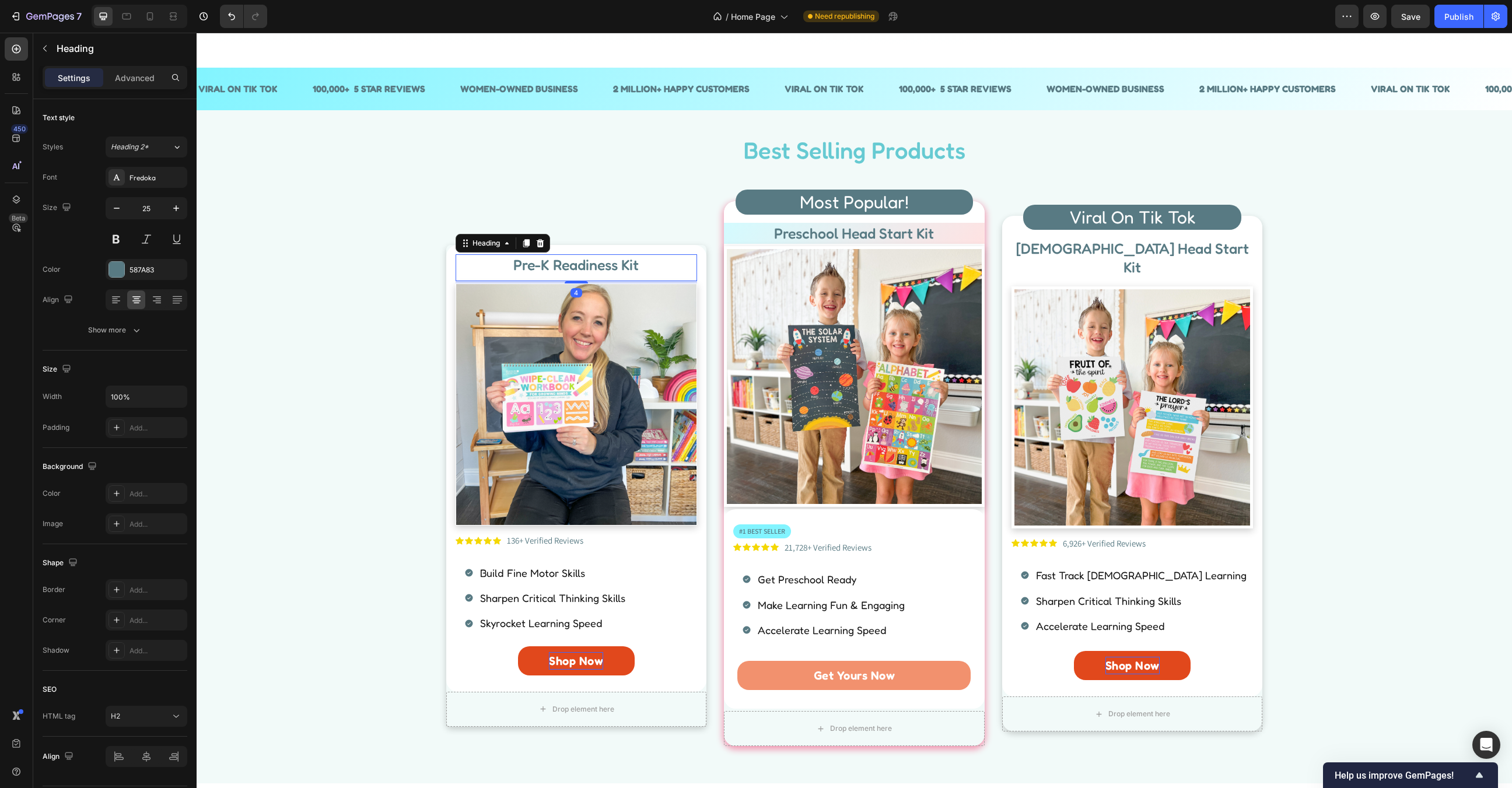
click at [582, 260] on h2 "Pre-K Readiness Kit" at bounding box center [577, 265] width 242 height 22
click at [582, 260] on p "Pre-K Readiness Kit" at bounding box center [576, 265] width 240 height 19
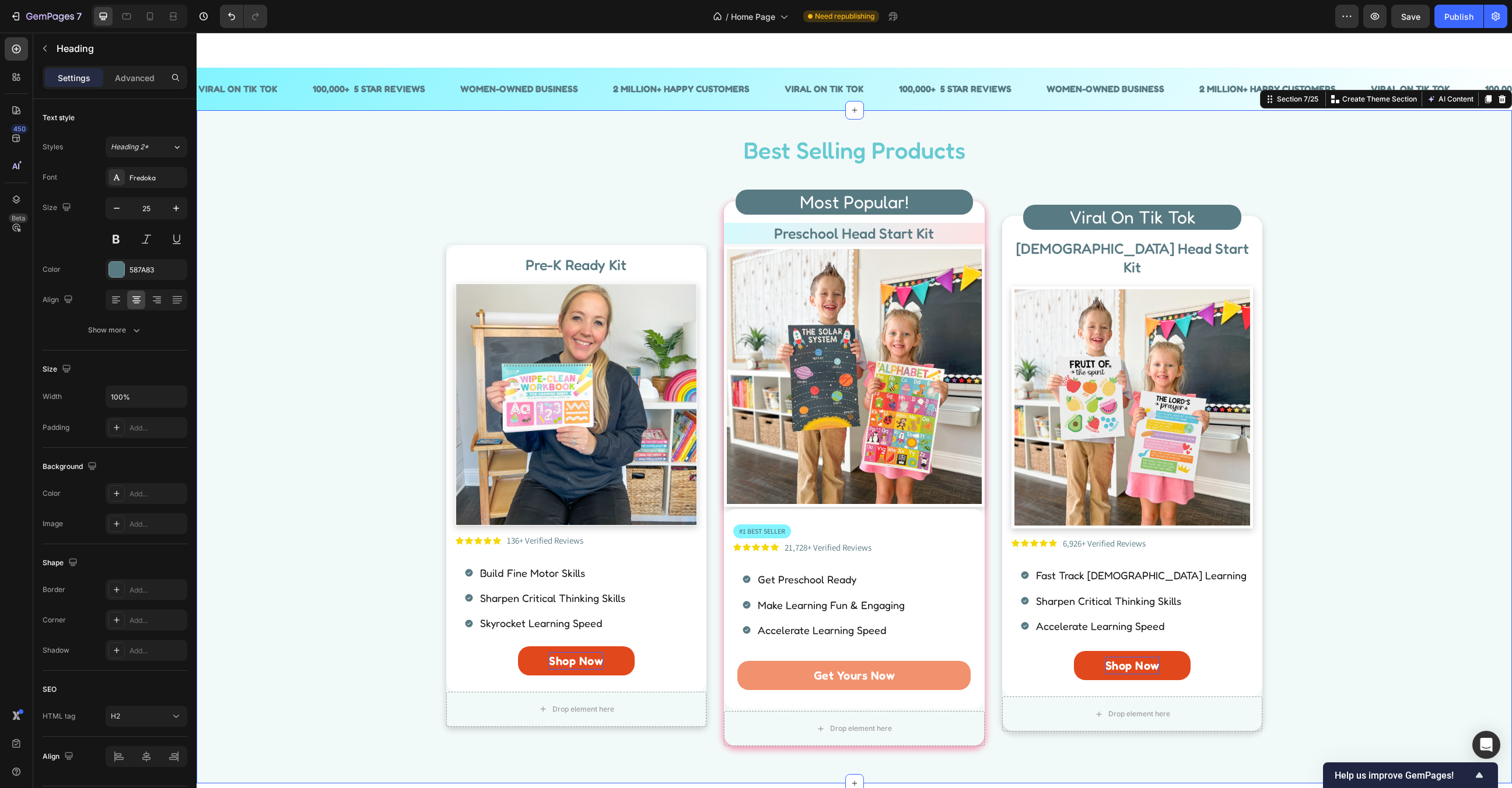
click at [364, 364] on div "Best Selling Products Heading Row Pre-K Ready Kit Heading Image Icon Icon Icon …" at bounding box center [854, 444] width 1298 height 622
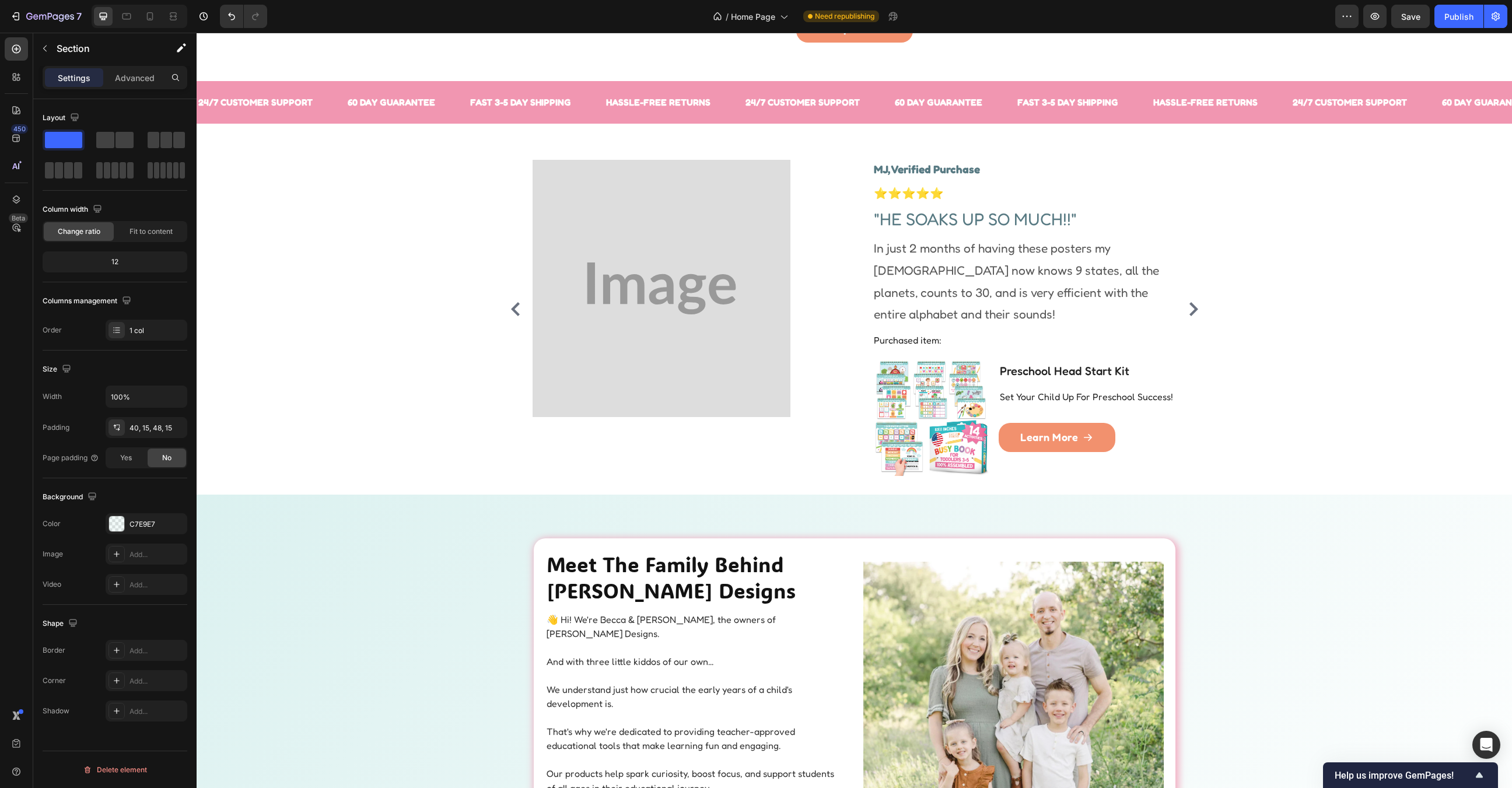
scroll to position [1494, 0]
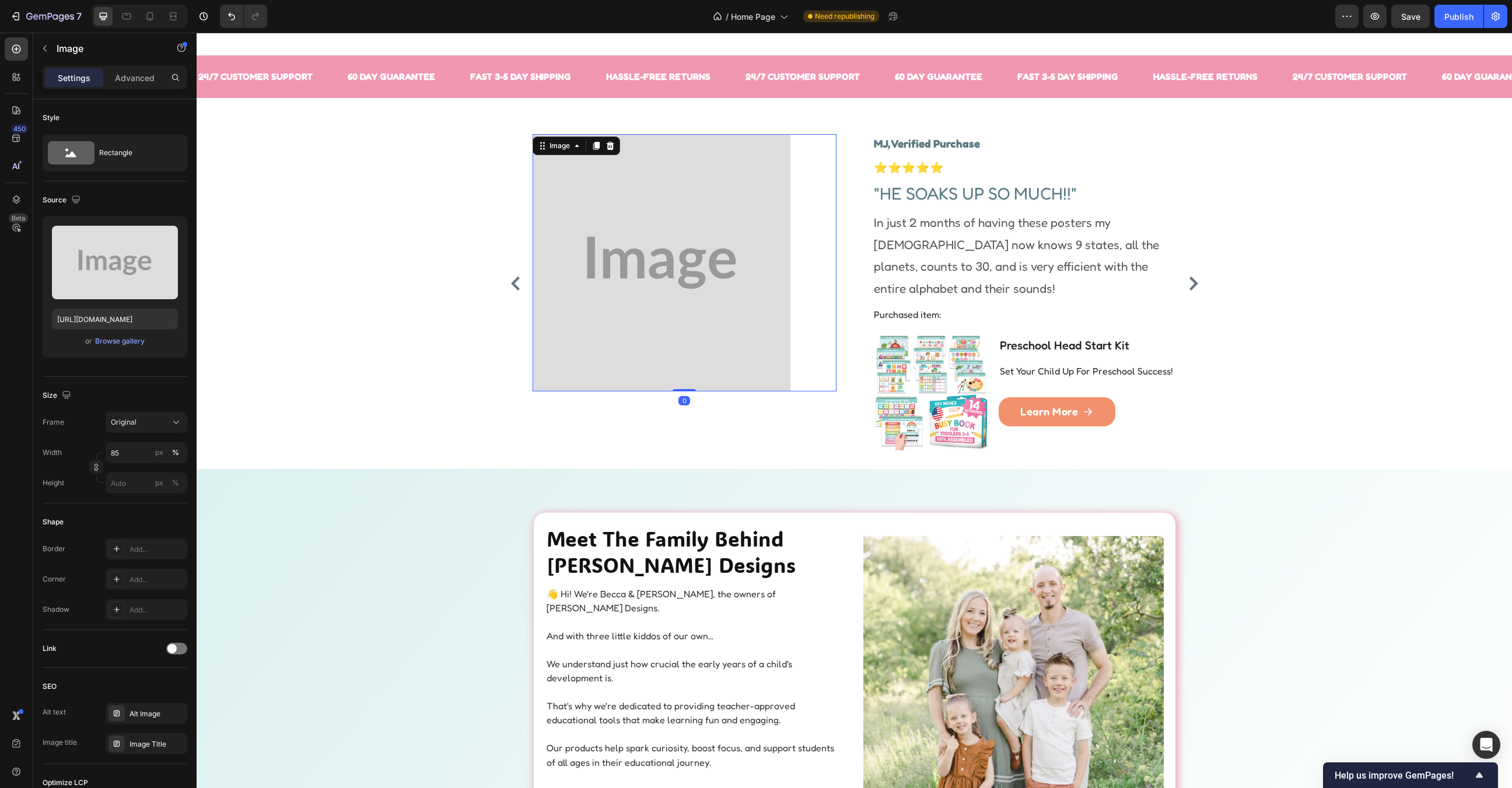
click at [729, 249] on img at bounding box center [662, 263] width 258 height 257
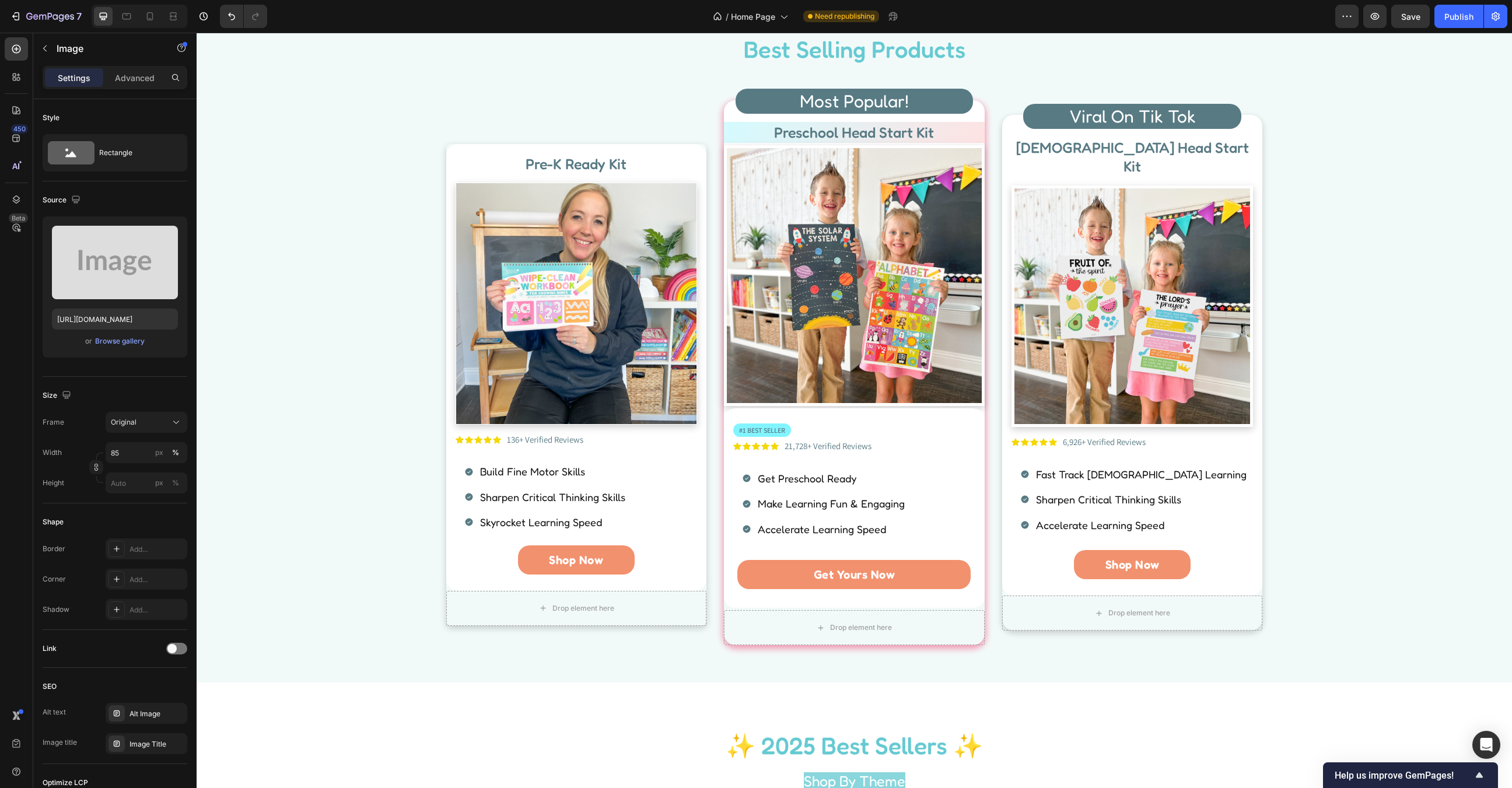
scroll to position [0, 0]
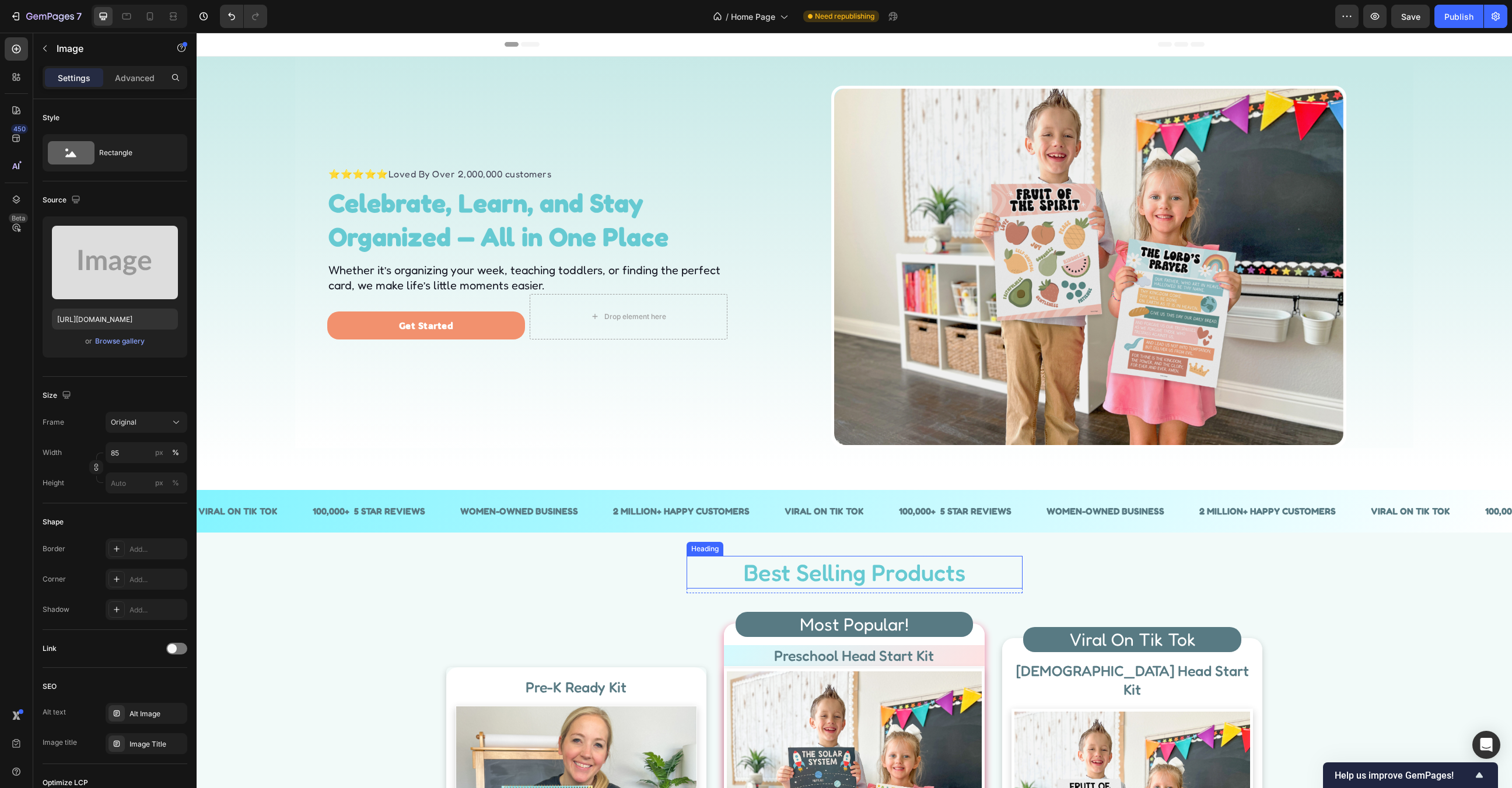
click at [908, 570] on h2 "Best Selling Products" at bounding box center [854, 572] width 336 height 33
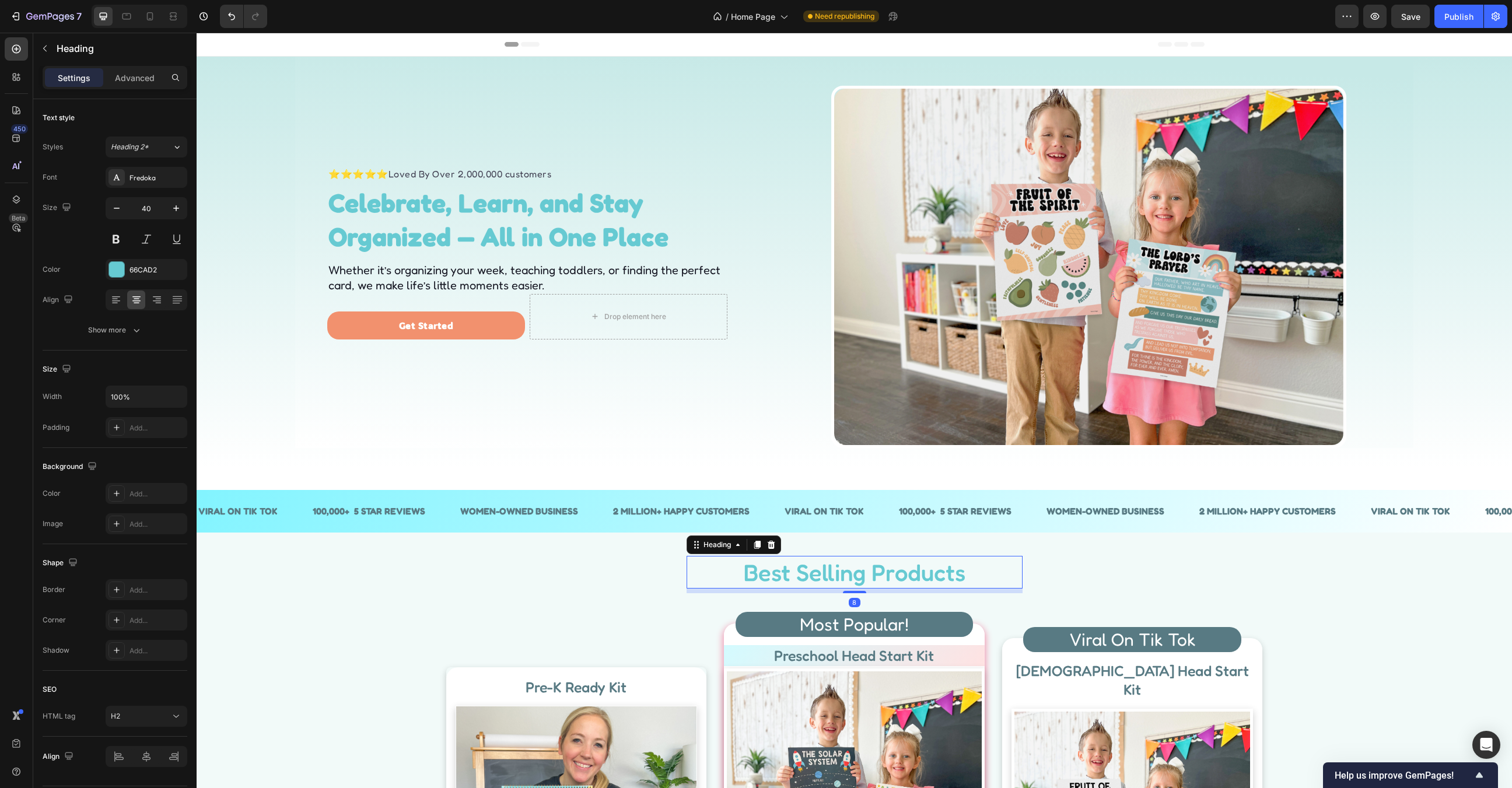
click at [908, 570] on h2 "Best Selling Products" at bounding box center [854, 572] width 336 height 33
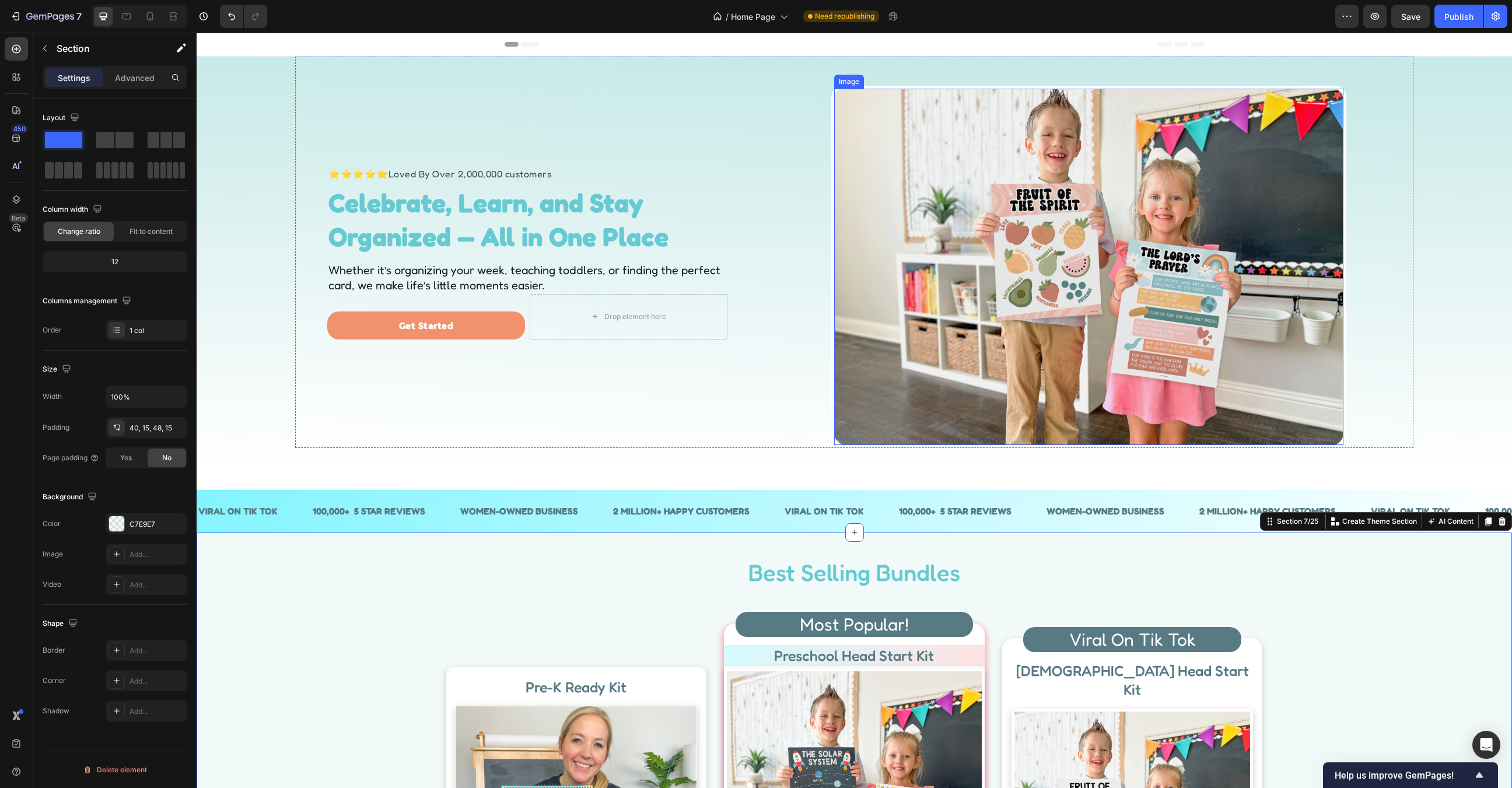
click at [1132, 326] on img at bounding box center [1089, 266] width 509 height 356
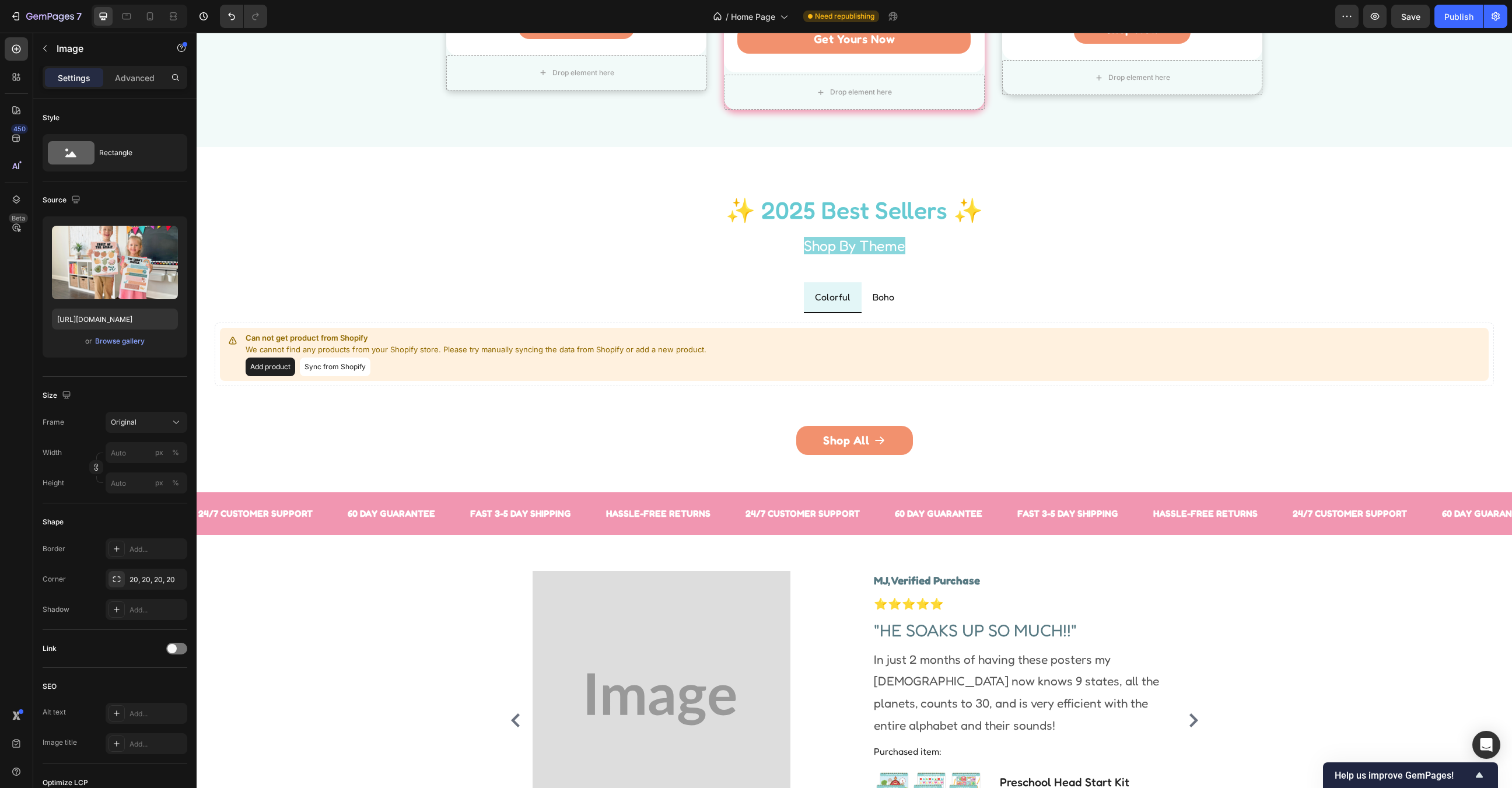
scroll to position [1063, 0]
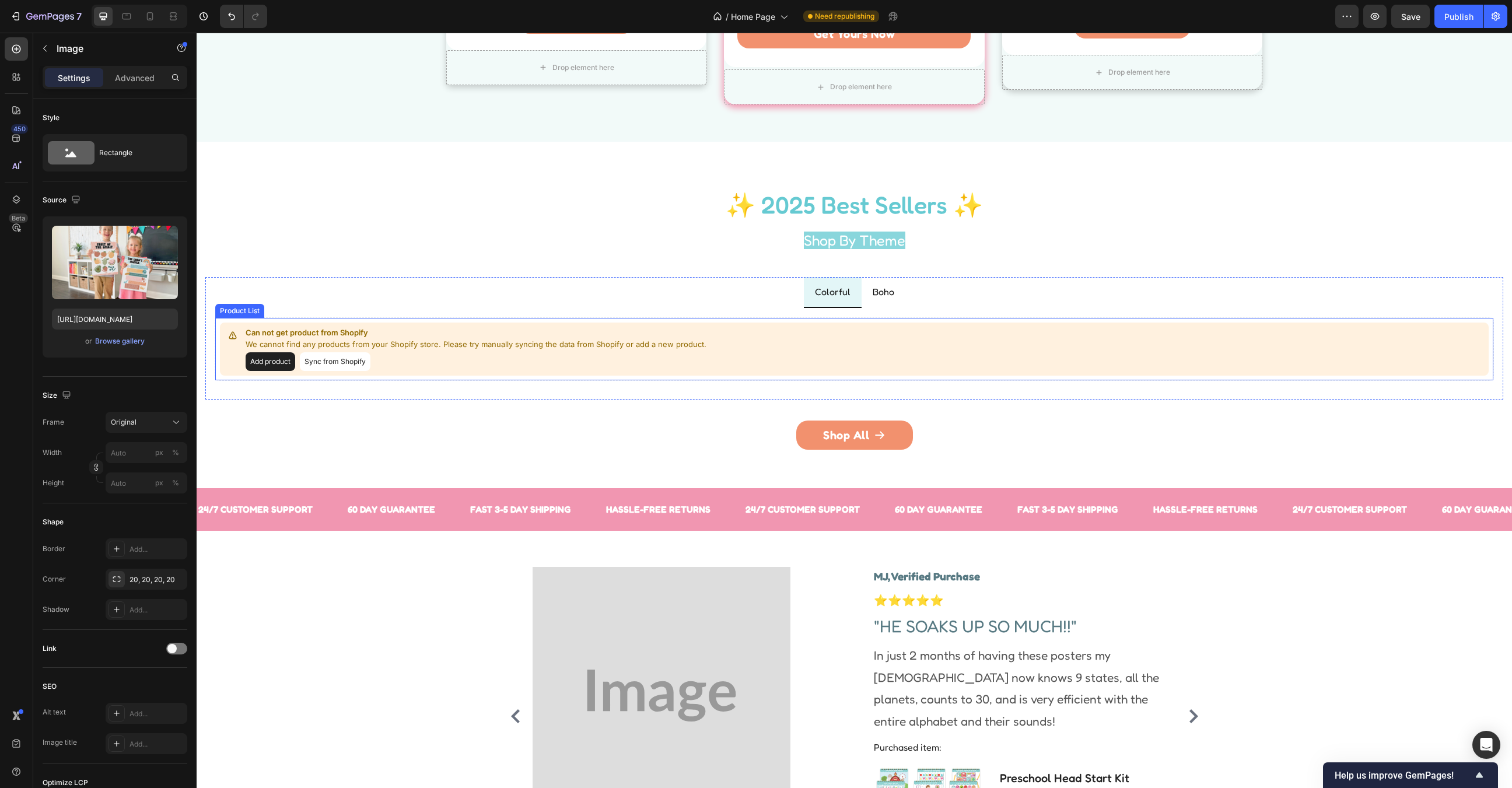
click at [1012, 323] on div "Can not get product from Shopify We cannot find any products from your Shopify …" at bounding box center [854, 349] width 1269 height 53
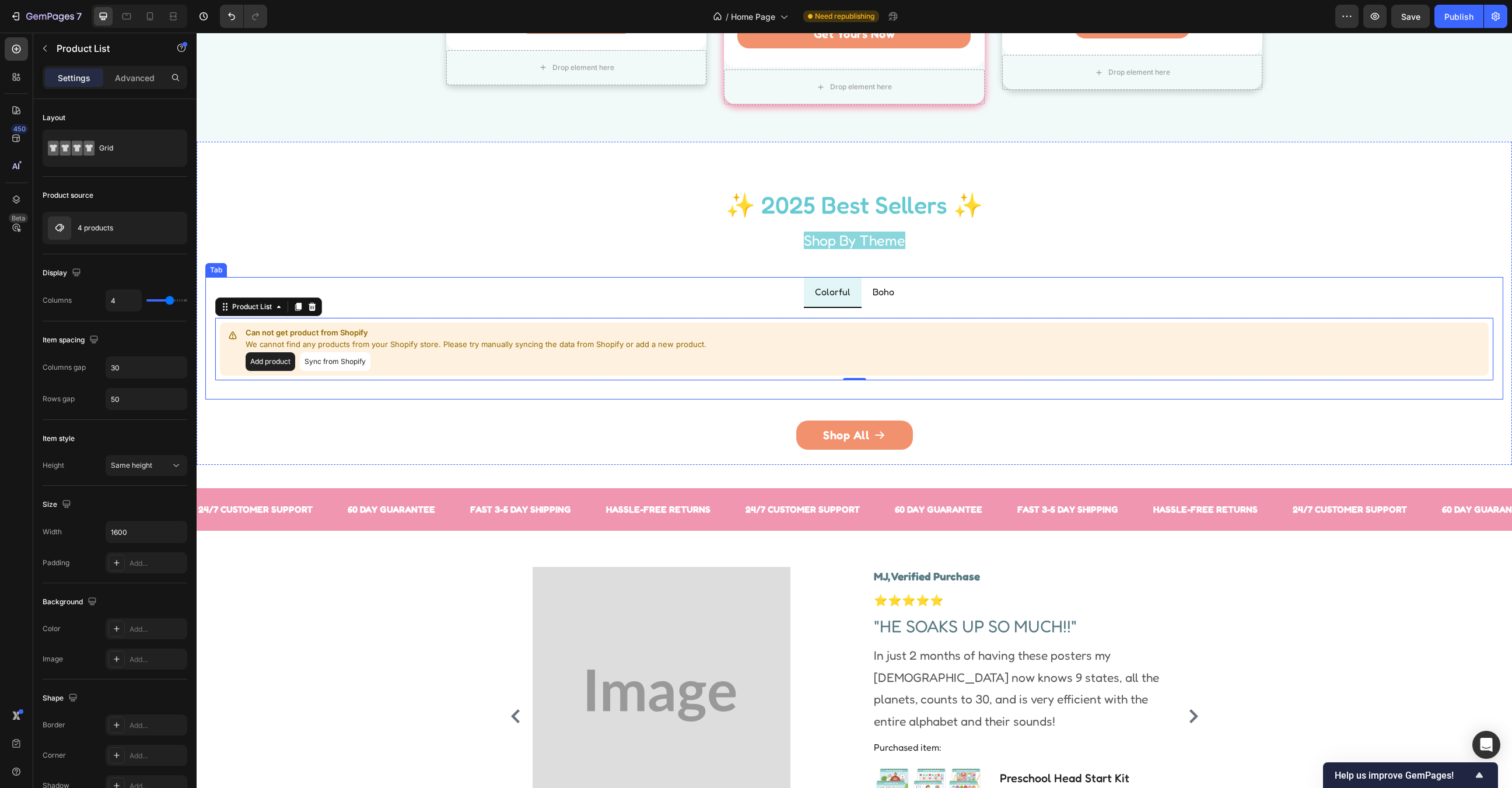
click at [957, 293] on ul "Colorful Boho" at bounding box center [854, 292] width 1298 height 31
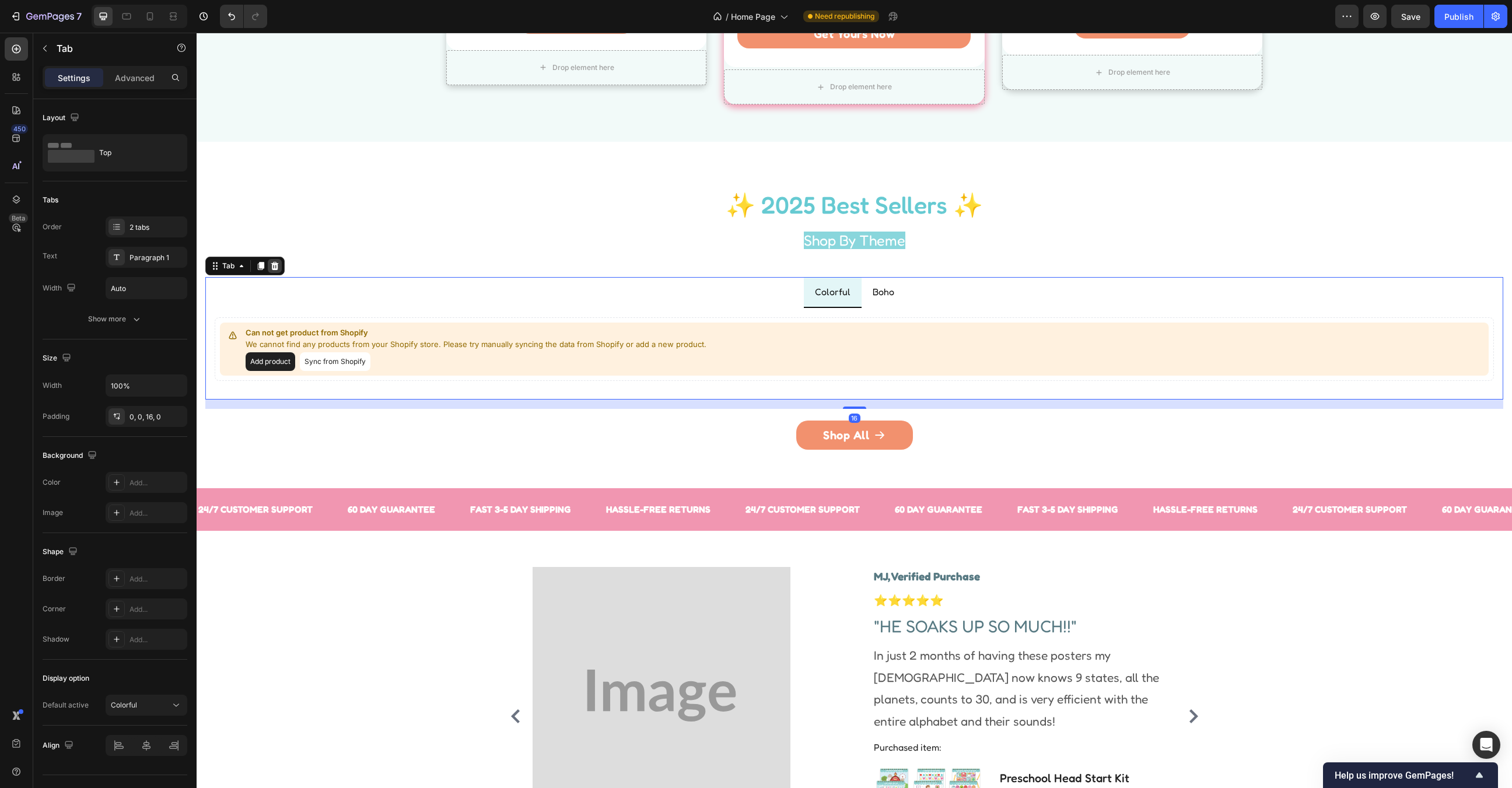
click at [277, 267] on icon at bounding box center [275, 266] width 7 height 8
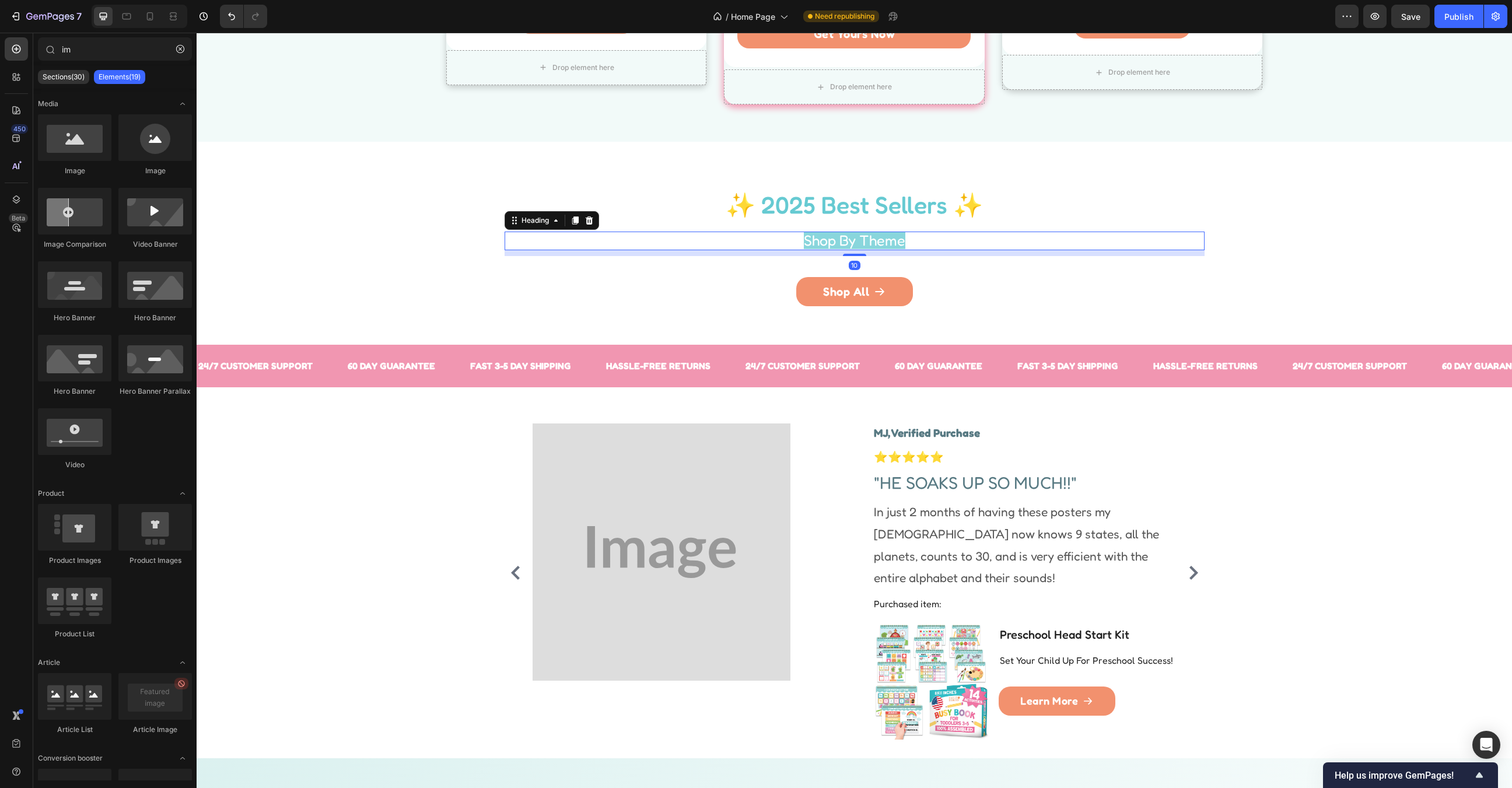
click at [873, 234] on span "Shop By Theme" at bounding box center [854, 240] width 102 height 18
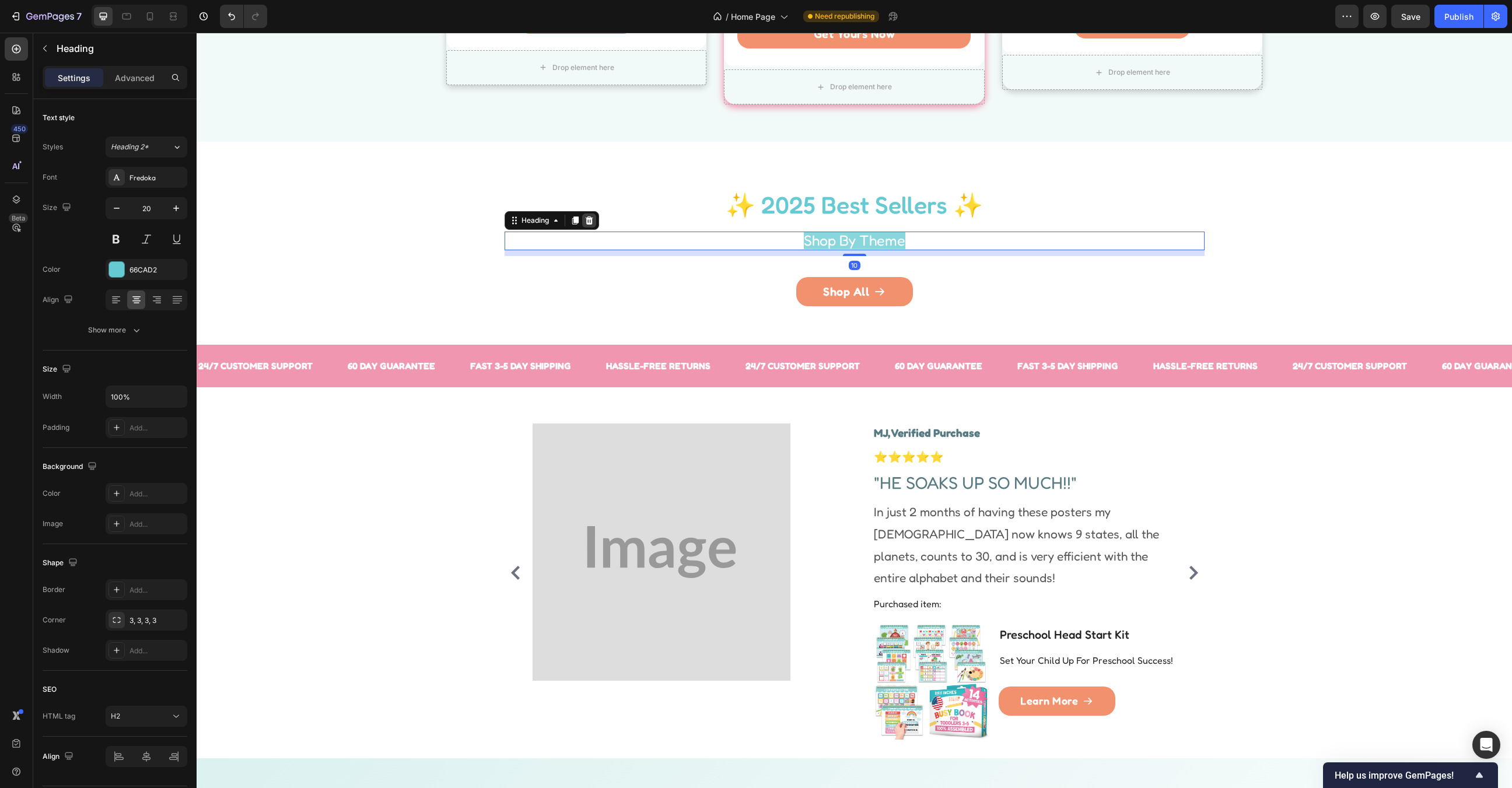
click at [589, 217] on icon at bounding box center [589, 220] width 7 height 8
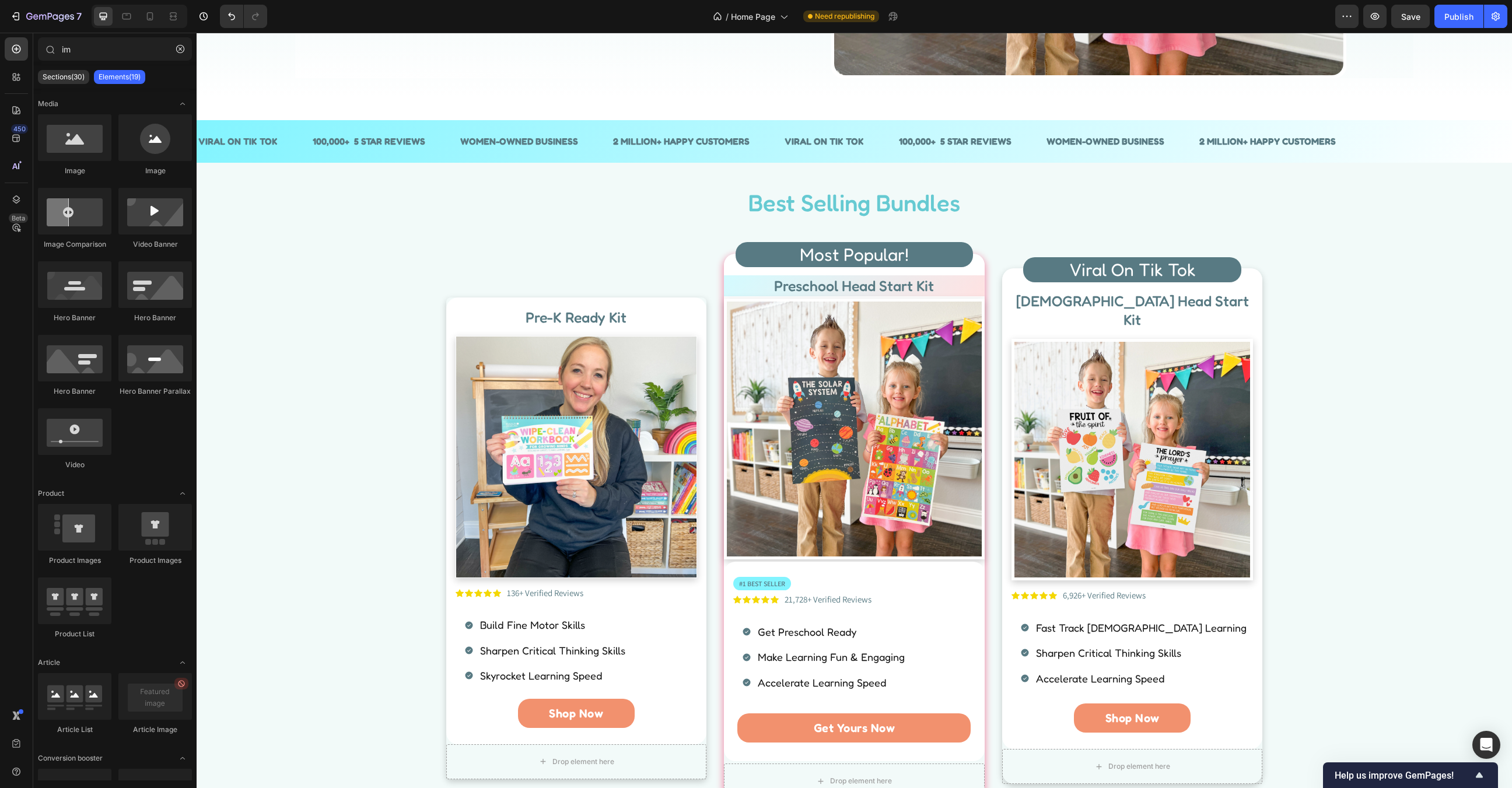
scroll to position [0, 0]
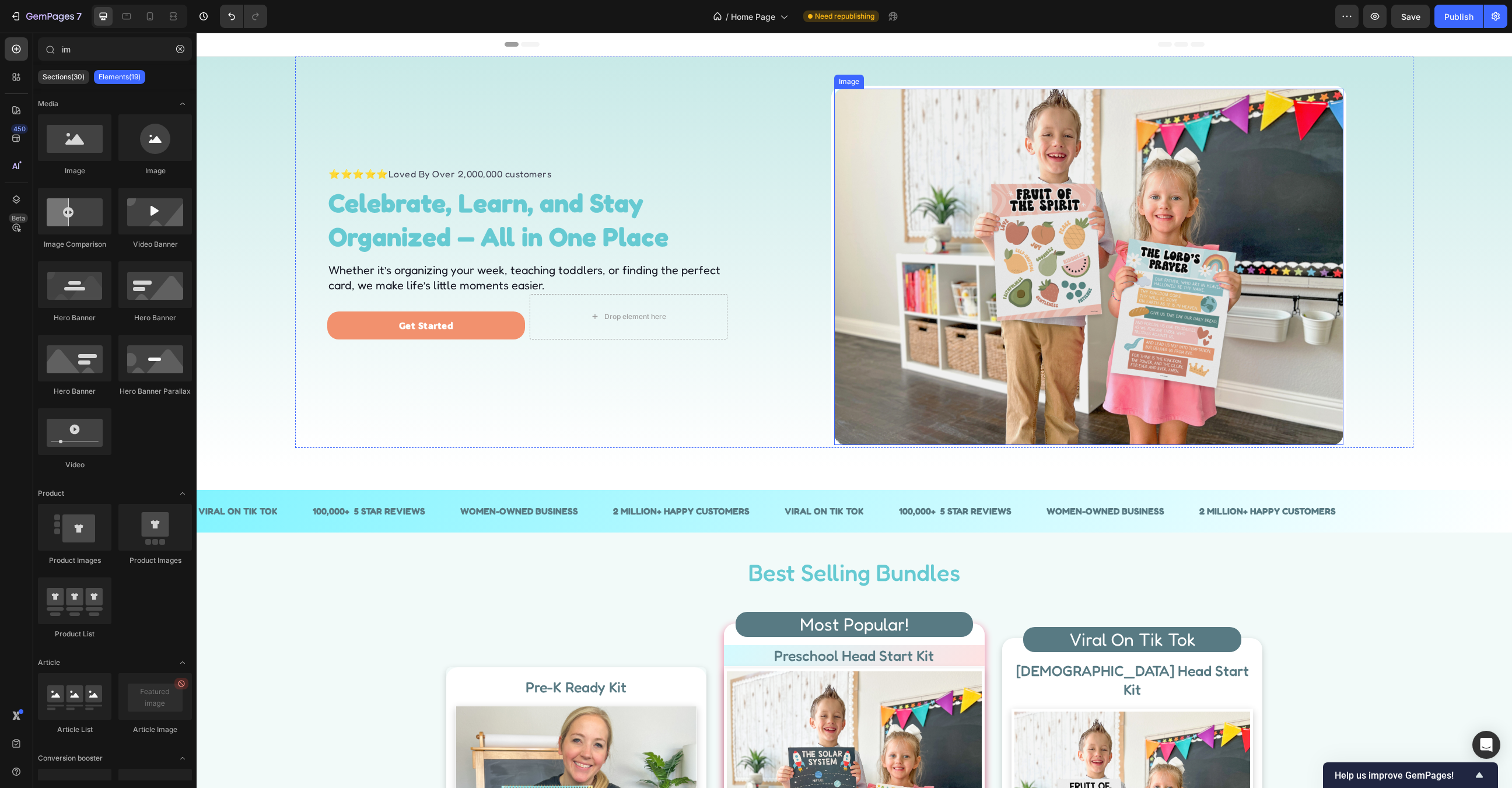
click at [1122, 229] on img at bounding box center [1089, 266] width 509 height 356
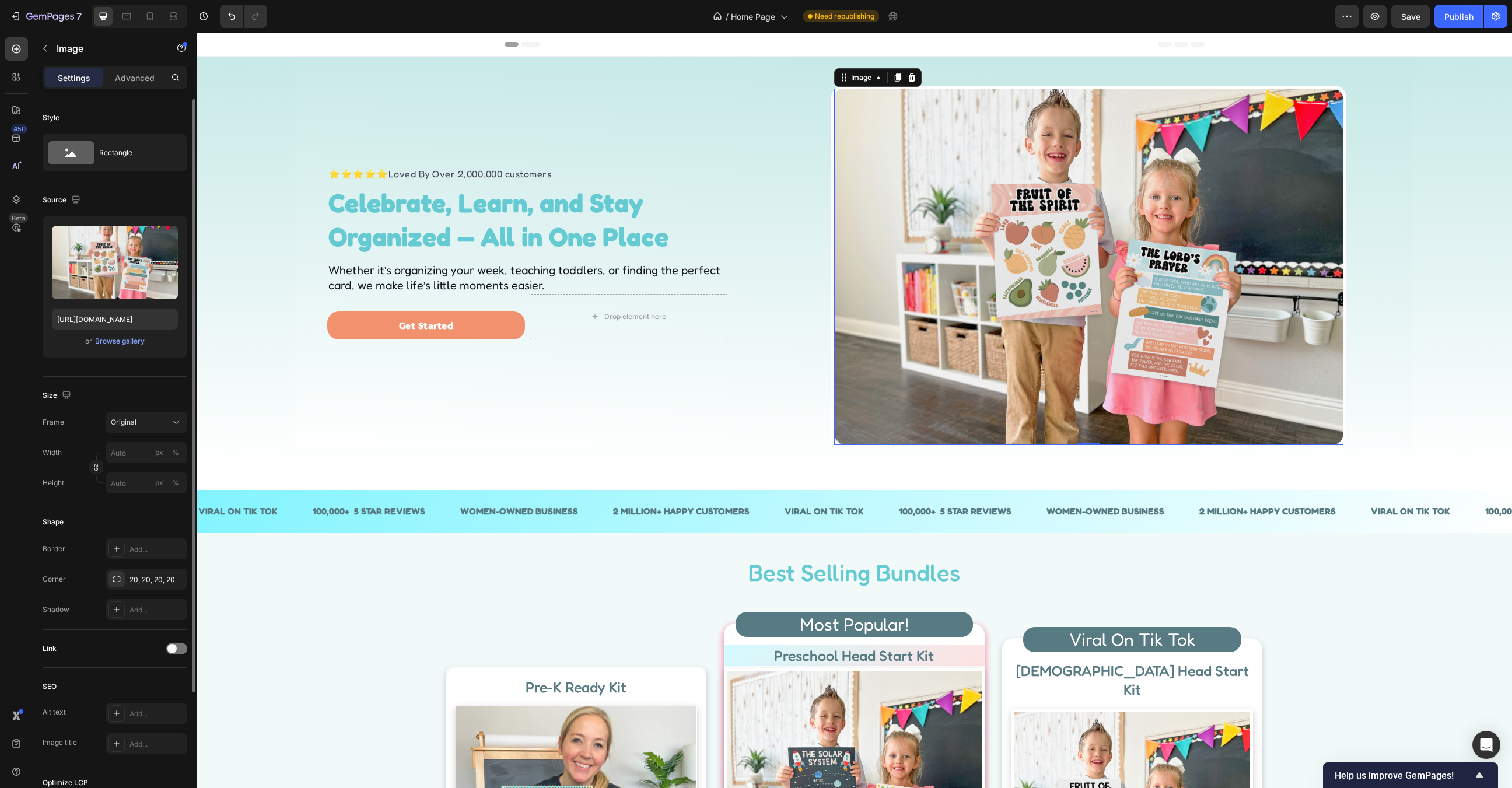
click at [116, 347] on div "or Browse gallery" at bounding box center [115, 341] width 126 height 14
click at [116, 344] on div "Browse gallery" at bounding box center [120, 341] width 50 height 10
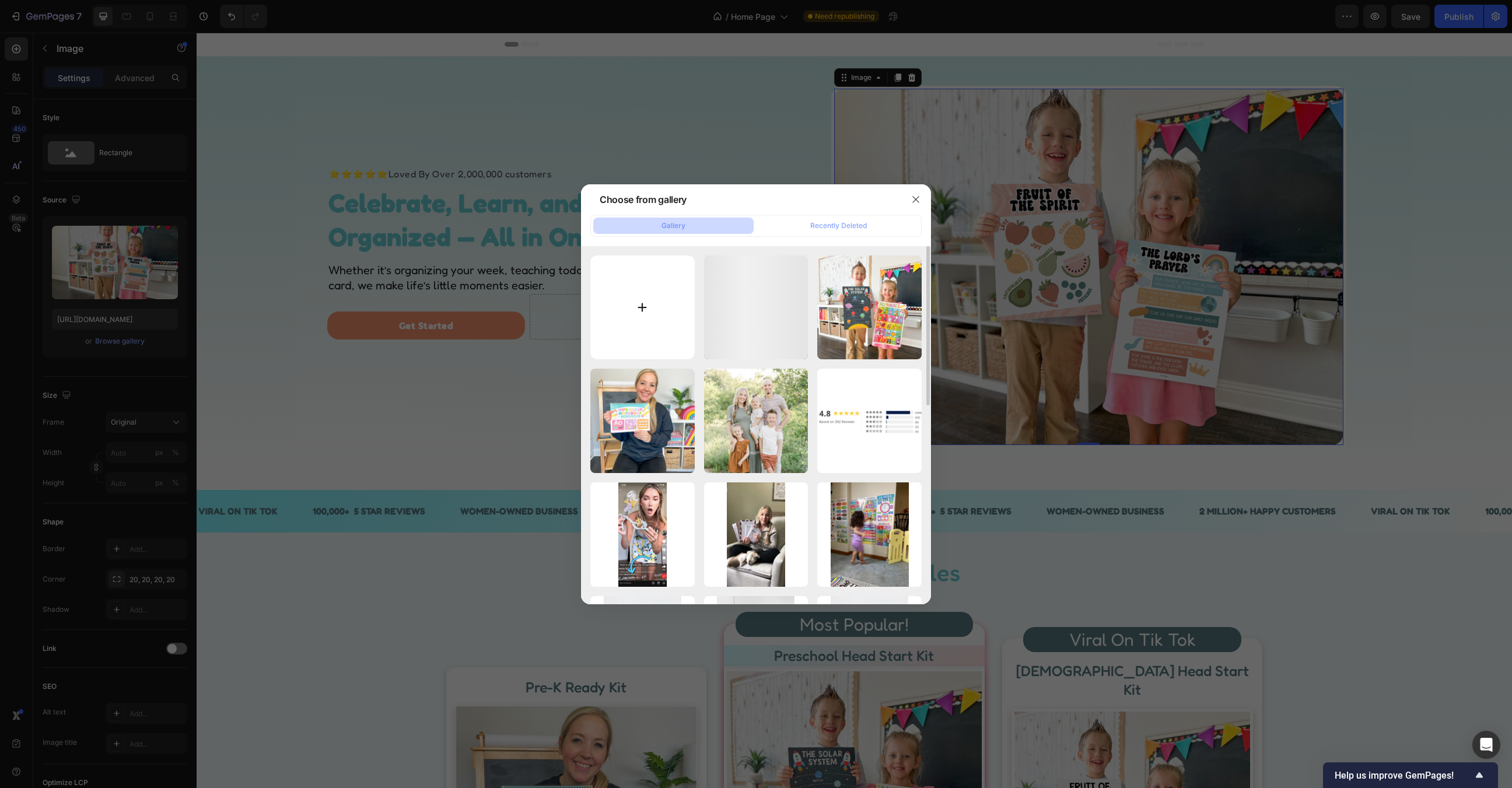
click at [631, 270] on input "file" at bounding box center [642, 307] width 105 height 105
type input "C:\fakepath\had had.jpg"
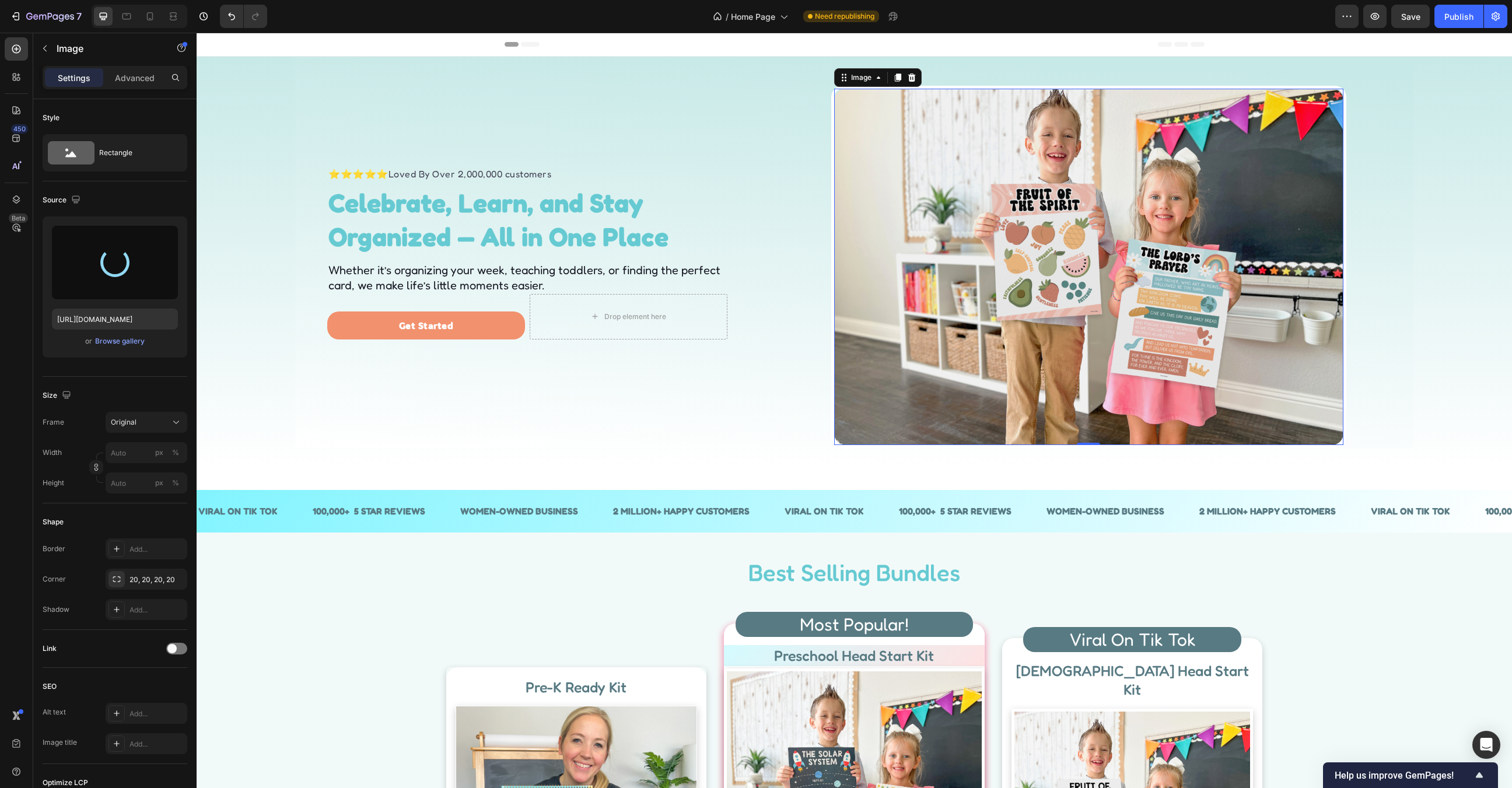
type input "https://cdn.shopify.com/s/files/1/0835/1957/0221/files/gempages_494025933632570…"
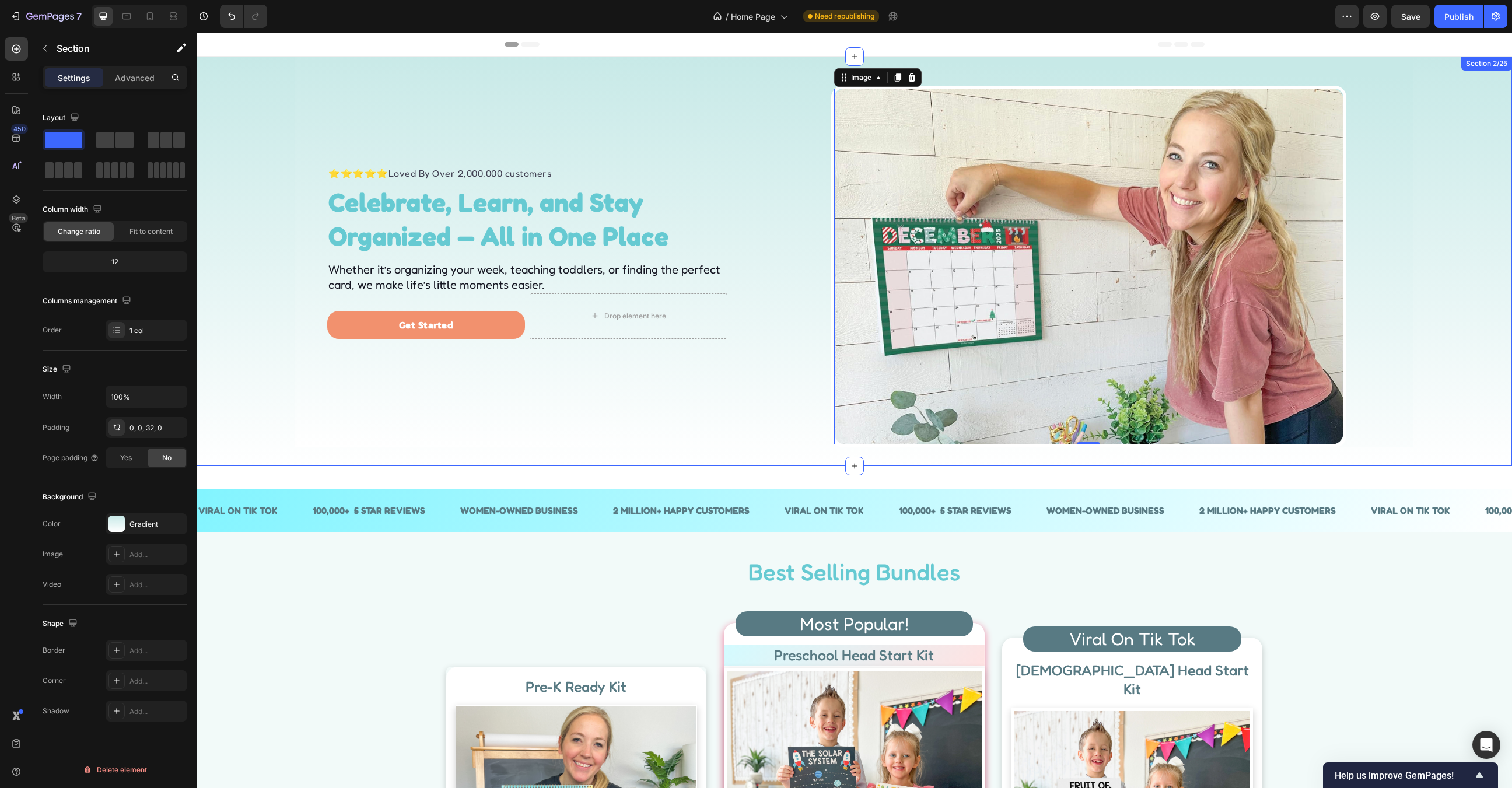
click at [1443, 271] on div "⭐⭐⭐⭐⭐ Loved By Over 2,000,000 customers Text block Celebrate, Learn, and Stay O…" at bounding box center [854, 252] width 1315 height 391
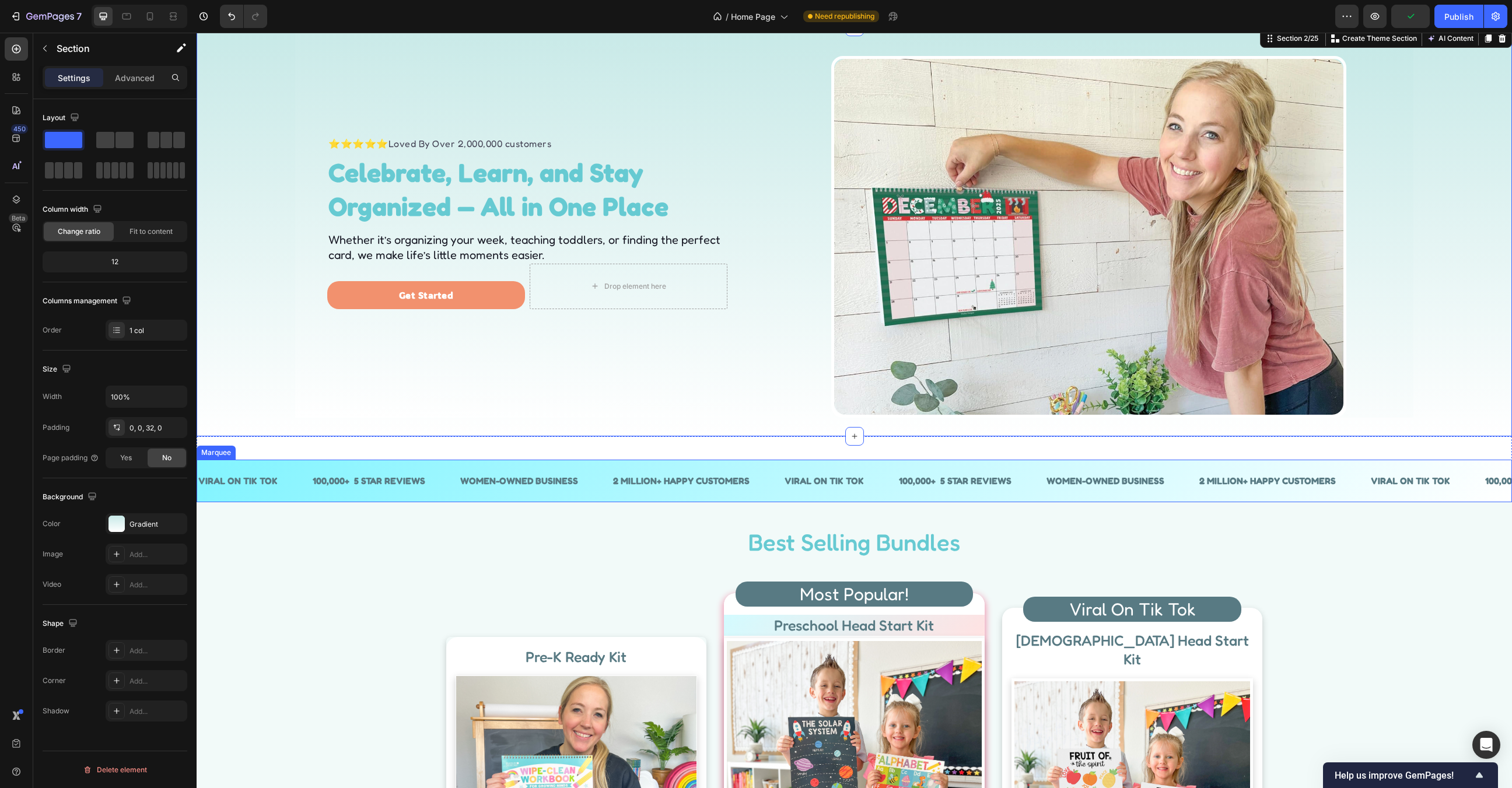
scroll to position [31, 0]
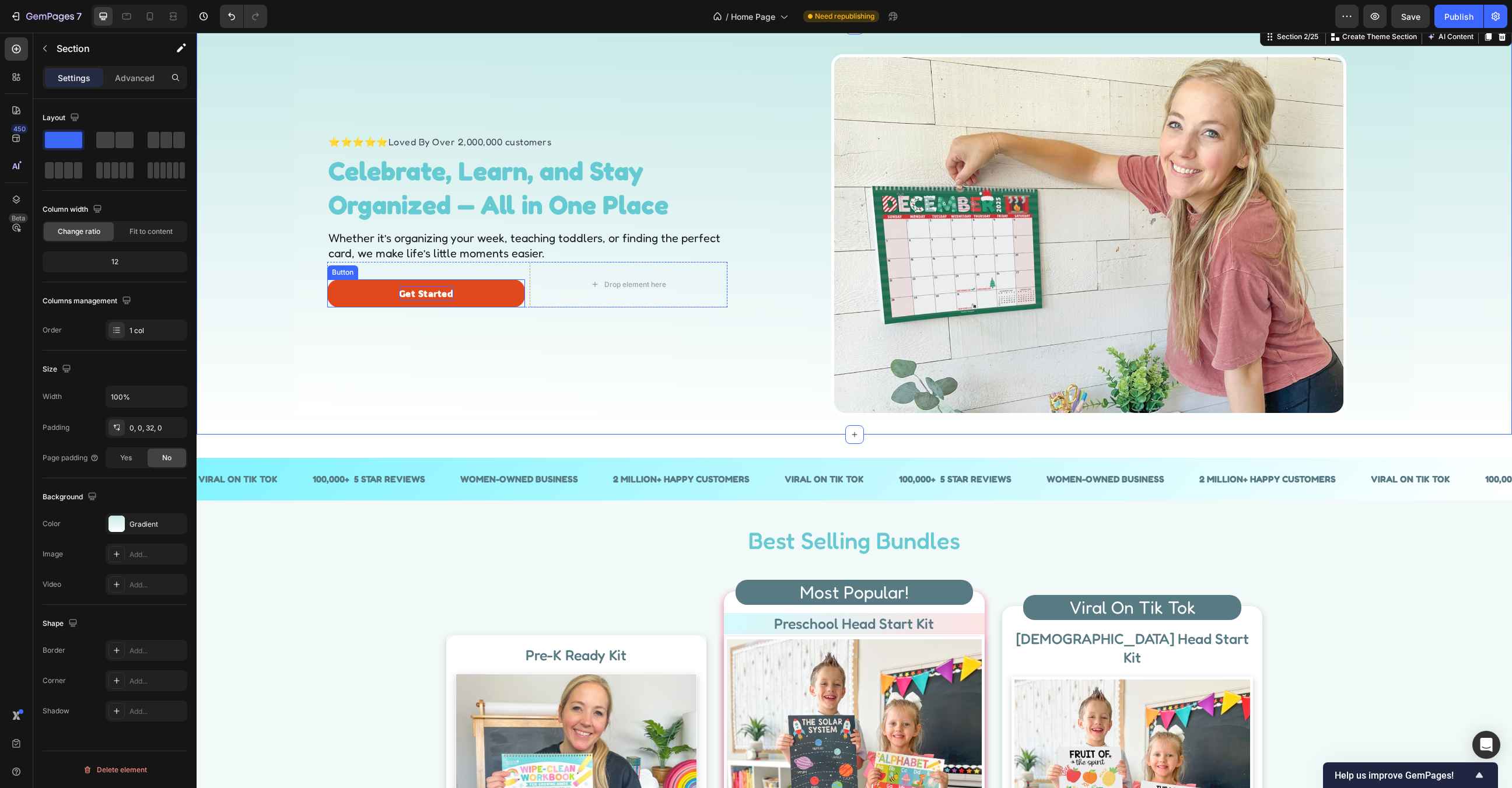
click at [436, 295] on p "Get Started" at bounding box center [427, 293] width 55 height 14
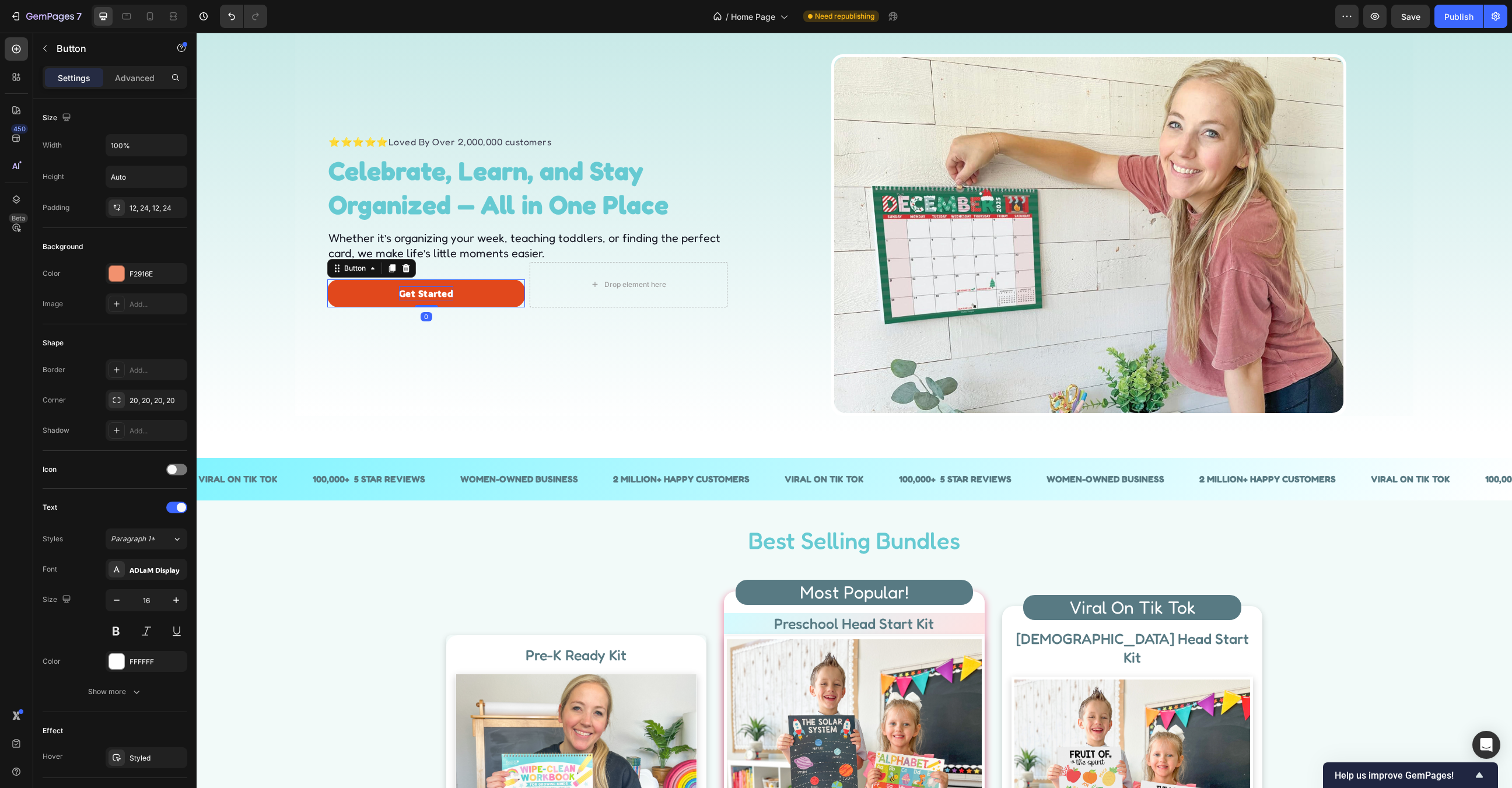
click at [436, 295] on p "Get Started" at bounding box center [427, 293] width 55 height 14
click at [574, 340] on div "⭐⭐⭐⭐⭐ Loved By Over 2,000,000 customers Text block Celebrate, Learn, and Stay O…" at bounding box center [529, 220] width 451 height 391
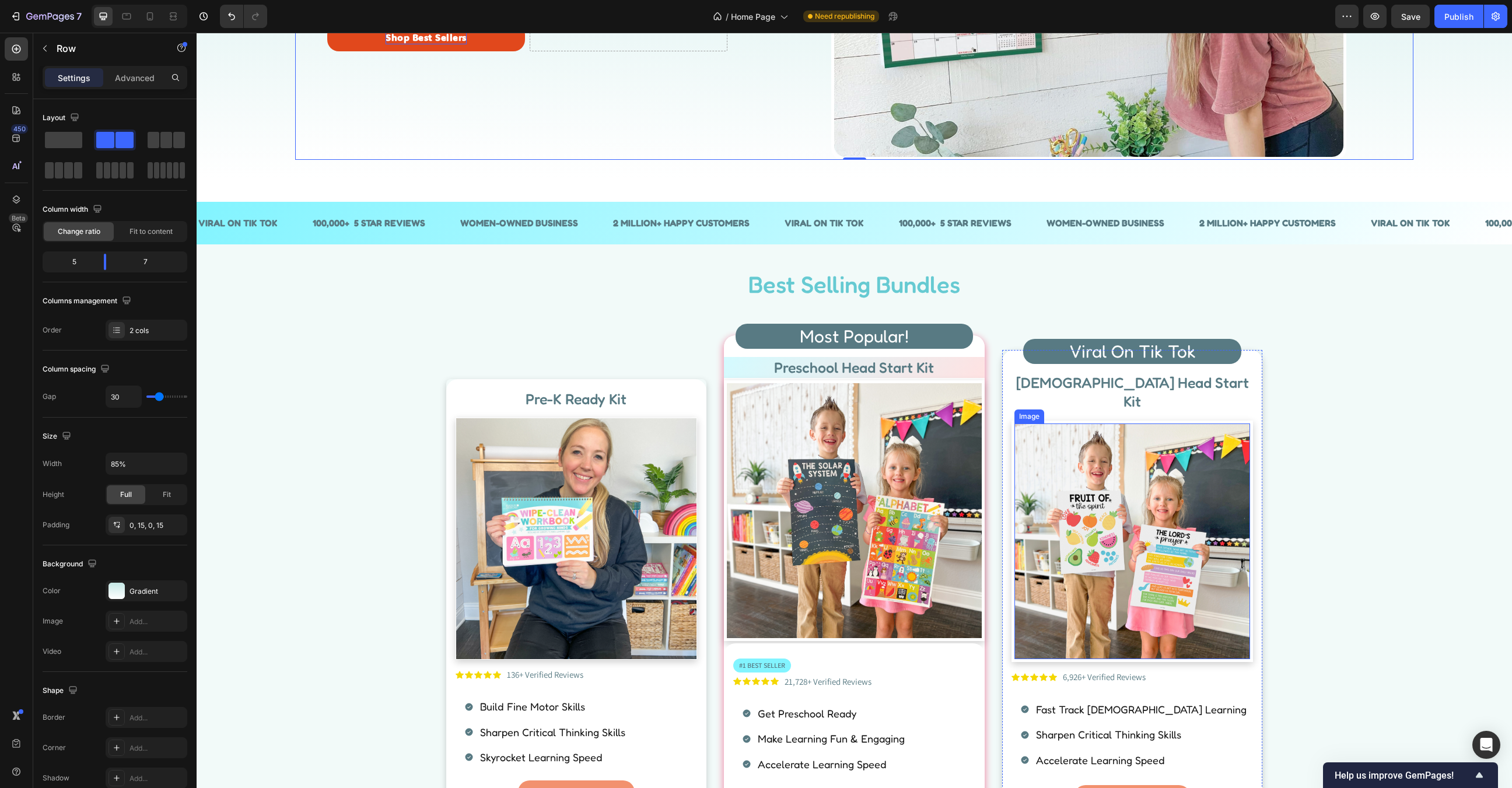
scroll to position [289, 0]
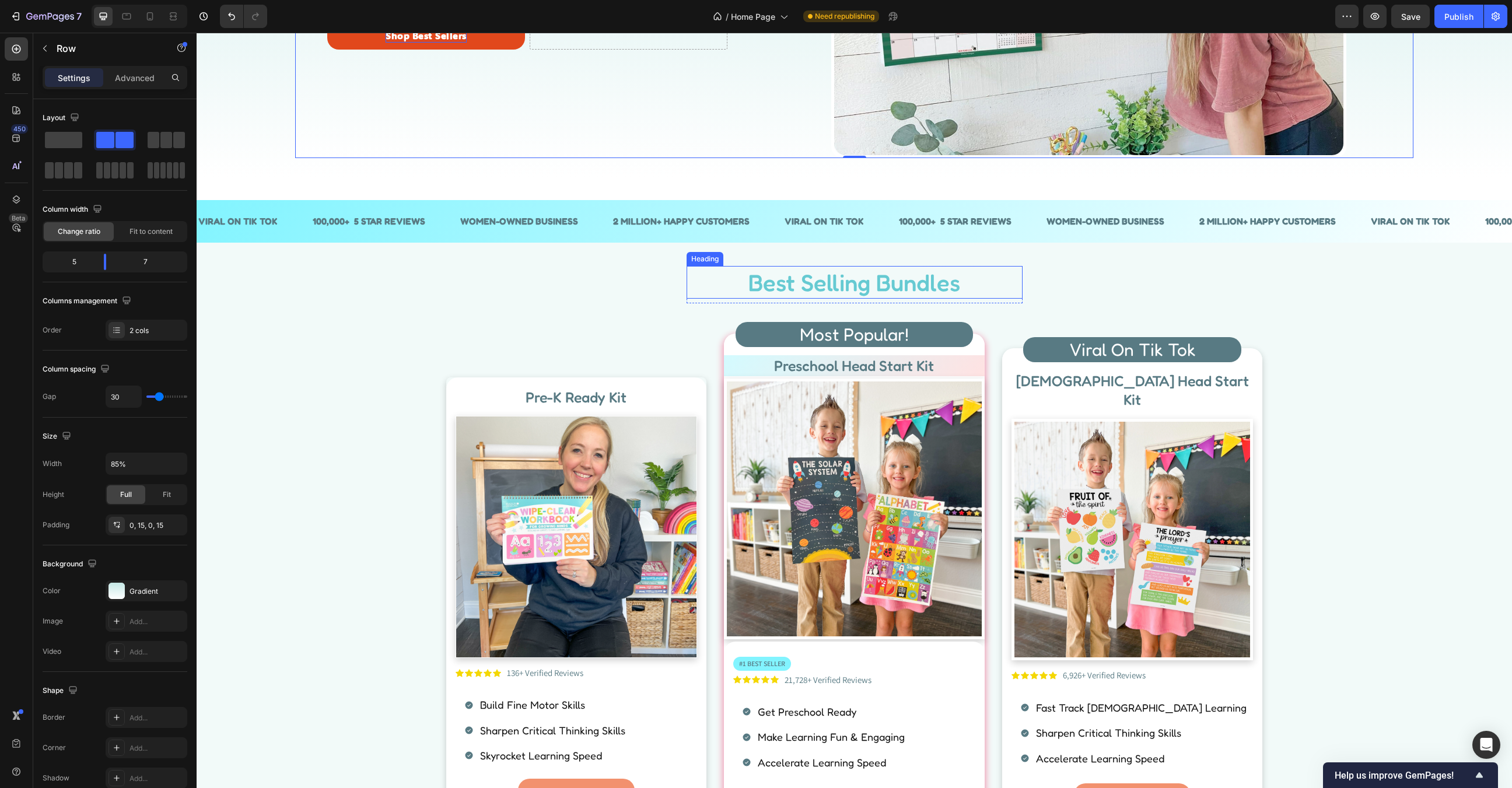
click at [893, 283] on p "Best Selling Bundles" at bounding box center [855, 282] width 334 height 30
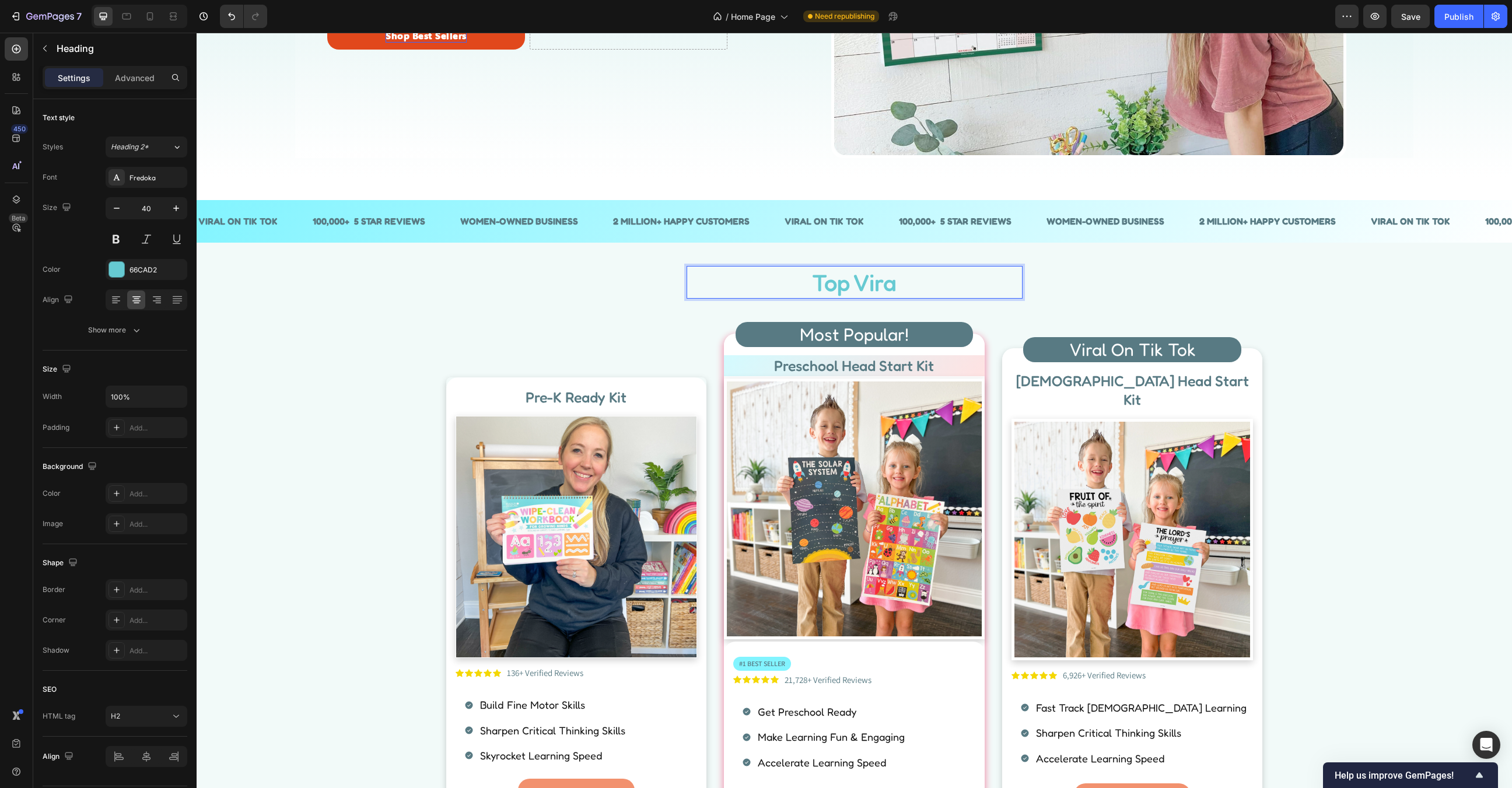
click at [893, 283] on p "Top Vira" at bounding box center [855, 282] width 334 height 30
click at [1433, 375] on div "#1 Most Viral Products Heading 8 Row Pre-K Ready Kit Heading Image Icon Icon Ic…" at bounding box center [854, 577] width 1298 height 622
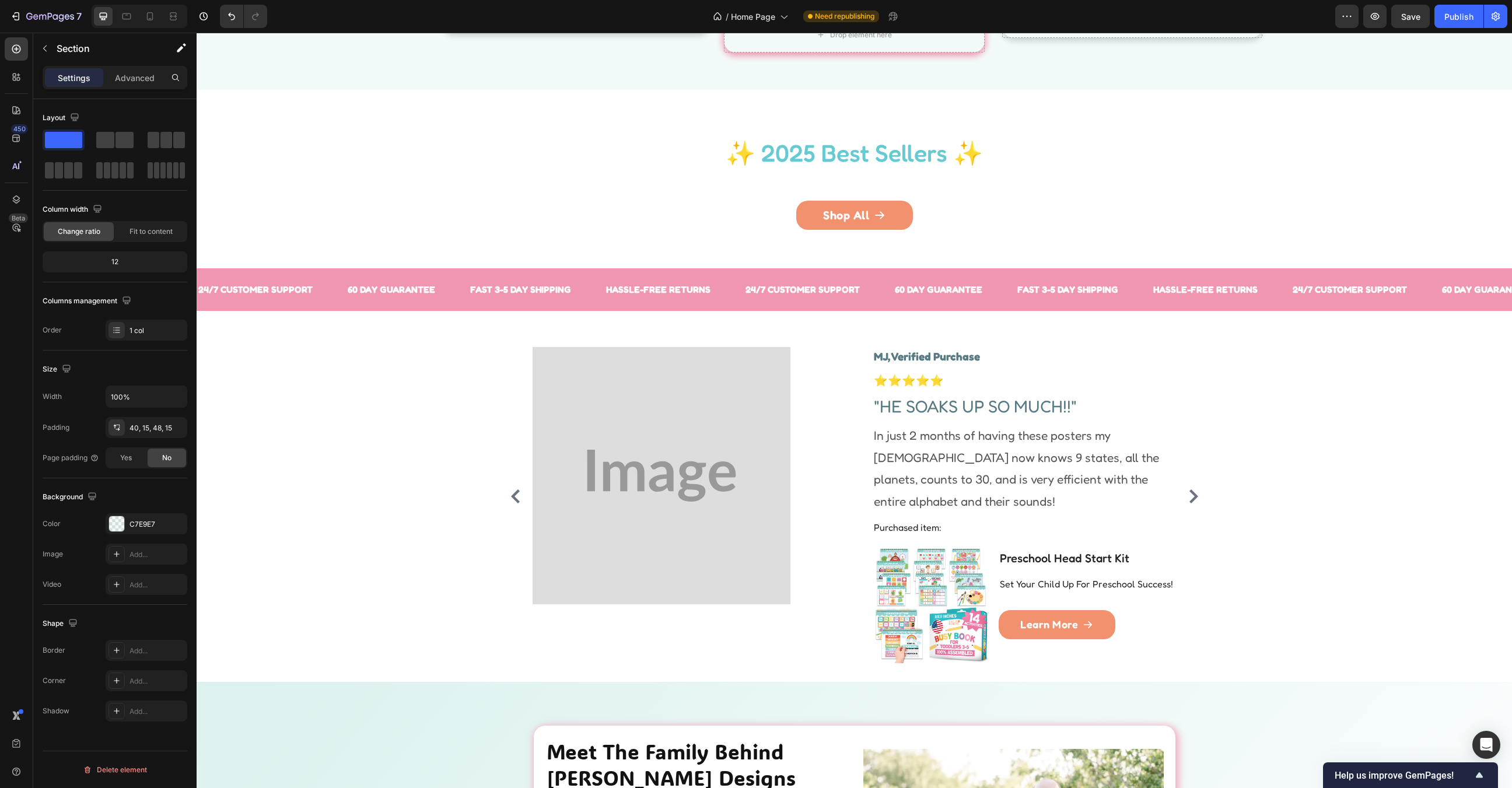
scroll to position [1161, 0]
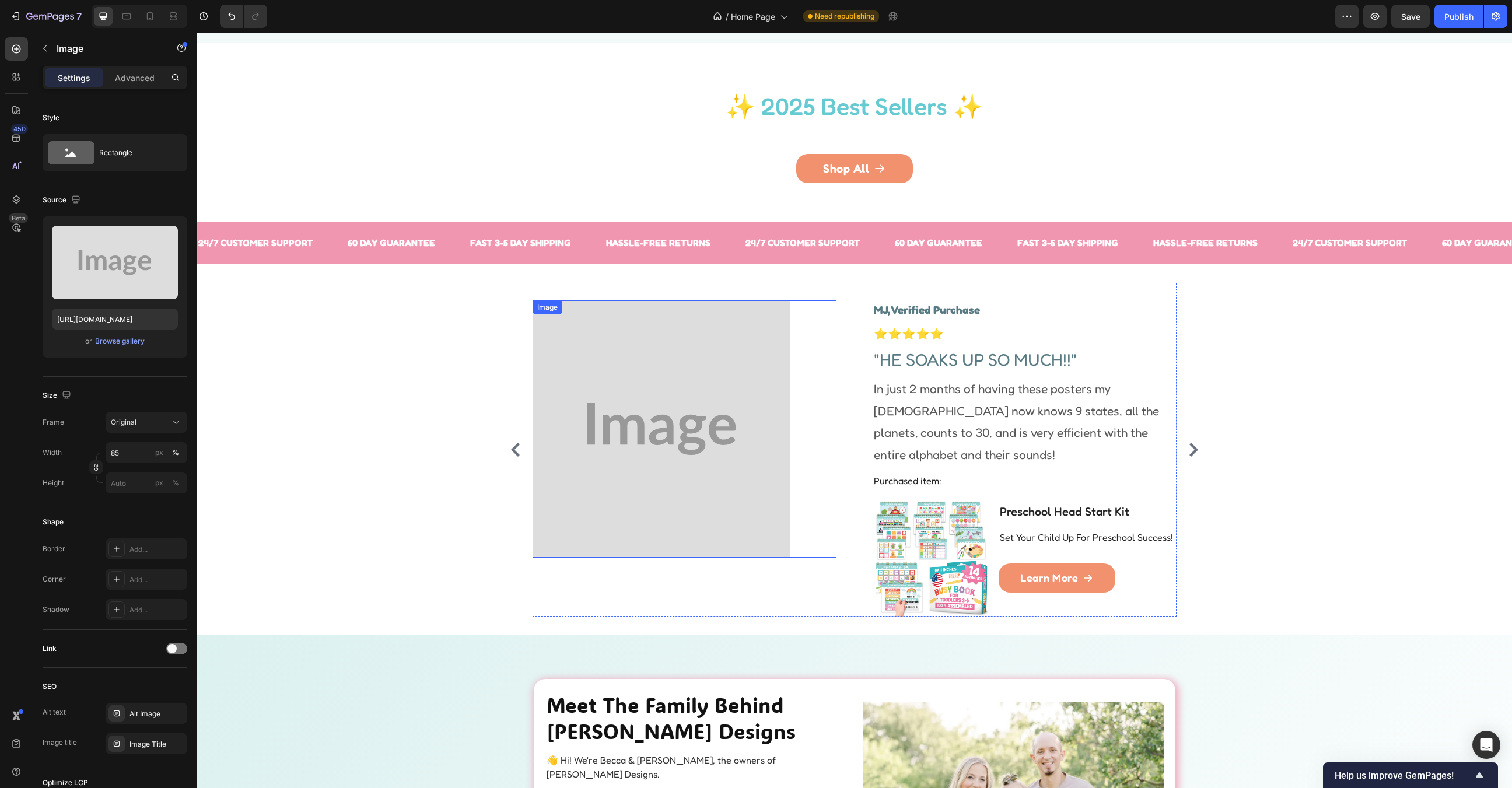
click at [719, 385] on img at bounding box center [662, 429] width 258 height 257
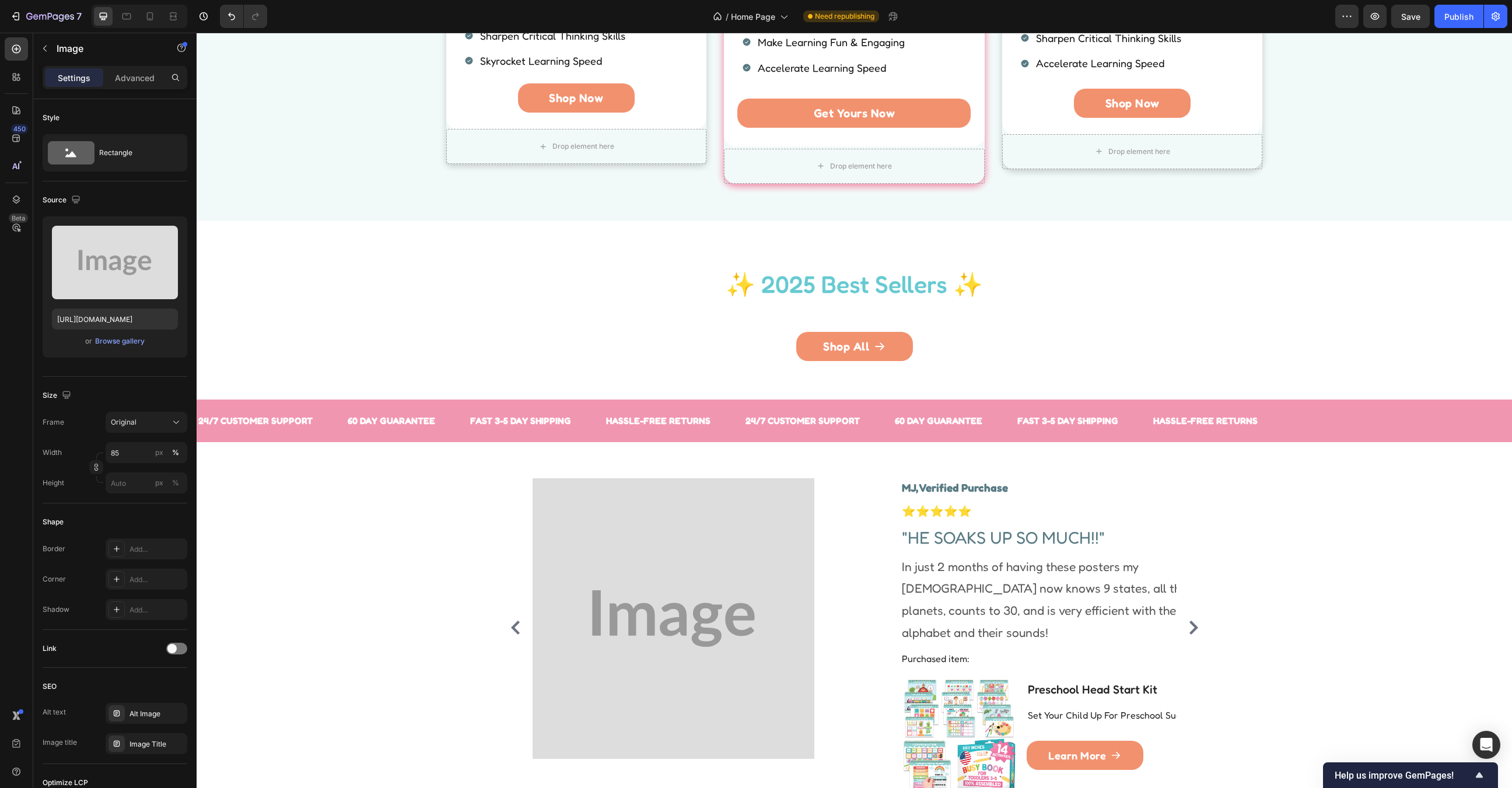
scroll to position [1015, 0]
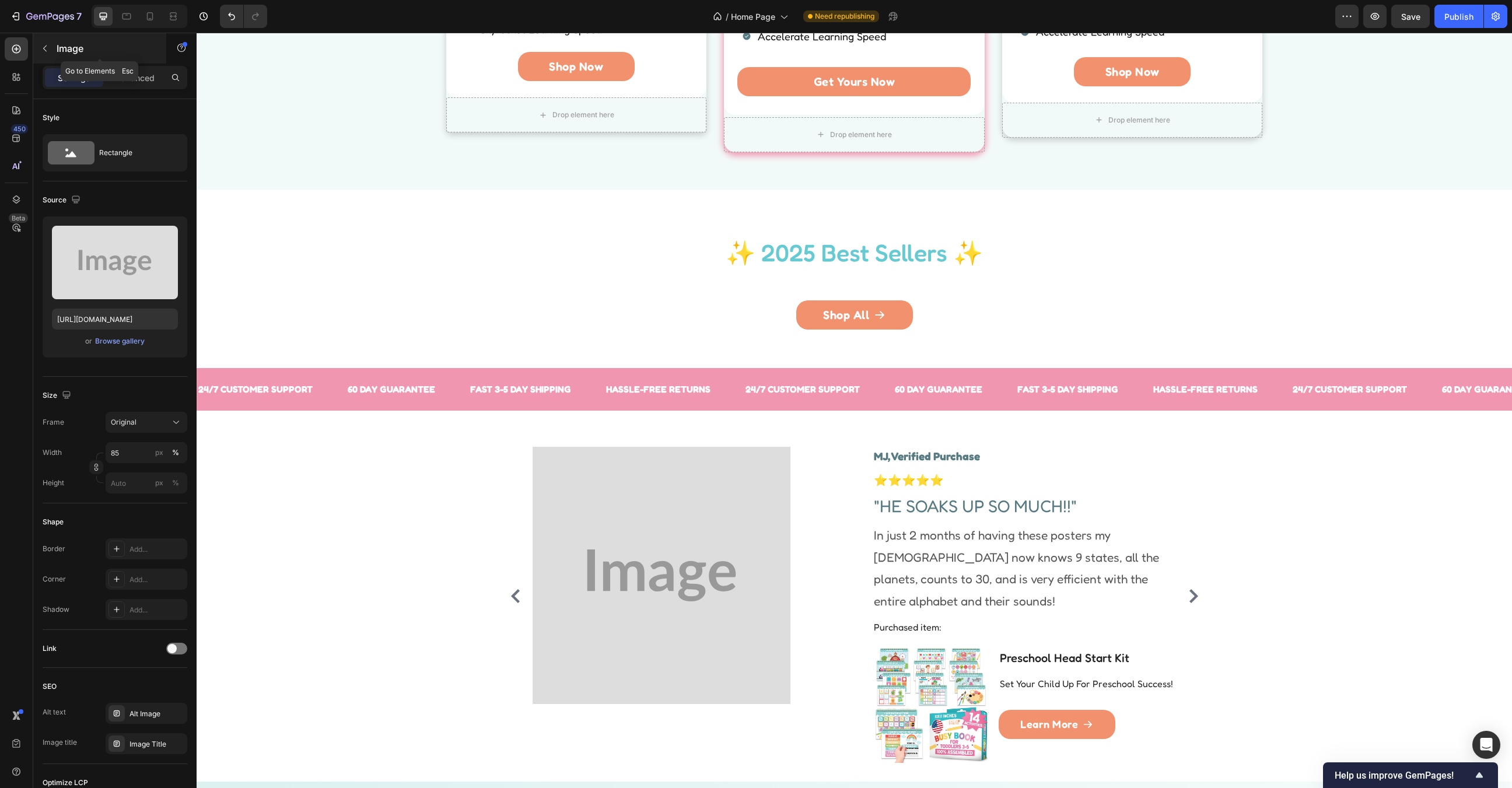
click at [67, 43] on p "Image" at bounding box center [106, 48] width 99 height 14
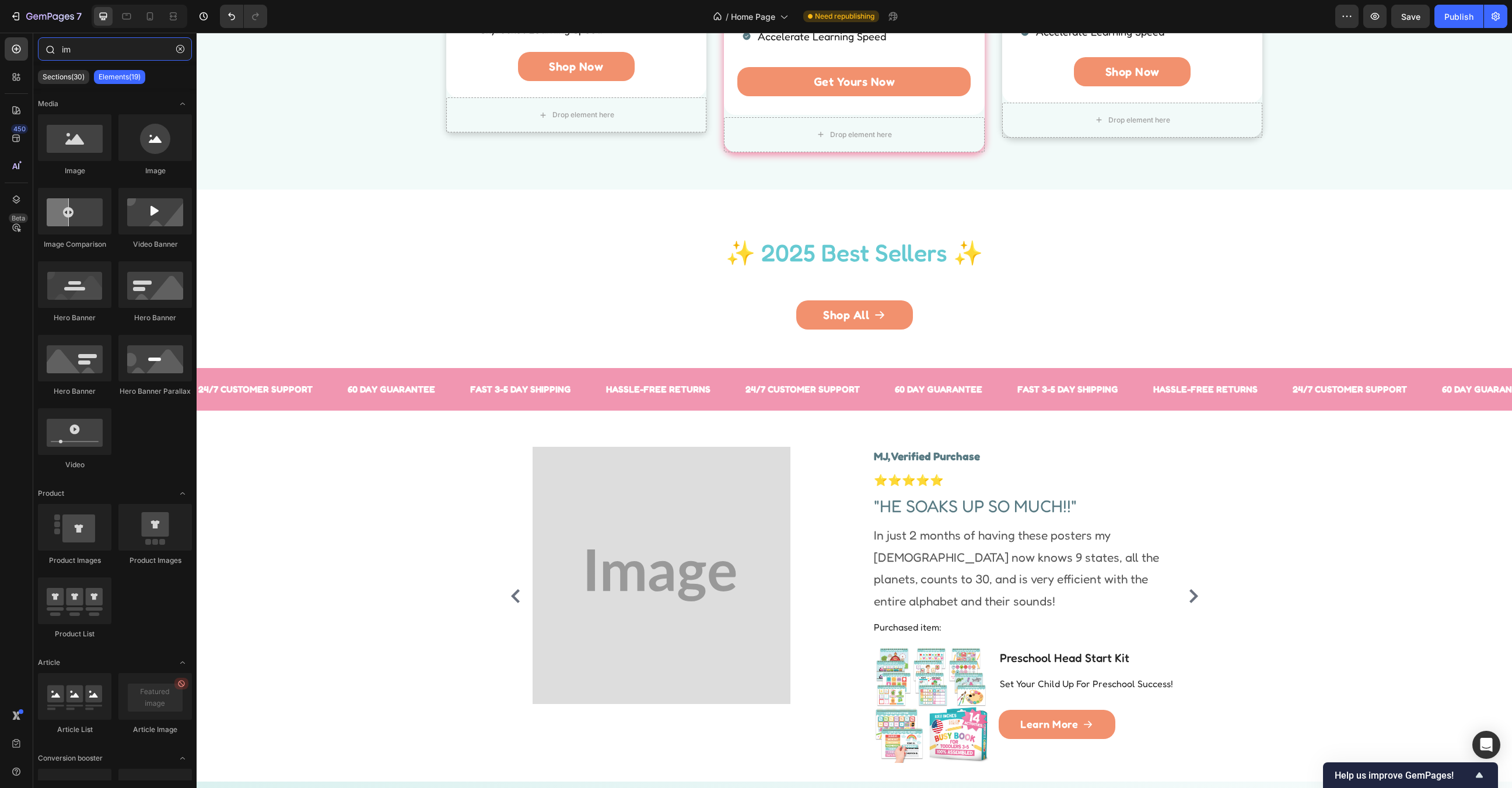
click at [94, 53] on input "im" at bounding box center [114, 48] width 154 height 23
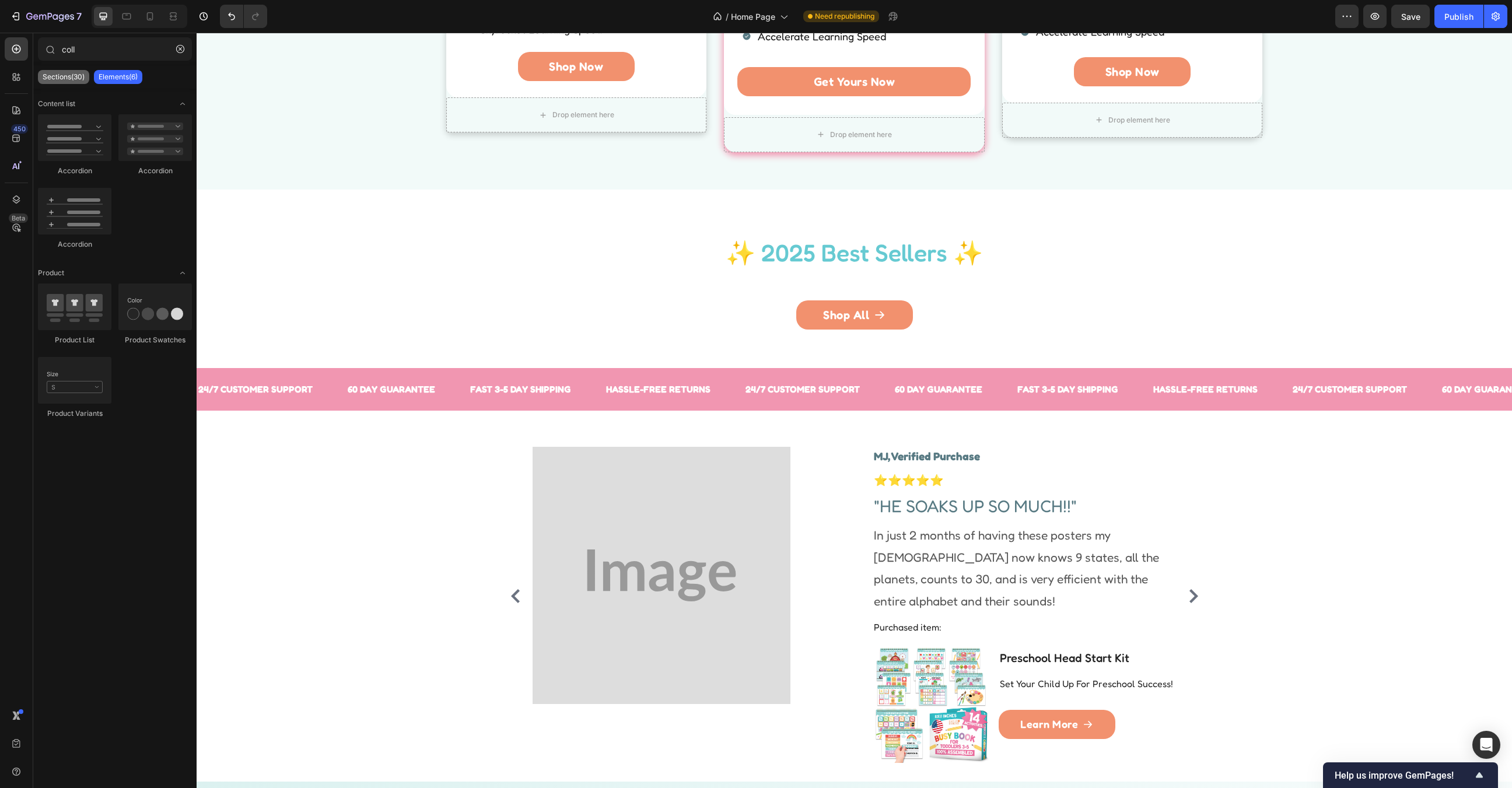
click at [71, 73] on p "Sections(30)" at bounding box center [63, 76] width 42 height 10
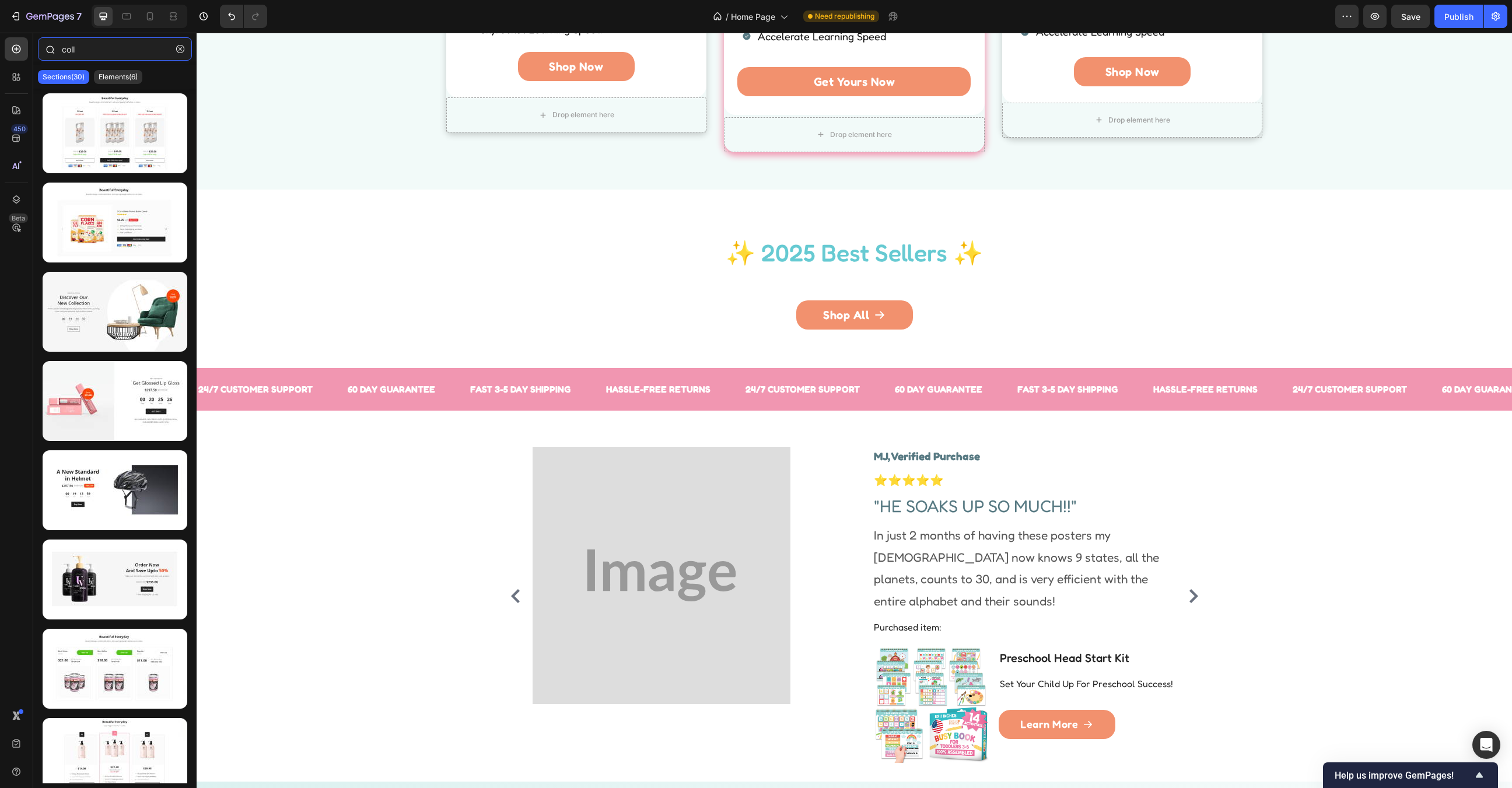
click at [111, 55] on input "coll" at bounding box center [114, 48] width 154 height 23
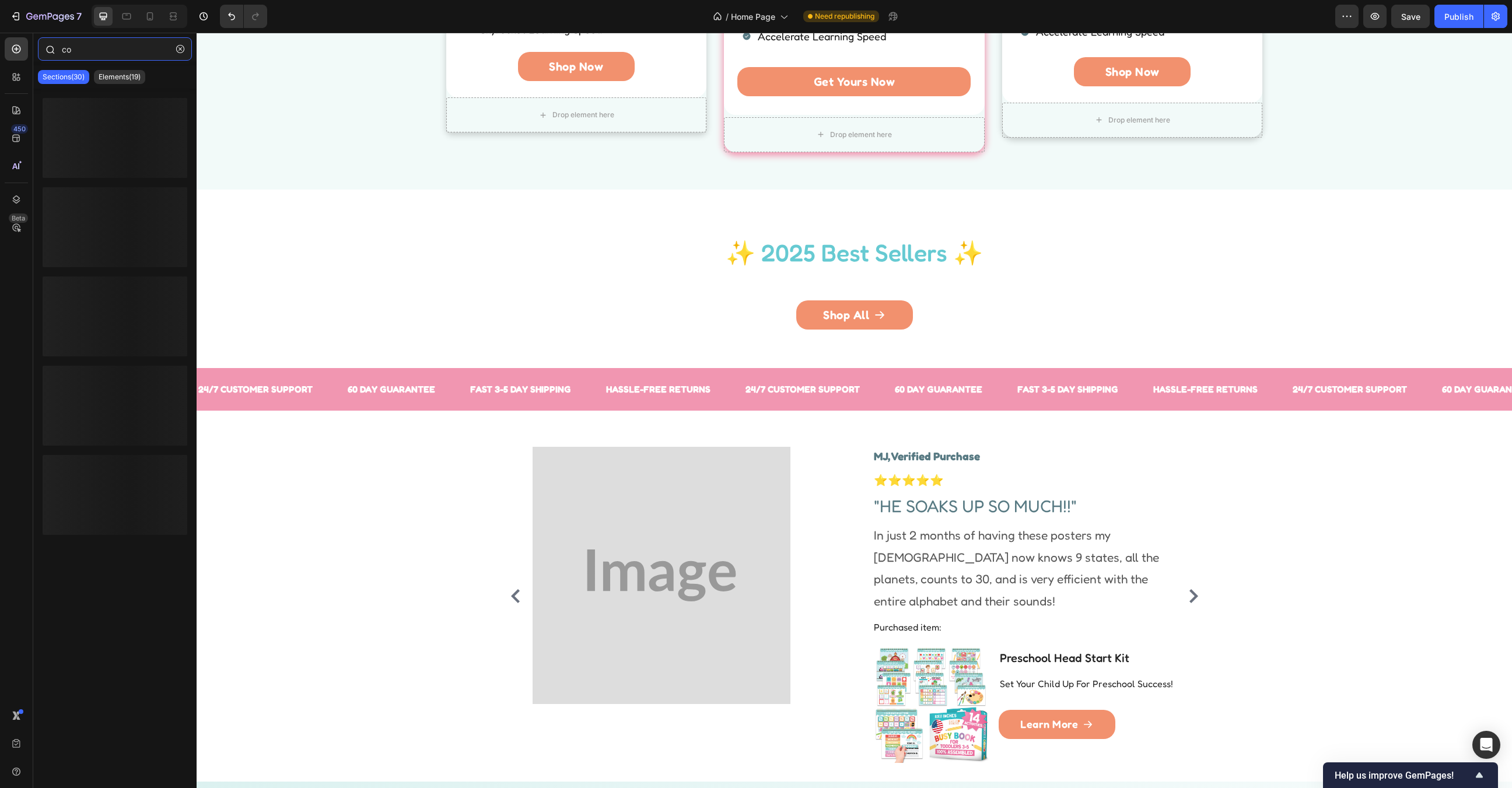
type input "c"
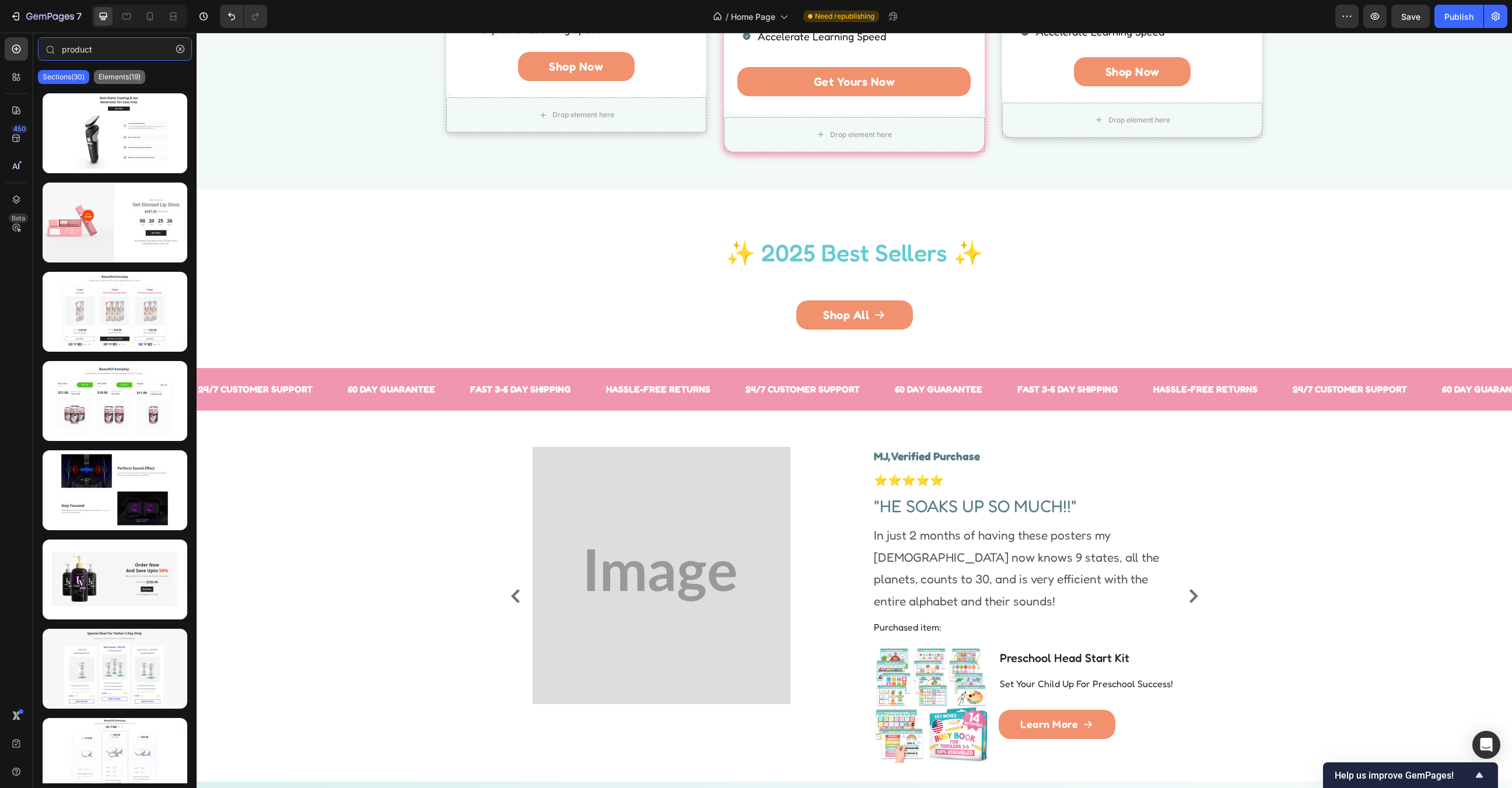
type input "product"
click at [115, 80] on p "Elements(19)" at bounding box center [120, 76] width 42 height 10
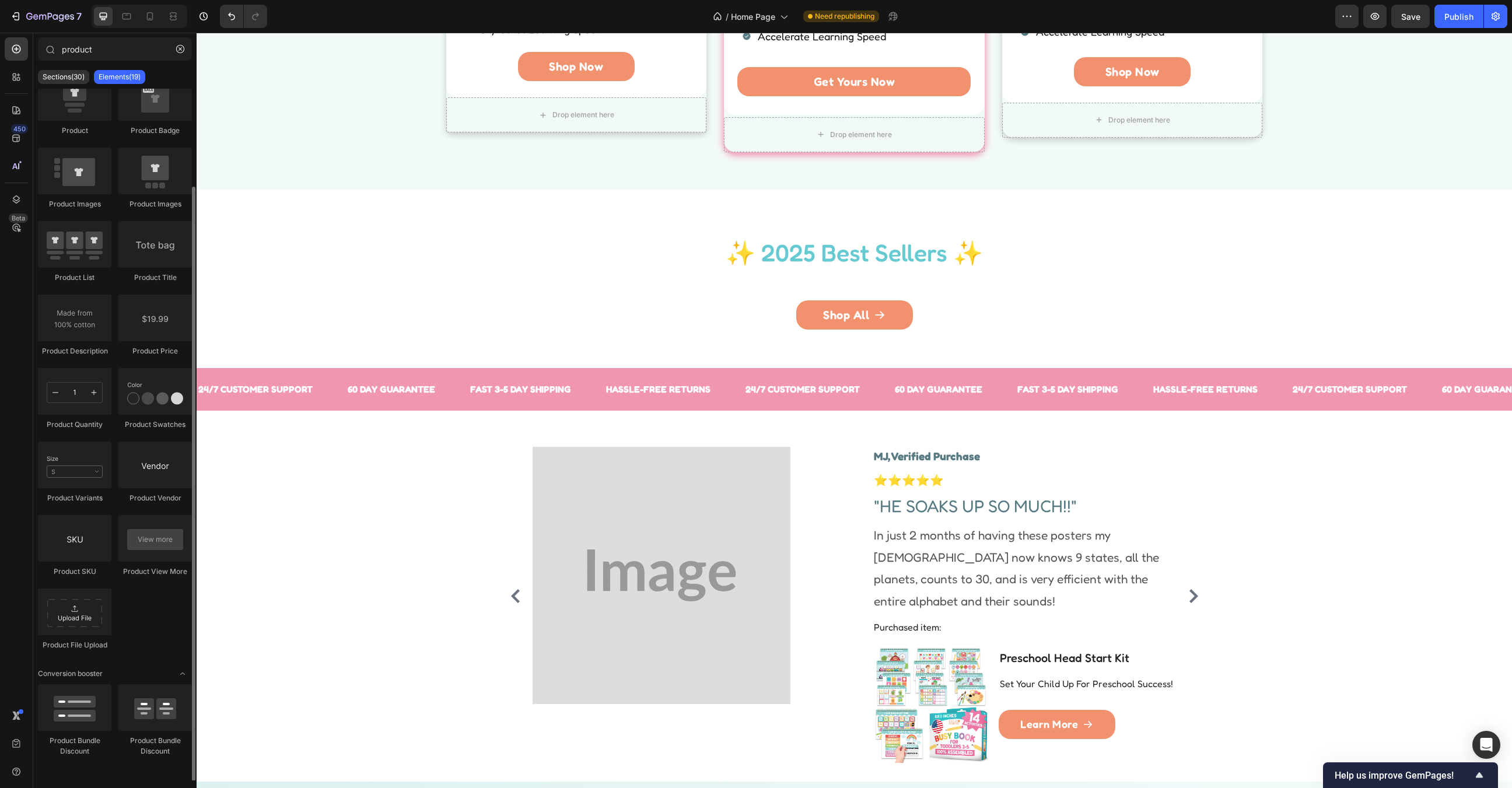
scroll to position [114, 0]
drag, startPoint x: 80, startPoint y: 712, endPoint x: 68, endPoint y: 653, distance: 60.2
click at [27, 654] on div "450 Beta product Sections(30) Elements(19) Product Product Product Product Prod…" at bounding box center [98, 410] width 197 height 755
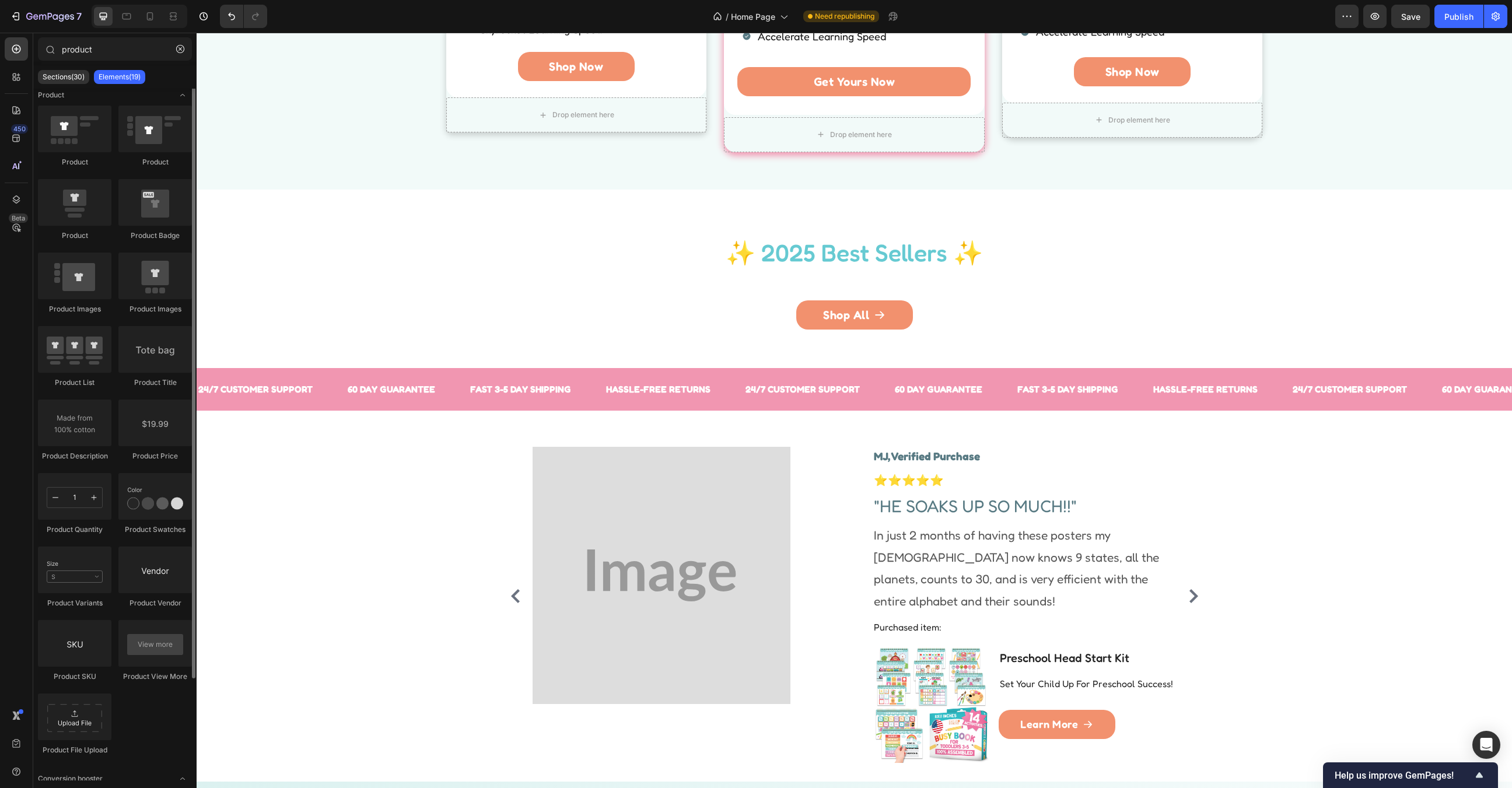
scroll to position [0, 0]
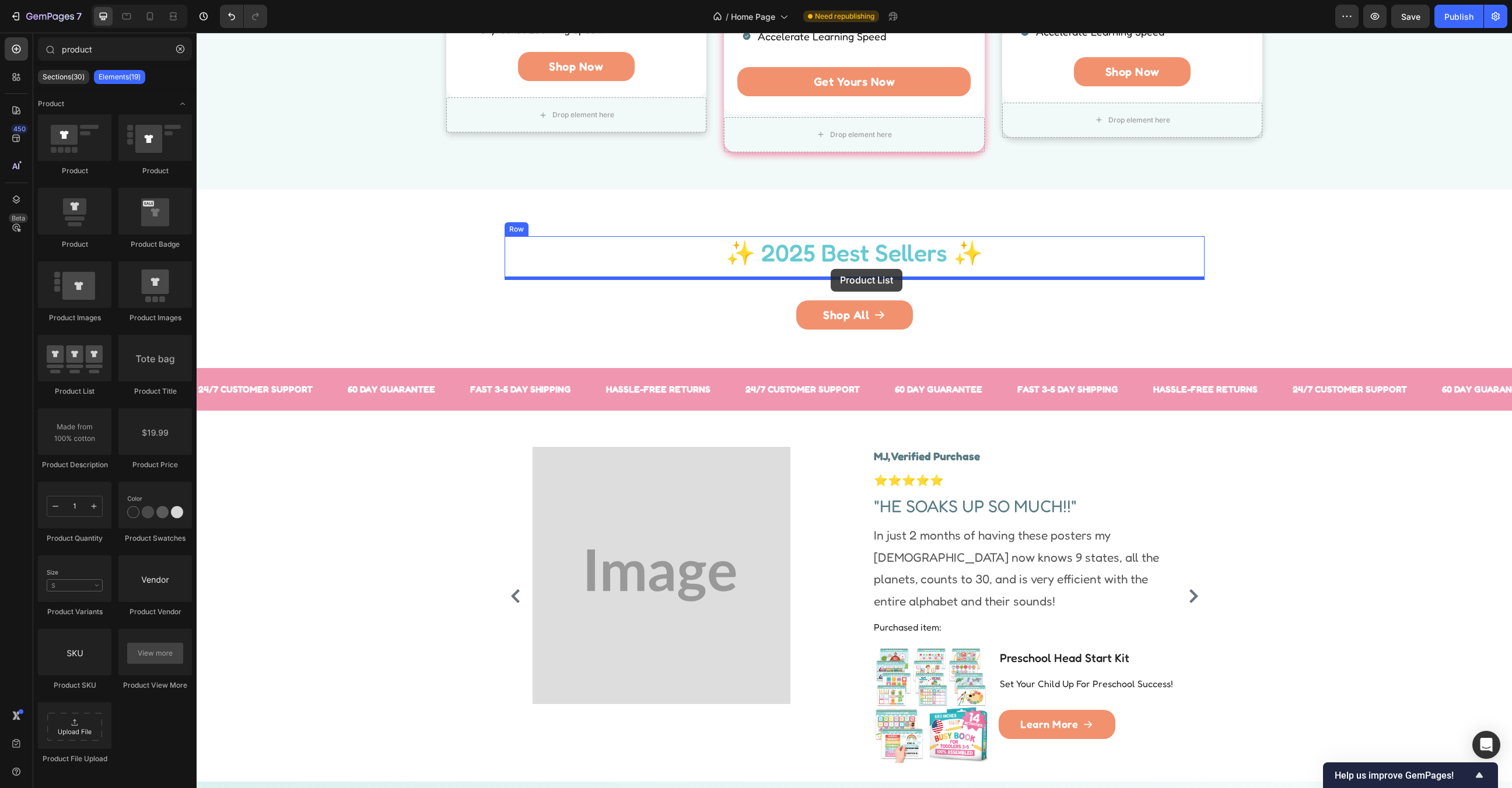
drag, startPoint x: 287, startPoint y: 402, endPoint x: 832, endPoint y: 272, distance: 560.3
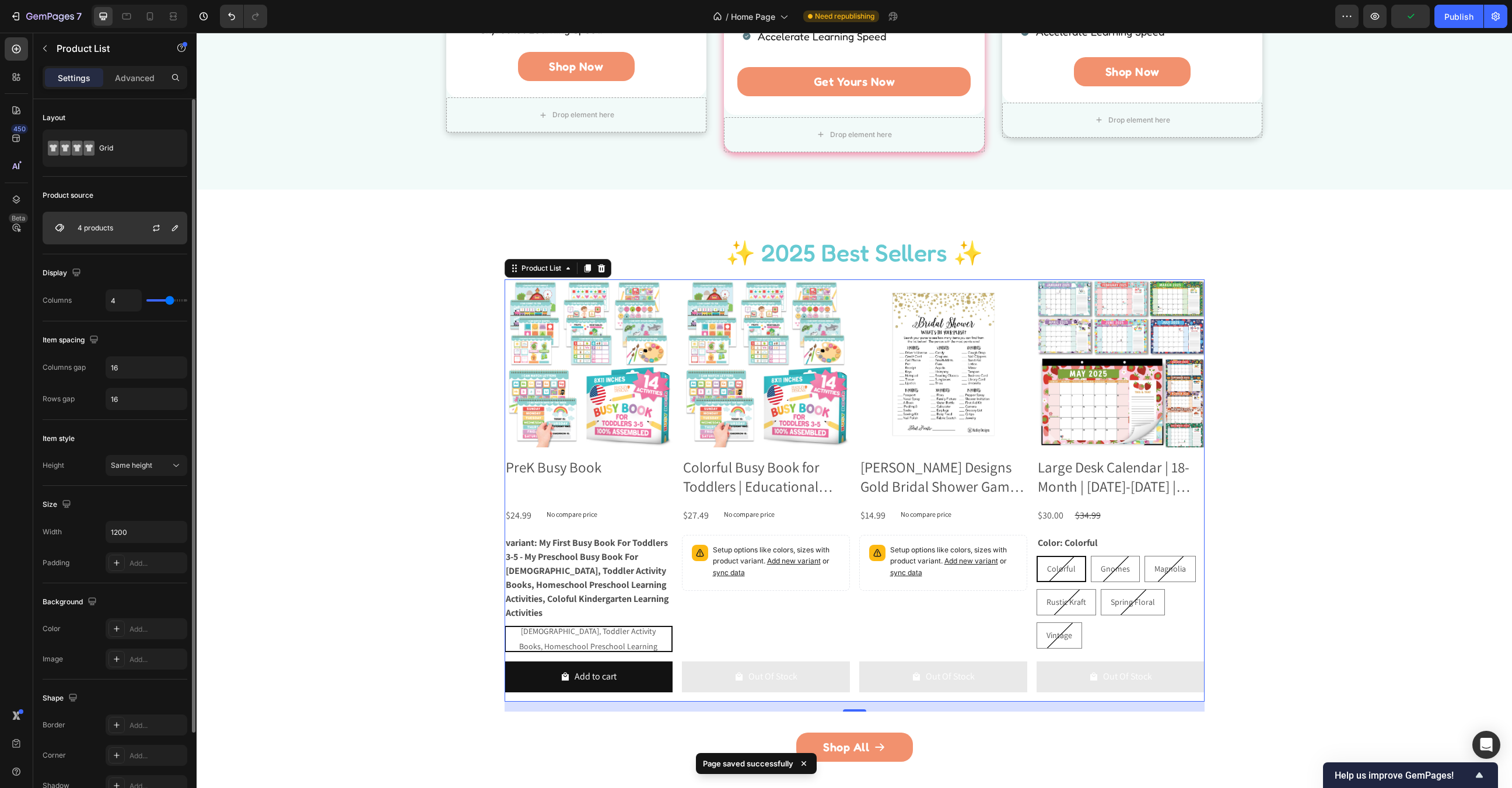
click at [114, 222] on div "4 products" at bounding box center [114, 228] width 145 height 33
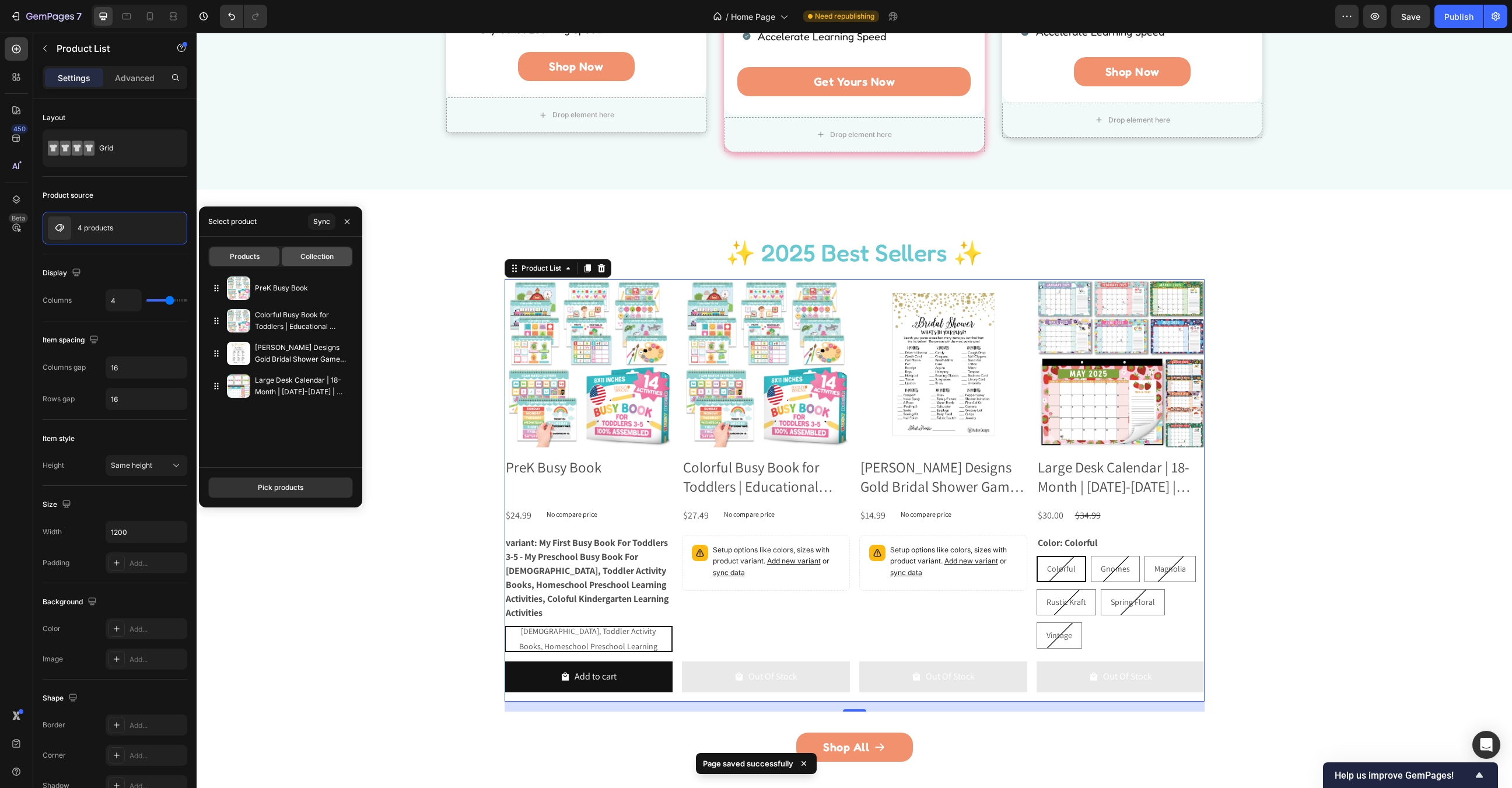
click at [320, 260] on span "Collection" at bounding box center [317, 257] width 33 height 10
type input "10"
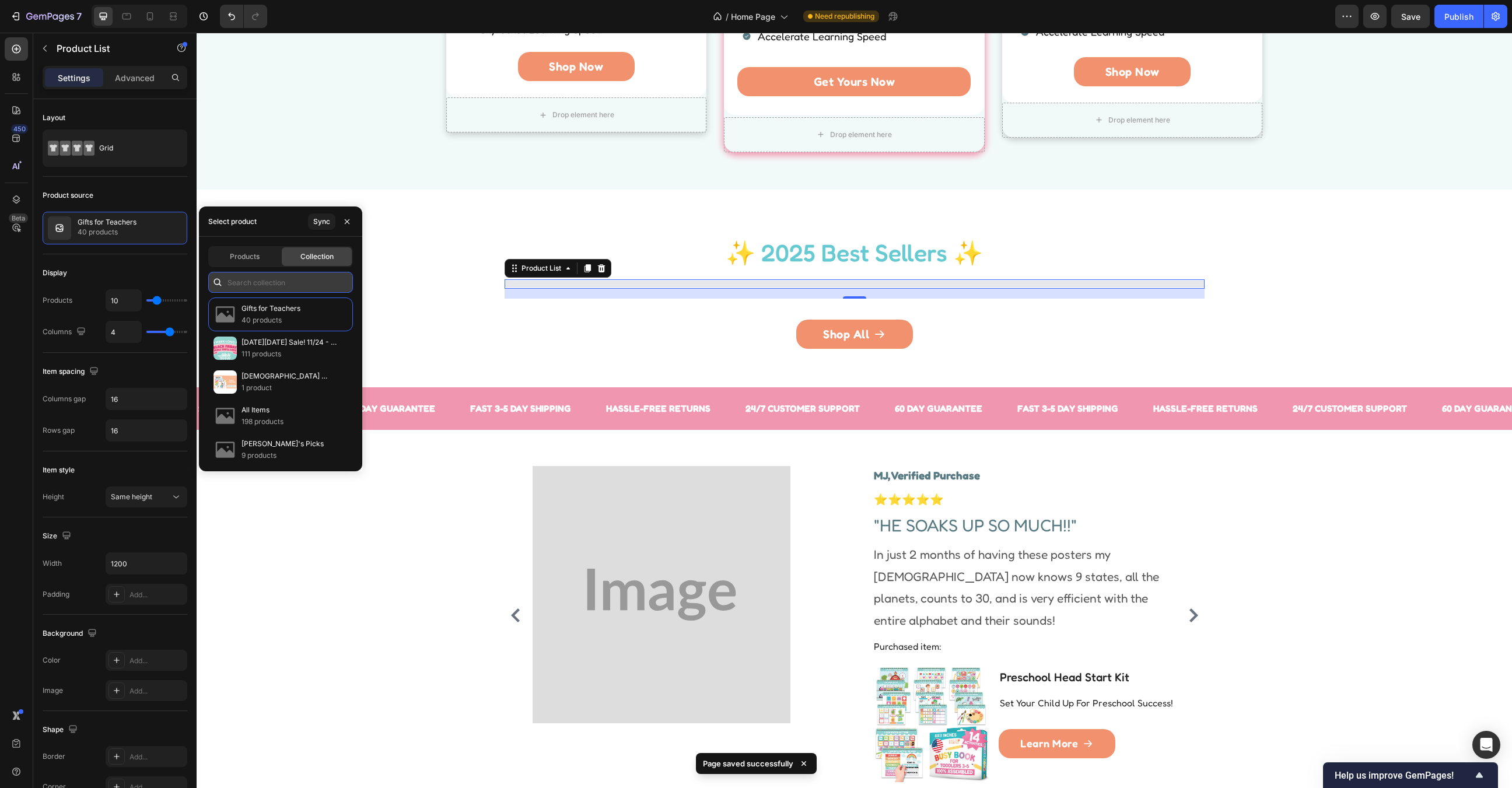
click at [292, 285] on input "text" at bounding box center [281, 282] width 145 height 21
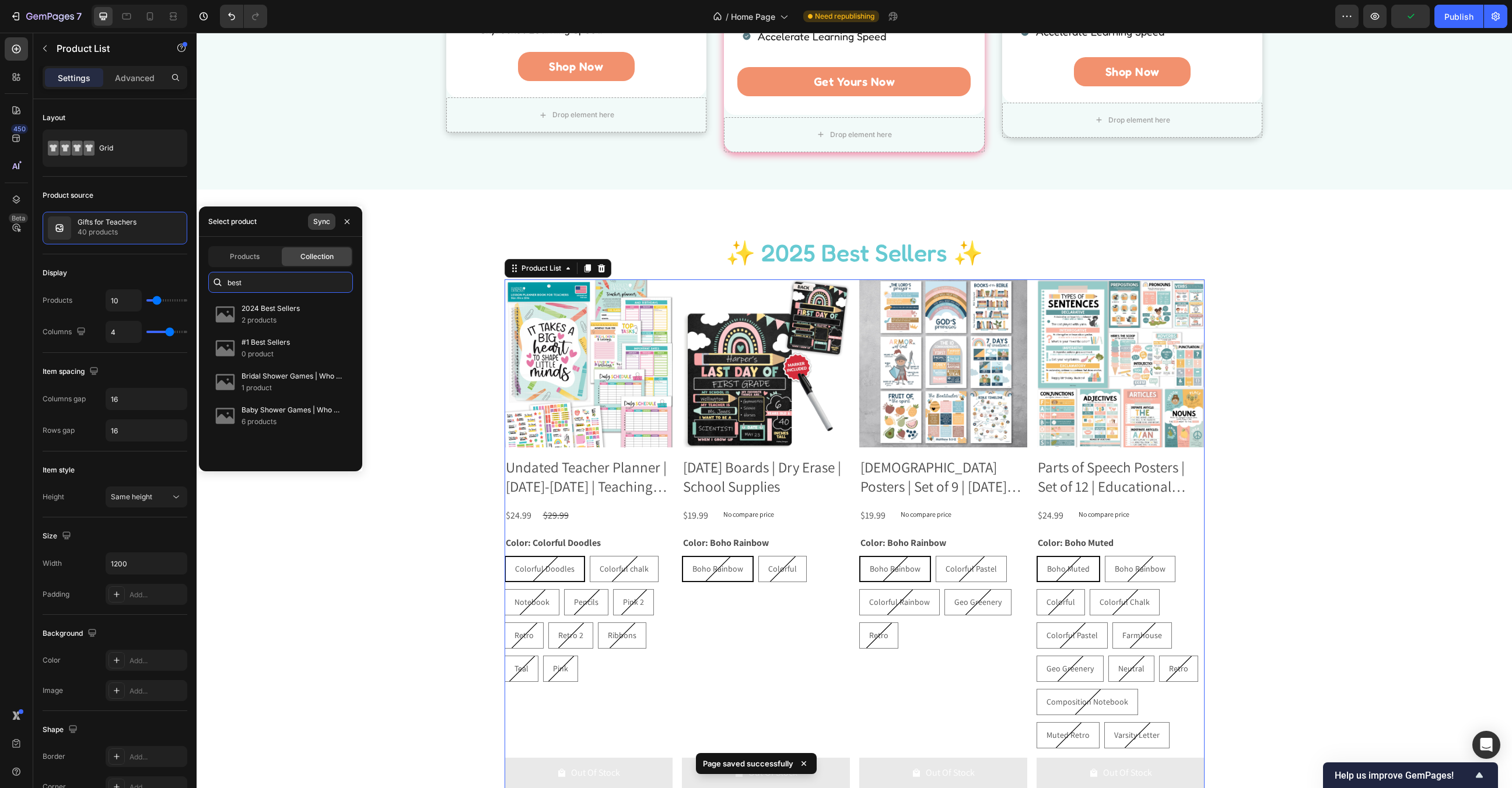
type input "best"
click at [322, 222] on div "Sync" at bounding box center [321, 222] width 17 height 10
click at [263, 286] on input "best" at bounding box center [281, 282] width 145 height 21
click at [275, 285] on input "best" at bounding box center [281, 282] width 145 height 21
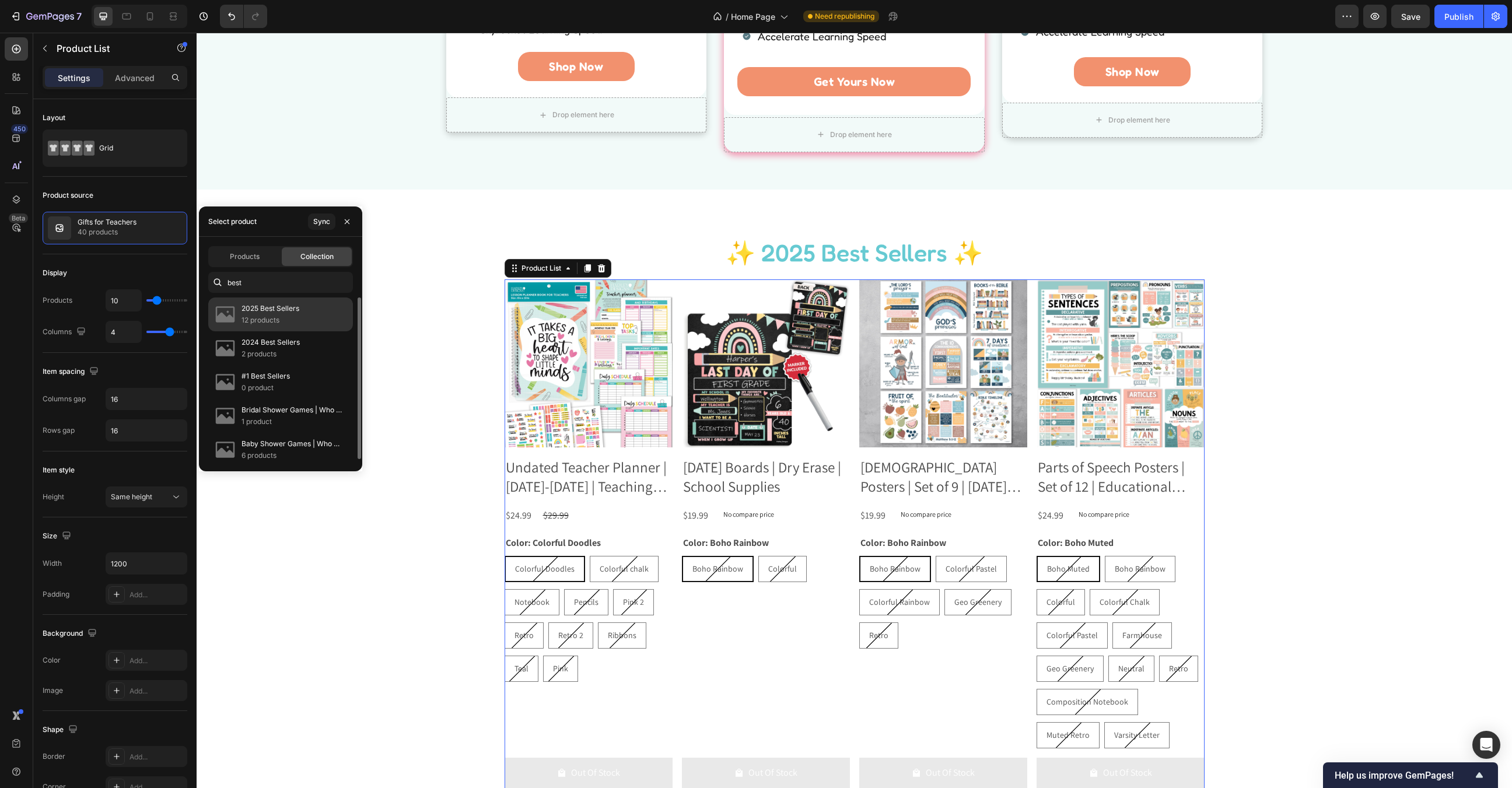
click at [276, 319] on p "12 products" at bounding box center [270, 321] width 58 height 12
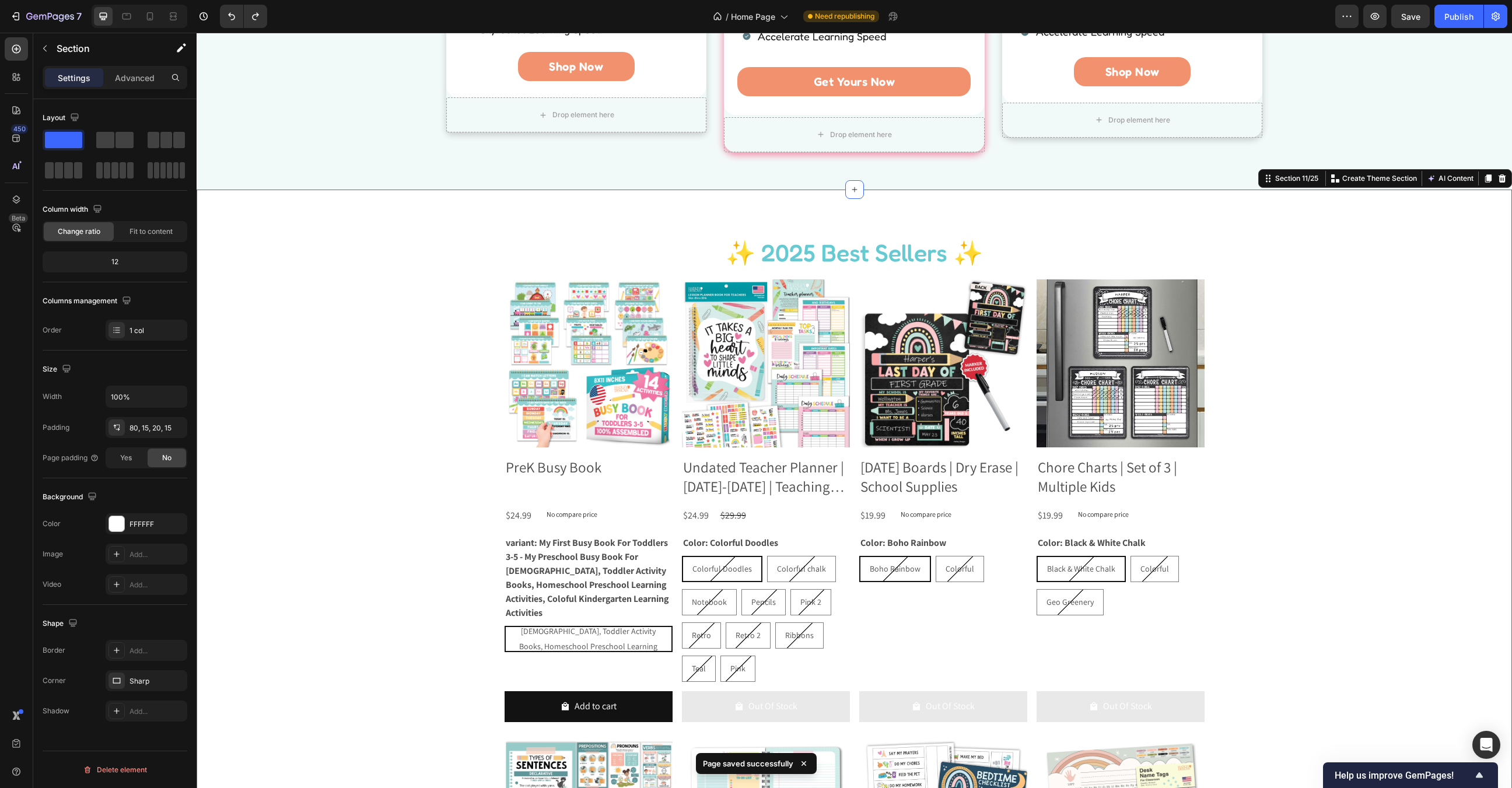
click at [1018, 433] on img at bounding box center [943, 363] width 168 height 168
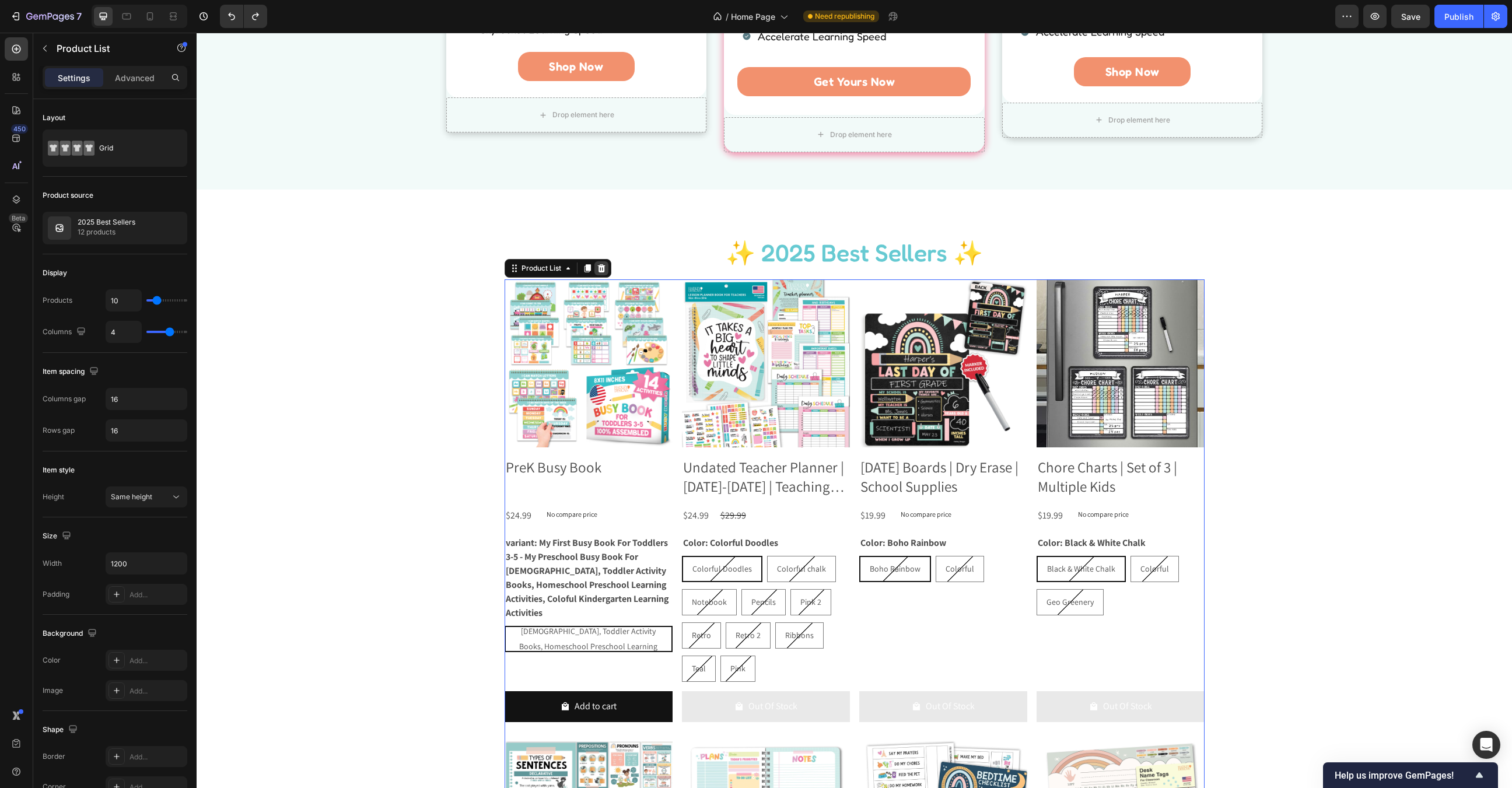
click at [603, 268] on icon at bounding box center [601, 268] width 7 height 8
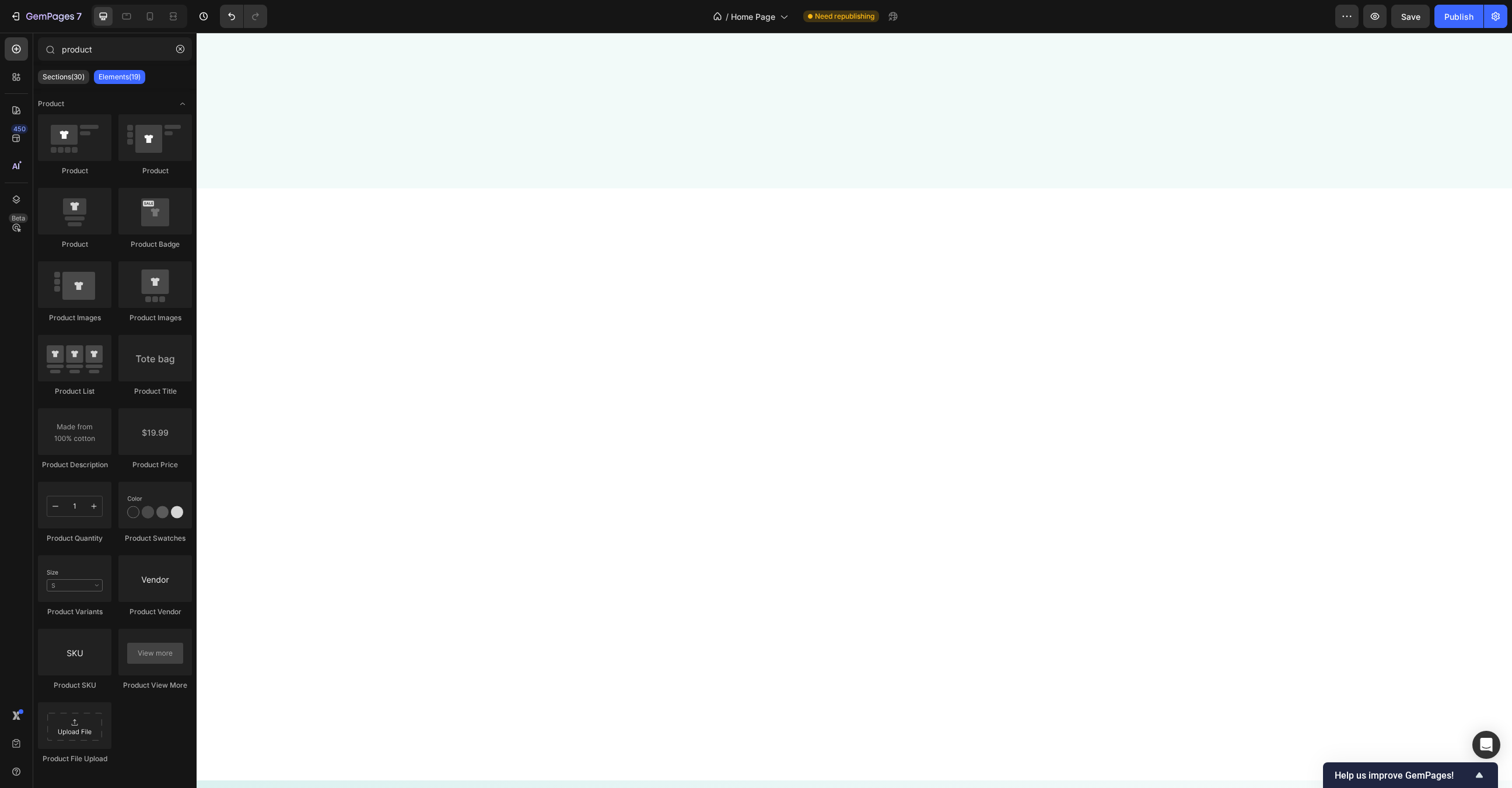
scroll to position [1859, 0]
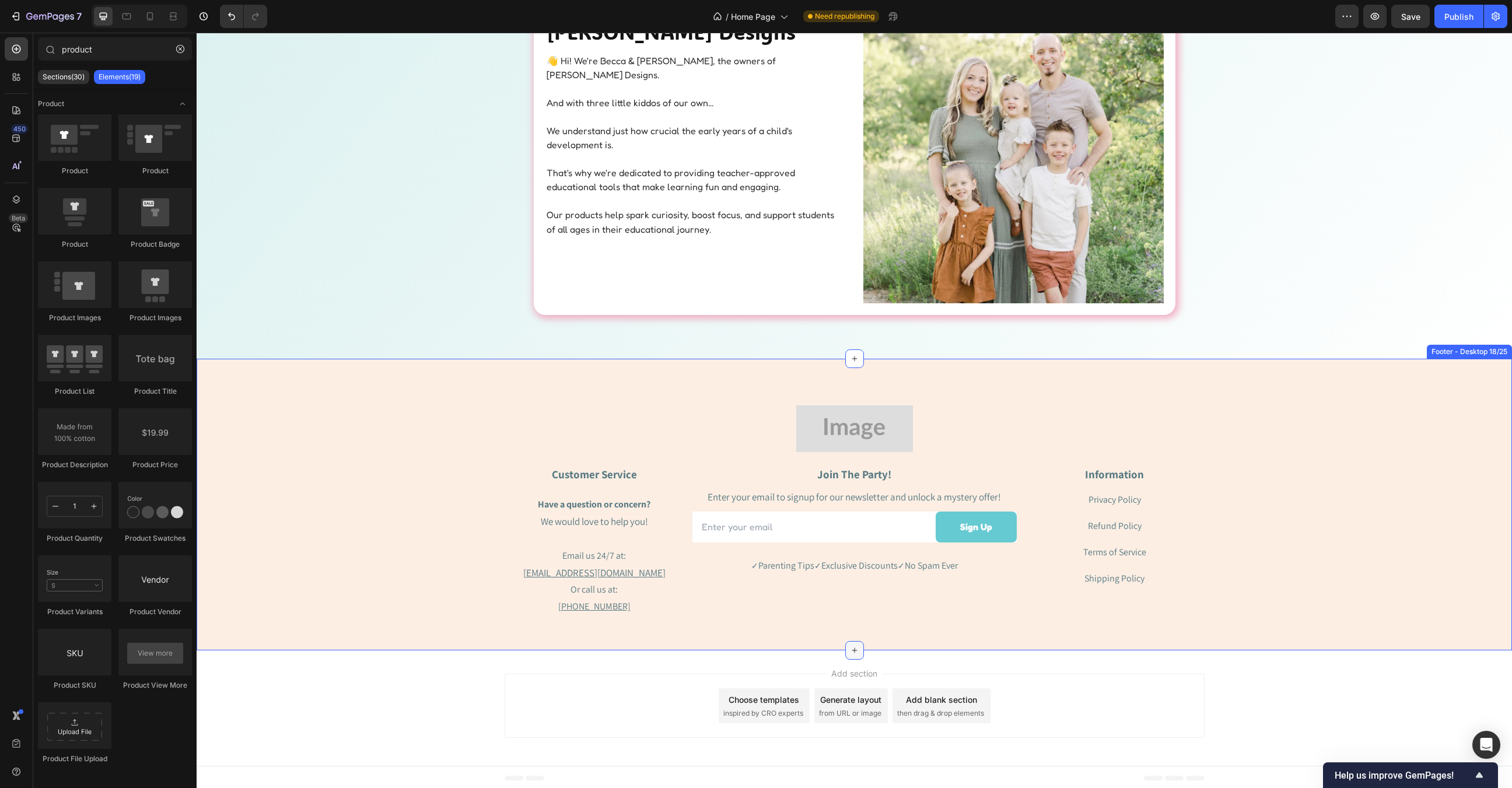
click at [857, 648] on icon at bounding box center [854, 650] width 10 height 10
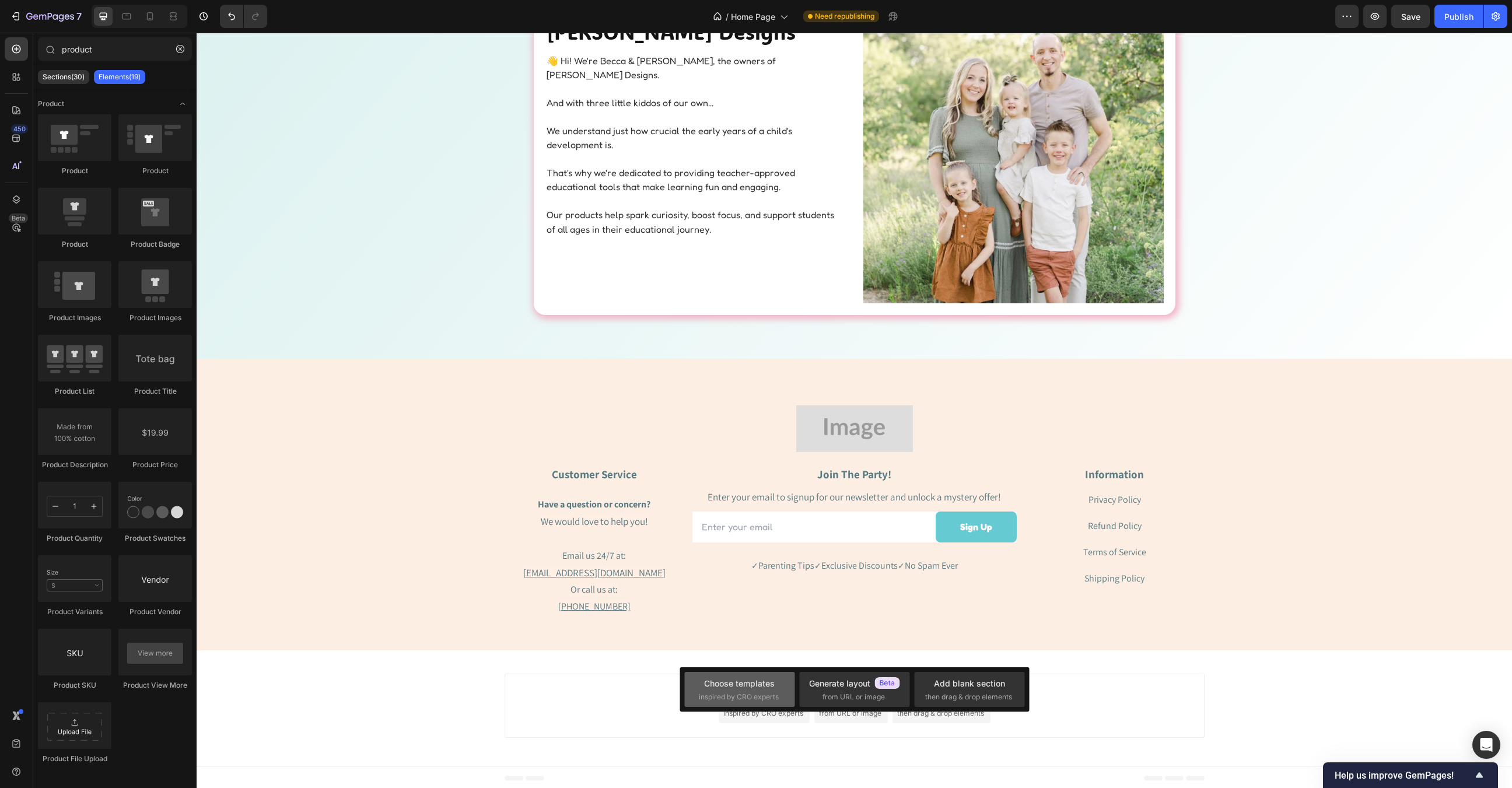
click at [765, 677] on div "Choose templates" at bounding box center [739, 683] width 71 height 13
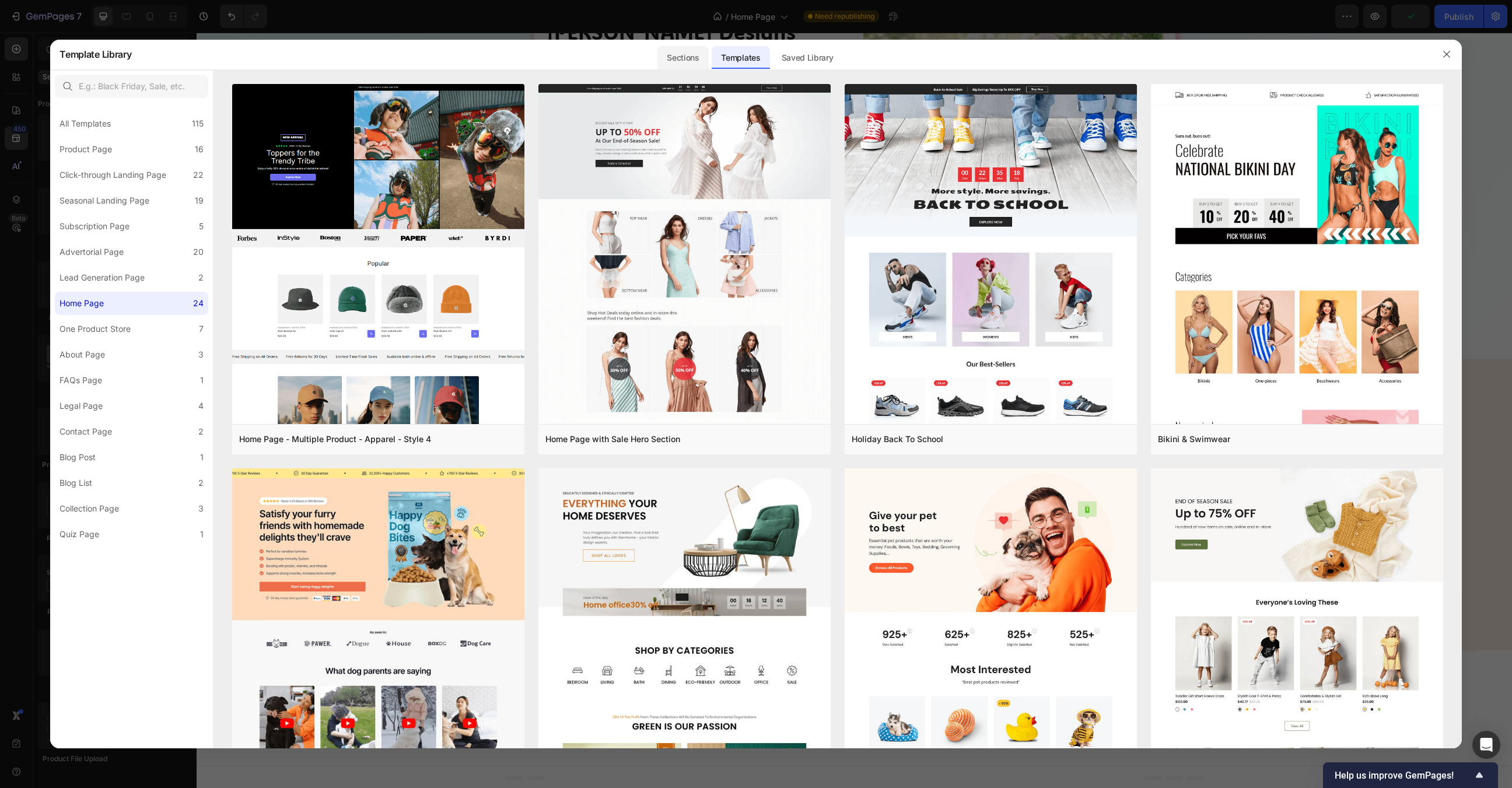
click at [695, 62] on div "Sections" at bounding box center [683, 57] width 50 height 23
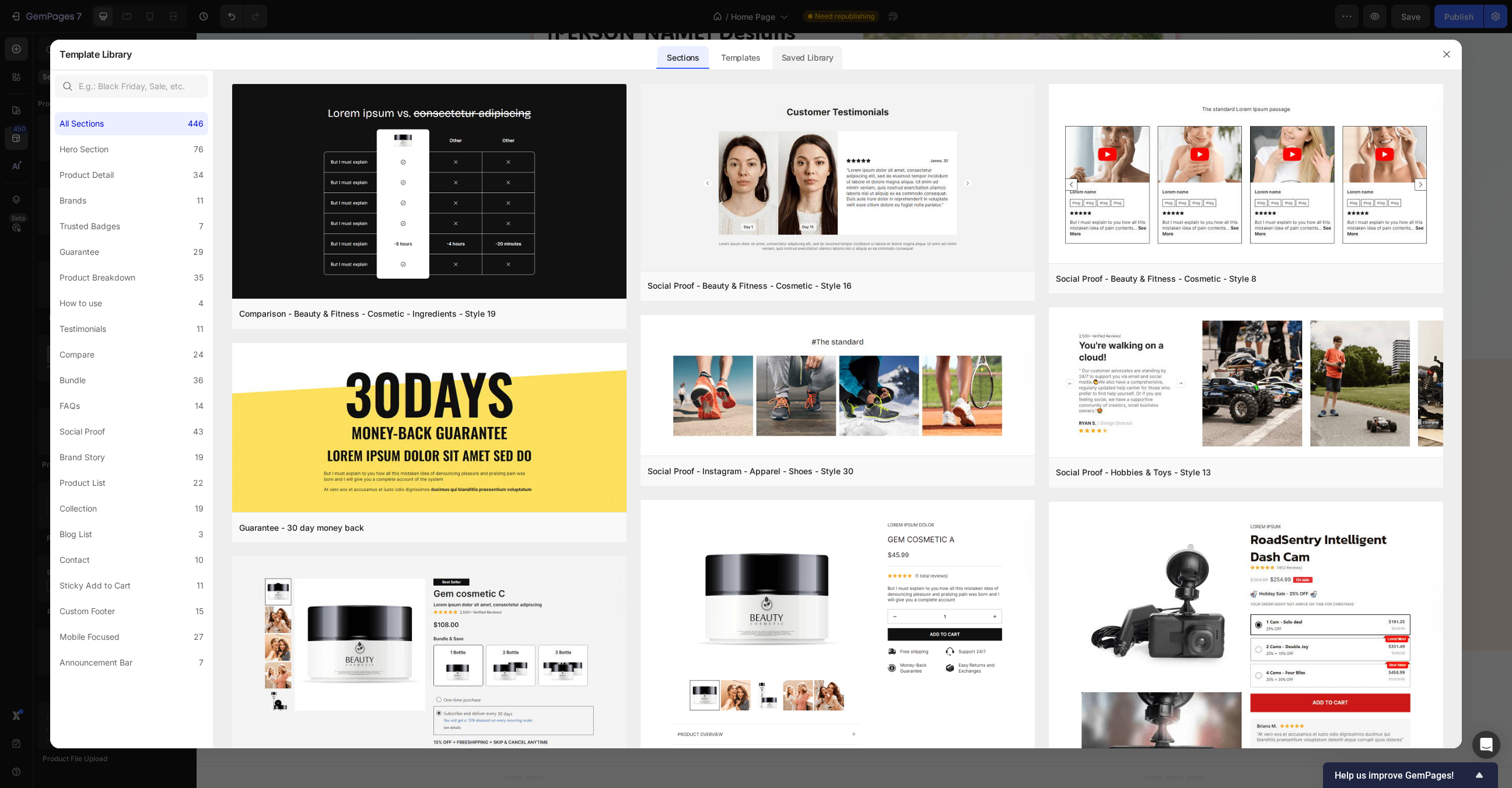
click at [796, 63] on div "Saved Library" at bounding box center [808, 57] width 71 height 23
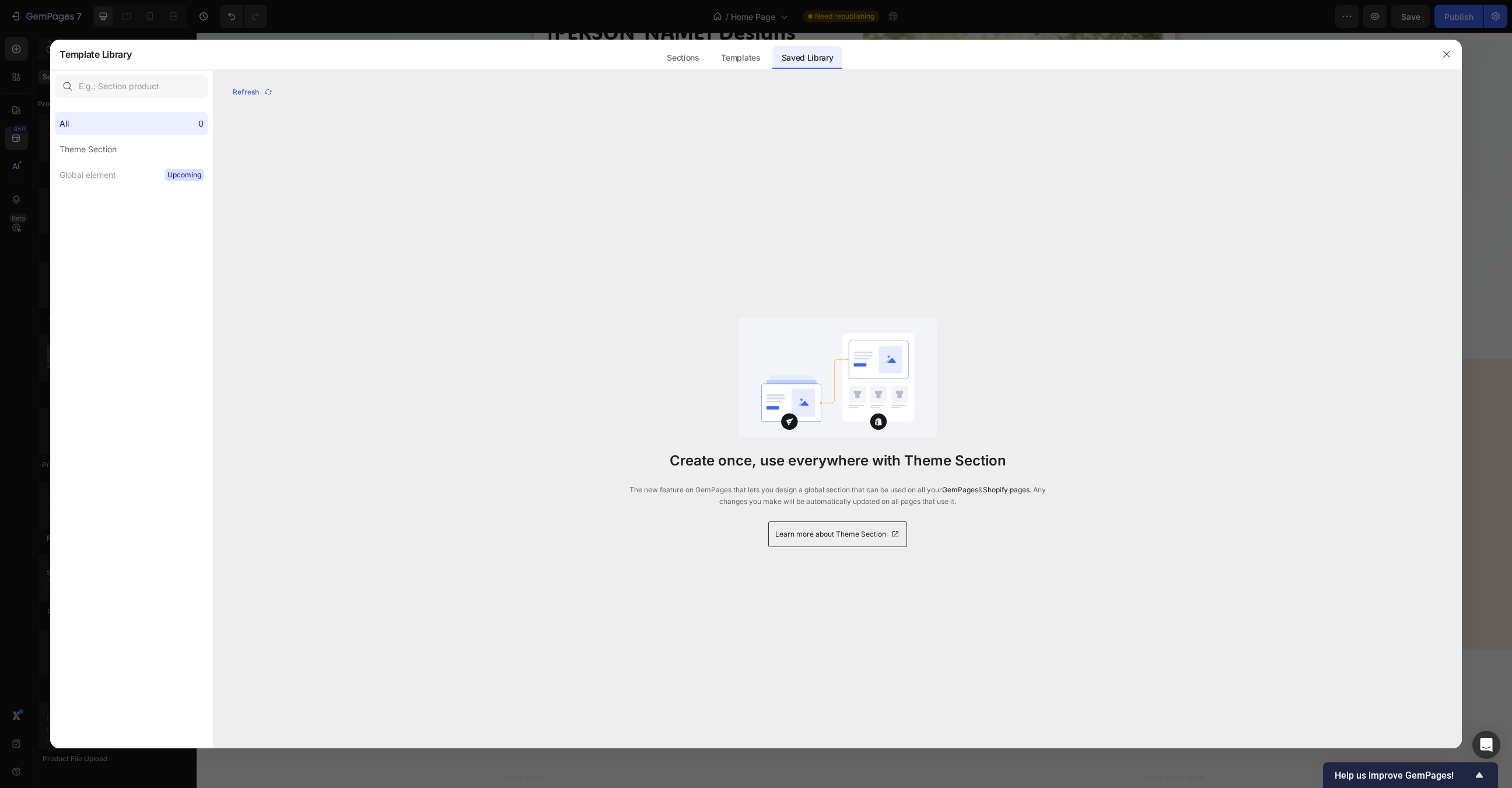
click at [1479, 562] on div at bounding box center [756, 394] width 1512 height 788
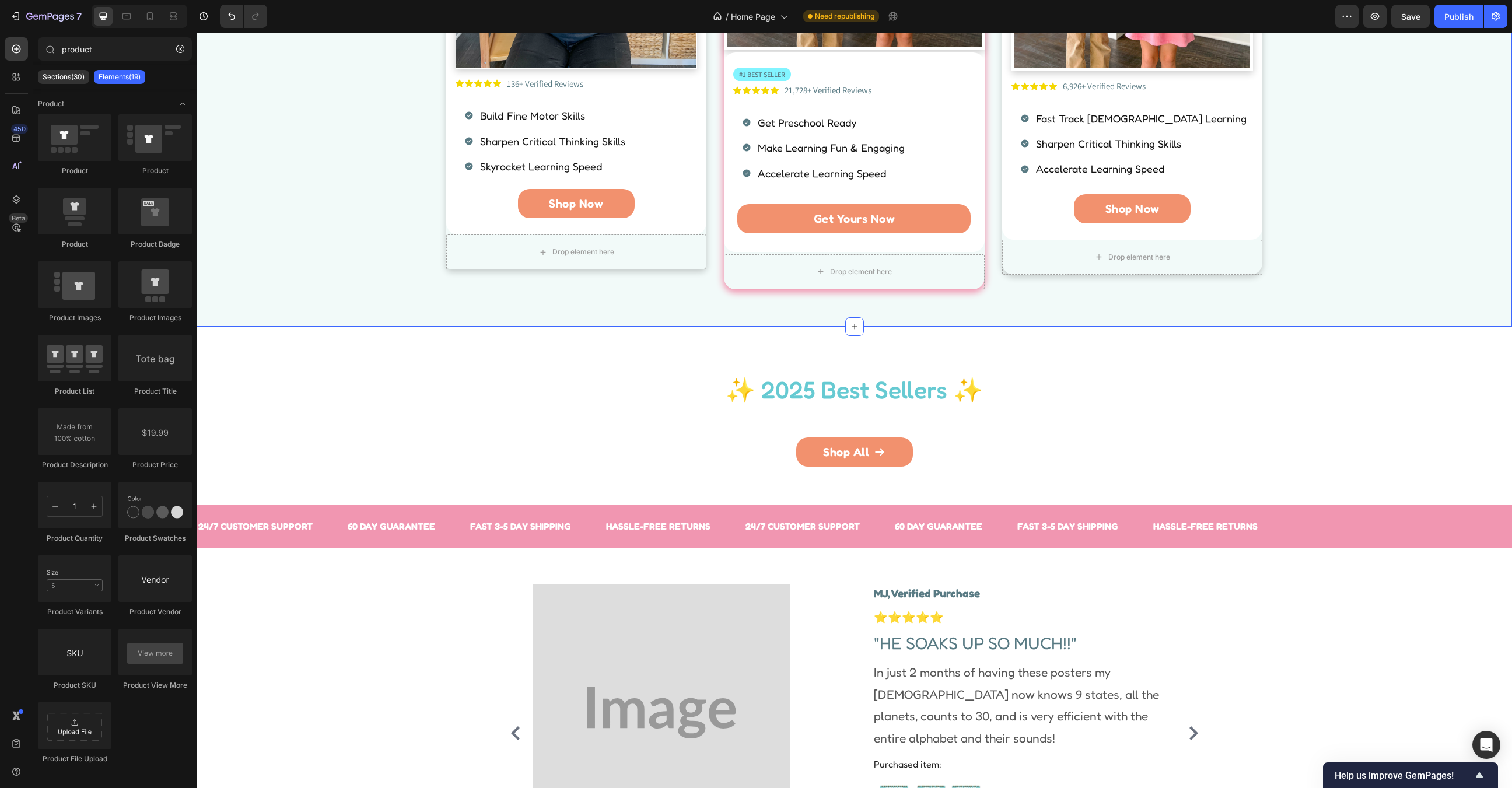
scroll to position [899, 0]
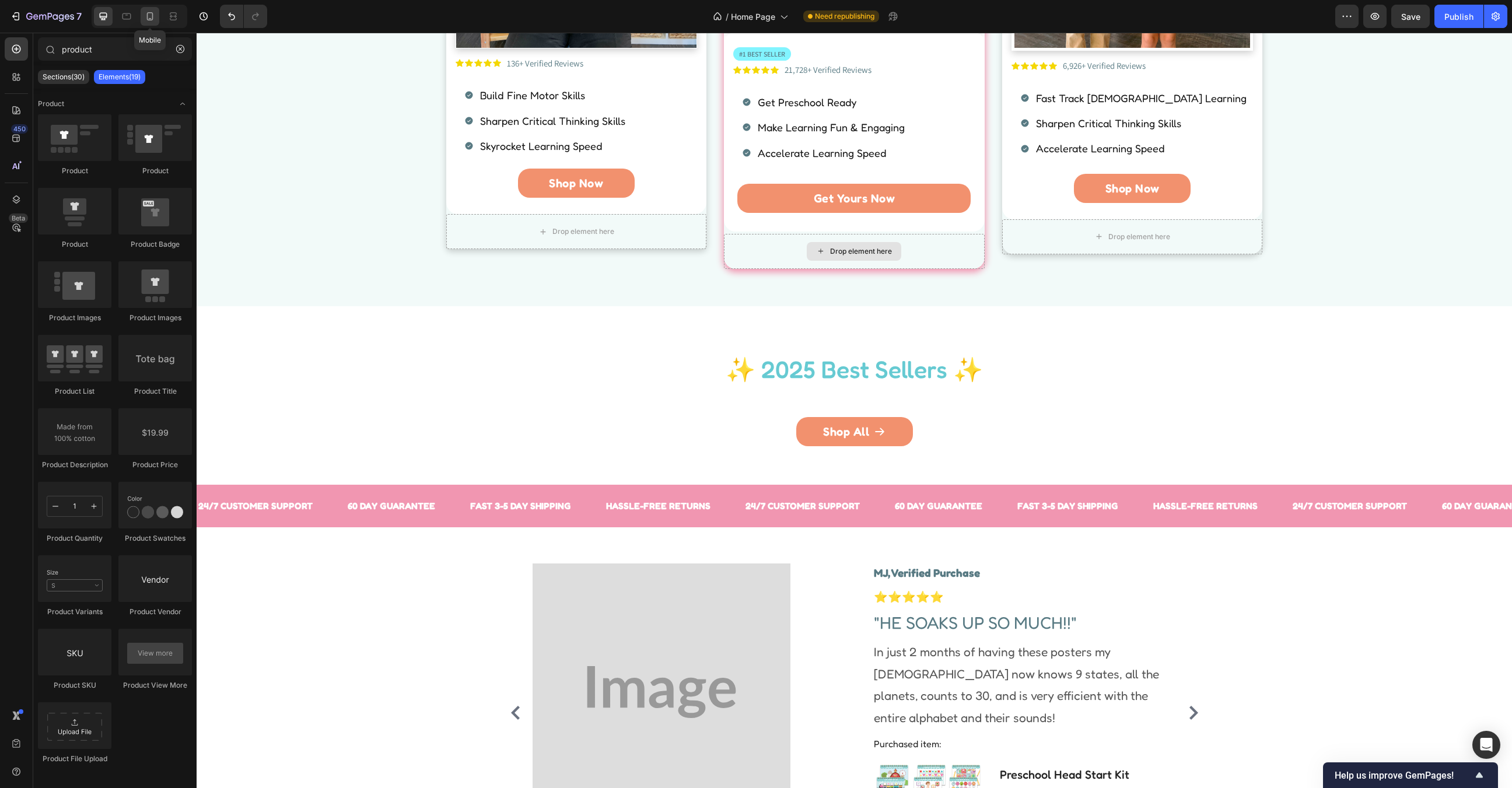
click at [141, 15] on div at bounding box center [149, 16] width 19 height 19
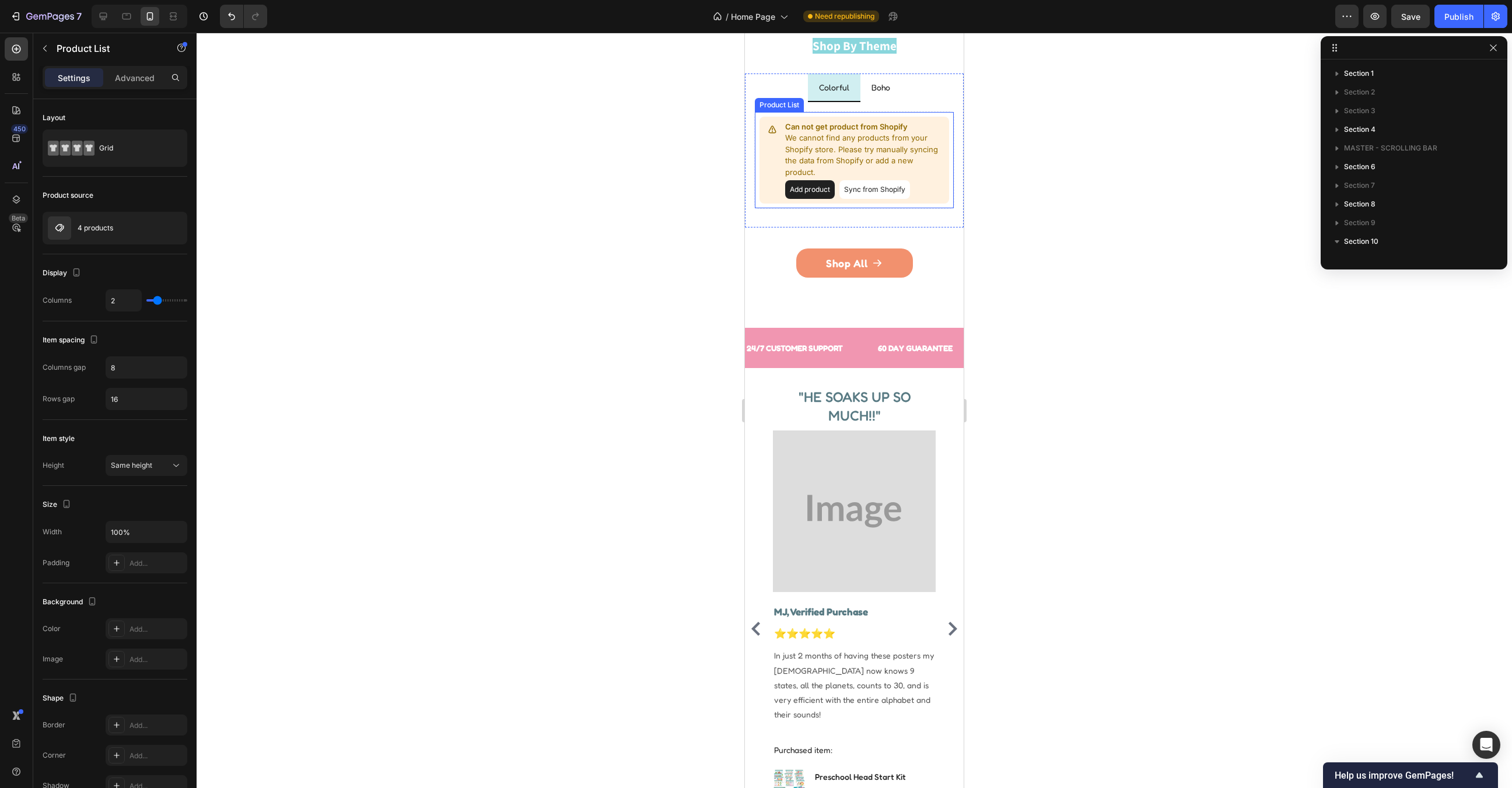
scroll to position [184, 0]
click at [849, 162] on p "We cannot find any products from your Shopify store. Please try manually syncin…" at bounding box center [865, 154] width 160 height 45
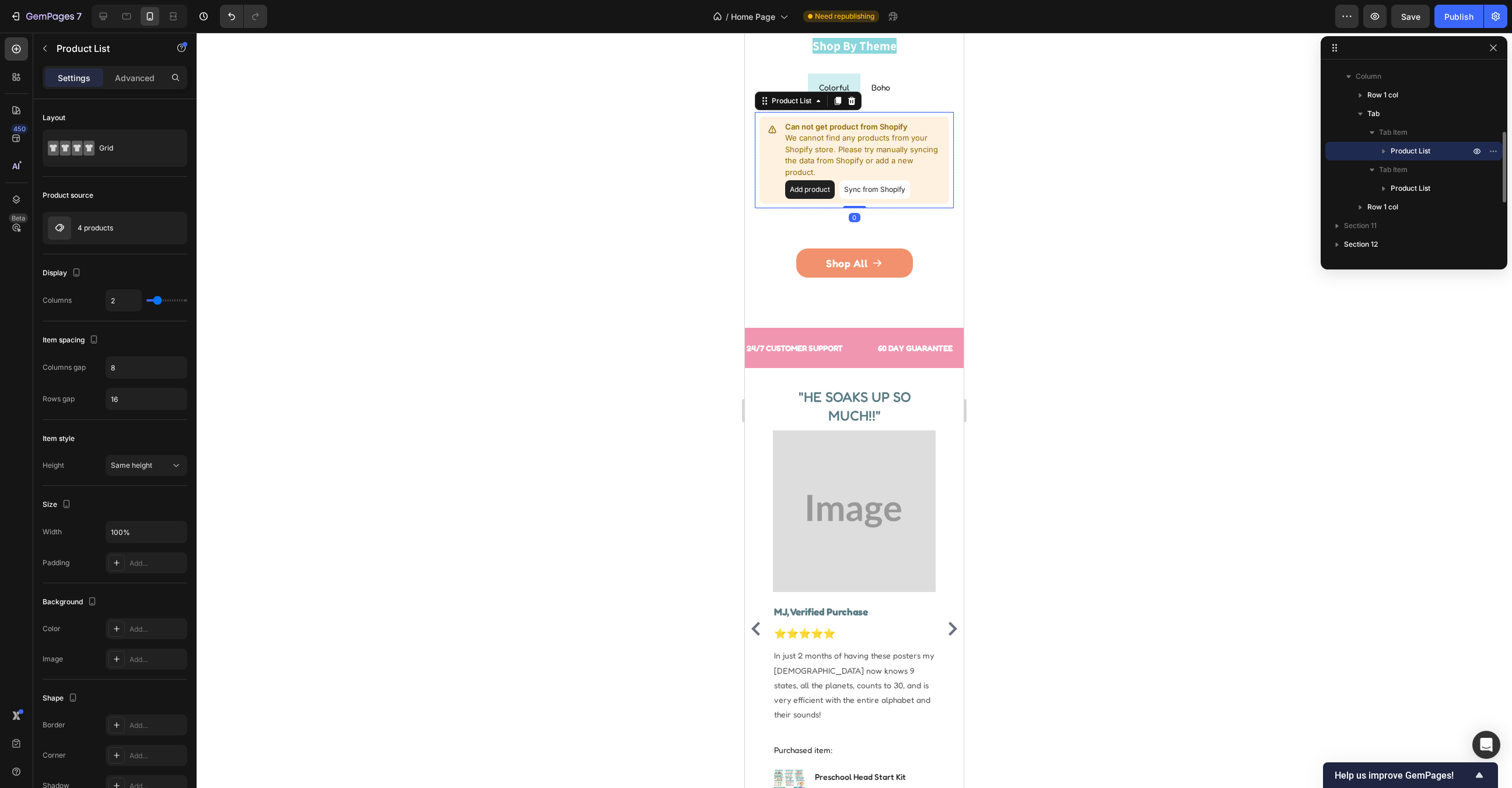
click at [811, 186] on button "Add product" at bounding box center [810, 189] width 50 height 19
click at [868, 145] on p "We cannot find any products from your Shopify store. Please try manually syncin…" at bounding box center [865, 154] width 160 height 45
click at [878, 194] on button "Sync from Shopify" at bounding box center [874, 189] width 71 height 19
click at [880, 152] on p "We cannot find any products from your Shopify store. Please try manually syncin…" at bounding box center [865, 154] width 160 height 45
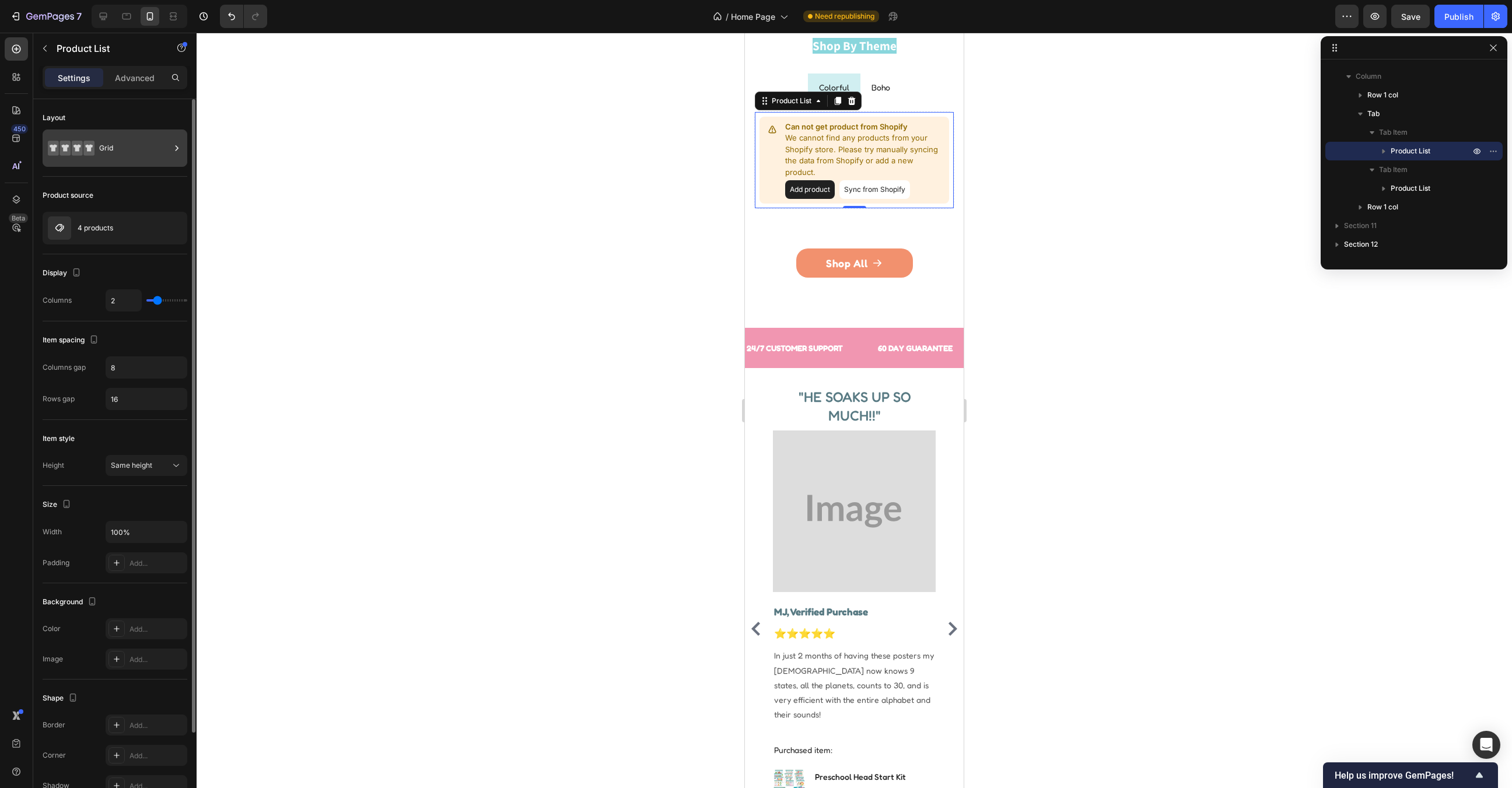
click at [116, 148] on div "Grid" at bounding box center [135, 148] width 71 height 27
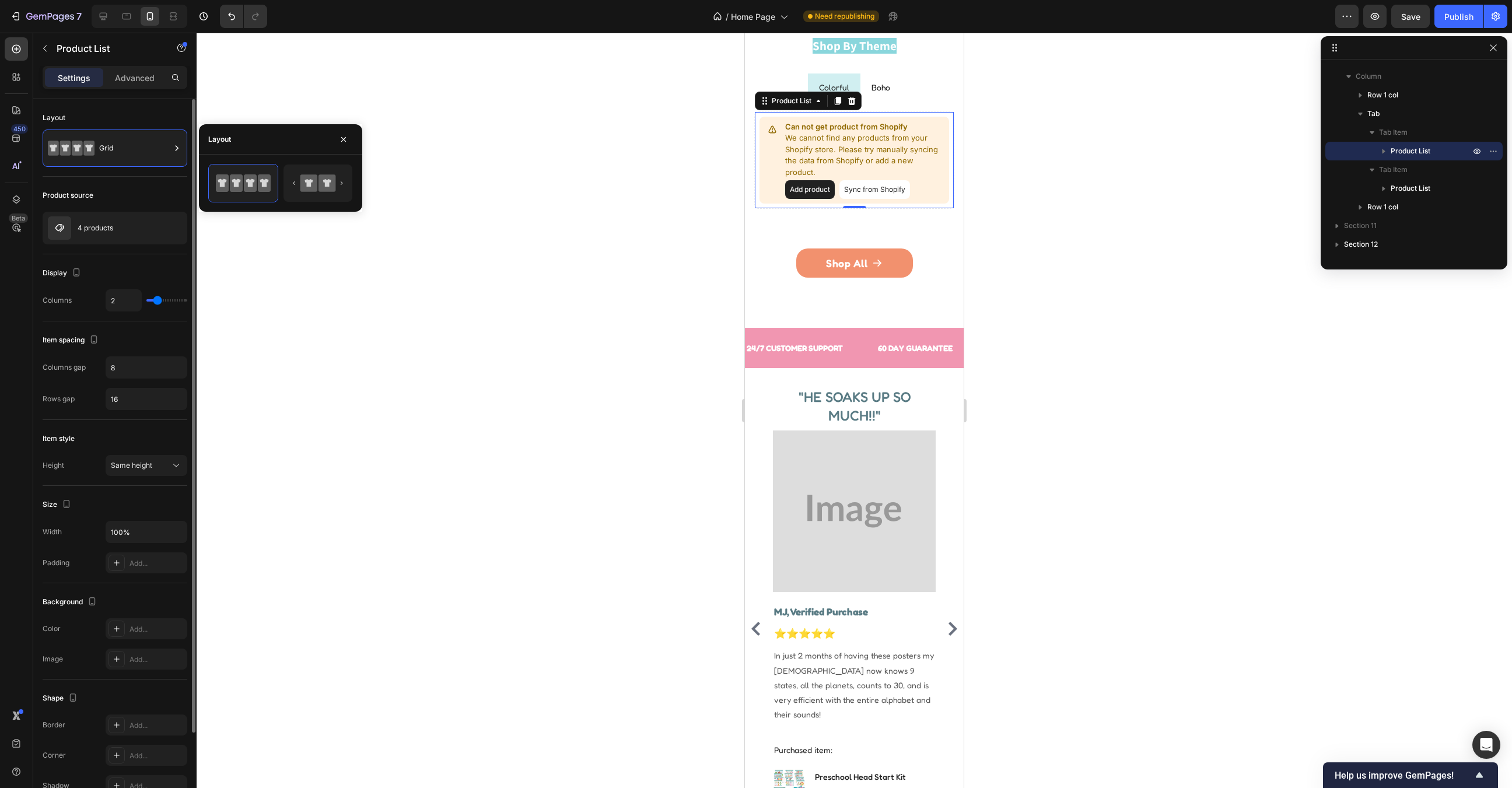
drag, startPoint x: 116, startPoint y: 148, endPoint x: 117, endPoint y: 194, distance: 46.0
click at [116, 149] on div "Grid" at bounding box center [135, 148] width 71 height 27
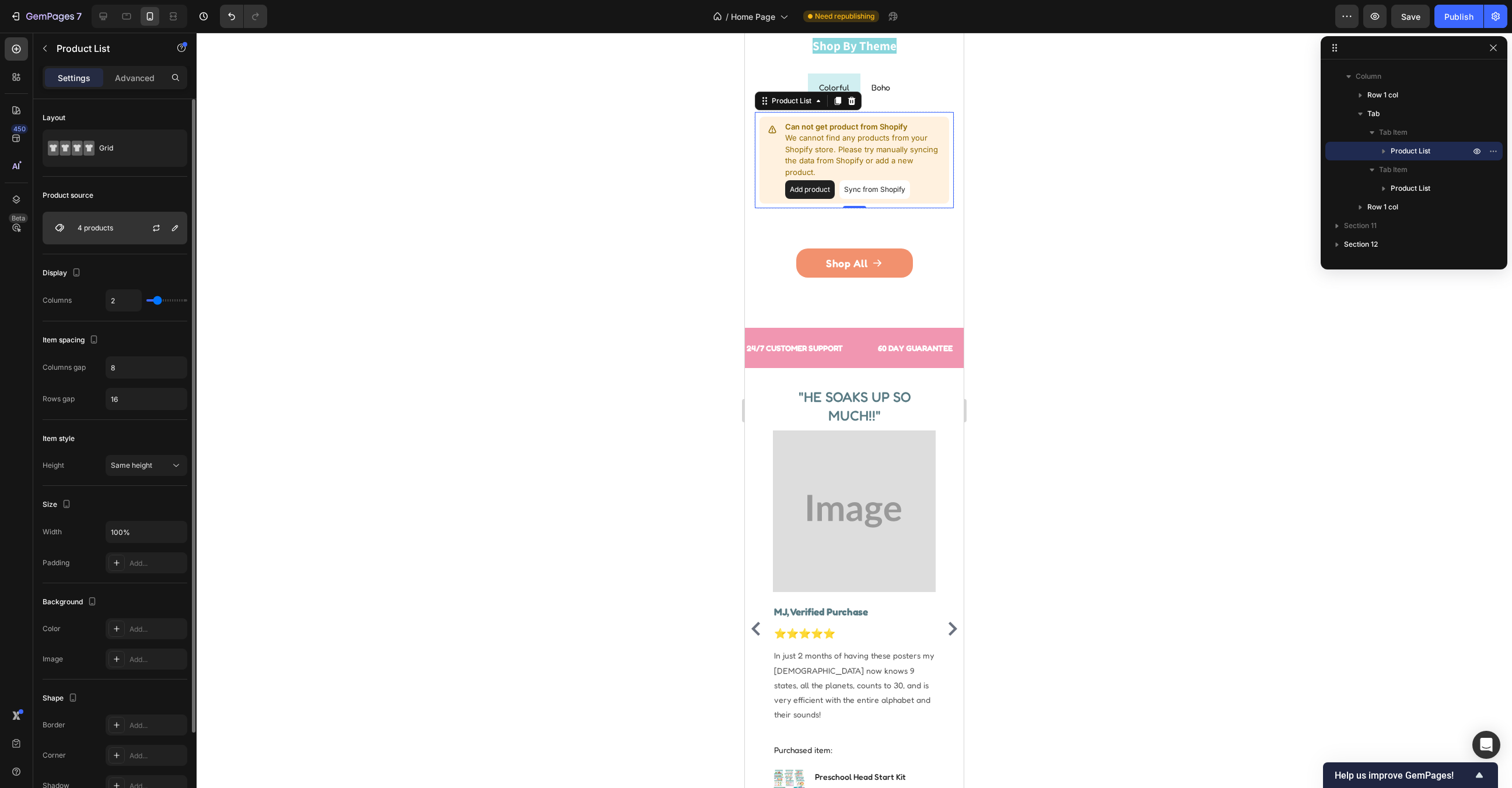
click at [117, 233] on div "4 products" at bounding box center [114, 228] width 145 height 33
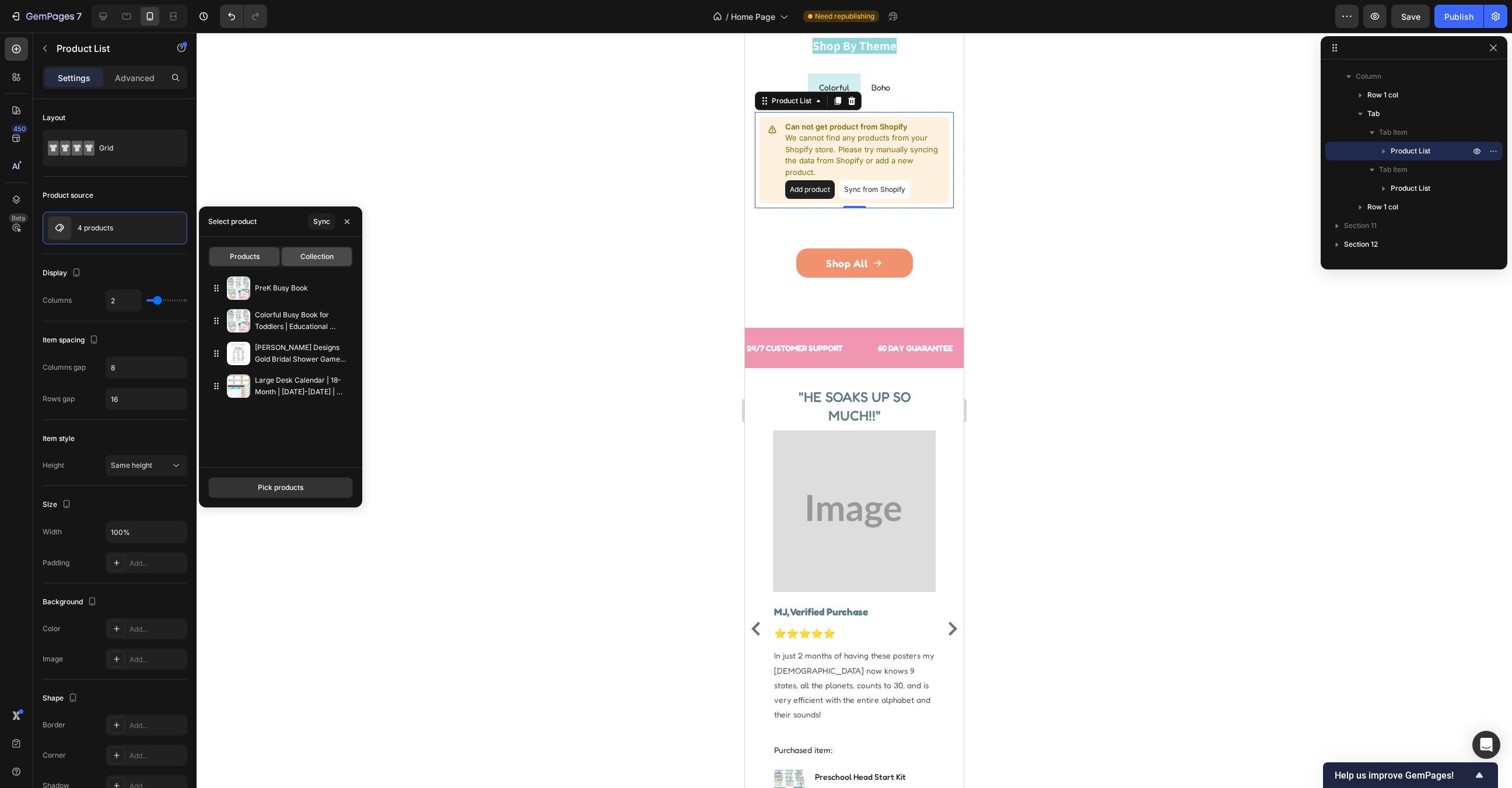
click at [310, 259] on span "Collection" at bounding box center [317, 257] width 33 height 10
type input "12"
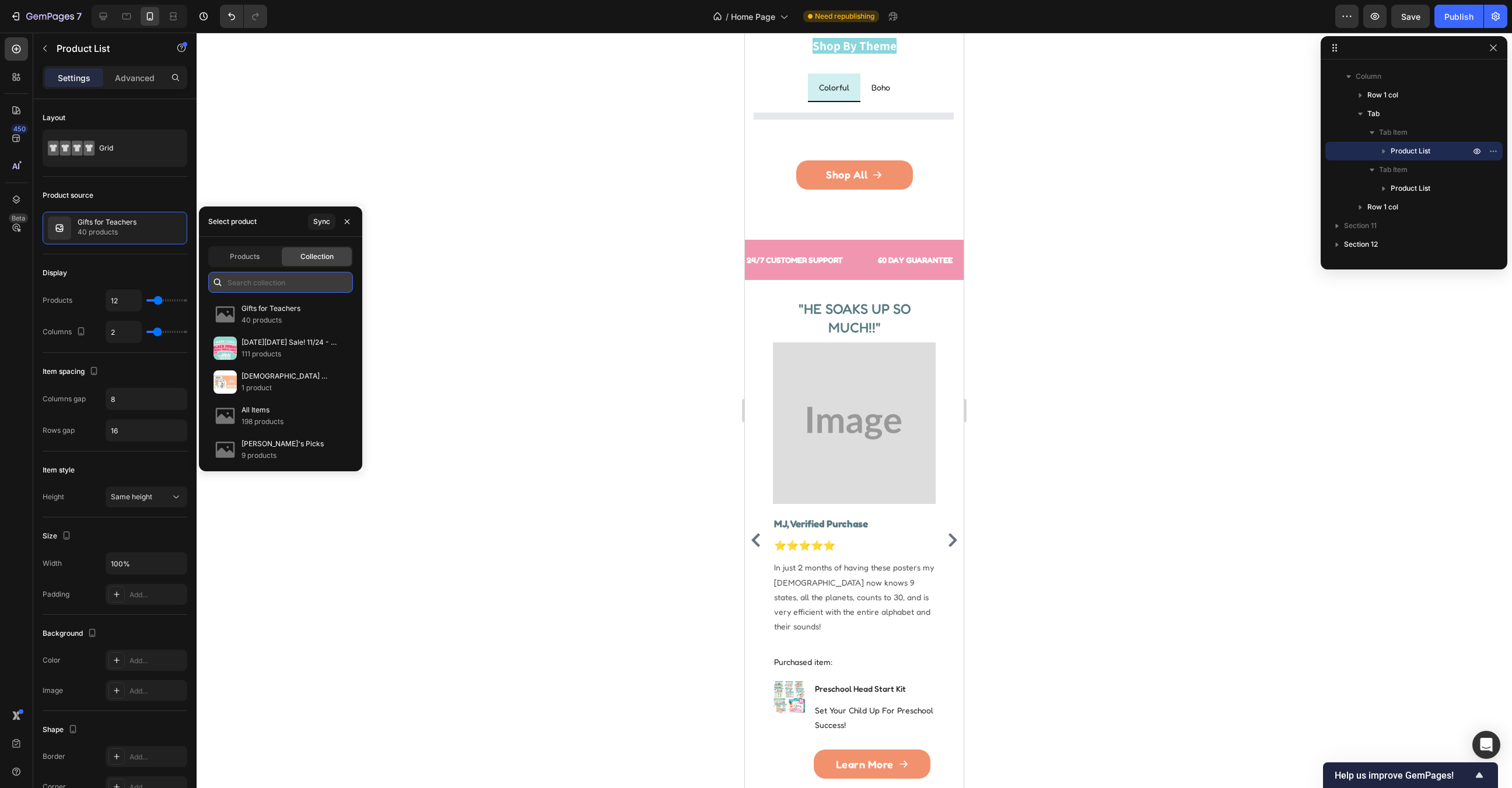
click at [277, 283] on input "text" at bounding box center [281, 282] width 145 height 21
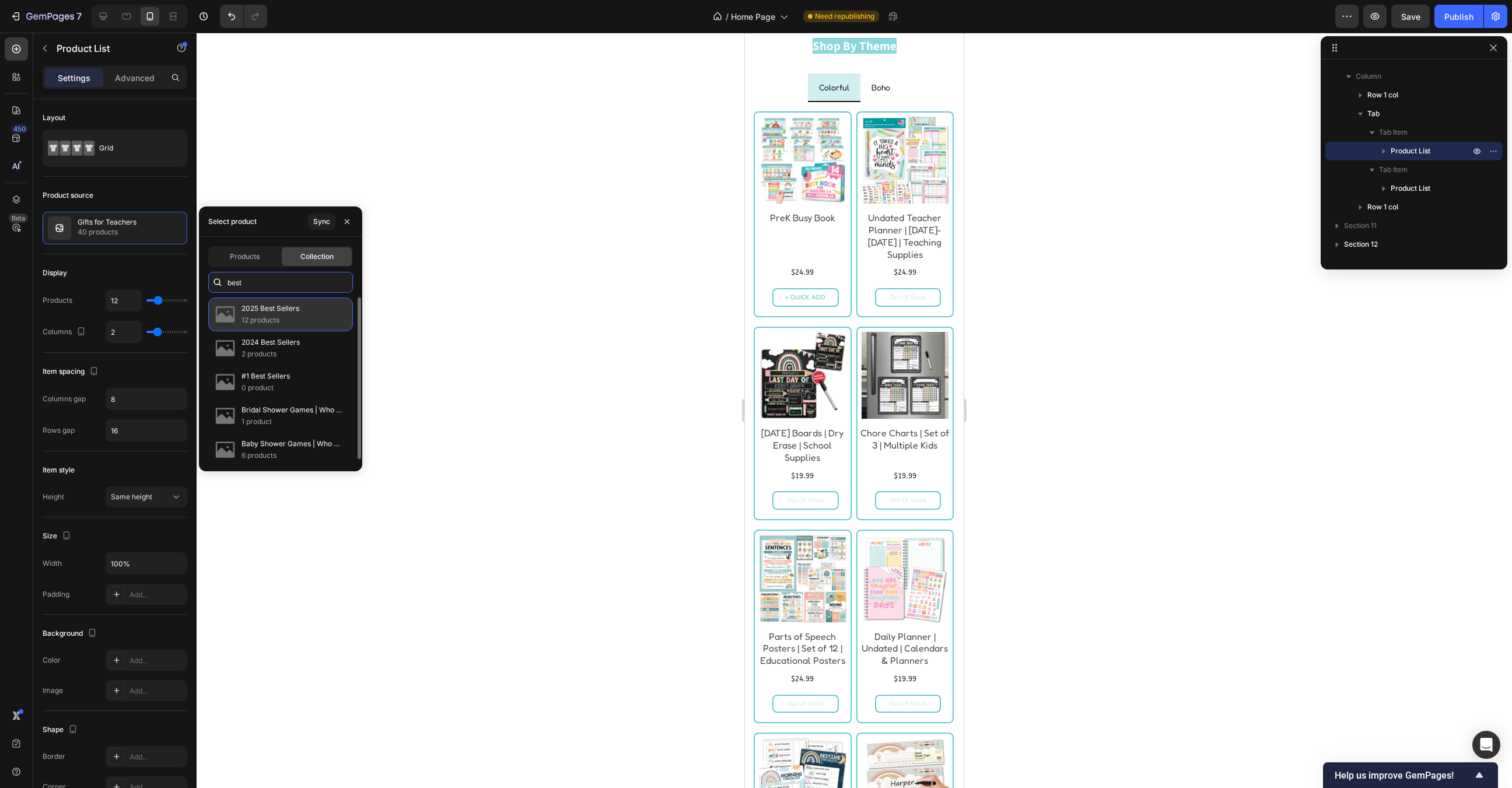
type input "best"
click at [279, 314] on div "2025 Best Sellers 12 products" at bounding box center [270, 314] width 58 height 23
click at [635, 318] on div at bounding box center [854, 410] width 1315 height 755
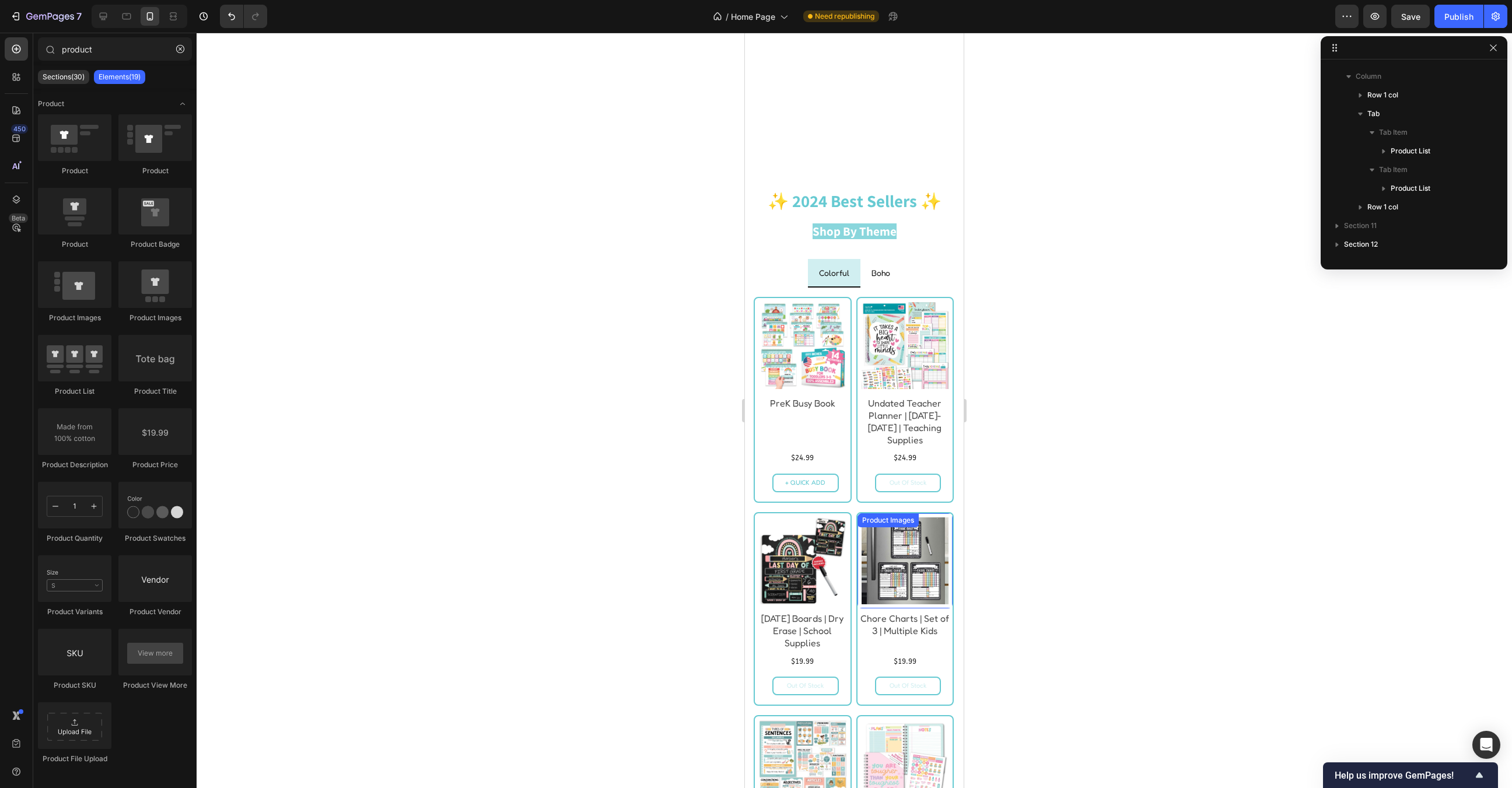
scroll to position [1893, 0]
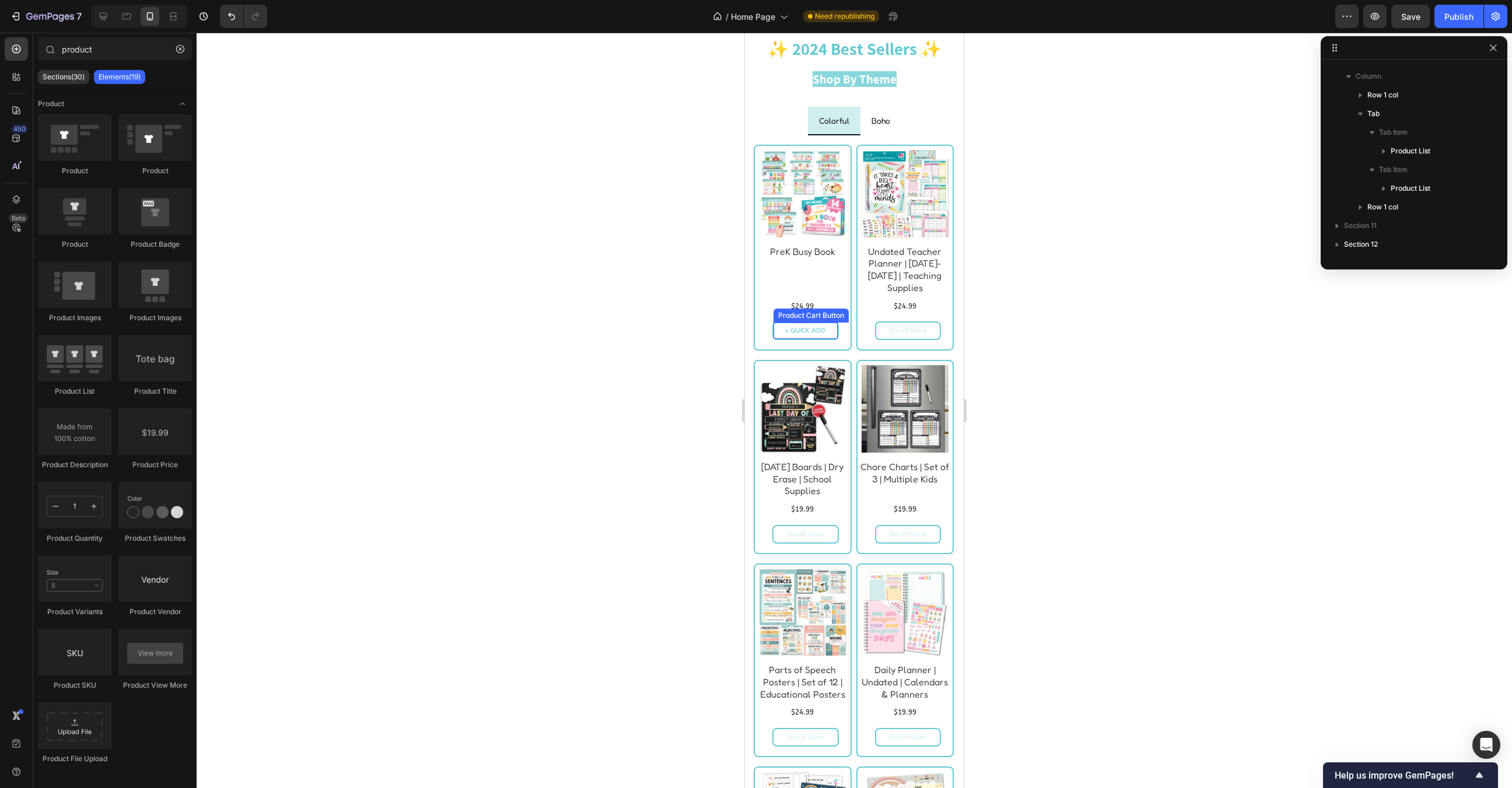
click at [835, 339] on button "+ QUICK ADD" at bounding box center [805, 331] width 64 height 16
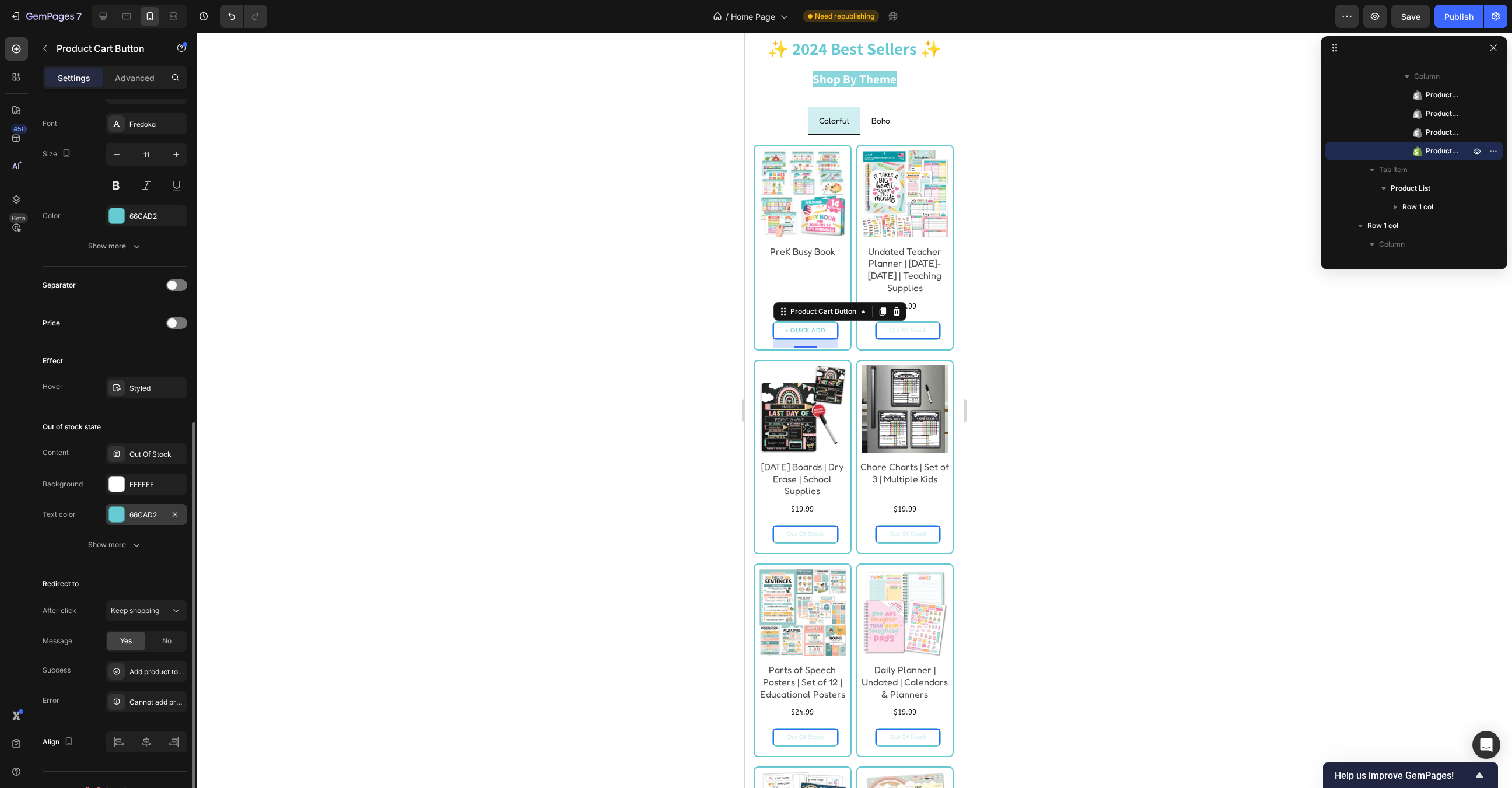
scroll to position [615, 0]
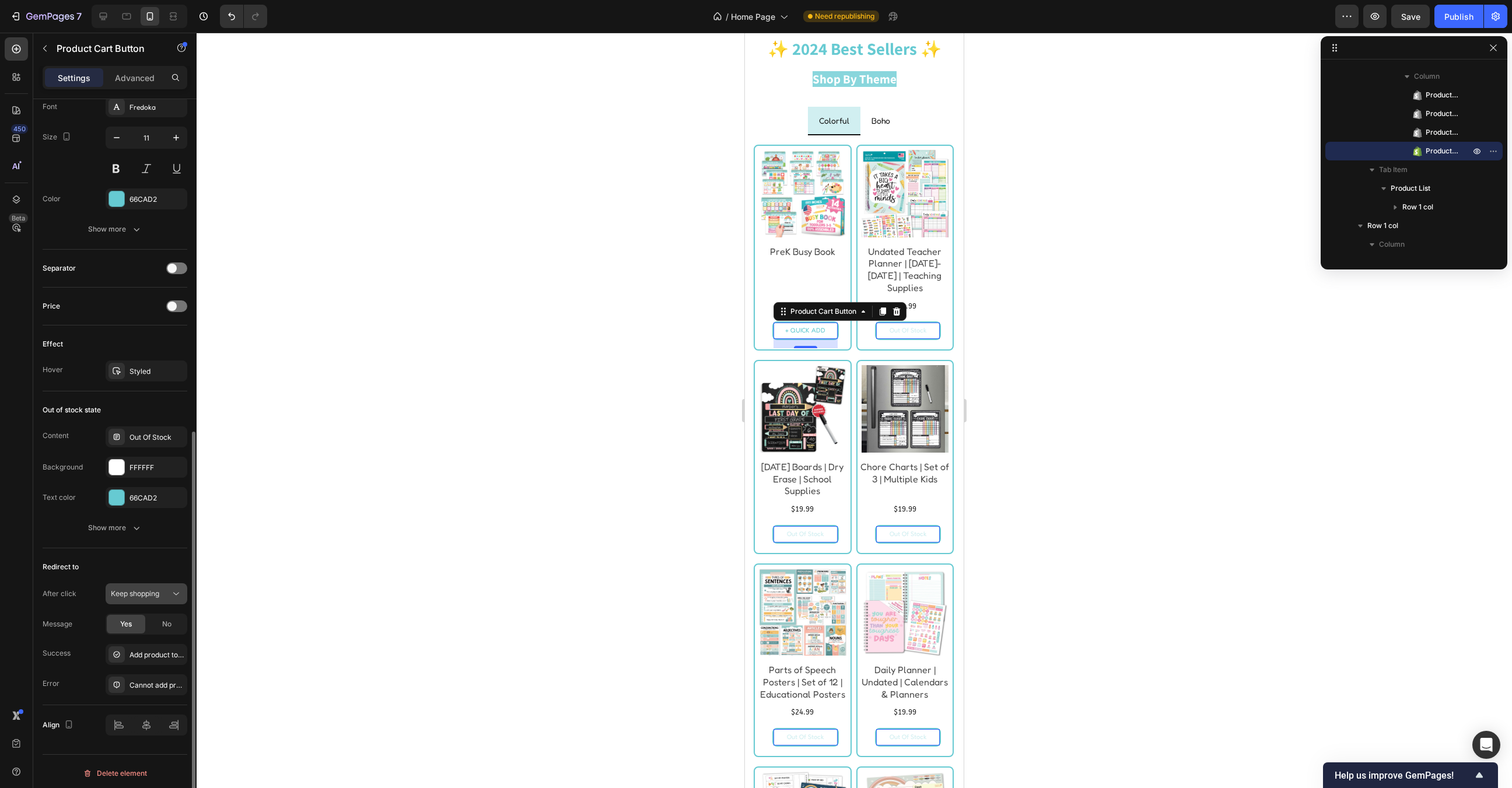
click at [145, 595] on div "Keep shopping" at bounding box center [146, 594] width 71 height 12
click at [145, 680] on span "Open page" at bounding box center [128, 686] width 36 height 10
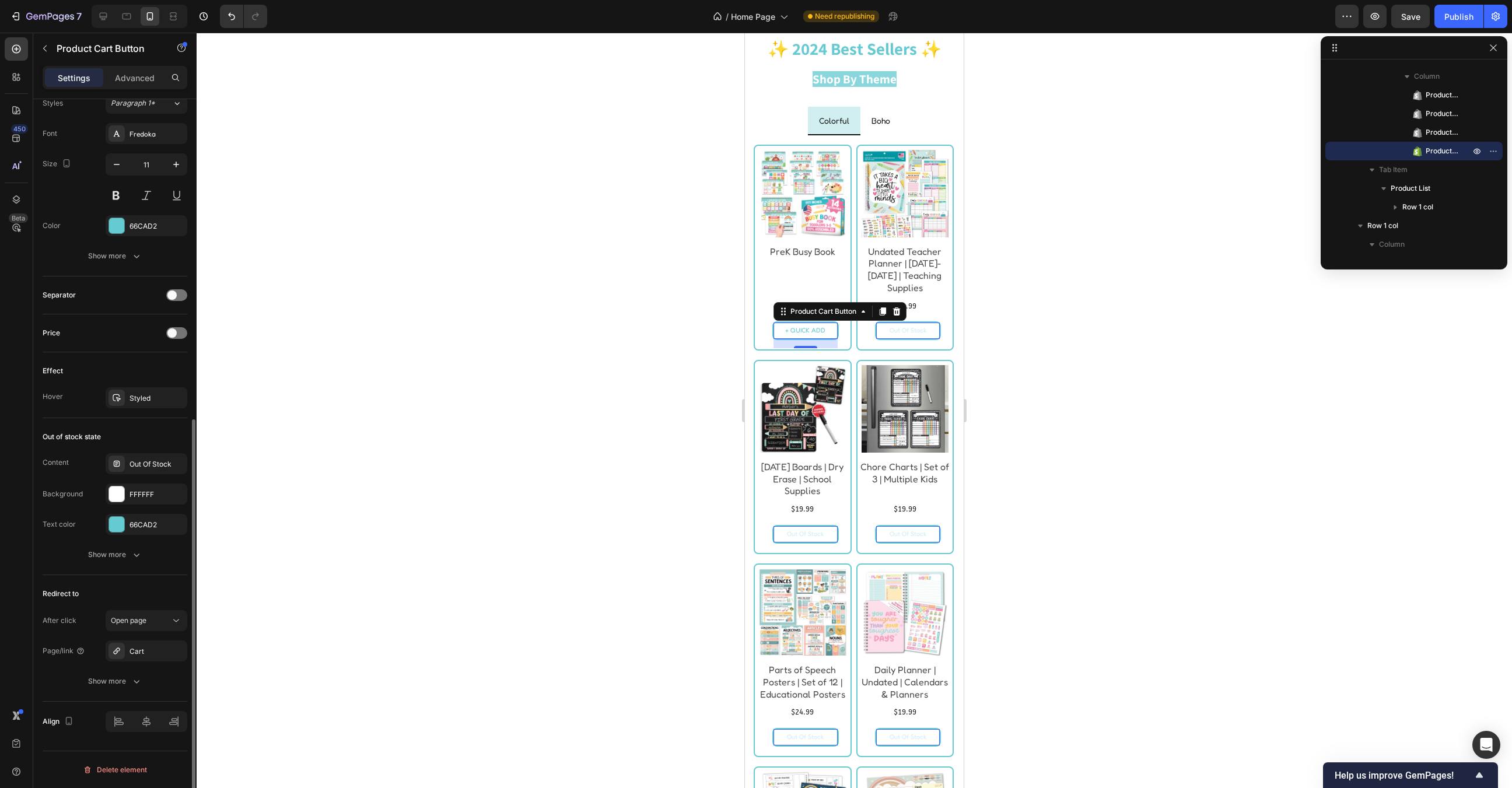
scroll to position [585, 0]
click at [893, 336] on div "Out Of Stock" at bounding box center [908, 331] width 37 height 12
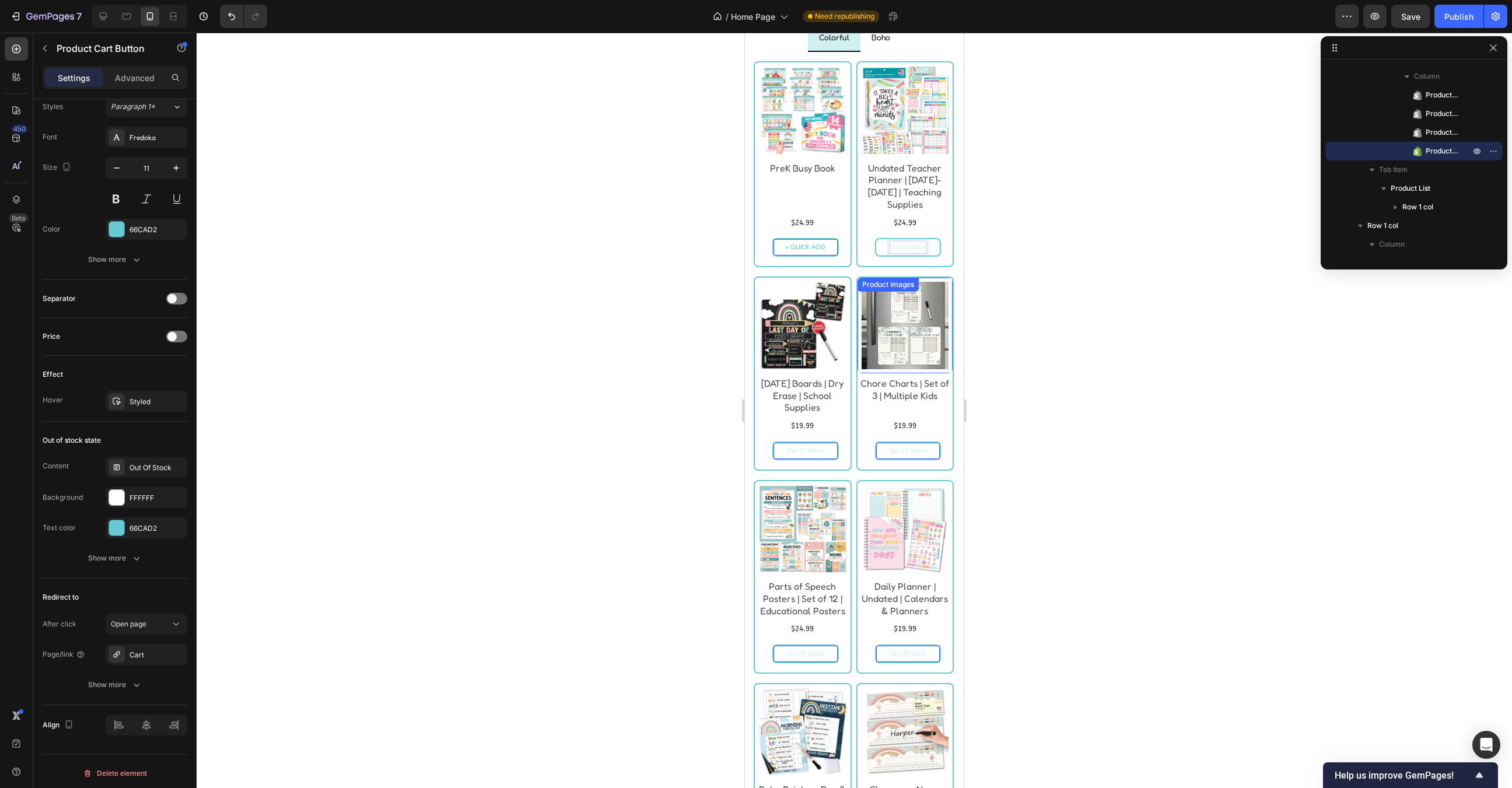
scroll to position [1997, 0]
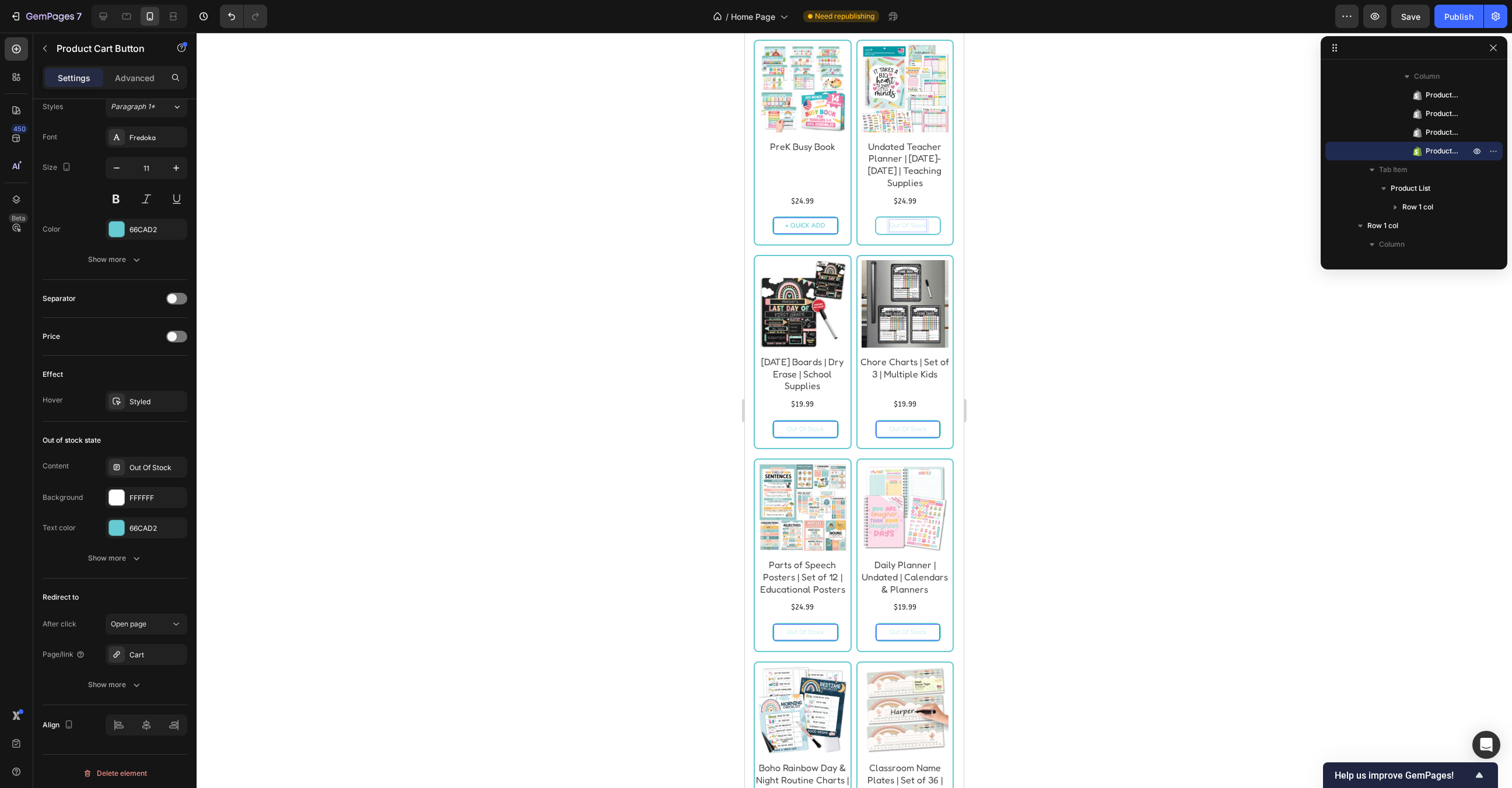
click at [836, 437] on button "Out Of Stock" at bounding box center [805, 429] width 64 height 16
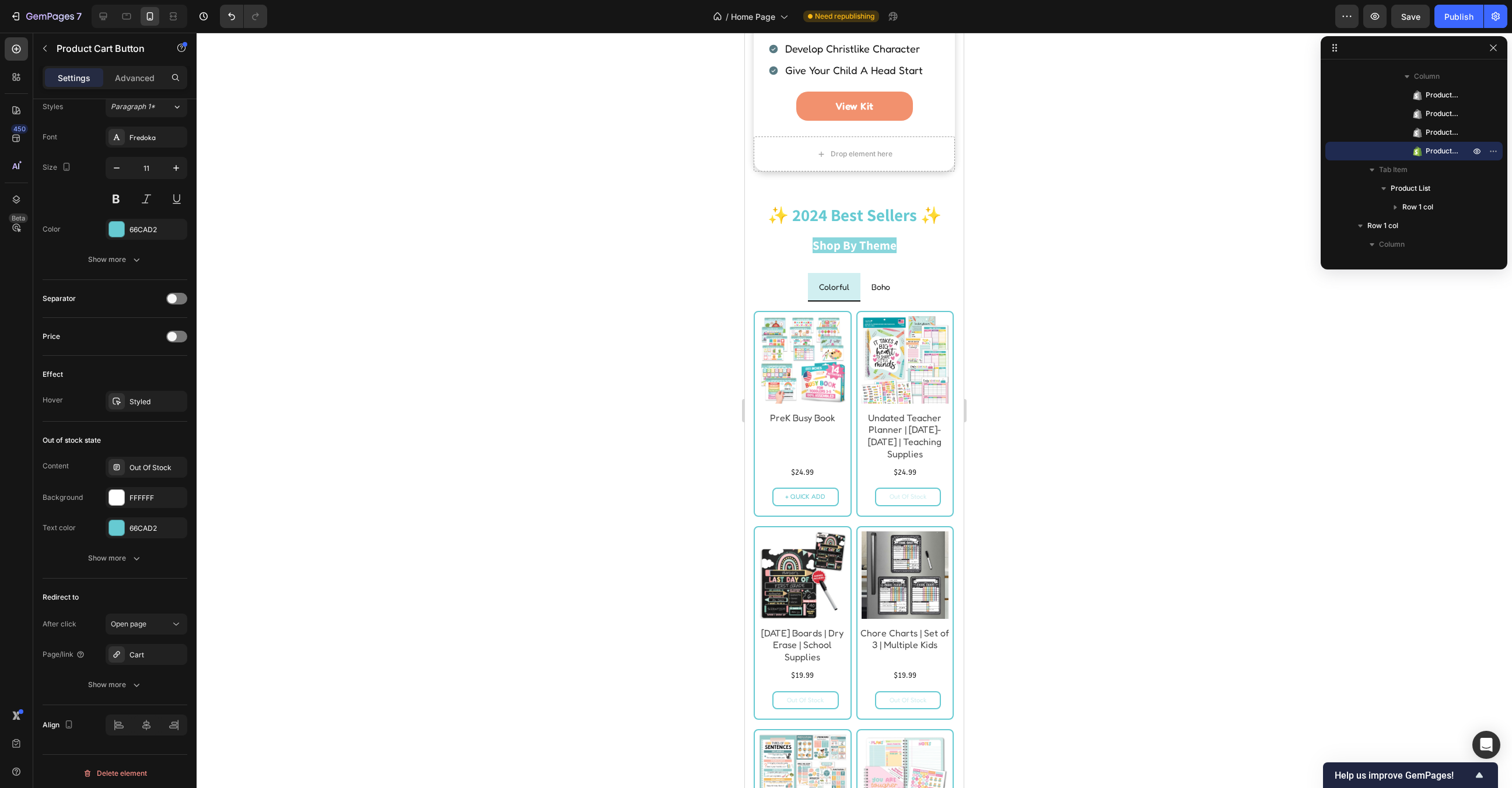
scroll to position [1971, 0]
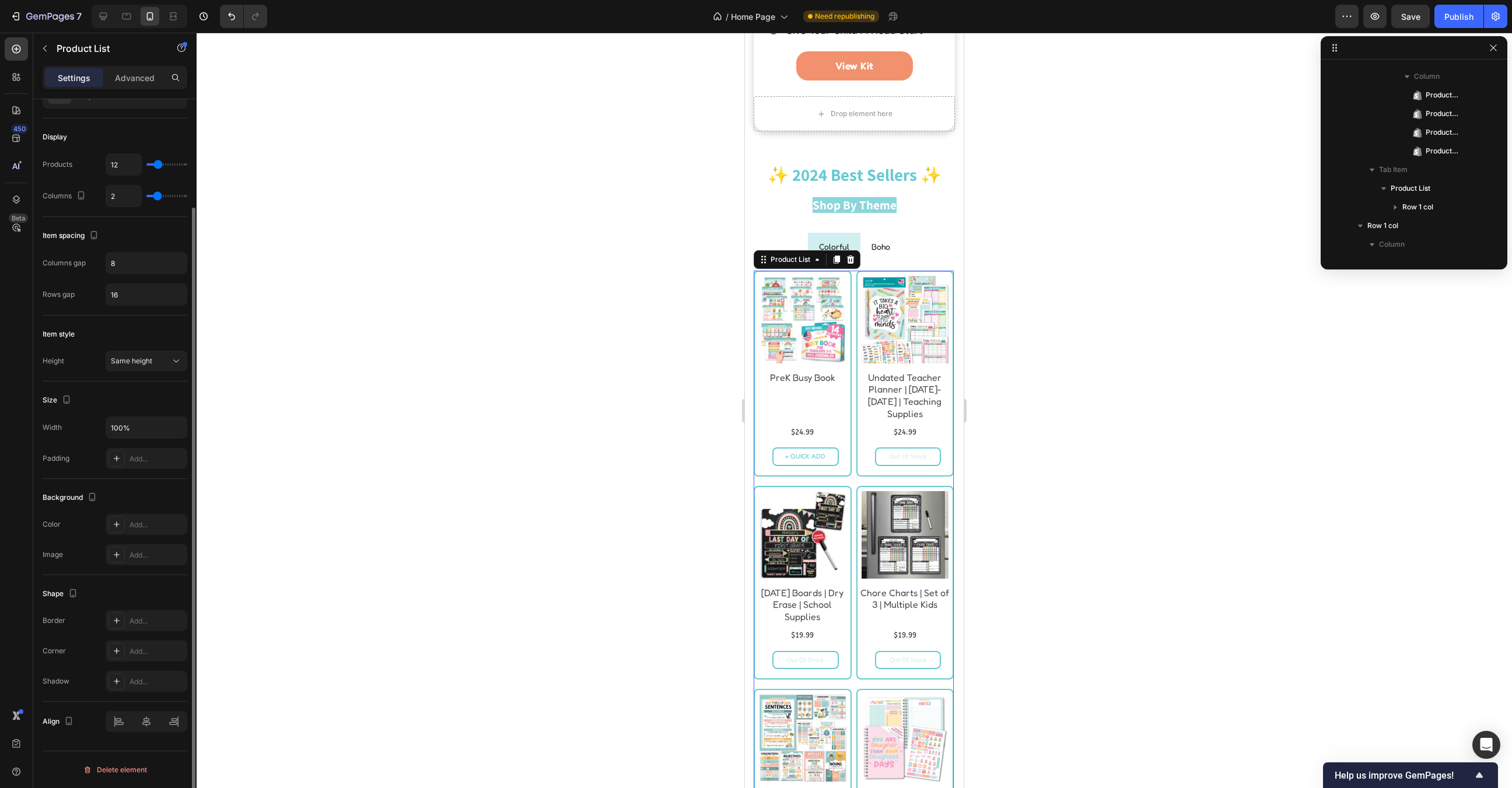
scroll to position [0, 0]
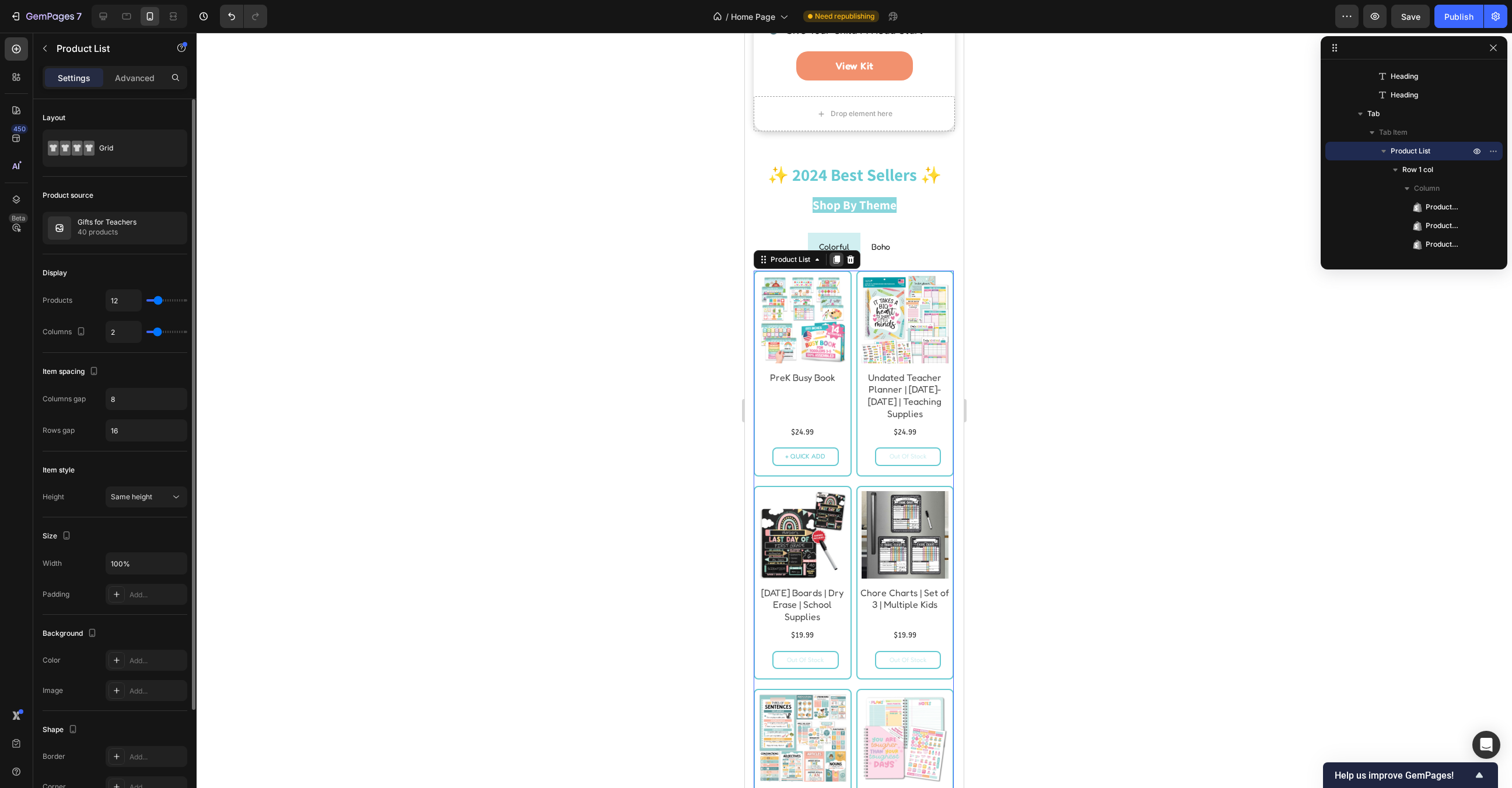
click at [835, 255] on icon at bounding box center [837, 259] width 10 height 10
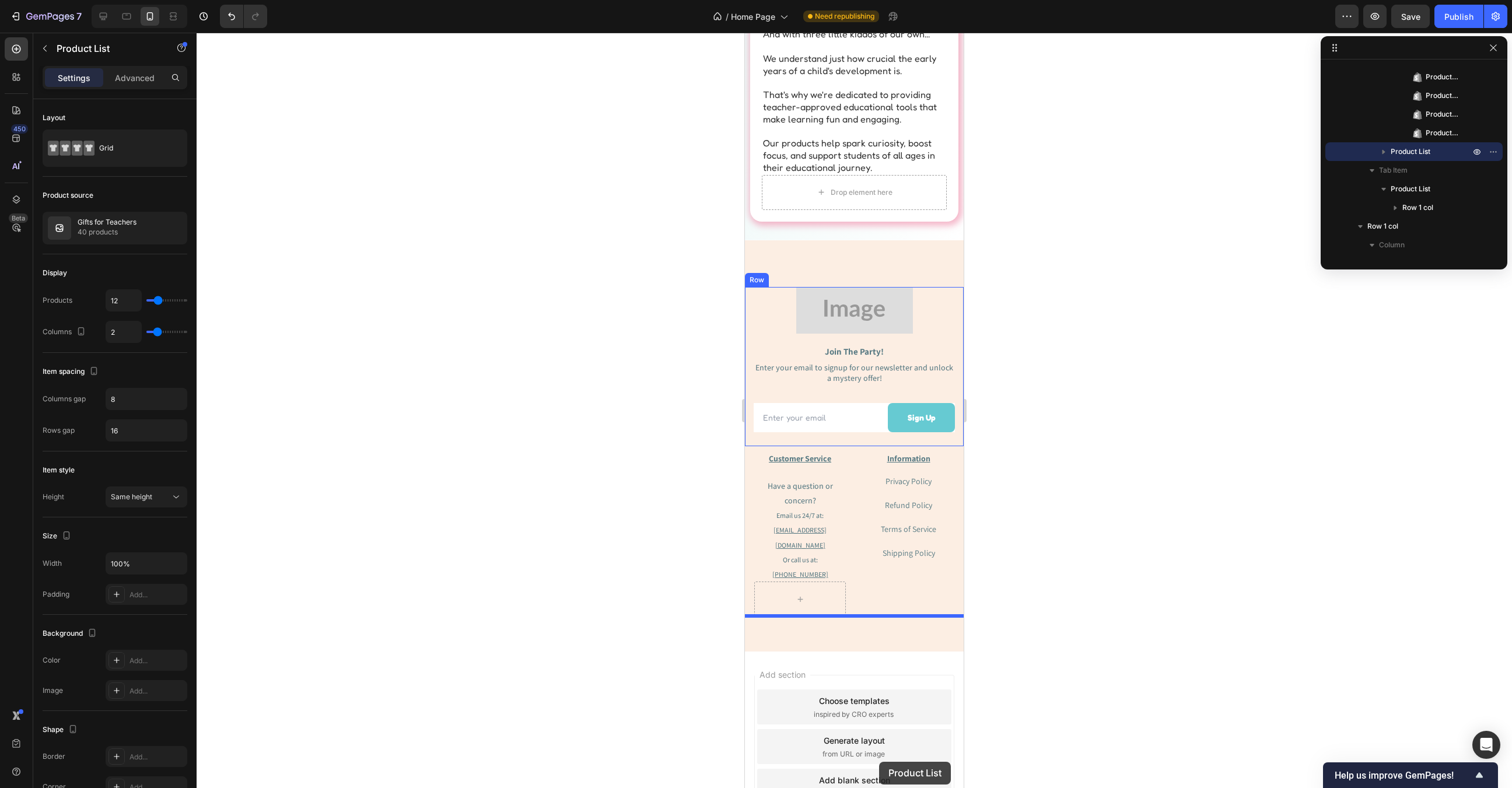
scroll to position [5665, 0]
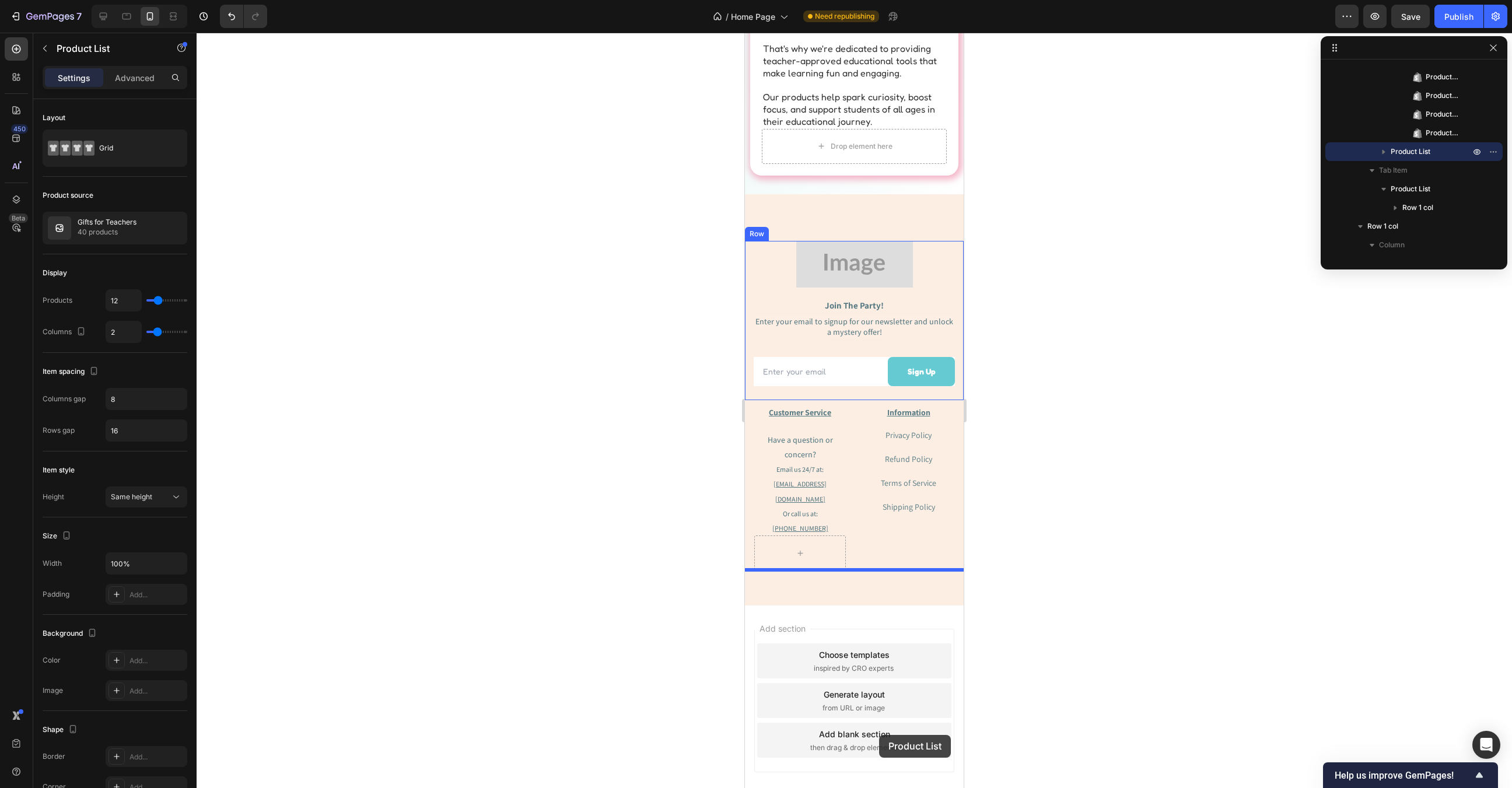
drag, startPoint x: 854, startPoint y: 224, endPoint x: 1481, endPoint y: 523, distance: 694.6
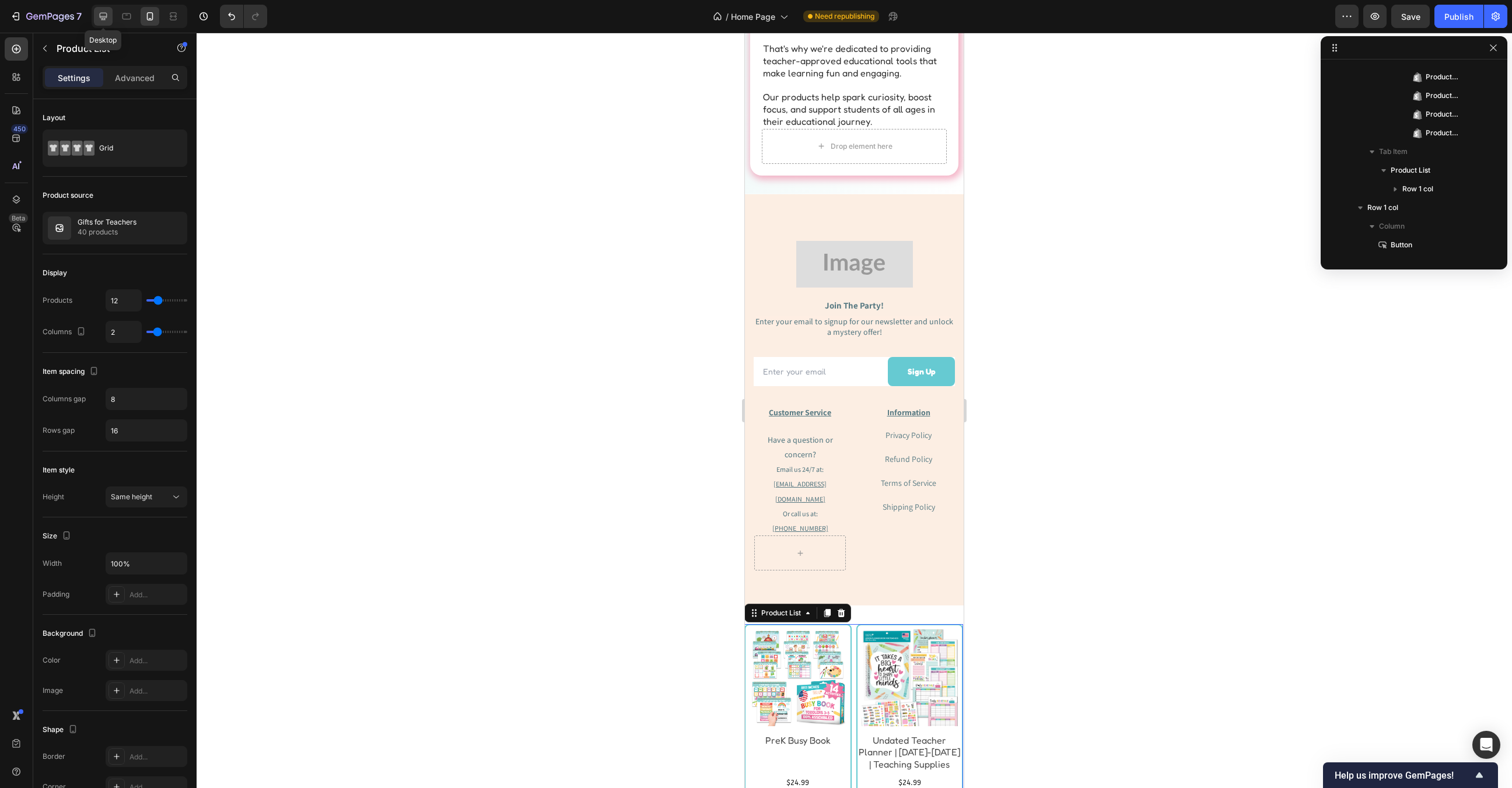
click at [106, 13] on icon at bounding box center [103, 16] width 7 height 7
type input "30"
type input "50"
type input "4"
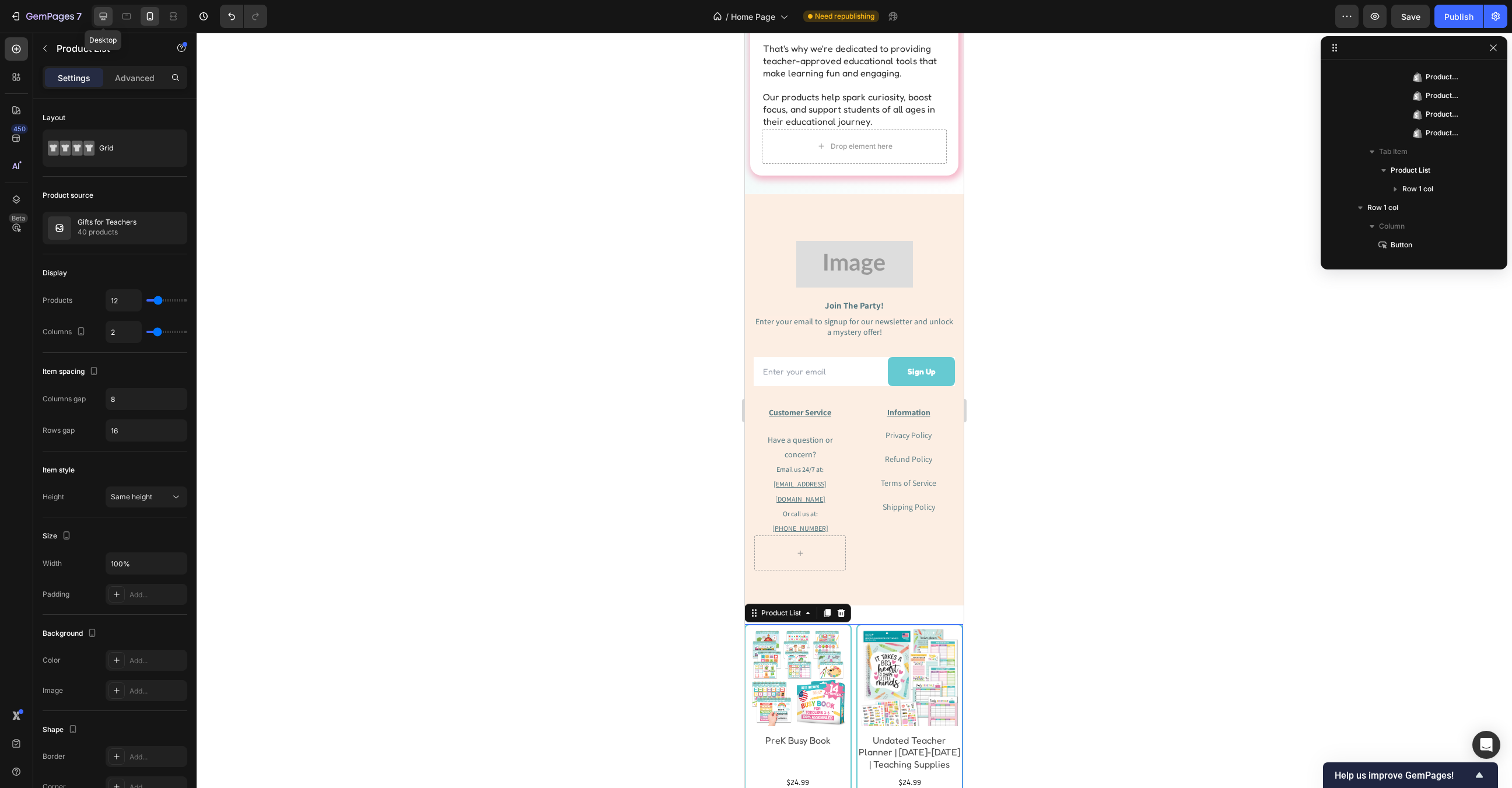
type input "1600"
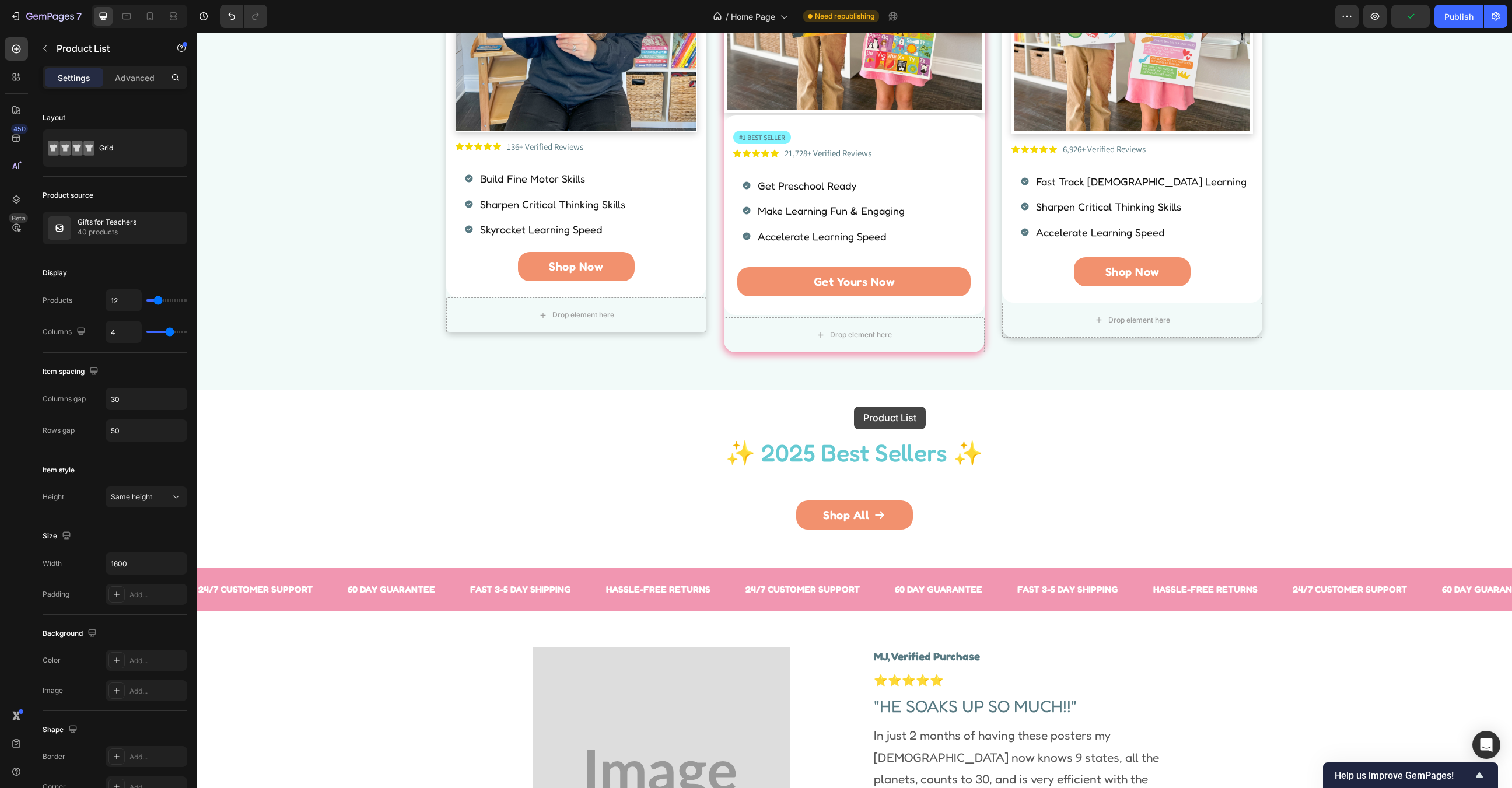
scroll to position [818, 0]
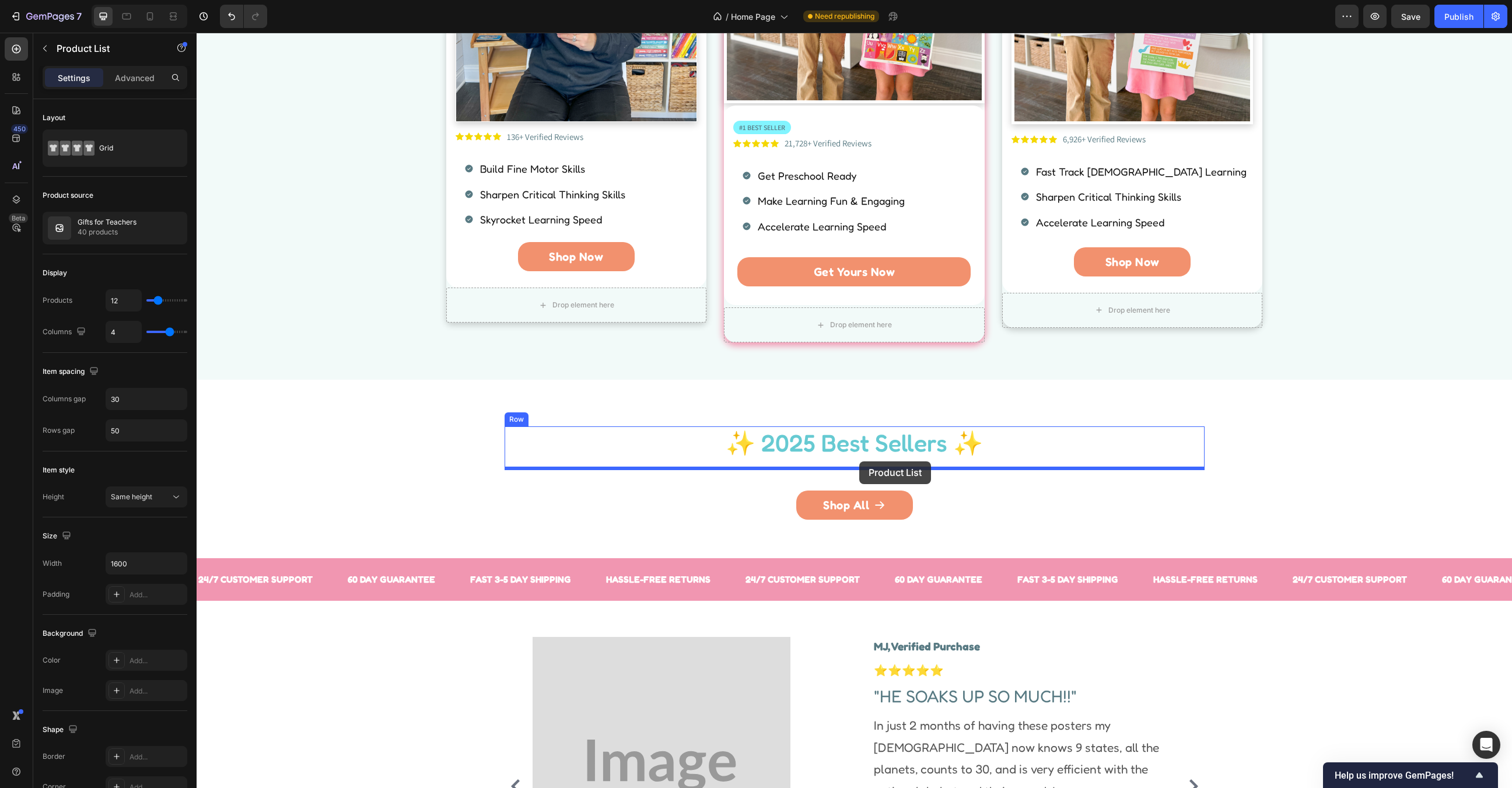
drag, startPoint x: 854, startPoint y: 407, endPoint x: 860, endPoint y: 462, distance: 55.3
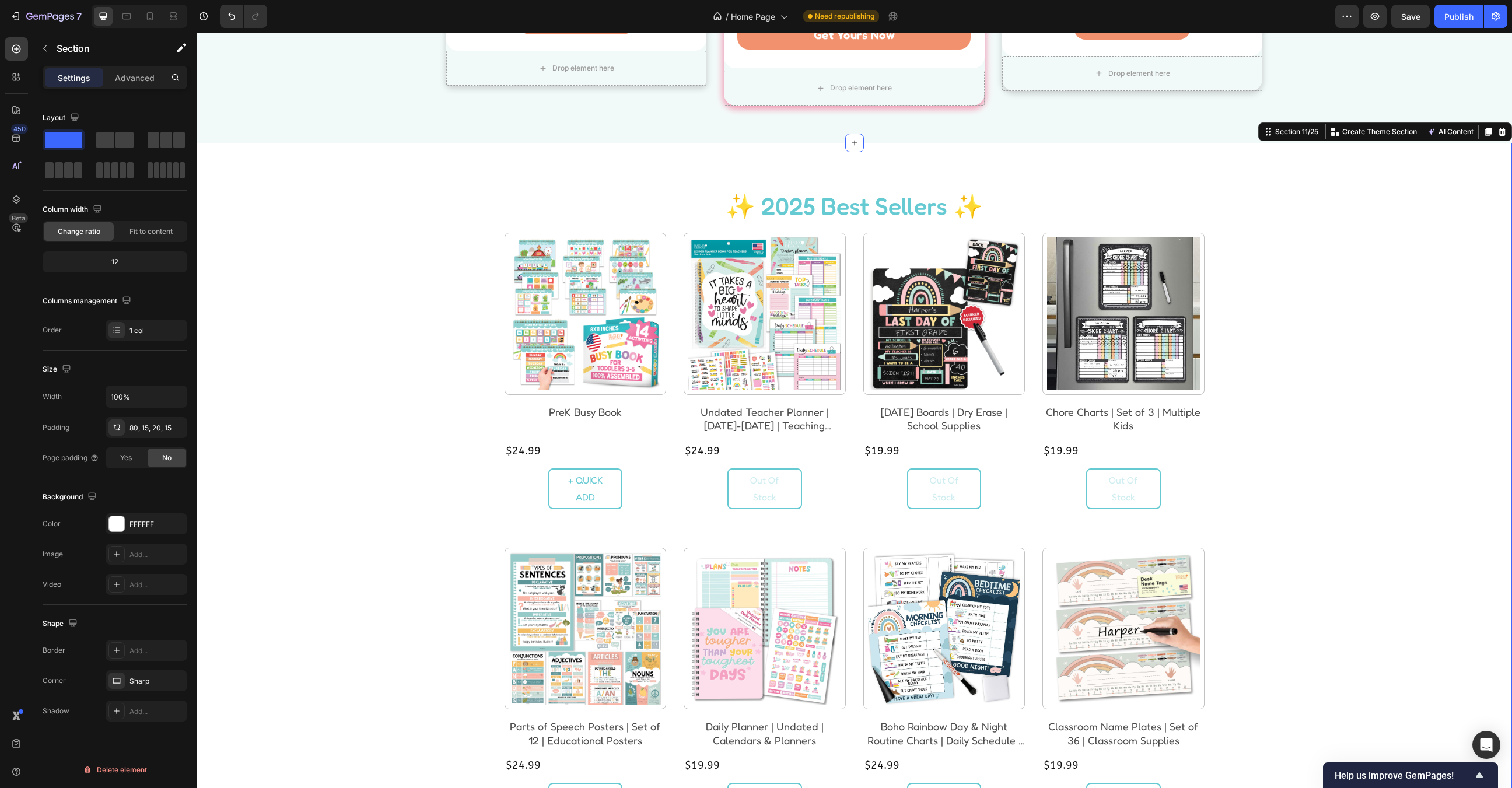
scroll to position [1059, 0]
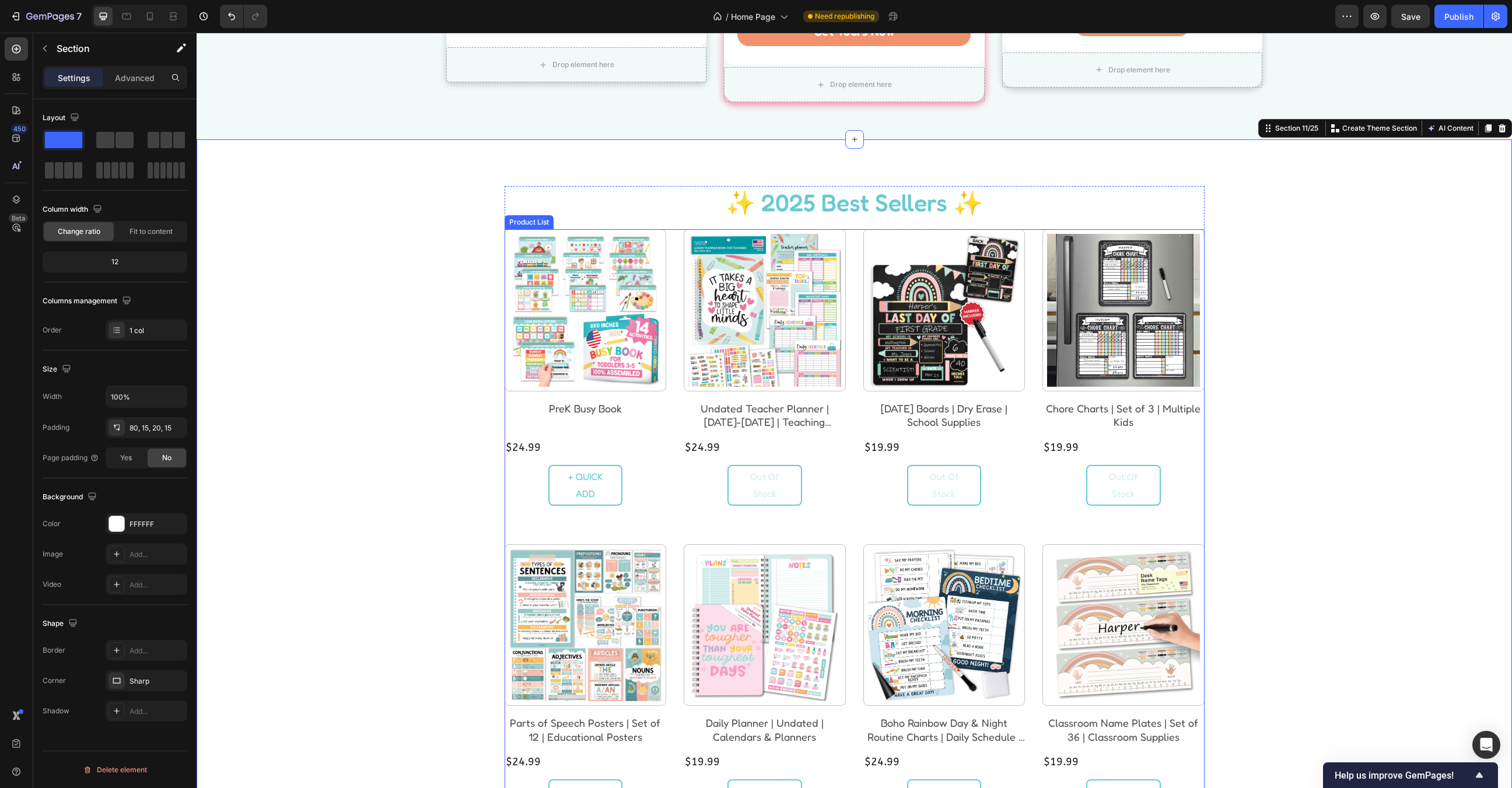
click at [1025, 523] on div "Product Images PreK Busy Book Product Title $24.99 Product Price Product Price …" at bounding box center [854, 686] width 700 height 914
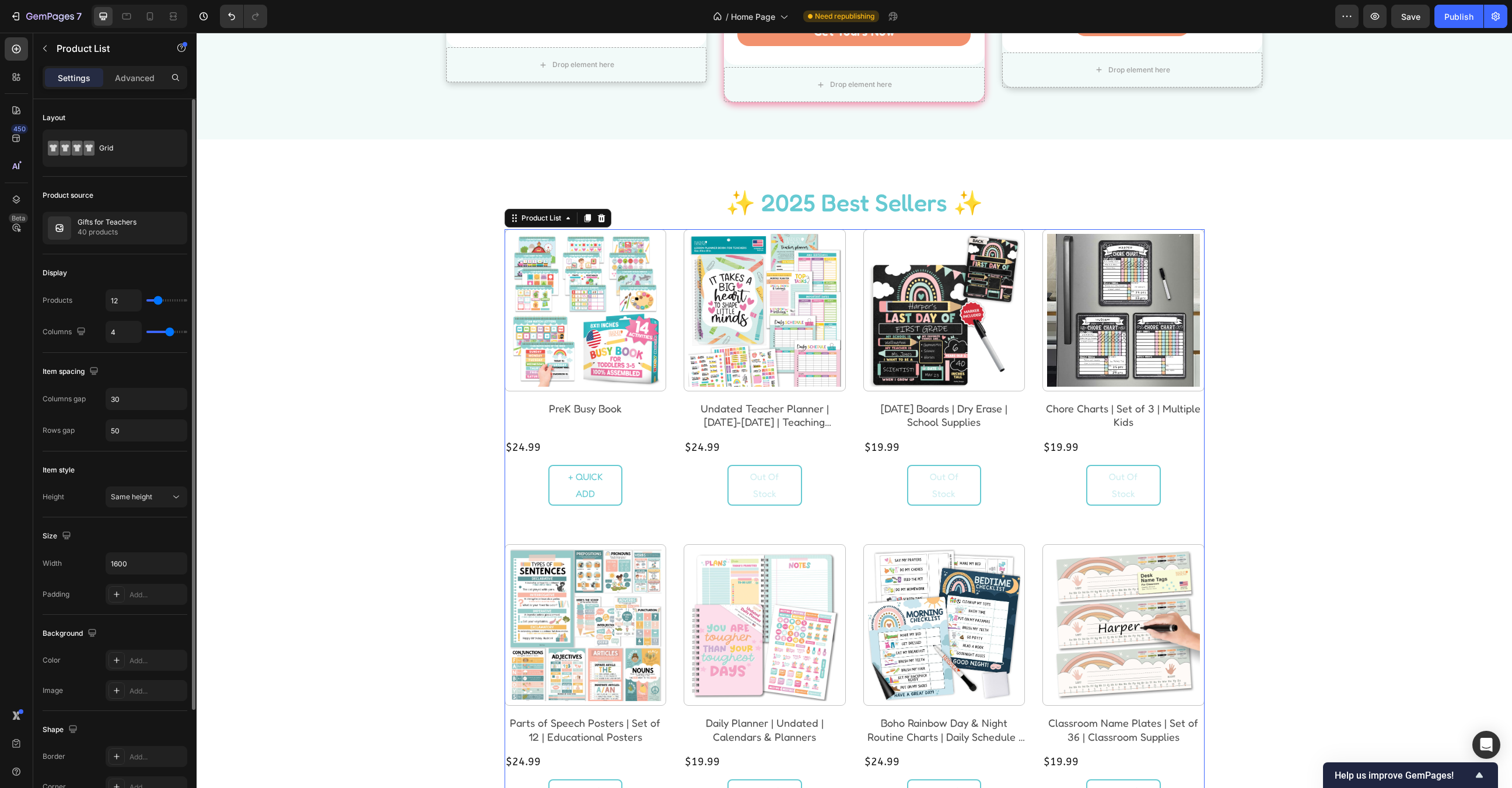
type input "3"
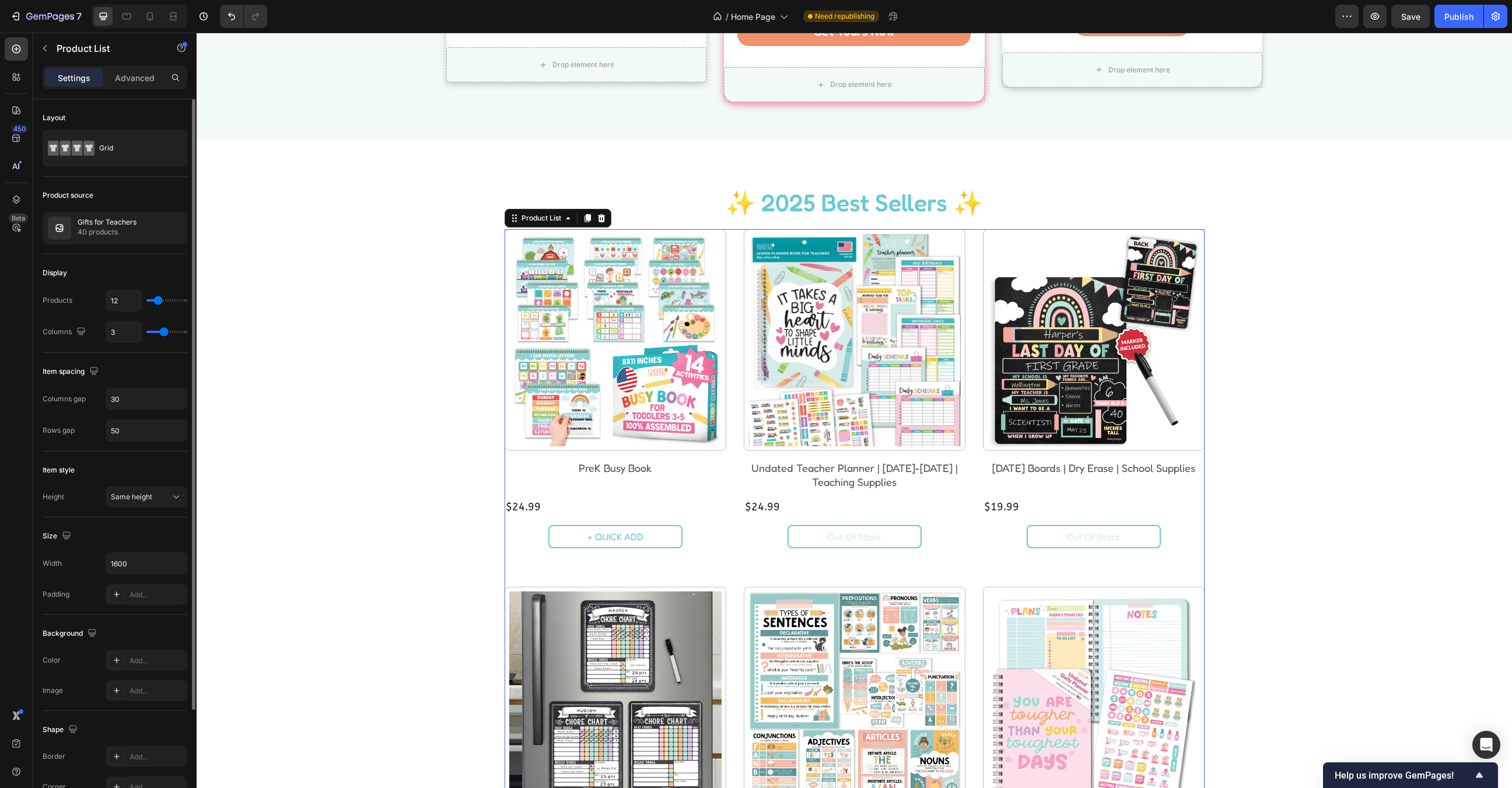
type input "3"
click at [160, 331] on input "range" at bounding box center [166, 332] width 41 height 2
click at [134, 562] on input "1600" at bounding box center [146, 563] width 80 height 21
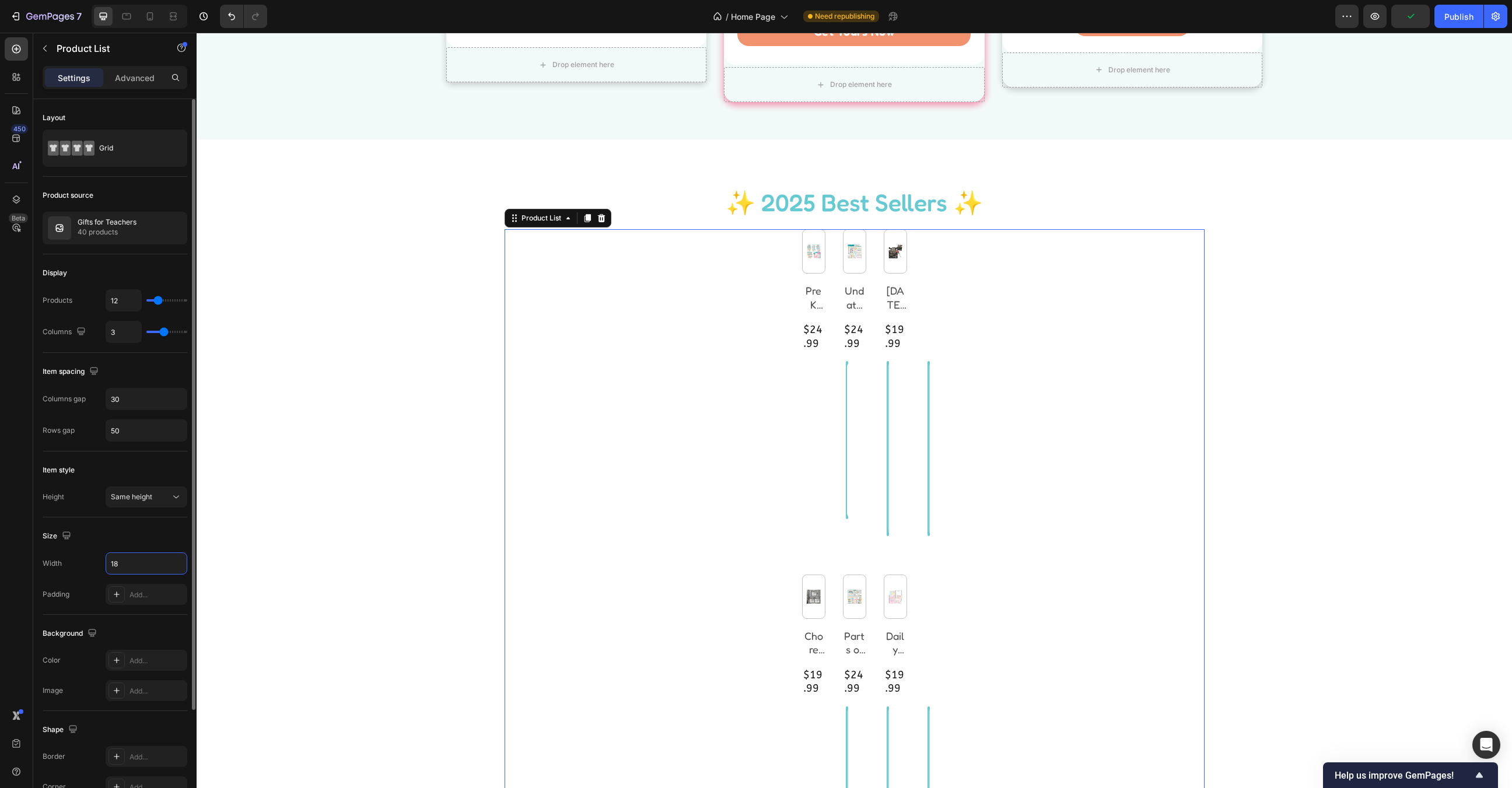
type input "1"
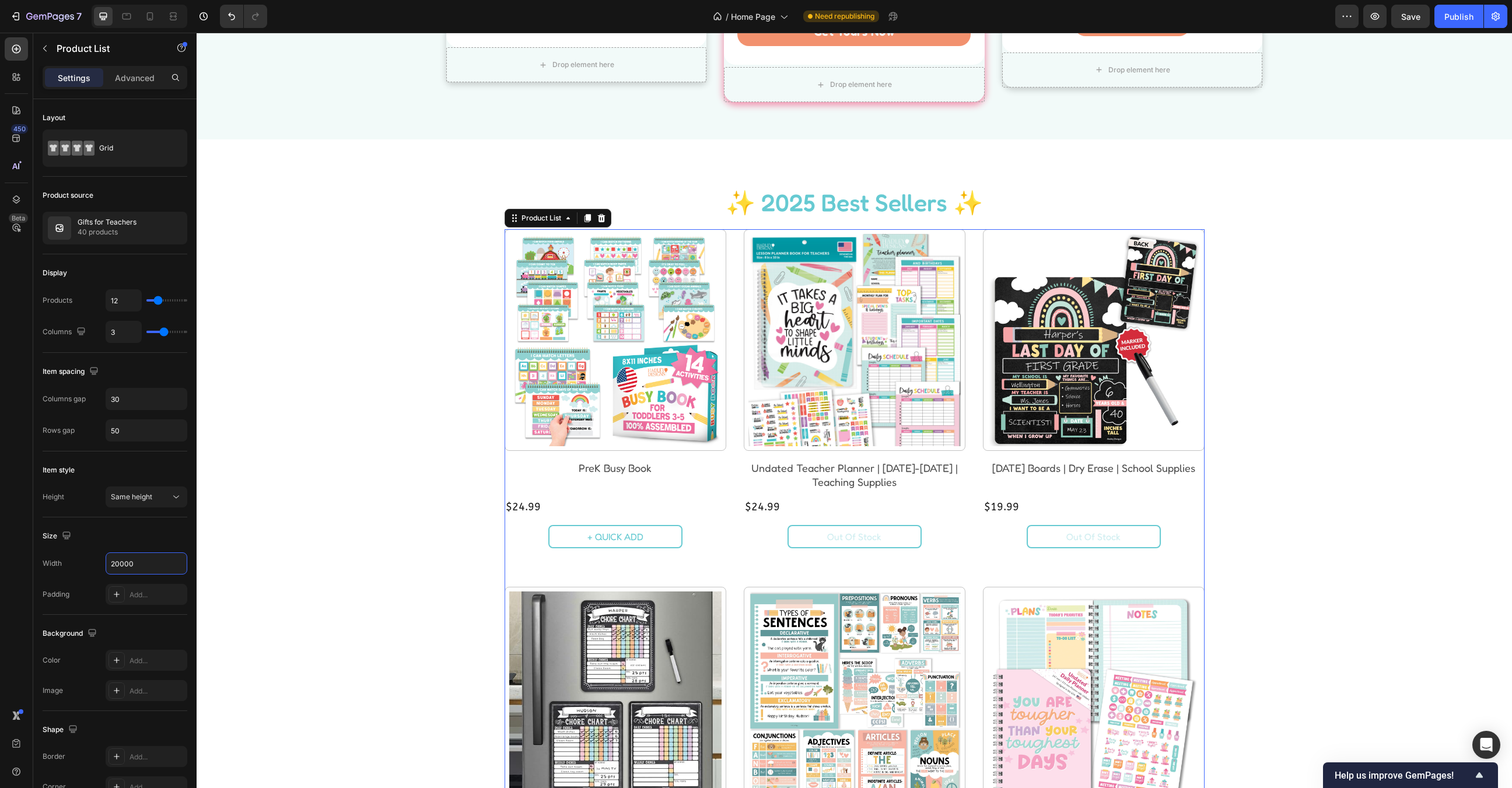
type input "20000"
click at [547, 209] on div "Product List" at bounding box center [558, 217] width 107 height 19
click at [551, 217] on div "Product List" at bounding box center [541, 218] width 45 height 10
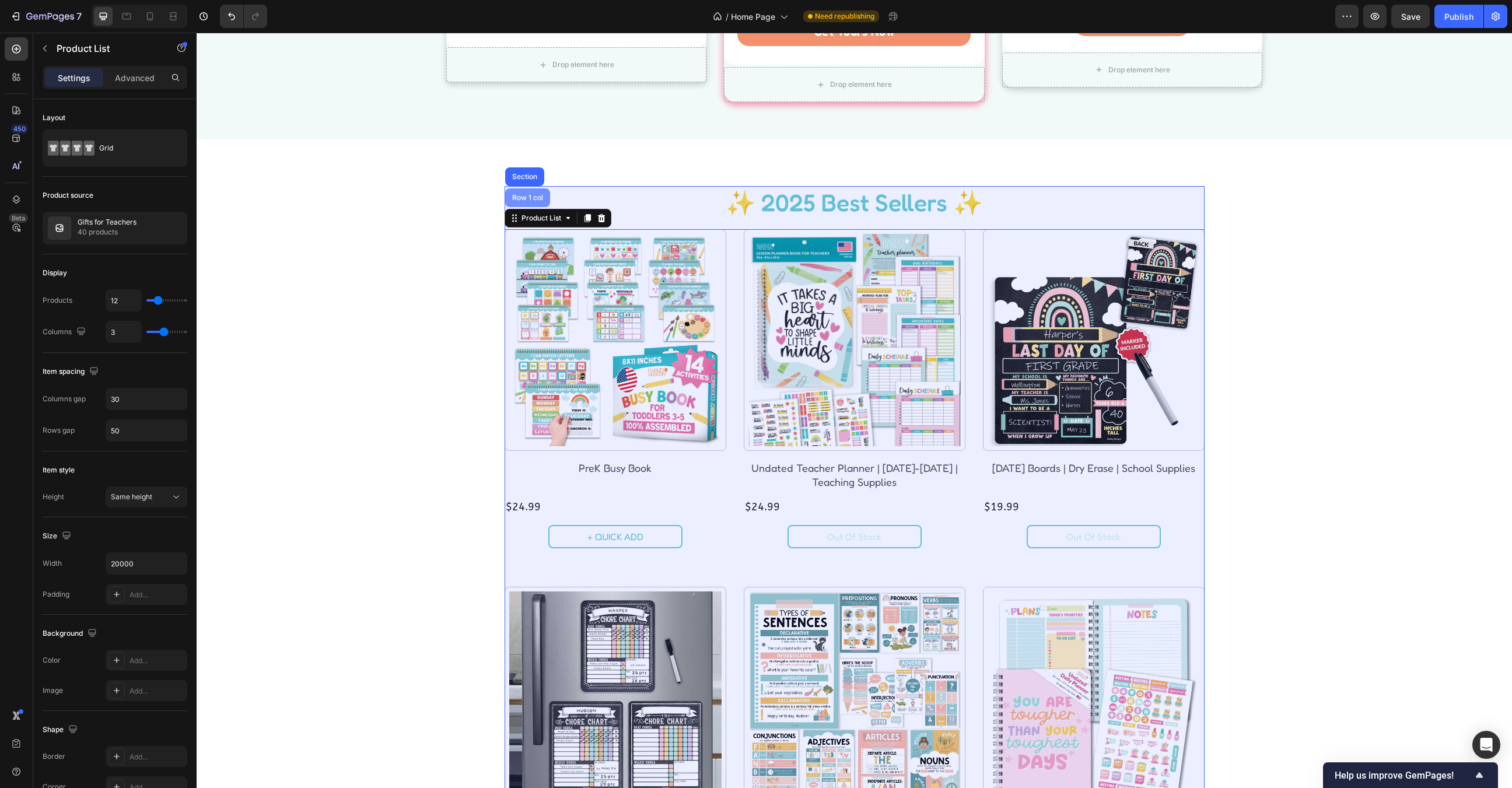
click at [543, 200] on div "Row 1 col" at bounding box center [528, 197] width 45 height 19
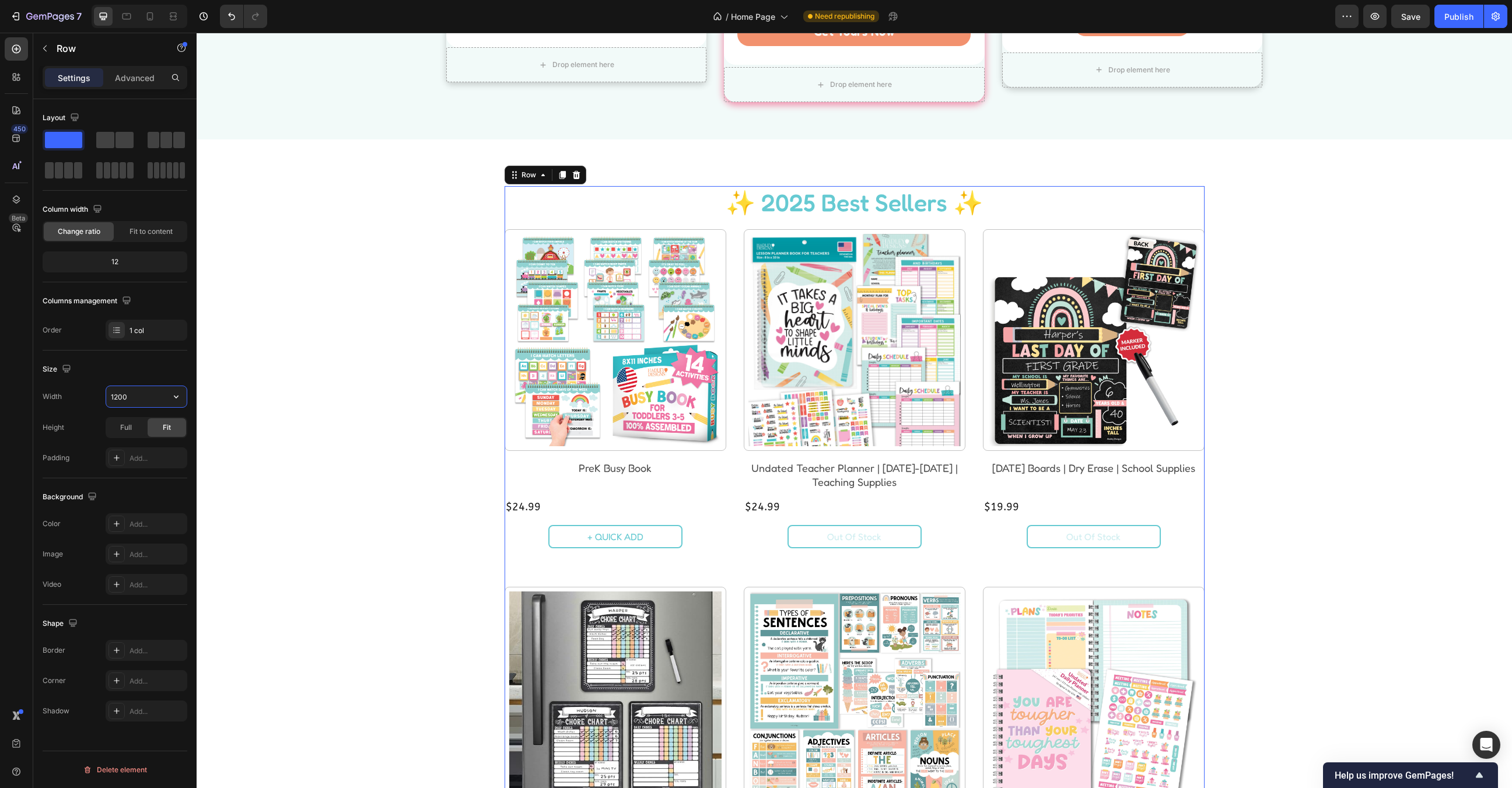
click at [140, 393] on input "1200" at bounding box center [146, 396] width 80 height 21
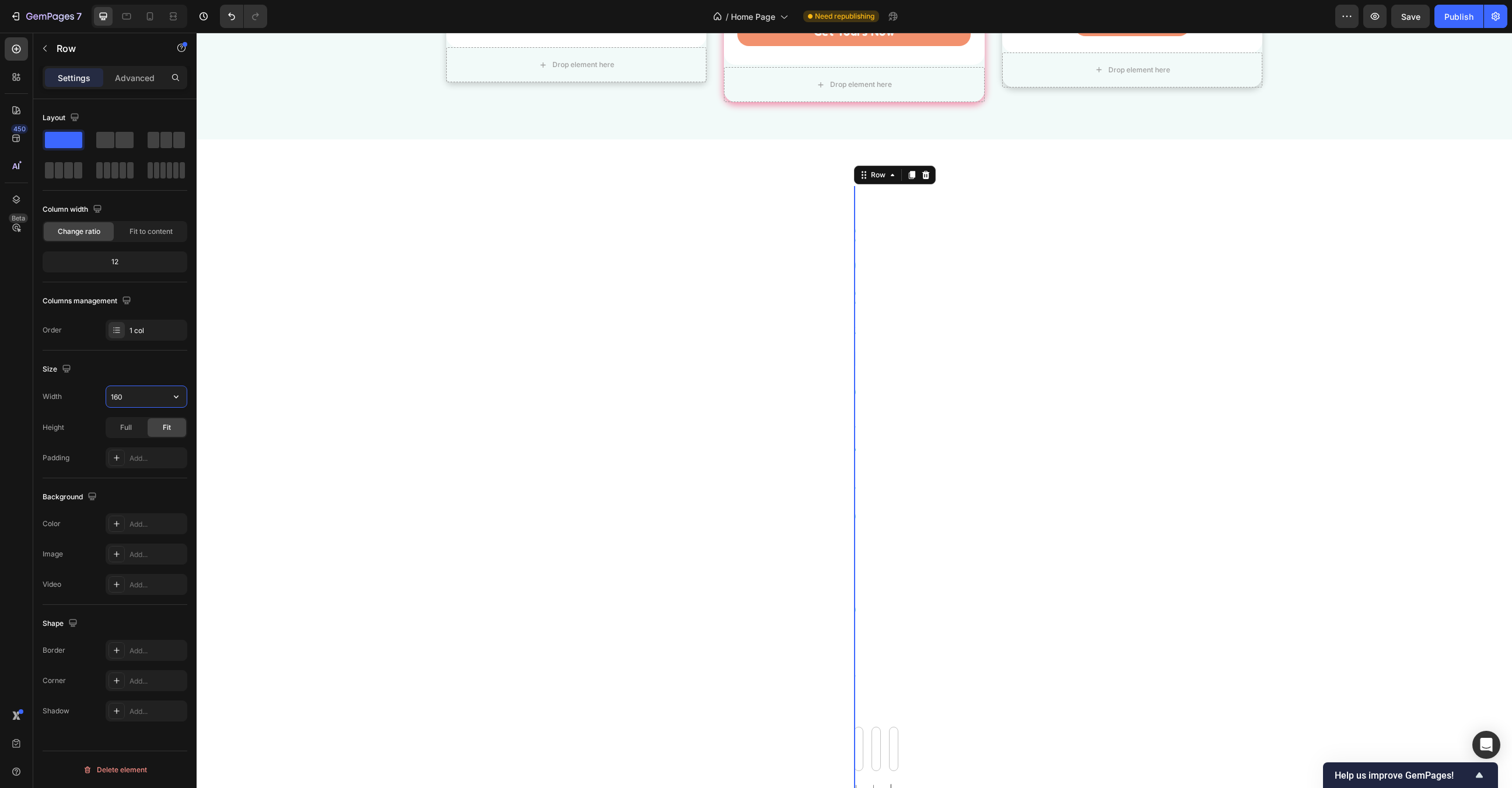
type input "1600"
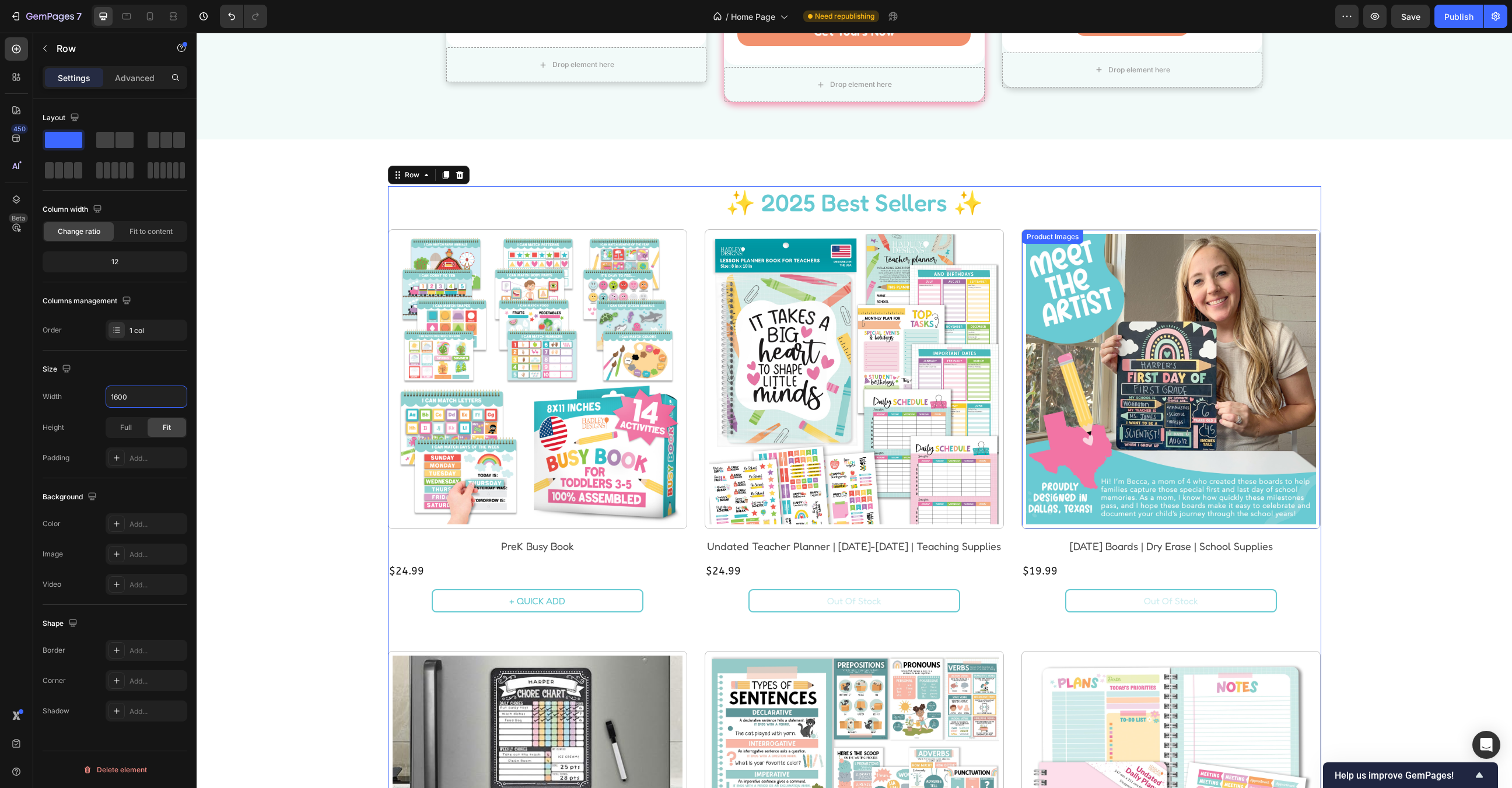
click at [1291, 331] on img at bounding box center [1171, 378] width 290 height 290
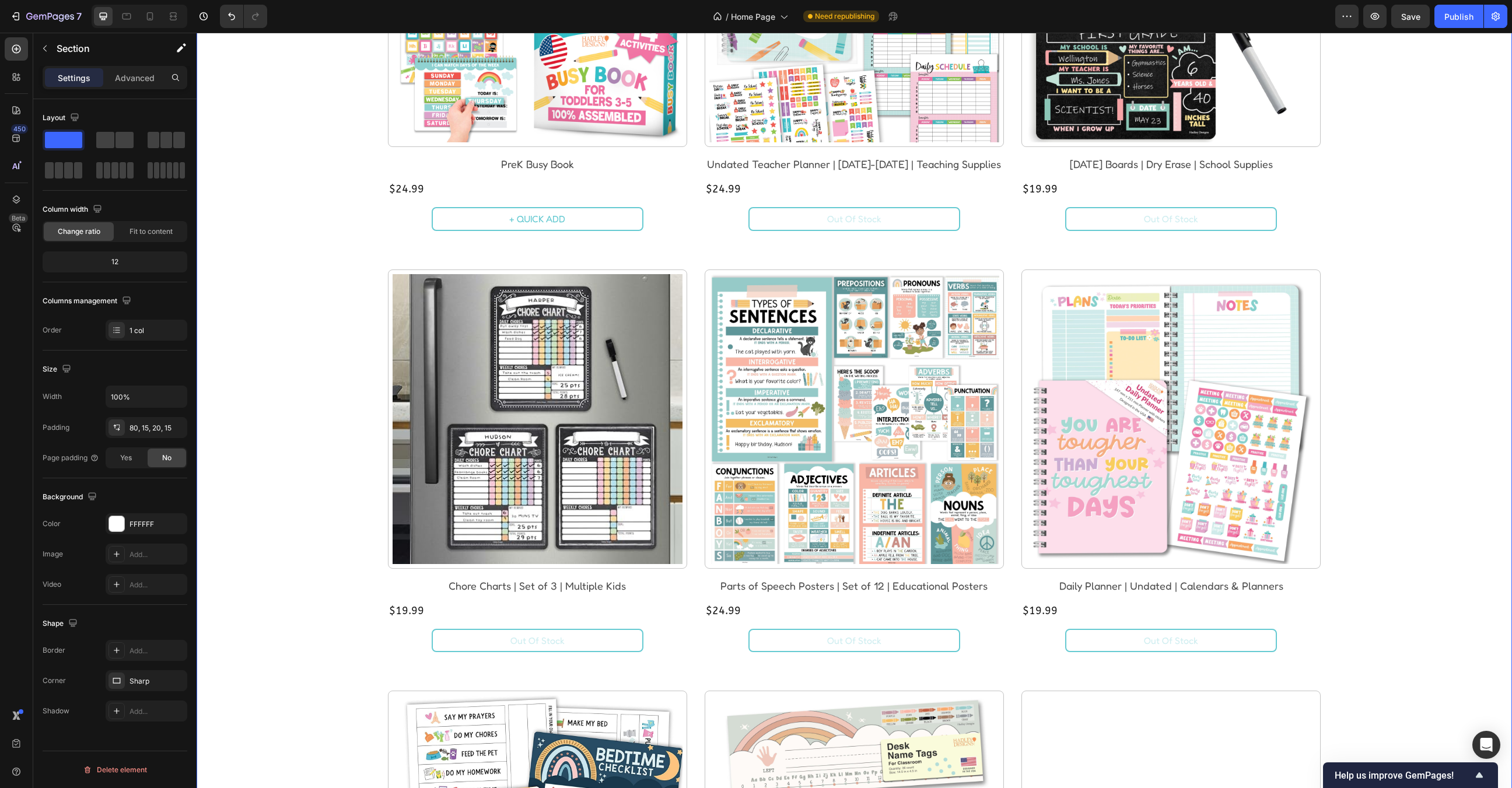
scroll to position [1442, 0]
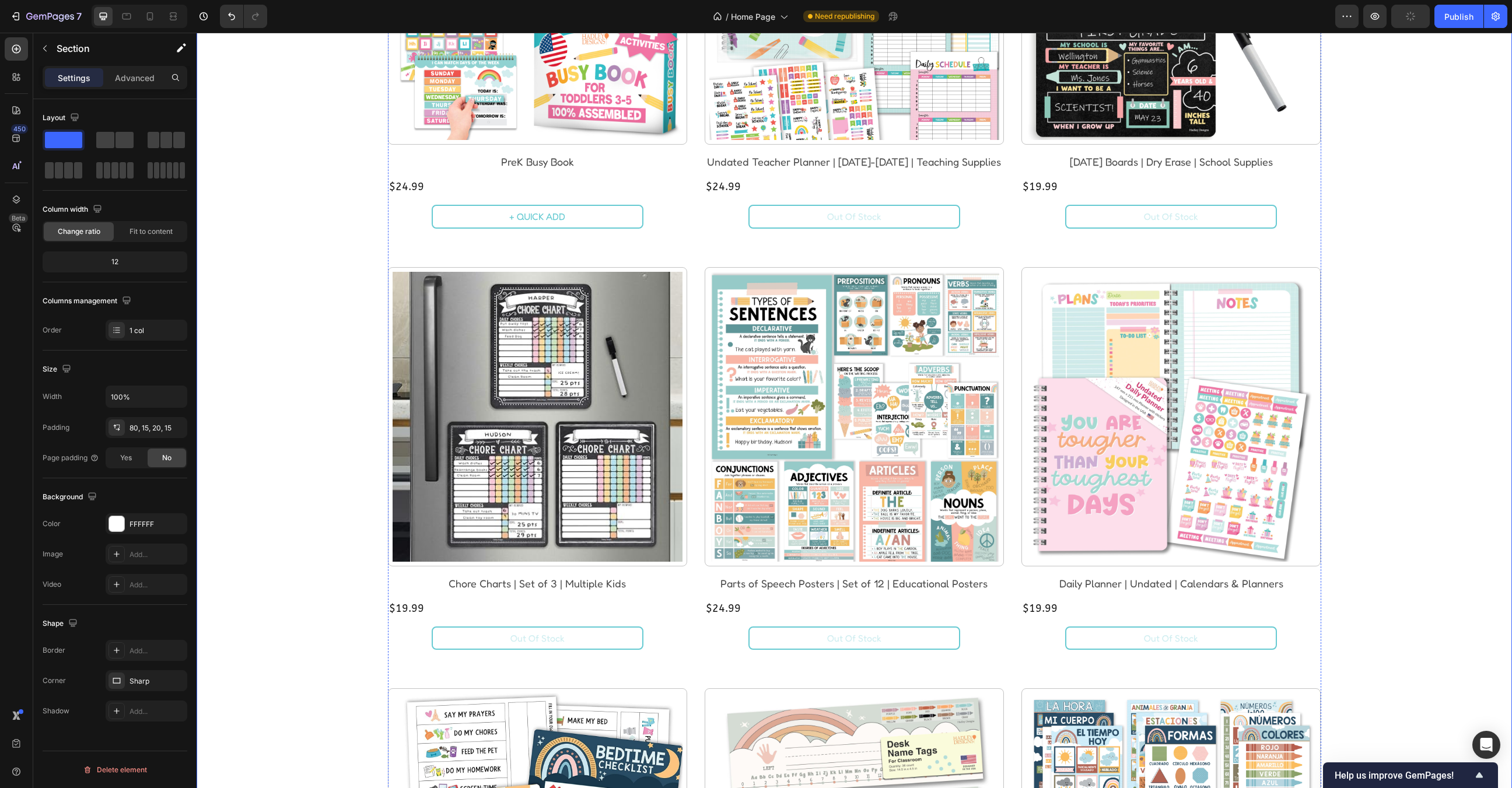
click at [584, 219] on button "+ QUICK ADD" at bounding box center [537, 216] width 209 height 22
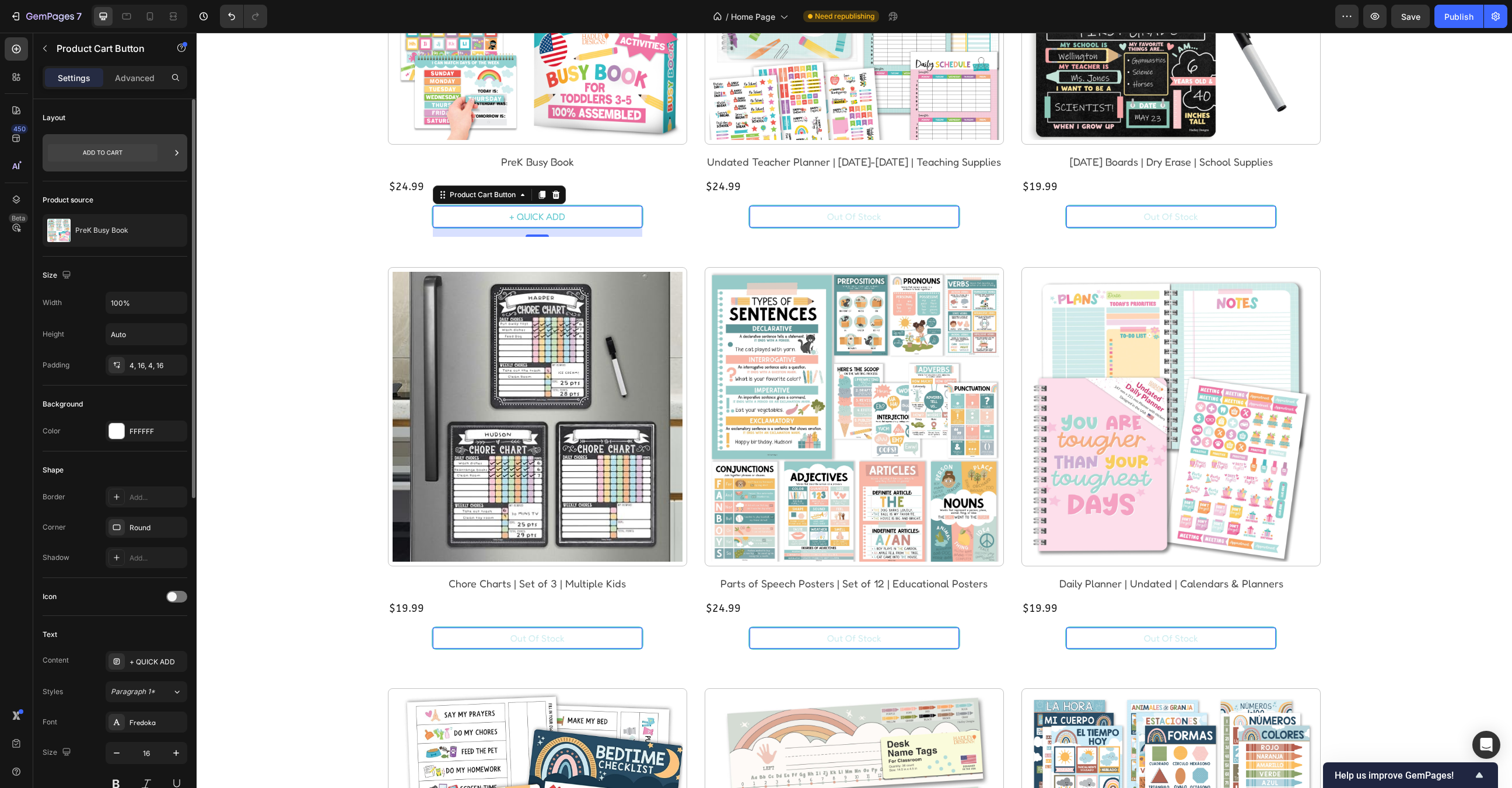
click at [175, 152] on icon at bounding box center [177, 153] width 12 height 12
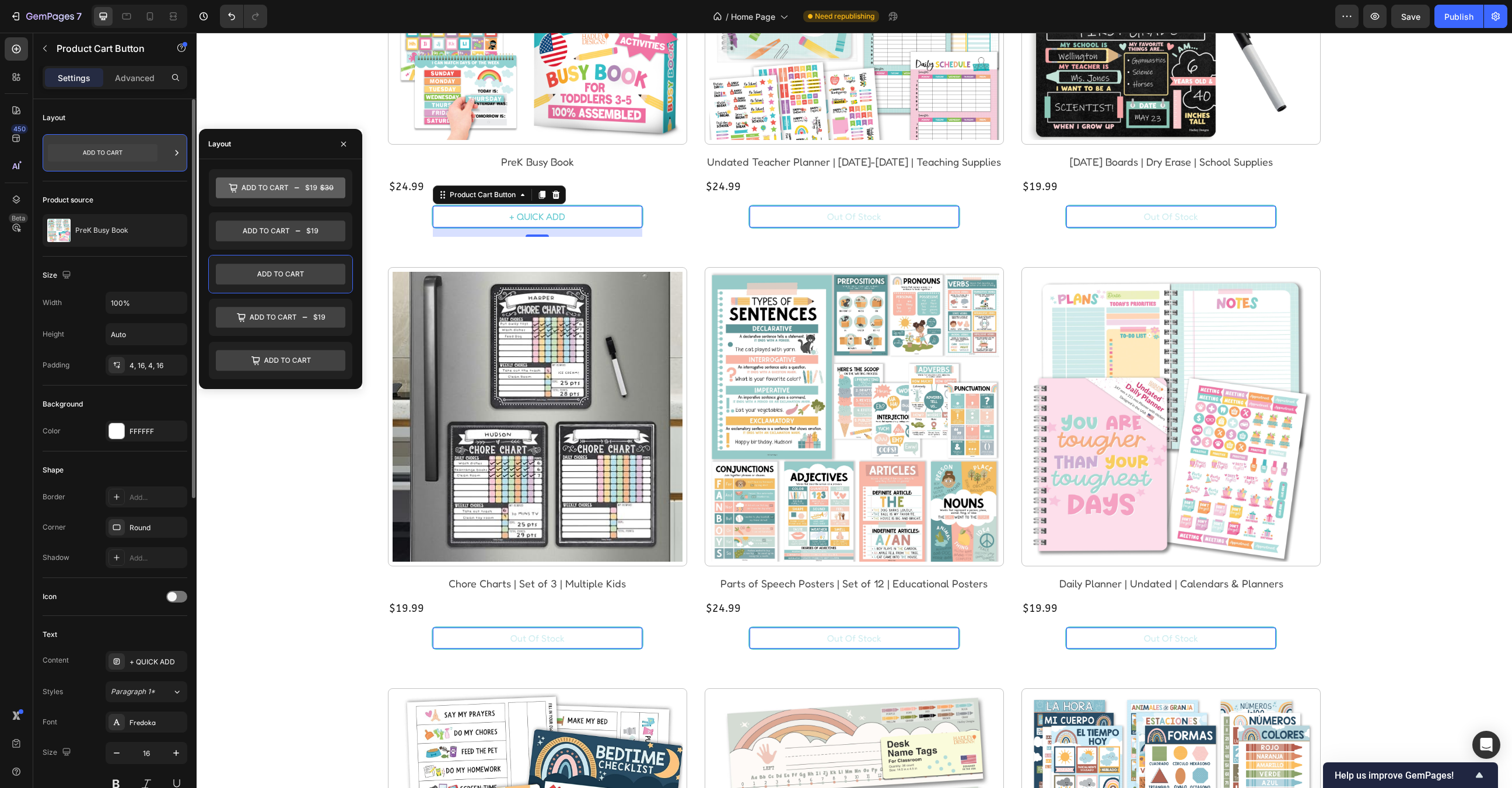
click at [178, 154] on icon at bounding box center [177, 153] width 12 height 12
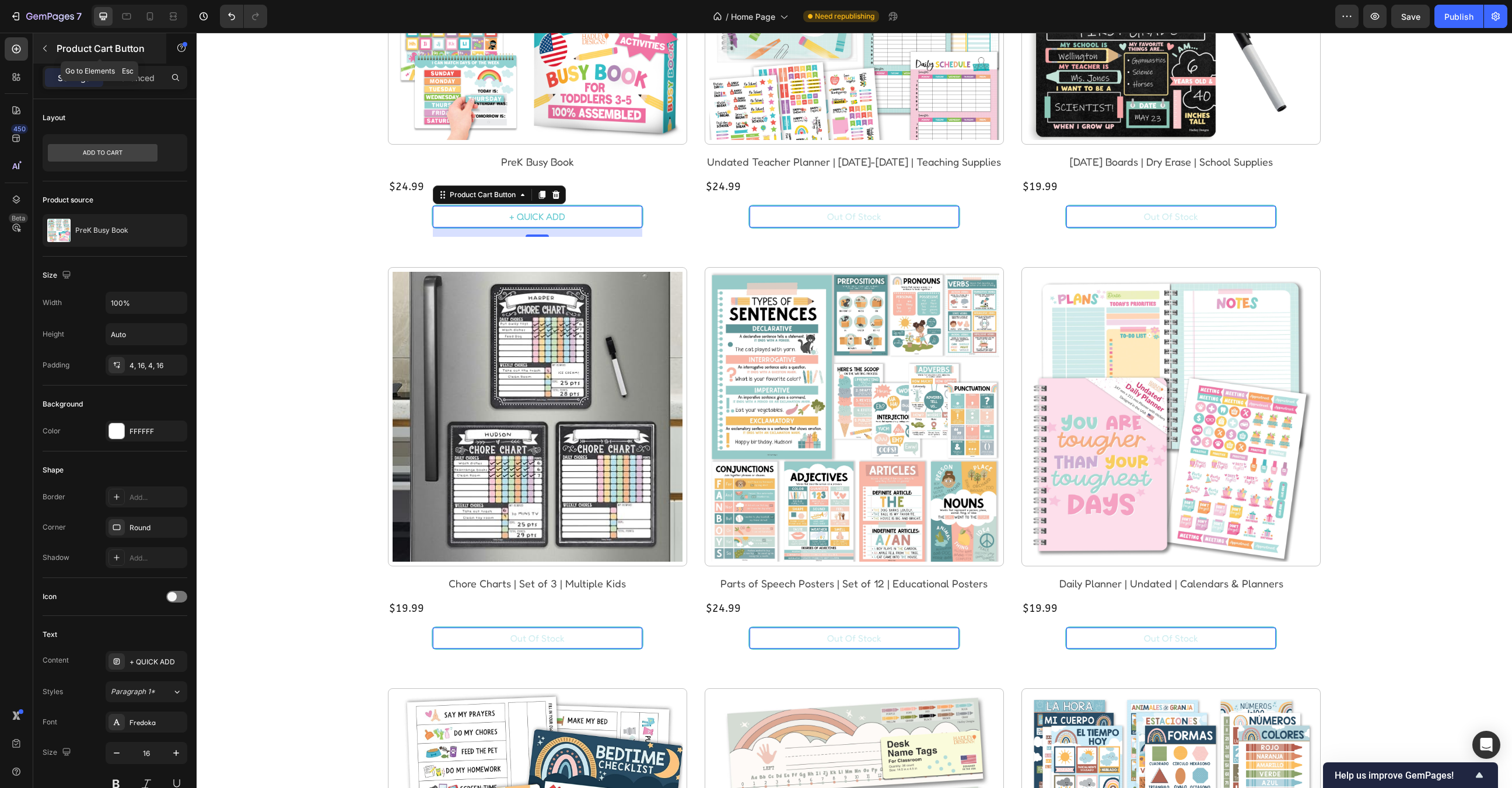
click at [53, 42] on div "Product Cart Button" at bounding box center [99, 48] width 133 height 30
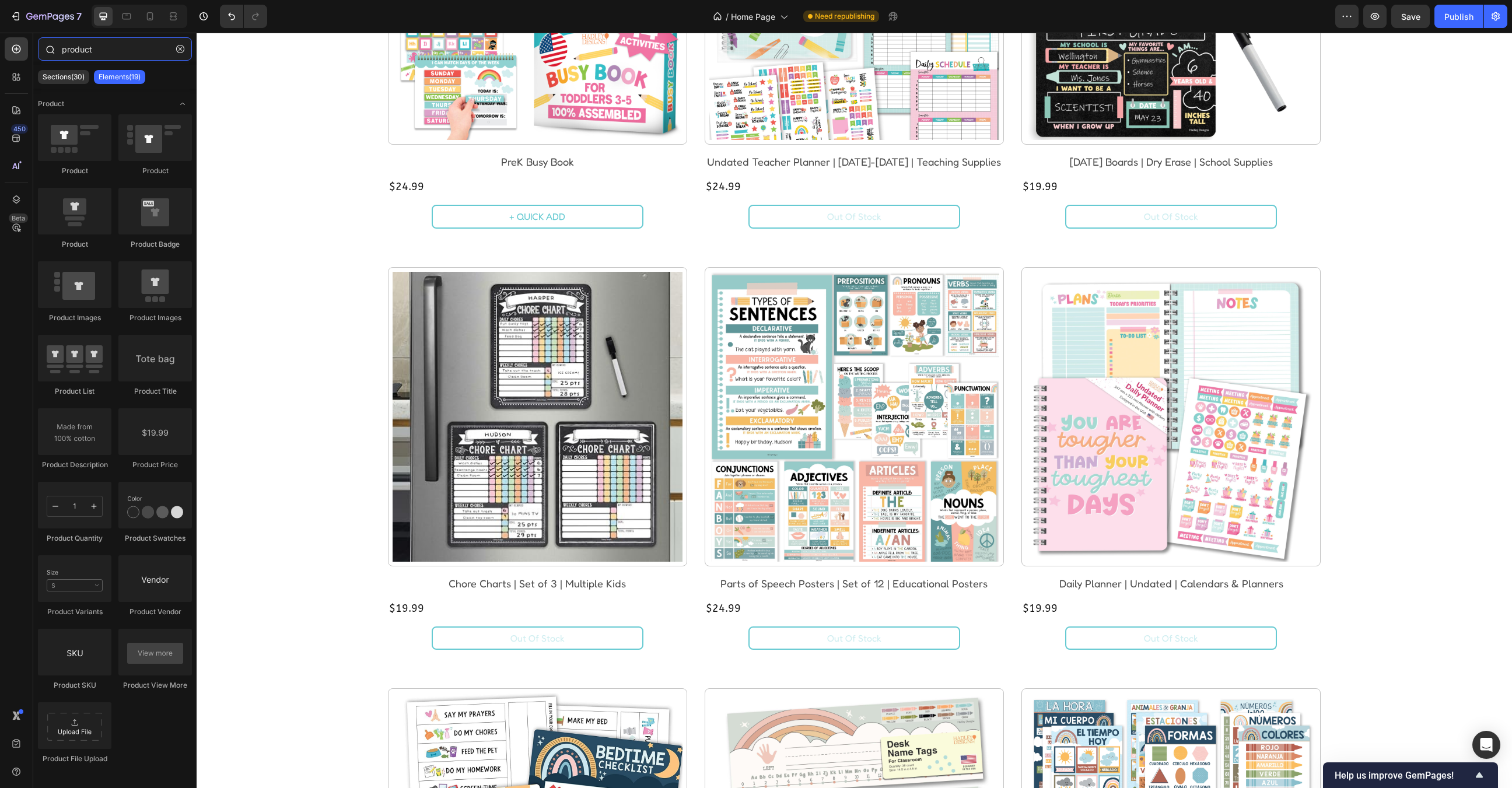
click at [85, 56] on input "product" at bounding box center [114, 48] width 154 height 23
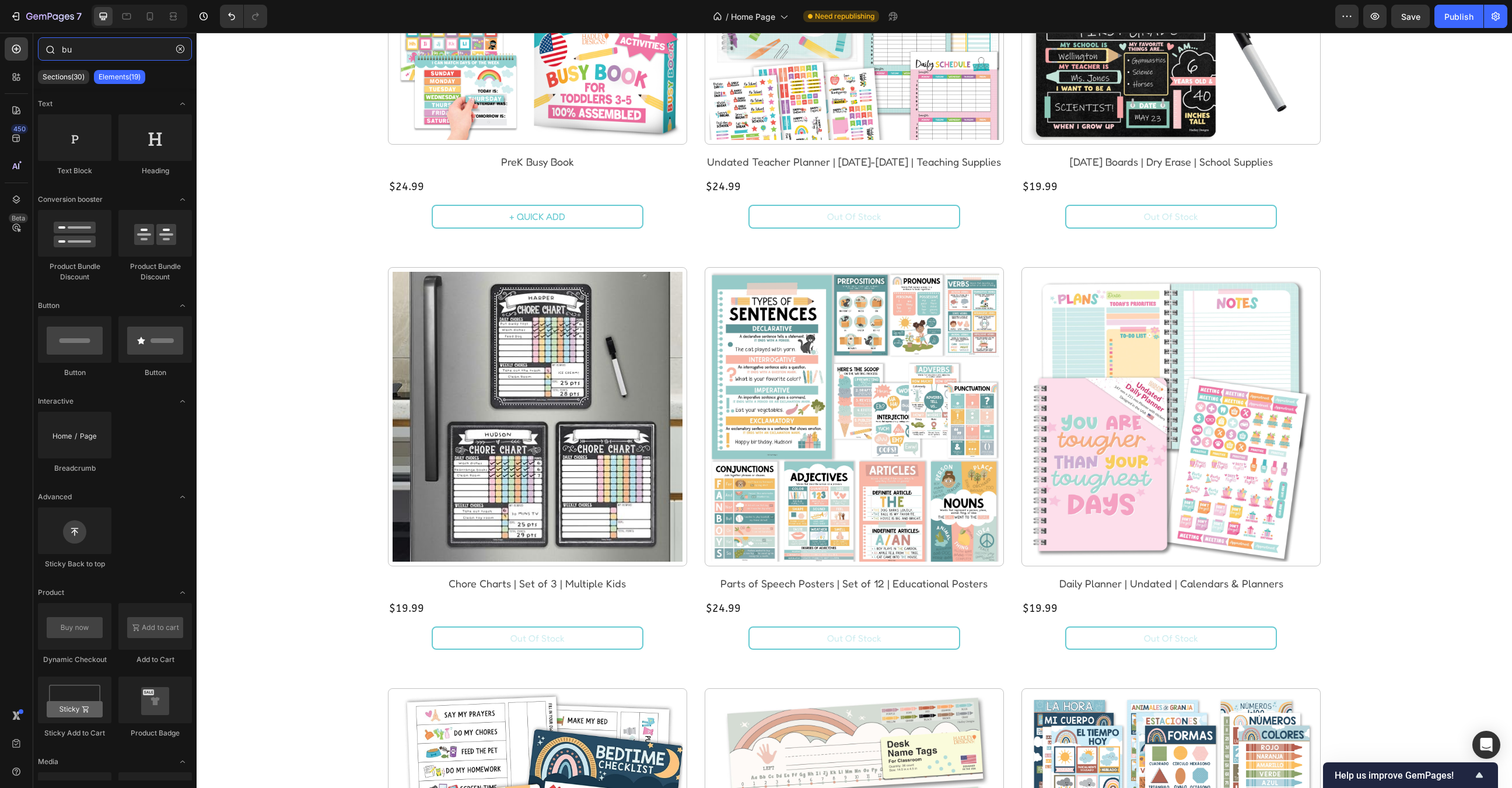
type input "but"
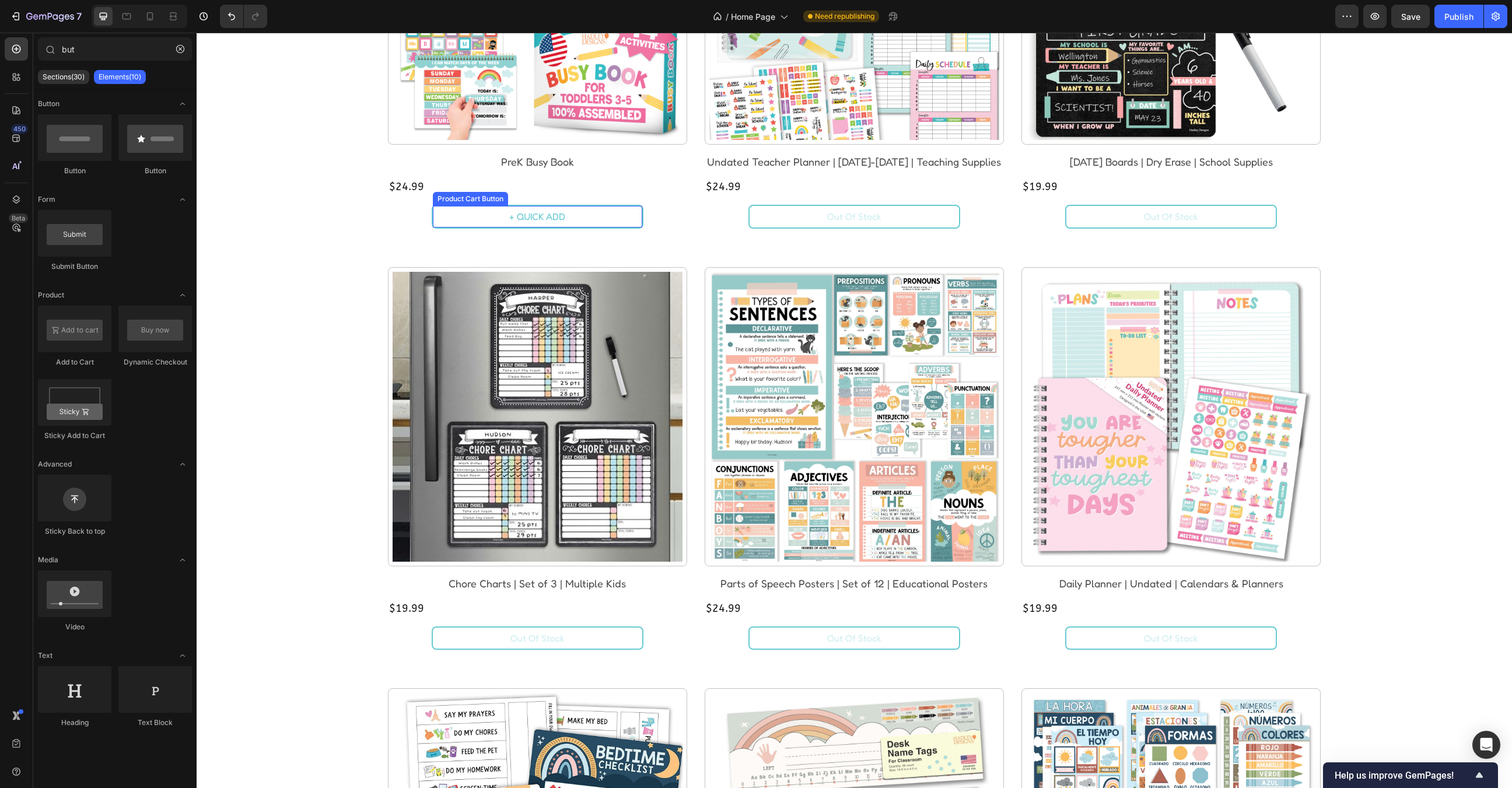
click at [598, 217] on button "+ QUICK ADD" at bounding box center [537, 216] width 209 height 22
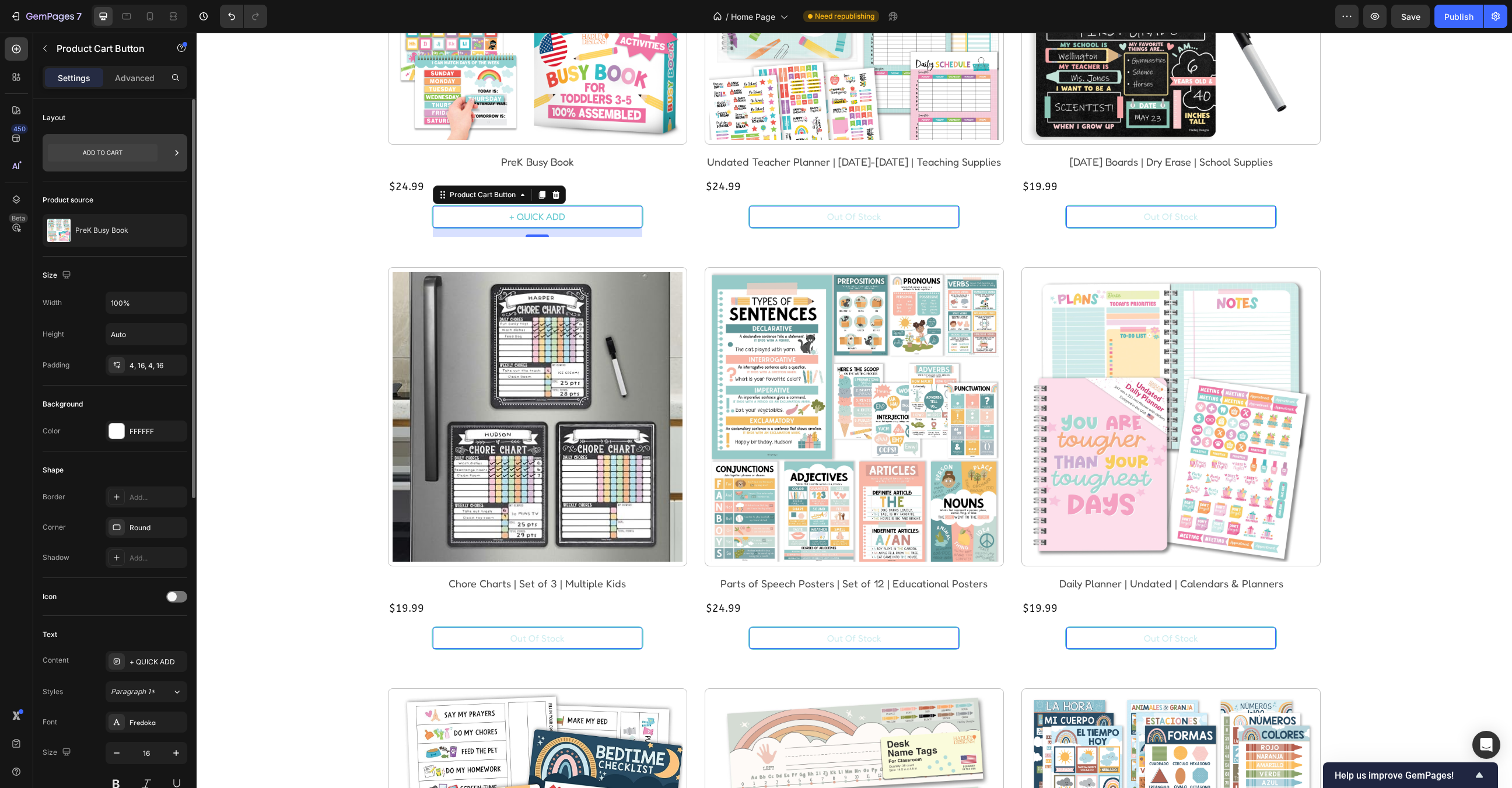
click at [122, 157] on icon at bounding box center [102, 153] width 110 height 18
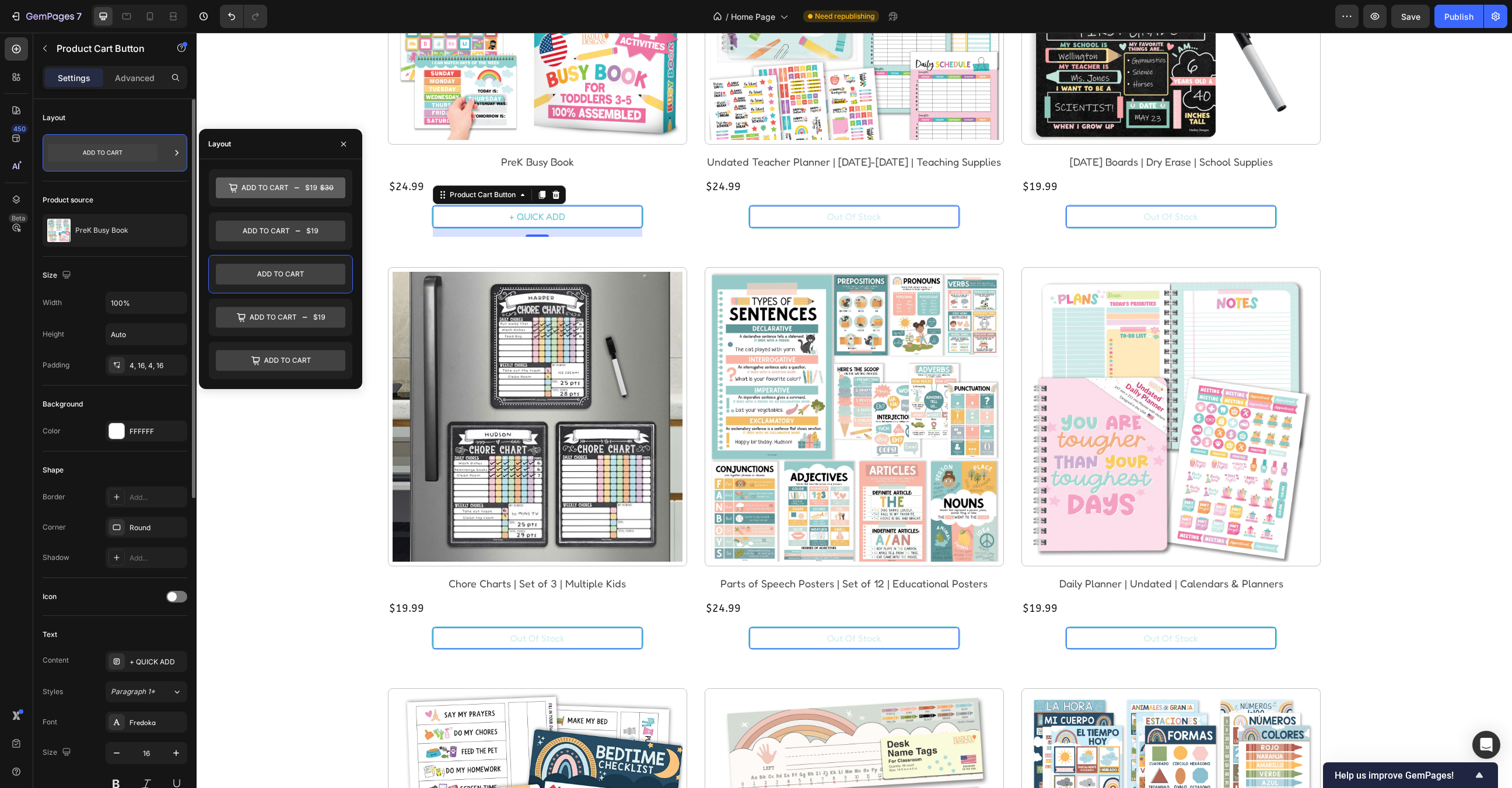
click at [122, 157] on icon at bounding box center [102, 153] width 110 height 18
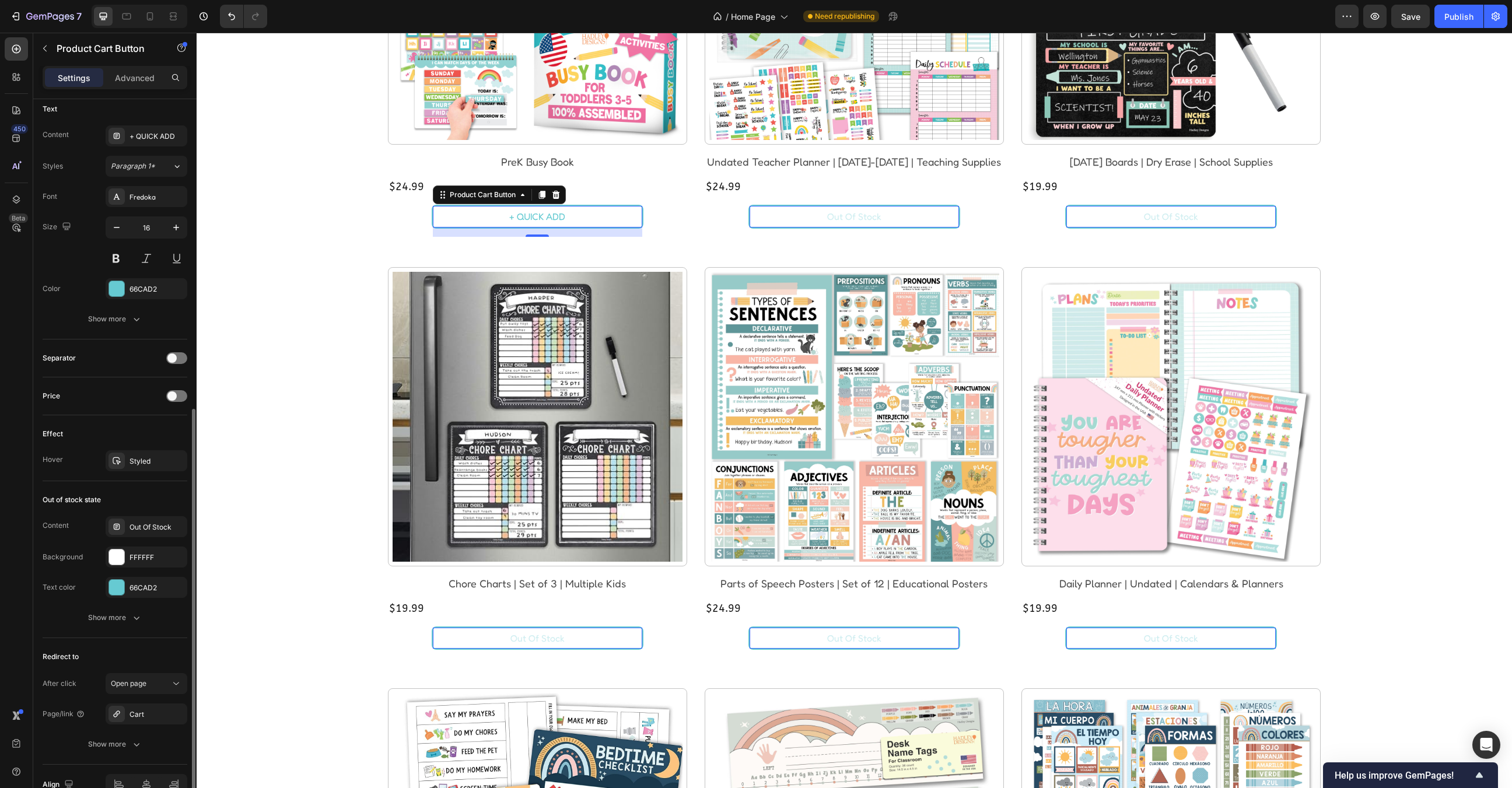
scroll to position [546, 0]
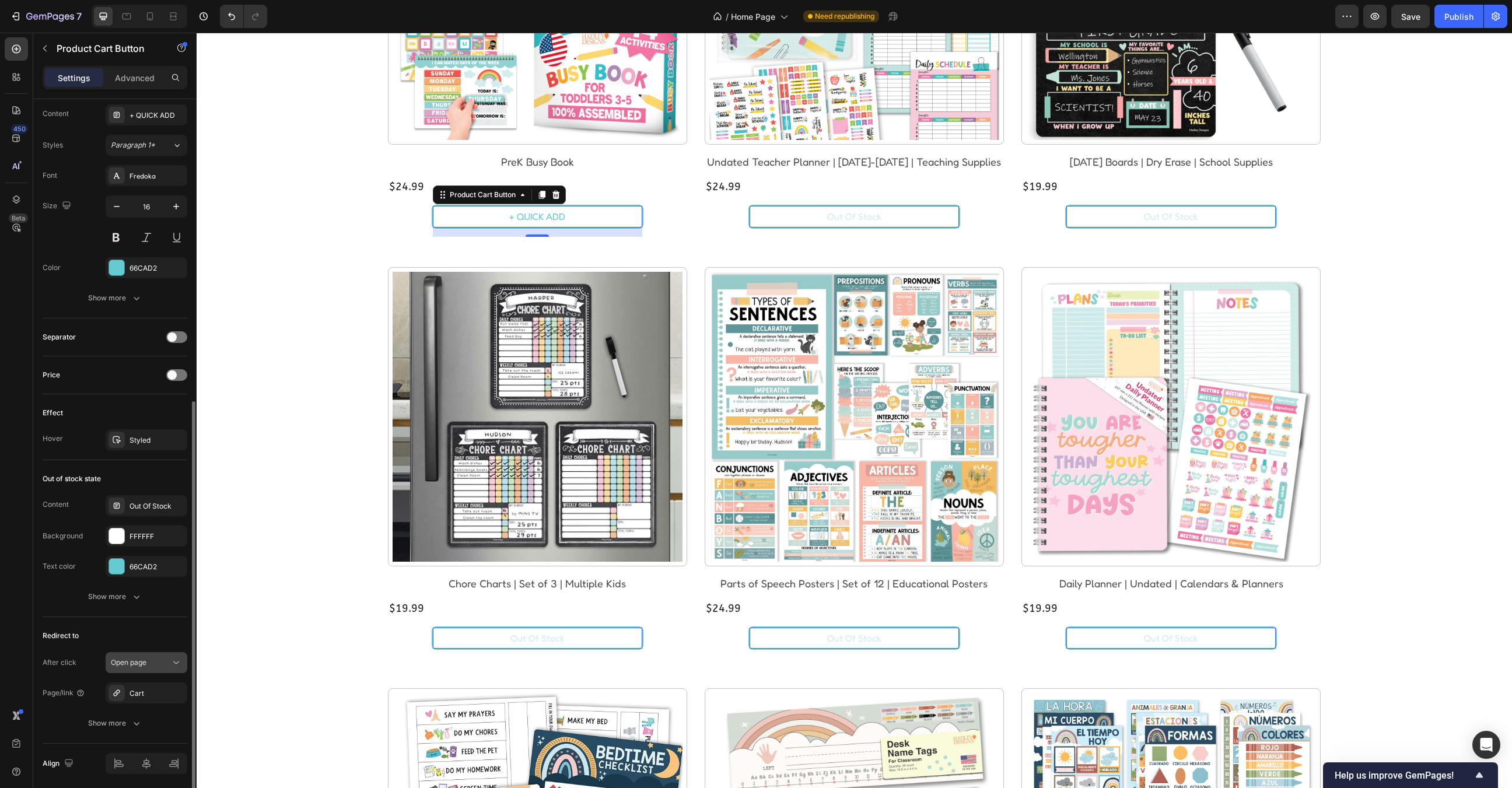
click at [138, 660] on span "Open page" at bounding box center [128, 662] width 36 height 9
click at [133, 690] on div "Cart" at bounding box center [146, 693] width 34 height 10
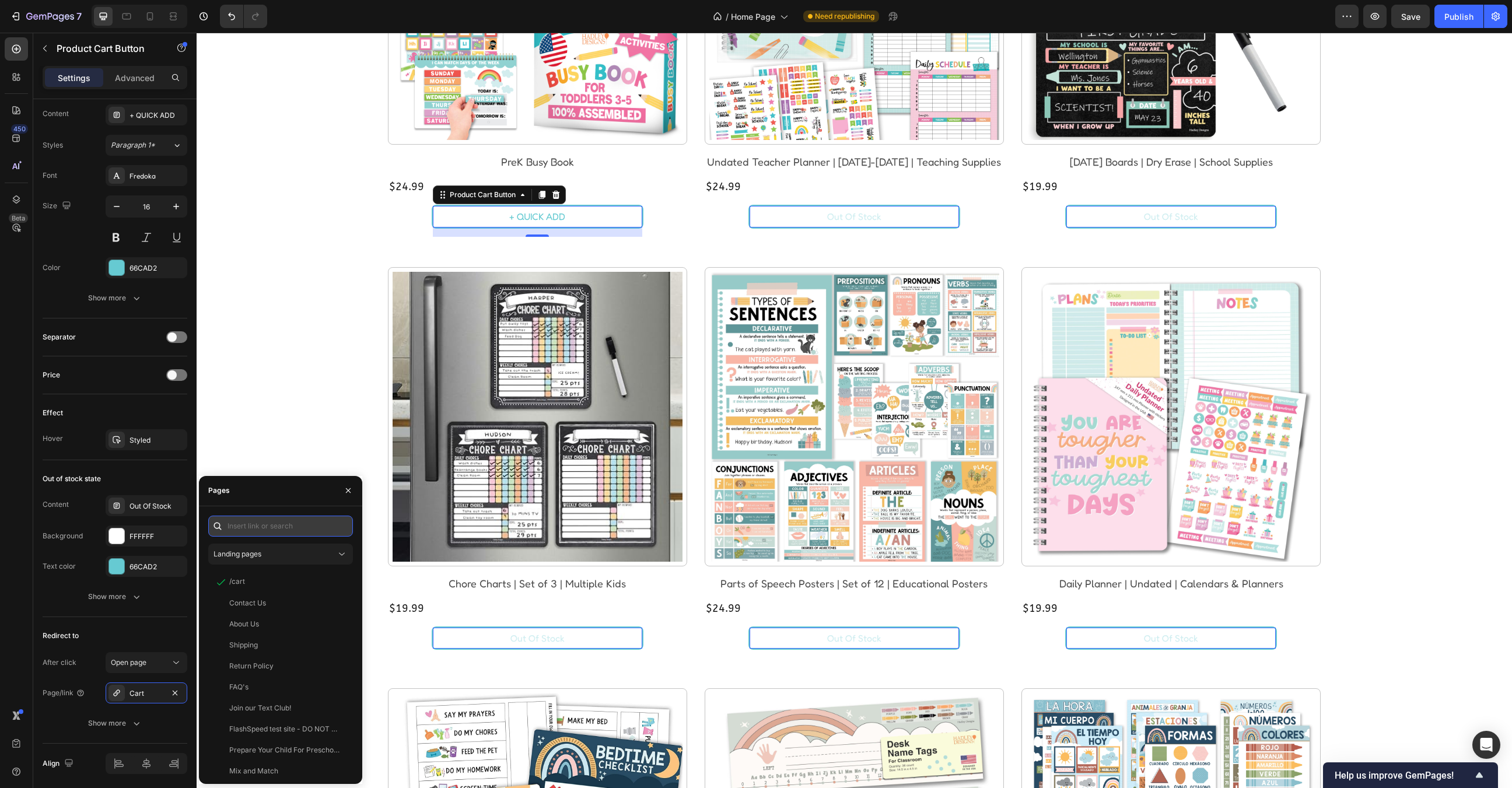
click at [251, 525] on input "text" at bounding box center [281, 526] width 145 height 21
type input "v"
type input "b"
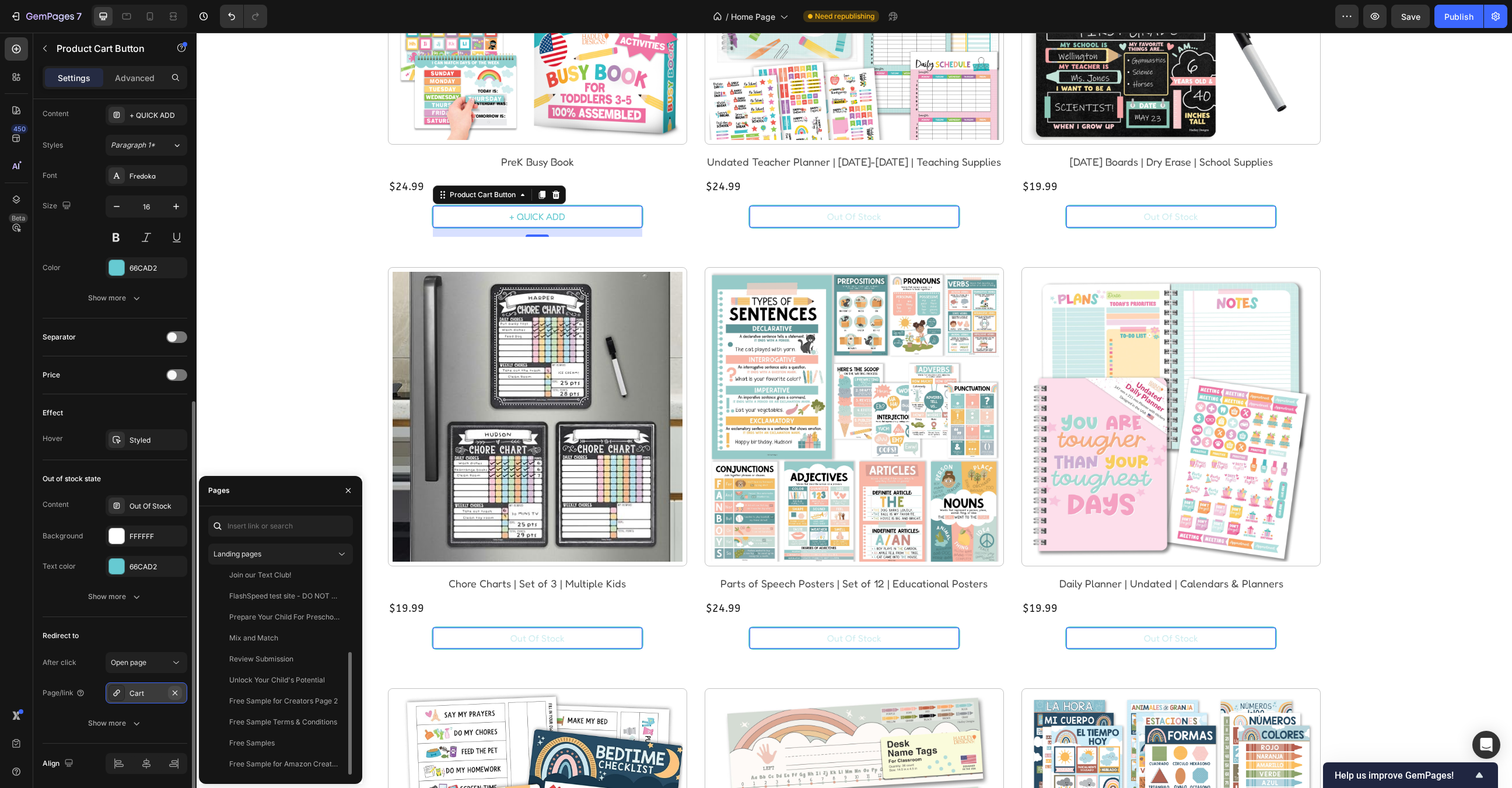
click at [172, 690] on icon "button" at bounding box center [174, 692] width 10 height 10
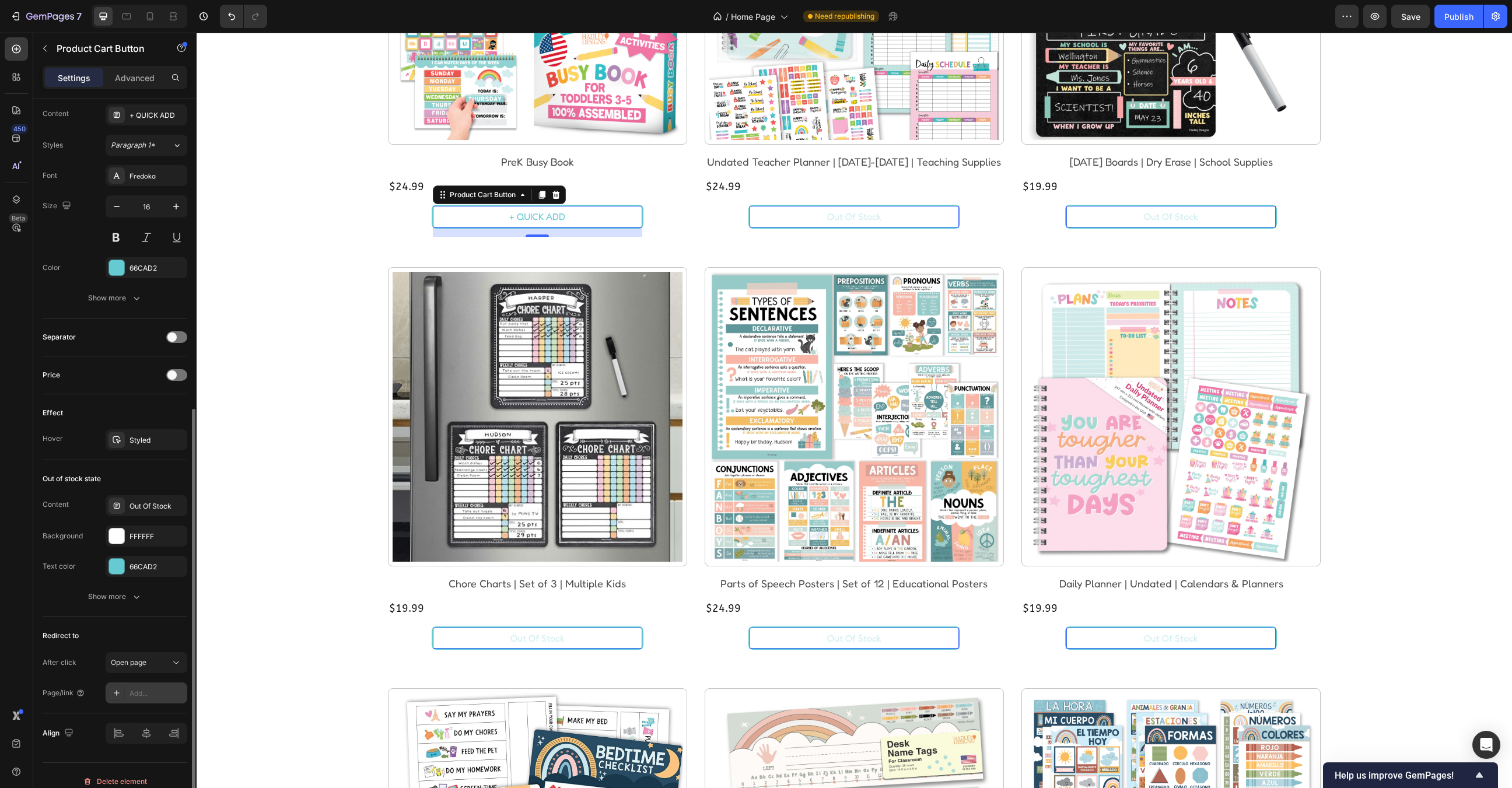
scroll to position [0, 0]
click at [147, 691] on div "Add..." at bounding box center [157, 693] width 55 height 10
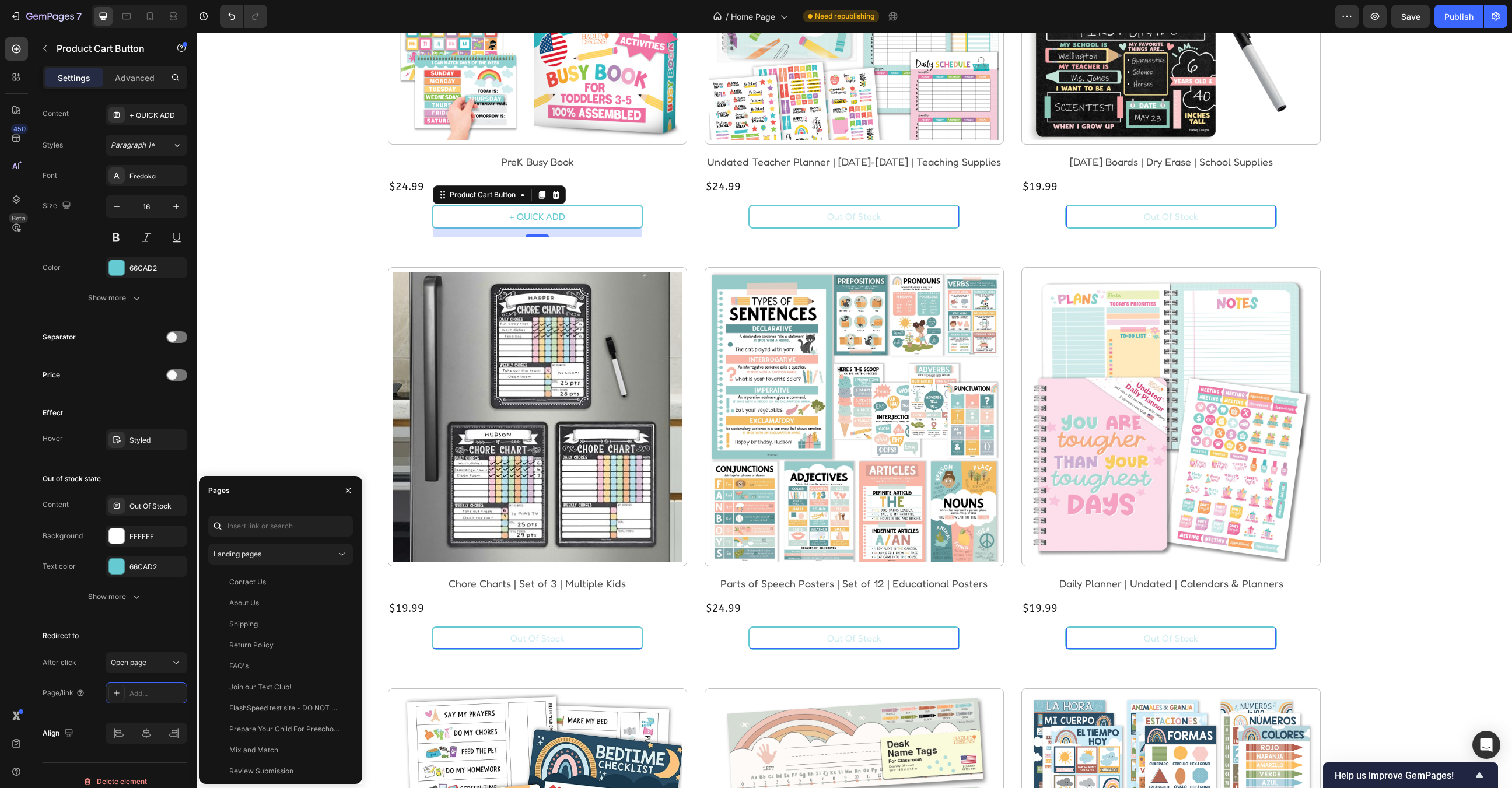
click at [1091, 220] on button "Out Of Stock" at bounding box center [1171, 216] width 209 height 22
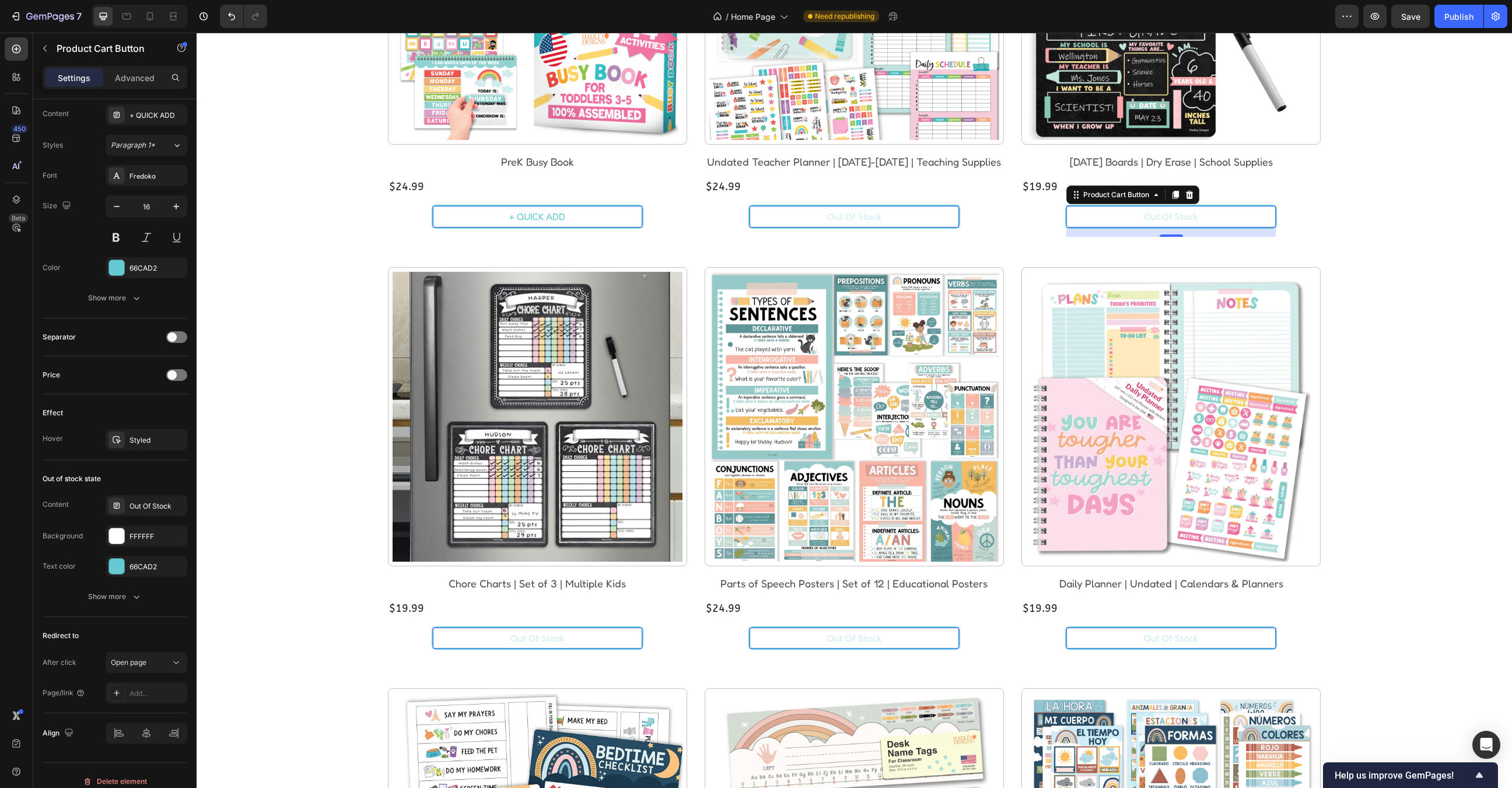
click at [1087, 222] on button "Out Of Stock" at bounding box center [1171, 216] width 209 height 22
click at [69, 42] on p "Product Cart Button" at bounding box center [106, 48] width 99 height 14
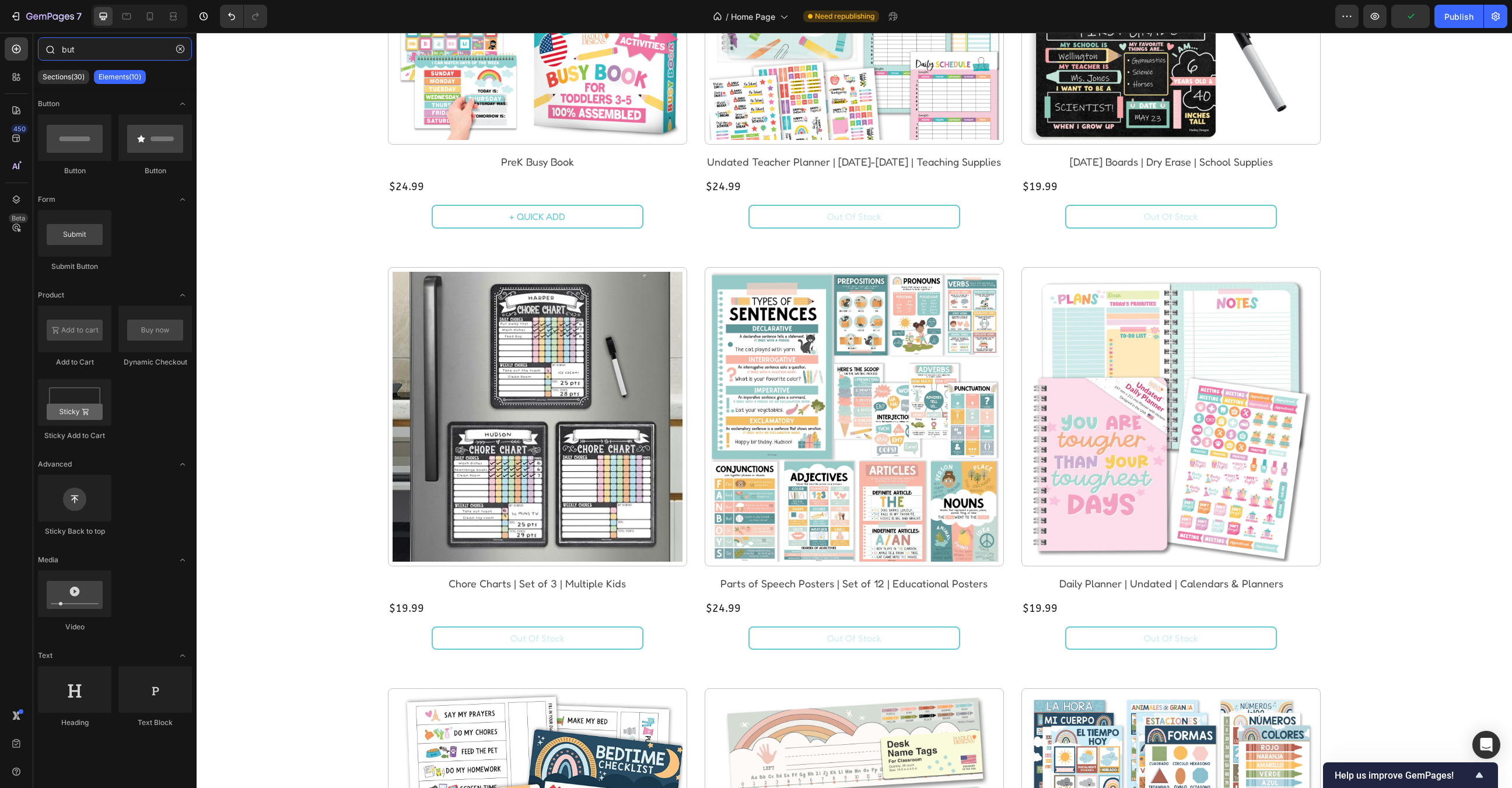
click at [80, 53] on input "but" at bounding box center [114, 48] width 154 height 23
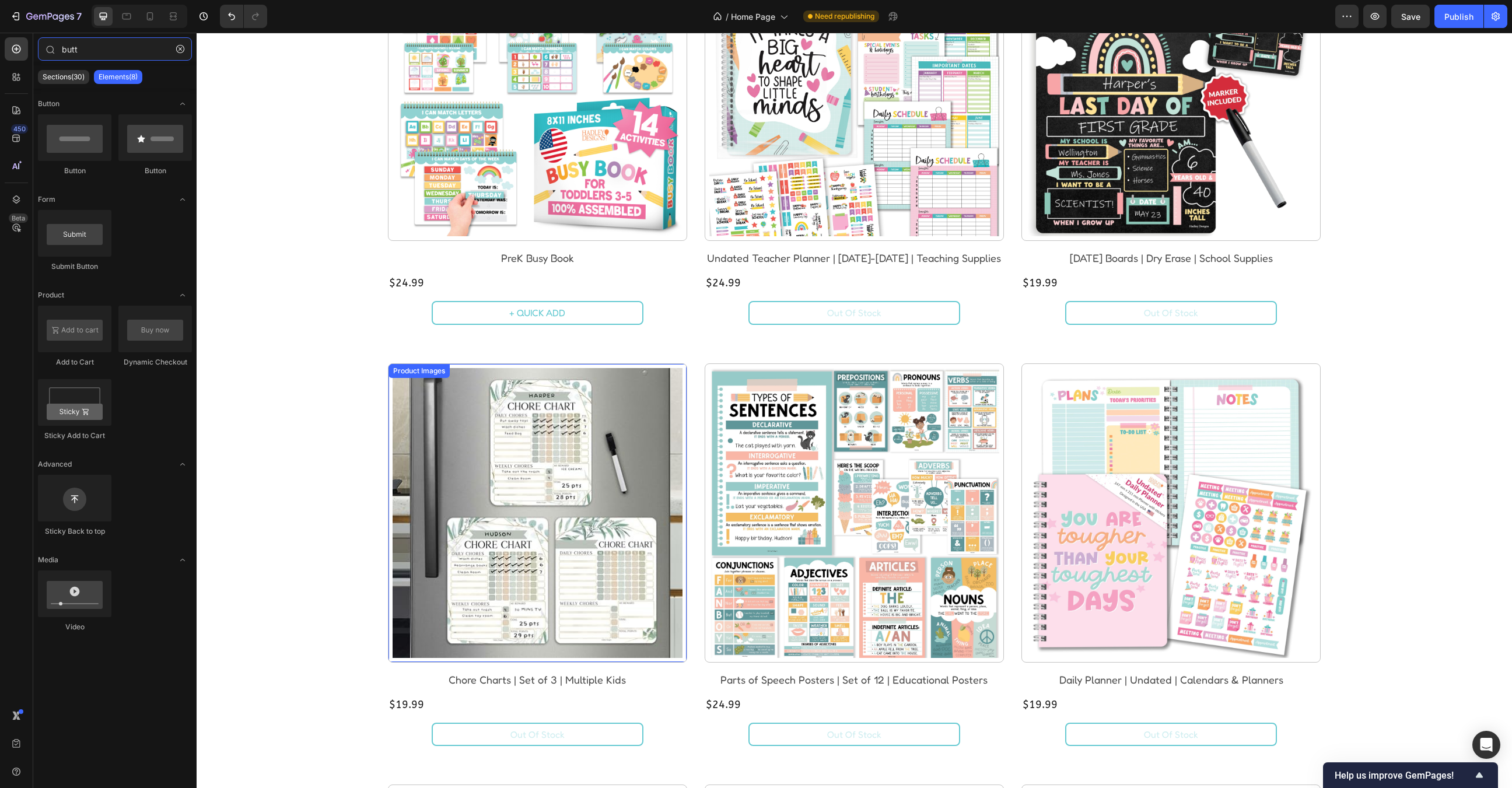
scroll to position [1316, 0]
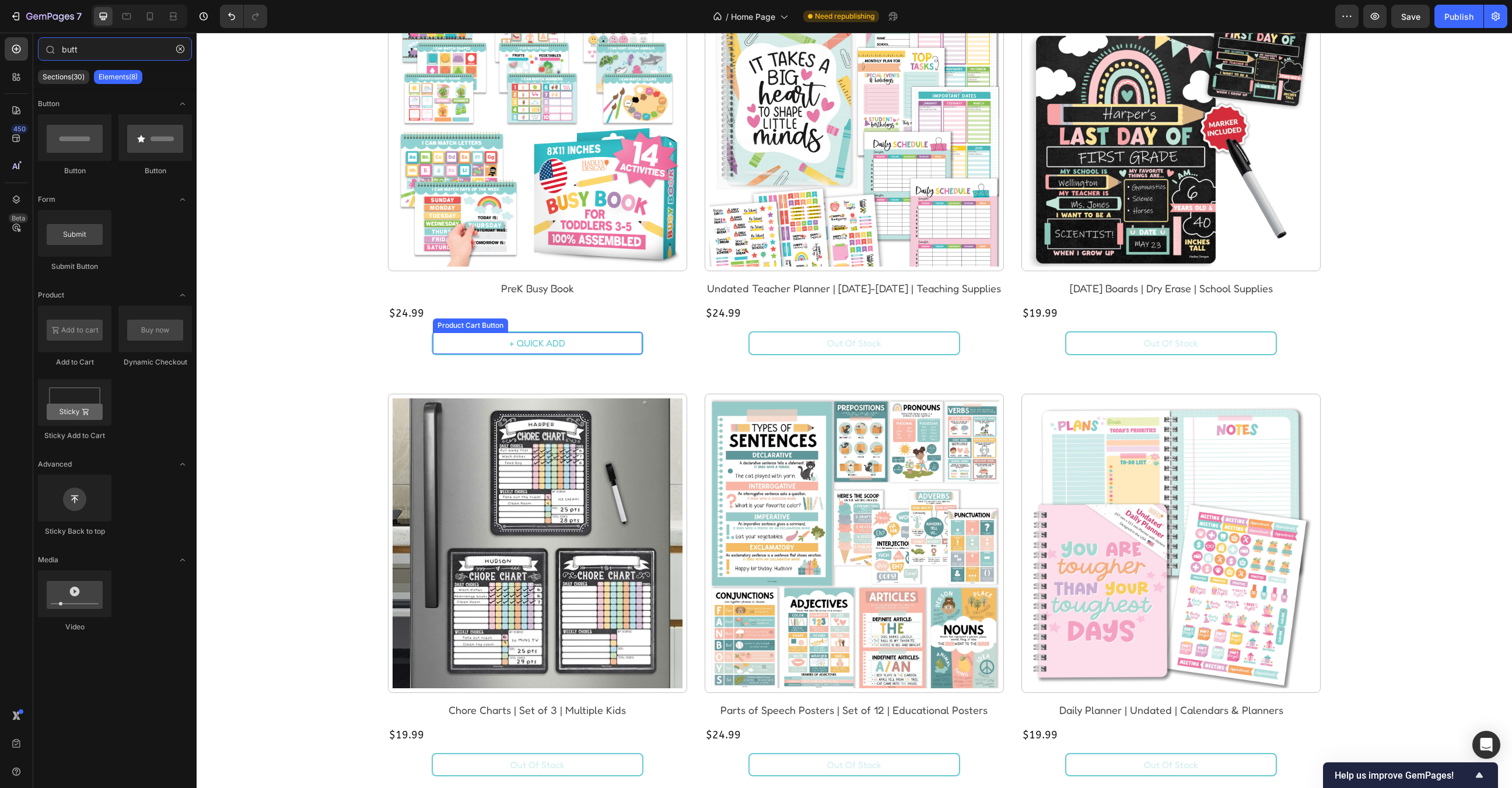
type input "butt"
click at [641, 339] on button "+ QUICK ADD" at bounding box center [537, 343] width 209 height 22
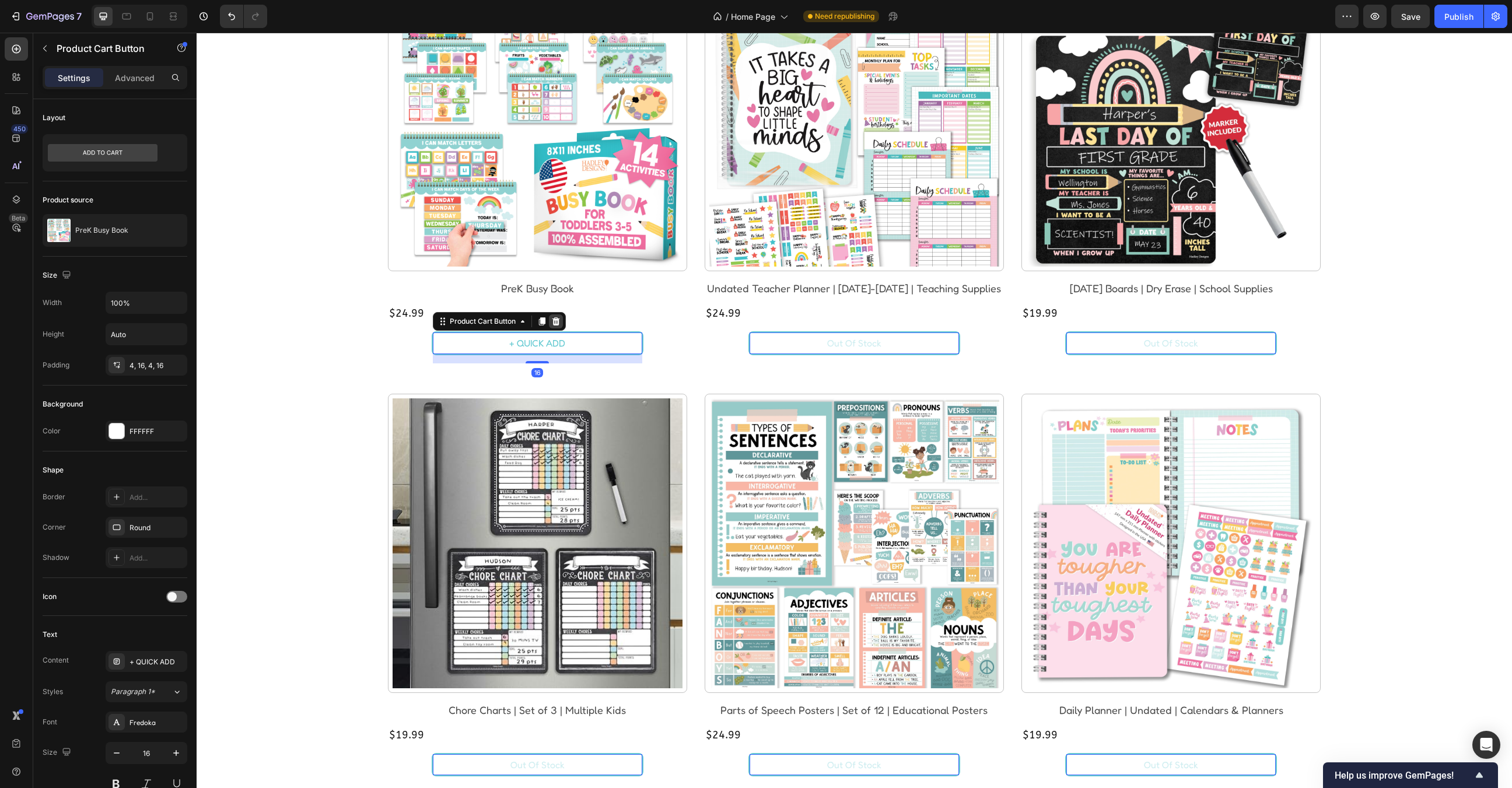
click at [554, 321] on icon at bounding box center [556, 321] width 10 height 10
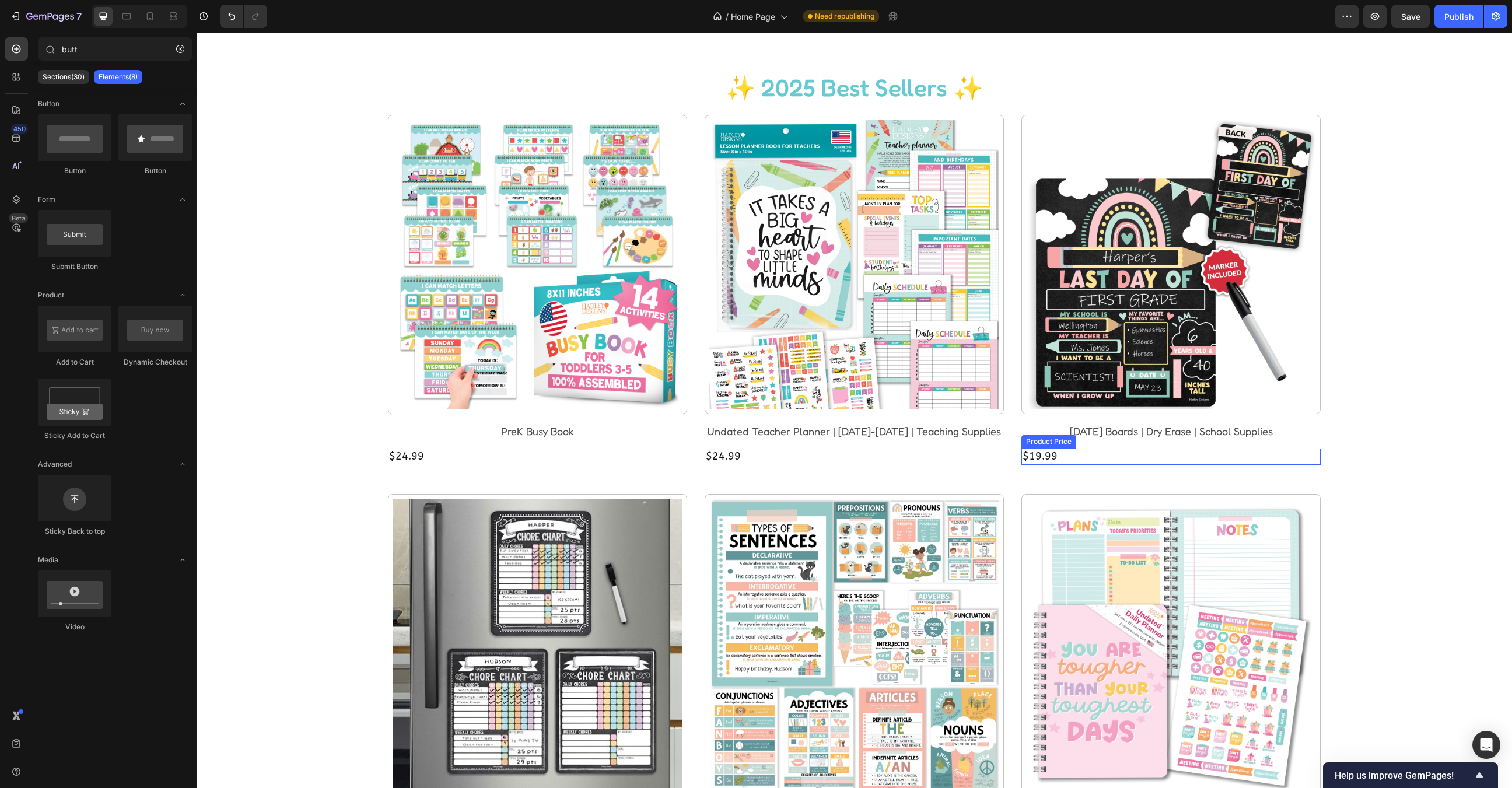
scroll to position [1175, 0]
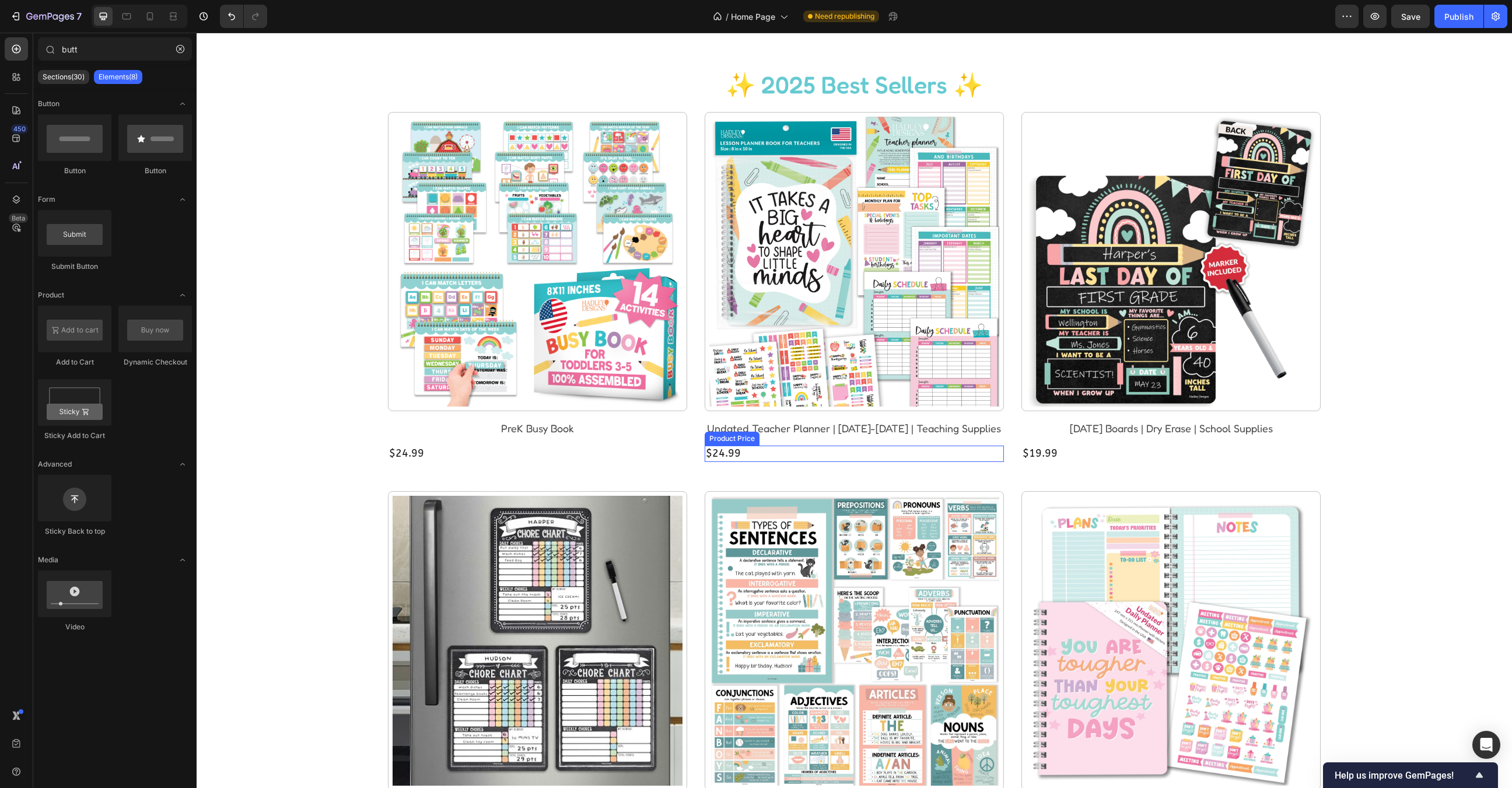
click at [752, 450] on div "$24.99" at bounding box center [854, 453] width 299 height 16
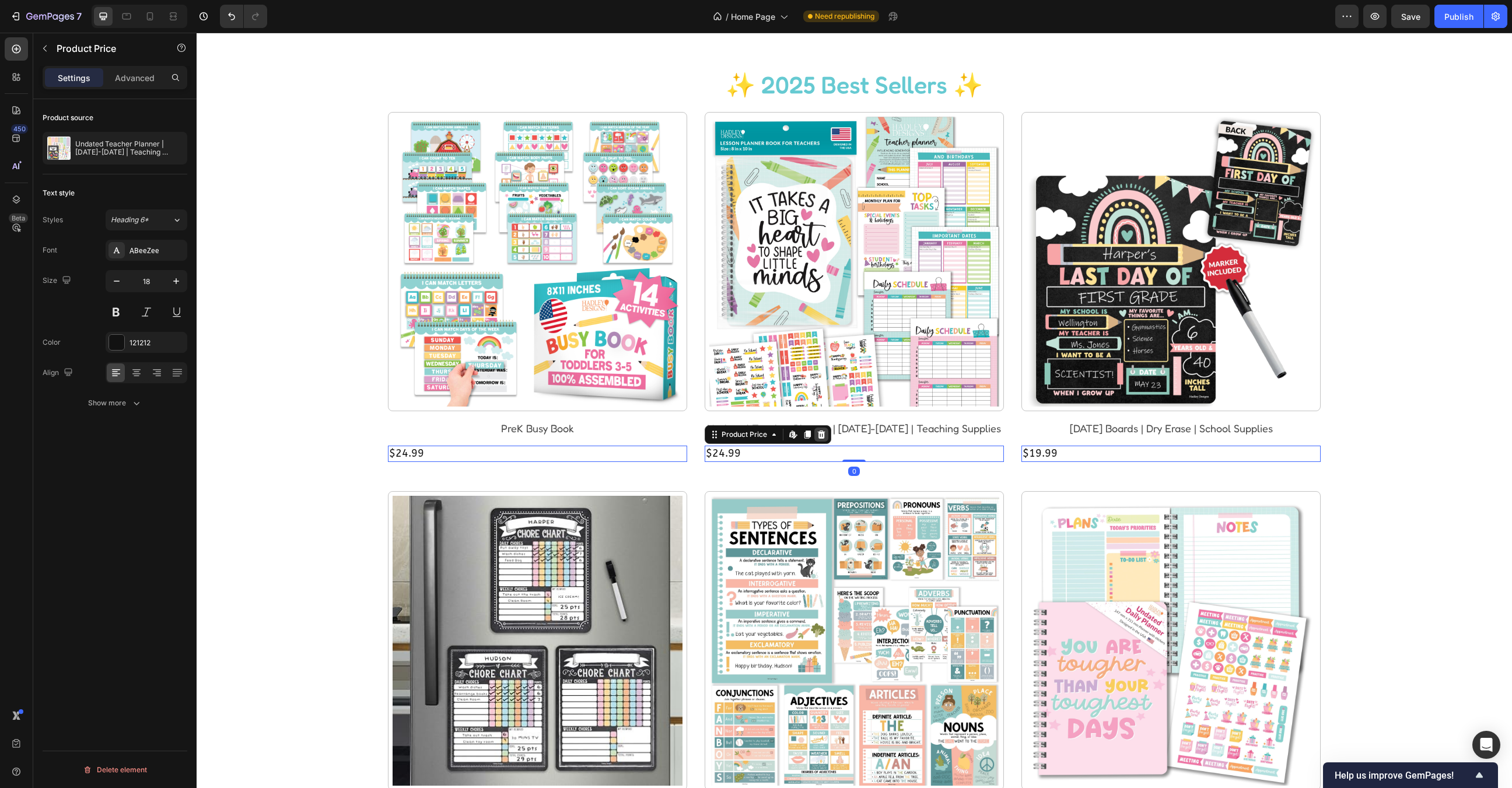
click at [824, 437] on icon at bounding box center [821, 434] width 7 height 8
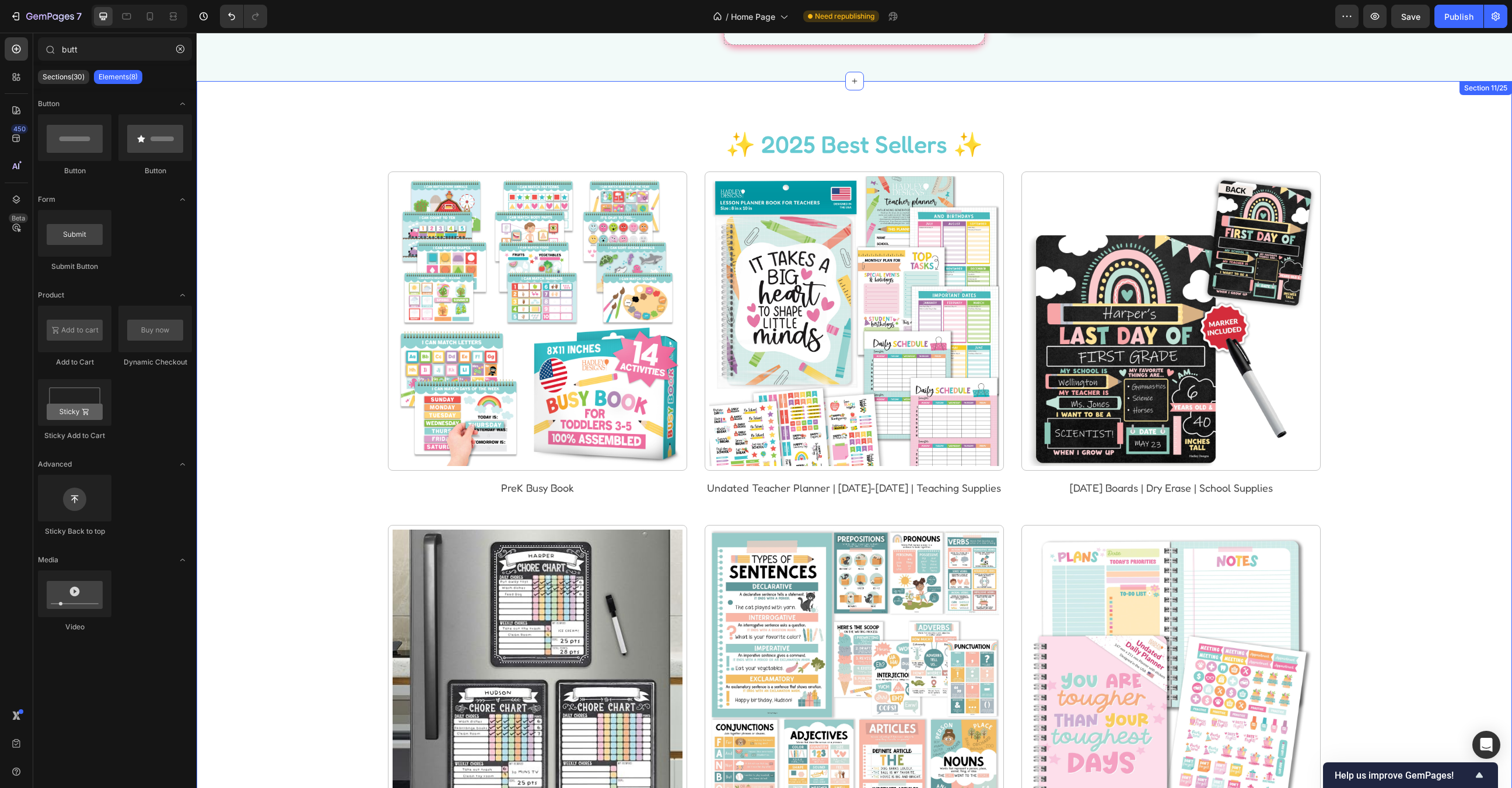
scroll to position [1148, 0]
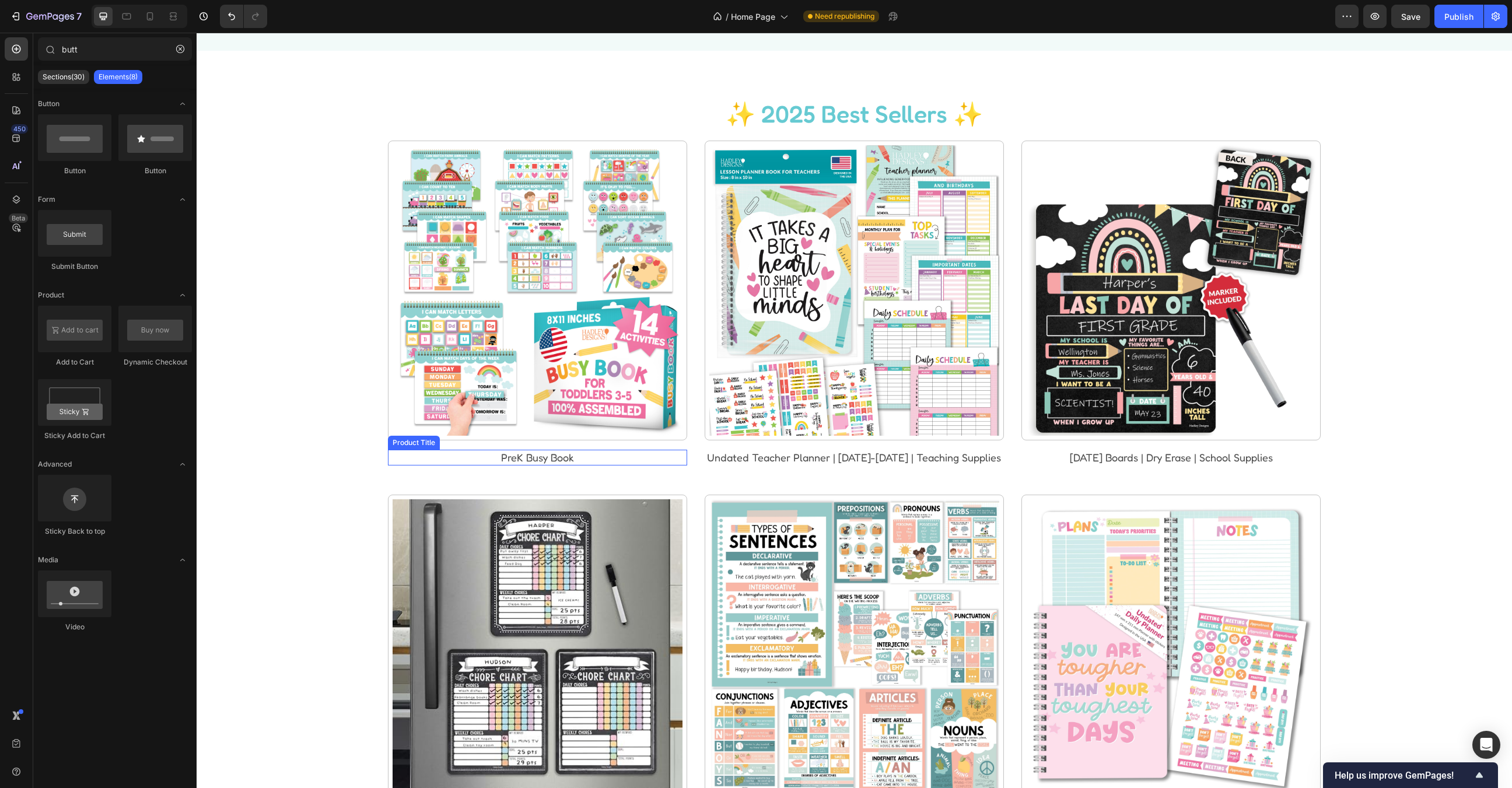
click at [559, 454] on h2 "PreK Busy Book" at bounding box center [537, 457] width 299 height 16
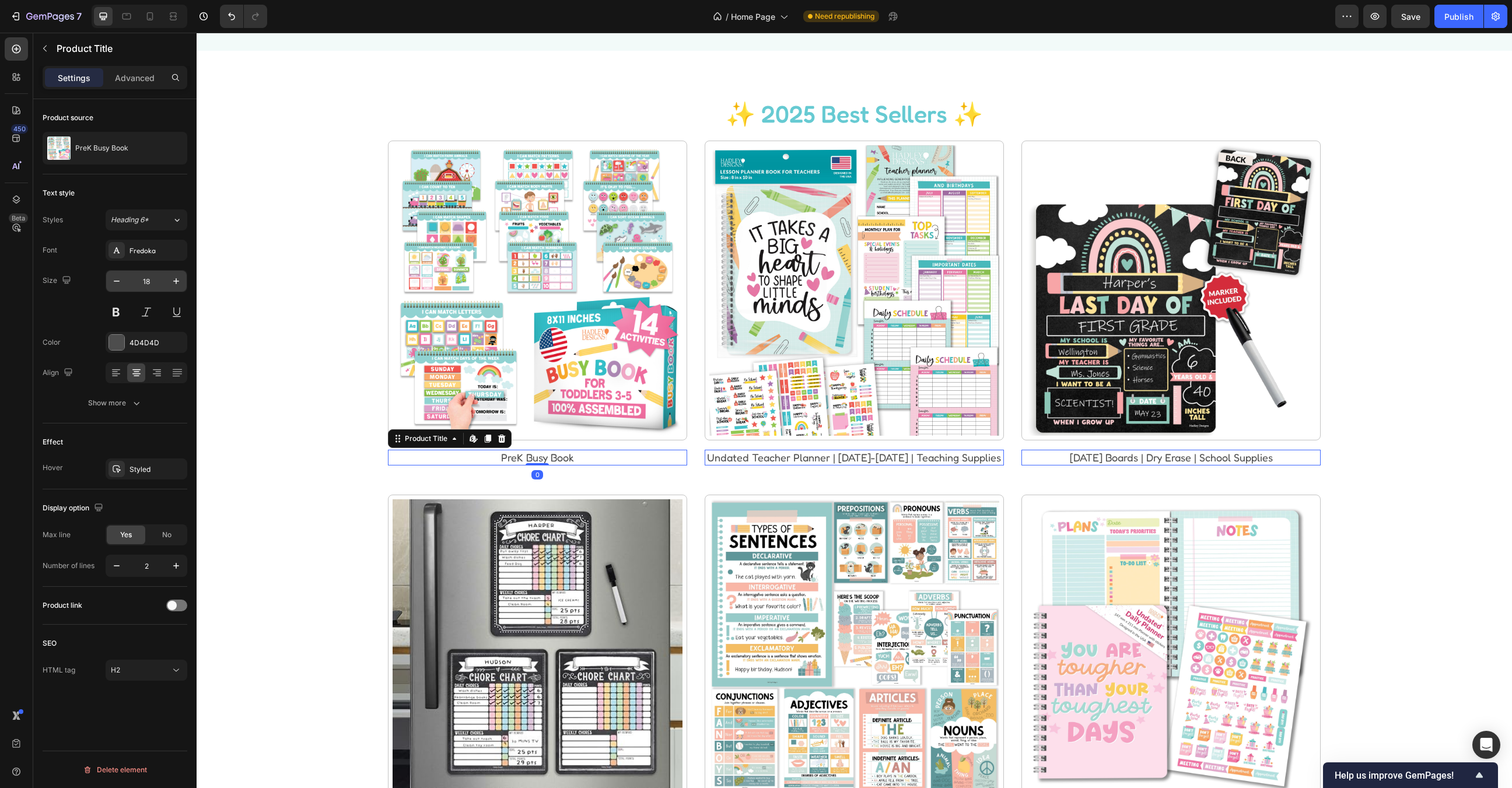
click at [143, 275] on input "18" at bounding box center [146, 281] width 39 height 21
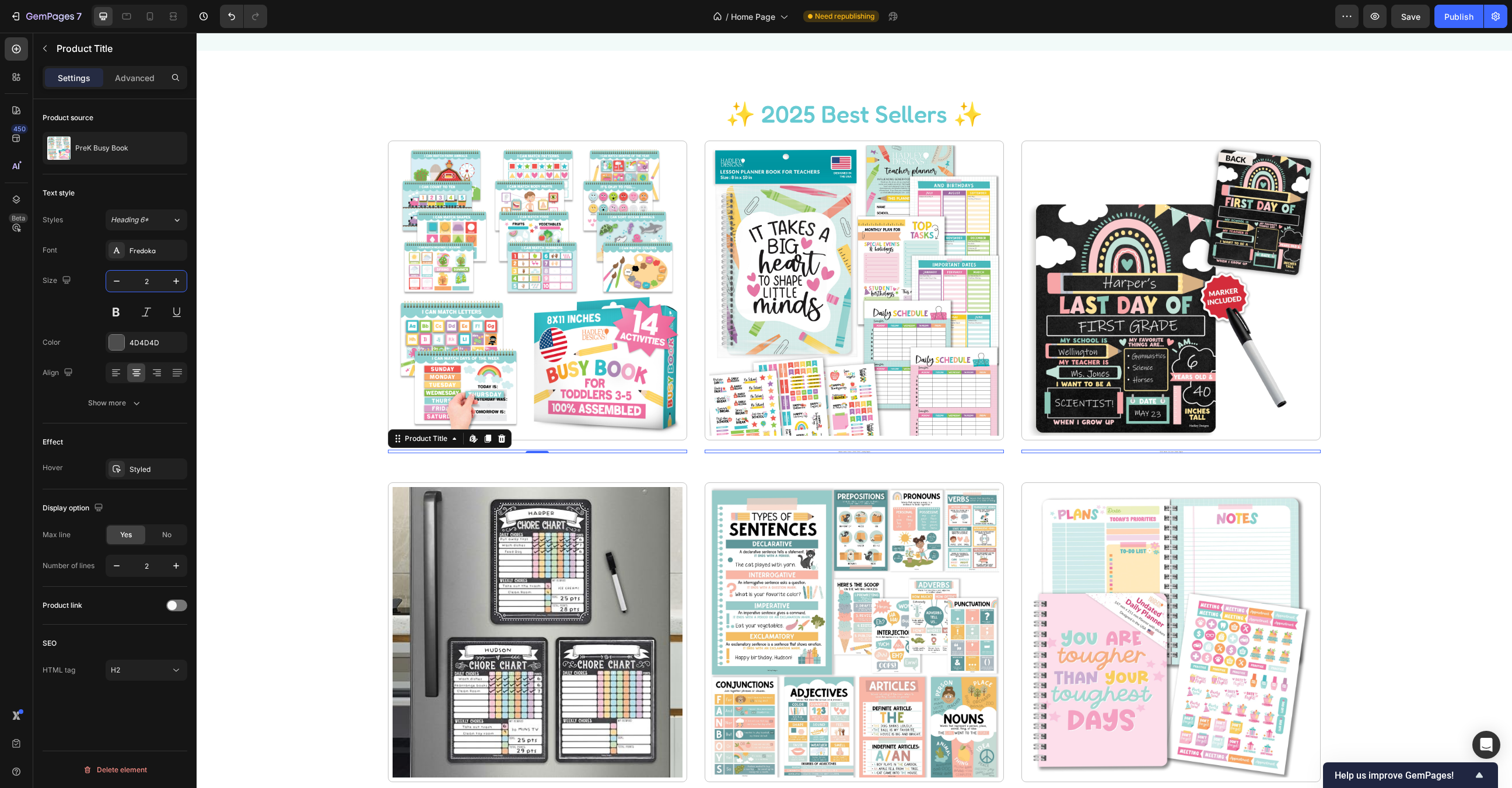
type input "20"
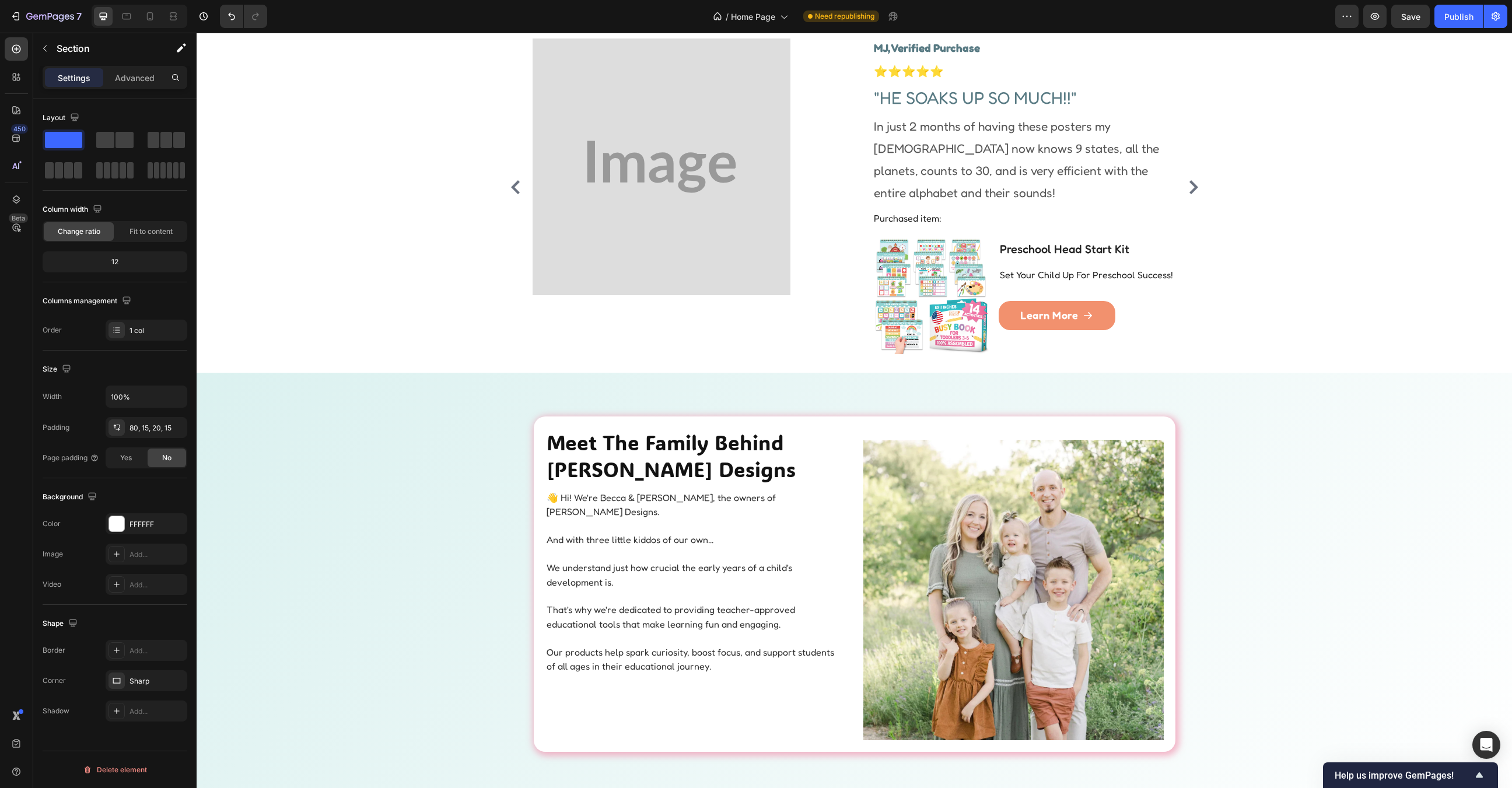
scroll to position [2766, 0]
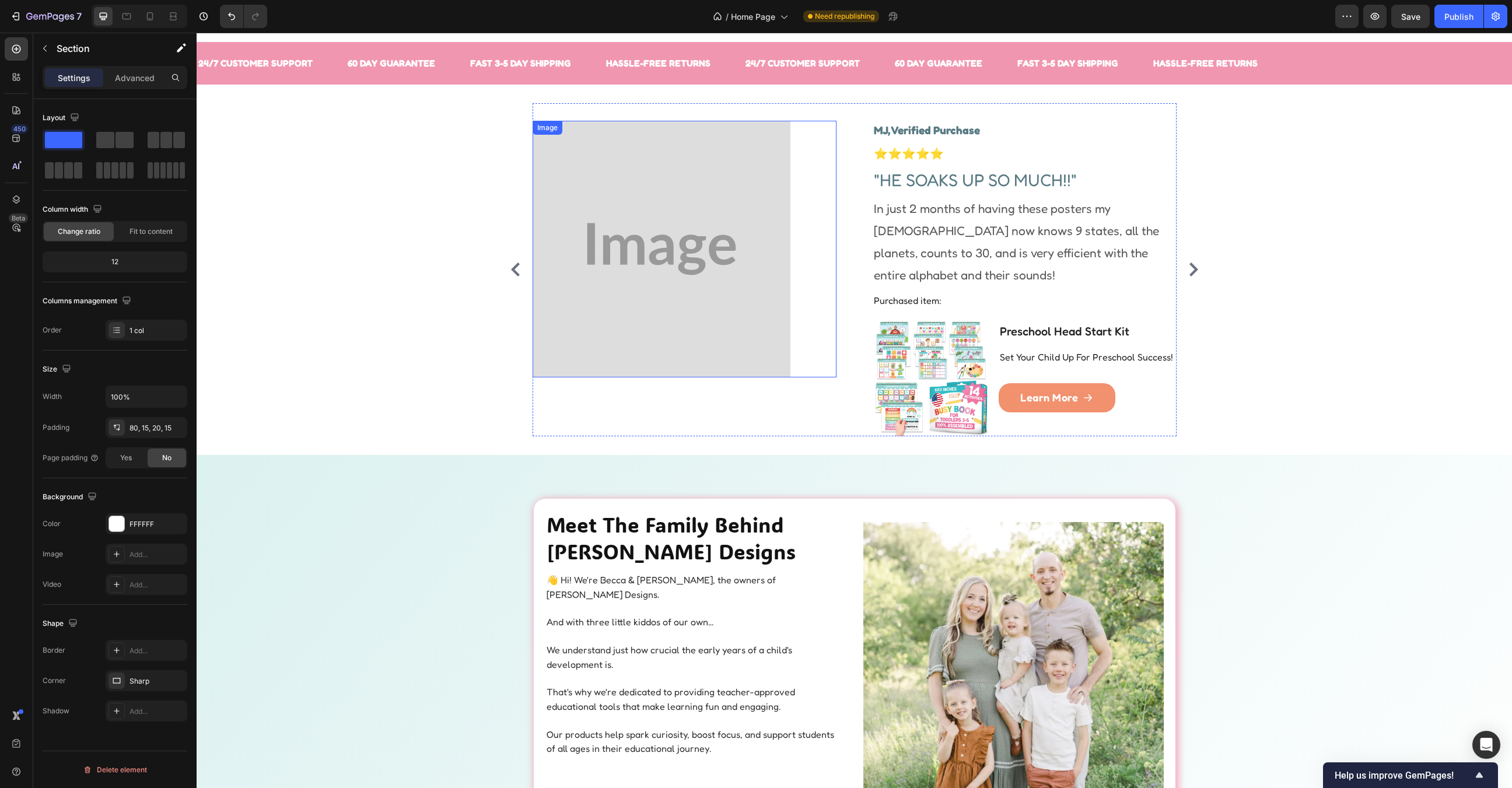
click at [703, 243] on img at bounding box center [662, 249] width 258 height 257
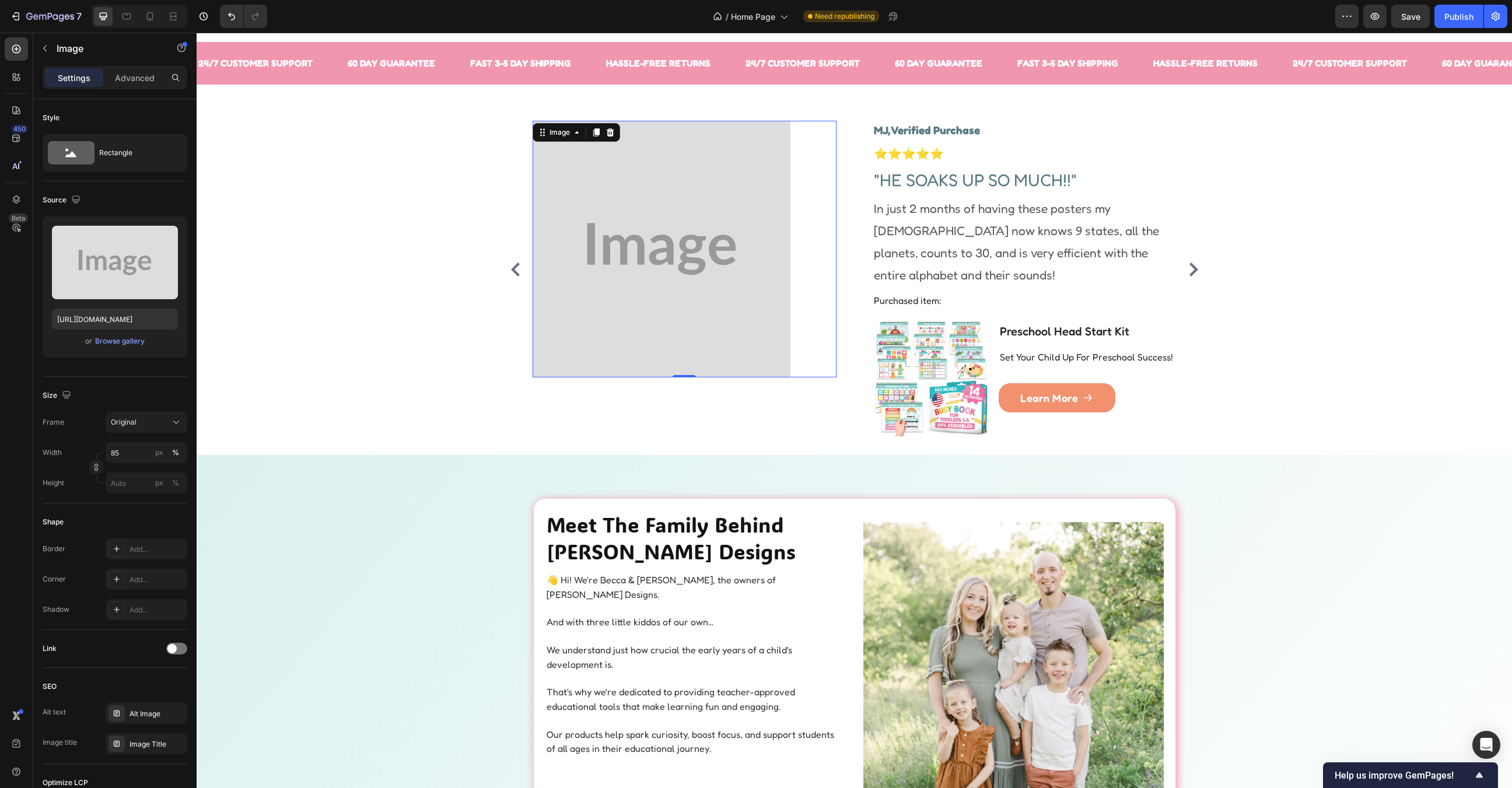
click at [673, 255] on img at bounding box center [662, 249] width 258 height 257
click at [117, 343] on div "Browse gallery" at bounding box center [120, 341] width 50 height 10
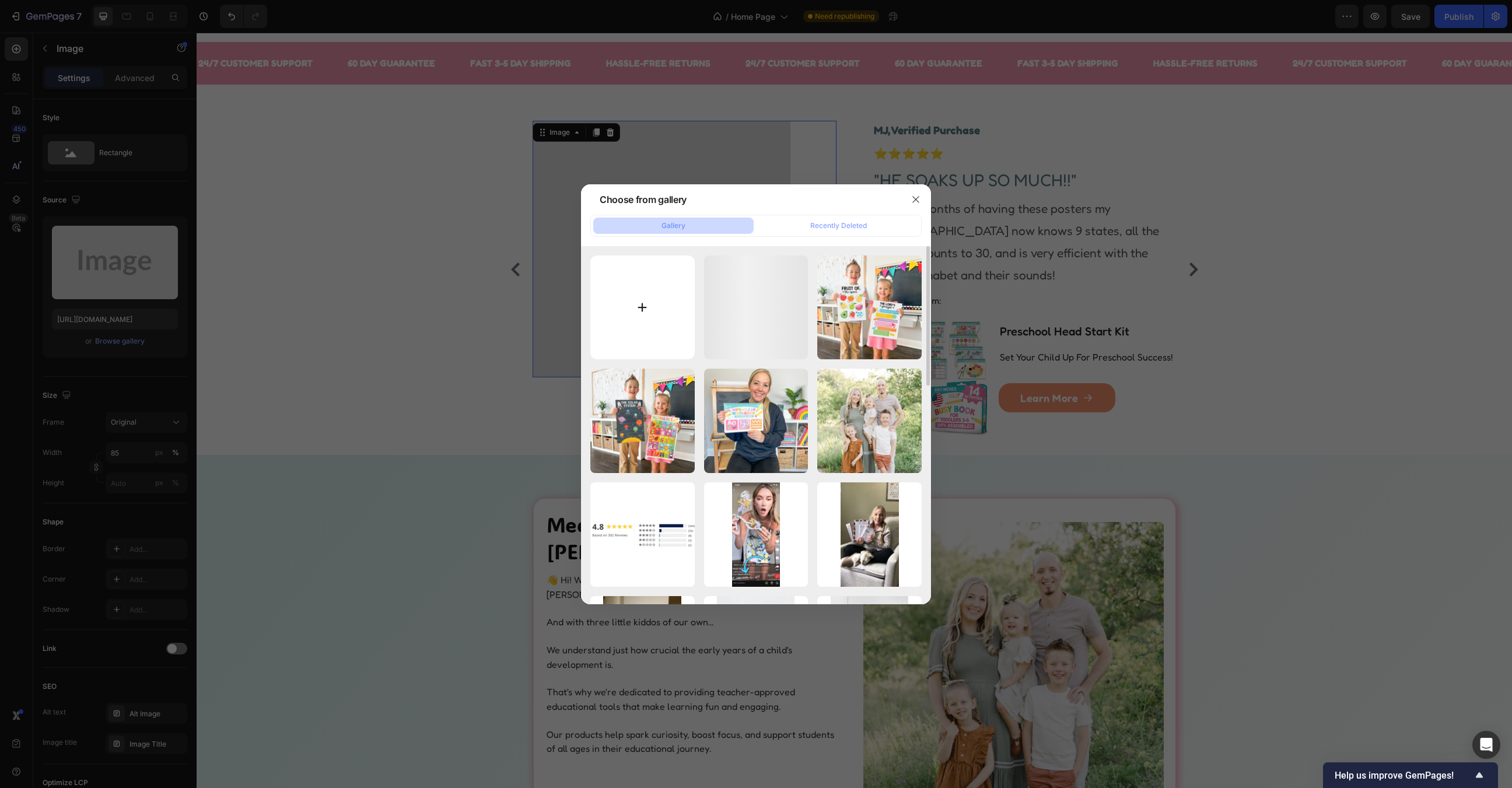
click at [636, 323] on input "file" at bounding box center [642, 307] width 105 height 105
type input "C:\fakepath\rev.webp"
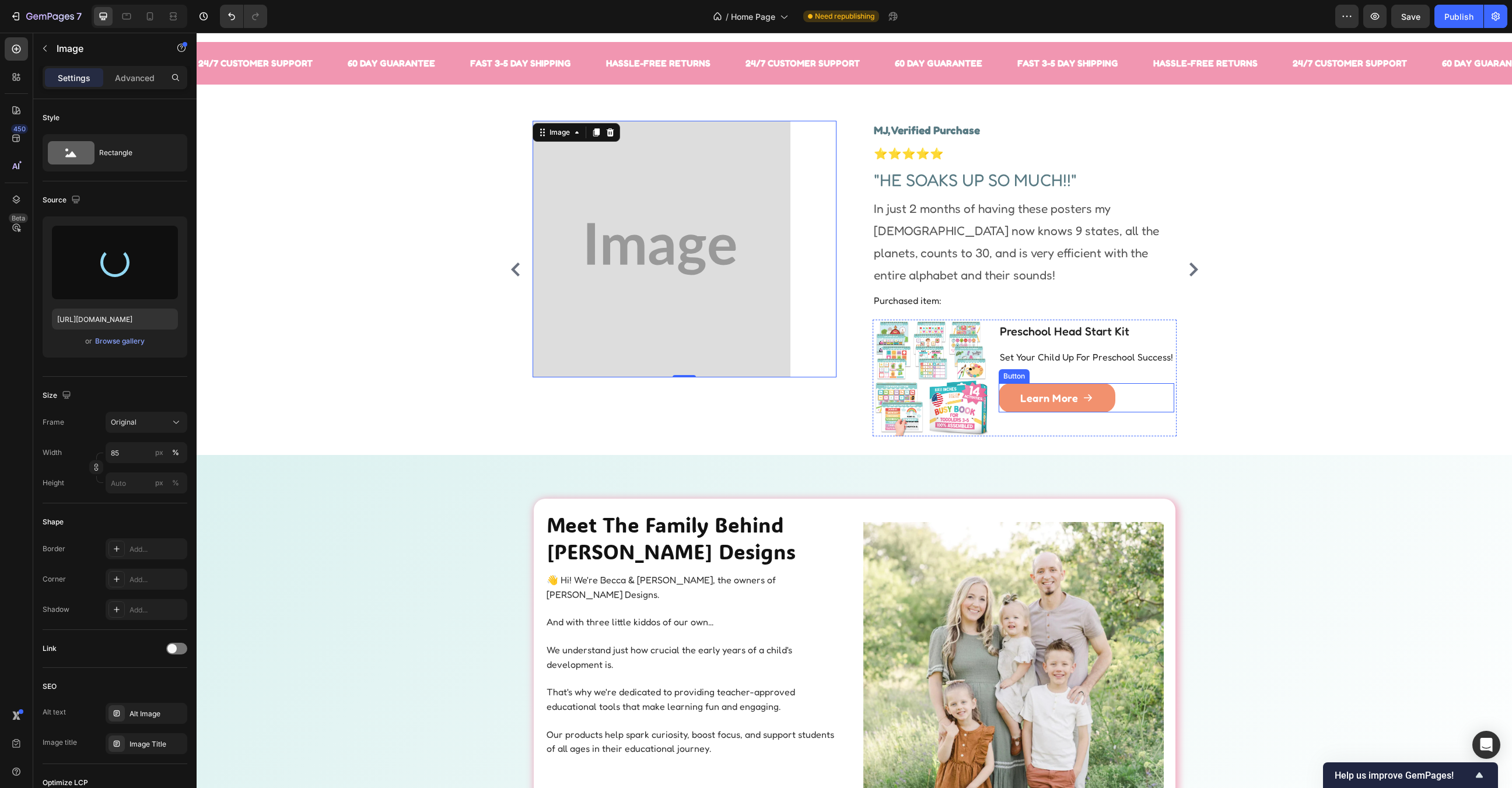
type input "https://cdn.shopify.com/s/files/1/0835/1957/0221/files/gempages_494025933632570…"
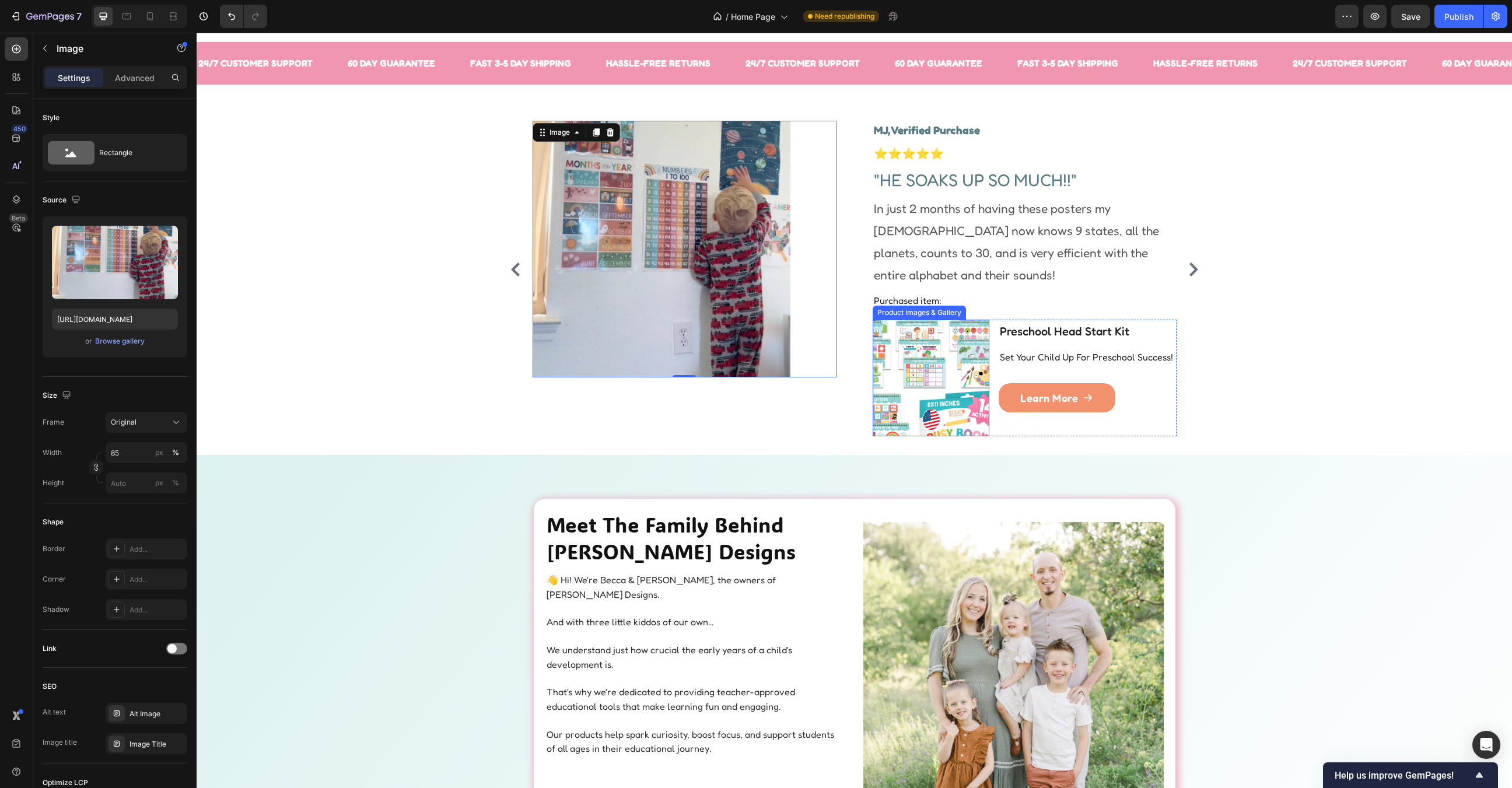
click at [949, 360] on img at bounding box center [931, 378] width 117 height 116
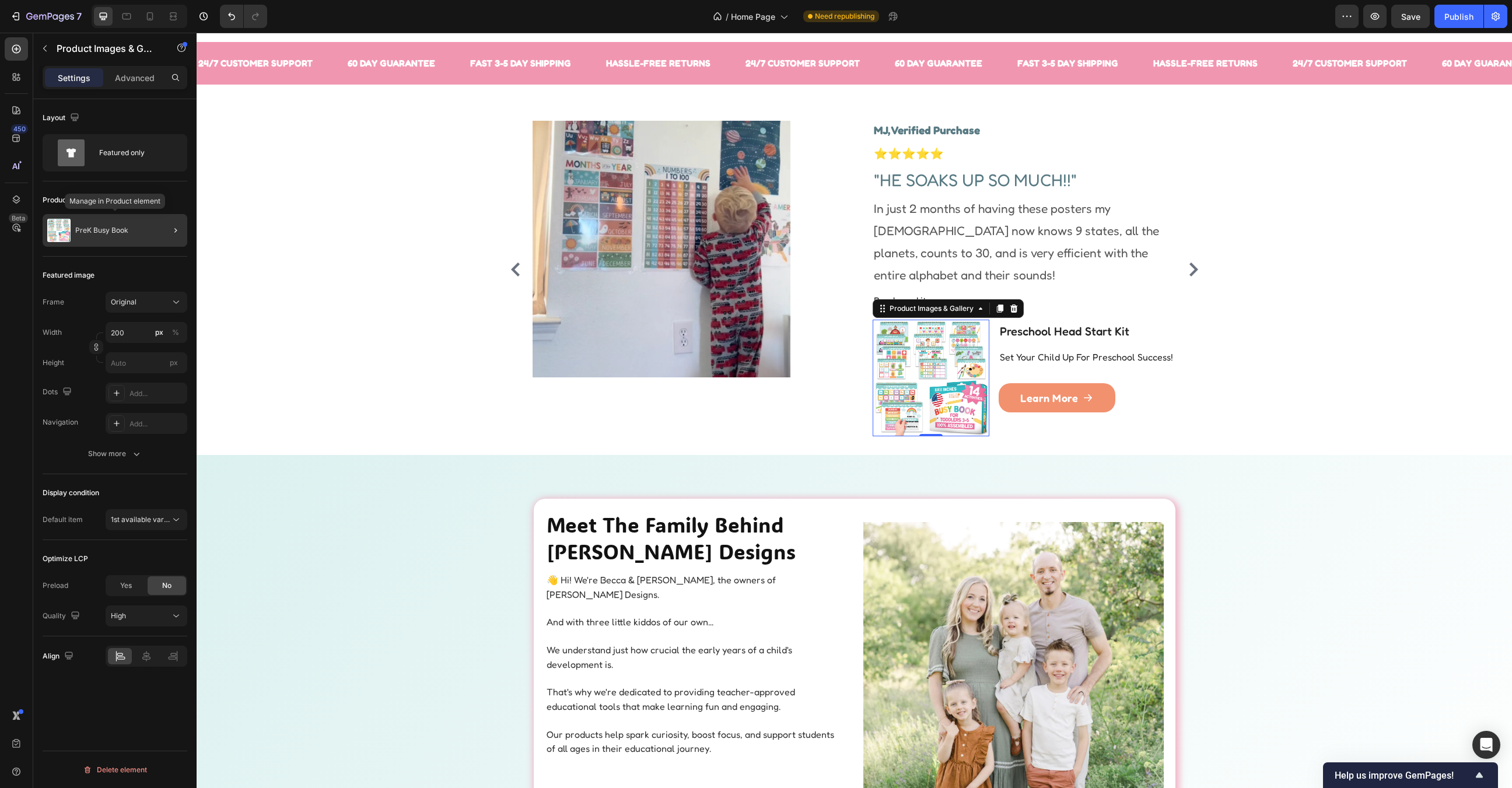
click at [121, 231] on p "PreK Busy Book" at bounding box center [102, 230] width 53 height 8
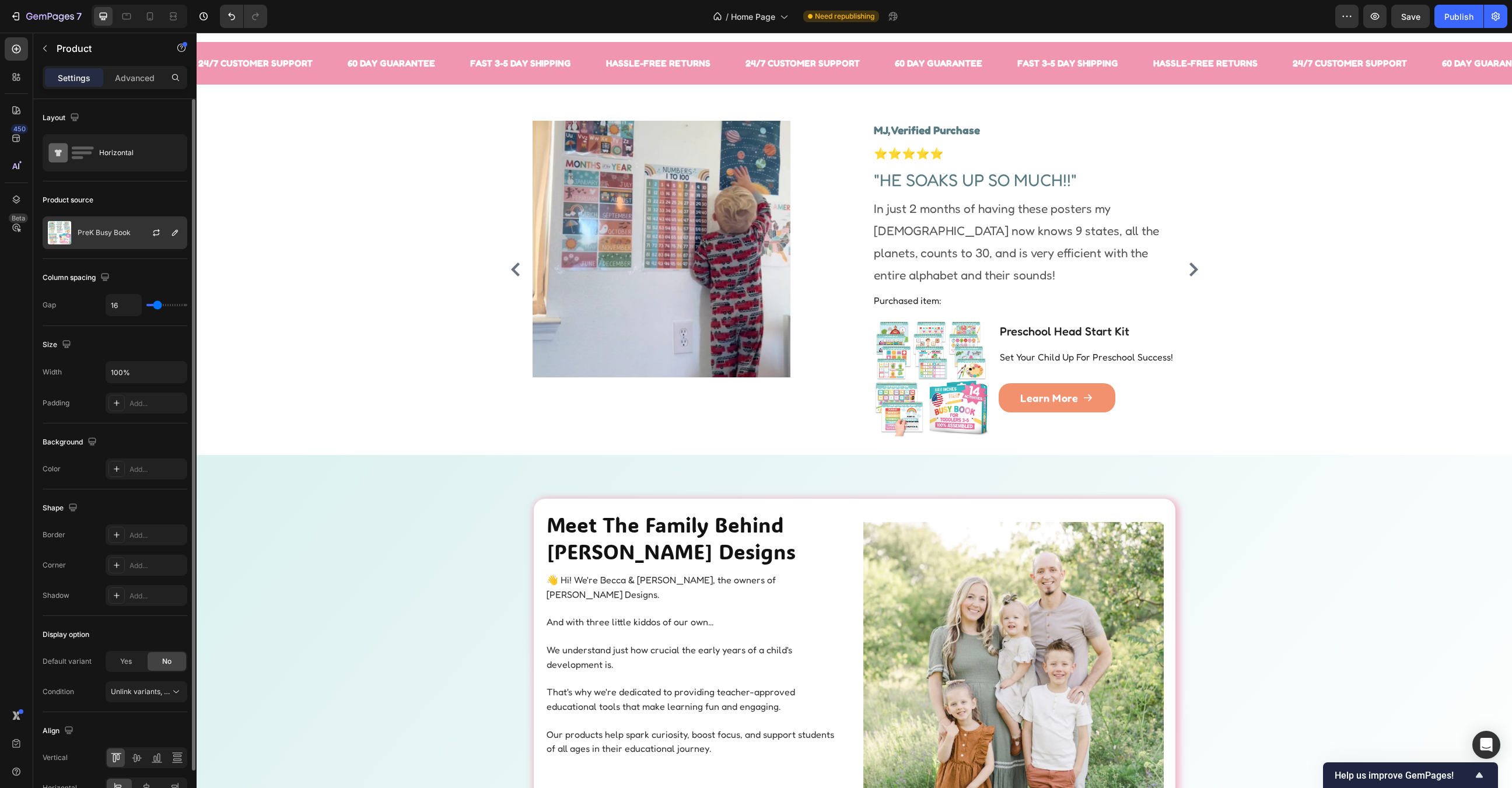
click at [88, 226] on div "PreK Busy Book" at bounding box center [114, 233] width 145 height 33
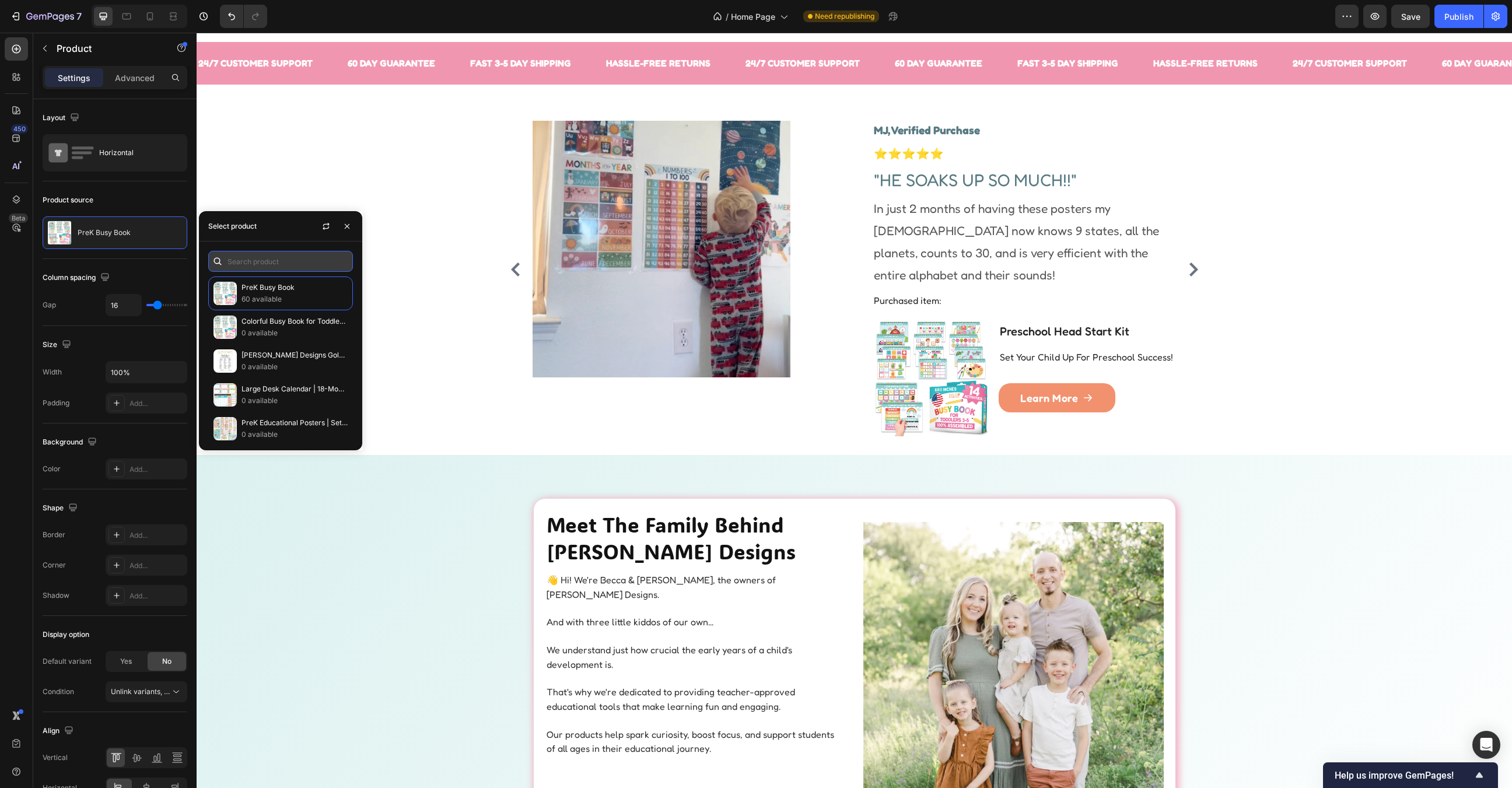
click at [268, 260] on input "text" at bounding box center [281, 261] width 145 height 21
type input "r"
click at [269, 259] on input "pres" at bounding box center [281, 261] width 145 height 21
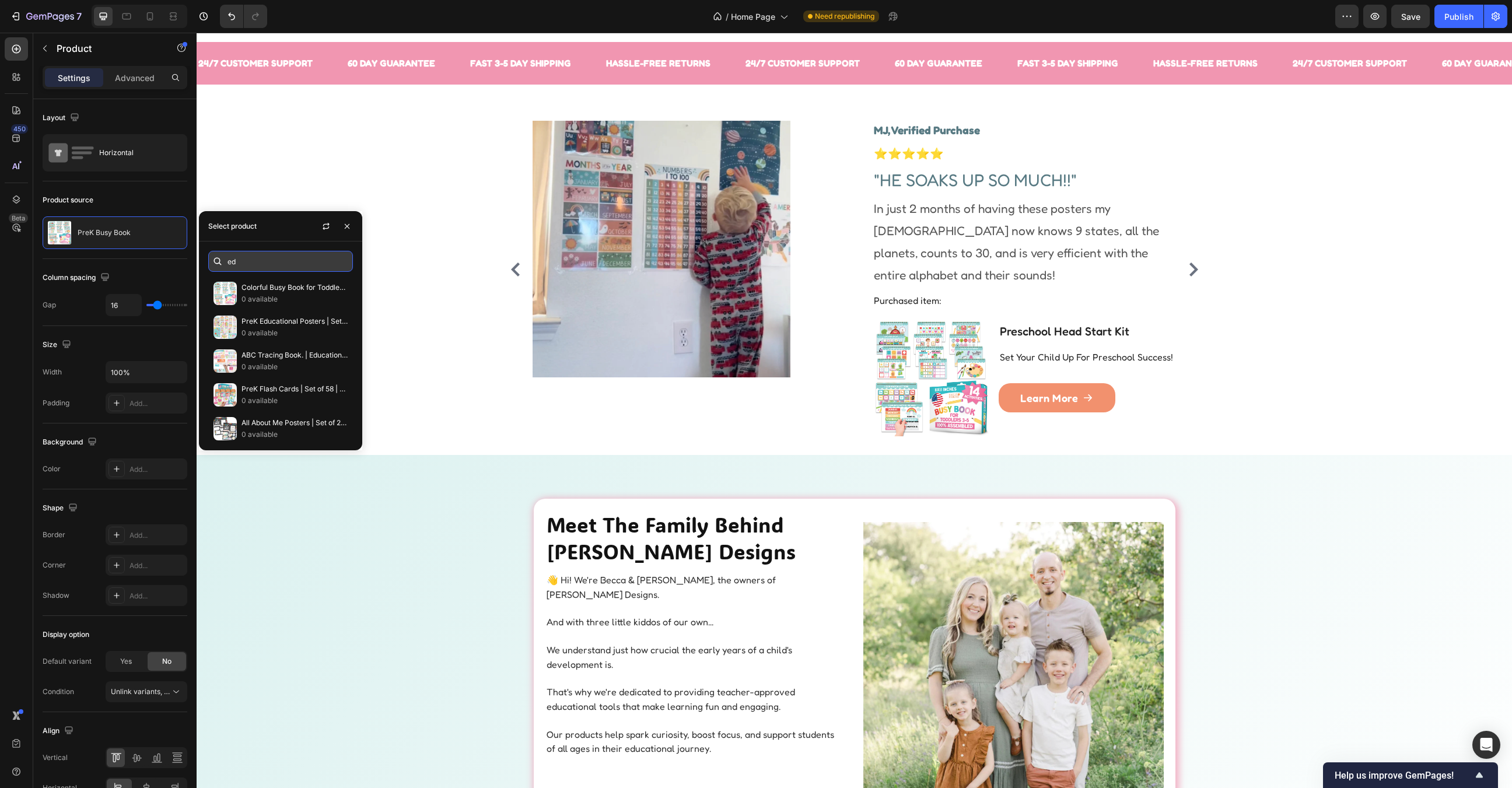
type input "e"
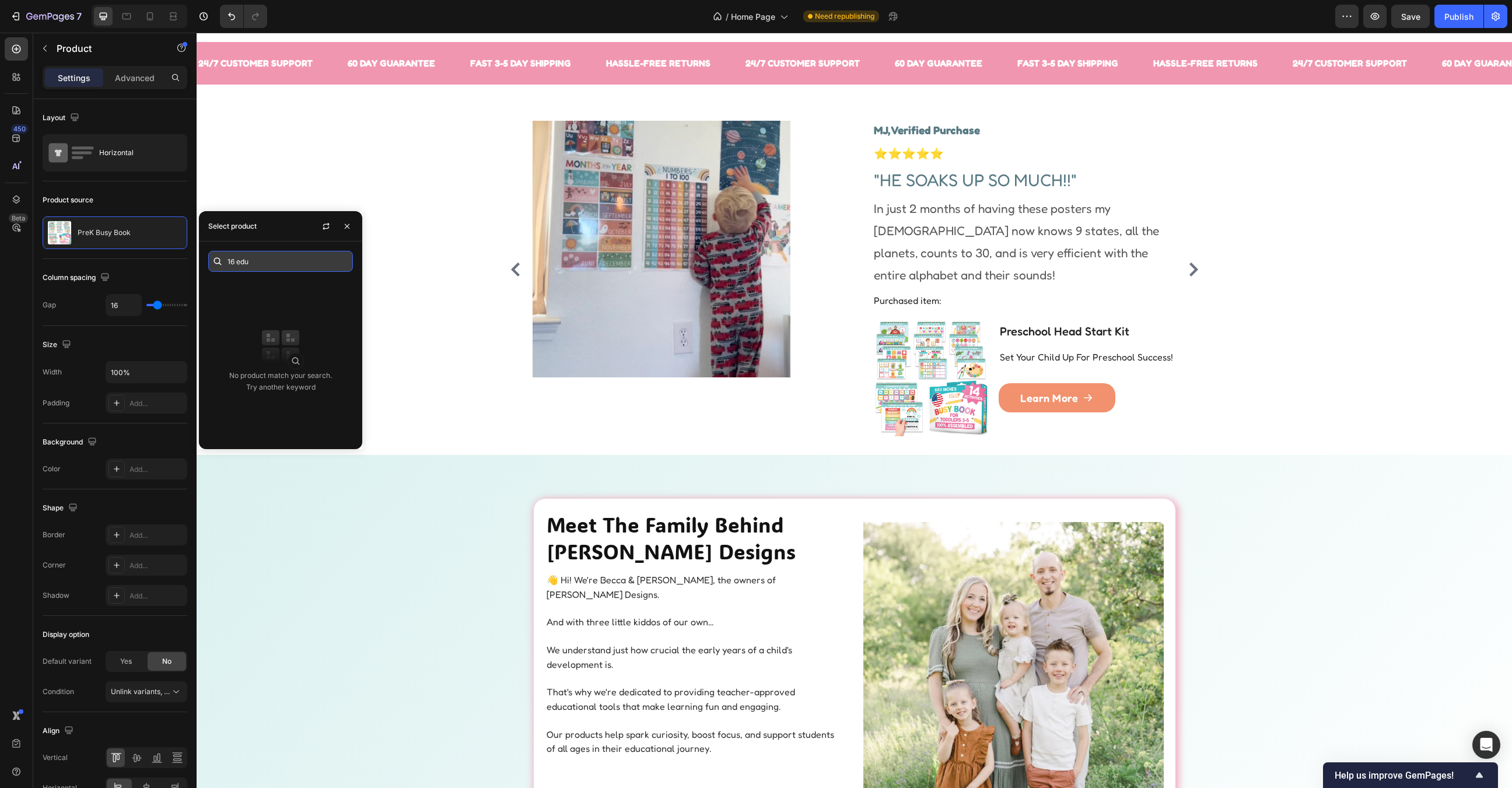
click at [269, 256] on input "16 edu" at bounding box center [281, 261] width 145 height 21
click at [246, 257] on input "16 edu" at bounding box center [281, 261] width 145 height 21
click at [246, 257] on input "16 pr" at bounding box center [281, 261] width 145 height 21
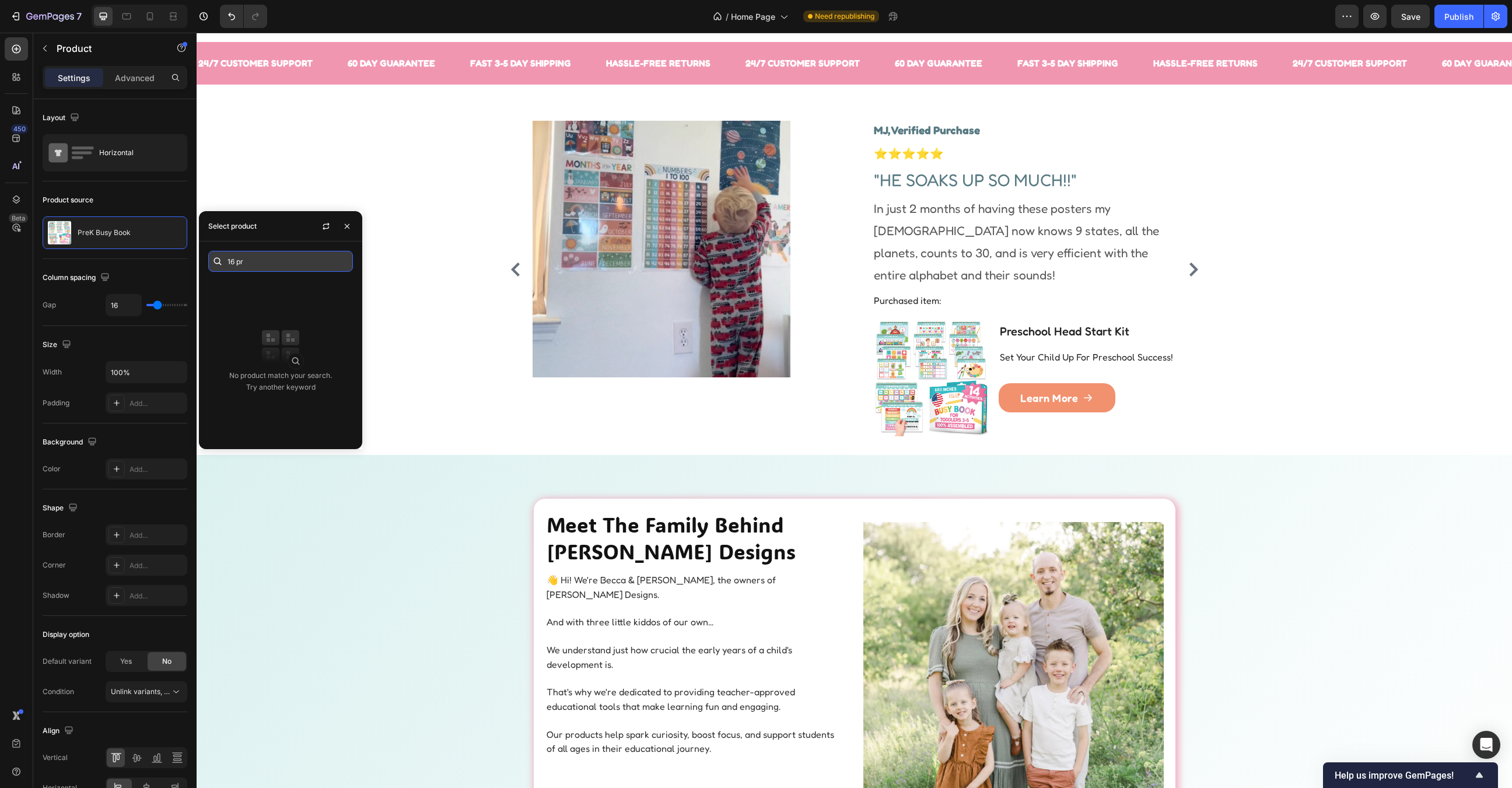
click at [246, 257] on input "16 pr" at bounding box center [281, 261] width 145 height 21
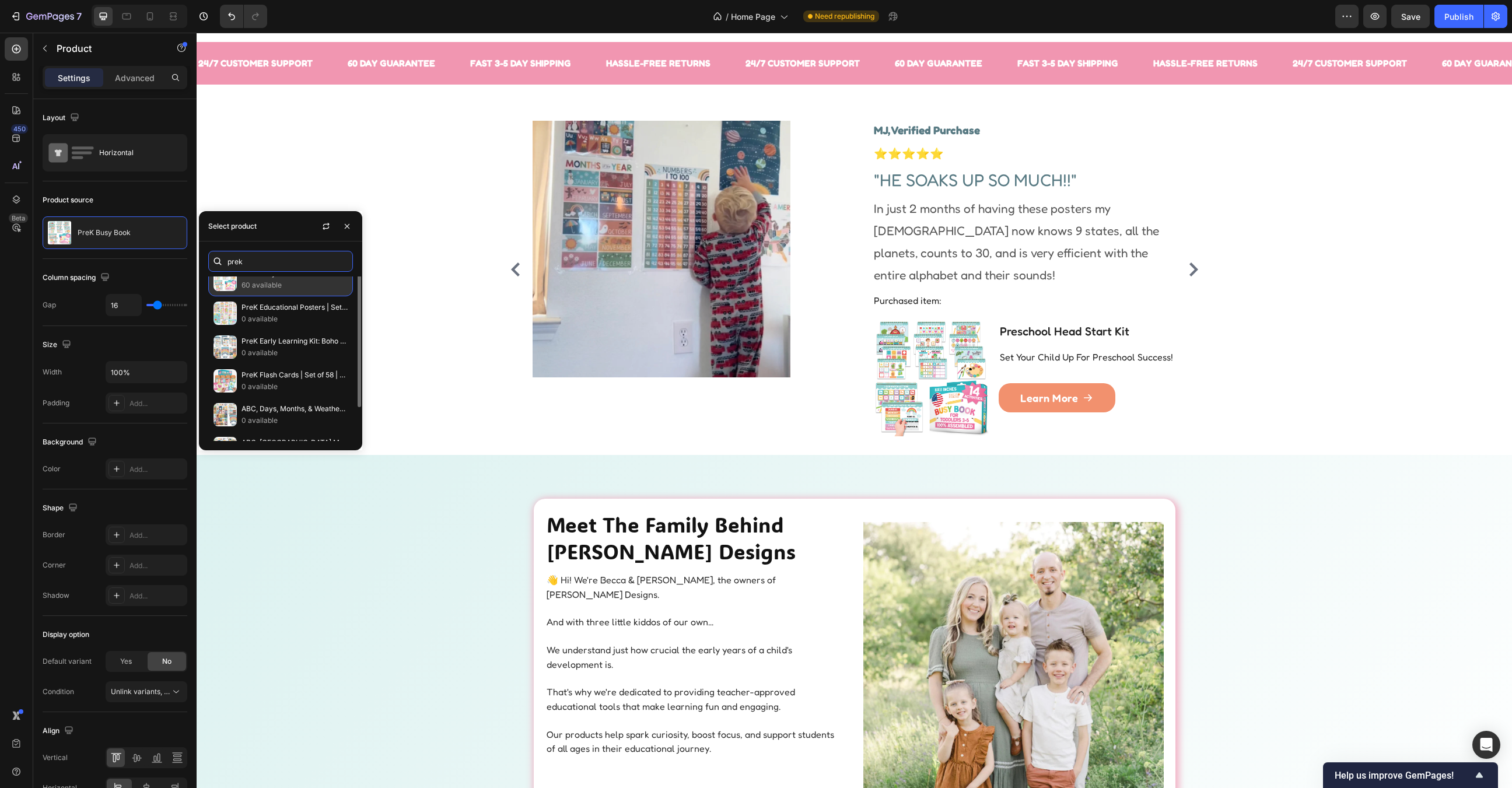
scroll to position [0, 0]
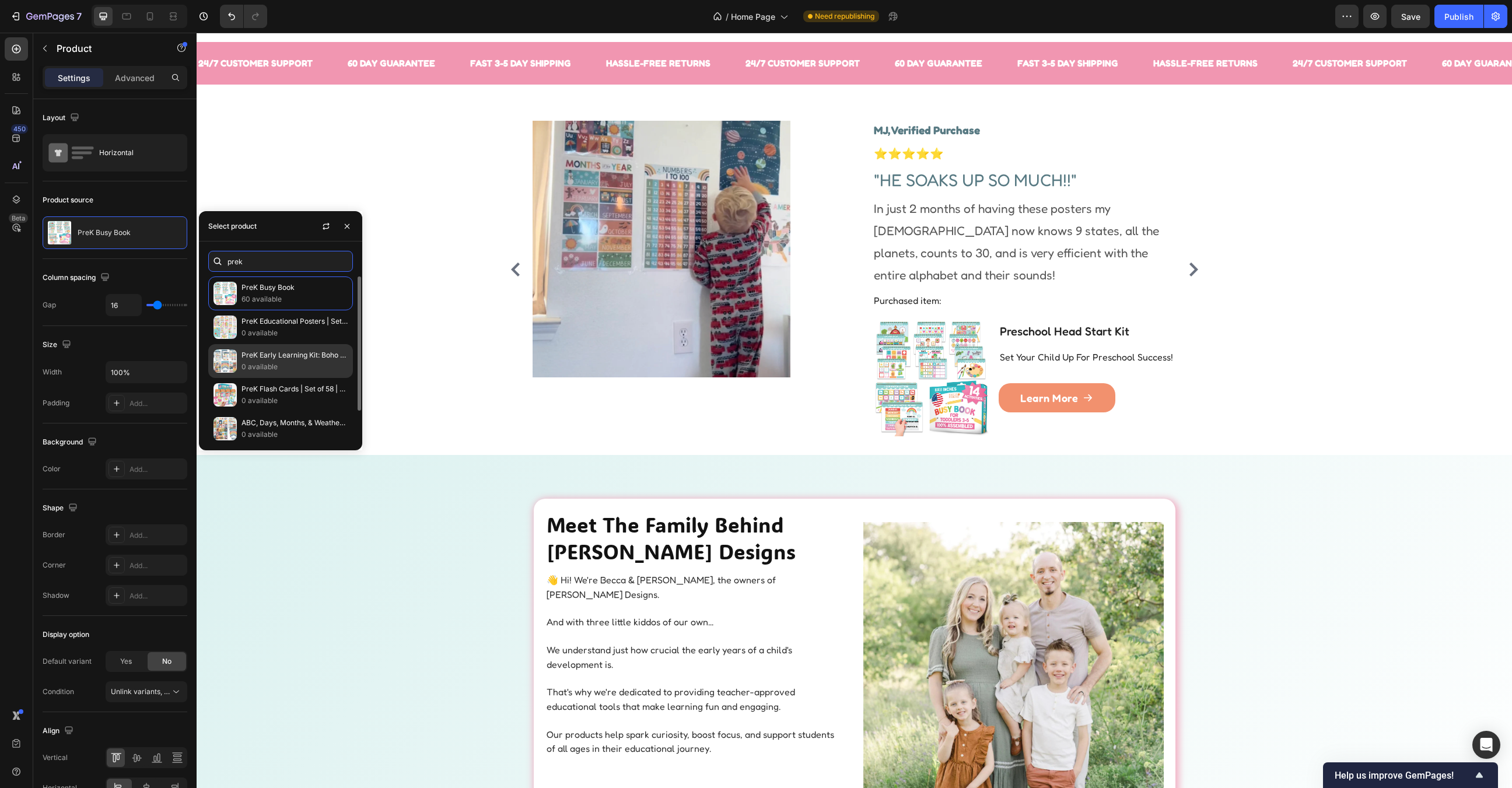
type input "prek"
click at [284, 357] on p "PreK Early Learning Kit: Boho 16 Poster Pack" at bounding box center [294, 355] width 106 height 12
